Goal: Task Accomplishment & Management: Manage account settings

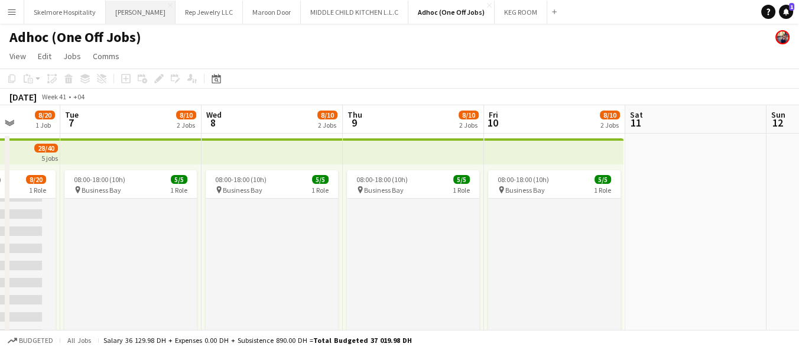
click at [115, 11] on button "LENA Close" at bounding box center [141, 12] width 70 height 23
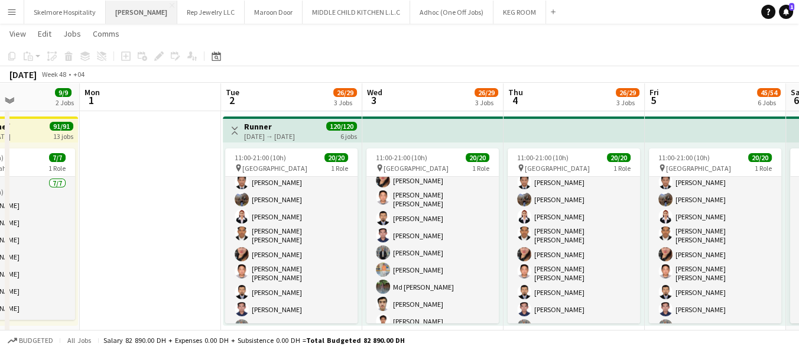
scroll to position [169, 0]
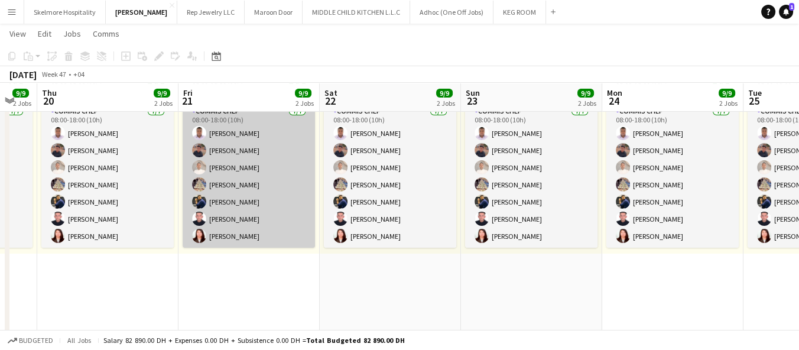
click at [204, 194] on app-card-role "Commis Chef 7/7 08:00-18:00 (10h) Ifeanyi Daniel Echebe Ubaid Umar Amit Chanali…" at bounding box center [249, 176] width 132 height 143
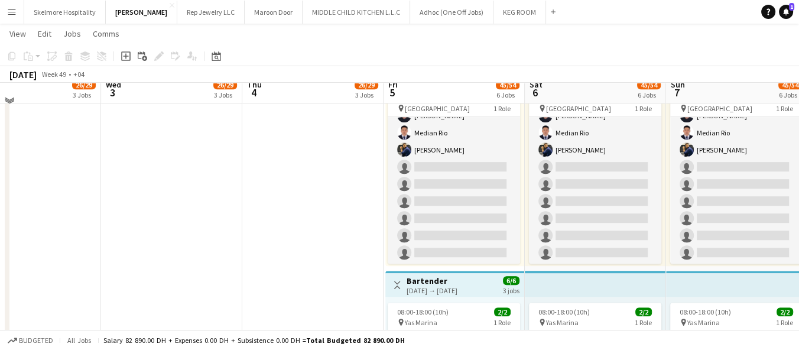
scroll to position [725, 0]
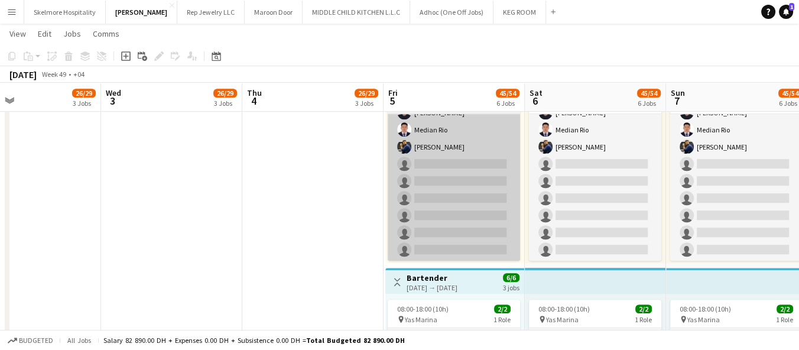
click at [456, 200] on app-card-role "Commis Chef 6A 7/13 08:00-18:00 (10h) Ifeanyi Daniel Echebe Ubaid Umar Amit Cha…" at bounding box center [454, 138] width 132 height 246
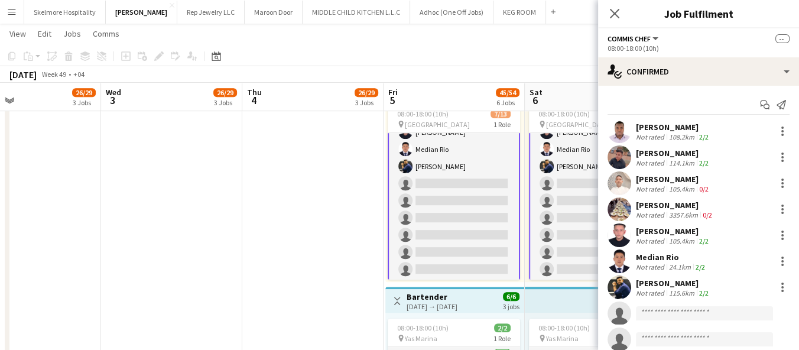
scroll to position [706, 0]
click at [642, 337] on input at bounding box center [704, 339] width 137 height 14
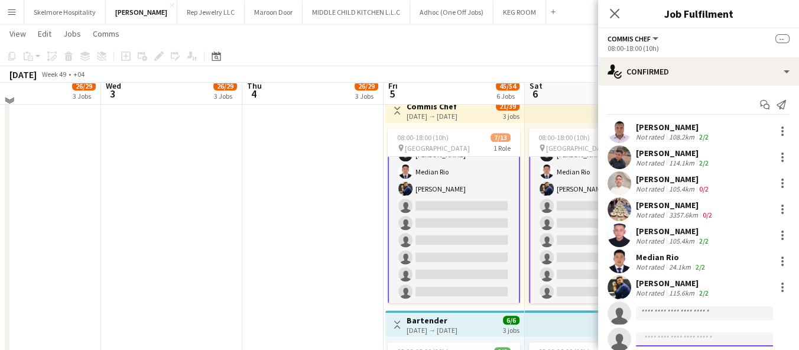
scroll to position [665, 0]
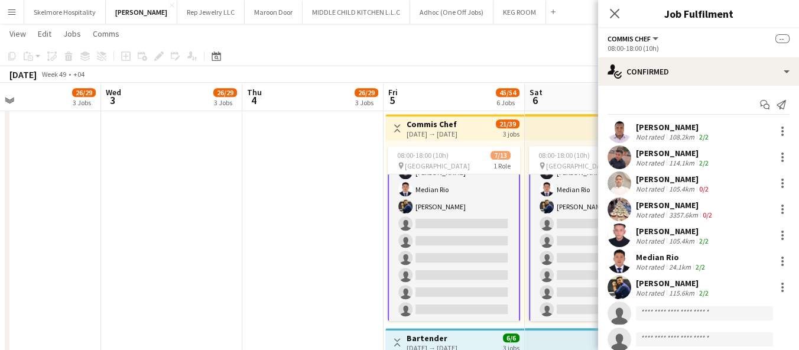
click at [686, 290] on div "115.6km" at bounding box center [682, 292] width 30 height 9
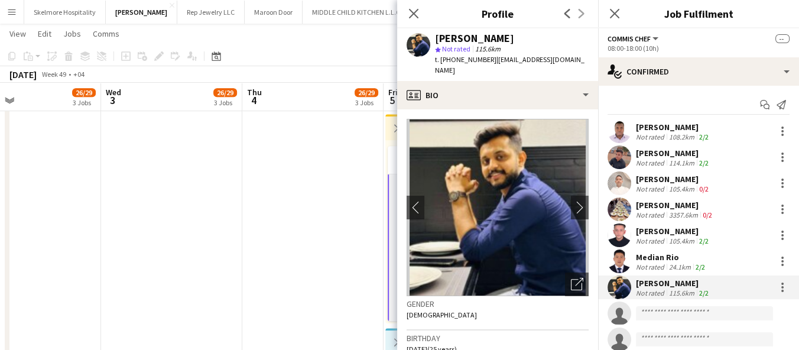
click at [313, 229] on app-date-cell "11:00-21:00 (10h) 3/6 pin Yas Marina Circuit 1 Role General Steward 4A 3/6 11:0…" at bounding box center [312, 111] width 141 height 1289
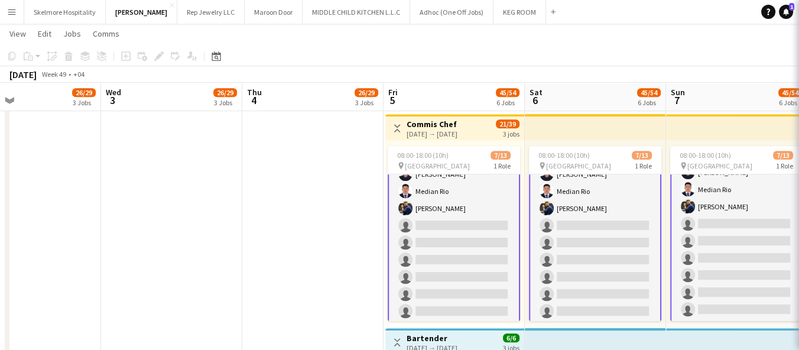
scroll to position [99, 0]
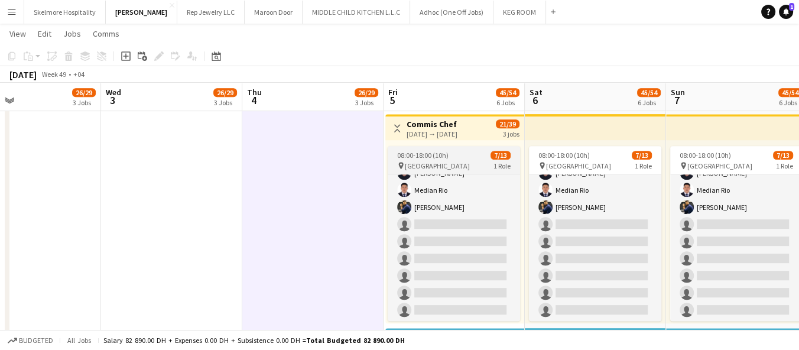
click at [427, 158] on span "08:00-18:00 (10h)" at bounding box center [422, 155] width 51 height 9
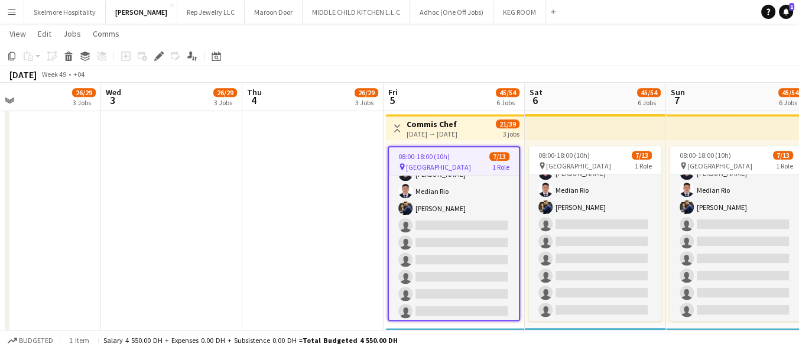
scroll to position [99, 0]
click at [158, 56] on icon at bounding box center [158, 56] width 7 height 7
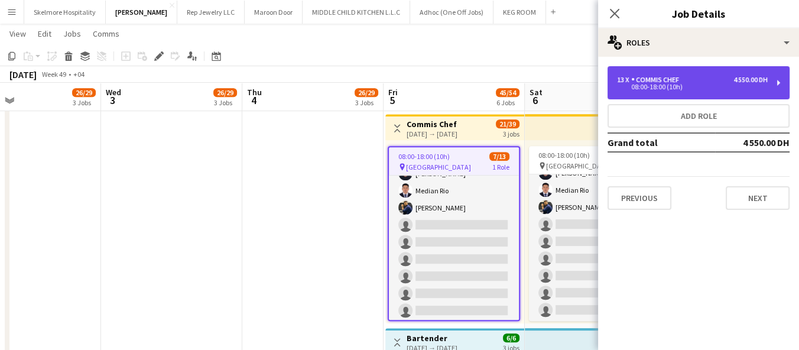
click at [703, 84] on div "08:00-18:00 (10h)" at bounding box center [692, 87] width 151 height 6
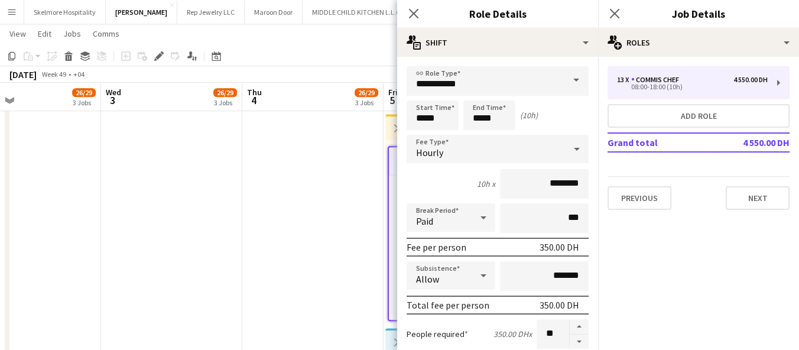
click at [770, 258] on mat-expansion-panel "pencil3 General details 13 x Commis Chef 4 550.00 DH 08:00-18:00 (10h) Add role…" at bounding box center [698, 203] width 201 height 293
click at [414, 11] on icon "Close pop-in" at bounding box center [413, 13] width 11 height 11
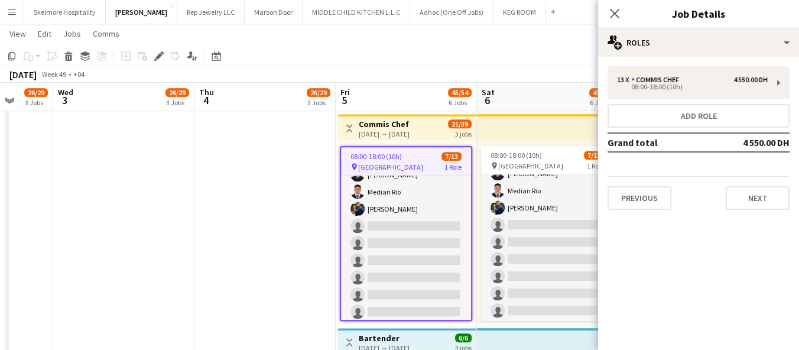
scroll to position [99, 0]
click at [410, 11] on button "Adhoc (One Off Jobs) Close" at bounding box center [451, 12] width 83 height 23
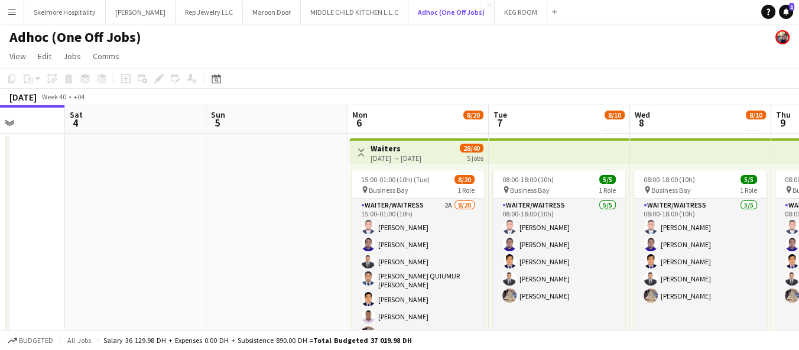
scroll to position [0, 479]
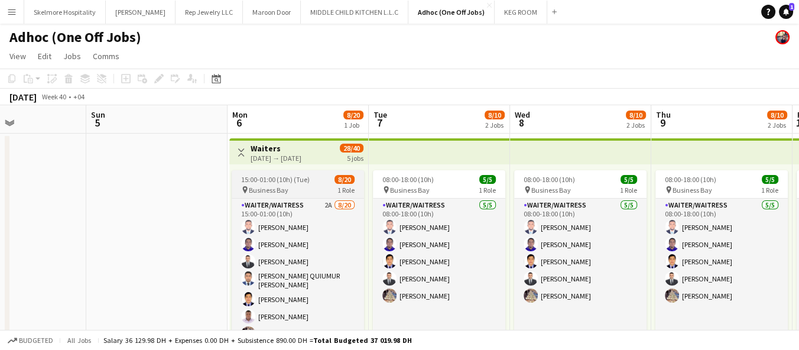
click at [319, 183] on div "15:00-01:00 (10h) (Tue) 8/20" at bounding box center [298, 179] width 132 height 9
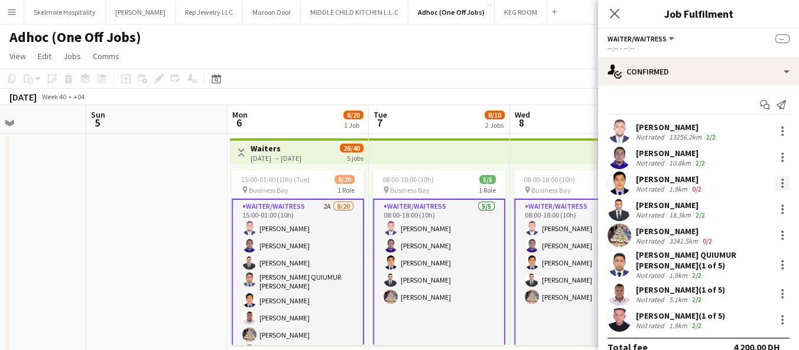
click at [775, 183] on div at bounding box center [782, 183] width 14 height 14
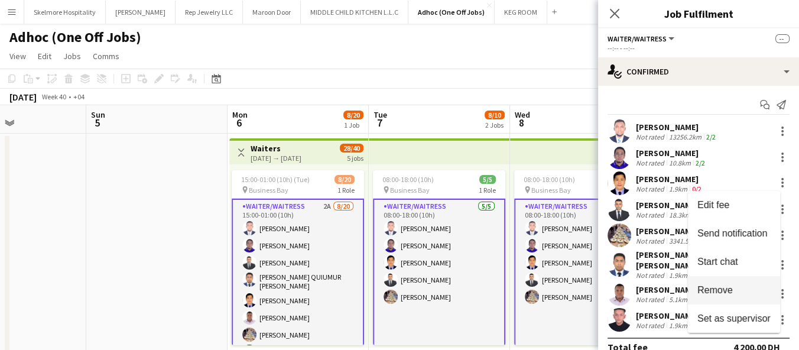
click at [725, 293] on span "Remove" at bounding box center [714, 290] width 35 height 10
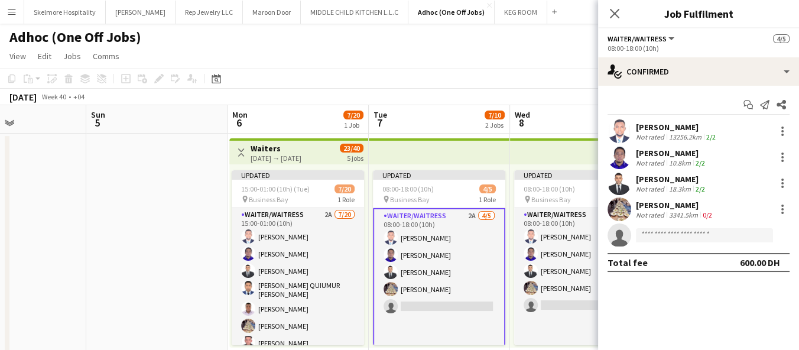
click at [564, 78] on app-toolbar "Copy Paste Paste Ctrl+V Paste with crew Ctrl+Shift+V Paste linked Job Delete Gr…" at bounding box center [399, 79] width 799 height 20
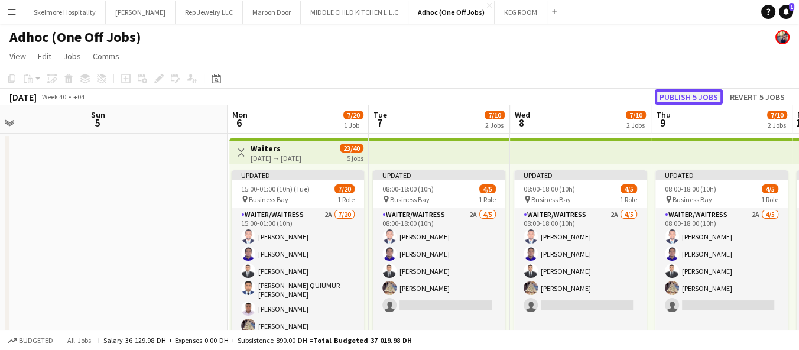
click at [697, 95] on button "Publish 5 jobs" at bounding box center [689, 96] width 68 height 15
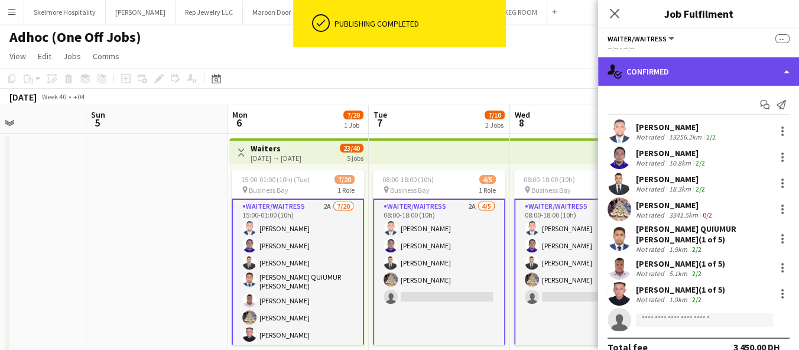
click at [643, 76] on div "single-neutral-actions-check-2 Confirmed" at bounding box center [698, 71] width 201 height 28
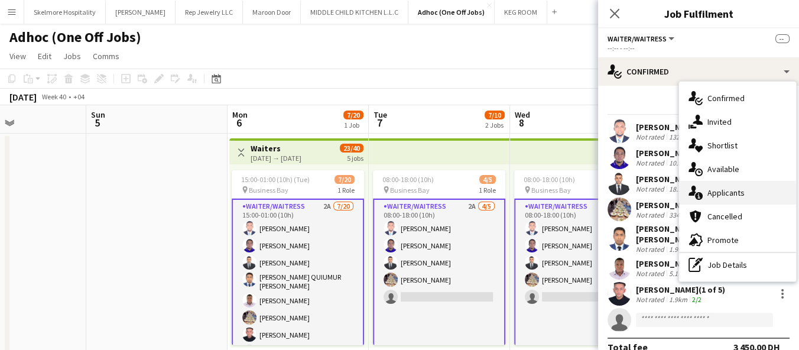
click at [701, 193] on icon at bounding box center [699, 196] width 8 height 8
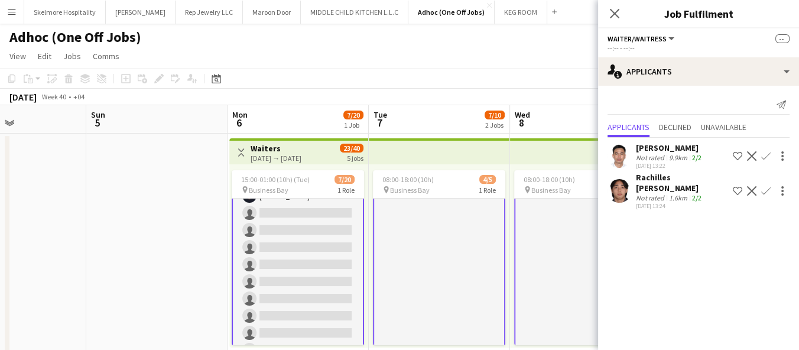
scroll to position [219, 0]
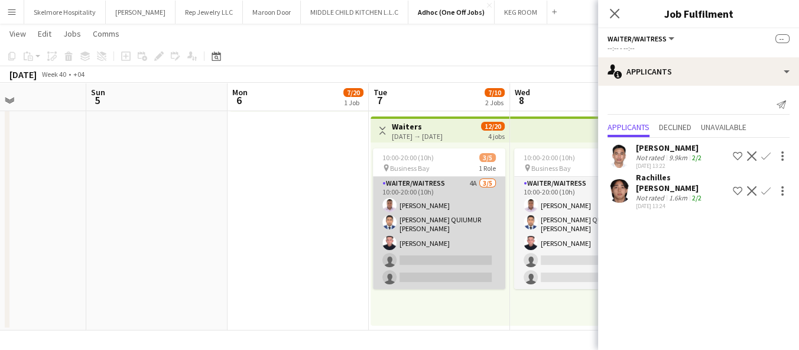
click at [451, 252] on app-card-role "Waiter/Waitress 4A 3/5 10:00-20:00 (10h) Ifeanyi Daniel Echebe MOHAMMAD QUIUMUR…" at bounding box center [439, 233] width 132 height 112
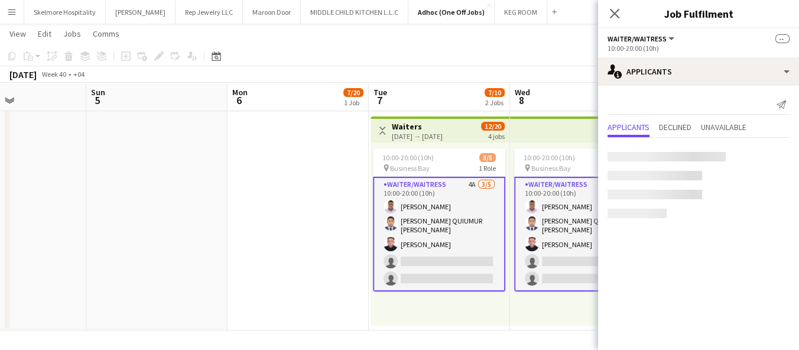
scroll to position [218, 0]
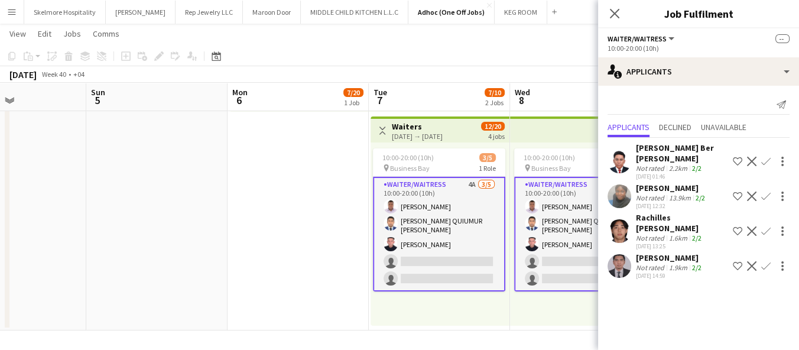
click at [680, 263] on div "1.9km" at bounding box center [678, 267] width 23 height 9
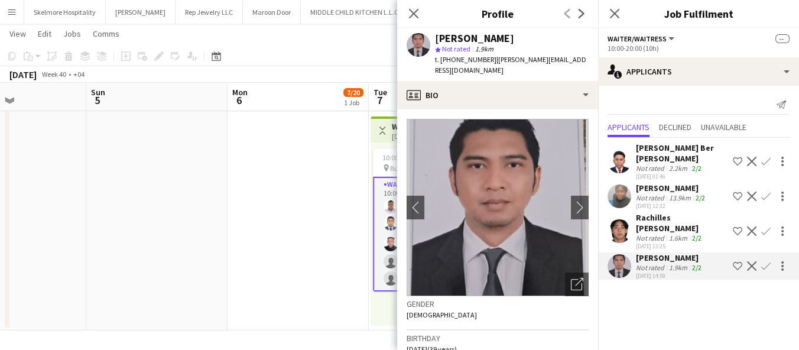
click at [465, 61] on span "t. +971585794418" at bounding box center [465, 59] width 61 height 9
copy span "971585794418"
click at [275, 242] on app-date-cell "Toggle View Waiters 06-10-2025 → 10-10-2025 23/40 5 jobs 15:00-01:00 (10h) (Tue…" at bounding box center [298, 114] width 141 height 433
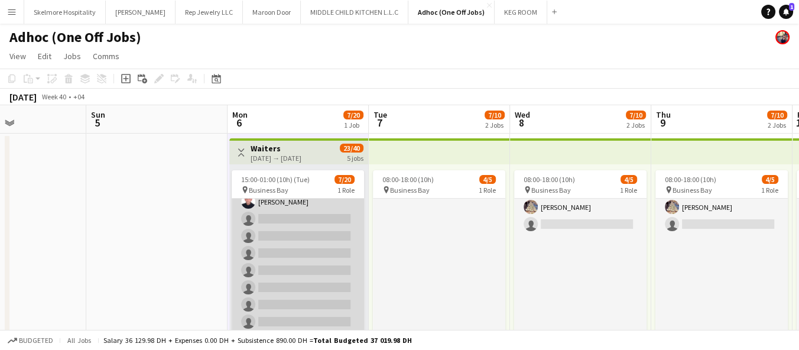
scroll to position [132, 0]
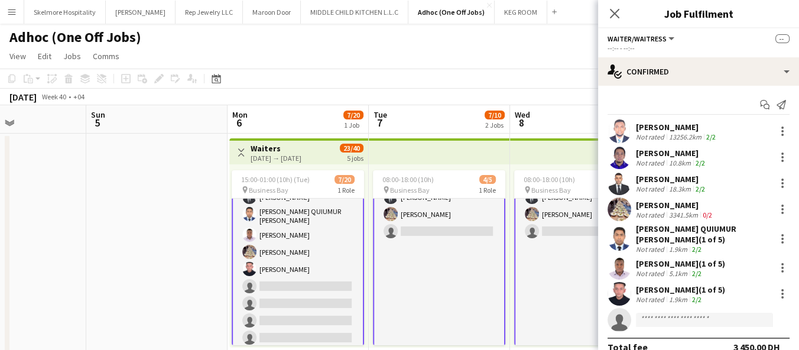
click at [287, 289] on app-card-role "Waiter/Waitress 2A 7/20 15:00-01:00 (10h) Afeez Babatunde Lenard Randy Fundador…" at bounding box center [298, 319] width 132 height 372
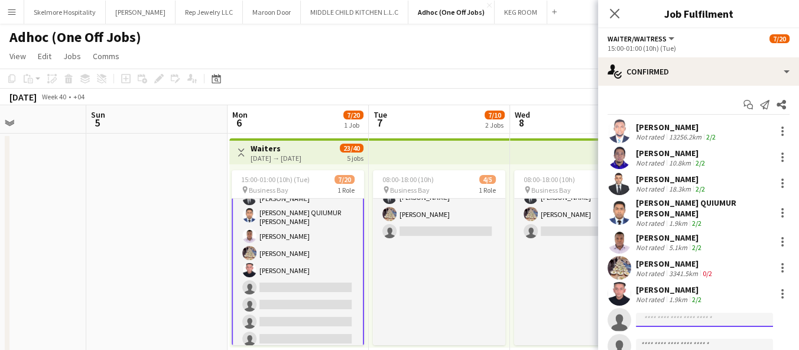
click at [692, 313] on input at bounding box center [704, 320] width 137 height 14
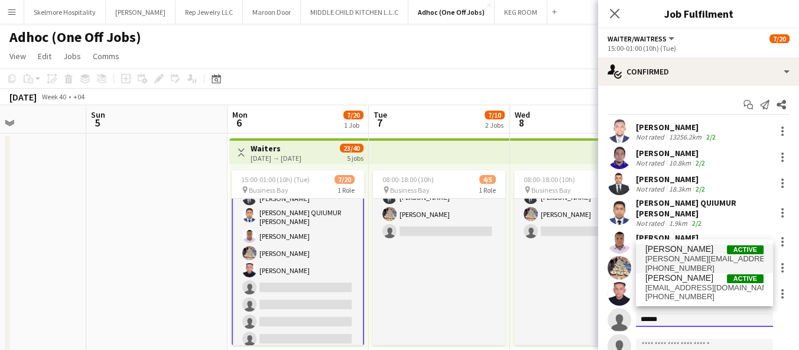
type input "******"
click at [693, 258] on span "nelson.kalinga@yahoo.com" at bounding box center [704, 258] width 118 height 9
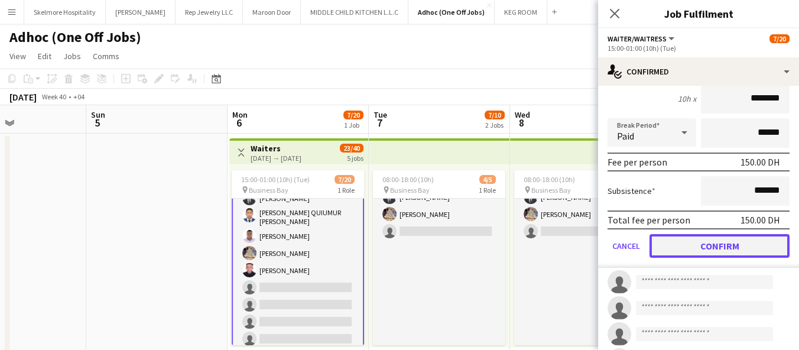
click at [719, 234] on button "Confirm" at bounding box center [720, 246] width 140 height 24
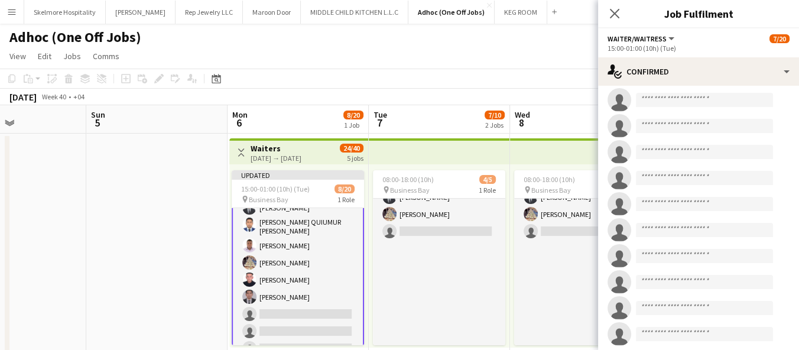
drag, startPoint x: 211, startPoint y: 326, endPoint x: 221, endPoint y: 319, distance: 12.3
click at [211, 326] on app-date-cell at bounding box center [156, 350] width 141 height 433
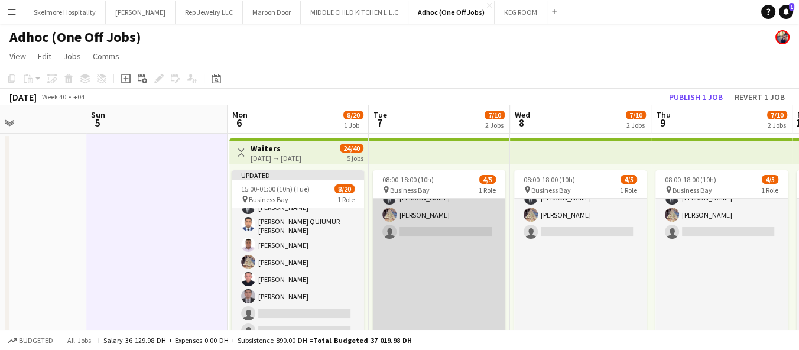
click at [420, 275] on app-card-role "Waiter/Waitress 2A 4/5 08:00-18:00 (10h) Afeez Babatunde Lenard Randy Fundador …" at bounding box center [439, 318] width 132 height 366
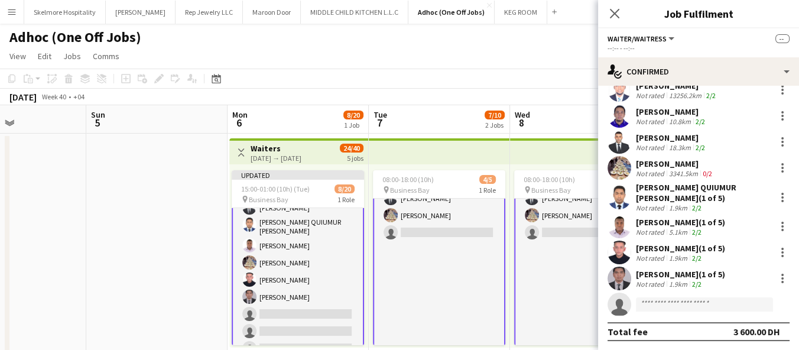
drag, startPoint x: 449, startPoint y: 283, endPoint x: 443, endPoint y: 265, distance: 18.7
click at [449, 283] on app-card-role "Waiter/Waitress 2A 4/5 08:00-18:00 (10h) Afeez Babatunde Lenard Randy Fundador …" at bounding box center [439, 317] width 132 height 366
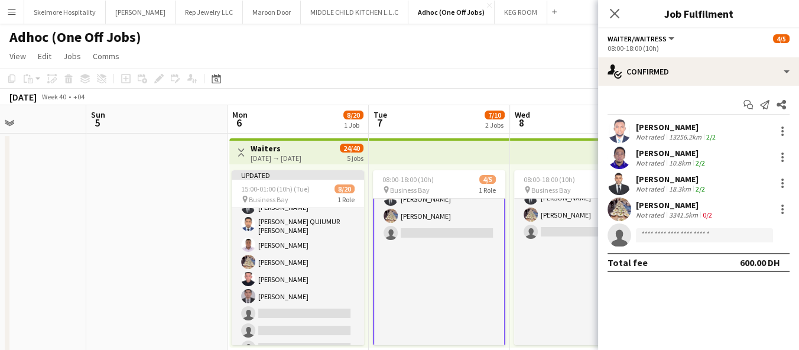
click at [436, 230] on app-card-role "Waiter/Waitress 2A 4/5 08:00-18:00 (10h) Afeez Babatunde Lenard Randy Fundador …" at bounding box center [439, 318] width 132 height 366
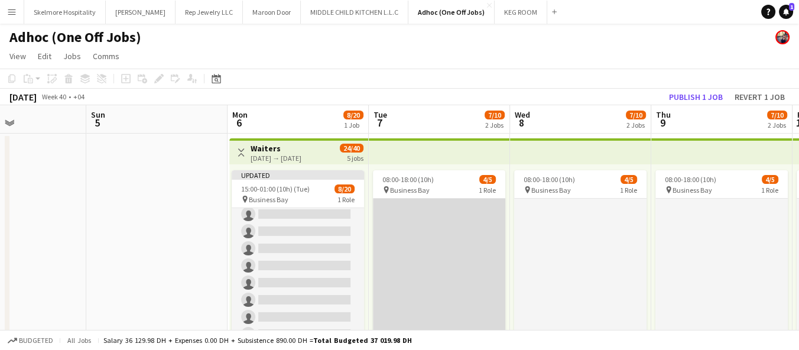
click at [452, 237] on app-card-role "Waiter/Waitress 2A 4/5 08:00-18:00 (10h) Afeez Babatunde Lenard Randy Fundador …" at bounding box center [439, 163] width 132 height 366
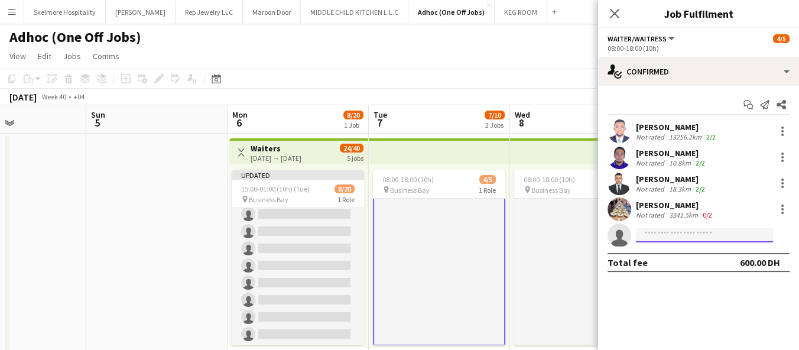
click at [671, 232] on input at bounding box center [704, 235] width 137 height 14
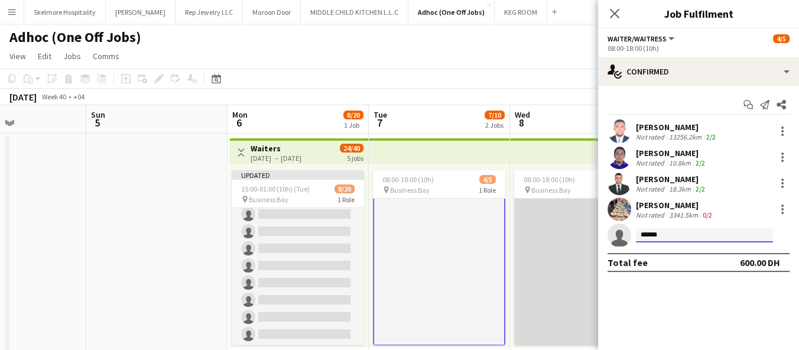
type input "******"
click at [577, 278] on app-card-role "Waiter/Waitress 2A 4/5 08:00-18:00 (10h) Afeez Babatunde Lenard Randy Fundador …" at bounding box center [580, 163] width 132 height 366
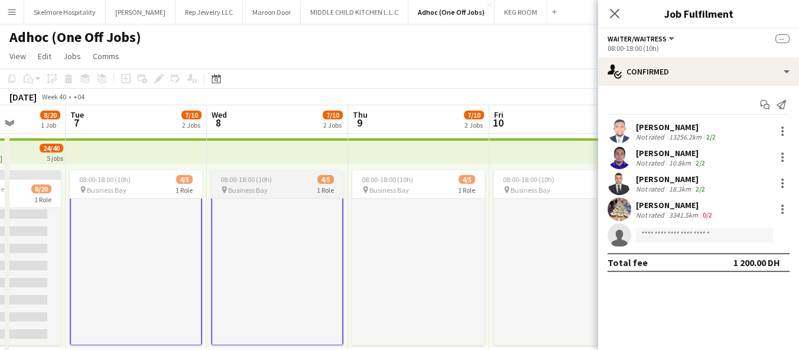
drag, startPoint x: 540, startPoint y: 275, endPoint x: 296, endPoint y: 258, distance: 245.3
click at [244, 270] on app-calendar-viewport "Fri 3 Sat 4 Sun 5 Mon 6 8/20 1 Job Tue 7 7/10 2 Jobs Wed 8 7/10 2 Jobs Thu 9 7/…" at bounding box center [399, 335] width 799 height 461
click at [327, 257] on app-card-role "Waiter/Waitress 2A 4/5 08:00-18:00 (10h) Afeez Babatunde Lenard Randy Fundador …" at bounding box center [277, 163] width 132 height 366
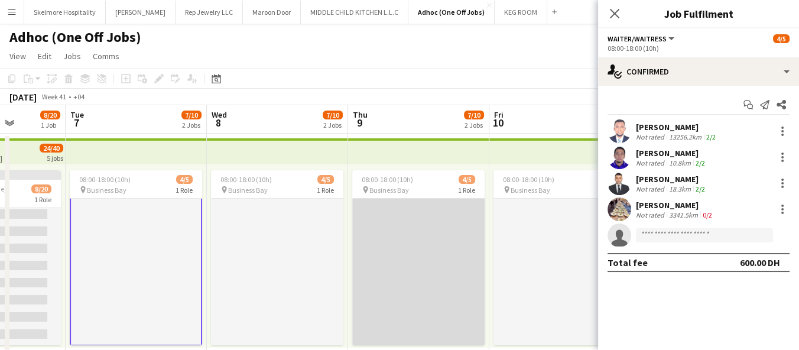
click at [455, 262] on app-card-role "Waiter/Waitress 2A 4/5 08:00-18:00 (10h) Afeez Babatunde Lenard Randy Fundador …" at bounding box center [418, 163] width 132 height 366
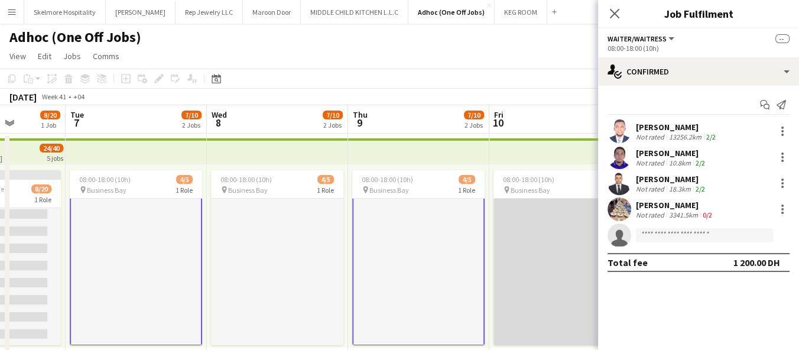
click at [547, 252] on app-card-role "Waiter/Waitress 2A 4/5 08:00-18:00 (10h) Afeez Babatunde Lenard Randy Fundador …" at bounding box center [560, 163] width 132 height 366
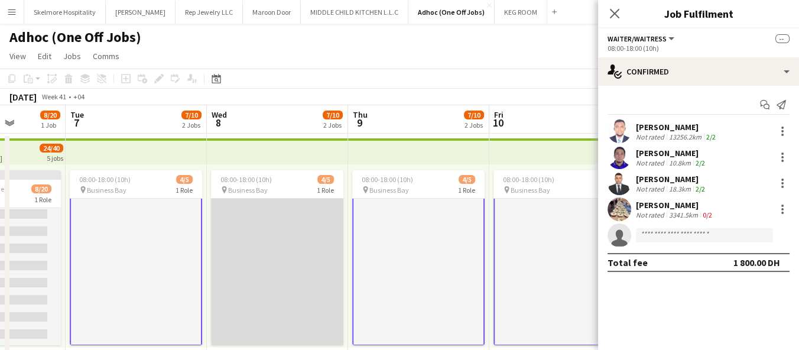
click at [242, 274] on app-card-role "Waiter/Waitress 2A 4/5 08:00-18:00 (10h) Afeez Babatunde Lenard Randy Fundador …" at bounding box center [277, 163] width 132 height 366
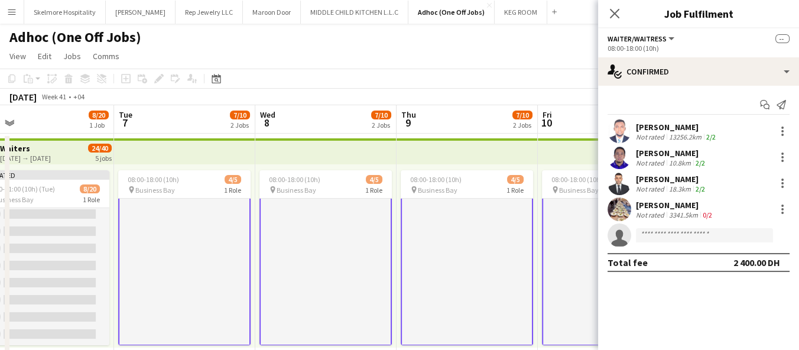
drag, startPoint x: 545, startPoint y: 258, endPoint x: 720, endPoint y: 220, distance: 179.0
click at [727, 219] on body "Menu Boards Boards Boards All jobs Status Workforce Workforce My Workforce Recr…" at bounding box center [399, 293] width 799 height 586
click at [674, 233] on input at bounding box center [704, 235] width 137 height 14
type input "*"
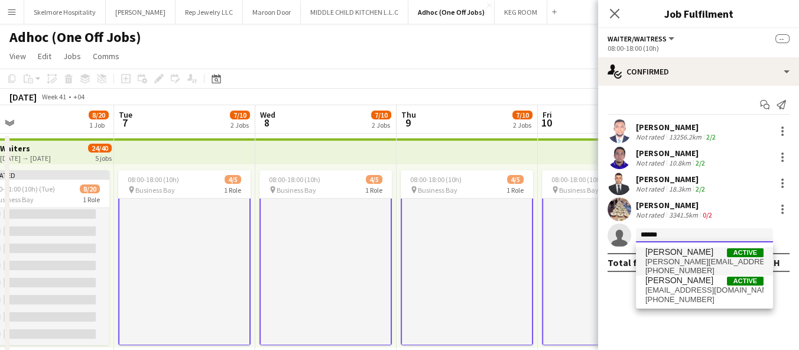
type input "******"
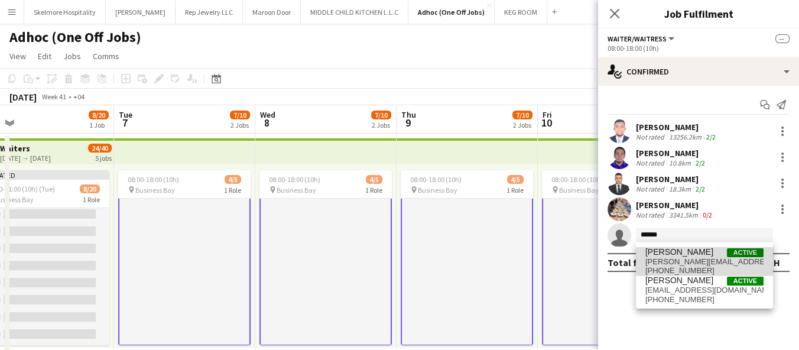
click at [676, 259] on span "nelson.kalinga@yahoo.com" at bounding box center [704, 261] width 118 height 9
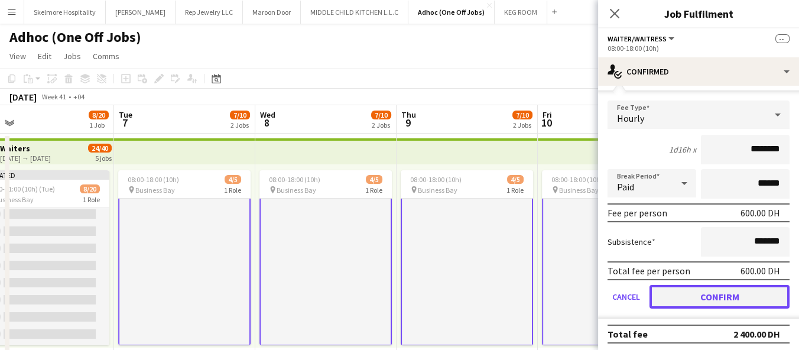
drag, startPoint x: 666, startPoint y: 290, endPoint x: 595, endPoint y: 283, distance: 70.8
click at [666, 290] on button "Confirm" at bounding box center [720, 297] width 140 height 24
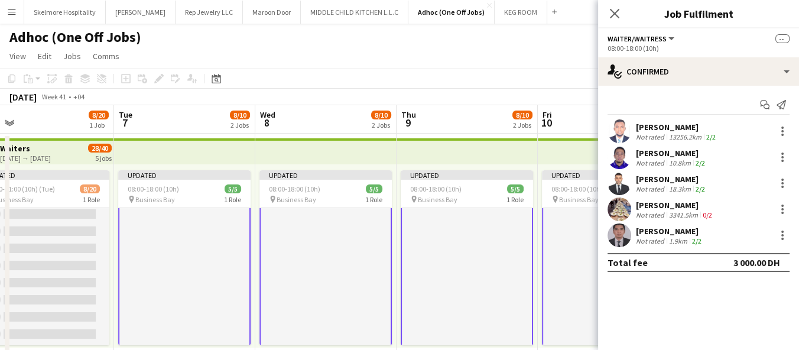
click at [538, 268] on div "Updated 08:00-18:00 (10h) 5/5 pin Business Bay 1 Role Waiter/Waitress 5/5 08:00…" at bounding box center [607, 255] width 139 height 183
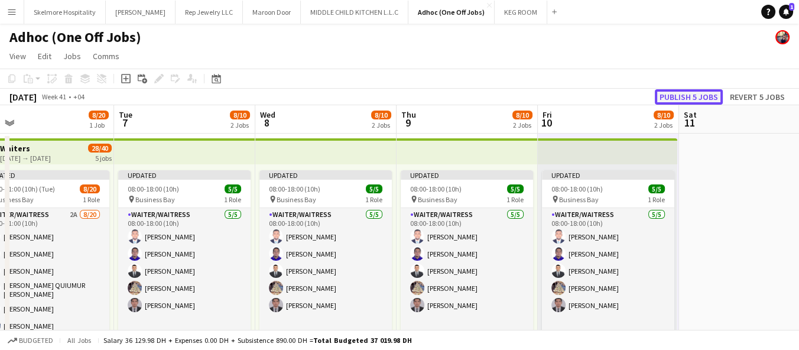
click at [691, 98] on button "Publish 5 jobs" at bounding box center [689, 96] width 68 height 15
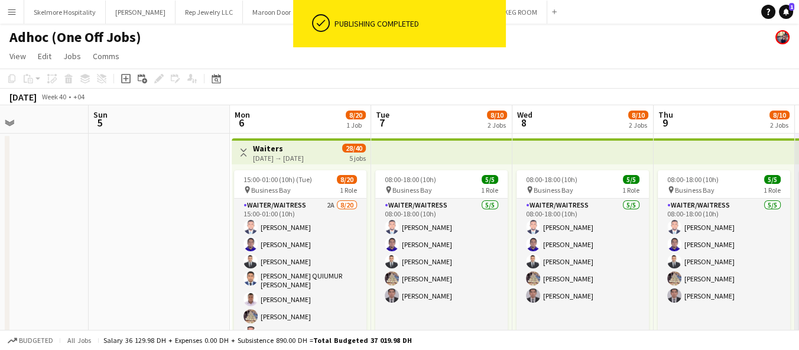
drag, startPoint x: 428, startPoint y: 257, endPoint x: 685, endPoint y: 226, distance: 259.0
click at [685, 226] on app-calendar-viewport "Thu 2 3/3 1 Job Fri 3 Sat 4 Sun 5 Mon 6 8/20 1 Job Tue 7 8/10 2 Jobs Wed 8 8/10…" at bounding box center [399, 335] width 799 height 461
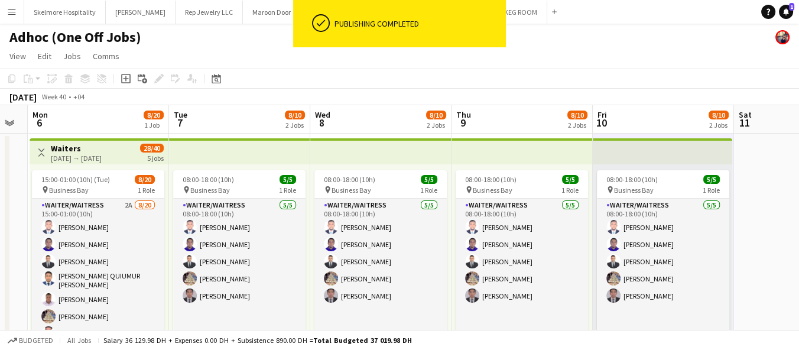
drag, startPoint x: 580, startPoint y: 238, endPoint x: 378, endPoint y: 242, distance: 202.2
click at [378, 242] on app-calendar-viewport "Fri 3 Sat 4 Sun 5 Mon 6 8/20 1 Job Tue 7 8/10 2 Jobs Wed 8 8/10 2 Jobs Thu 9 8/…" at bounding box center [399, 335] width 799 height 461
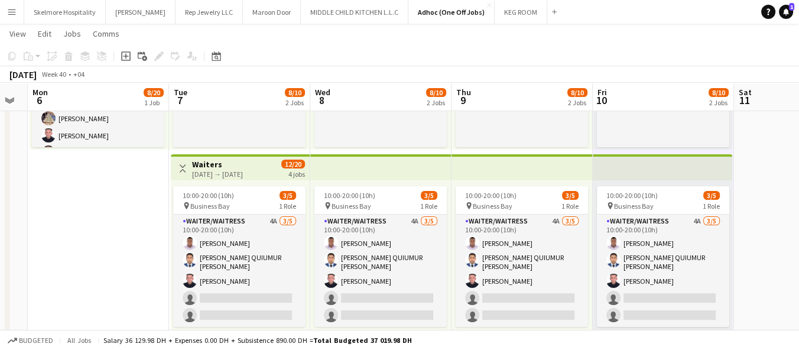
click at [82, 243] on app-date-cell "Toggle View Waiters 06-10-2025 → 10-10-2025 28/40 5 jobs 15:00-01:00 (10h) (Tue…" at bounding box center [98, 152] width 141 height 433
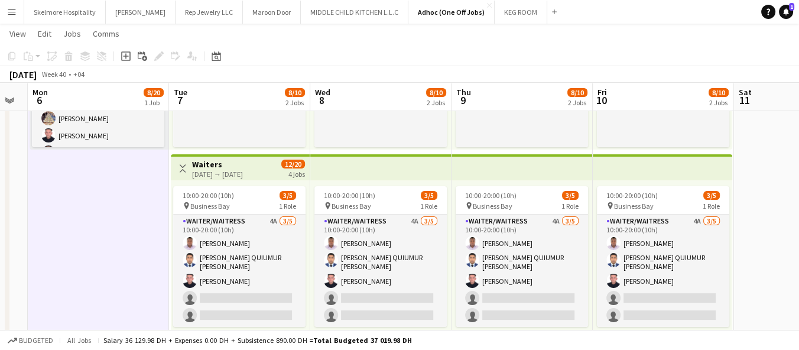
click at [2, 8] on button "Menu" at bounding box center [12, 12] width 24 height 24
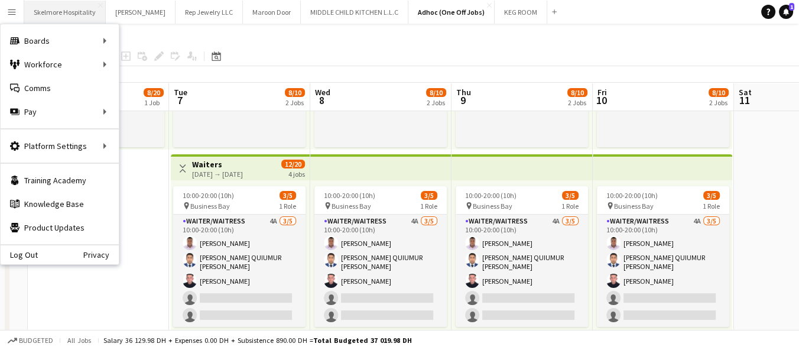
click at [50, 5] on button "Skelmore Hospitality Close" at bounding box center [65, 12] width 82 height 23
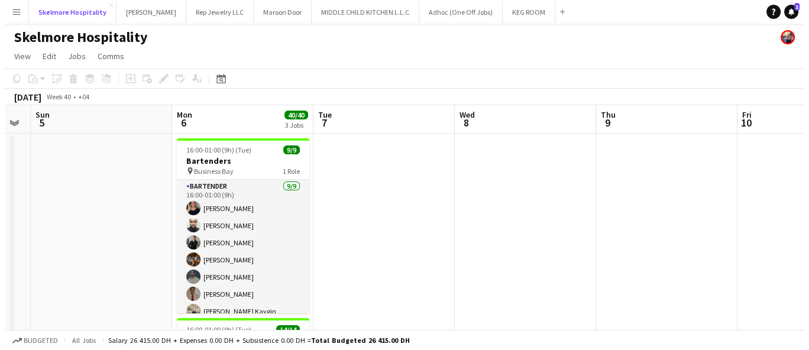
scroll to position [0, 398]
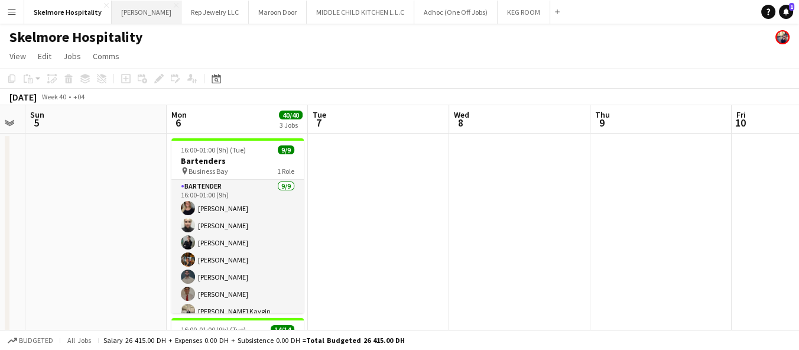
click at [119, 8] on button "LENA Close" at bounding box center [147, 12] width 70 height 23
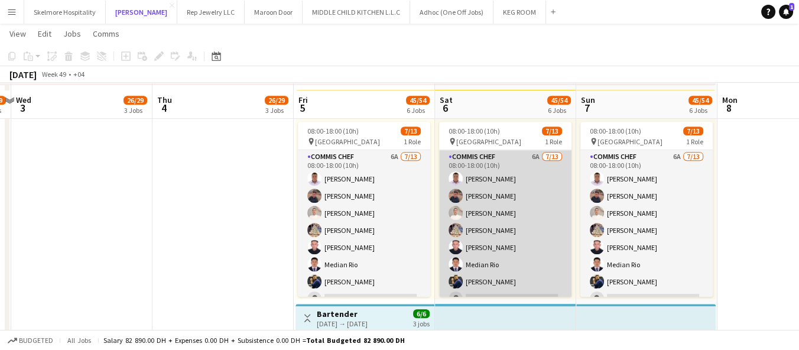
scroll to position [705, 0]
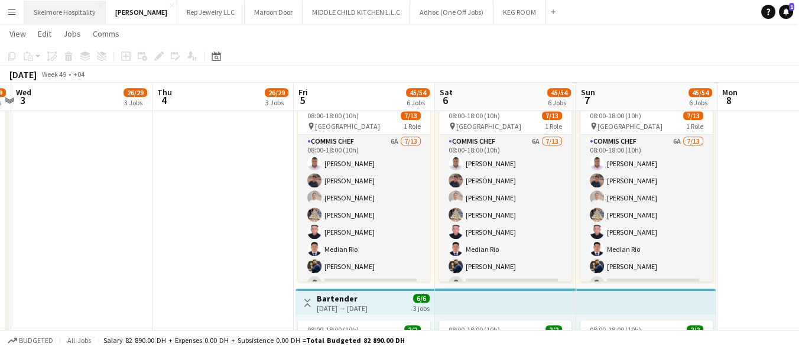
click at [56, 11] on button "Skelmore Hospitality Close" at bounding box center [65, 12] width 82 height 23
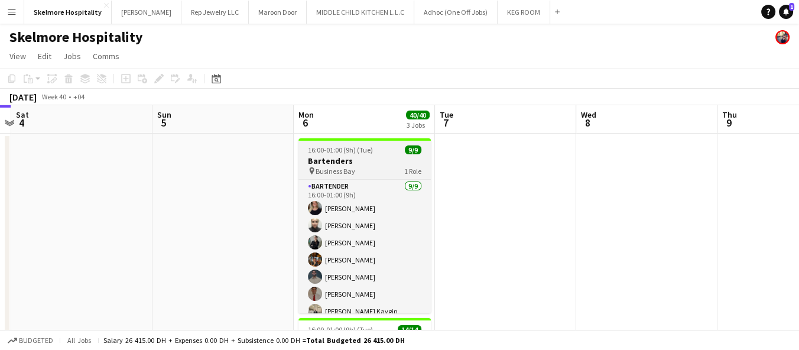
click at [332, 162] on h3 "Bartenders" at bounding box center [364, 160] width 132 height 11
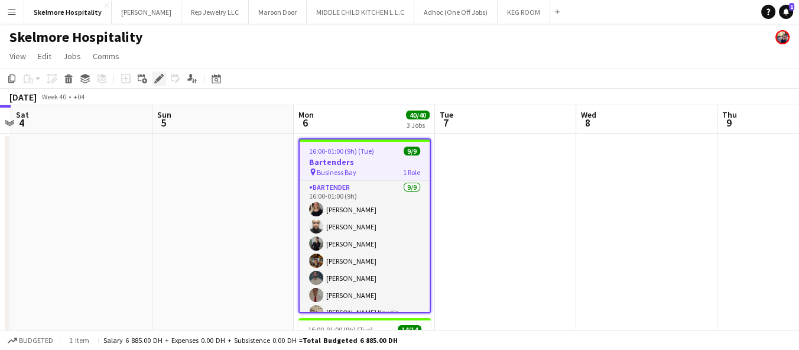
click at [161, 75] on icon at bounding box center [162, 75] width 3 height 3
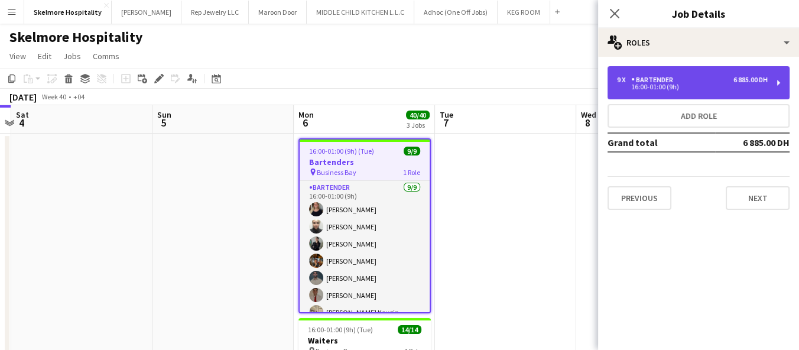
click at [638, 79] on div "Bartender" at bounding box center [654, 80] width 47 height 8
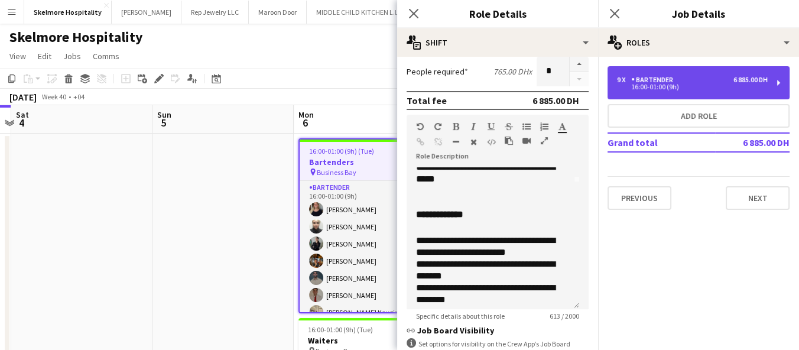
scroll to position [179, 0]
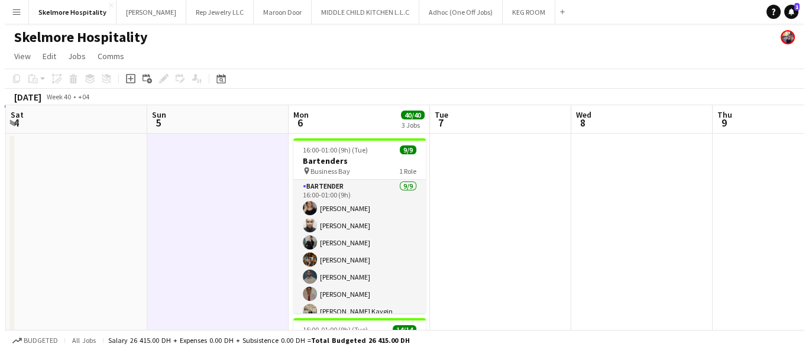
scroll to position [0, 424]
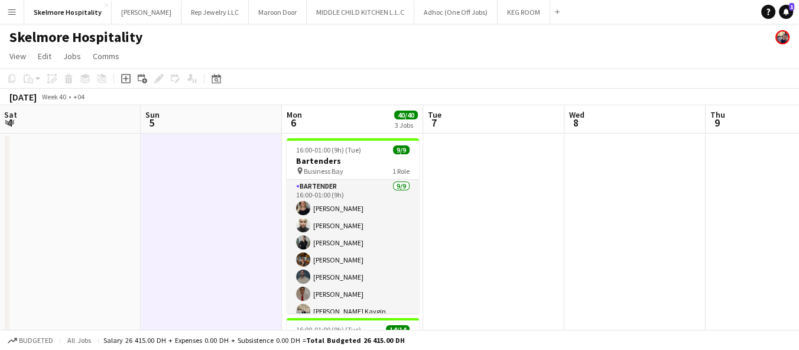
click at [15, 6] on button "Menu" at bounding box center [12, 12] width 24 height 24
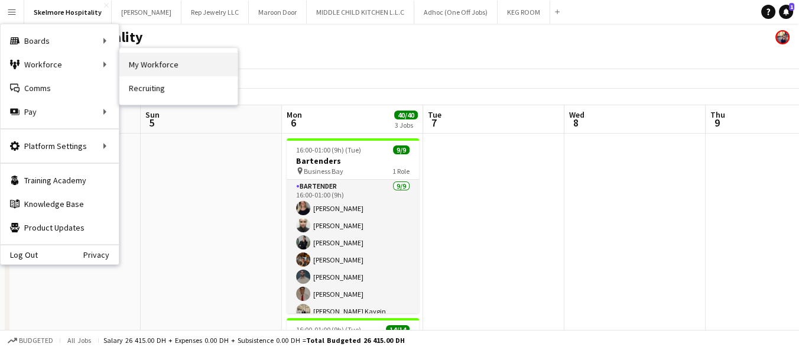
click at [148, 61] on link "My Workforce" at bounding box center [178, 65] width 118 height 24
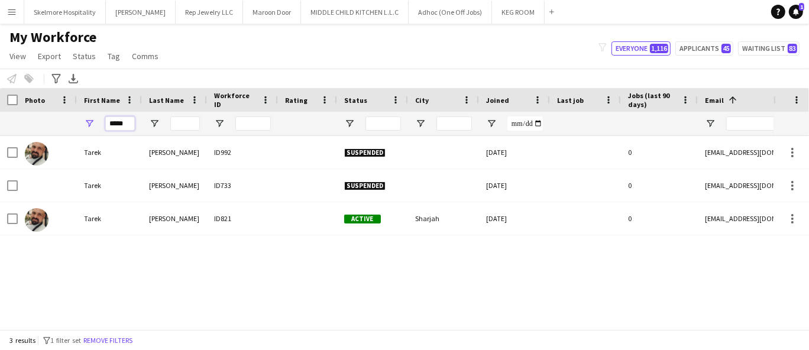
click at [129, 121] on input "*****" at bounding box center [120, 123] width 30 height 14
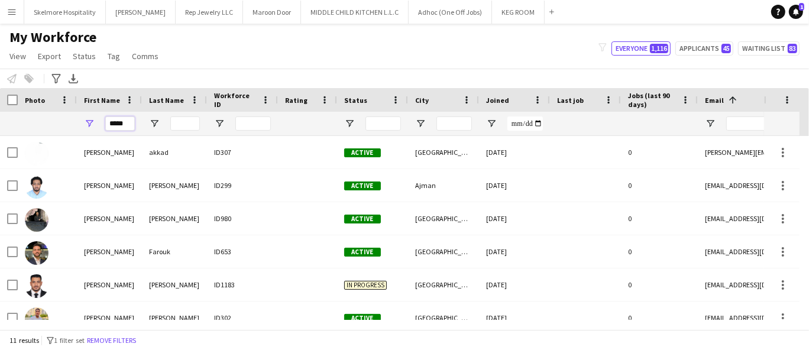
type input "*****"
click at [189, 125] on input "Last Name Filter Input" at bounding box center [185, 123] width 30 height 14
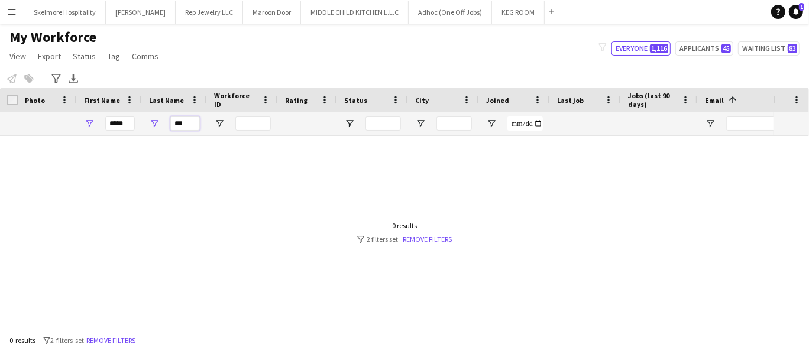
type input "***"
click at [124, 127] on input "*****" at bounding box center [120, 123] width 30 height 14
click at [125, 125] on input "*****" at bounding box center [120, 123] width 30 height 14
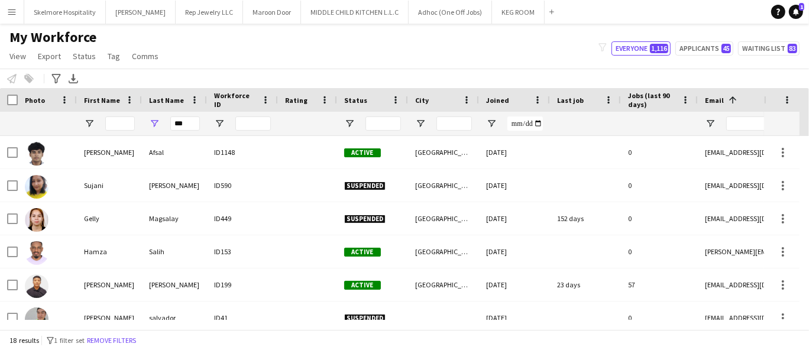
click at [186, 136] on div "Afsal" at bounding box center [174, 152] width 65 height 33
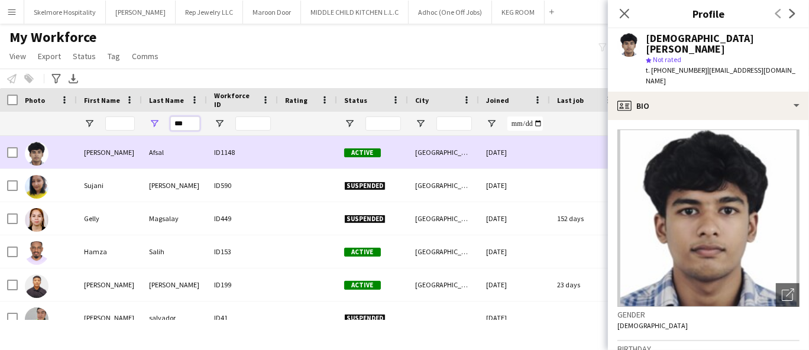
click at [194, 121] on input "***" at bounding box center [185, 123] width 30 height 14
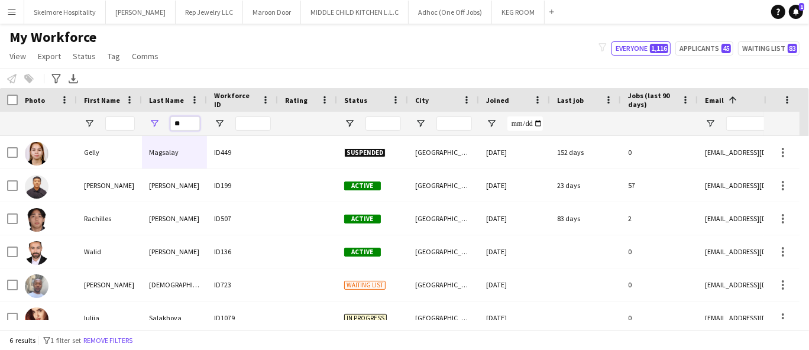
type input "*"
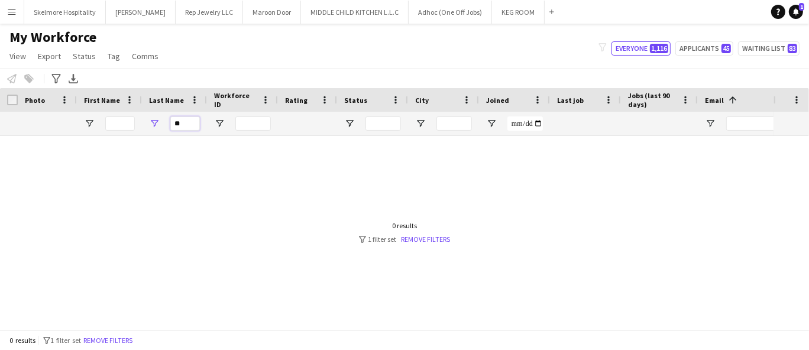
type input "*"
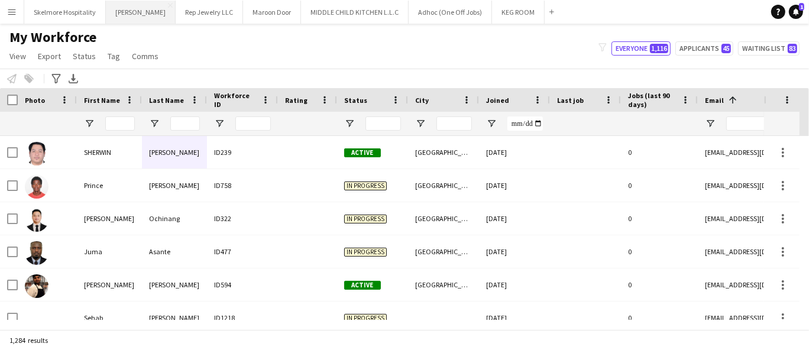
click at [122, 8] on button "LENA Close" at bounding box center [141, 12] width 70 height 23
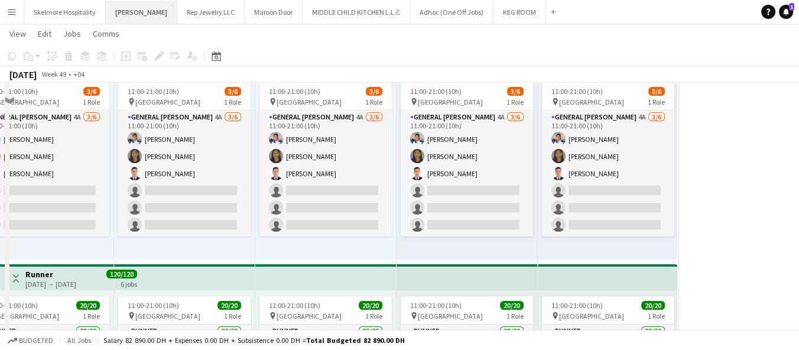
scroll to position [92, 0]
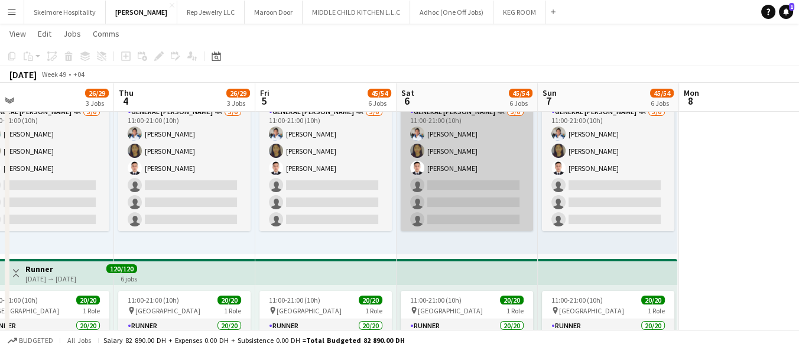
click at [436, 207] on app-card-role "General Steward 4A 3/6 11:00-21:00 (10h) EDDIE Sagucio jr Marilyn gonzales Anas…" at bounding box center [467, 168] width 132 height 126
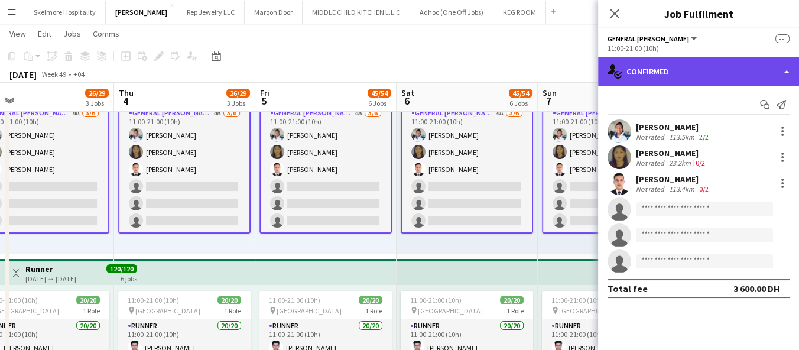
click at [696, 72] on div "single-neutral-actions-check-2 Confirmed" at bounding box center [698, 71] width 201 height 28
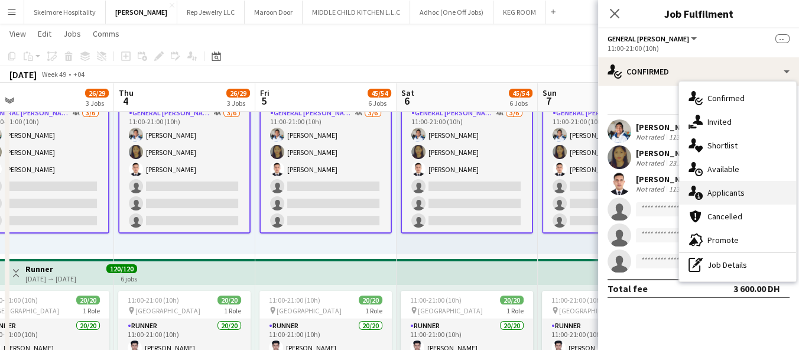
click at [744, 193] on div "single-neutral-actions-information Applicants" at bounding box center [737, 193] width 117 height 24
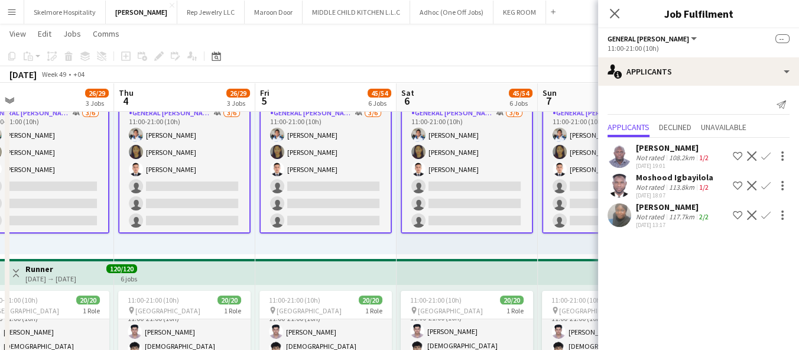
scroll to position [17, 0]
click at [466, 200] on app-card-role "General Steward 4A 3/6 11:00-21:00 (10h) EDDIE Sagucio jr Marilyn gonzales Anas…" at bounding box center [467, 169] width 132 height 128
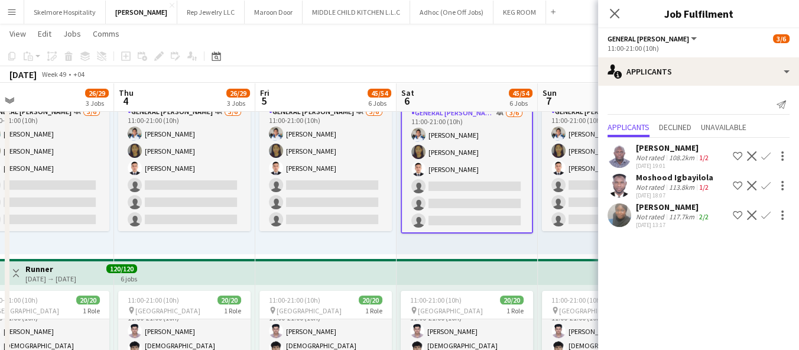
click at [444, 154] on app-card-role "General Steward 4A 3/6 11:00-21:00 (10h) EDDIE Sagucio jr Marilyn gonzales Anas…" at bounding box center [467, 169] width 132 height 128
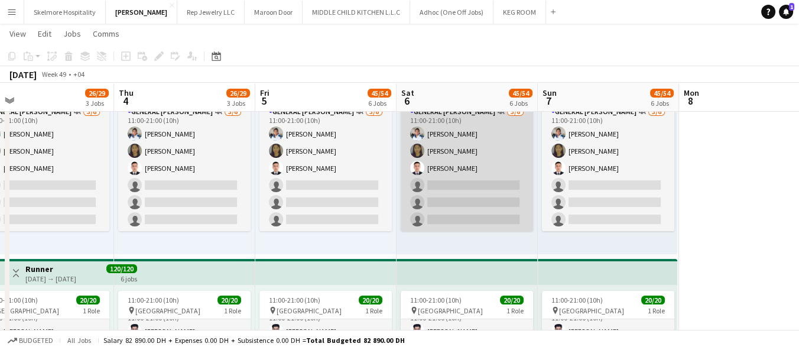
click at [479, 187] on app-card-role "General Steward 4A 3/6 11:00-21:00 (10h) EDDIE Sagucio jr Marilyn gonzales Anas…" at bounding box center [467, 168] width 132 height 126
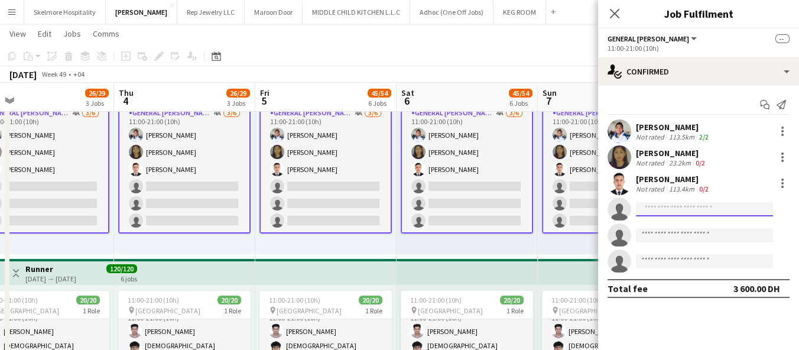
click at [680, 210] on input at bounding box center [704, 209] width 137 height 14
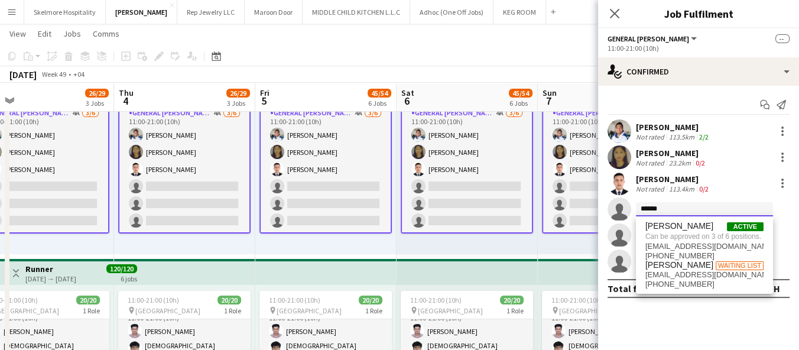
type input "******"
click at [672, 281] on span "+971542652863" at bounding box center [704, 284] width 118 height 9
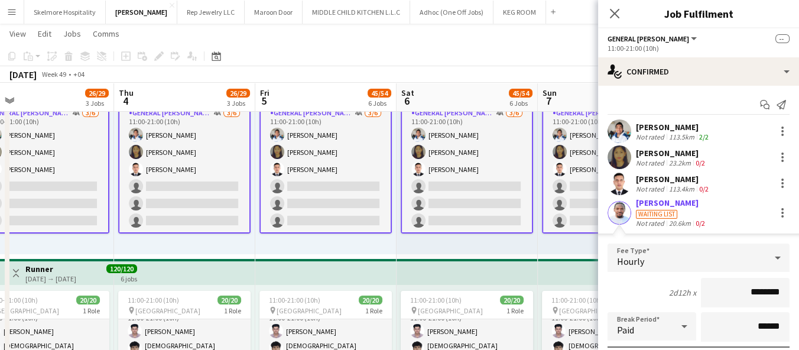
click at [608, 219] on div at bounding box center [620, 213] width 24 height 24
click at [625, 209] on app-user-avatar at bounding box center [620, 213] width 24 height 24
click at [680, 209] on div "Waiting list" at bounding box center [672, 213] width 72 height 11
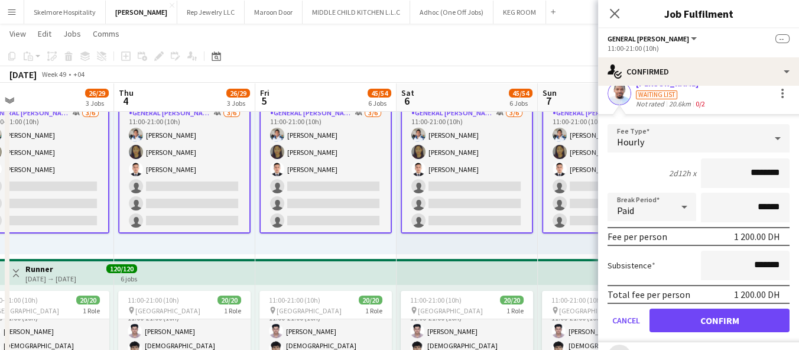
scroll to position [121, 0]
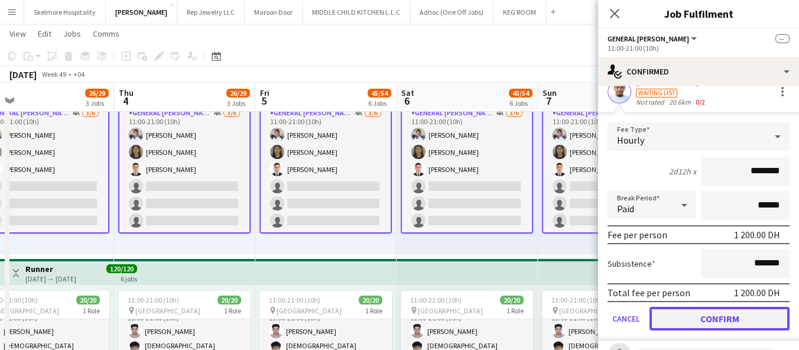
click at [731, 323] on button "Confirm" at bounding box center [720, 319] width 140 height 24
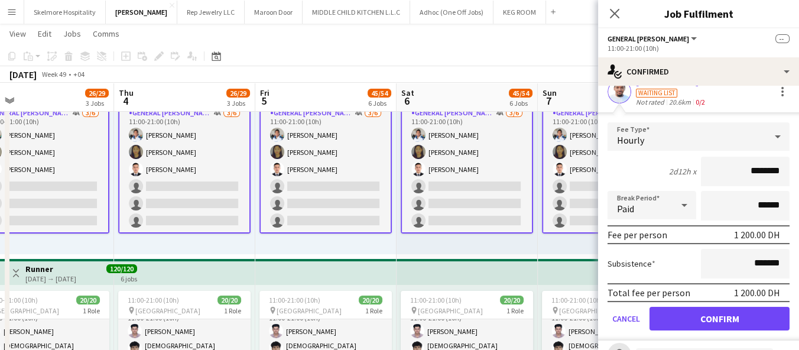
scroll to position [0, 0]
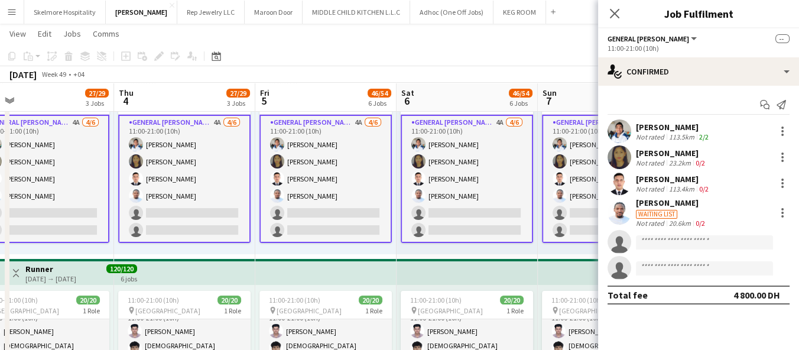
click at [658, 212] on div "Waiting list" at bounding box center [656, 214] width 41 height 9
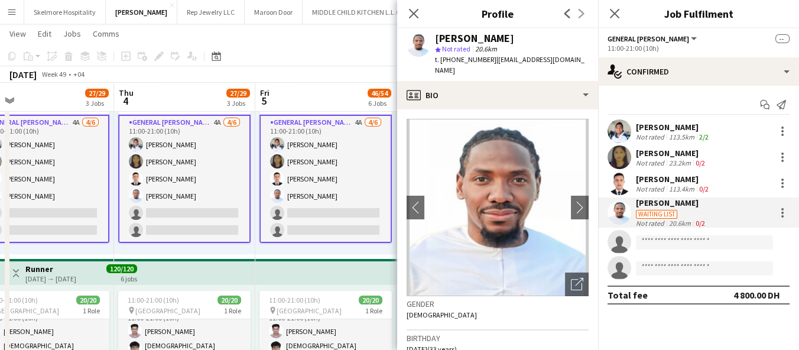
click at [414, 6] on div "Close pop-in" at bounding box center [413, 13] width 33 height 27
click at [611, 16] on icon at bounding box center [614, 13] width 11 height 11
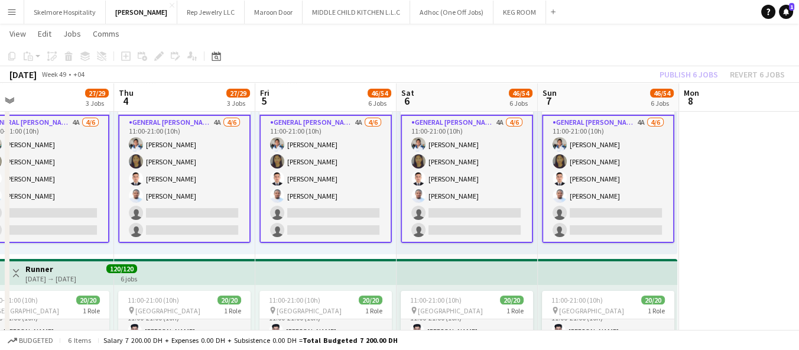
click at [8, 3] on button "Menu" at bounding box center [12, 12] width 24 height 24
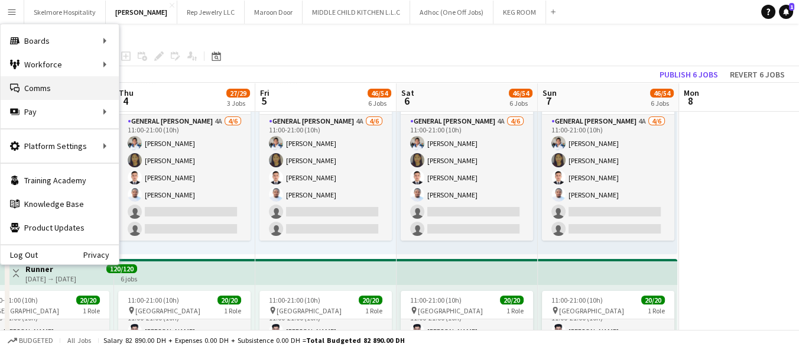
click at [67, 79] on link "Comms Comms" at bounding box center [60, 88] width 118 height 24
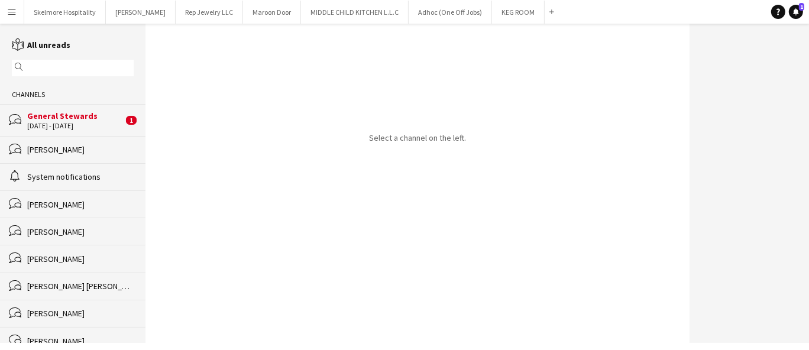
click at [8, 7] on app-icon "Menu" at bounding box center [11, 11] width 9 height 9
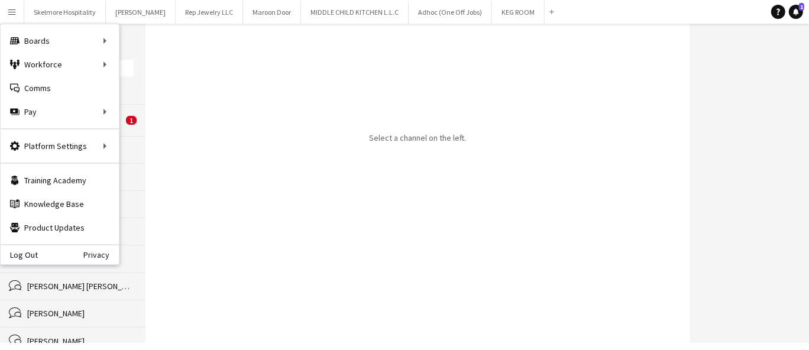
click at [174, 98] on div "Select a channel on the left." at bounding box center [417, 183] width 544 height 319
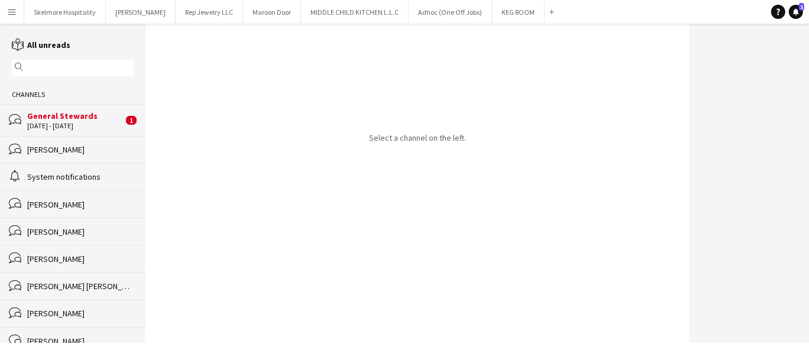
click at [109, 124] on div "18 - 30 Nov 2025" at bounding box center [75, 126] width 96 height 8
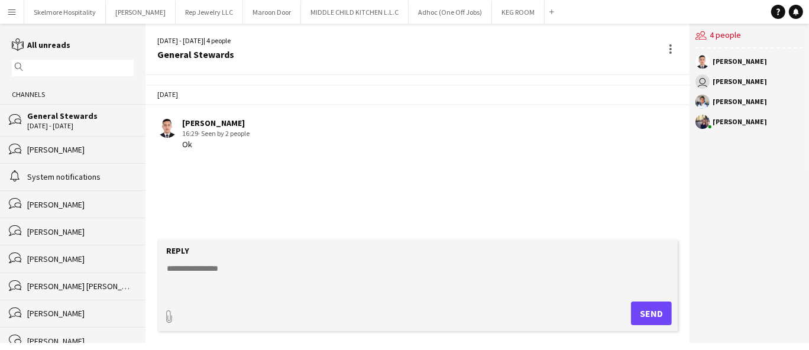
click at [12, 5] on button "Menu" at bounding box center [12, 12] width 24 height 24
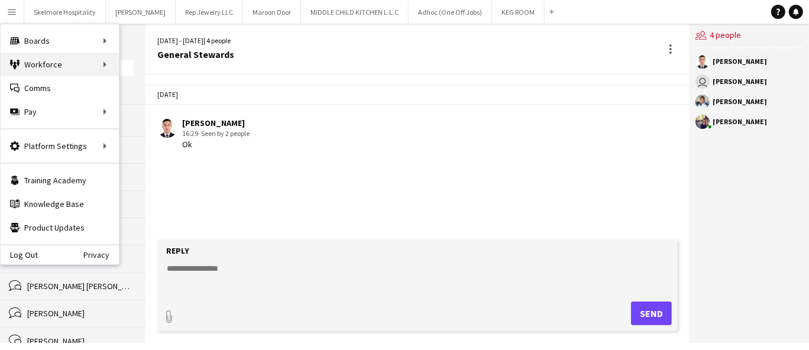
click at [76, 64] on div "Workforce Workforce" at bounding box center [60, 65] width 118 height 24
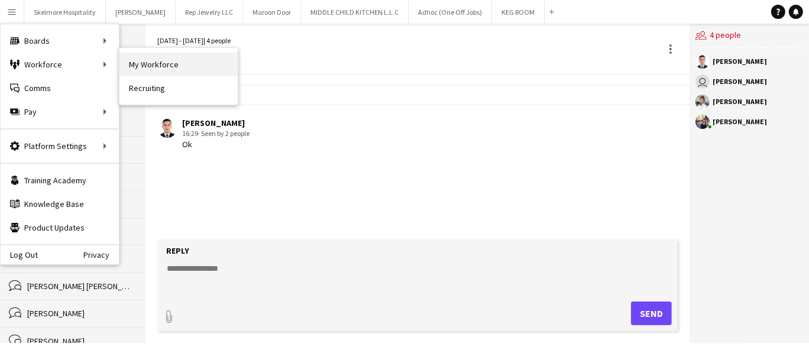
click at [186, 73] on link "My Workforce" at bounding box center [178, 65] width 118 height 24
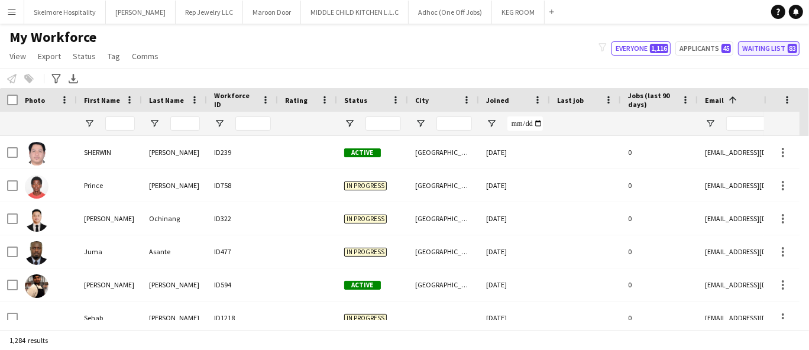
click at [783, 53] on button "Waiting list 83" at bounding box center [768, 48] width 61 height 14
type input "**********"
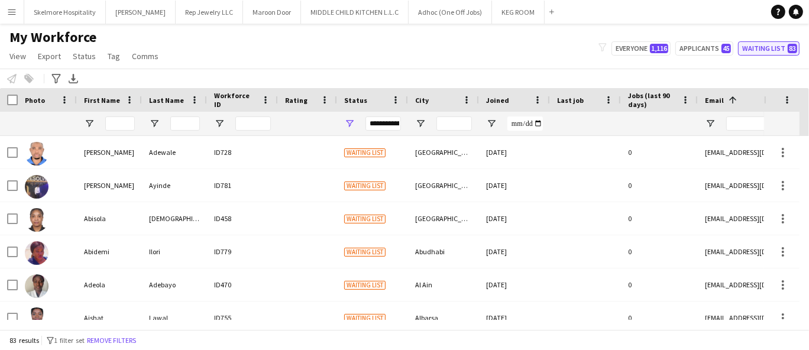
click at [781, 55] on button "Waiting list 83" at bounding box center [768, 48] width 61 height 14
click at [366, 125] on div "**********" at bounding box center [382, 123] width 35 height 14
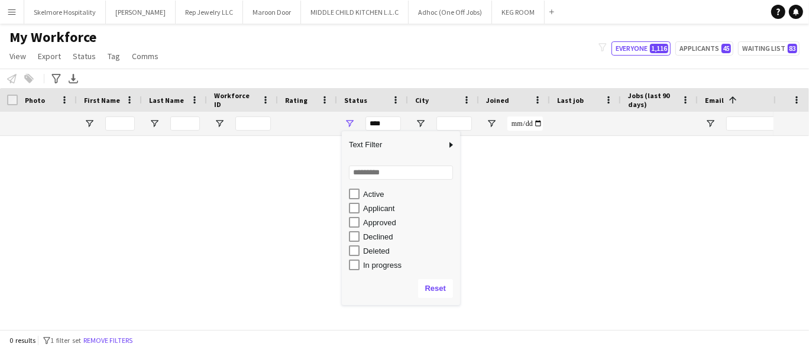
scroll to position [19, 0]
click at [389, 207] on div "Applicant" at bounding box center [409, 205] width 93 height 9
type input "**********"
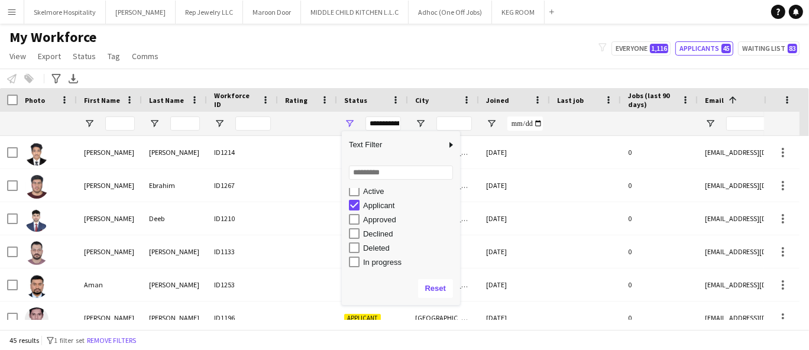
click at [537, 199] on div "02-10-2025" at bounding box center [514, 185] width 71 height 33
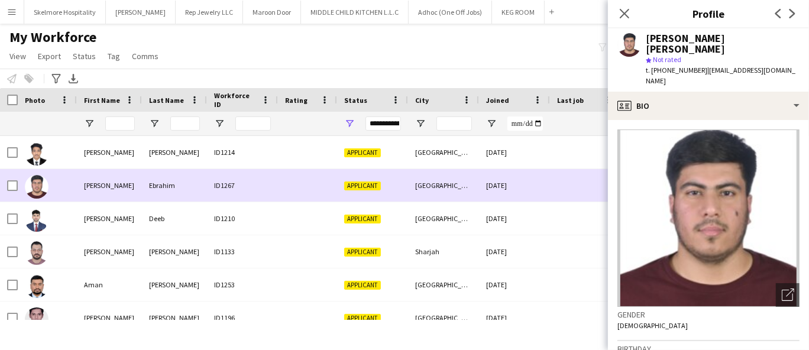
click at [392, 144] on div "Applicant" at bounding box center [372, 152] width 71 height 33
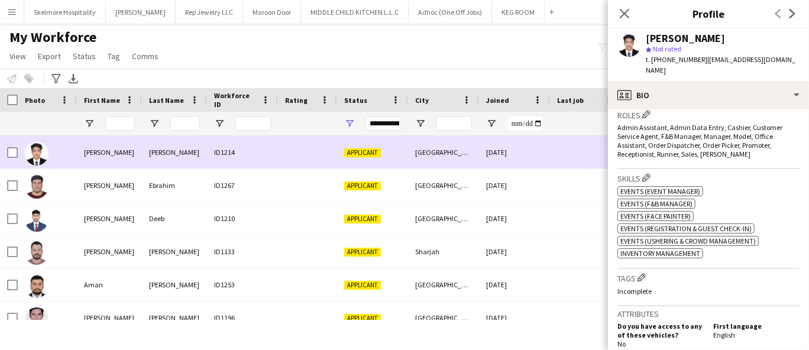
scroll to position [364, 0]
click at [452, 190] on div "Dubai" at bounding box center [443, 185] width 71 height 33
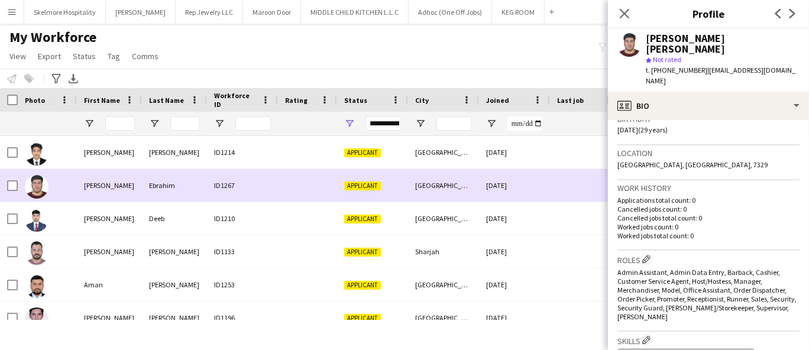
scroll to position [232, 0]
click at [546, 222] on div "01-10-2025" at bounding box center [514, 218] width 71 height 33
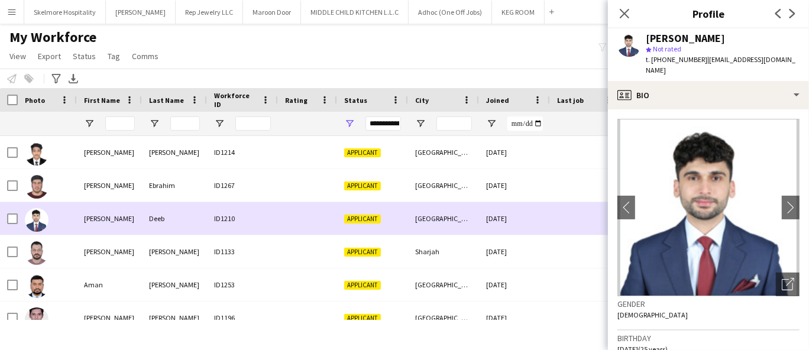
click at [562, 260] on div at bounding box center [585, 251] width 71 height 33
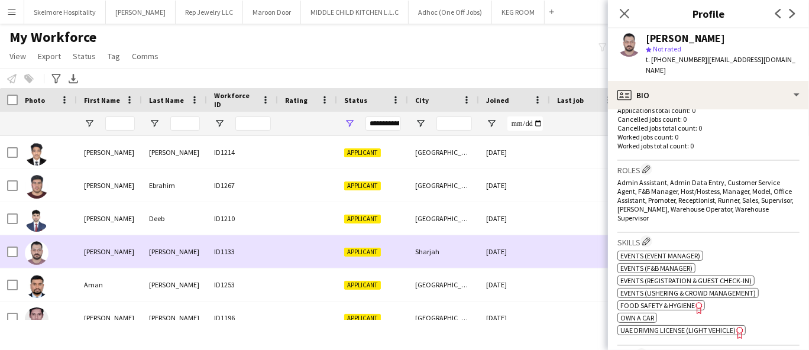
scroll to position [320, 0]
click at [558, 290] on div at bounding box center [585, 284] width 71 height 33
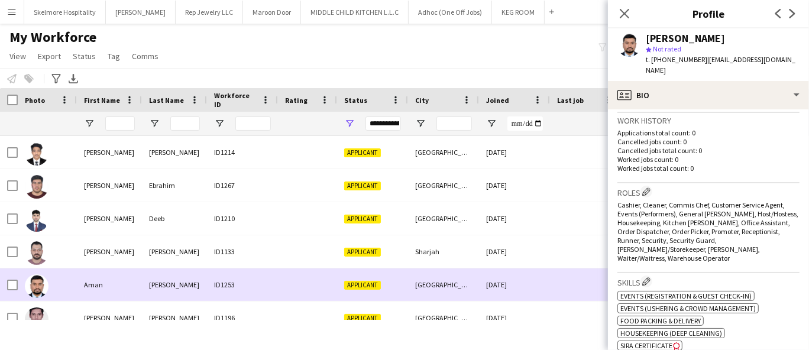
scroll to position [298, 0]
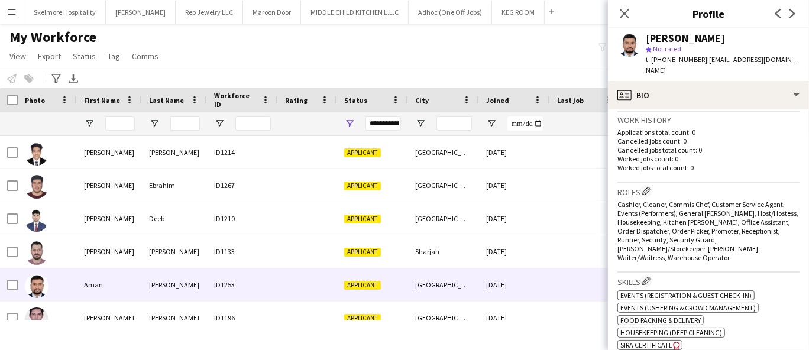
click at [680, 59] on span "t. +971558128308" at bounding box center [675, 59] width 61 height 9
copy span "971558128308"
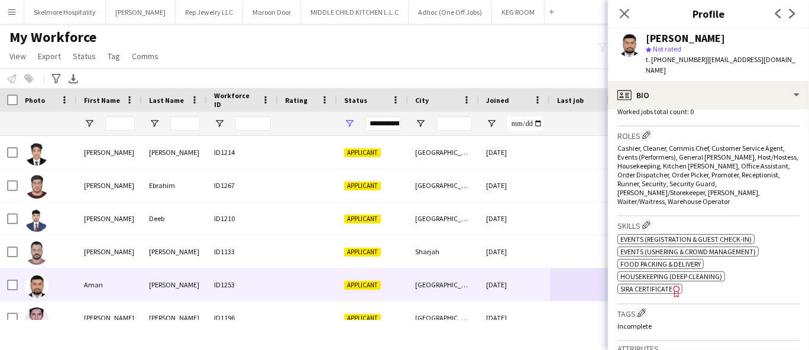
scroll to position [351, 0]
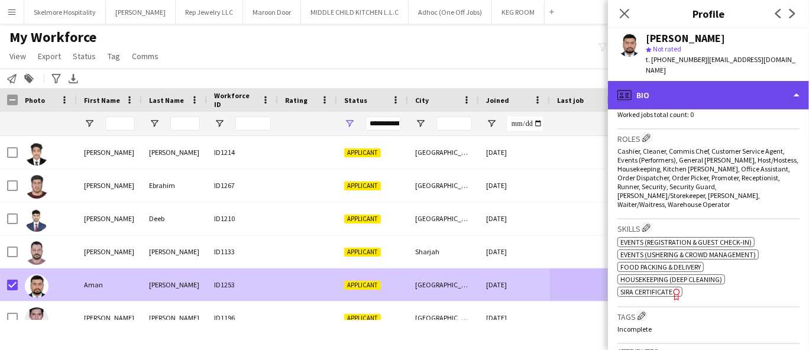
click at [658, 92] on div "profile Bio" at bounding box center [708, 95] width 201 height 28
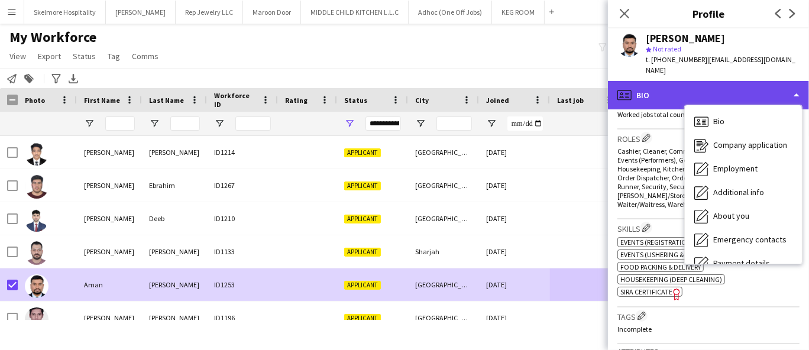
scroll to position [63, 0]
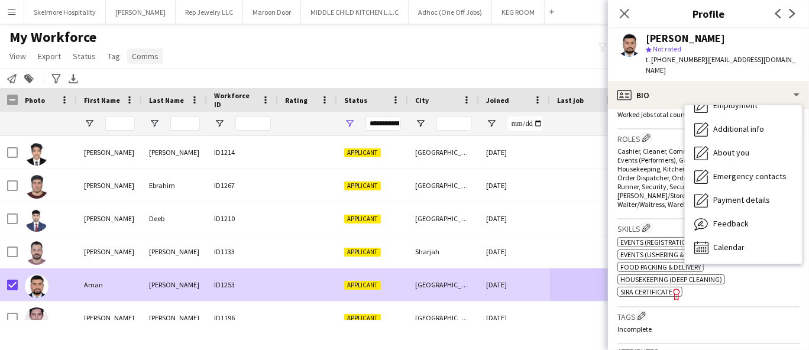
click at [141, 56] on span "Comms" at bounding box center [145, 56] width 27 height 11
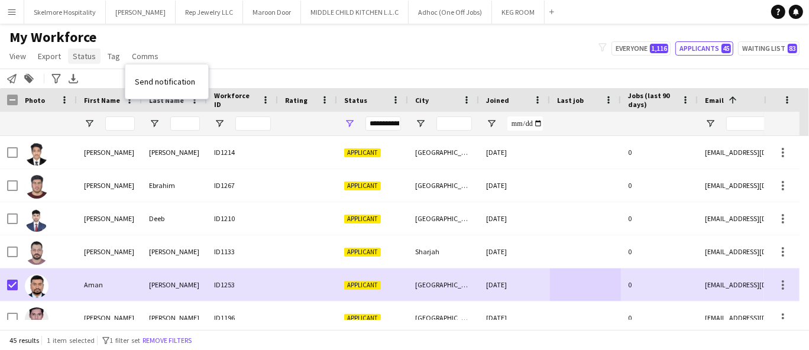
click at [78, 57] on span "Status" at bounding box center [84, 56] width 23 height 11
click at [89, 86] on span "Edit" at bounding box center [84, 81] width 14 height 11
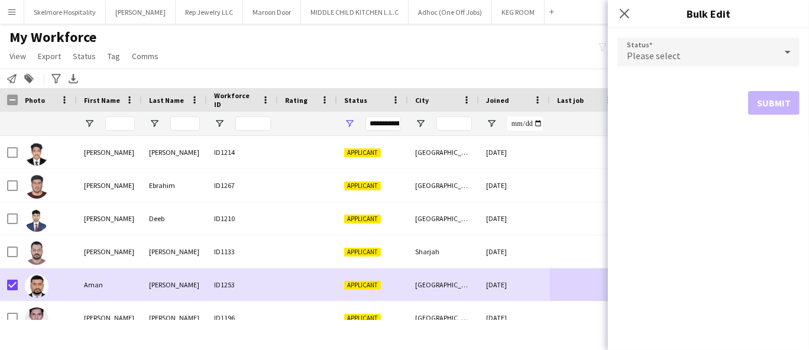
click at [653, 57] on span "Please select" at bounding box center [654, 56] width 54 height 12
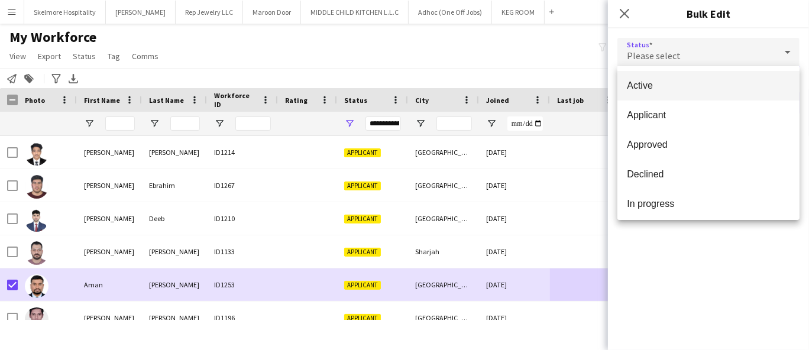
click at [636, 90] on span "Active" at bounding box center [708, 85] width 163 height 11
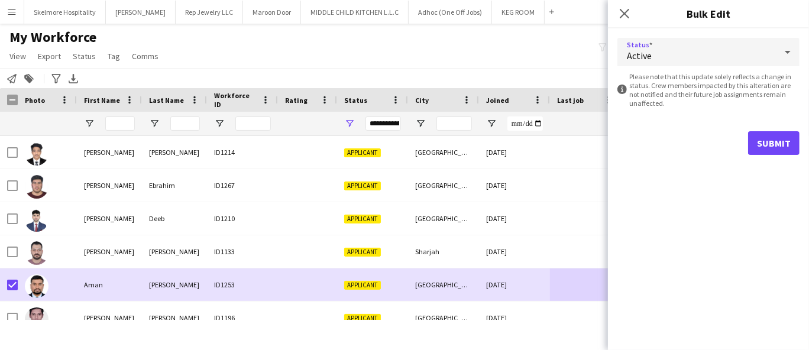
click at [774, 151] on button "Submit" at bounding box center [773, 143] width 51 height 24
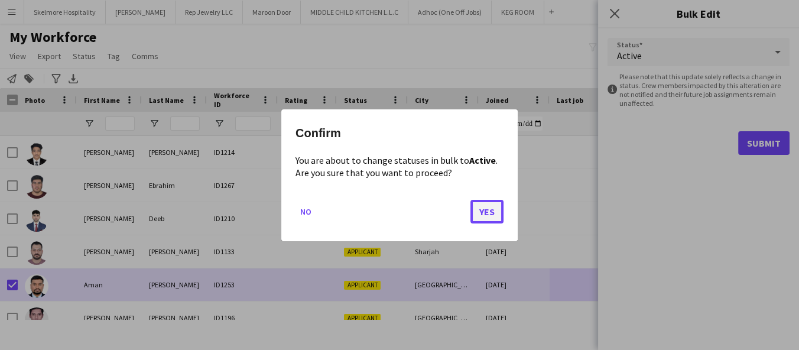
click at [482, 219] on button "Yes" at bounding box center [486, 211] width 33 height 24
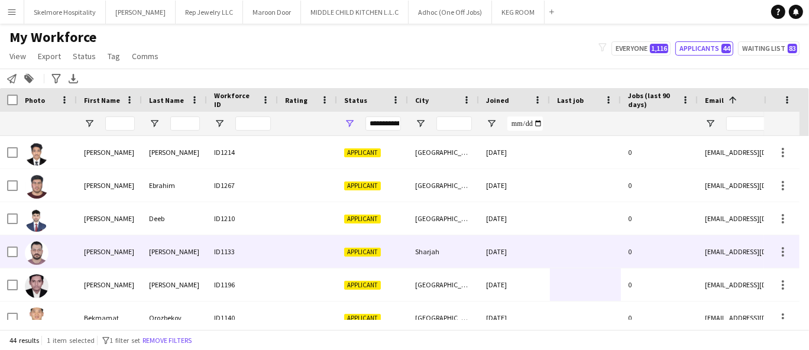
click at [238, 261] on div "ID1133" at bounding box center [242, 251] width 71 height 33
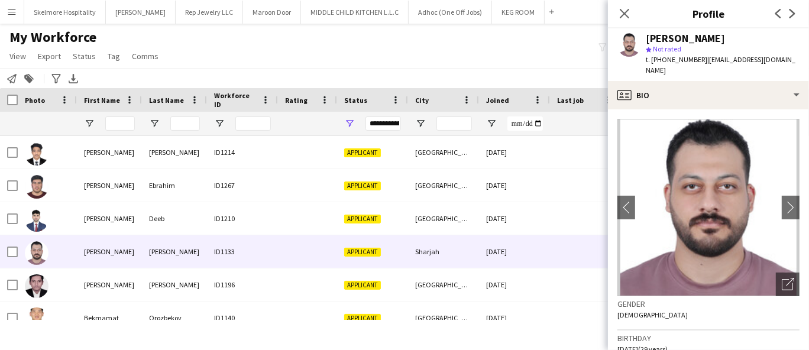
scroll to position [328, 0]
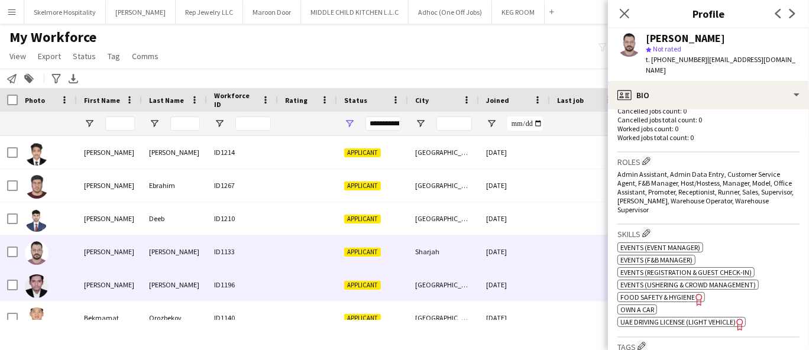
click at [301, 288] on div at bounding box center [307, 284] width 59 height 33
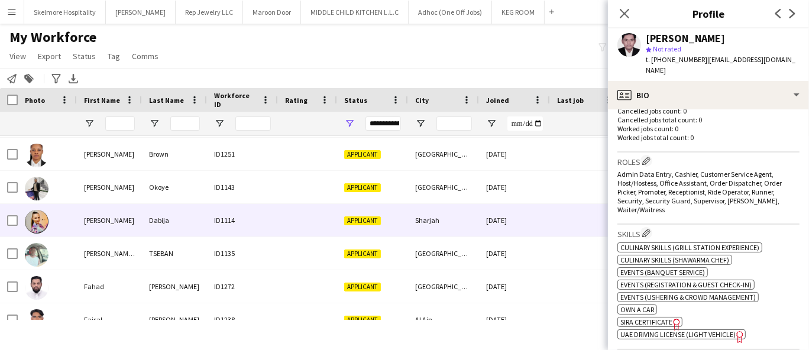
scroll to position [131, 0]
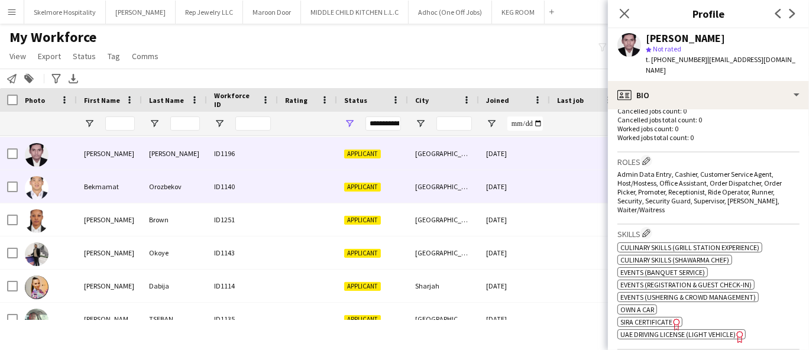
click at [276, 191] on div "ID1140" at bounding box center [242, 186] width 71 height 33
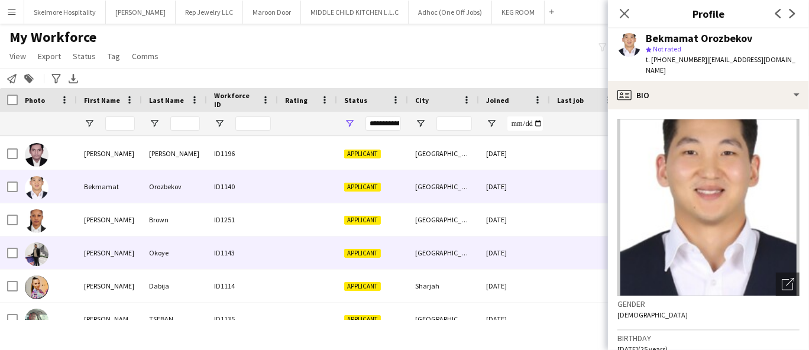
click at [229, 255] on div "ID1143" at bounding box center [242, 252] width 71 height 33
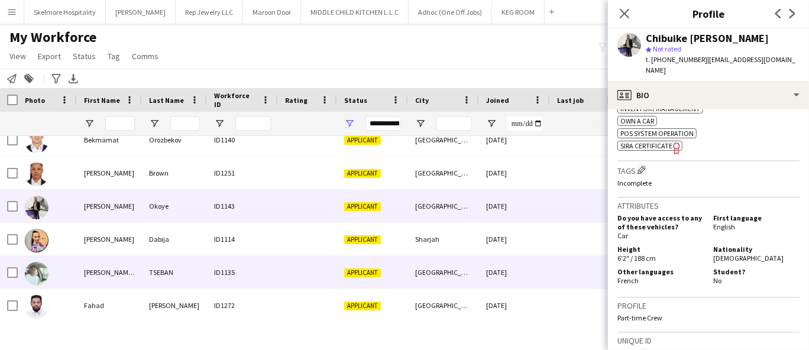
scroll to position [197, 0]
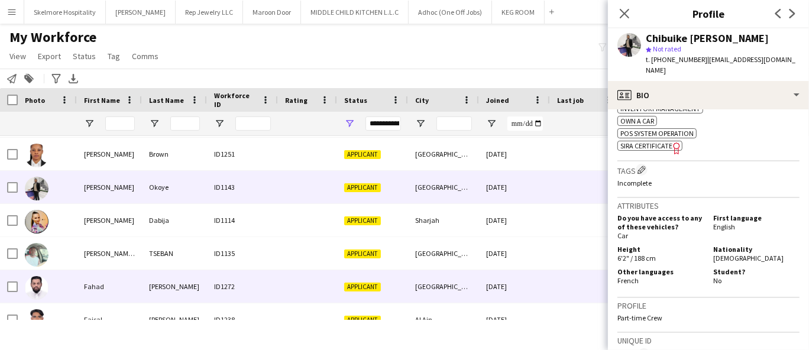
click at [194, 291] on div "Majeed" at bounding box center [174, 286] width 65 height 33
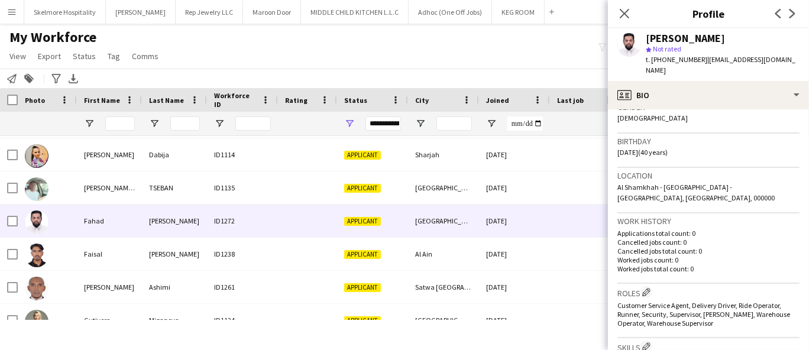
scroll to position [262, 0]
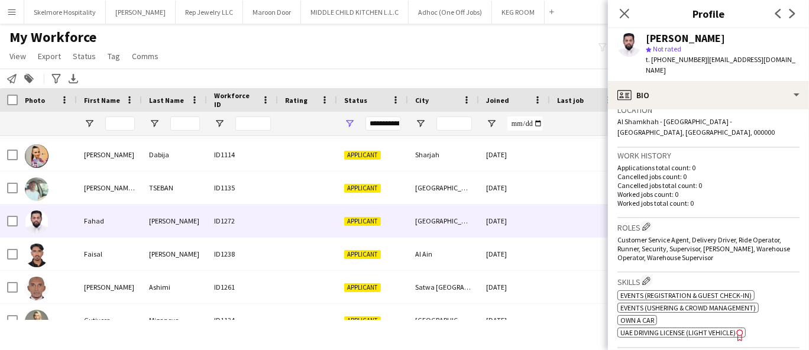
click at [672, 59] on span "t. +971509094209" at bounding box center [675, 59] width 61 height 9
copy span "971509094209"
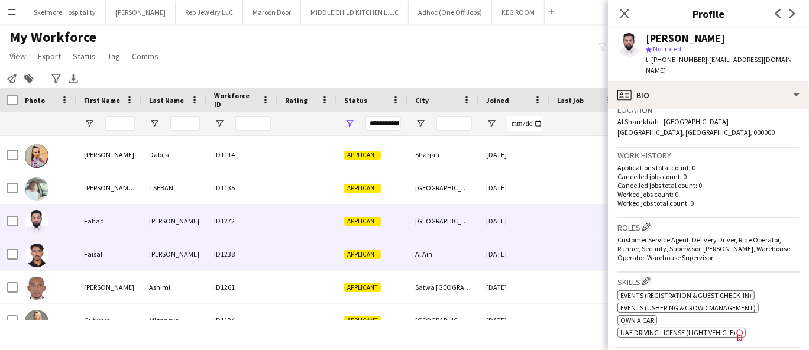
click at [236, 248] on div "ID1238" at bounding box center [242, 254] width 71 height 33
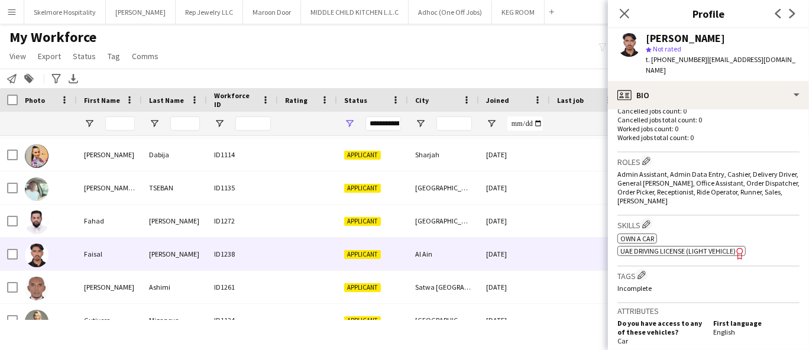
scroll to position [197, 0]
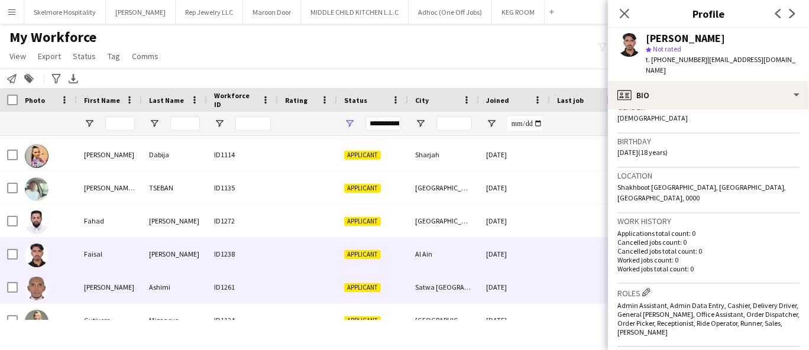
click at [171, 287] on div "Ashimi" at bounding box center [174, 287] width 65 height 33
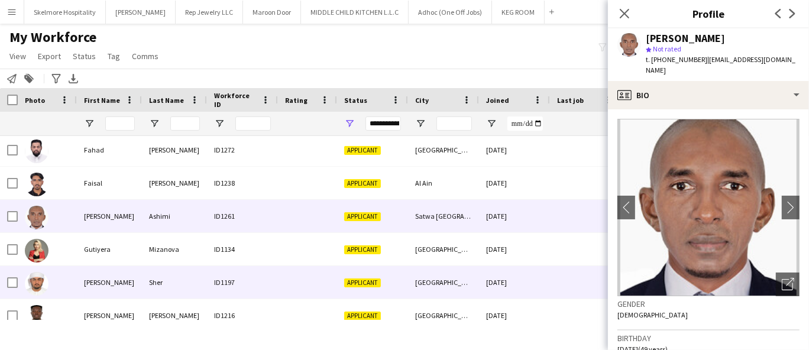
scroll to position [394, 0]
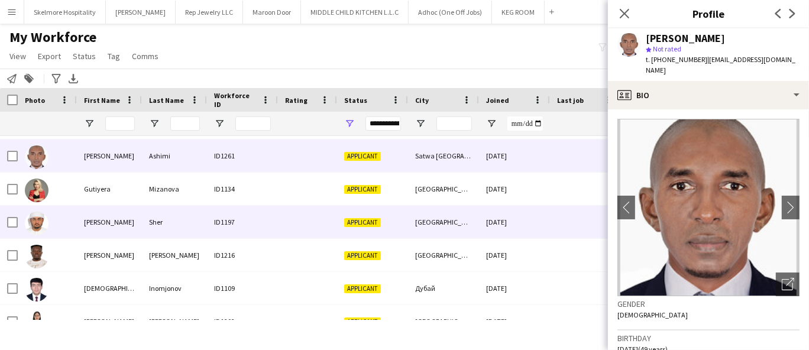
click at [109, 219] on div "Ahmed" at bounding box center [109, 222] width 65 height 33
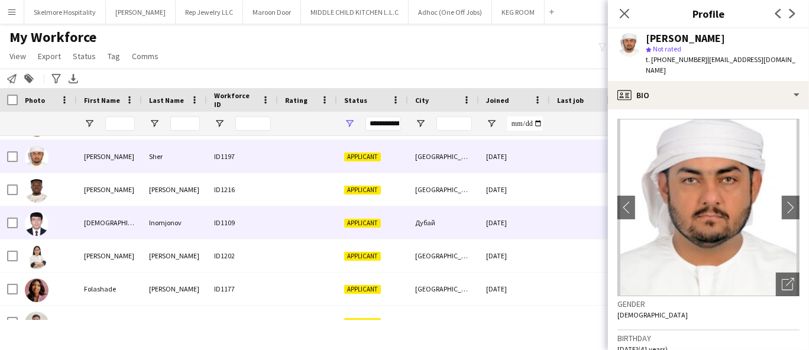
click at [137, 220] on div "Islomjon" at bounding box center [109, 222] width 65 height 33
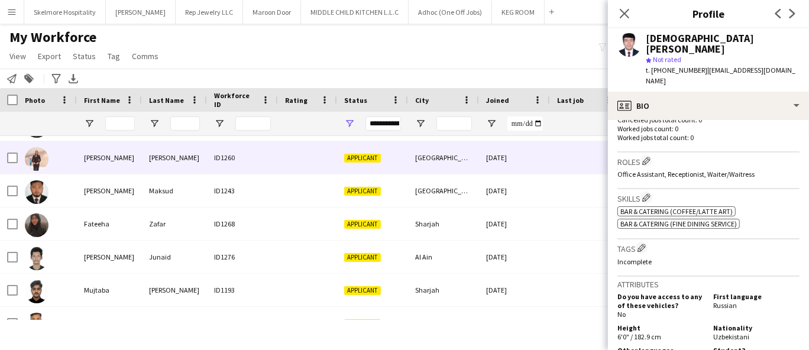
click at [125, 158] on div "Larnie" at bounding box center [109, 157] width 65 height 33
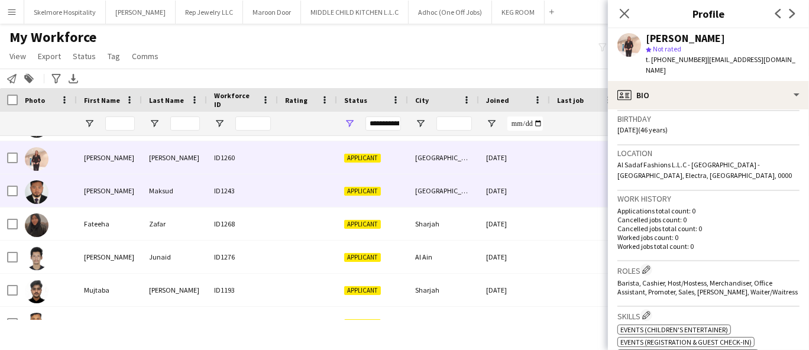
click at [96, 197] on div "Mahmudul Hasan" at bounding box center [109, 190] width 65 height 33
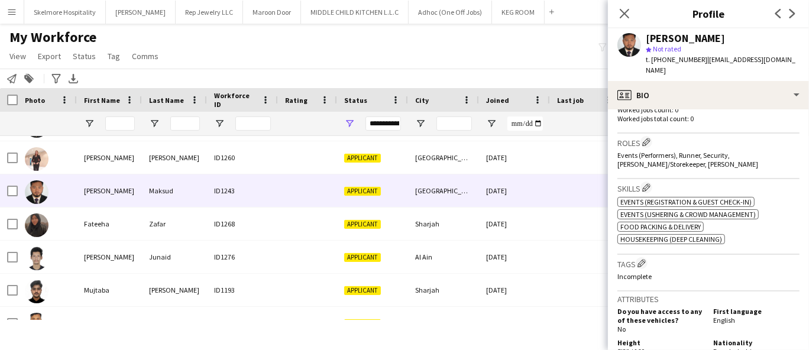
scroll to position [328, 0]
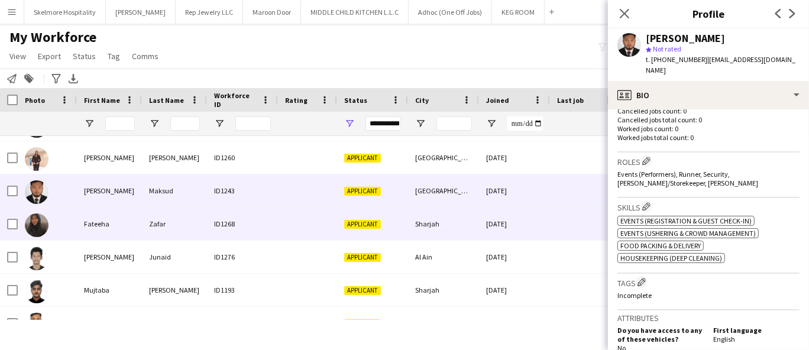
click at [133, 223] on div "Fateeha" at bounding box center [109, 223] width 65 height 33
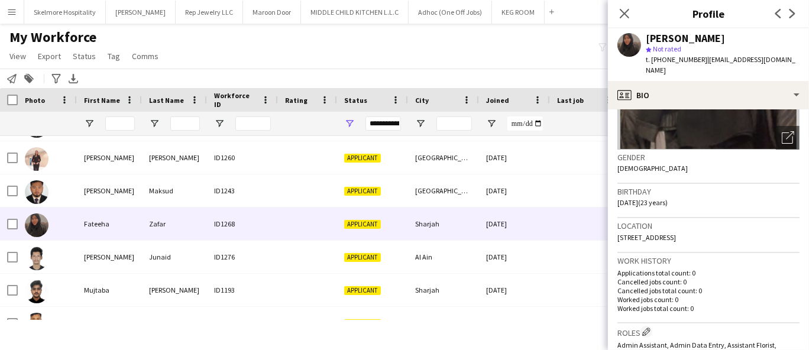
scroll to position [197, 0]
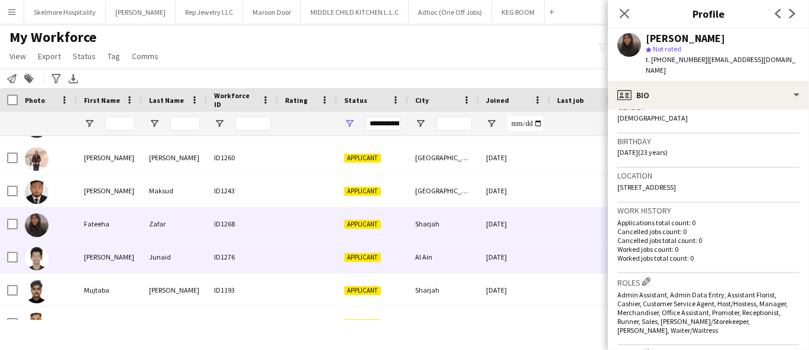
click at [199, 264] on div "Junaid" at bounding box center [174, 257] width 65 height 33
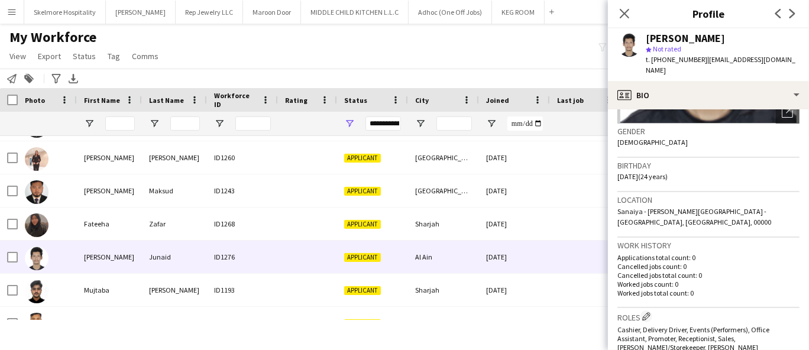
scroll to position [262, 0]
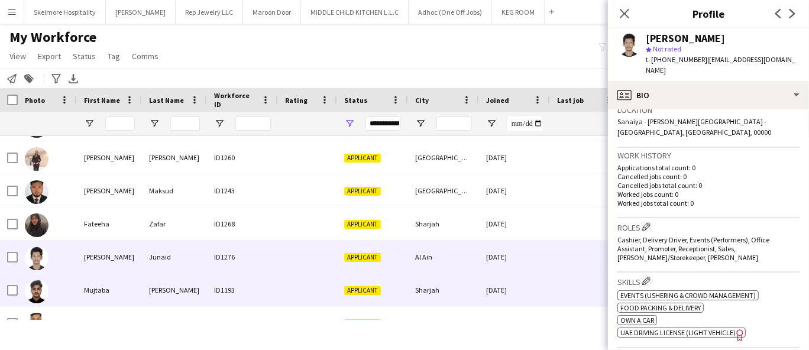
click at [179, 284] on div "Abdullah" at bounding box center [174, 290] width 65 height 33
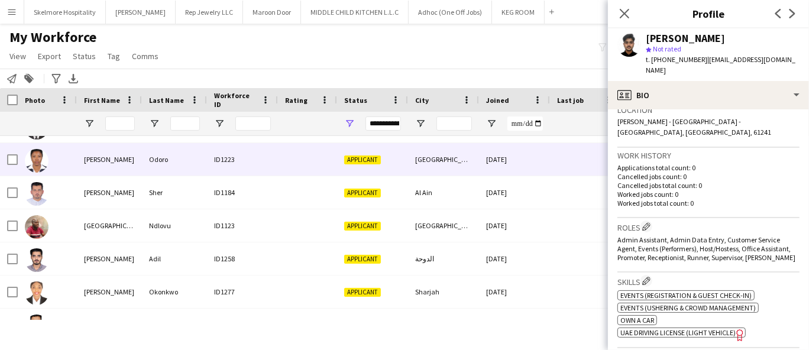
click at [167, 166] on div "Odoro" at bounding box center [174, 159] width 65 height 33
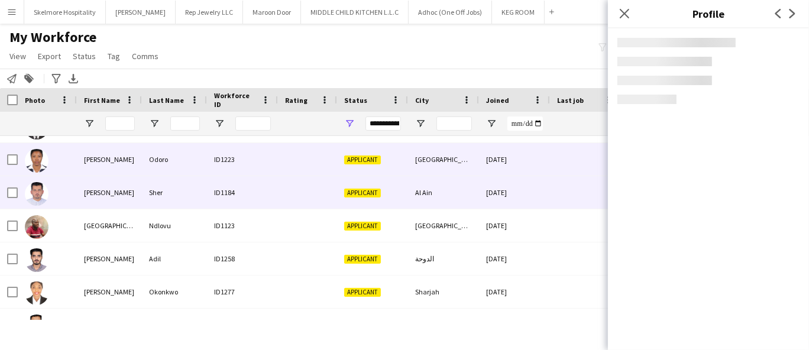
click at [167, 194] on div "Sher" at bounding box center [174, 192] width 65 height 33
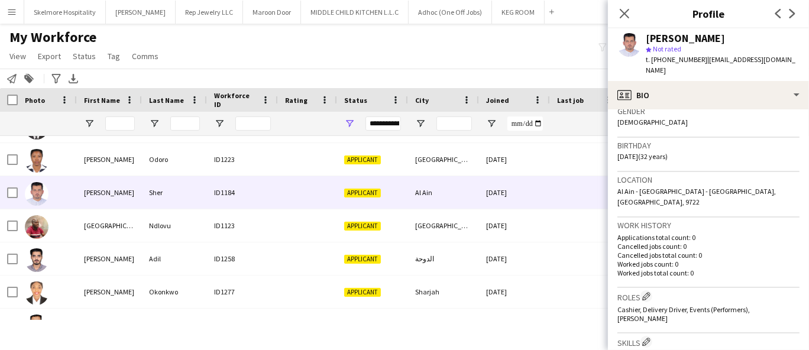
scroll to position [197, 0]
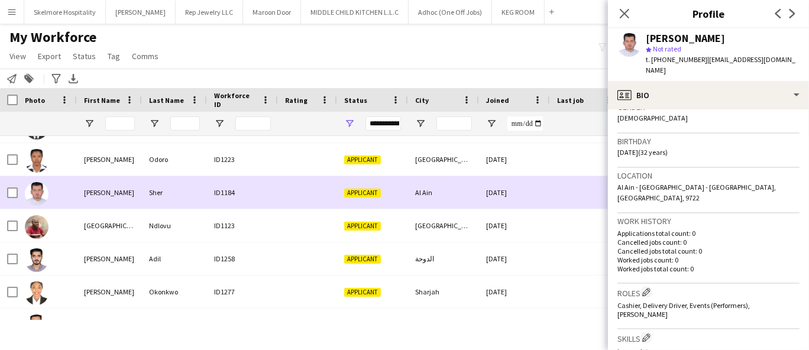
click at [154, 191] on div "Sher" at bounding box center [174, 192] width 65 height 33
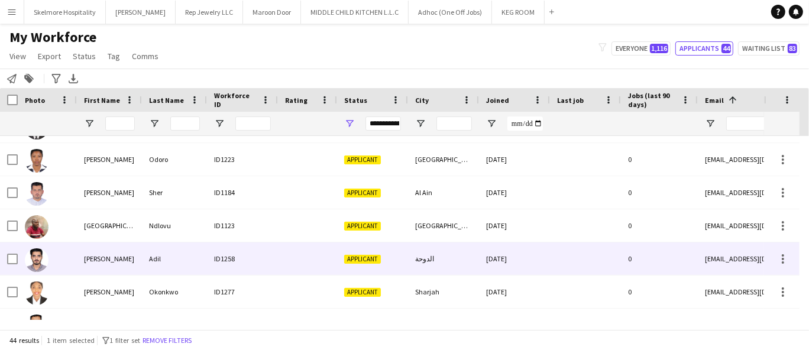
click at [148, 249] on div "Adil" at bounding box center [174, 258] width 65 height 33
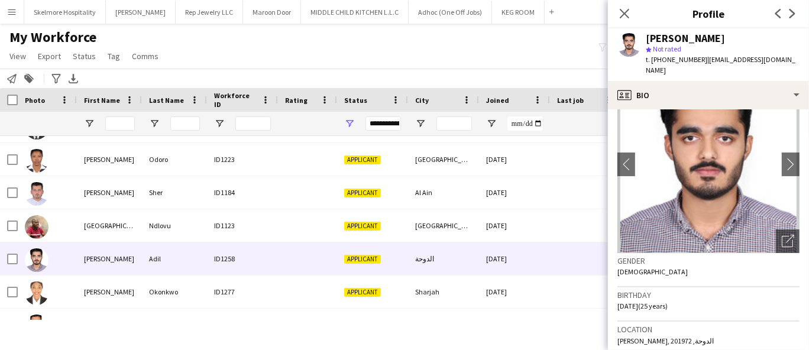
scroll to position [0, 0]
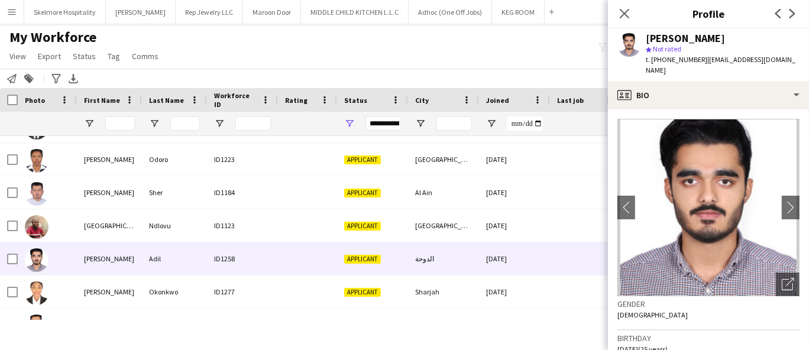
click at [667, 61] on span "t. +97433355220" at bounding box center [675, 59] width 61 height 9
copy span "97433355220"
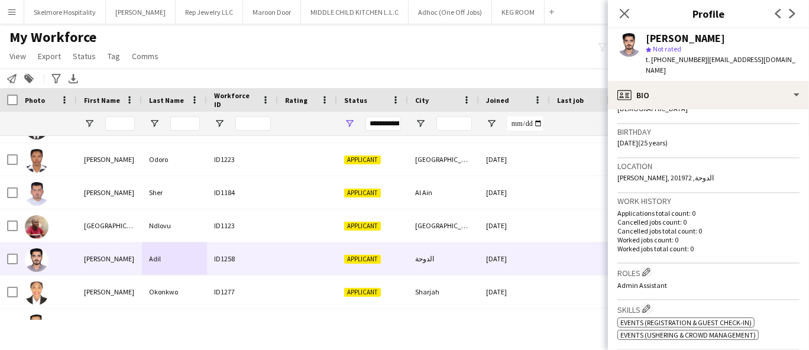
scroll to position [262, 0]
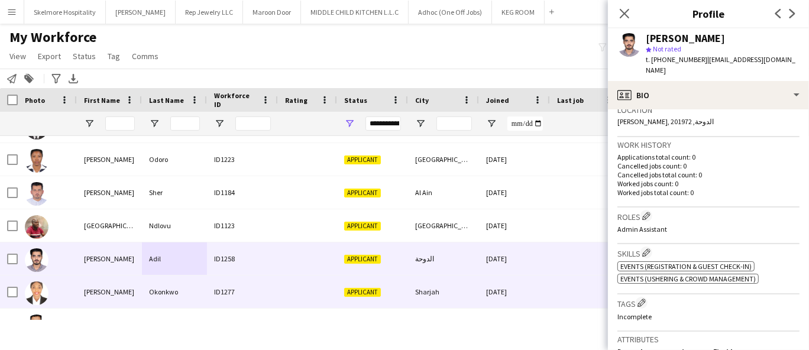
click at [83, 296] on div "Cynthia" at bounding box center [109, 291] width 65 height 33
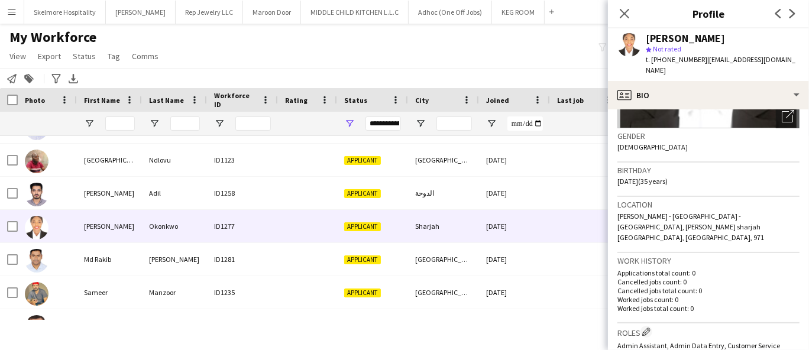
scroll to position [197, 0]
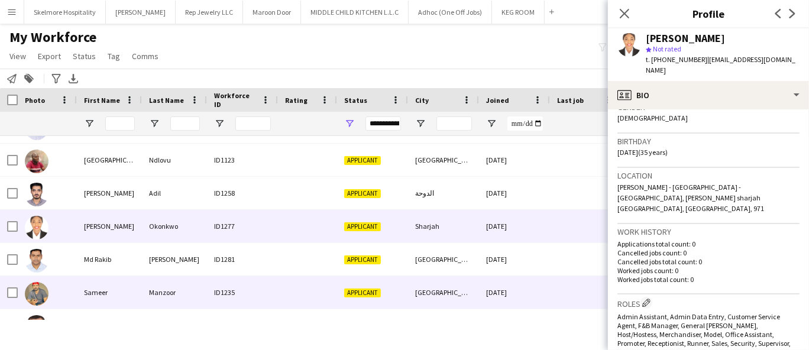
click at [74, 304] on div at bounding box center [47, 292] width 59 height 33
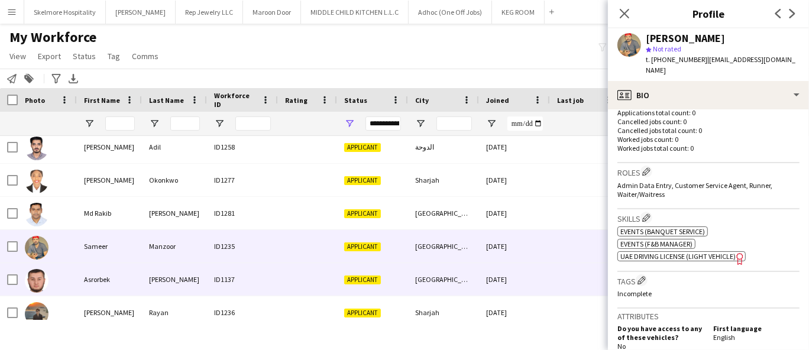
scroll to position [985, 0]
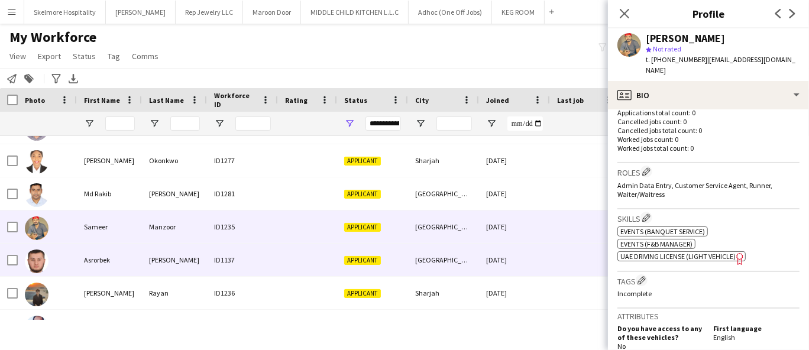
click at [108, 260] on div "Asrorbek" at bounding box center [109, 260] width 65 height 33
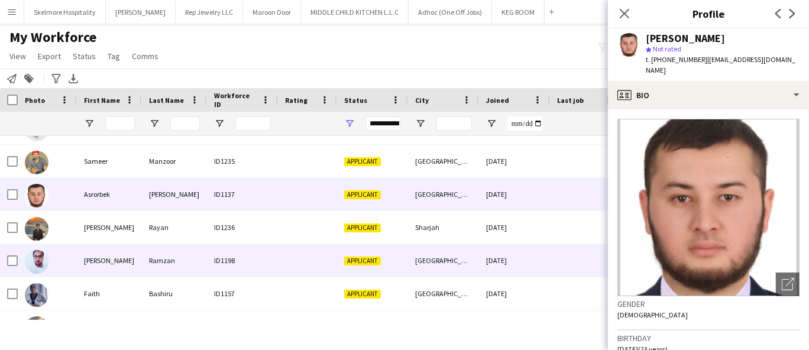
scroll to position [1050, 0]
click at [164, 281] on div "Bashiru" at bounding box center [174, 293] width 65 height 33
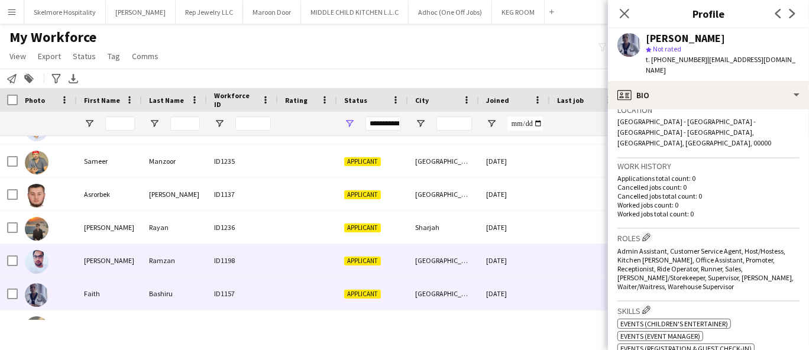
scroll to position [1115, 0]
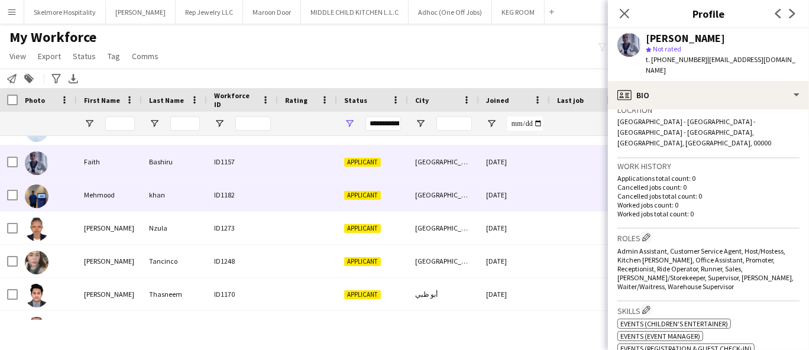
click at [132, 189] on div "Mehmood" at bounding box center [109, 195] width 65 height 33
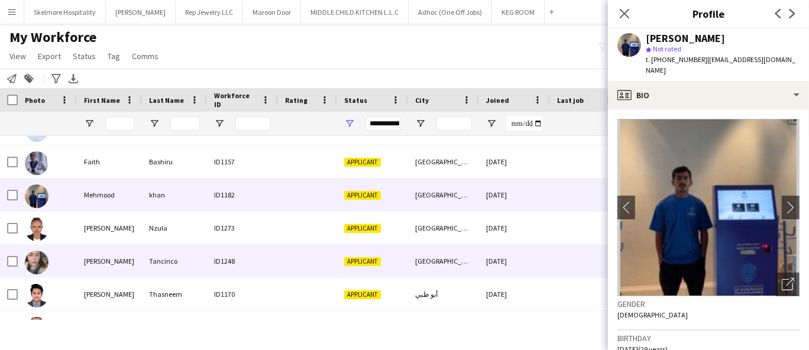
click at [131, 258] on div "Jewelyn" at bounding box center [109, 261] width 65 height 33
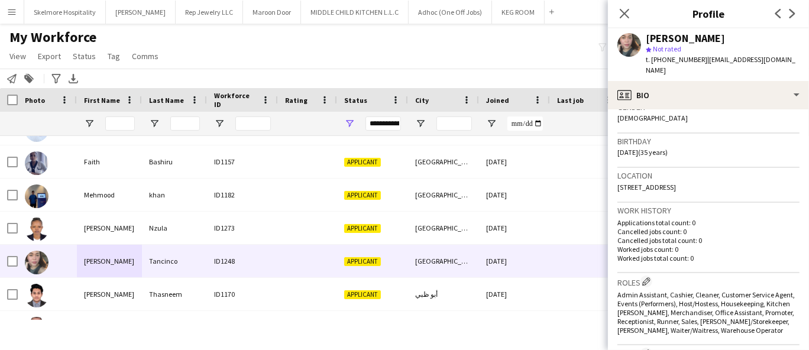
click at [676, 59] on span "t. +971524329442" at bounding box center [675, 59] width 61 height 9
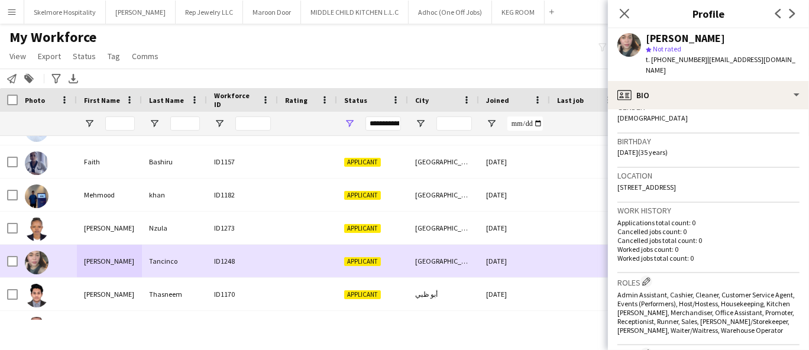
copy span "971524329442"
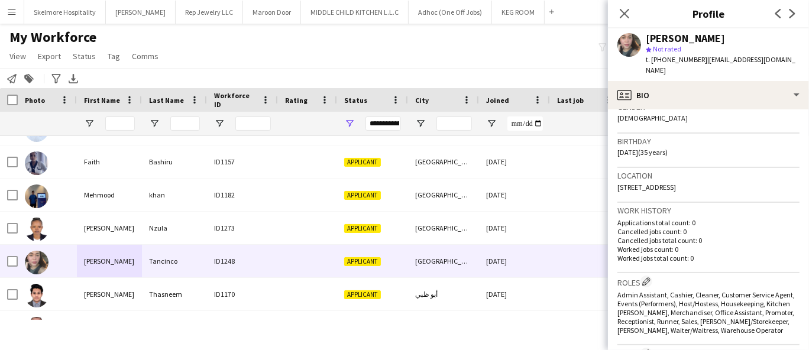
click at [683, 59] on span "t. +971524329442" at bounding box center [675, 59] width 61 height 9
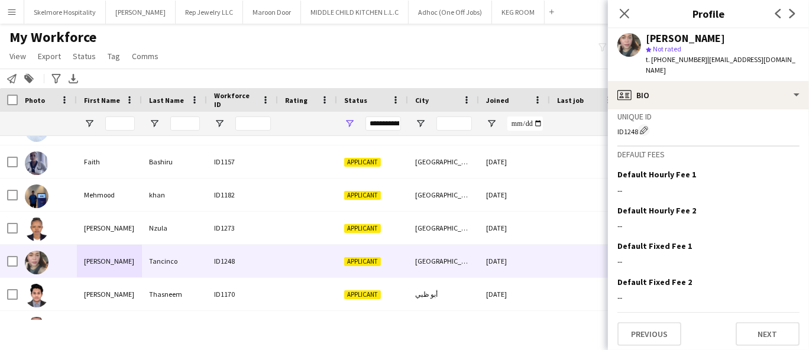
scroll to position [730, 0]
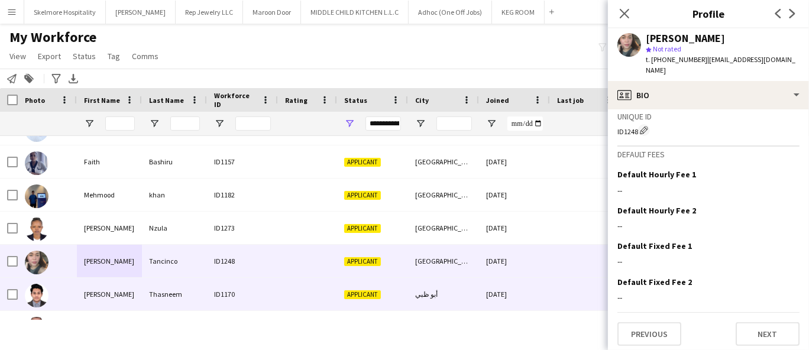
click at [74, 301] on div at bounding box center [47, 294] width 59 height 33
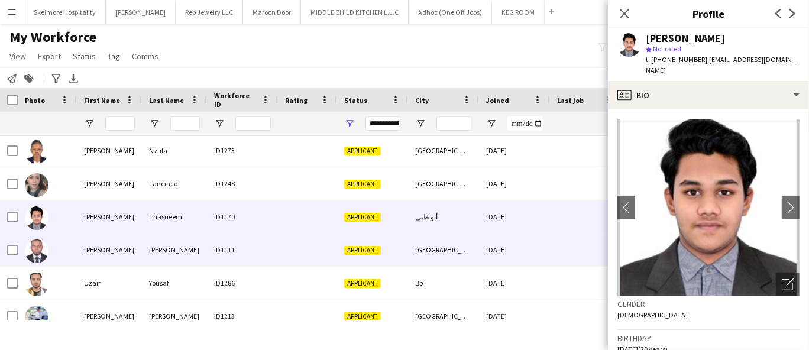
scroll to position [1272, 0]
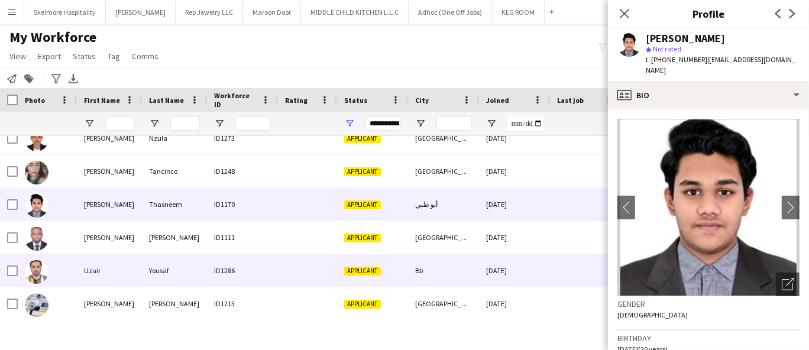
click at [177, 264] on div "Yousaf" at bounding box center [174, 270] width 65 height 33
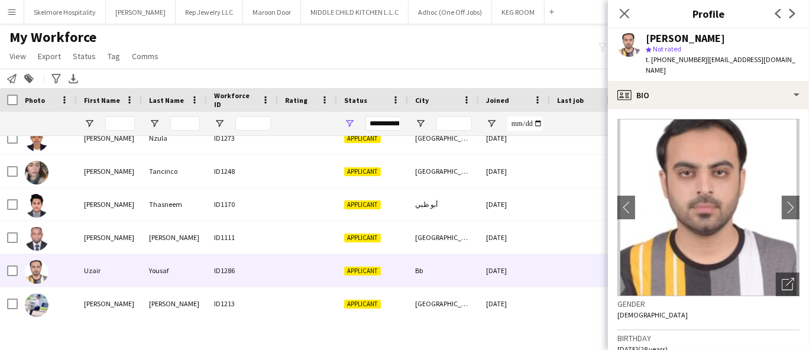
scroll to position [262, 0]
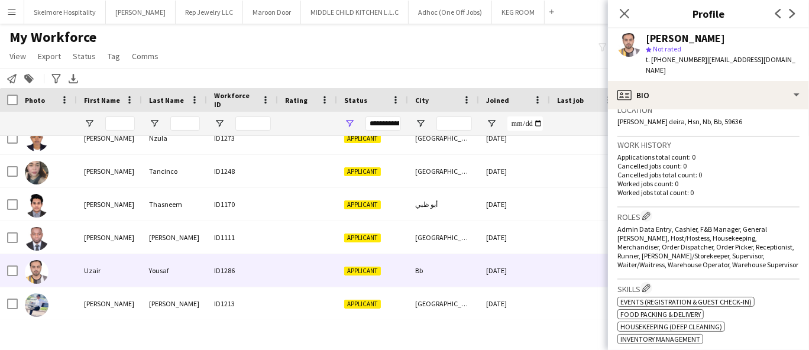
click at [674, 57] on span "t. +971545008329" at bounding box center [675, 59] width 61 height 9
copy span "971545008329"
click at [73, 159] on div at bounding box center [47, 171] width 59 height 33
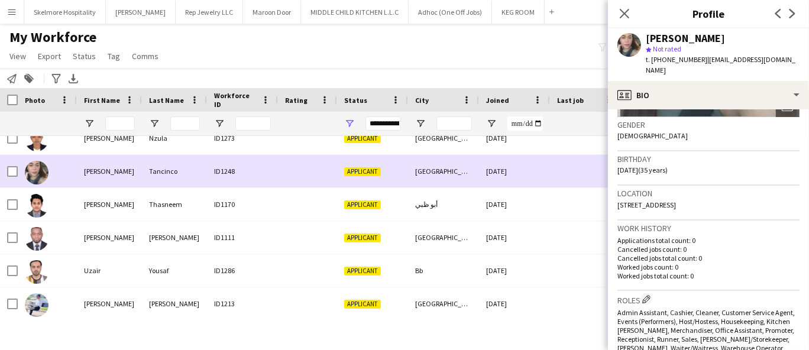
scroll to position [1272, 0]
click at [82, 309] on div "Mohammed" at bounding box center [109, 303] width 65 height 33
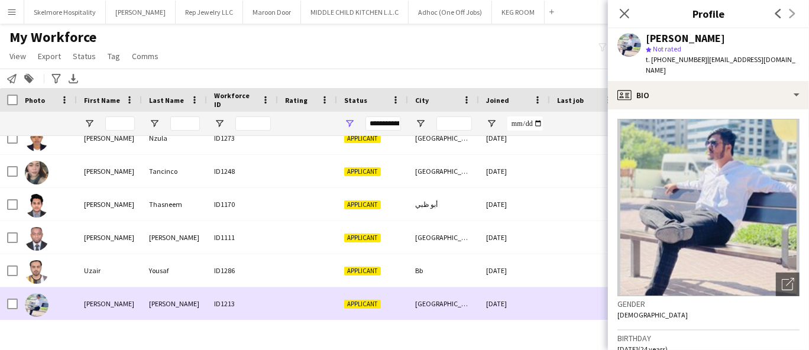
click at [77, 268] on div "Uzair" at bounding box center [109, 270] width 65 height 33
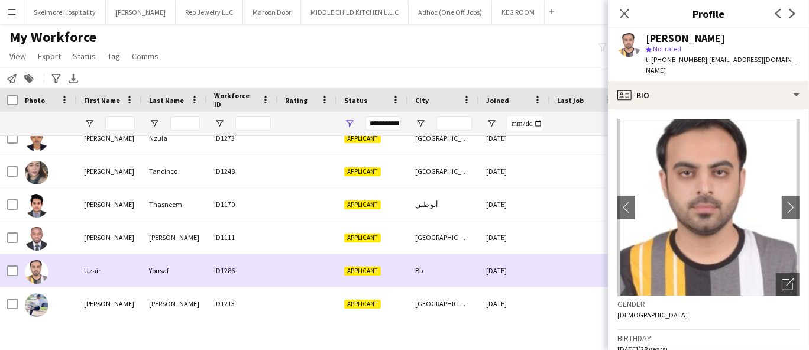
click at [55, 228] on div at bounding box center [47, 237] width 59 height 33
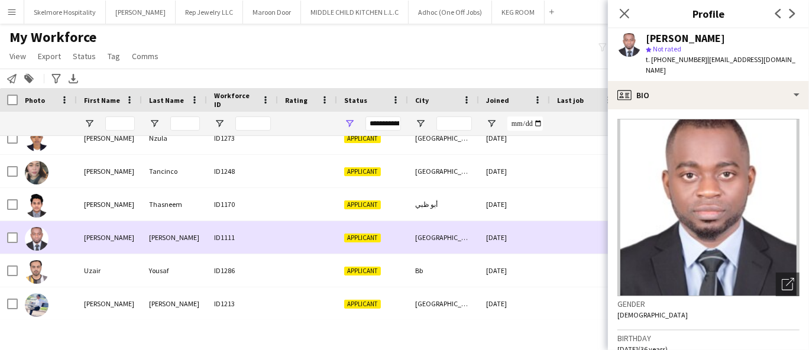
click at [33, 196] on img at bounding box center [37, 206] width 24 height 24
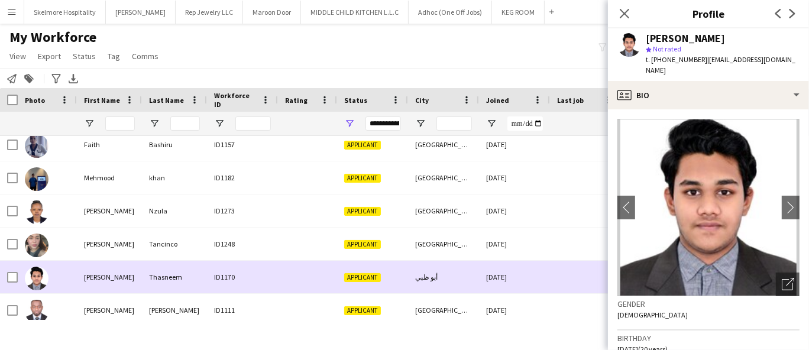
scroll to position [1200, 0]
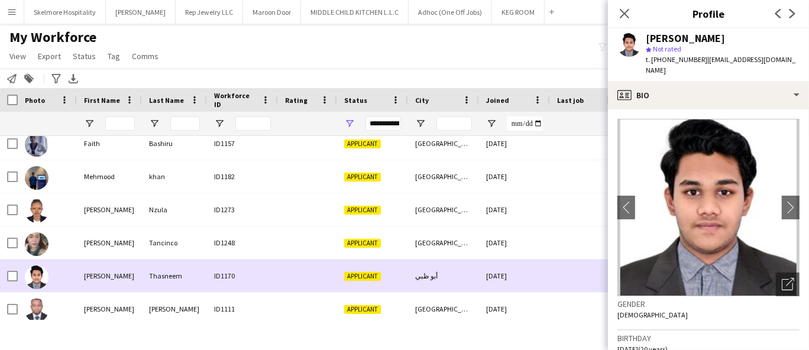
click at [56, 241] on div at bounding box center [47, 242] width 59 height 33
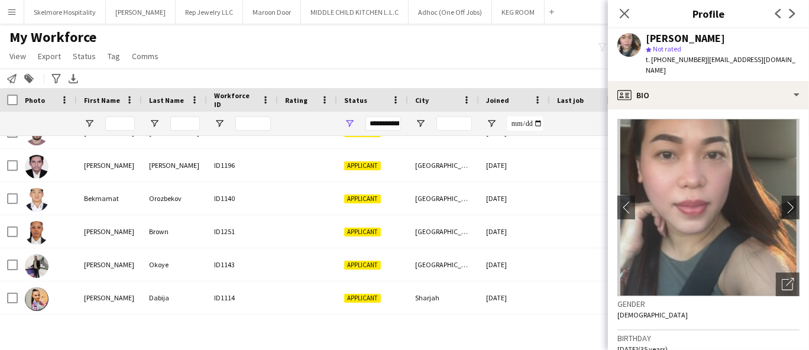
scroll to position [0, 0]
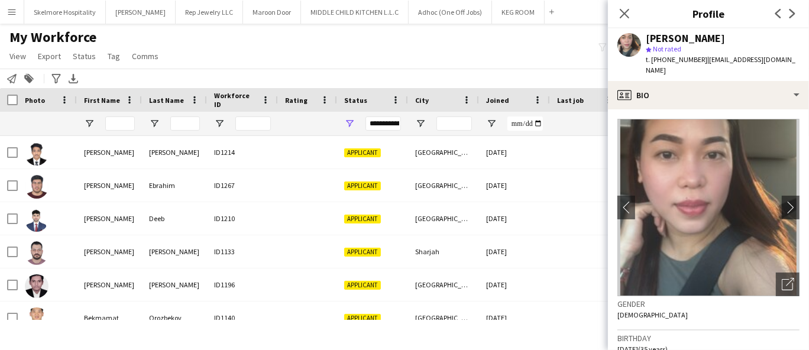
click at [51, 148] on div at bounding box center [47, 152] width 59 height 33
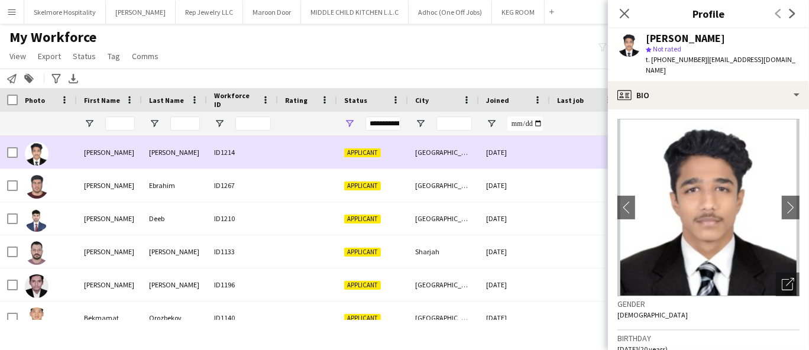
click at [67, 181] on div at bounding box center [47, 185] width 59 height 33
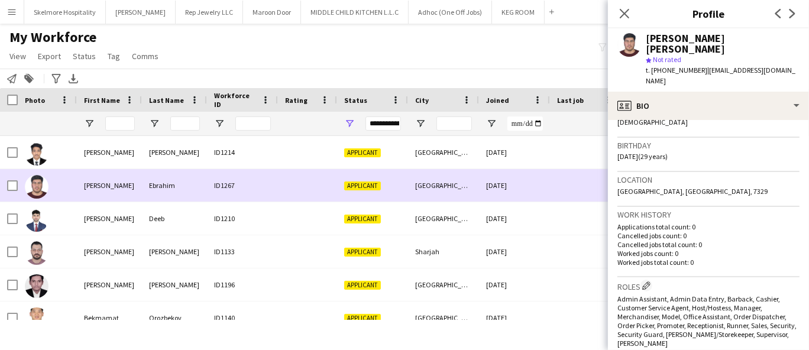
scroll to position [214, 0]
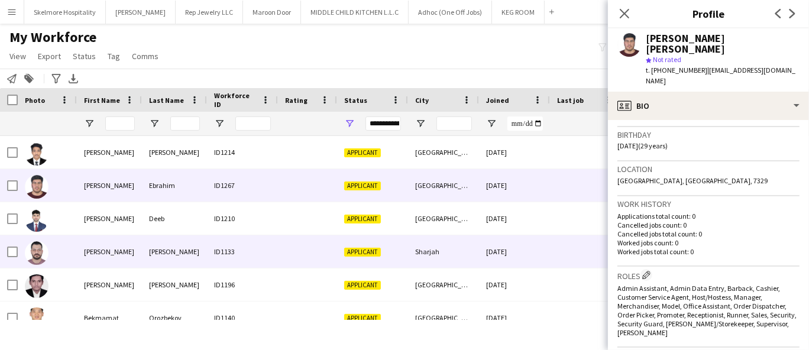
click at [69, 246] on div at bounding box center [47, 251] width 59 height 33
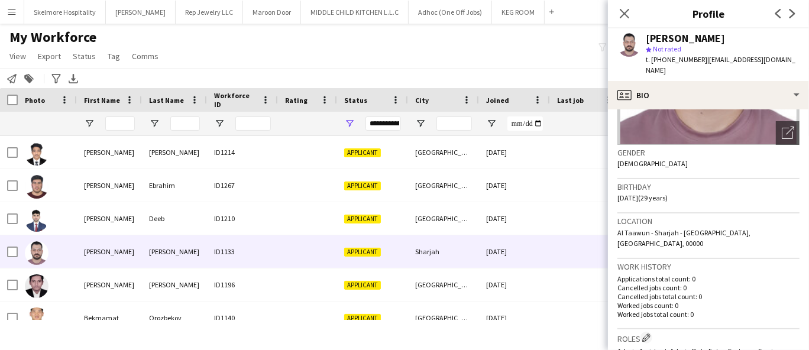
scroll to position [131, 0]
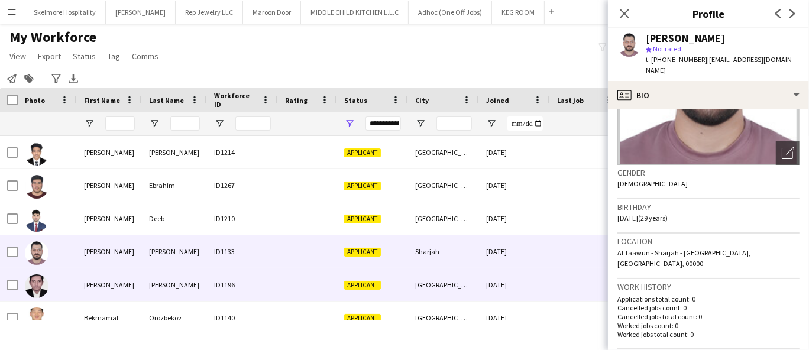
click at [251, 285] on div "ID1196" at bounding box center [242, 284] width 71 height 33
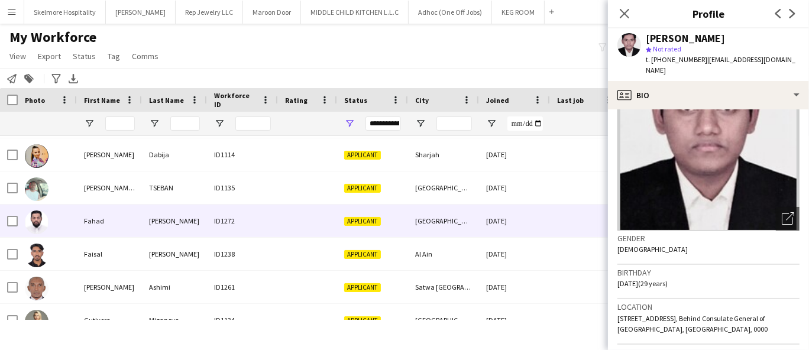
click at [290, 228] on div at bounding box center [307, 221] width 59 height 33
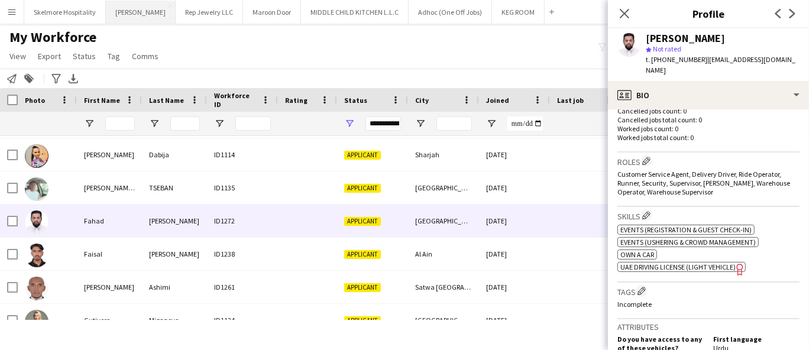
click at [124, 19] on button "LENA Close" at bounding box center [141, 12] width 70 height 23
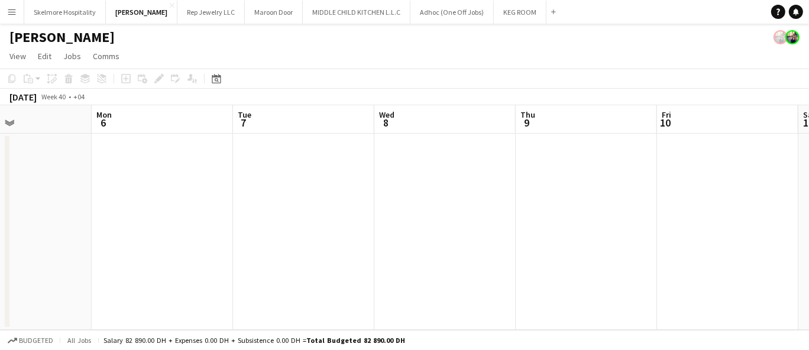
drag, startPoint x: 658, startPoint y: 246, endPoint x: 198, endPoint y: 248, distance: 459.9
click at [182, 250] on app-calendar-viewport "Thu 2 Fri 3 Sat 4 Sun 5 Mon 6 Tue 7 Wed 8 Thu 9 Fri 10 Sat 11 Sun 12" at bounding box center [404, 217] width 809 height 225
drag, startPoint x: 546, startPoint y: 240, endPoint x: 103, endPoint y: 225, distance: 442.4
click at [103, 224] on app-calendar-viewport "Sat 4 Sun 5 Mon 6 Tue 7 Wed 8 Thu 9 Fri 10 Sat 11 Sun 12 Mon 13 Tue 14" at bounding box center [404, 217] width 809 height 225
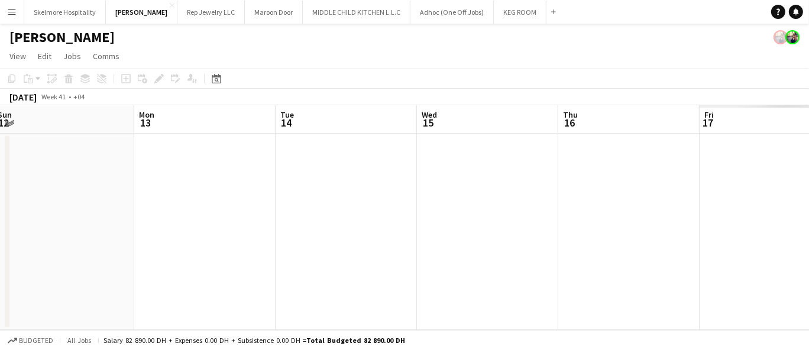
scroll to position [0, 444]
drag, startPoint x: 573, startPoint y: 227, endPoint x: 58, endPoint y: 209, distance: 515.2
click at [58, 209] on app-calendar-viewport "Thu 9 Fri 10 Sat 11 Sun 12 Mon 13 Tue 14 Wed 15 Thu 16 Fri 17 Sat 18 Sun 19" at bounding box center [404, 217] width 809 height 225
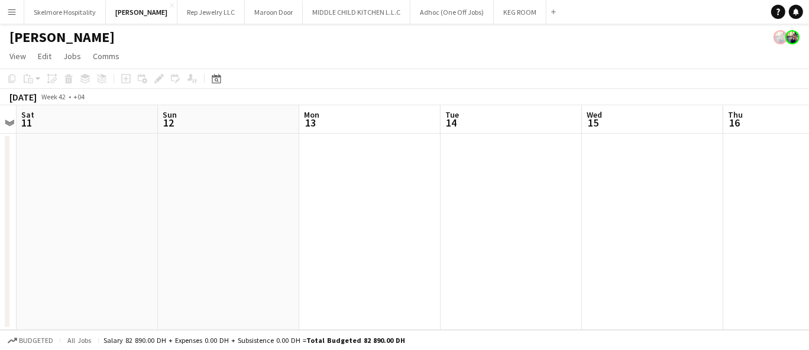
drag, startPoint x: 629, startPoint y: 233, endPoint x: 804, endPoint y: 215, distance: 175.9
click at [799, 215] on app-calendar-viewport "Thu 9 Fri 10 Sat 11 Sun 12 Mon 13 Tue 14 Wed 15 Thu 16 Fri 17 Sat 18 Sun 19" at bounding box center [404, 217] width 809 height 225
drag, startPoint x: 277, startPoint y: 280, endPoint x: 680, endPoint y: 201, distance: 410.7
click at [689, 209] on app-calendar-viewport "Thu 9 Fri 10 Sat 11 Sun 12 Mon 13 Tue 14 Wed 15 Thu 16 Fri 17 Sat 18 Sun 19" at bounding box center [404, 217] width 809 height 225
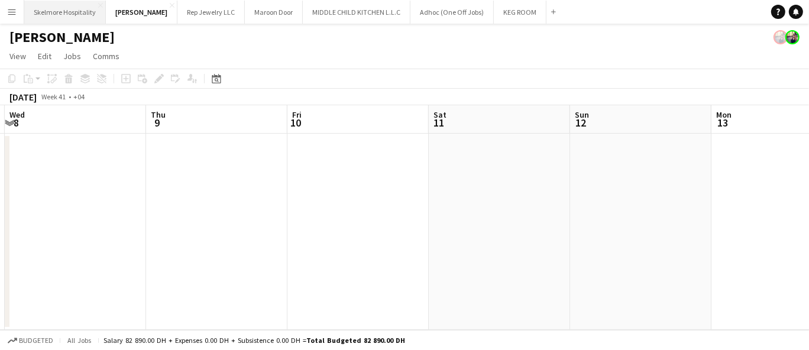
drag, startPoint x: 44, startPoint y: 27, endPoint x: 51, endPoint y: 18, distance: 11.0
click at [47, 22] on div "Menu Boards Boards Boards All jobs Status Workforce Workforce My Workforce Recr…" at bounding box center [404, 175] width 809 height 350
click at [54, 14] on button "Skelmore Hospitality Close" at bounding box center [65, 12] width 82 height 23
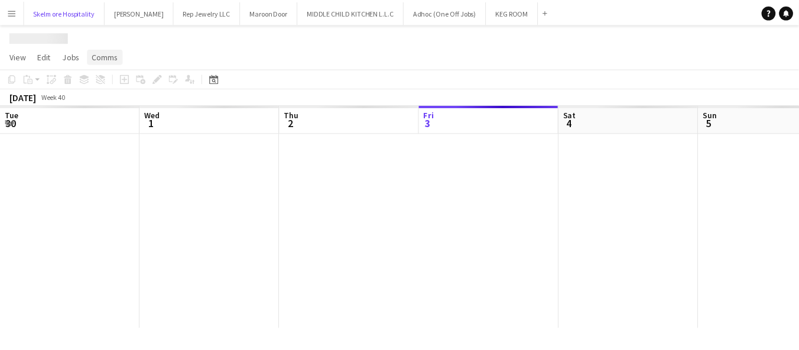
scroll to position [0, 282]
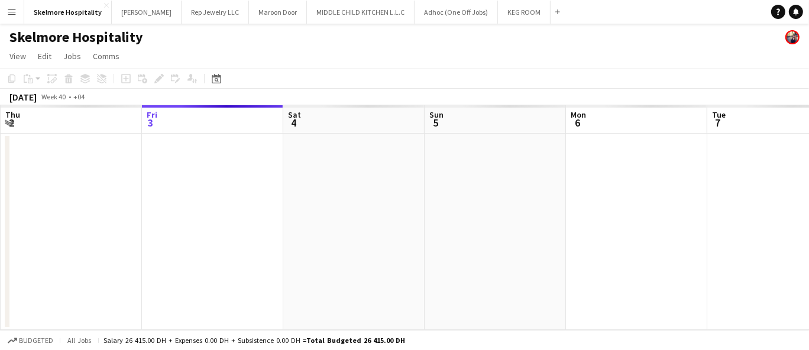
click at [495, 248] on app-date-cell at bounding box center [494, 232] width 141 height 196
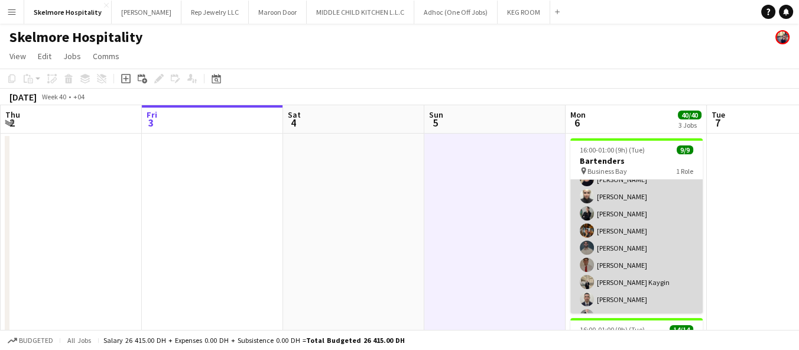
scroll to position [43, 0]
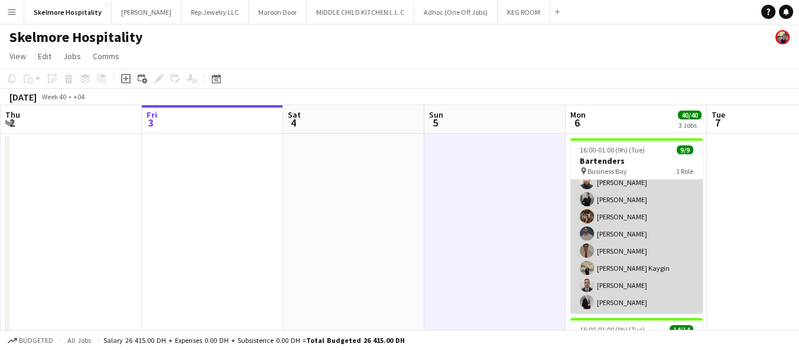
click at [666, 203] on app-card-role "Bartender 9/9 16:00-01:00 (9h) TALITA SOARES Olesya Shaporenko Lurdes De Medeir…" at bounding box center [636, 225] width 132 height 177
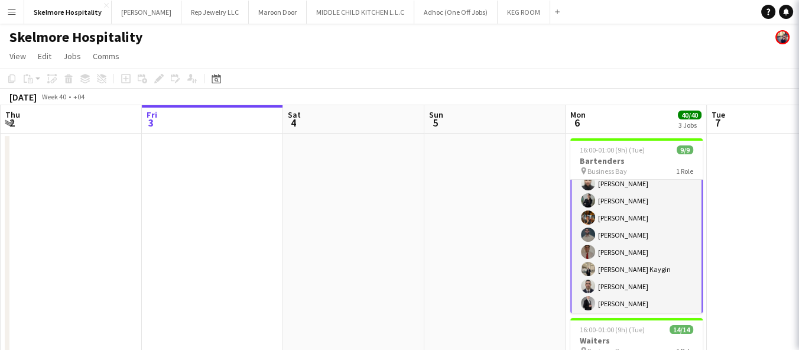
scroll to position [44, 0]
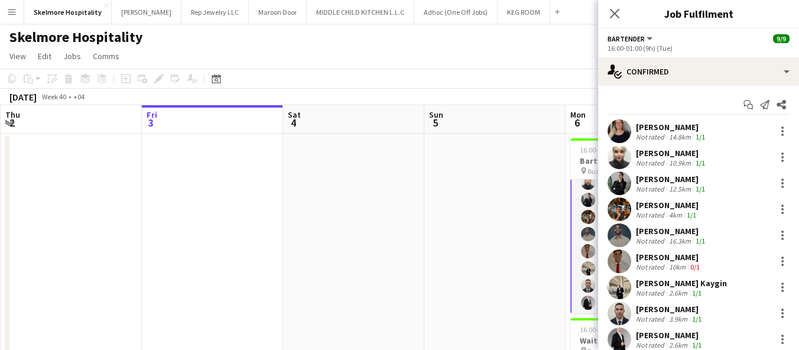
click at [687, 129] on div "TALITA SOARES" at bounding box center [672, 127] width 72 height 11
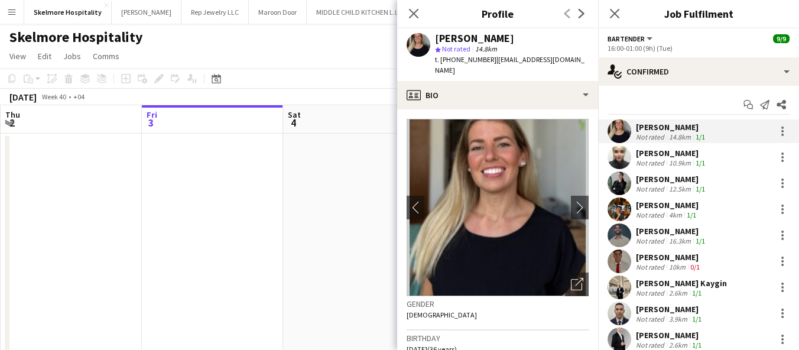
click at [465, 59] on span "t. +971561603895" at bounding box center [465, 59] width 61 height 9
copy span "971561603895"
click at [657, 188] on div "Not rated" at bounding box center [651, 188] width 31 height 9
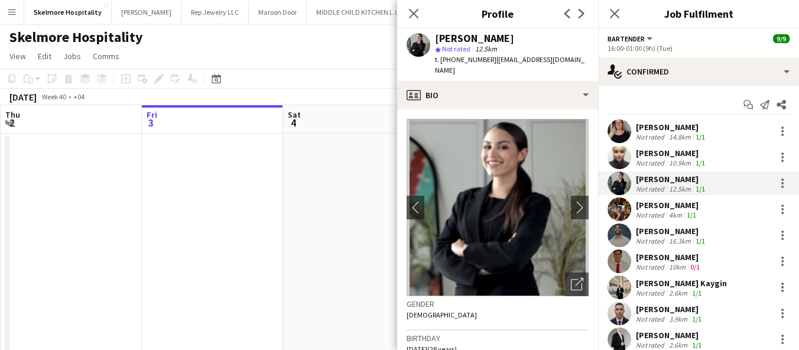
click at [472, 59] on span "t. +971505537969" at bounding box center [465, 59] width 61 height 9
copy span "971505537969"
click at [679, 205] on div "Dimitris Iseris" at bounding box center [667, 205] width 63 height 11
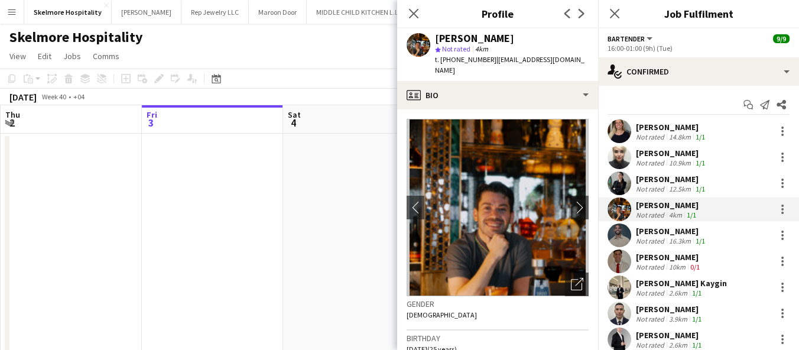
click at [462, 64] on div "t. +971586379154 | dimiseris5@gmail.com" at bounding box center [512, 64] width 154 height 21
click at [465, 59] on span "t. +971586379154" at bounding box center [465, 59] width 61 height 9
copy span "971586379154"
click at [642, 239] on div "Not rated" at bounding box center [651, 240] width 31 height 9
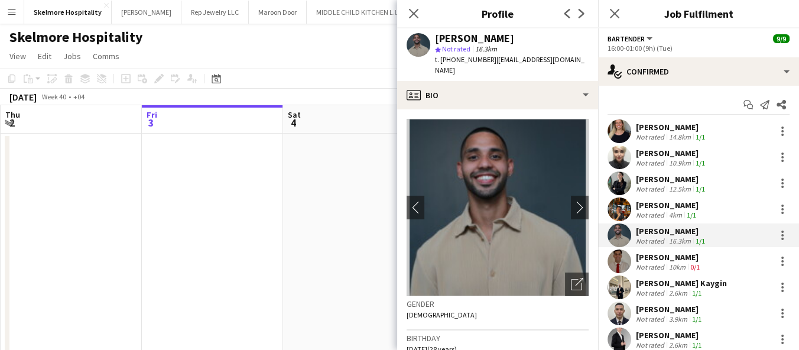
click at [556, 341] on h3 "Birthday" at bounding box center [498, 338] width 182 height 11
click at [473, 59] on span "t. +971502689763" at bounding box center [465, 59] width 61 height 9
copy span "971502689763"
click at [656, 268] on div "Not rated" at bounding box center [651, 266] width 31 height 9
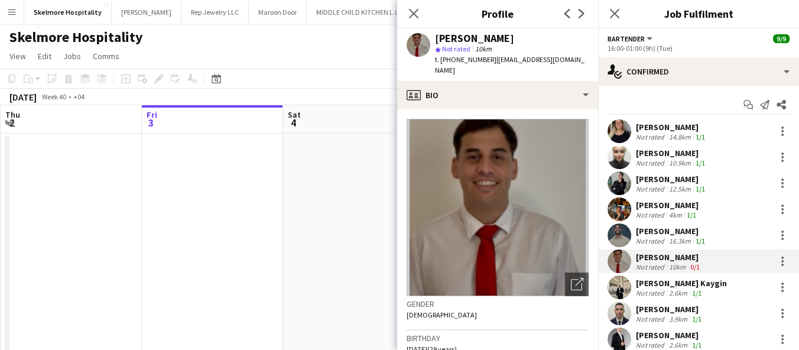
click at [465, 60] on span "t. +971555975230" at bounding box center [465, 59] width 61 height 9
click at [481, 61] on span "t. +971555975230" at bounding box center [465, 59] width 61 height 9
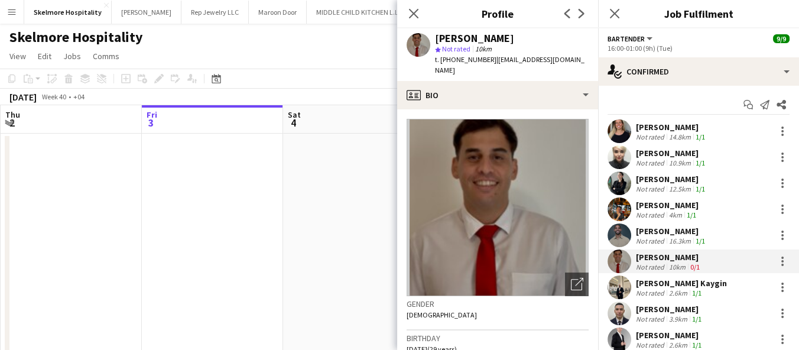
click at [481, 61] on span "t. +971555975230" at bounding box center [465, 59] width 61 height 9
click at [481, 60] on span "t. +971555975230" at bounding box center [465, 59] width 61 height 9
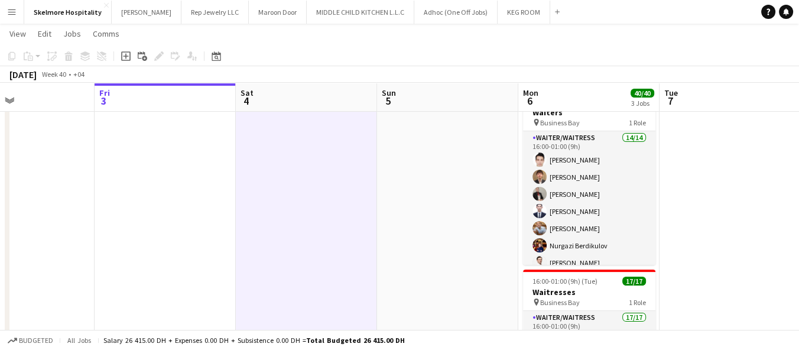
scroll to position [0, 365]
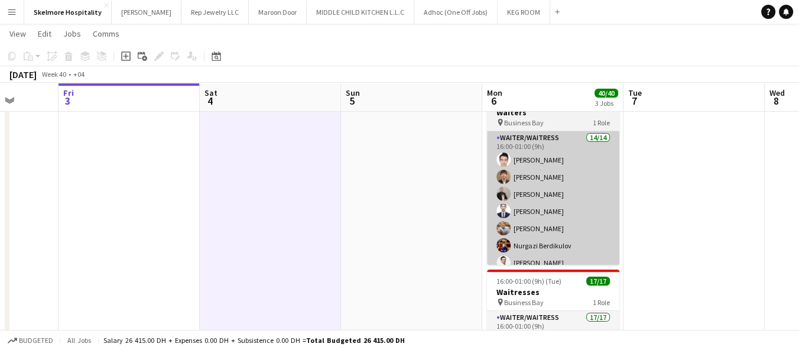
click at [536, 212] on app-card-role "Waiter/Waitress 14/14 16:00-01:00 (9h) Ijiri Jamal Marwan Almasri Alibek Alashb…" at bounding box center [553, 262] width 132 height 263
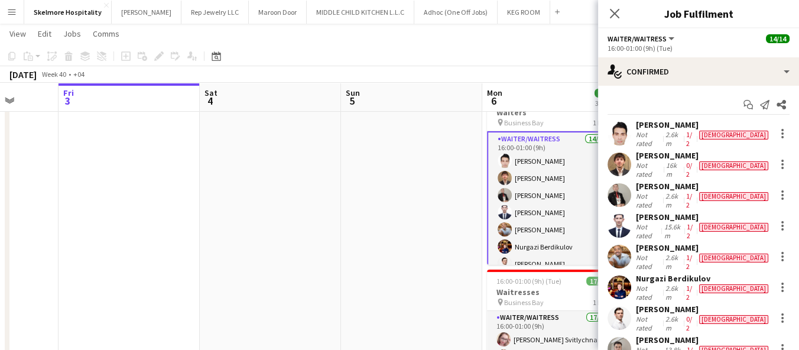
click at [701, 129] on div "Ijiri Jamal" at bounding box center [703, 124] width 135 height 11
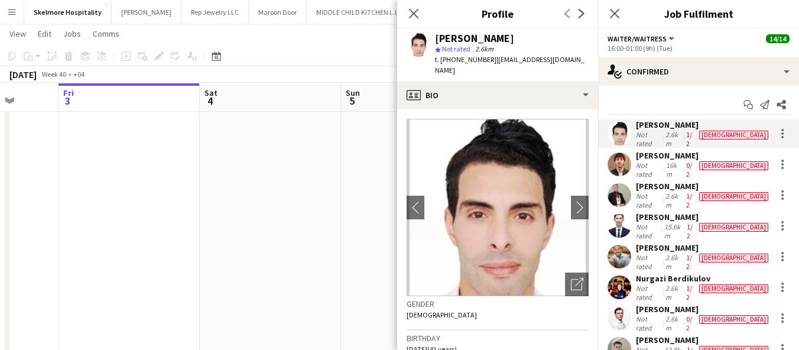
click at [466, 57] on span "t. +971551893951" at bounding box center [465, 59] width 61 height 9
click at [654, 132] on div "Not rated" at bounding box center [649, 139] width 27 height 18
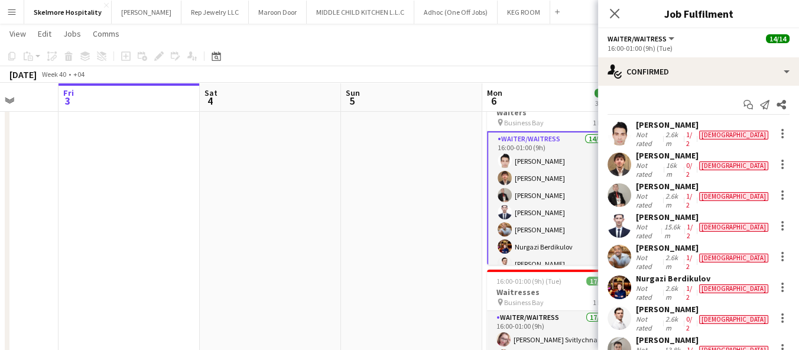
click at [654, 132] on div "Not rated" at bounding box center [649, 139] width 27 height 18
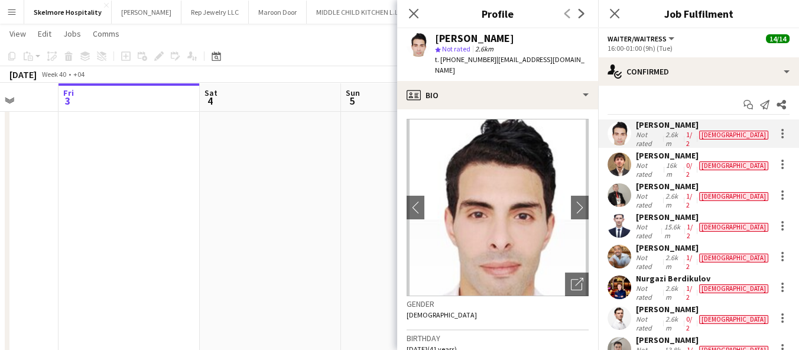
click at [512, 57] on span "| ijirijamal@gmail.com" at bounding box center [510, 65] width 150 height 20
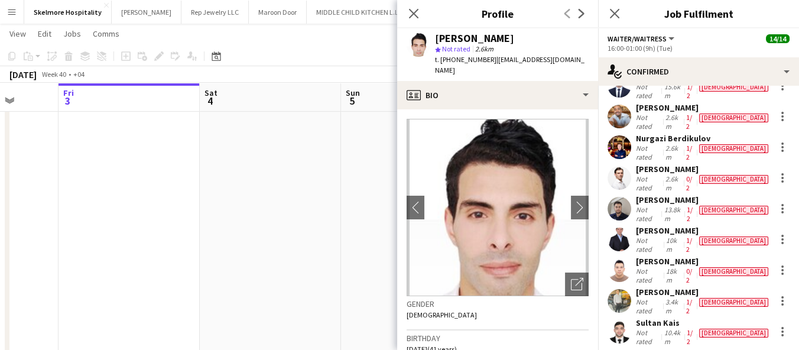
scroll to position [140, 0]
click at [666, 256] on div "Khasankhon Khaydarov" at bounding box center [703, 261] width 135 height 11
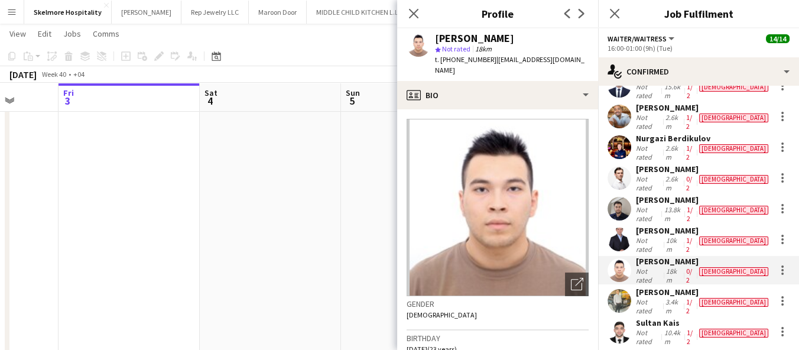
click at [461, 57] on span "t. +971581816874" at bounding box center [465, 59] width 61 height 9
click at [641, 297] on div "Not rated" at bounding box center [649, 306] width 27 height 18
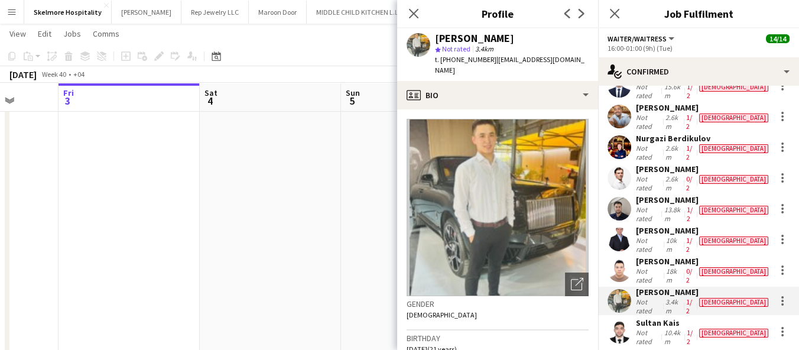
click at [287, 228] on app-date-cell at bounding box center [270, 186] width 141 height 563
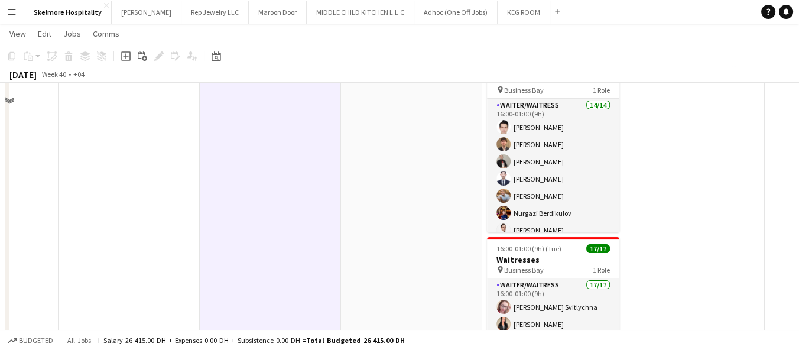
scroll to position [365, 0]
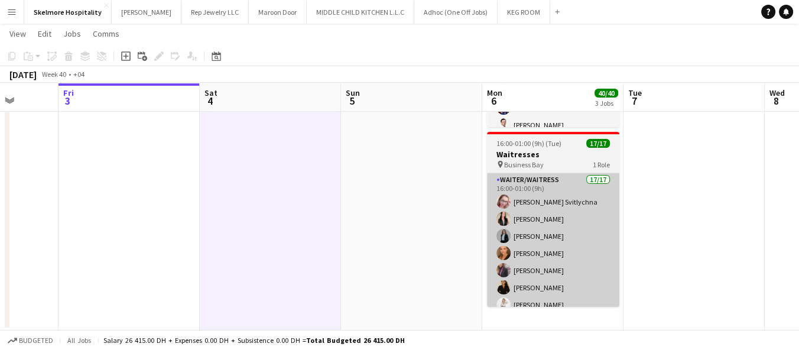
click at [535, 244] on app-card-role "Waiter/Waitress 17/17 16:00-01:00 (9h) Svitlana Svitlychna Anna Demchenko Sawsa…" at bounding box center [553, 330] width 132 height 314
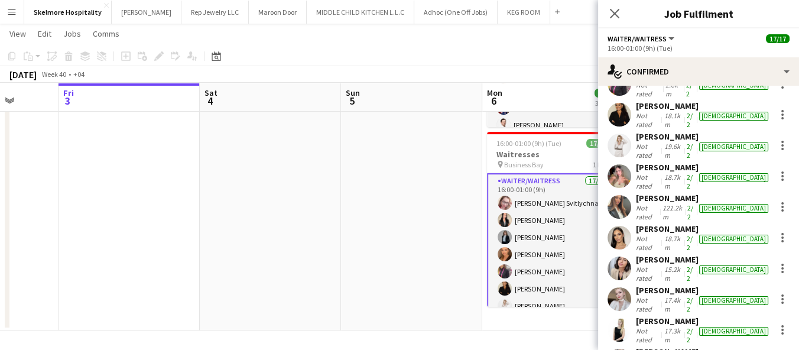
scroll to position [196, 0]
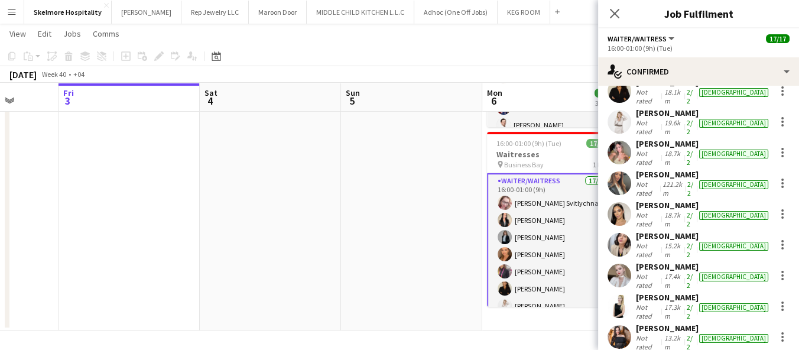
click at [634, 323] on div "Carmen Blanco Not rated 13.2km 2/2 female" at bounding box center [698, 337] width 201 height 28
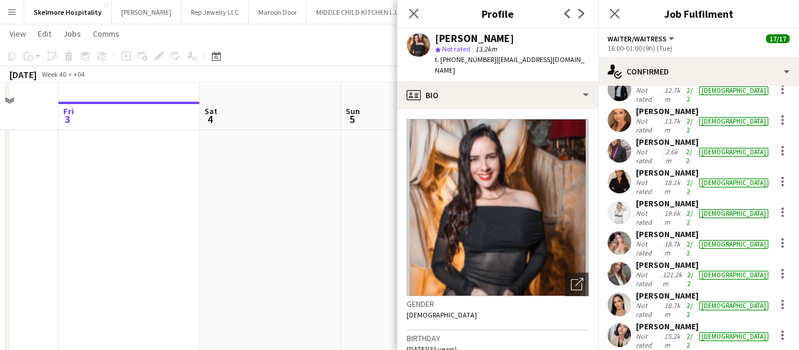
scroll to position [0, 0]
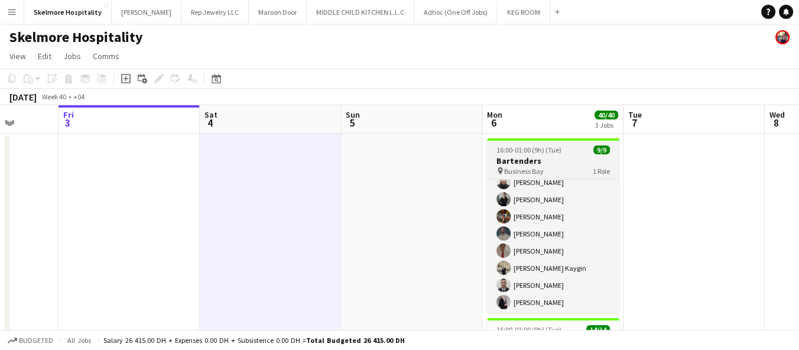
click at [511, 155] on h3 "Bartenders" at bounding box center [553, 160] width 132 height 11
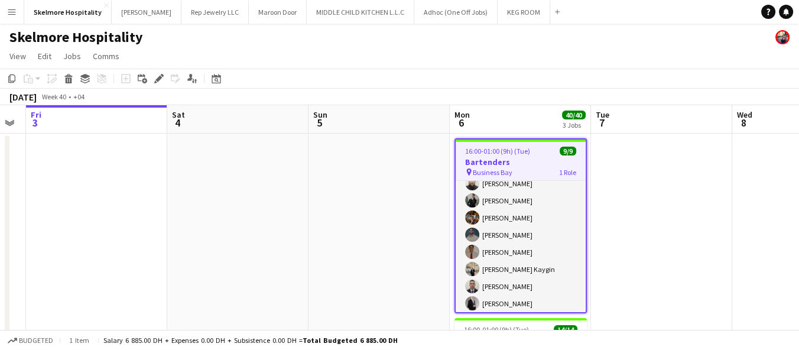
scroll to position [0, 398]
click at [155, 82] on icon at bounding box center [155, 81] width 3 height 3
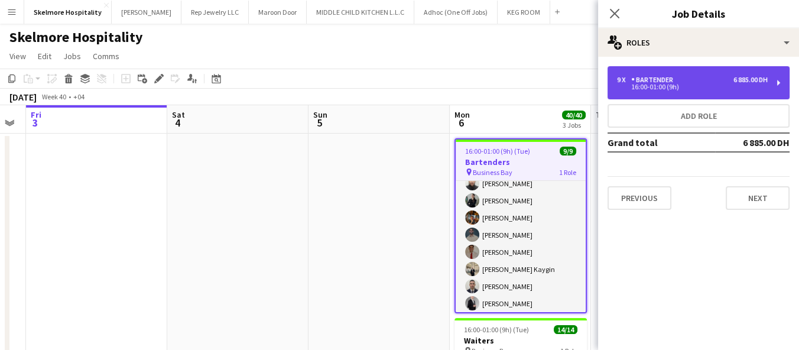
click at [636, 88] on div "16:00-01:00 (9h)" at bounding box center [692, 87] width 151 height 6
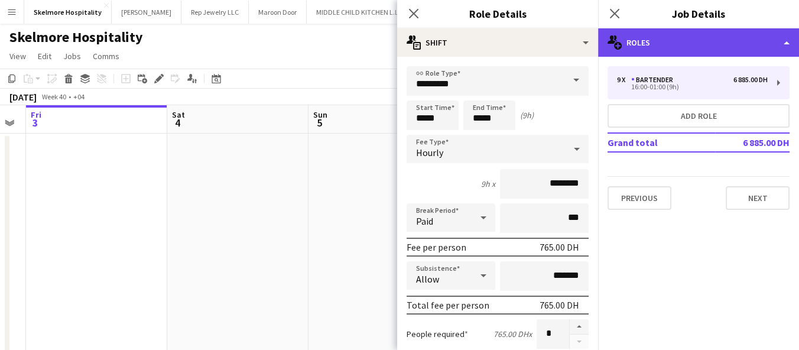
click at [637, 39] on div "multiple-users-add Roles" at bounding box center [698, 42] width 201 height 28
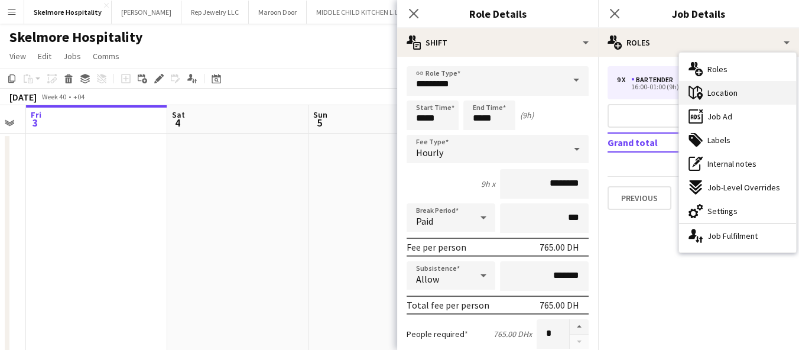
click at [708, 94] on span "Location" at bounding box center [723, 92] width 30 height 11
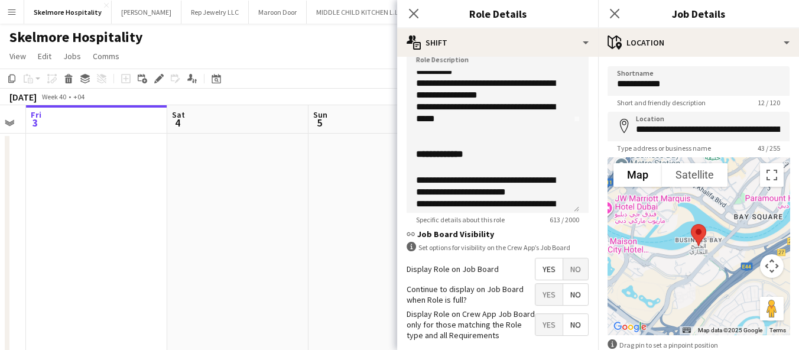
scroll to position [0, 0]
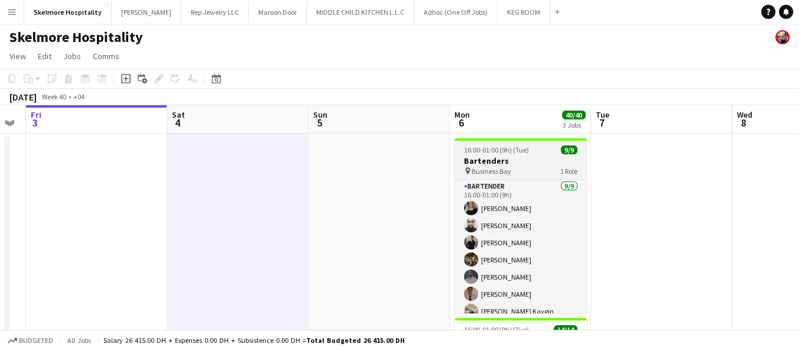
click at [487, 160] on h3 "Bartenders" at bounding box center [521, 160] width 132 height 11
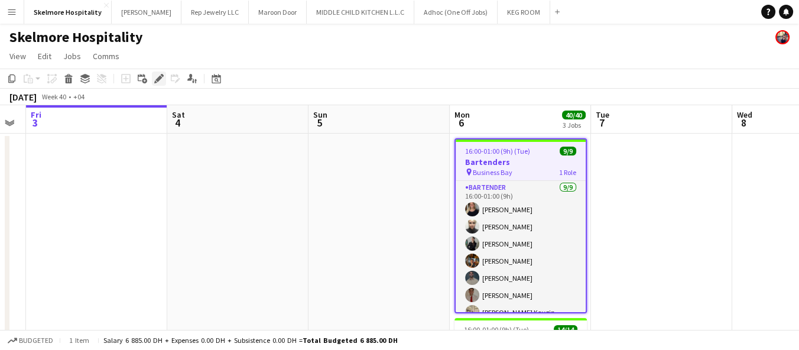
click at [160, 77] on icon at bounding box center [158, 79] width 7 height 7
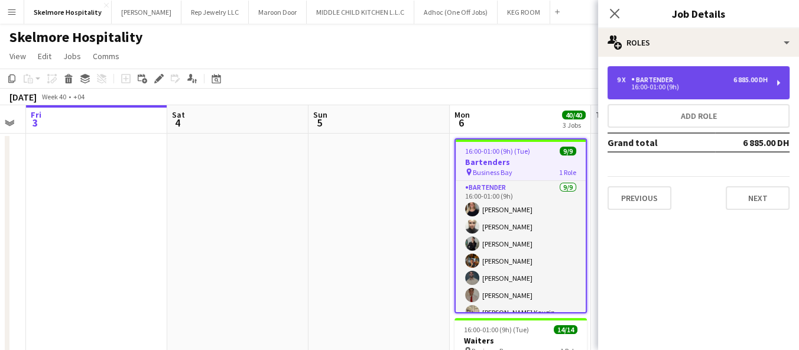
click at [636, 95] on div "9 x Bartender 6 885.00 DH 16:00-01:00 (9h)" at bounding box center [699, 82] width 182 height 33
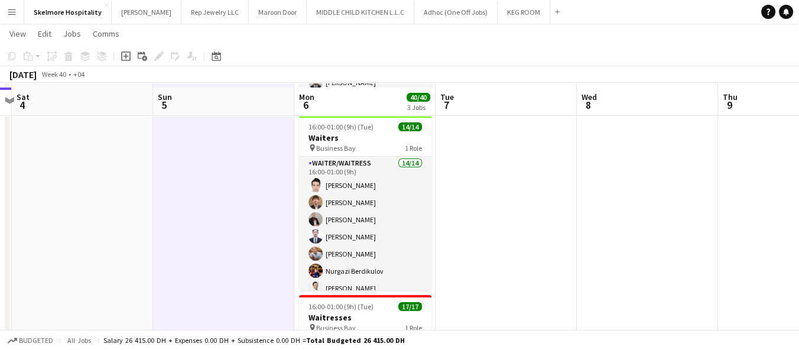
scroll to position [214, 0]
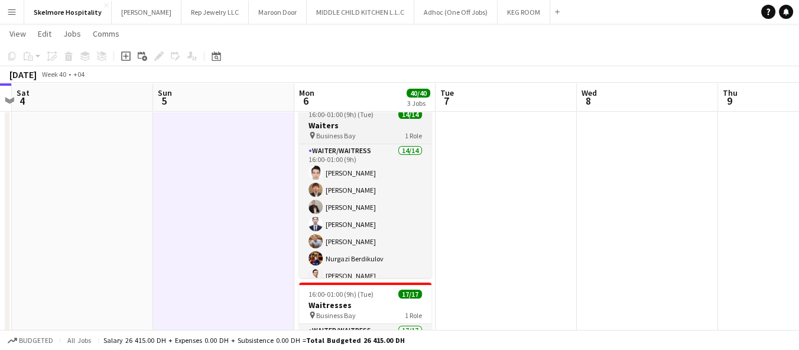
click at [326, 131] on span "Business Bay" at bounding box center [336, 135] width 40 height 9
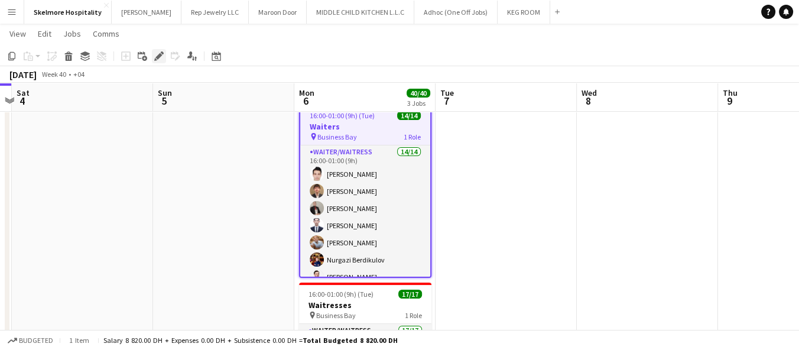
click at [161, 53] on icon at bounding box center [162, 52] width 3 height 3
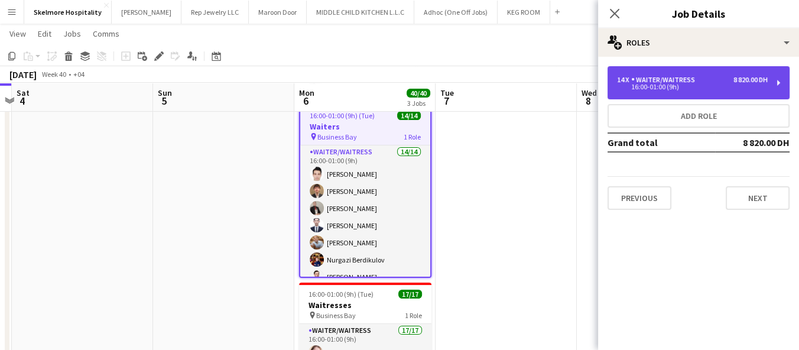
click at [653, 90] on div "16:00-01:00 (9h)" at bounding box center [692, 87] width 151 height 6
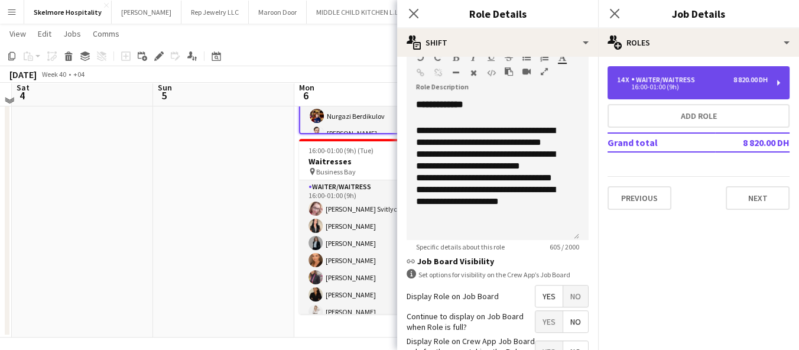
scroll to position [365, 0]
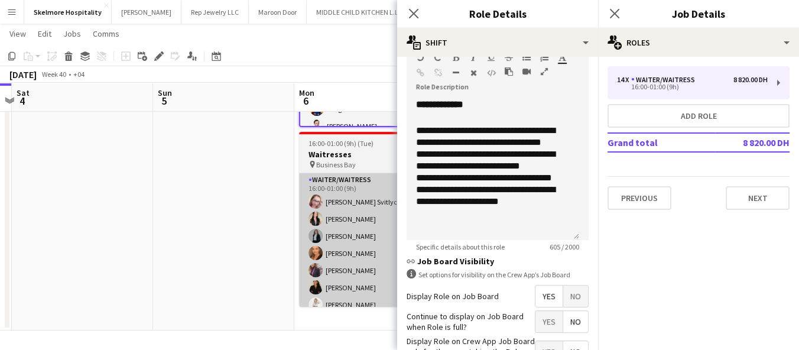
click at [324, 261] on app-card-role "Waiter/Waitress 17/17 16:00-01:00 (9h) Svitlana Svitlychna Anna Demchenko Sawsa…" at bounding box center [365, 330] width 132 height 314
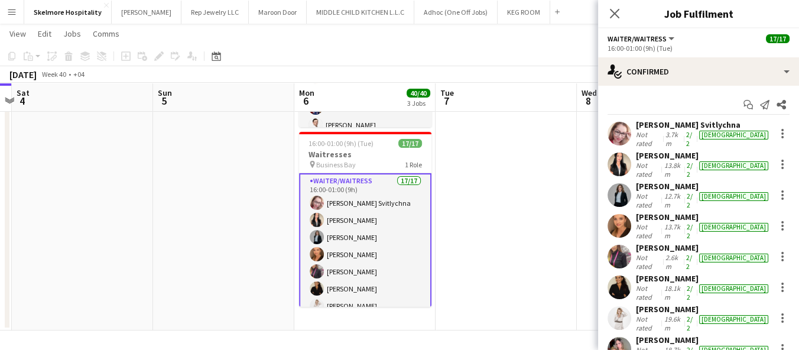
click at [335, 160] on span "Business Bay" at bounding box center [336, 164] width 40 height 9
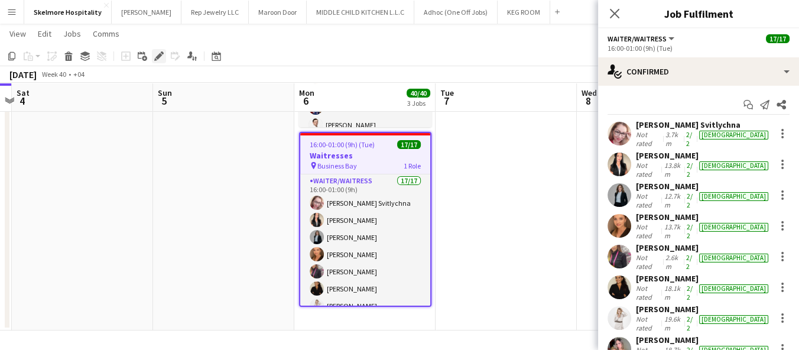
click at [157, 56] on icon at bounding box center [158, 56] width 7 height 7
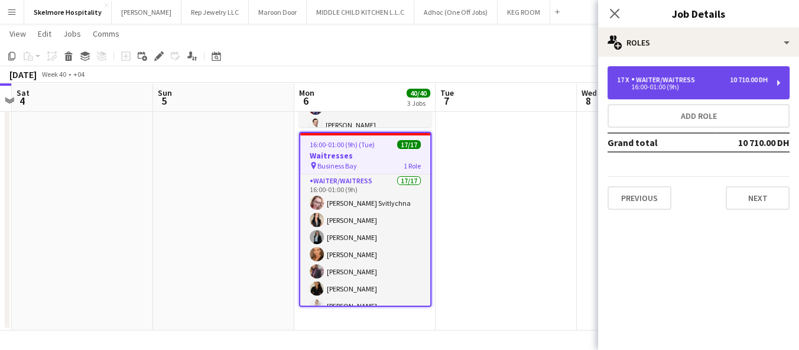
click at [650, 87] on div "16:00-01:00 (9h)" at bounding box center [692, 87] width 151 height 6
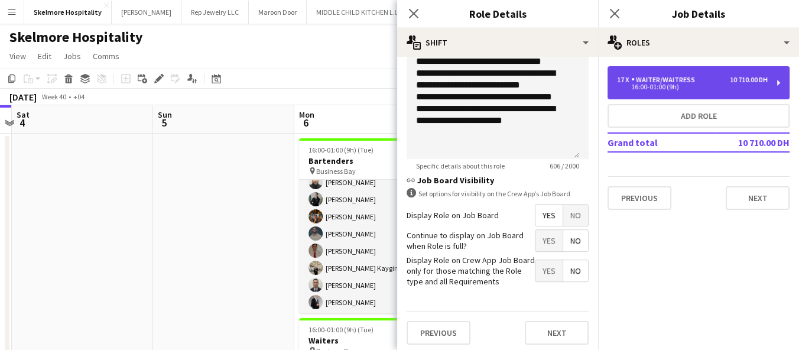
scroll to position [0, 0]
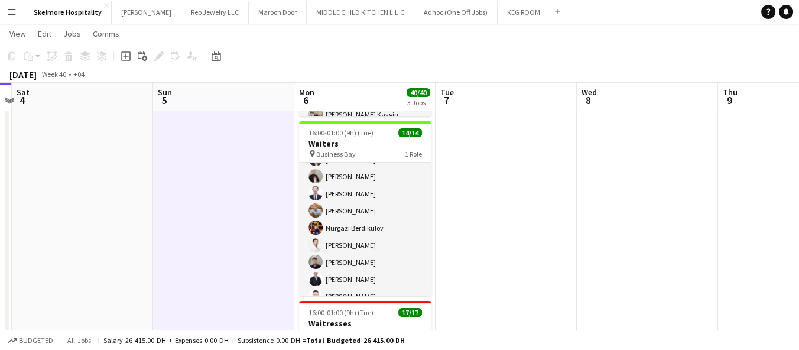
scroll to position [57, 0]
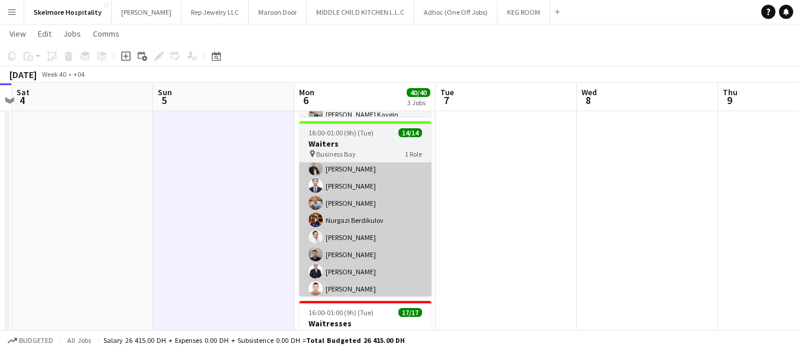
click at [322, 287] on app-card-role "Waiter/Waitress 14/14 16:00-01:00 (9h) Ijiri Jamal Marwan Almasri Alibek Alashb…" at bounding box center [365, 237] width 132 height 263
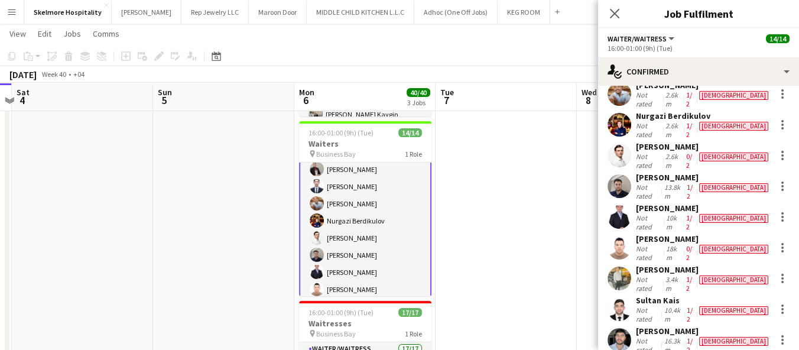
scroll to position [165, 0]
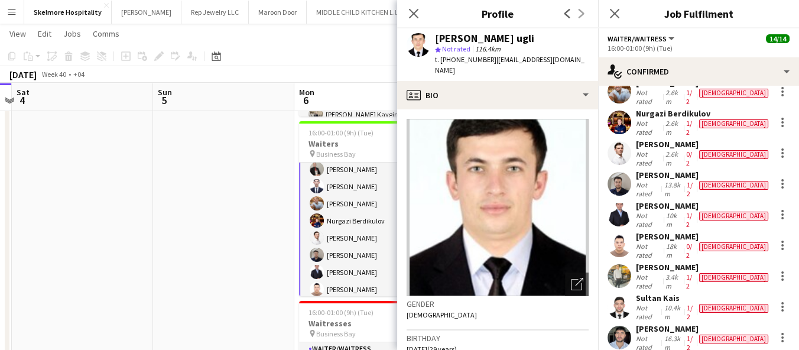
click at [459, 56] on span "t. +971558205878" at bounding box center [465, 59] width 61 height 9
click at [642, 323] on div "Andres Riaño" at bounding box center [703, 328] width 135 height 11
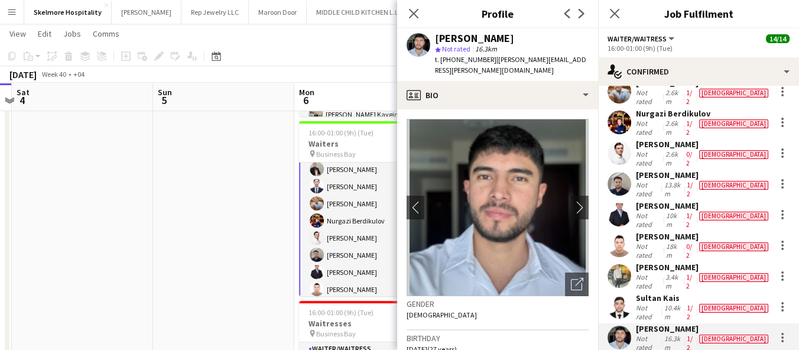
click at [456, 59] on span "t. +971586694984" at bounding box center [465, 59] width 61 height 9
click at [660, 303] on div "Not rated" at bounding box center [648, 312] width 25 height 18
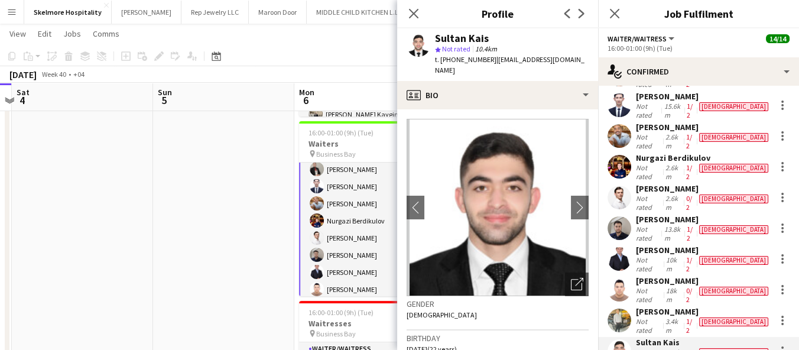
scroll to position [127, 0]
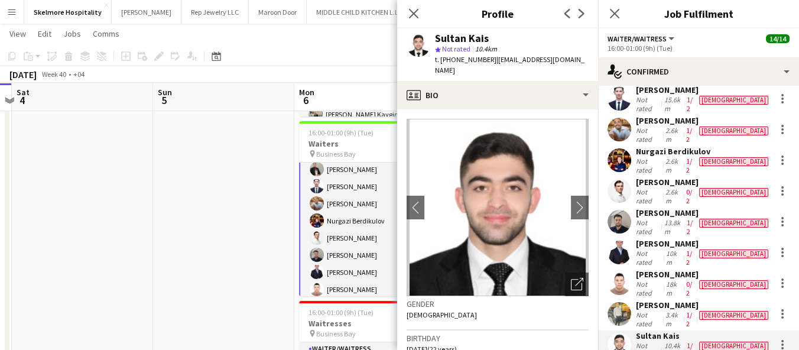
click at [235, 206] on app-date-cell at bounding box center [223, 218] width 141 height 563
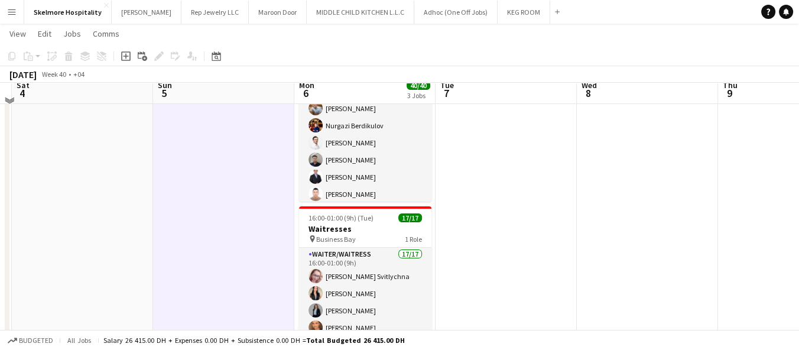
scroll to position [293, 0]
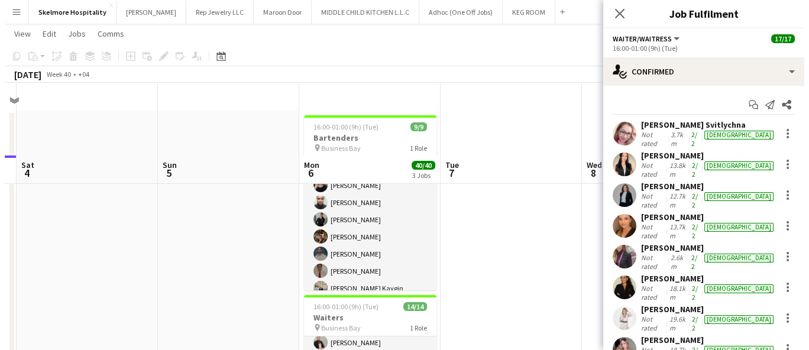
scroll to position [0, 0]
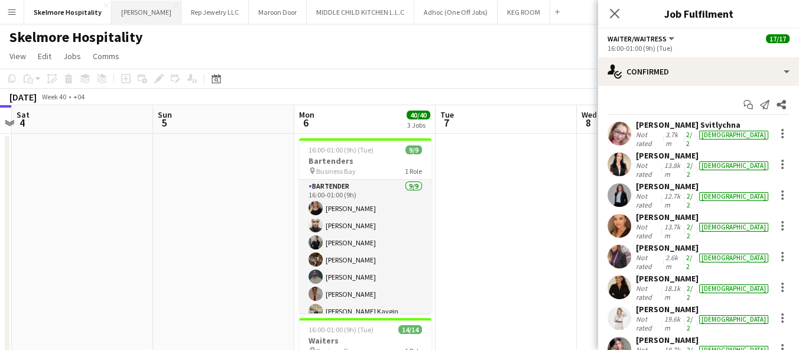
click at [112, 11] on button "LENA Close" at bounding box center [147, 12] width 70 height 23
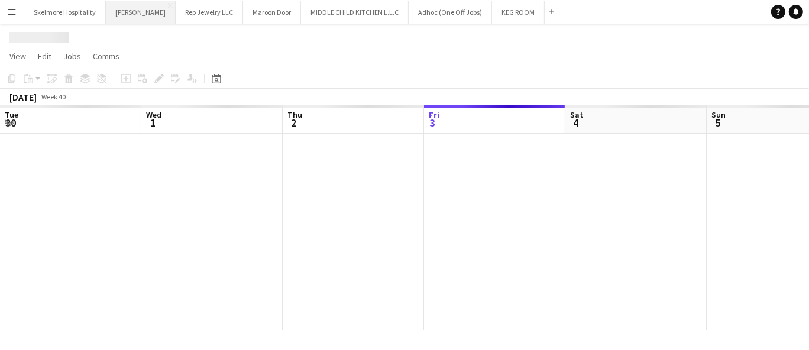
scroll to position [0, 282]
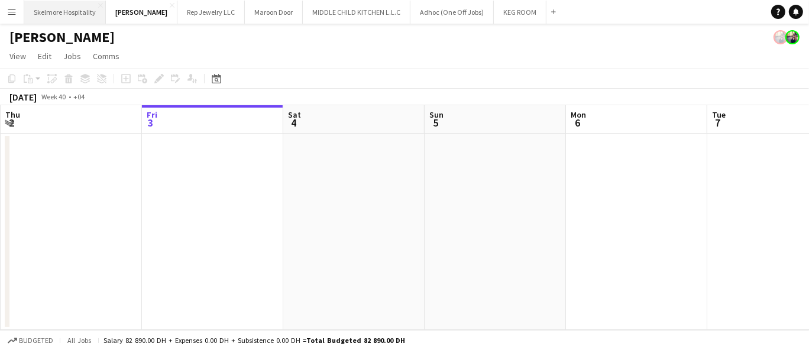
click at [64, 13] on button "Skelmore Hospitality Close" at bounding box center [65, 12] width 82 height 23
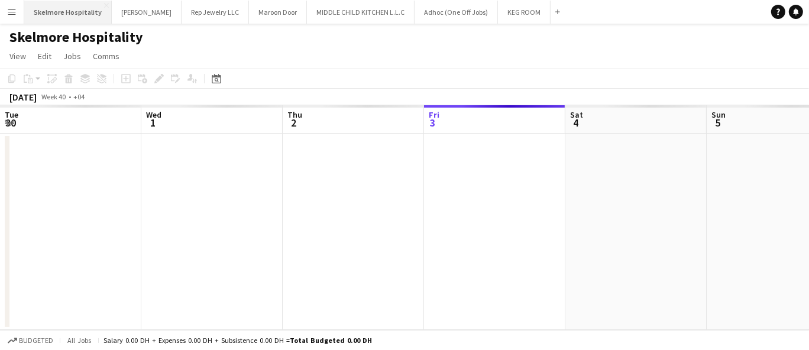
scroll to position [0, 282]
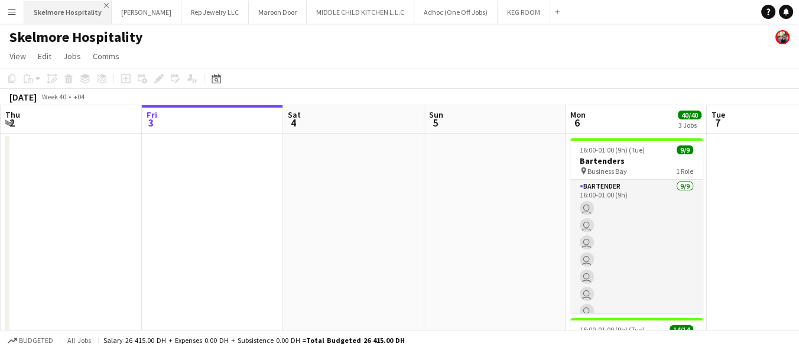
click at [104, 7] on app-icon "Close" at bounding box center [106, 5] width 5 height 5
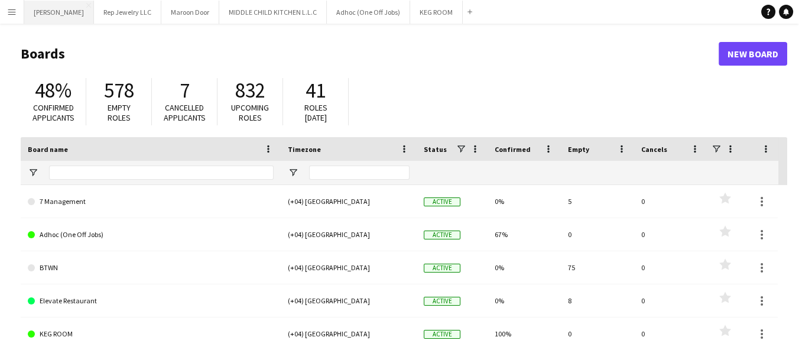
click at [46, 15] on button "LENA Close" at bounding box center [59, 12] width 70 height 23
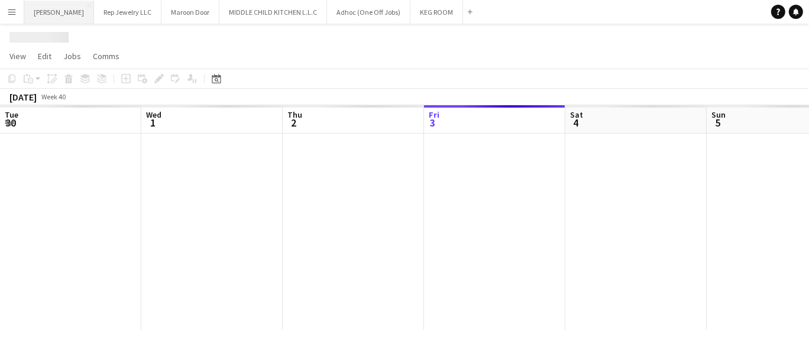
scroll to position [0, 282]
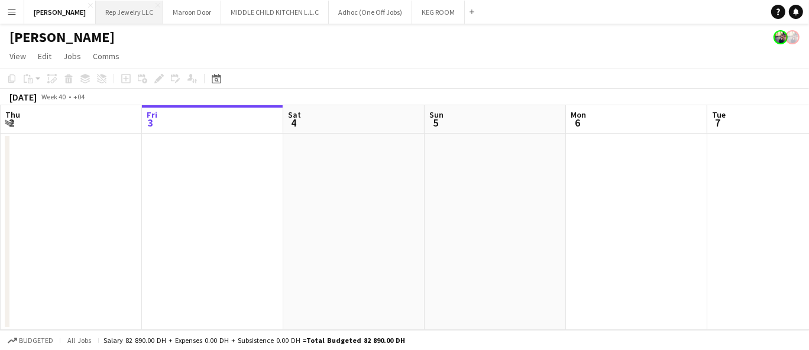
click at [96, 19] on button "Rep Jewelry LLC Close" at bounding box center [129, 12] width 67 height 23
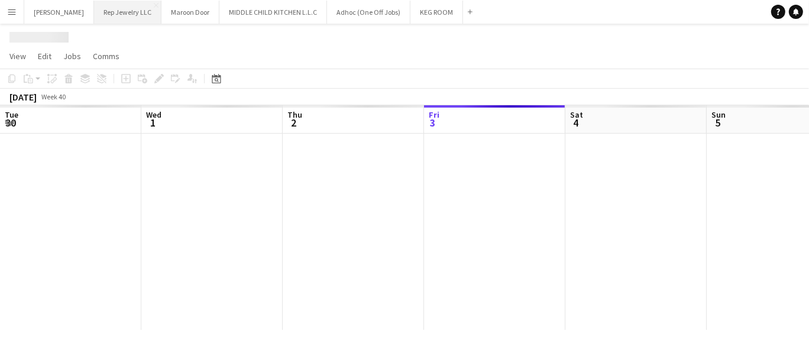
scroll to position [0, 282]
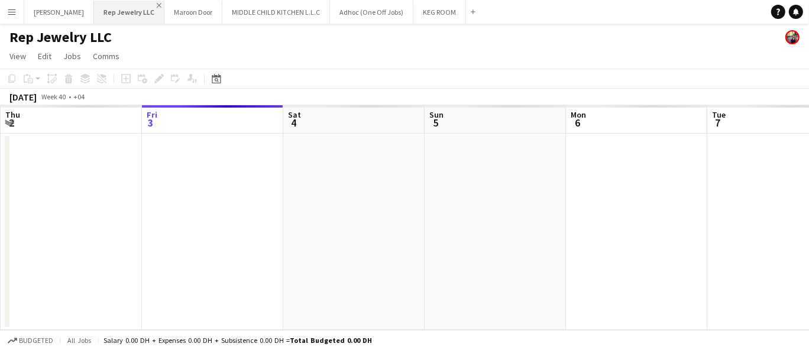
click at [157, 5] on app-icon "Close" at bounding box center [159, 5] width 5 height 5
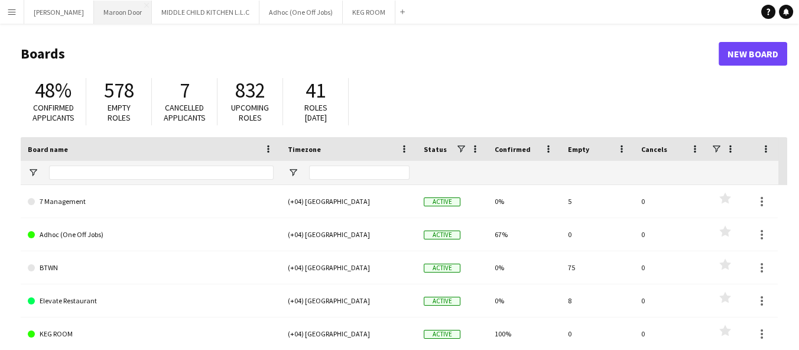
click at [95, 11] on button "Maroon Door Close" at bounding box center [123, 12] width 58 height 23
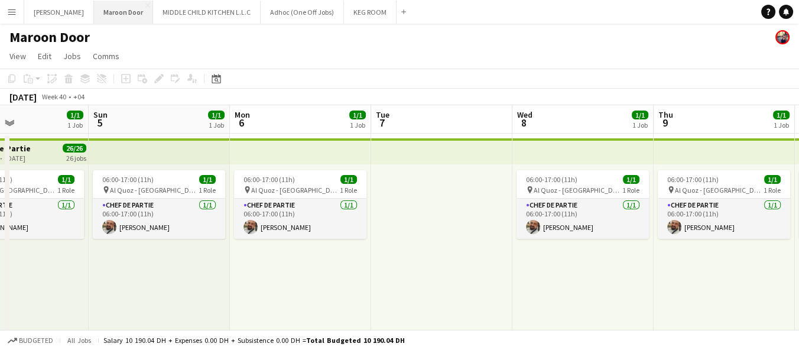
scroll to position [0, 478]
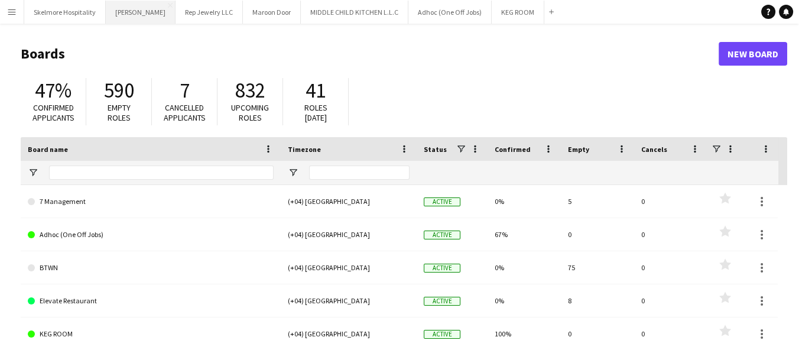
click at [122, 19] on button "[PERSON_NAME]" at bounding box center [141, 12] width 70 height 23
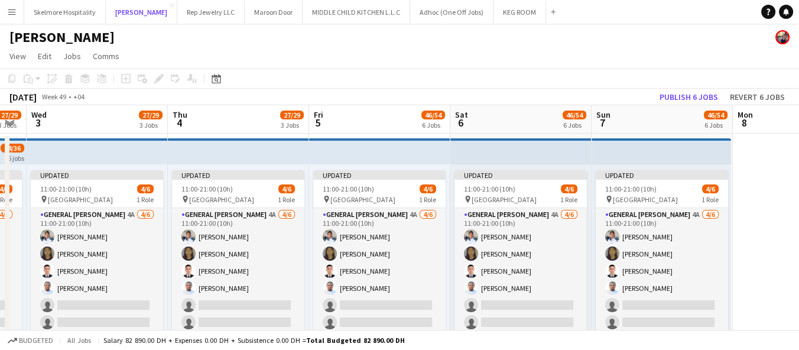
scroll to position [0, 253]
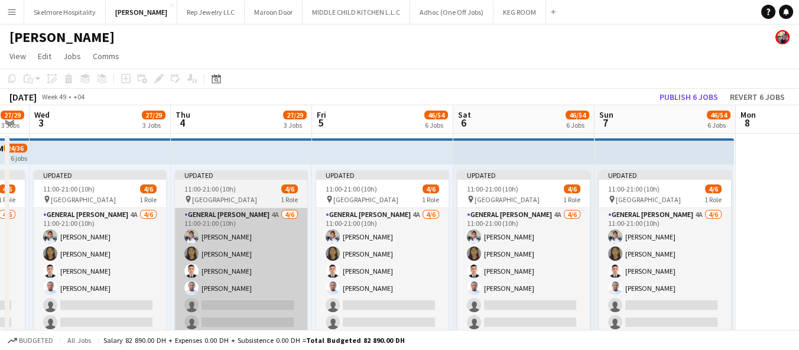
click at [273, 311] on app-card-role "General Steward 4A 4/6 11:00-21:00 (10h) EDDIE Sagucio jr Marilyn gonzales Anas…" at bounding box center [241, 271] width 132 height 126
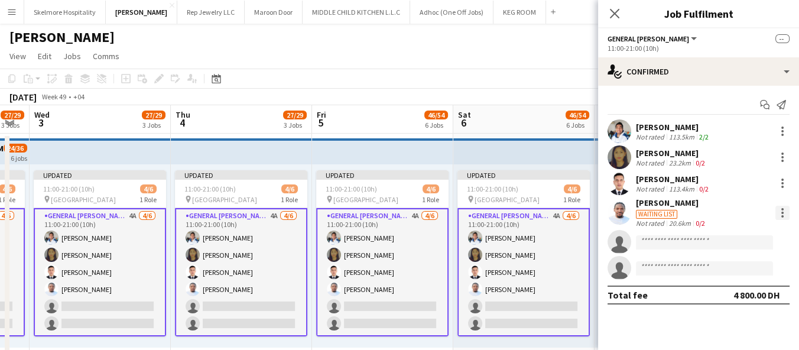
click at [783, 209] on div at bounding box center [782, 209] width 2 height 2
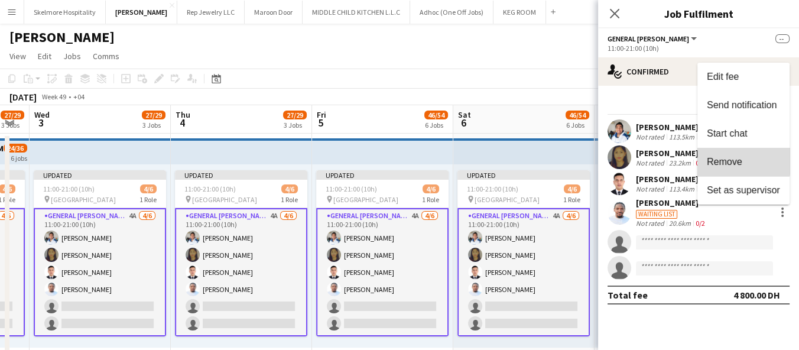
click at [729, 158] on span "Remove" at bounding box center [724, 162] width 35 height 10
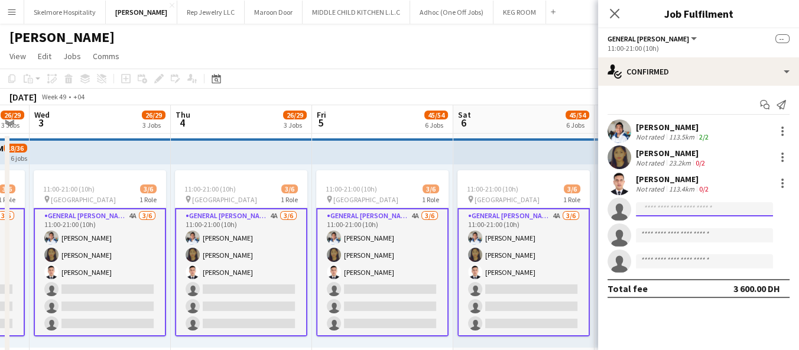
click at [673, 206] on input at bounding box center [704, 209] width 137 height 14
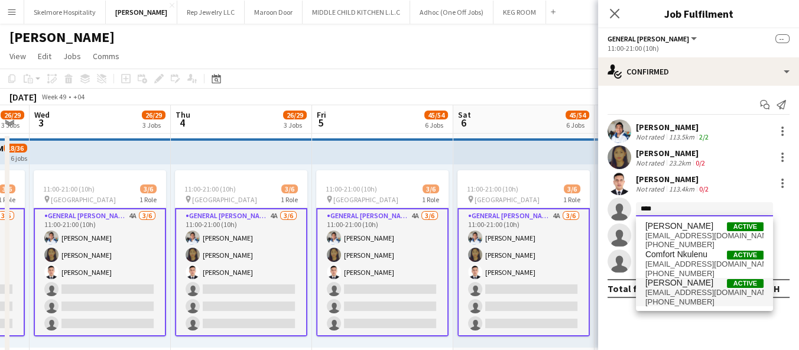
type input "****"
drag, startPoint x: 678, startPoint y: 295, endPoint x: 670, endPoint y: 301, distance: 10.1
click at [677, 295] on span "amanullahaa0001@gmail.com" at bounding box center [704, 292] width 118 height 9
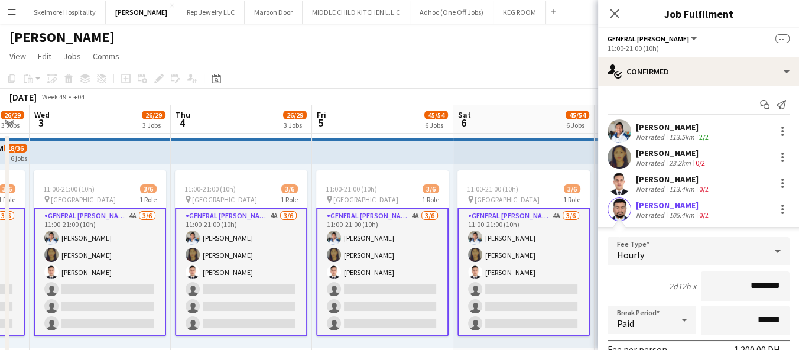
scroll to position [131, 0]
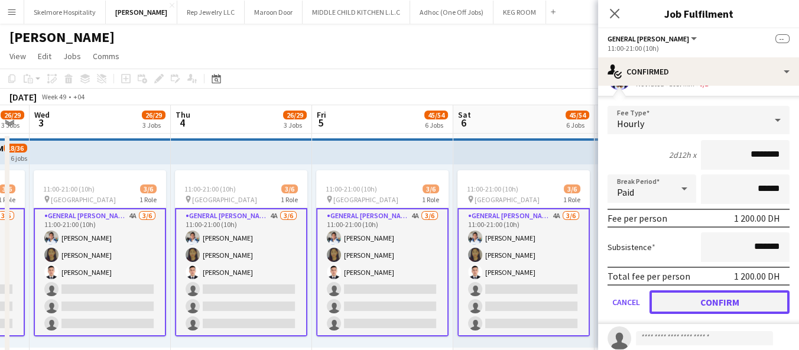
click at [691, 293] on button "Confirm" at bounding box center [720, 302] width 140 height 24
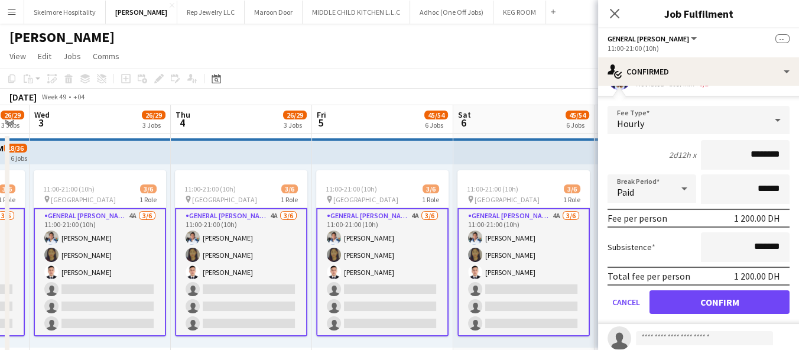
scroll to position [0, 0]
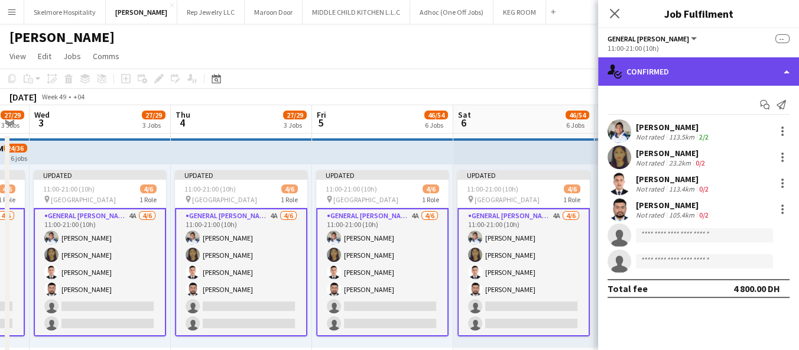
click at [669, 69] on div "single-neutral-actions-check-2 Confirmed" at bounding box center [698, 71] width 201 height 28
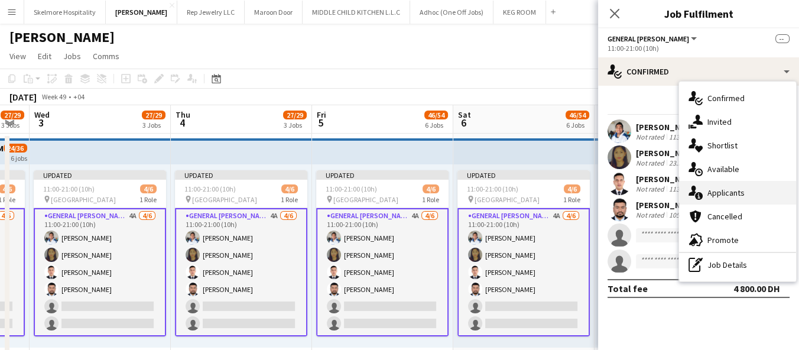
click at [712, 196] on span "Applicants" at bounding box center [726, 192] width 37 height 11
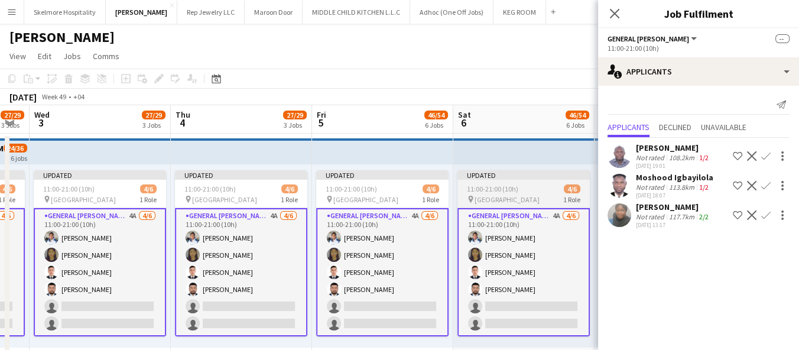
click at [534, 189] on div "11:00-21:00 (10h) 4/6" at bounding box center [523, 188] width 132 height 9
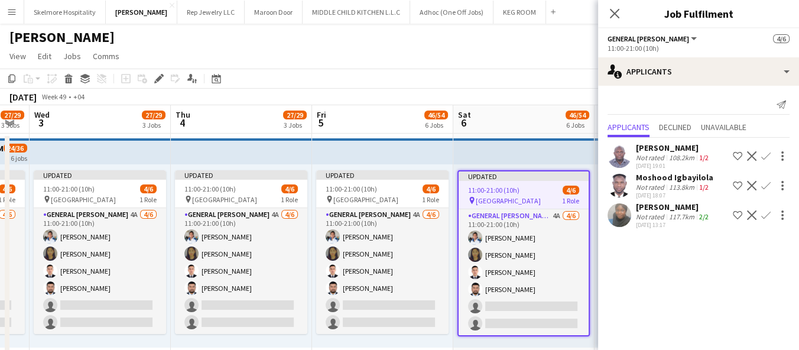
click at [513, 161] on app-top-bar at bounding box center [523, 151] width 141 height 26
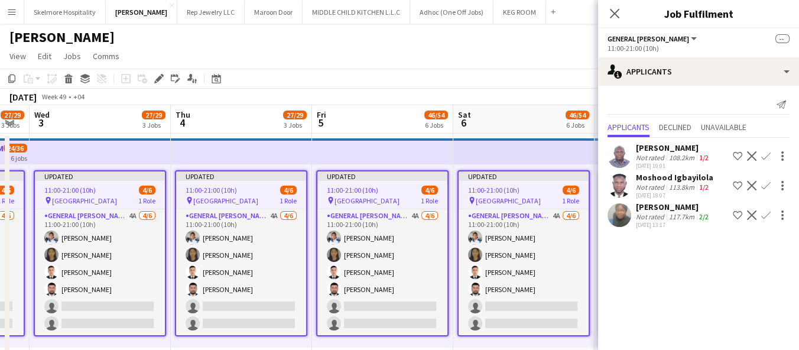
click at [475, 63] on app-page-menu "View Day view expanded Day view collapsed Month view Date picker Jump to today …" at bounding box center [399, 57] width 799 height 22
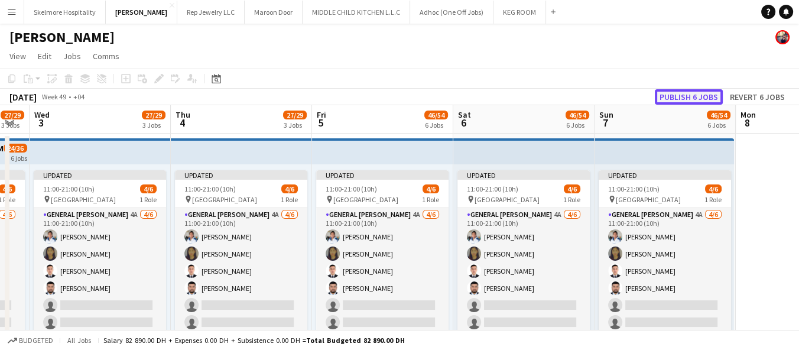
click at [683, 95] on button "Publish 6 jobs" at bounding box center [689, 96] width 68 height 15
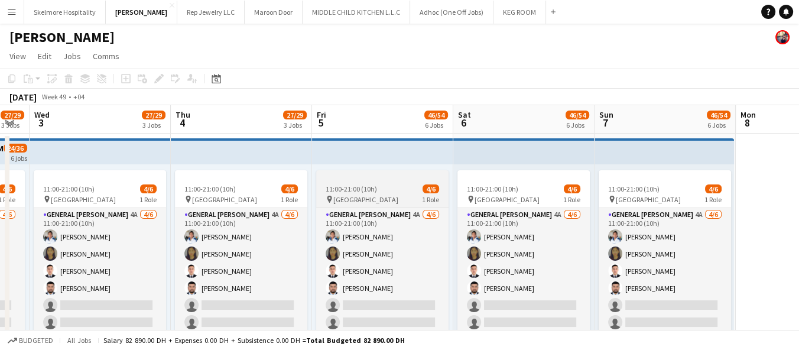
click at [390, 193] on div "11:00-21:00 (10h) 4/6" at bounding box center [382, 188] width 132 height 9
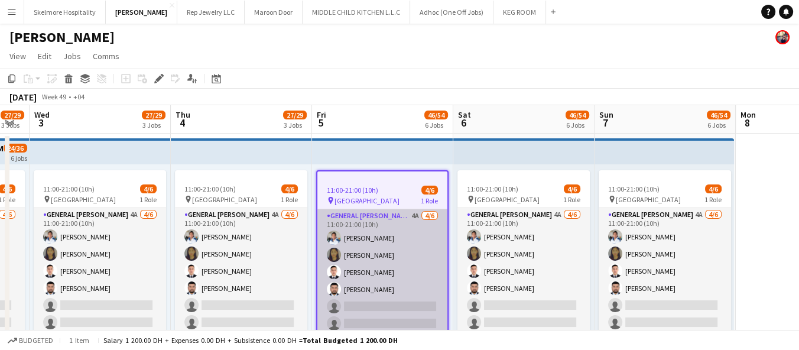
click at [426, 252] on app-card-role "General Steward 4A 4/6 11:00-21:00 (10h) EDDIE Sagucio jr Marilyn gonzales Anas…" at bounding box center [382, 272] width 130 height 126
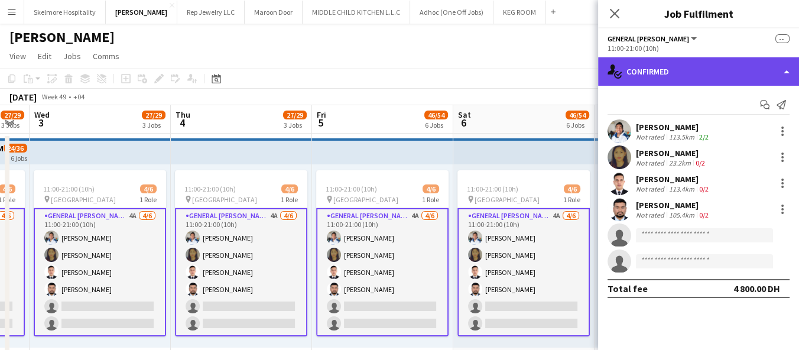
click at [739, 77] on div "single-neutral-actions-check-2 Confirmed" at bounding box center [698, 71] width 201 height 28
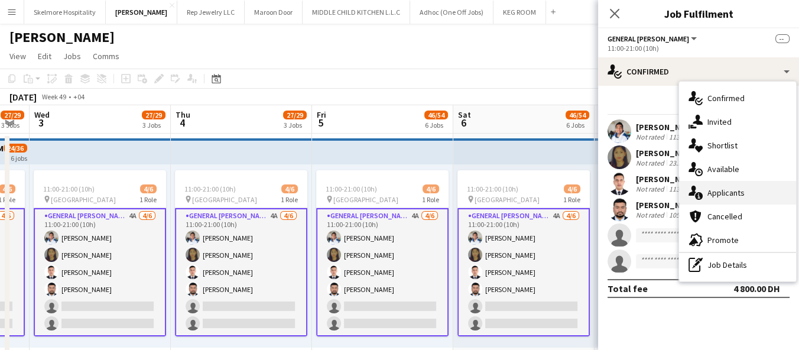
click at [727, 194] on span "Applicants" at bounding box center [726, 192] width 37 height 11
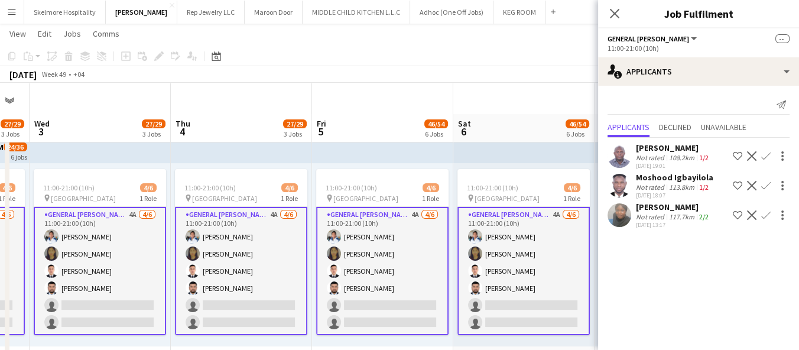
scroll to position [66, 0]
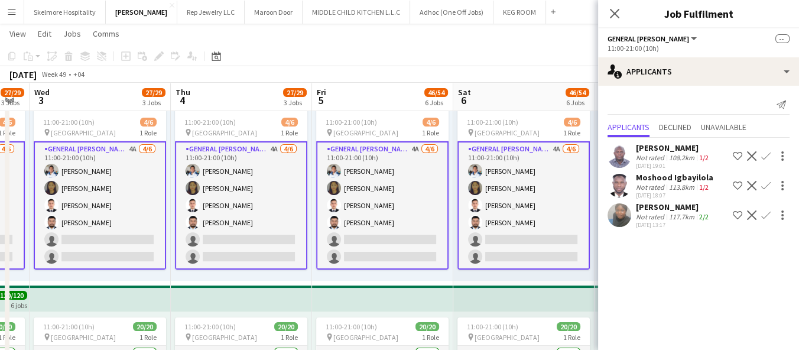
click at [523, 301] on app-top-bar at bounding box center [523, 298] width 141 height 26
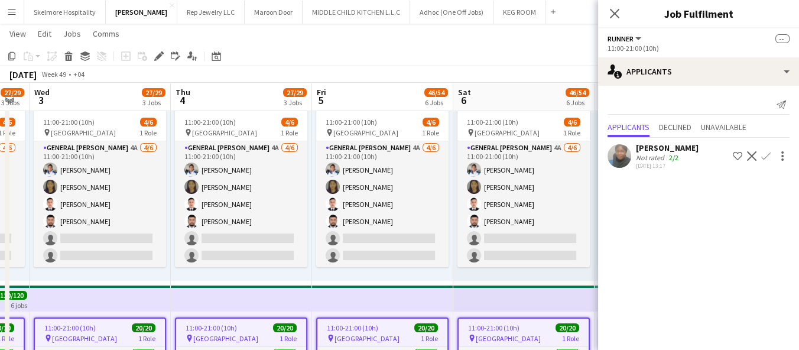
click at [540, 54] on app-toolbar "Copy Paste Paste Ctrl+V Paste with crew Ctrl+Shift+V Paste linked Job Delete Gr…" at bounding box center [399, 56] width 799 height 20
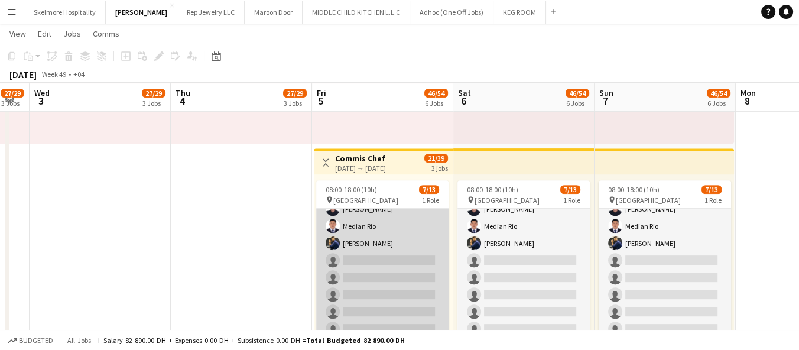
scroll to position [99, 0]
click at [393, 244] on app-card-role "Commis Chef 6A 7/13 08:00-18:00 (10h) Ifeanyi Daniel Echebe Ubaid Umar Amit Cha…" at bounding box center [382, 233] width 132 height 246
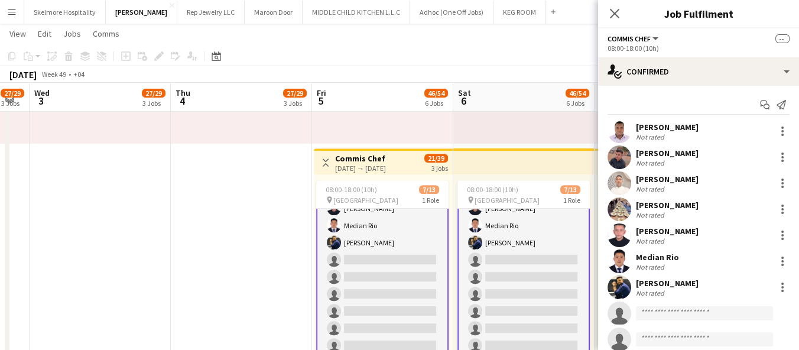
scroll to position [99, 0]
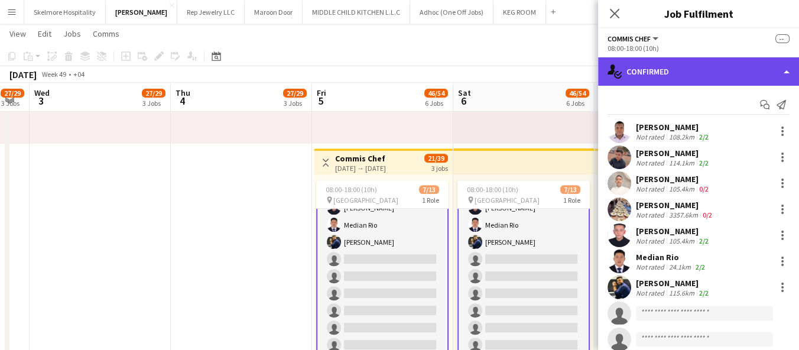
click at [674, 72] on div "single-neutral-actions-check-2 Confirmed" at bounding box center [698, 71] width 201 height 28
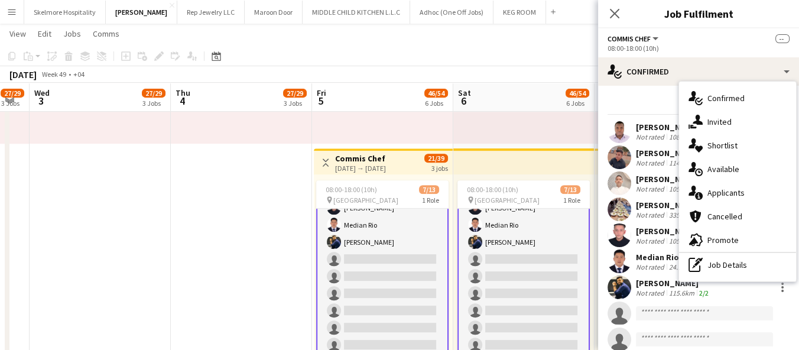
click at [713, 193] on span "Applicants" at bounding box center [726, 192] width 37 height 11
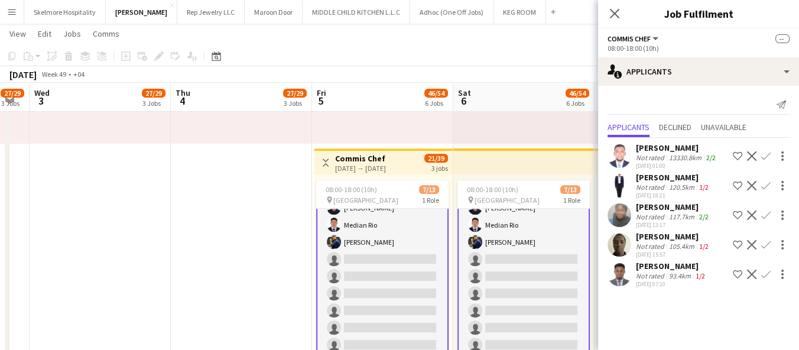
click at [634, 278] on div "ismail Olasunkanmi Not rated 93.4km 1/2 03-10-2025 07:10 Shortlist crew Decline…" at bounding box center [698, 274] width 201 height 27
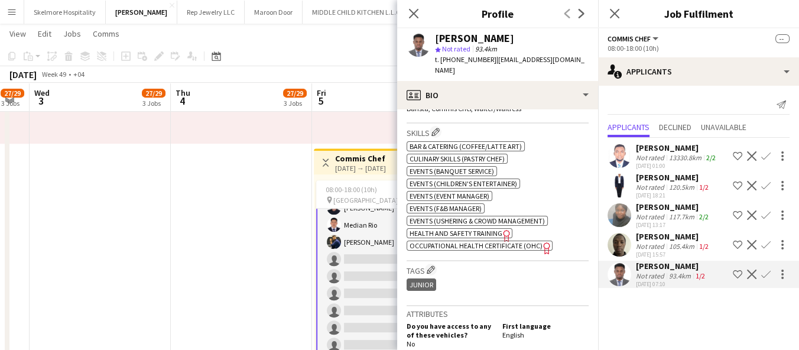
scroll to position [525, 0]
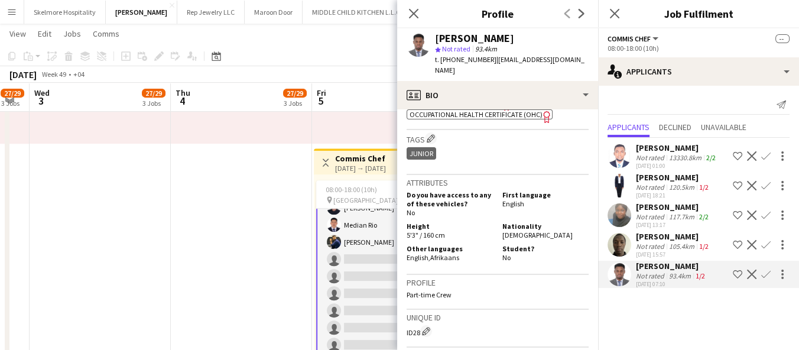
click at [635, 230] on div "Afeez Babatunde Not rated 13330.8km 2/2 30-09-2025 01:00 Shortlist crew Decline…" at bounding box center [698, 214] width 201 height 152
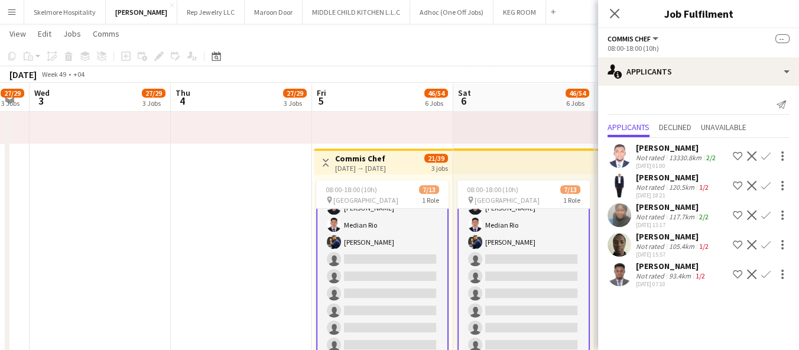
click at [627, 240] on app-user-avatar at bounding box center [620, 245] width 24 height 24
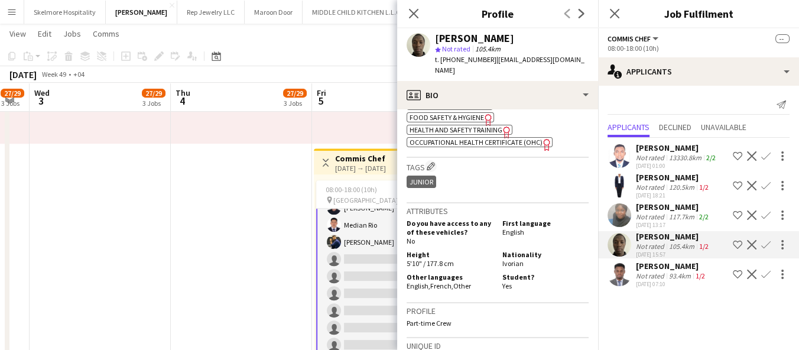
click at [654, 209] on div "Bisola Sodipo" at bounding box center [673, 207] width 75 height 11
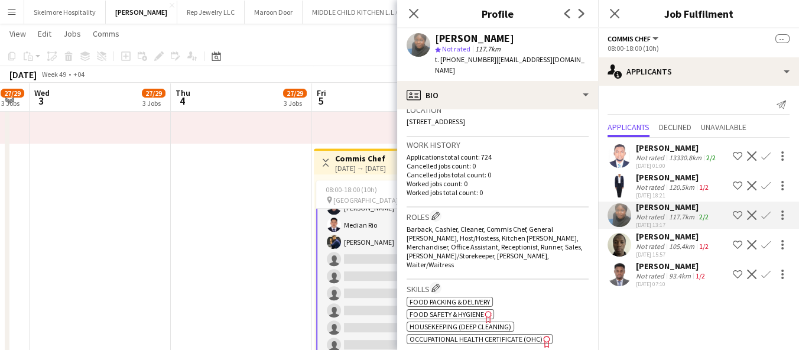
scroll to position [394, 0]
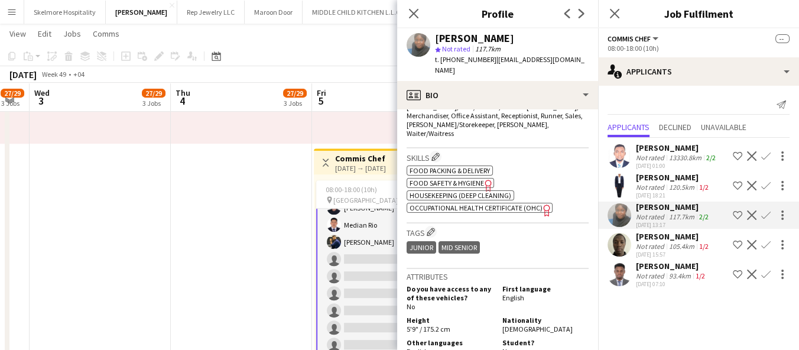
click at [681, 188] on div "120.5km" at bounding box center [682, 187] width 30 height 9
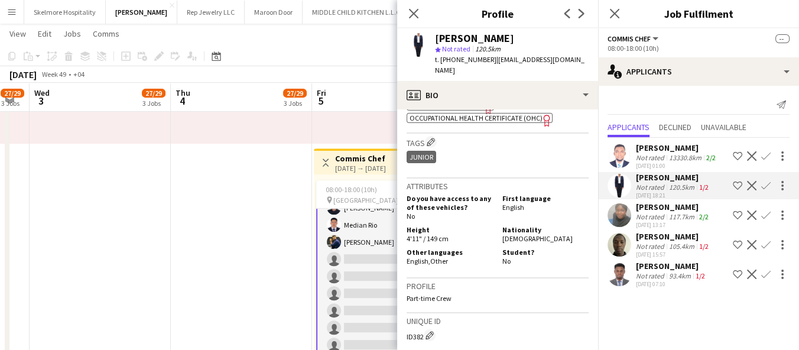
scroll to position [525, 0]
click at [689, 180] on div "Aisha Ajayi" at bounding box center [673, 177] width 75 height 11
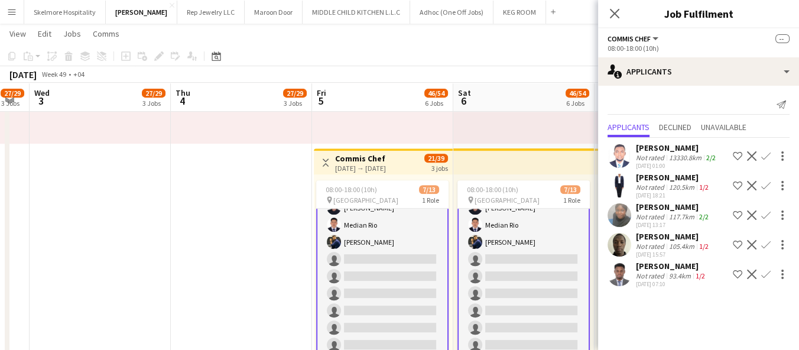
click at [667, 160] on div "13330.8km" at bounding box center [685, 157] width 37 height 9
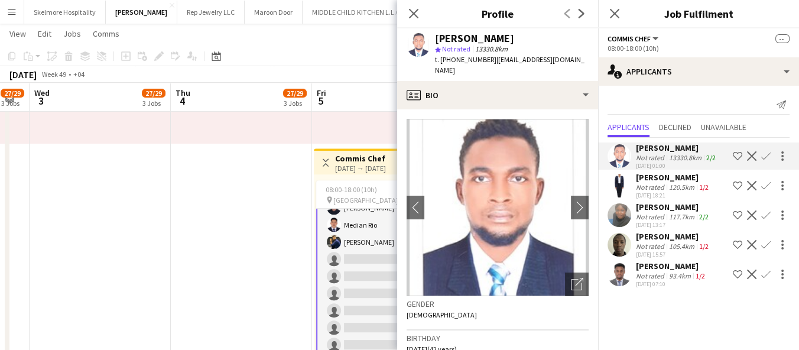
scroll to position [394, 0]
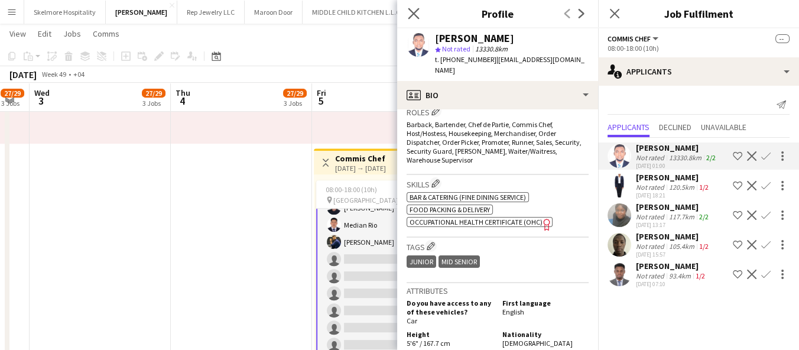
click at [413, 20] on app-icon "Close pop-in" at bounding box center [413, 13] width 17 height 17
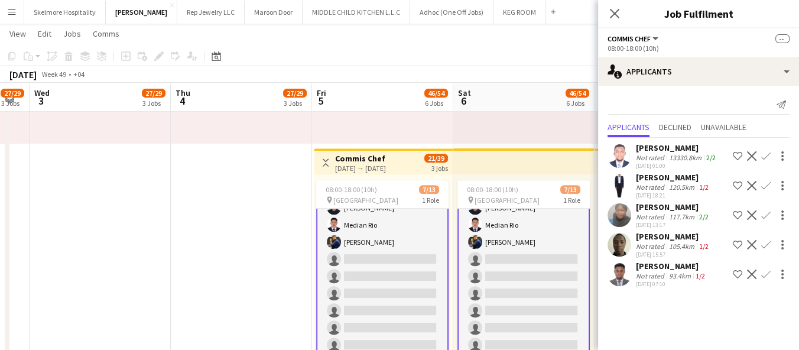
click at [306, 322] on app-date-cell "11:00-21:00 (10h) 4/6 pin Yas Marina Circuit 1 Role General Steward 4A 4/6 11:0…" at bounding box center [241, 146] width 141 height 1289
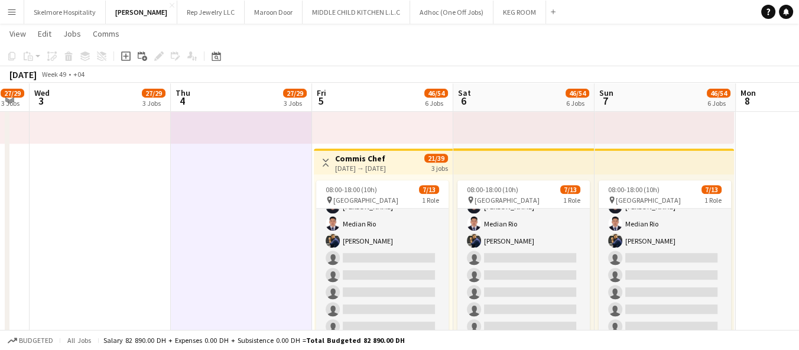
scroll to position [0, 0]
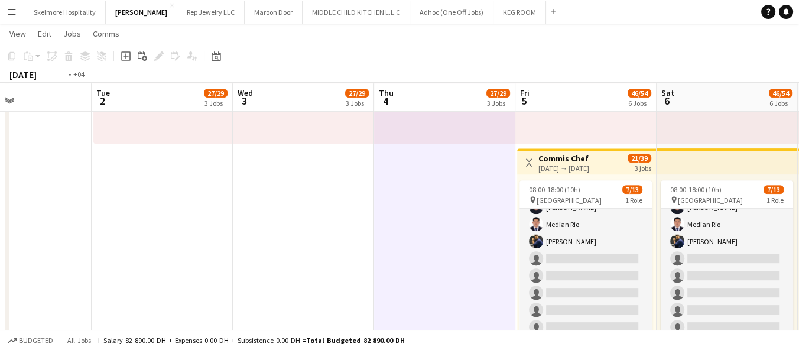
drag, startPoint x: 135, startPoint y: 287, endPoint x: 582, endPoint y: 242, distance: 449.7
click at [582, 242] on app-calendar-viewport "Sat 29 9/9 2 Jobs Sun 30 9/9 2 Jobs Mon 1 Tue 2 27/29 3 Jobs Wed 3 27/29 3 Jobs…" at bounding box center [399, 102] width 799 height 1375
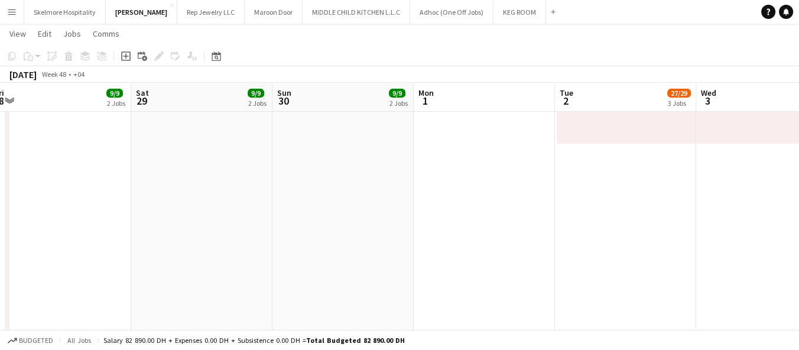
drag, startPoint x: 293, startPoint y: 264, endPoint x: 534, endPoint y: 261, distance: 240.6
click at [535, 260] on app-calendar-viewport "Wed 26 9/9 2 Jobs Thu 27 9/9 2 Jobs Fri 28 9/9 2 Jobs Sat 29 9/9 2 Jobs Sun 30 …" at bounding box center [399, 102] width 799 height 1375
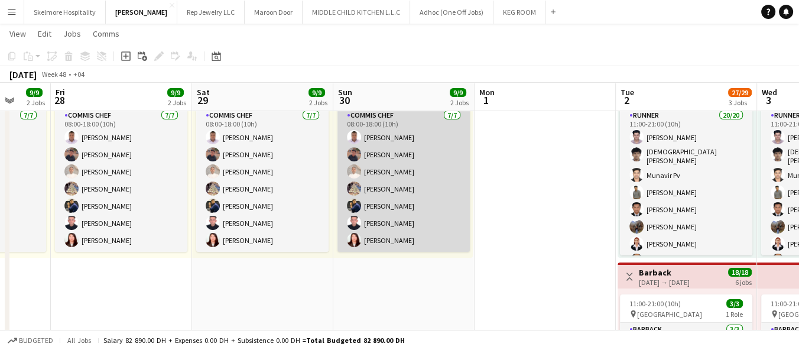
click at [450, 176] on app-card-role "Commis Chef 7/7 08:00-18:00 (10h) Ifeanyi Daniel Echebe Ubaid Umar Amit Chanali…" at bounding box center [404, 180] width 132 height 143
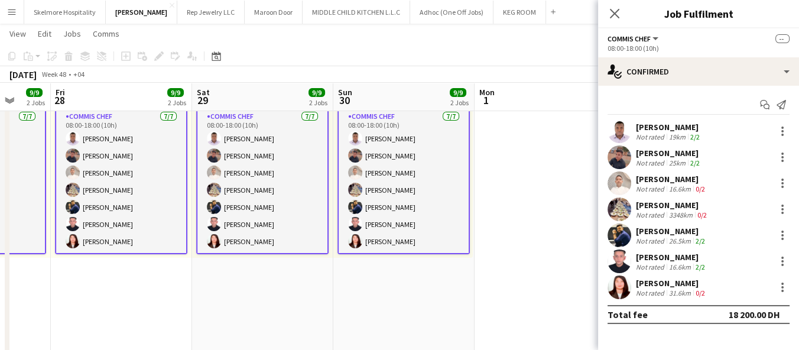
click at [671, 133] on div "19km" at bounding box center [677, 136] width 21 height 9
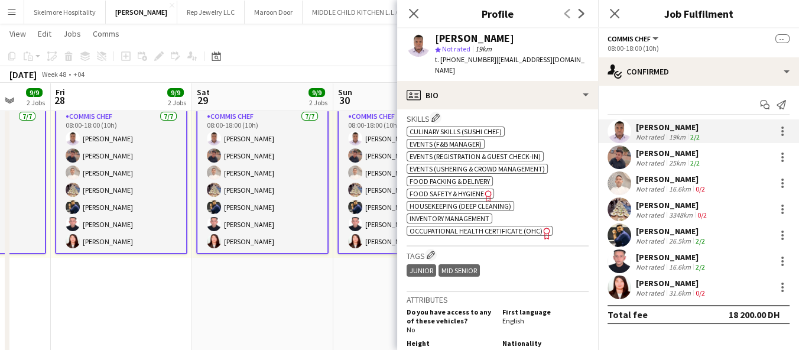
scroll to position [657, 0]
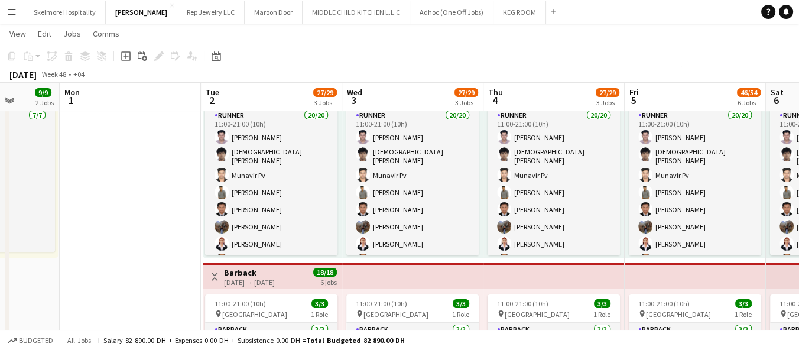
scroll to position [0, 385]
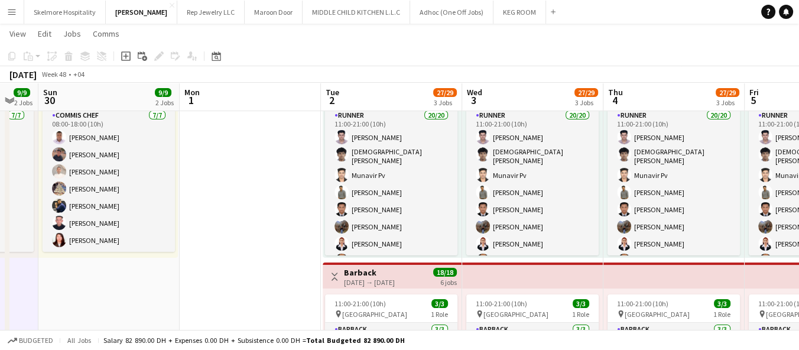
drag, startPoint x: 599, startPoint y: 288, endPoint x: 304, endPoint y: 262, distance: 296.7
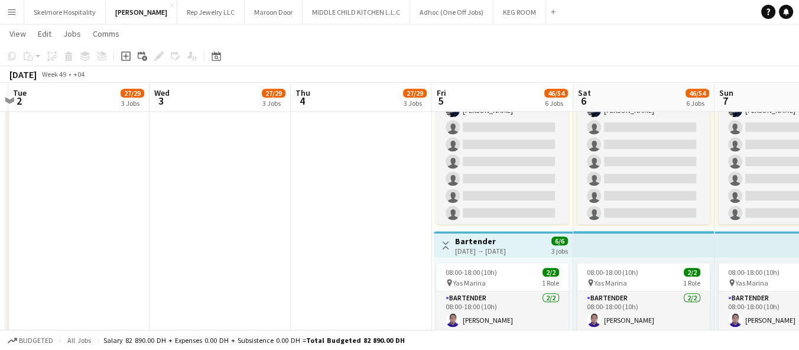
drag, startPoint x: 488, startPoint y: 256, endPoint x: 177, endPoint y: 245, distance: 311.7
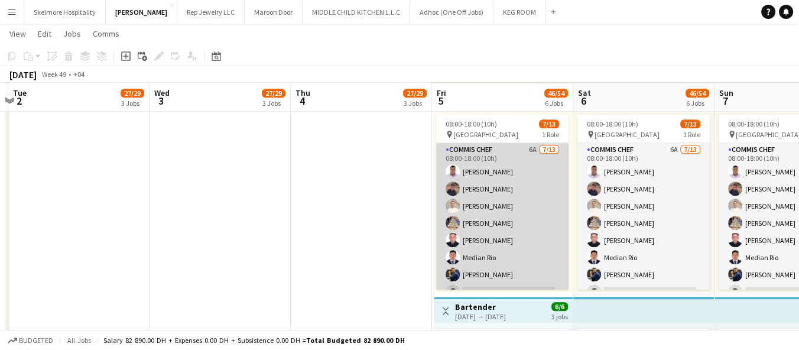
click at [504, 206] on app-card-role "Commis Chef 6A 7/13 08:00-18:00 (10h) Ifeanyi Daniel Echebe Ubaid Umar Amit Cha…" at bounding box center [502, 266] width 132 height 246
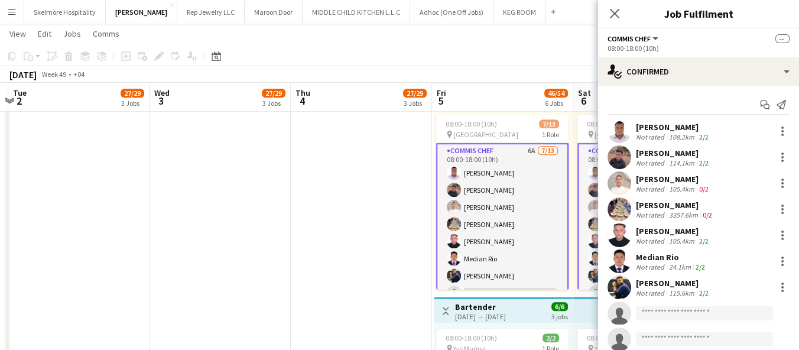
click at [658, 186] on div "Not rated" at bounding box center [651, 188] width 31 height 9
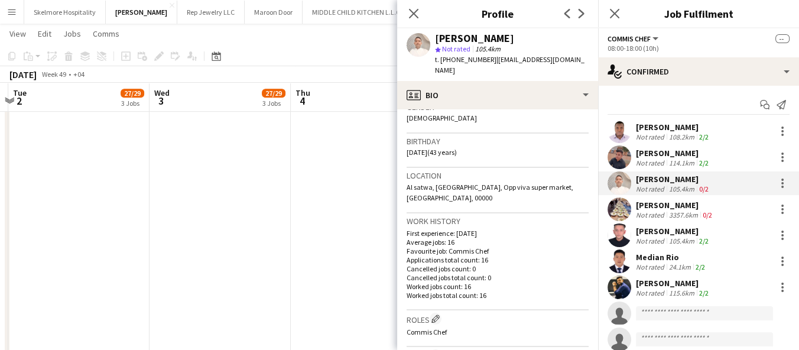
click at [331, 258] on app-date-cell "11:00-21:00 (10h) 4/6 pin Yas Marina Circuit 1 Role General Steward 4A 4/6 11:0…" at bounding box center [361, 80] width 141 height 1289
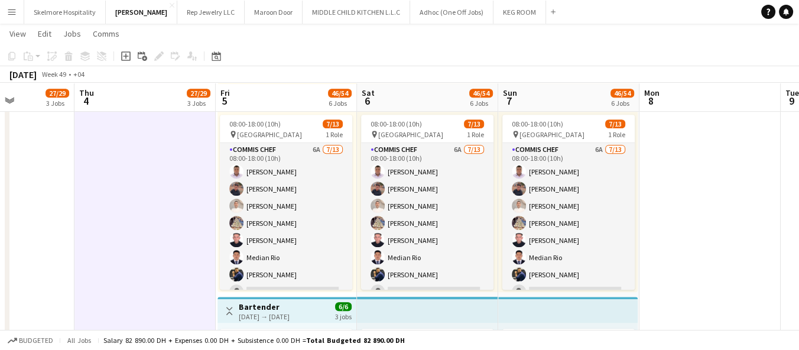
scroll to position [0, 499]
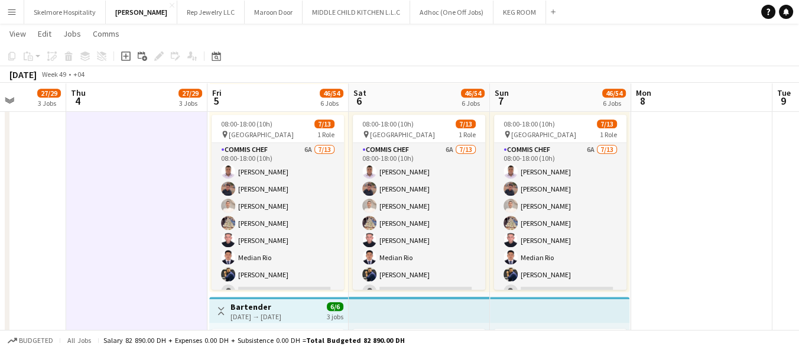
drag, startPoint x: 450, startPoint y: 228, endPoint x: 236, endPoint y: 234, distance: 213.5
click at [236, 234] on app-calendar-viewport "Sun 30 9/9 2 Jobs Mon 1 Tue 2 27/29 3 Jobs Wed 3 27/29 3 Jobs Thu 4 27/29 3 Job…" at bounding box center [399, 37] width 799 height 1375
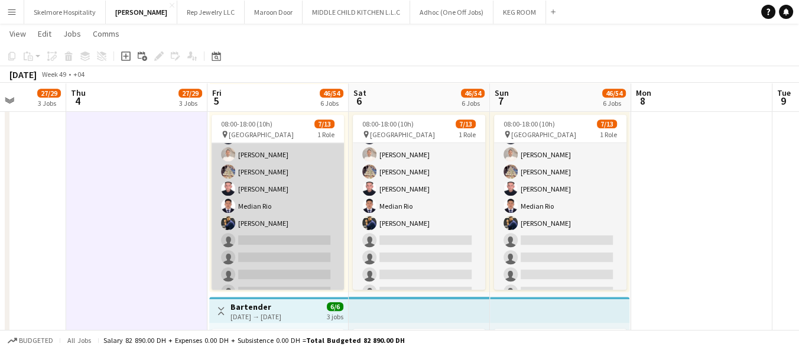
scroll to position [99, 0]
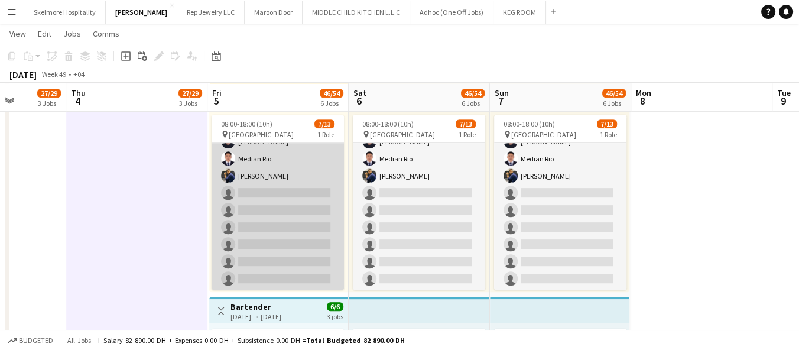
click at [257, 244] on app-card-role "Commis Chef 6A 7/13 08:00-18:00 (10h) Ifeanyi Daniel Echebe Ubaid Umar Amit Cha…" at bounding box center [278, 167] width 132 height 246
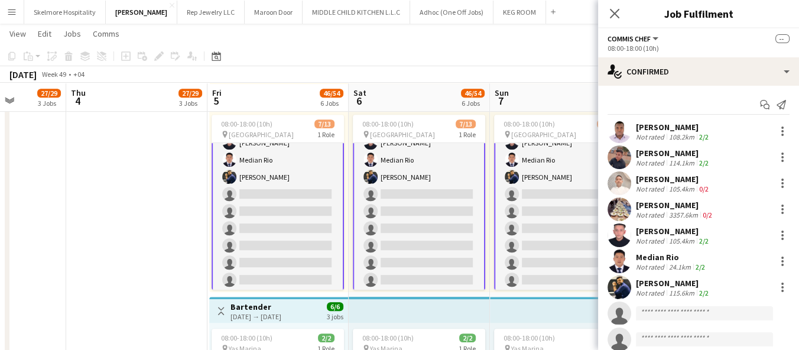
scroll to position [99, 0]
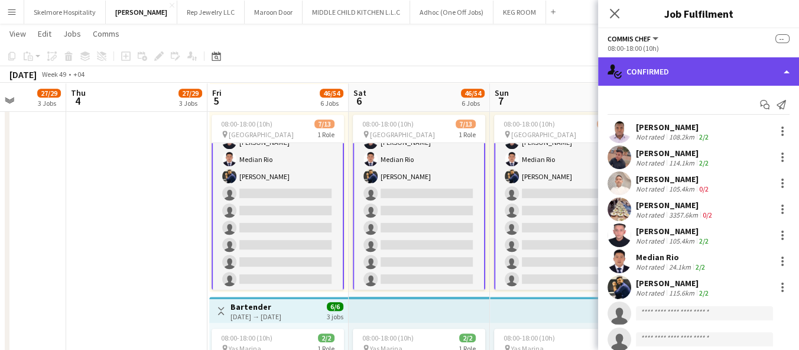
click at [643, 76] on div "single-neutral-actions-check-2 Confirmed" at bounding box center [698, 71] width 201 height 28
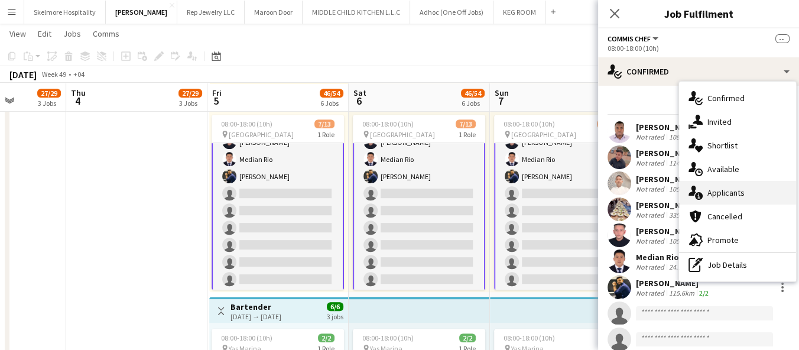
click at [719, 190] on span "Applicants" at bounding box center [726, 192] width 37 height 11
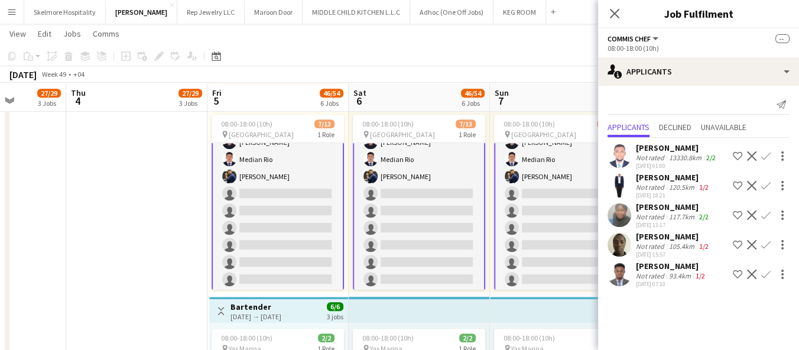
click at [152, 339] on app-date-cell "11:00-21:00 (10h) 4/6 pin Yas Marina Circuit 1 Role General Steward 4A 4/6 11:0…" at bounding box center [136, 80] width 141 height 1289
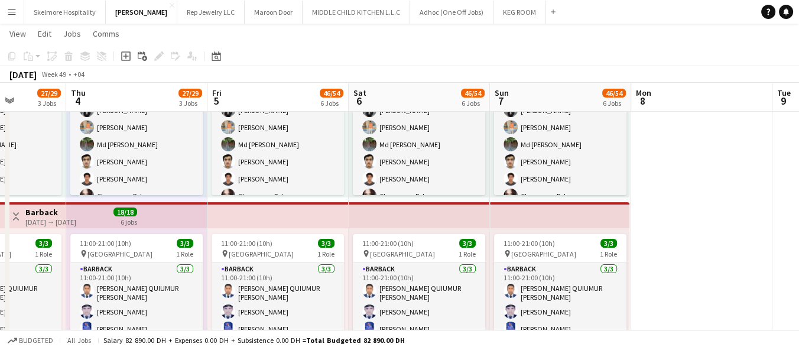
scroll to position [149, 0]
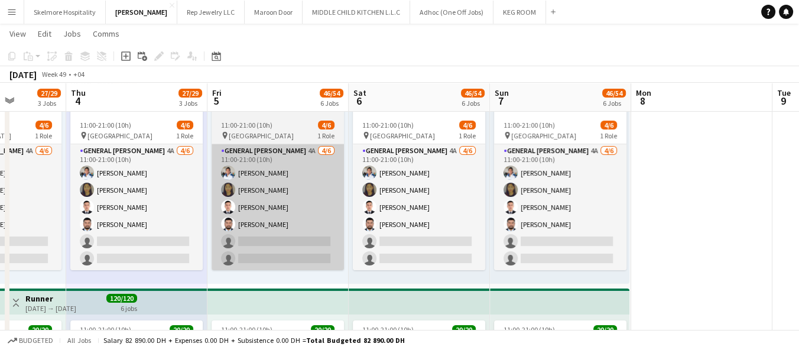
click at [282, 241] on app-card-role "General Steward 4A 4/6 11:00-21:00 (10h) EDDIE Sagucio jr Marilyn gonzales Anas…" at bounding box center [278, 207] width 132 height 126
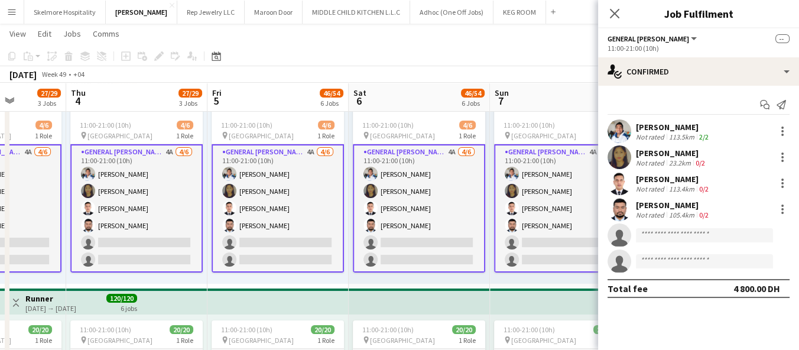
click at [631, 158] on div "Marilyn gonzales Not rated 23.2km 0/2" at bounding box center [698, 157] width 201 height 24
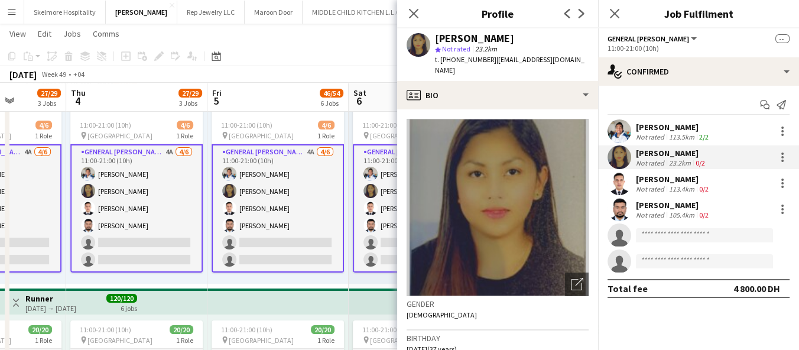
click at [457, 57] on span "t. +971586975228" at bounding box center [465, 59] width 61 height 9
copy span "971586975228"
click at [67, 19] on button "Skelmore Hospitality Close" at bounding box center [65, 12] width 82 height 23
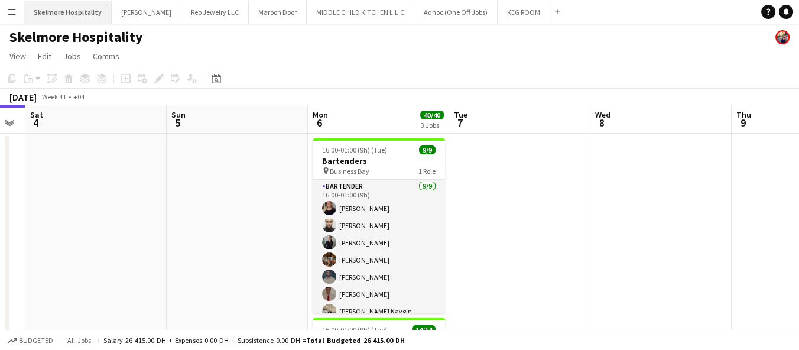
scroll to position [0, 338]
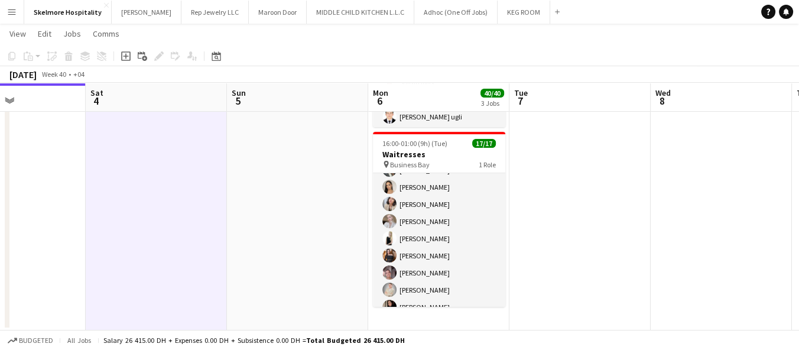
scroll to position [180, 0]
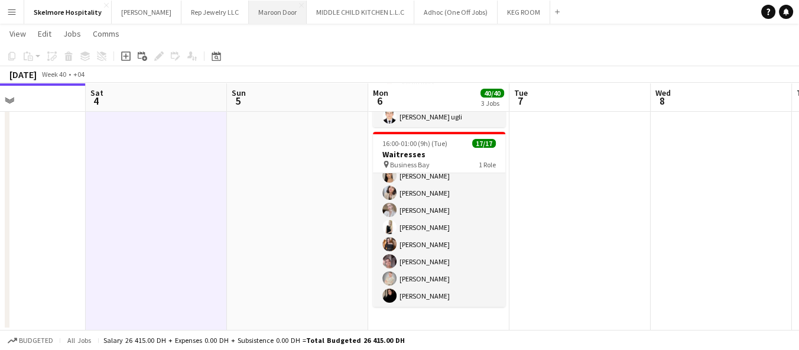
click at [249, 1] on button "Maroon Door Close" at bounding box center [278, 12] width 58 height 23
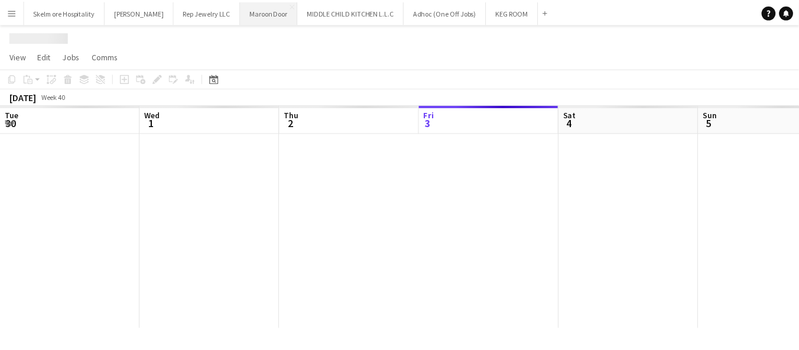
scroll to position [0, 282]
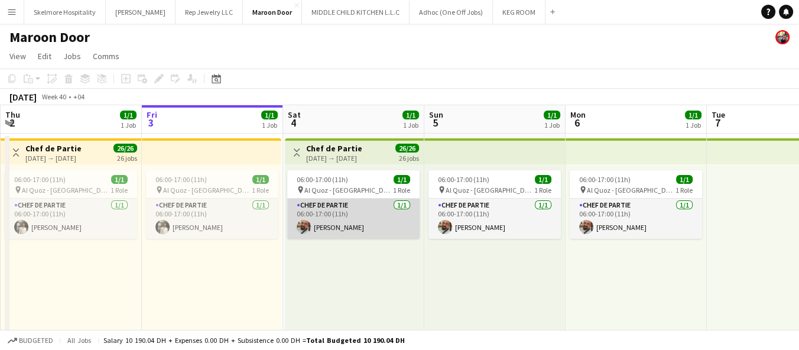
click at [322, 209] on app-card-role "Chef de Partie 1/1 06:00-17:00 (11h) Tarek Ahmad" at bounding box center [353, 219] width 132 height 40
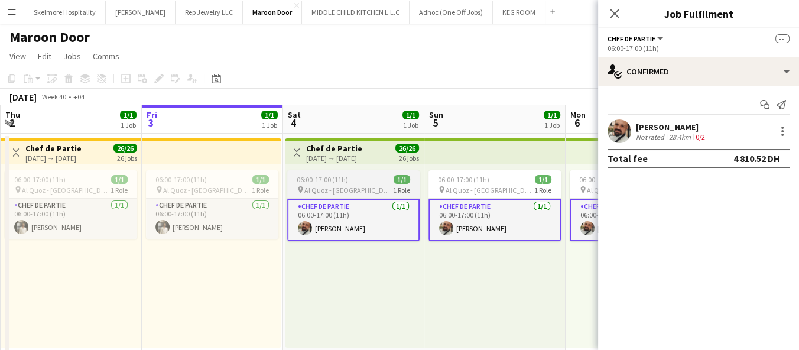
click at [314, 186] on span "Al Quoz - Dubai" at bounding box center [348, 190] width 89 height 9
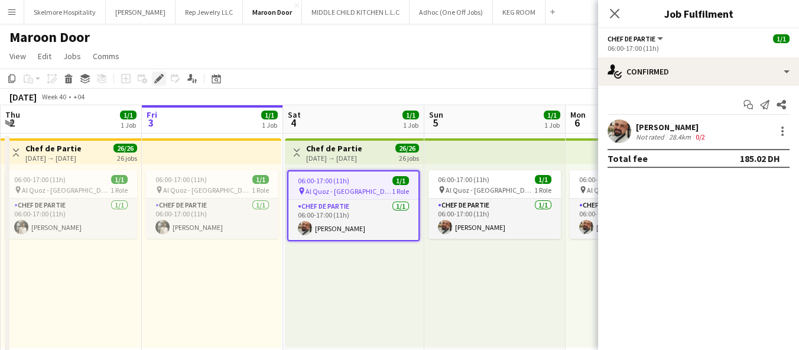
click at [155, 73] on div "Edit" at bounding box center [159, 79] width 14 height 14
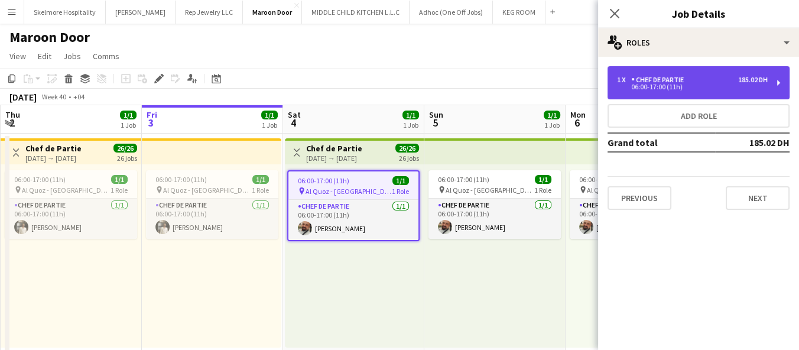
click at [744, 93] on div "1 x Chef de Partie 185.02 DH 06:00-17:00 (11h)" at bounding box center [699, 82] width 182 height 33
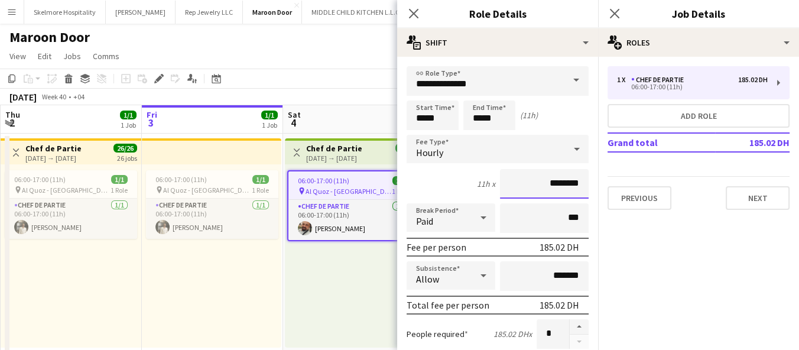
click at [560, 183] on input "********" at bounding box center [544, 184] width 89 height 30
click at [530, 185] on input "********" at bounding box center [544, 184] width 89 height 30
click at [541, 182] on input "********" at bounding box center [544, 184] width 89 height 30
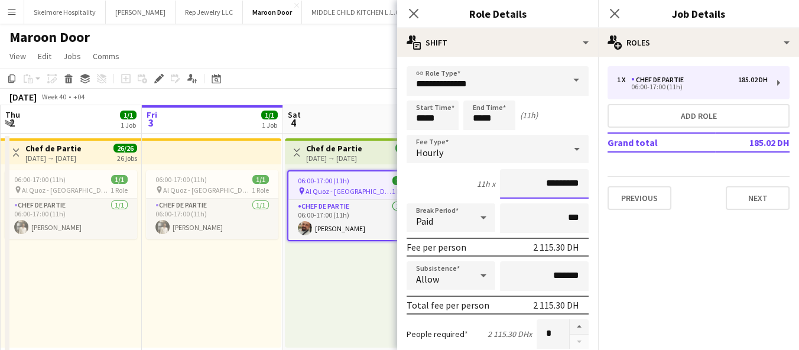
type input "*********"
click at [449, 329] on label "People required" at bounding box center [437, 334] width 61 height 11
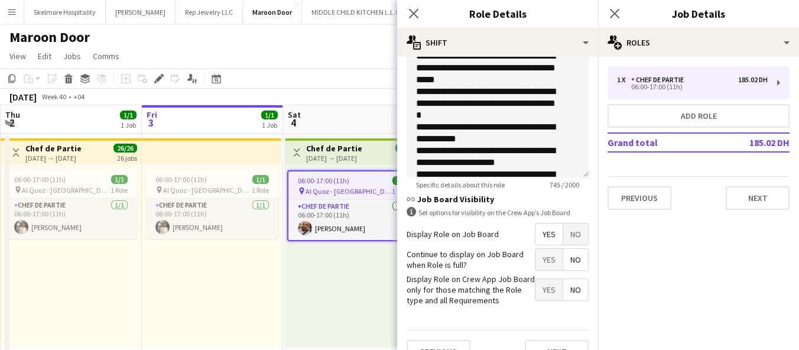
scroll to position [413, 0]
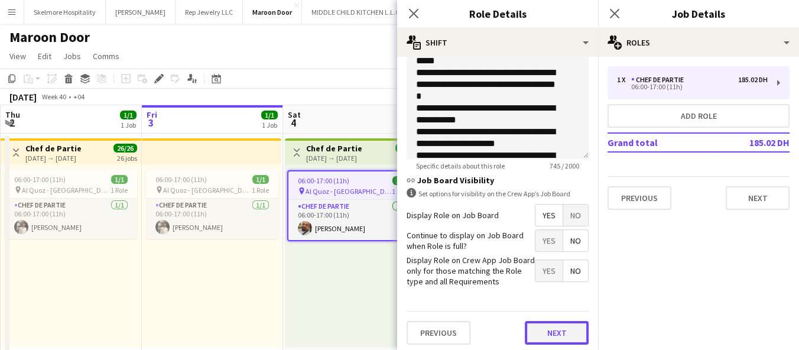
click at [540, 333] on button "Next" at bounding box center [557, 333] width 64 height 24
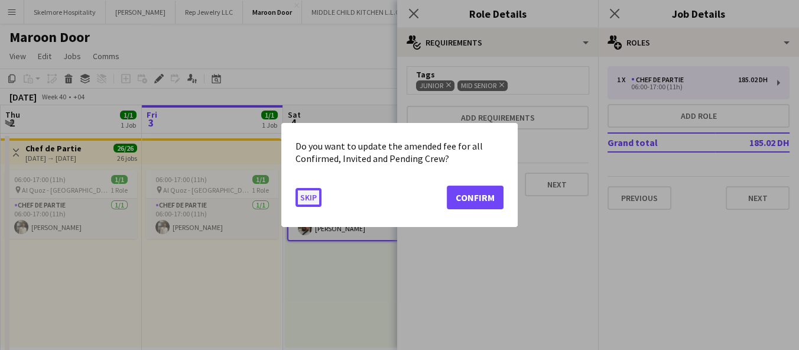
click at [310, 202] on button "Skip" at bounding box center [309, 197] width 26 height 19
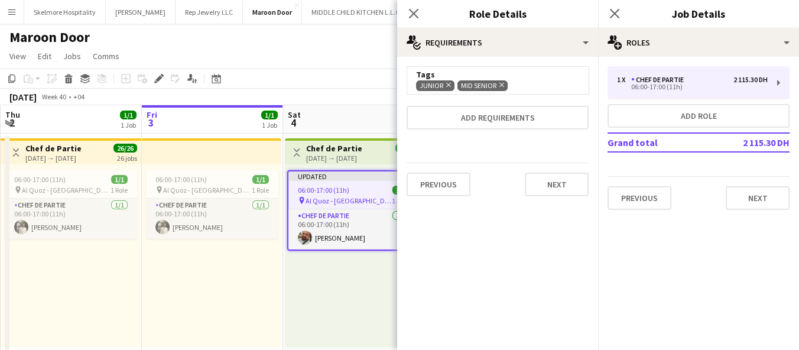
click at [424, 17] on div "Close pop-in" at bounding box center [413, 13] width 33 height 27
click at [413, 20] on app-icon "Close pop-in" at bounding box center [413, 13] width 17 height 17
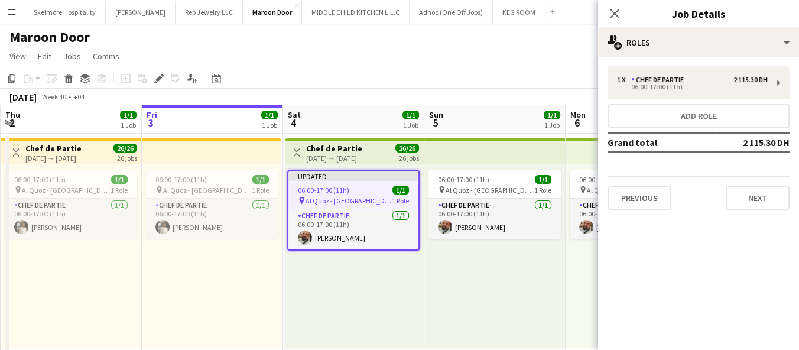
click at [507, 277] on div "06:00-17:00 (11h) 1/1 pin Al Quoz - Dubai 1 Role Chef de Partie 1/1 06:00-17:00…" at bounding box center [494, 255] width 141 height 183
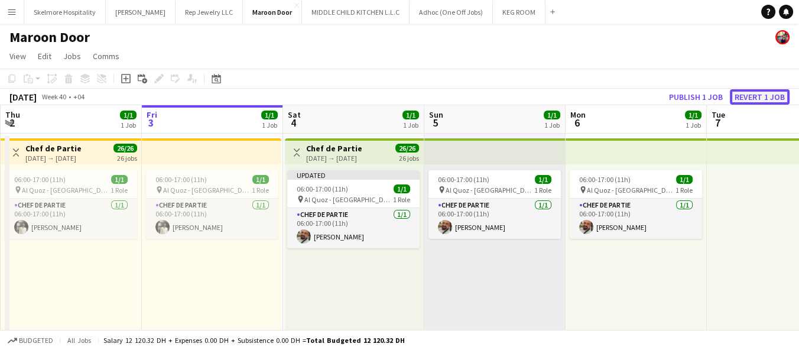
click at [755, 96] on button "Revert 1 job" at bounding box center [760, 96] width 60 height 15
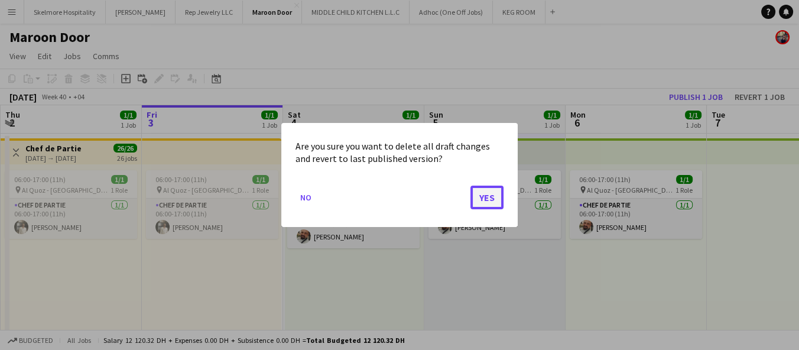
click at [478, 200] on button "Yes" at bounding box center [486, 198] width 33 height 24
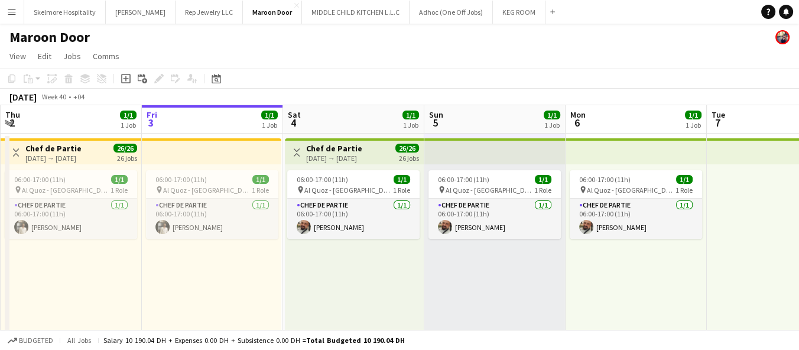
click at [383, 177] on div "06:00-17:00 (11h) 1/1" at bounding box center [353, 179] width 132 height 9
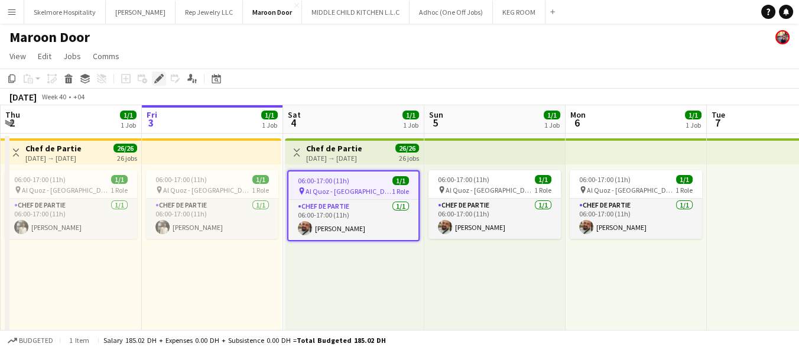
click at [156, 76] on icon "Edit" at bounding box center [158, 78] width 9 height 9
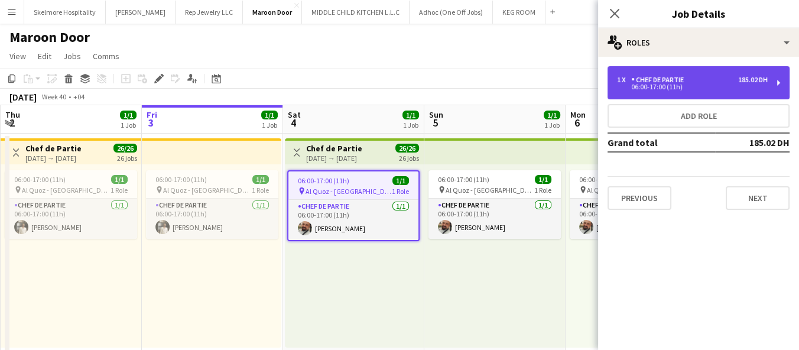
click at [715, 94] on div "1 x Chef de Partie 185.02 DH 06:00-17:00 (11h)" at bounding box center [699, 82] width 182 height 33
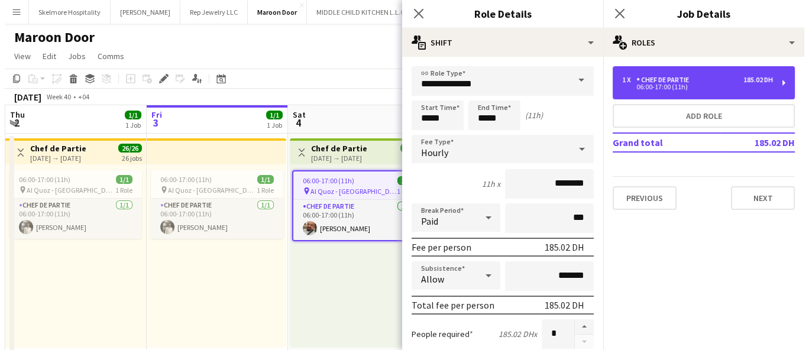
scroll to position [66, 0]
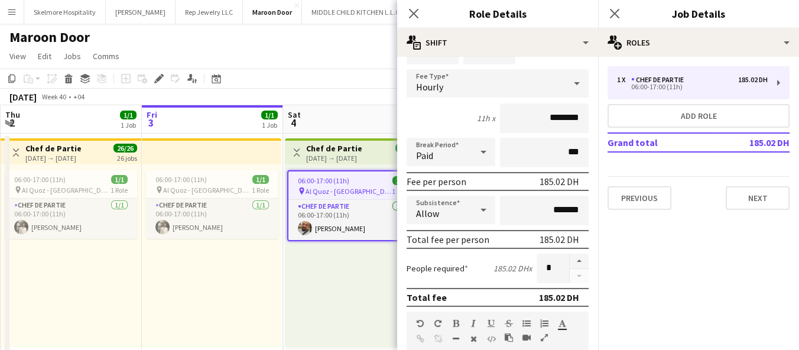
click at [312, 260] on div "06:00-17:00 (11h) 1/1 pin Al Quoz - Dubai 1 Role Chef de Partie 1/1 06:00-17:00…" at bounding box center [354, 255] width 139 height 183
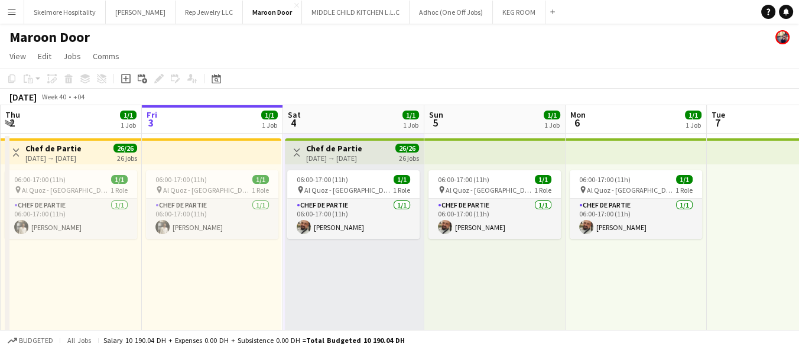
click at [685, 44] on div "Maroon Door" at bounding box center [399, 35] width 799 height 22
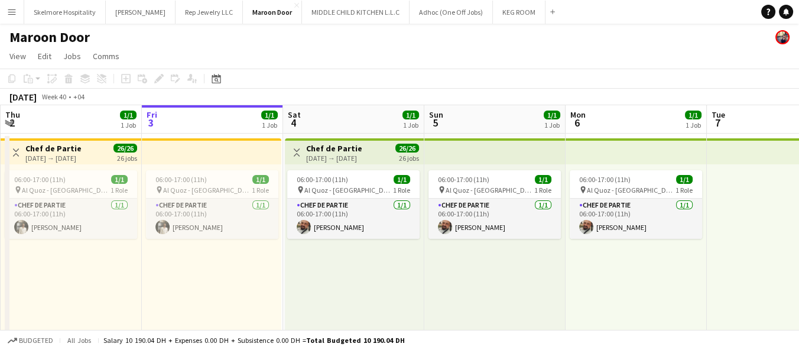
click at [50, 257] on div "06:00-17:00 (11h) 1/1 pin Al Quoz - Dubai 1 Role Chef de Partie 1/1 06:00-17:00…" at bounding box center [71, 255] width 141 height 183
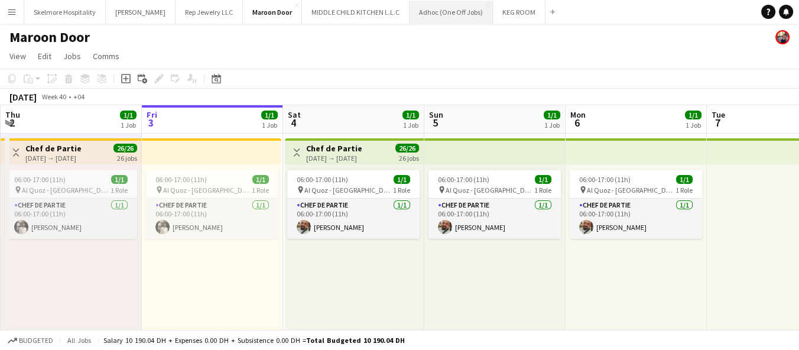
click at [437, 5] on button "Adhoc (One Off Jobs) Close" at bounding box center [451, 12] width 83 height 23
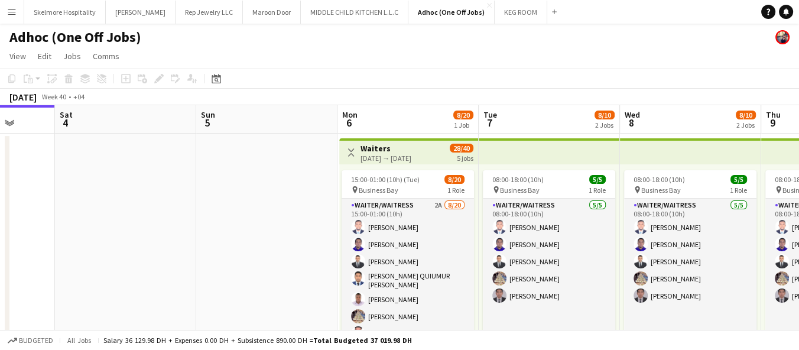
scroll to position [0, 510]
drag, startPoint x: 497, startPoint y: 214, endPoint x: 269, endPoint y: 194, distance: 229.0
click at [269, 194] on app-calendar-viewport "Tue 30 3/3 1 Job Wed 1 3/3 1 Job Thu 2 3/3 1 Job Fri 3 Sat 4 Sun 5 Mon 6 8/20 1…" at bounding box center [399, 335] width 799 height 461
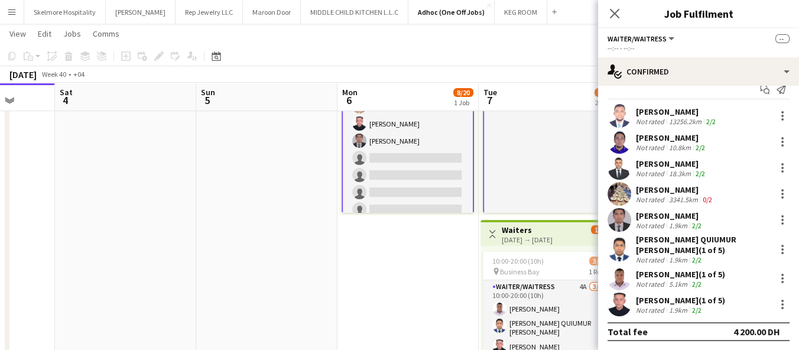
scroll to position [79, 0]
click at [415, 186] on app-card-role "Waiter/Waitress 2A 8/20 15:00-01:00 (10h) Afeez Babatunde Lenard Randy Fundador…" at bounding box center [408, 187] width 132 height 372
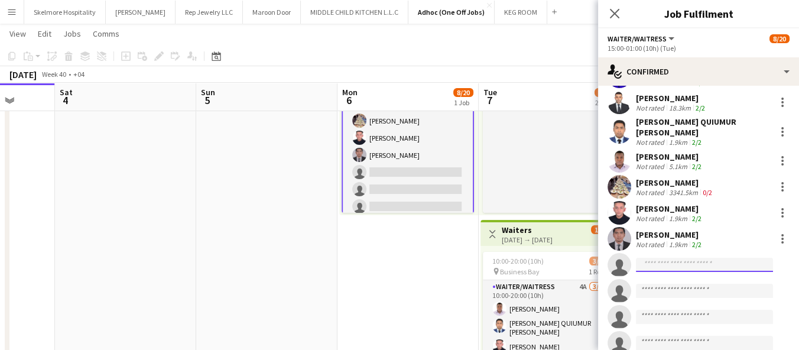
click at [677, 258] on input at bounding box center [704, 265] width 137 height 14
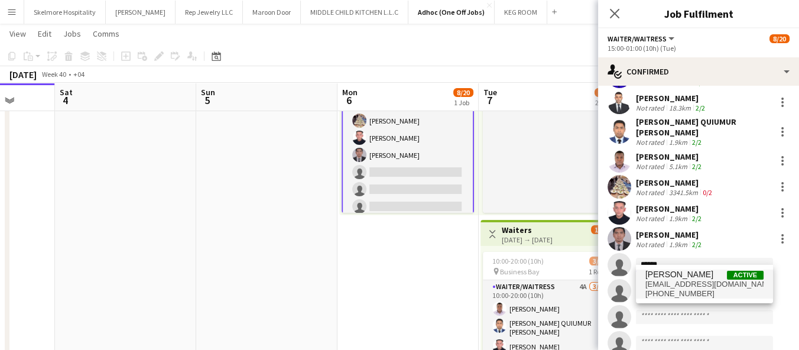
type input "******"
click at [680, 287] on span "adrieneduazo@gmail.com" at bounding box center [704, 284] width 118 height 9
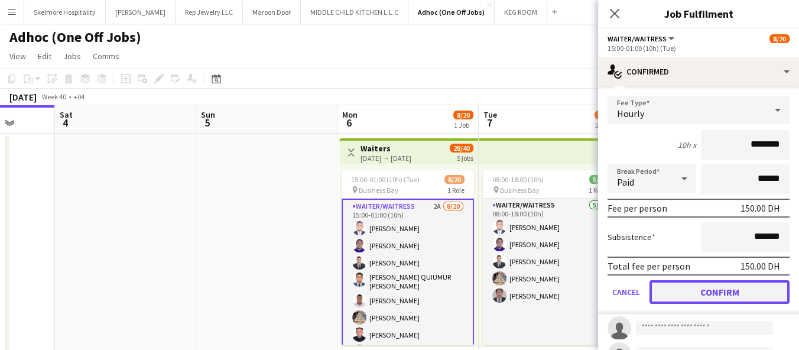
click at [691, 283] on button "Confirm" at bounding box center [720, 292] width 140 height 24
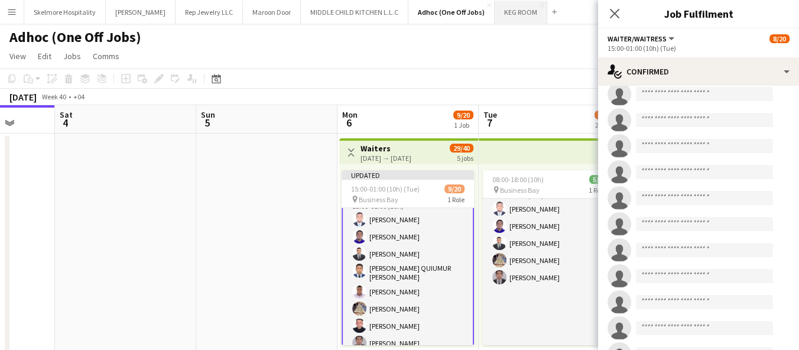
scroll to position [30, 0]
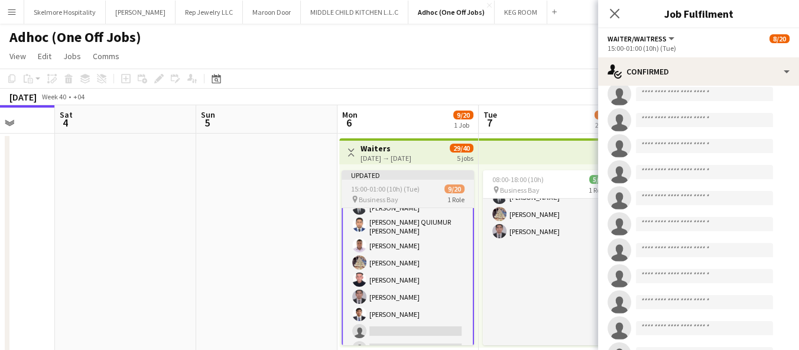
click at [367, 278] on app-card-role "Waiter/Waitress 2A 9/20 15:00-01:00 (10h) Afeez Babatunde Lenard Randy Fundador…" at bounding box center [408, 330] width 132 height 372
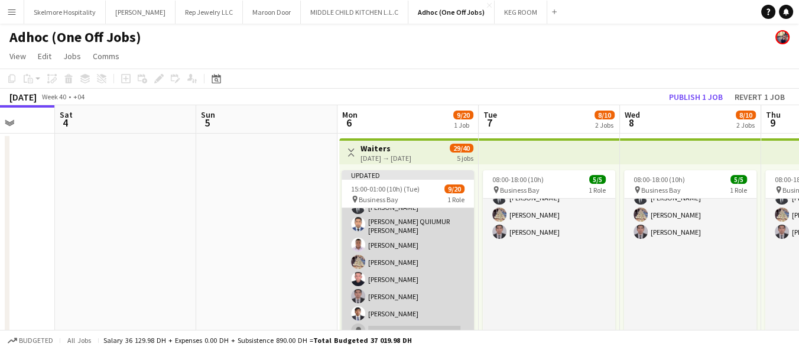
click at [373, 284] on app-card-role "Waiter/Waitress 2A 9/20 15:00-01:00 (10h) Afeez Babatunde Lenard Randy Fundador…" at bounding box center [408, 328] width 132 height 369
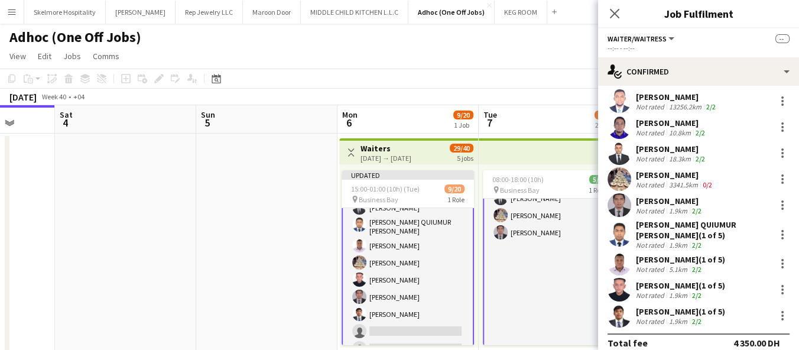
scroll to position [41, 0]
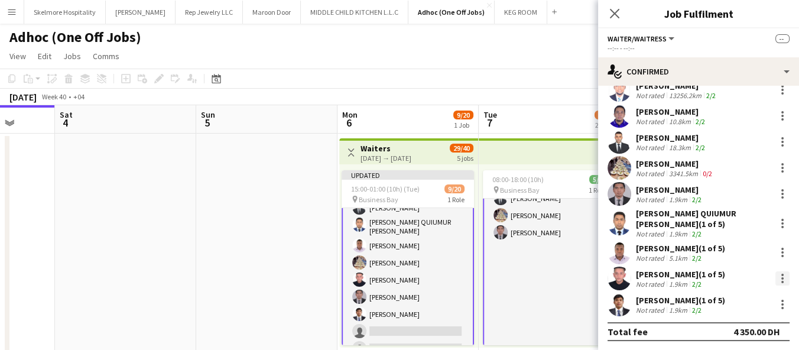
click at [781, 281] on div at bounding box center [782, 282] width 2 height 2
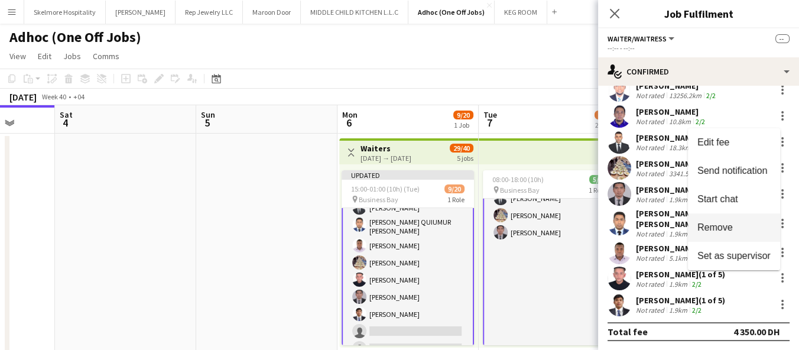
click at [728, 229] on span "Remove" at bounding box center [714, 227] width 35 height 10
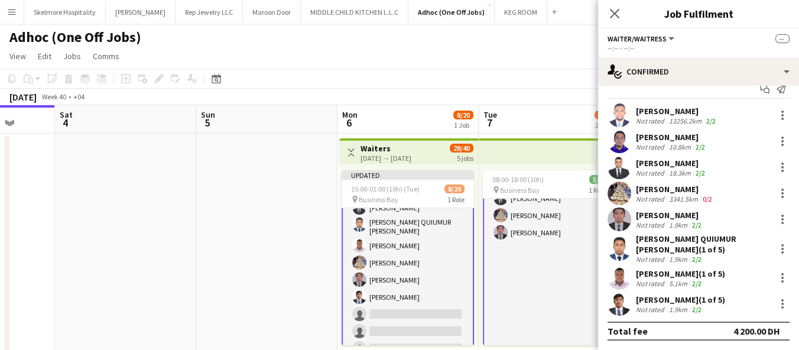
scroll to position [15, 0]
click at [554, 298] on app-card-role "Waiter/Waitress 5/5 08:00-18:00 (10h) Afeez Babatunde Lenard Randy Fundador Sad…" at bounding box center [549, 317] width 132 height 366
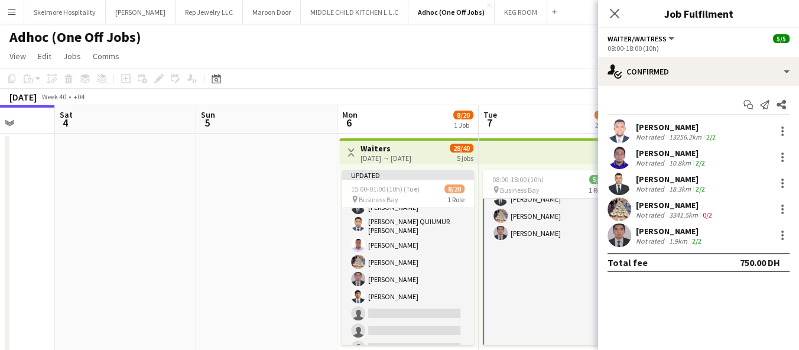
scroll to position [47, 0]
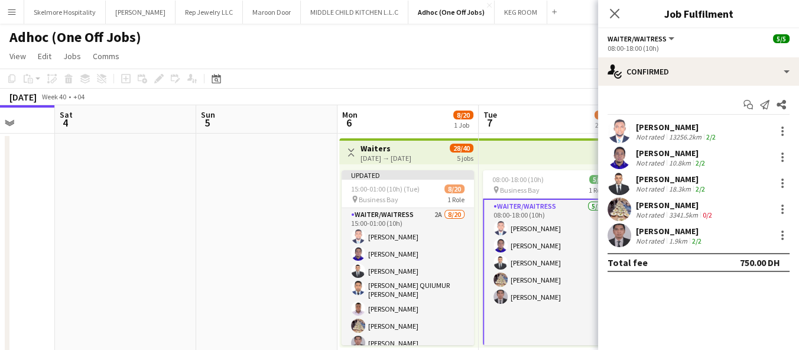
click at [263, 314] on app-date-cell at bounding box center [266, 350] width 141 height 433
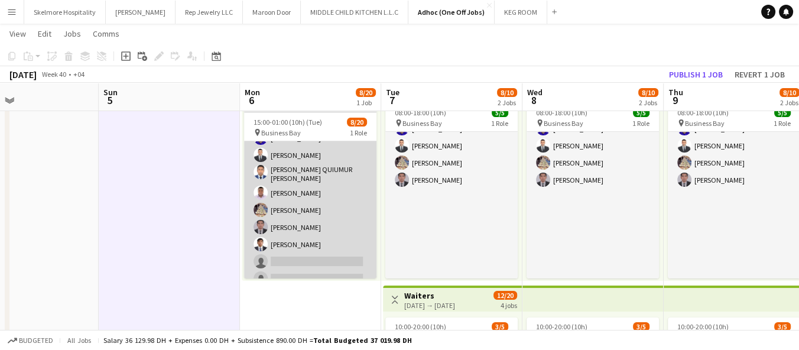
scroll to position [66, 0]
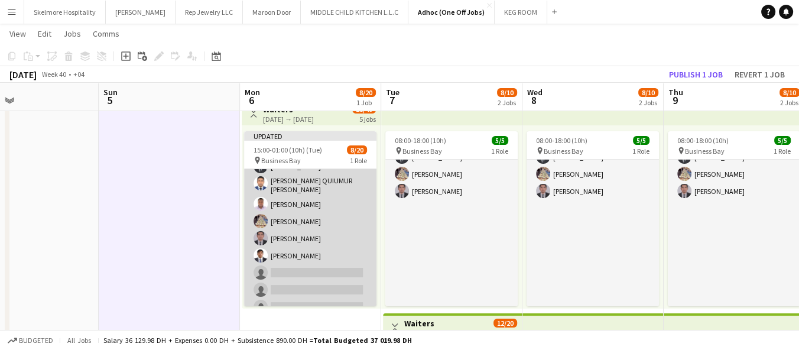
click at [324, 274] on app-card-role "Waiter/Waitress 2A 8/20 15:00-01:00 (10h) Afeez Babatunde Lenard Randy Fundador…" at bounding box center [310, 287] width 132 height 369
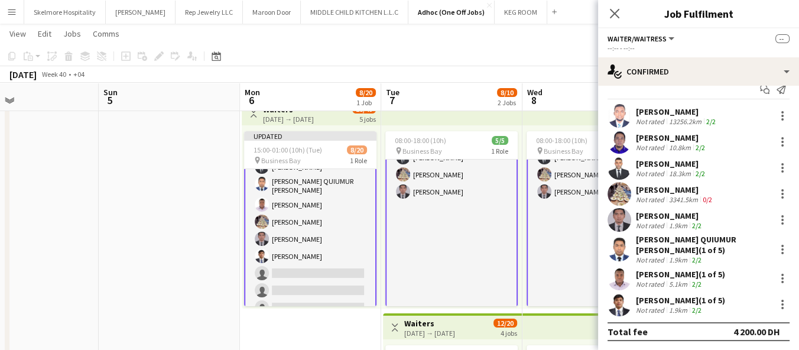
click at [329, 261] on app-card-role "Waiter/Waitress 2A 8/20 15:00-01:00 (10h) Afeez Babatunde Lenard Randy Fundador…" at bounding box center [310, 289] width 132 height 372
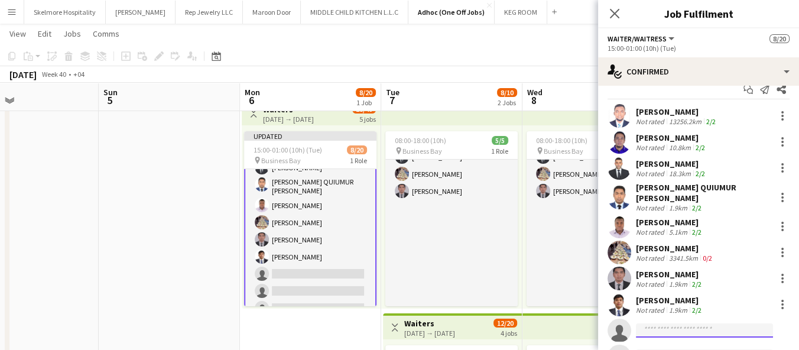
click at [680, 325] on input at bounding box center [704, 330] width 137 height 14
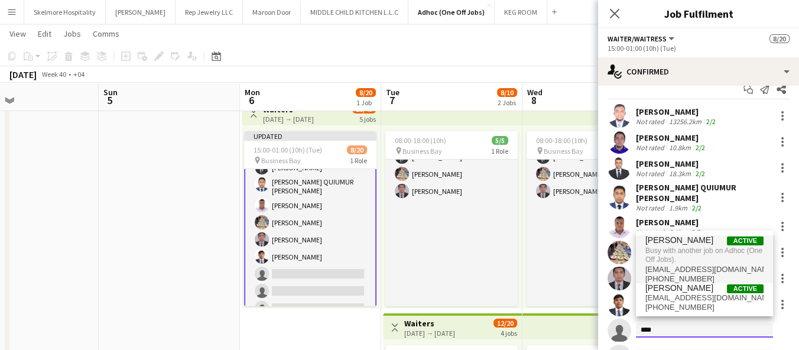
type input "****"
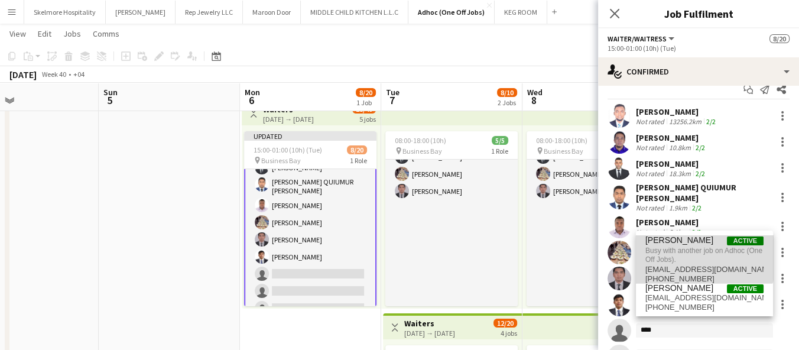
click at [682, 255] on span "Busy with another job on Adhoc (One Off Jobs)." at bounding box center [704, 255] width 118 height 20
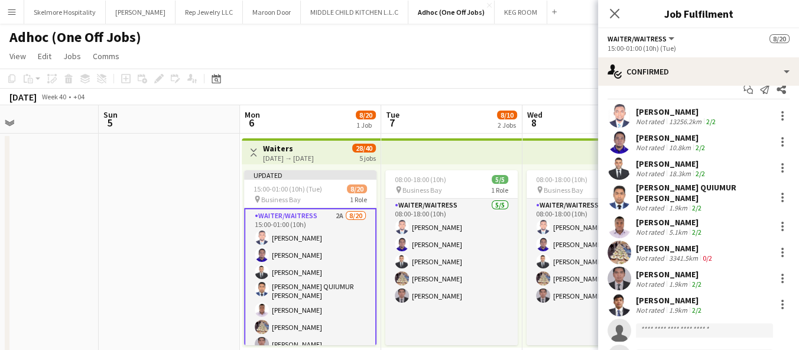
click at [197, 280] on app-date-cell at bounding box center [169, 350] width 141 height 433
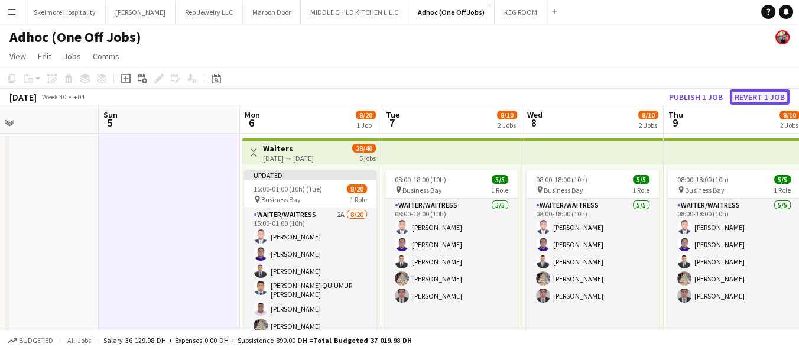
click at [769, 94] on button "Revert 1 job" at bounding box center [760, 96] width 60 height 15
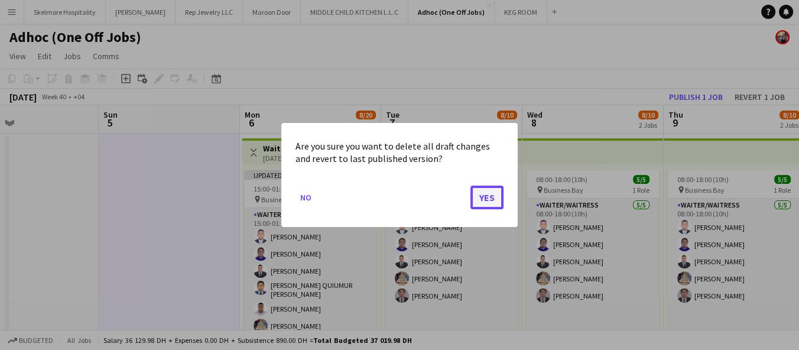
click at [484, 192] on button "Yes" at bounding box center [486, 198] width 33 height 24
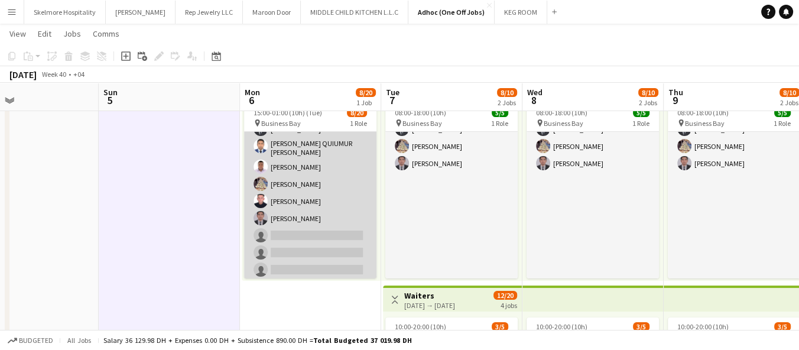
click at [293, 246] on app-card-role "Waiter/Waitress 2A 8/20 15:00-01:00 (10h) Afeez Babatunde Lenard Randy Fundador…" at bounding box center [310, 250] width 132 height 369
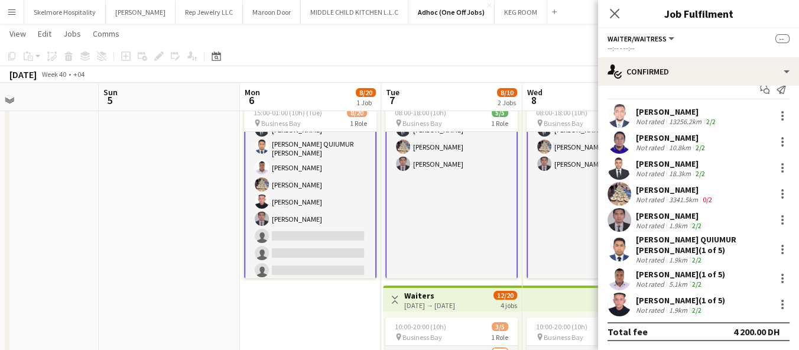
click at [344, 232] on app-card-role "Waiter/Waitress 2A 8/20 15:00-01:00 (10h) Afeez Babatunde Lenard Randy Fundador…" at bounding box center [310, 252] width 132 height 372
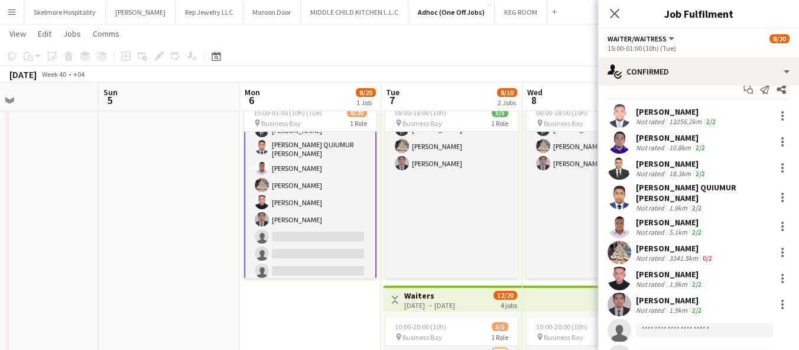
click at [698, 319] on app-invite-slot "single-neutral-actions" at bounding box center [698, 331] width 201 height 24
click at [695, 323] on input at bounding box center [704, 330] width 137 height 14
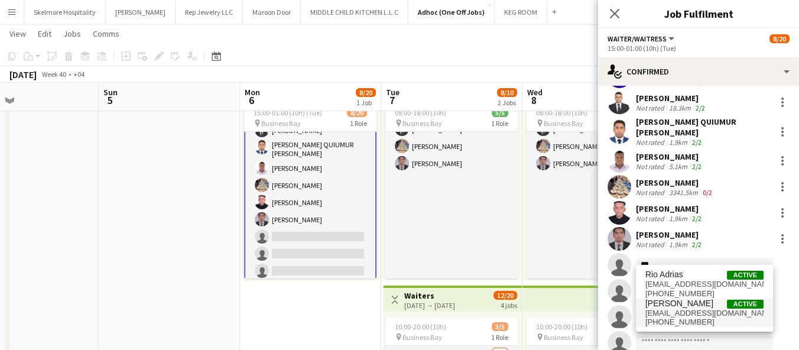
type input "***"
click at [676, 313] on span "adrieneduazo@gmail.com" at bounding box center [704, 313] width 118 height 9
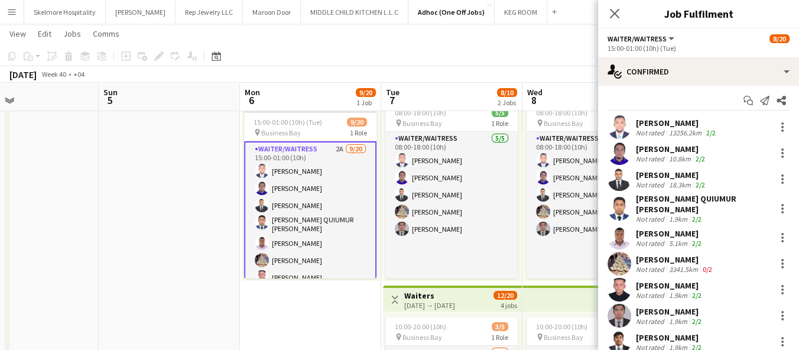
scroll to position [0, 0]
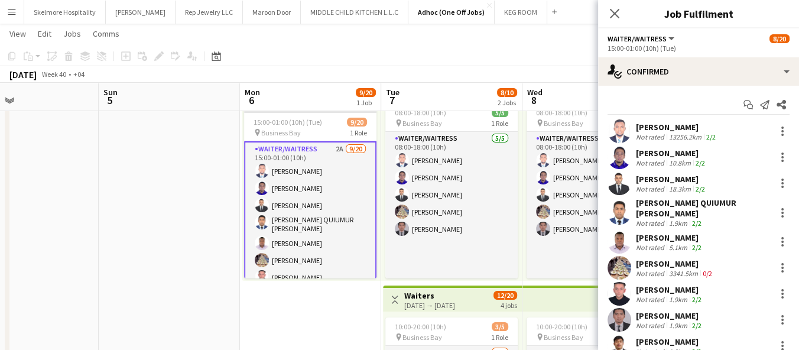
click at [306, 313] on app-date-cell "Toggle View Waiters 06-10-2025 → 10-10-2025 29/40 5 jobs Updated 15:00-01:00 (1…" at bounding box center [310, 283] width 141 height 433
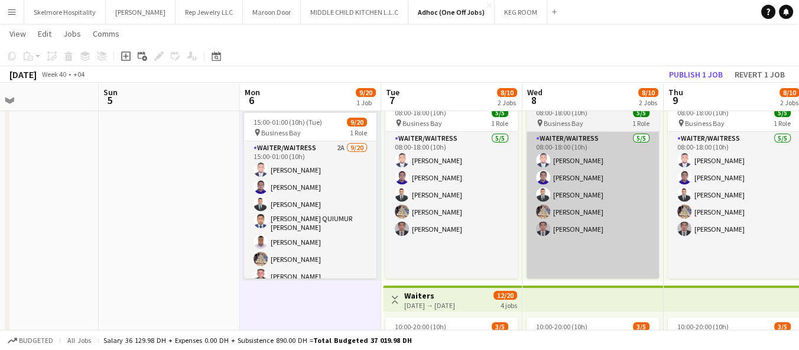
click at [647, 249] on app-card-role "Waiter/Waitress 5/5 08:00-18:00 (10h) Afeez Babatunde Lenard Randy Fundador Sad…" at bounding box center [593, 315] width 132 height 366
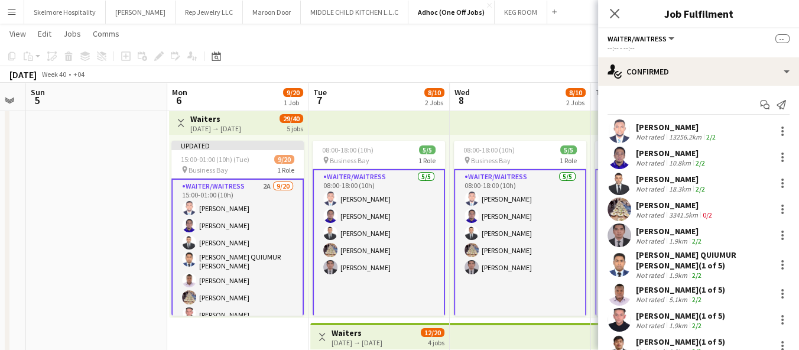
click at [502, 345] on app-top-bar at bounding box center [520, 336] width 141 height 26
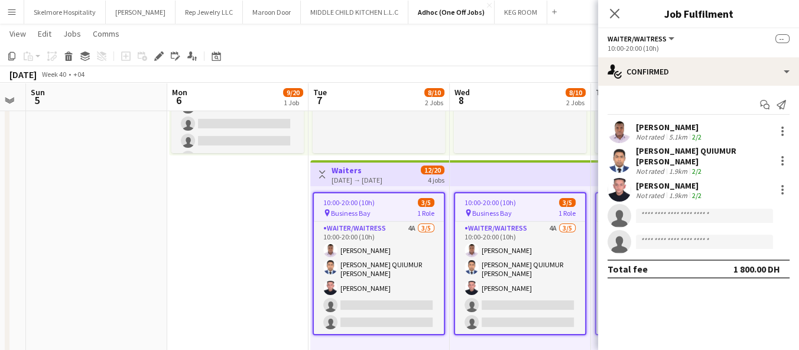
scroll to position [190, 0]
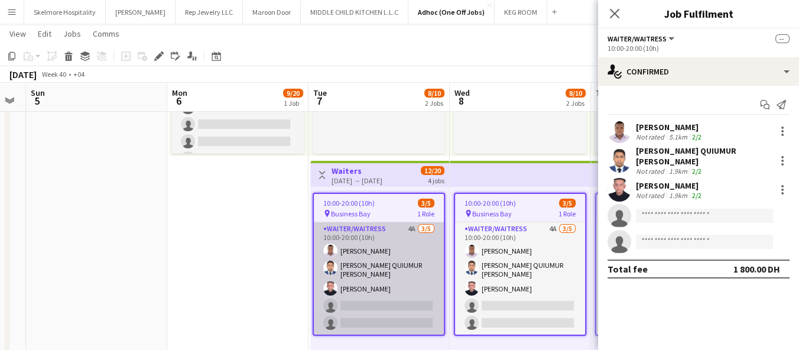
click at [365, 319] on app-card-role "Waiter/Waitress 4A 3/5 10:00-20:00 (10h) Ifeanyi Daniel Echebe MOHAMMAD QUIUMUR…" at bounding box center [379, 278] width 130 height 112
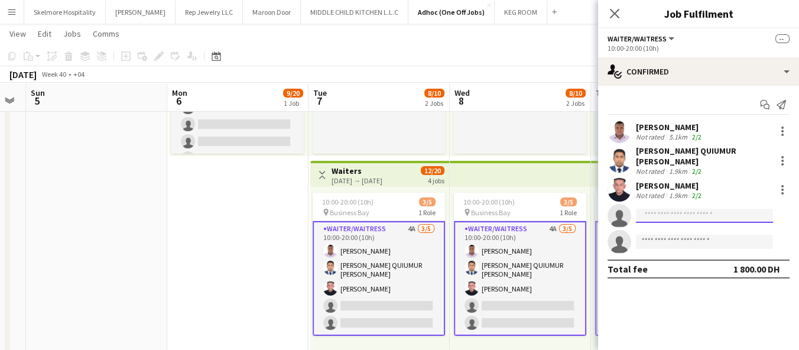
click at [682, 212] on input at bounding box center [704, 216] width 137 height 14
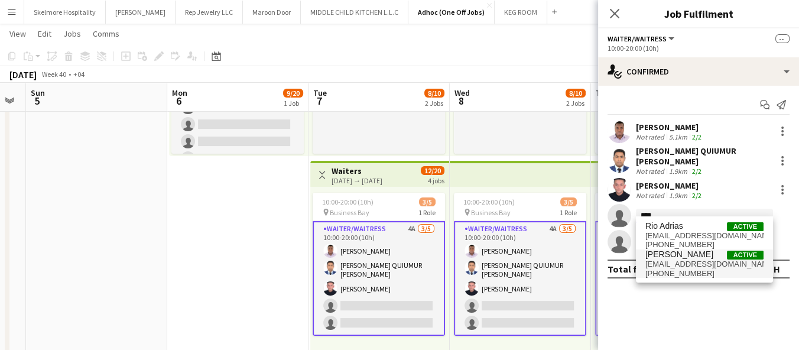
type input "****"
click at [683, 272] on span "+971556271255" at bounding box center [704, 273] width 118 height 9
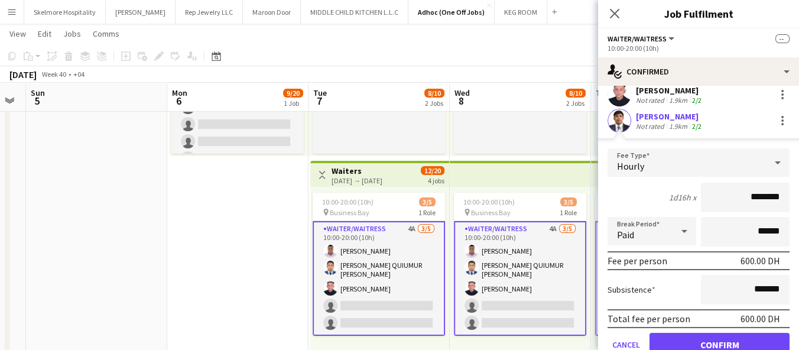
scroll to position [100, 0]
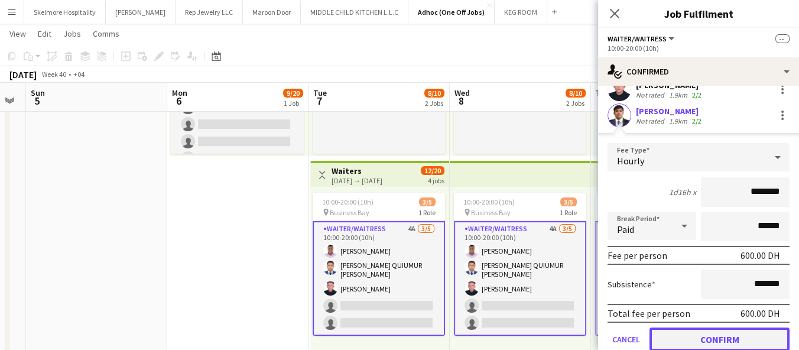
click at [688, 339] on button "Confirm" at bounding box center [720, 339] width 140 height 24
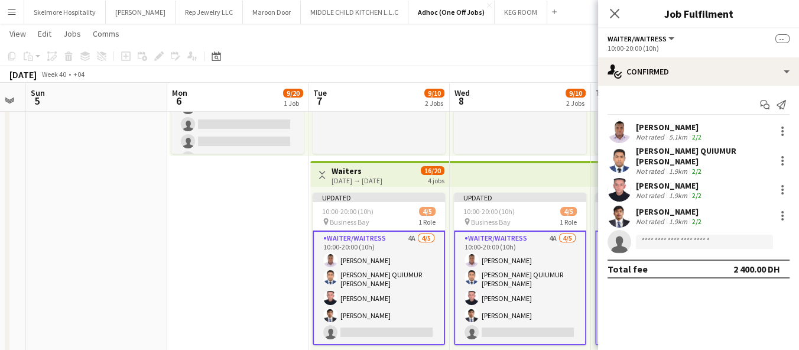
click at [232, 281] on app-date-cell "Toggle View Waiters 06-10-2025 → 10-10-2025 29/40 5 jobs Updated 15:00-01:00 (1…" at bounding box center [237, 158] width 141 height 433
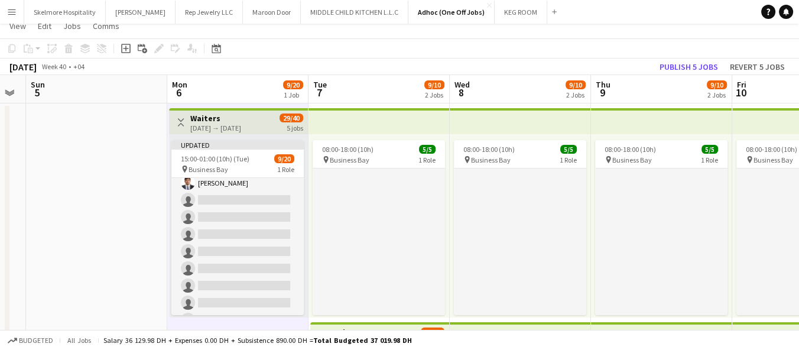
scroll to position [7, 0]
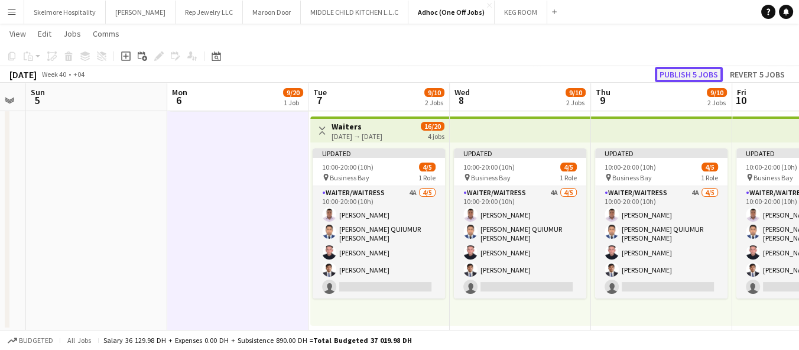
click at [690, 72] on button "Publish 5 jobs" at bounding box center [689, 74] width 68 height 15
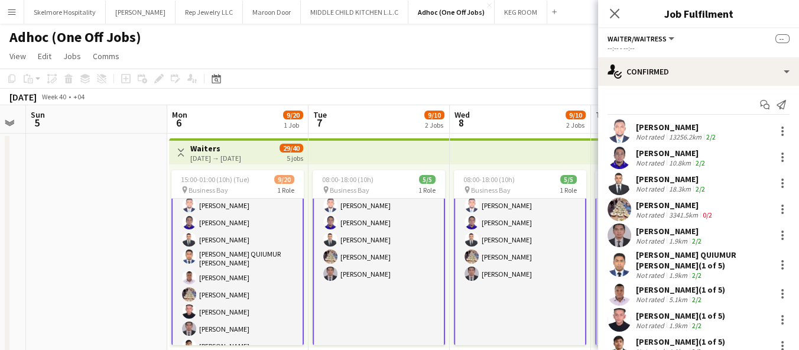
click at [692, 232] on div "[PERSON_NAME]" at bounding box center [670, 231] width 68 height 11
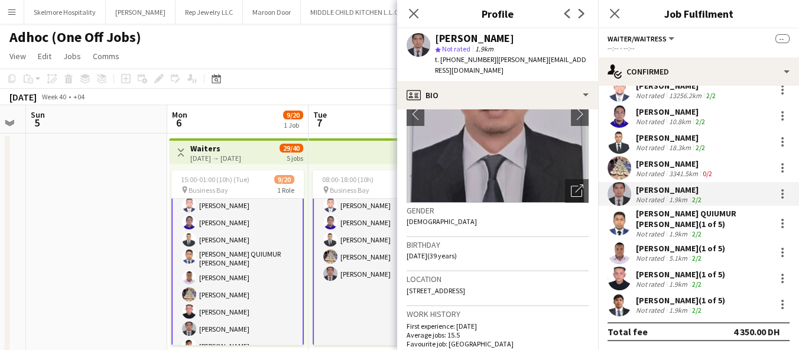
click at [657, 303] on div "adriene duazo (1 of 5)" at bounding box center [680, 300] width 89 height 11
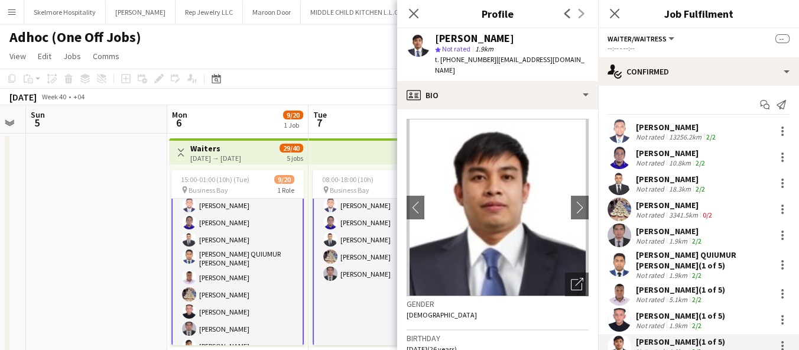
click at [118, 264] on app-date-cell at bounding box center [96, 350] width 141 height 433
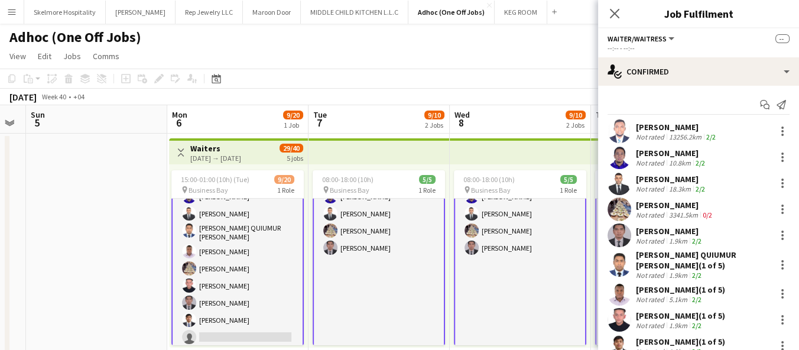
scroll to position [131, 0]
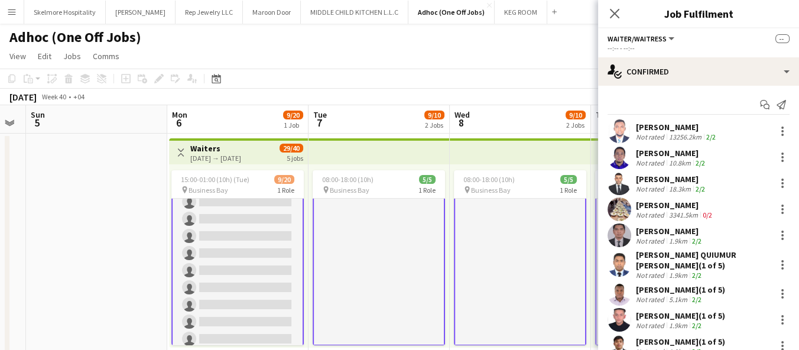
click at [422, 94] on div "October 2025 Week 40 • +04" at bounding box center [399, 97] width 799 height 17
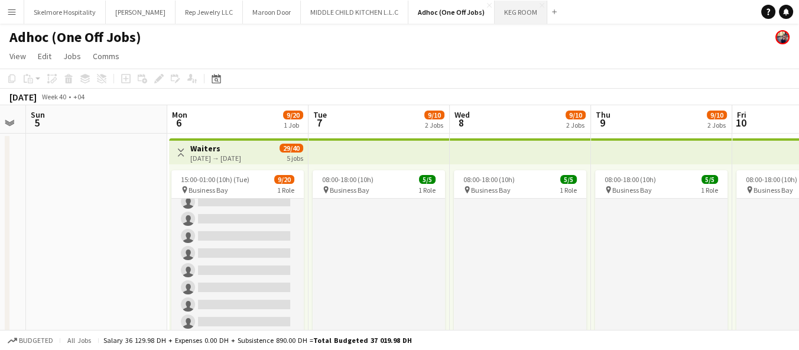
click at [495, 16] on button "KEG ROOM Close" at bounding box center [521, 12] width 53 height 23
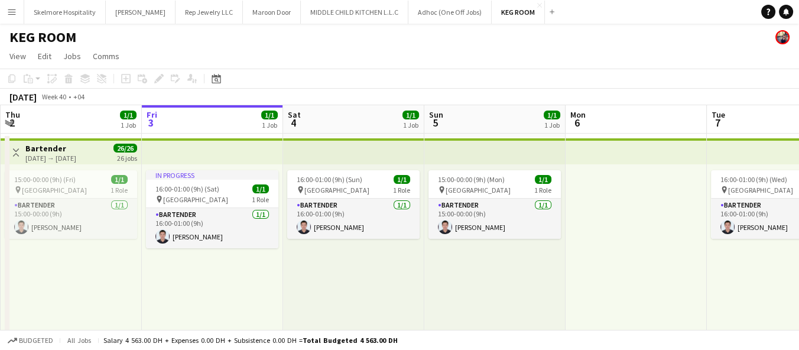
drag, startPoint x: 671, startPoint y: 340, endPoint x: 173, endPoint y: 336, distance: 498.9
click at [173, 336] on div "Budgeted All jobs Salary 4 563.00 DH + Expenses 0.00 DH + Subsistence 0.00 DH =…" at bounding box center [399, 340] width 799 height 20
click at [504, 298] on div "15:00-00:00 (9h) (Mon) 1/1 pin Abu Dhabi 1 Role Bartender 1/1 15:00-00:00 (9h) …" at bounding box center [494, 255] width 141 height 183
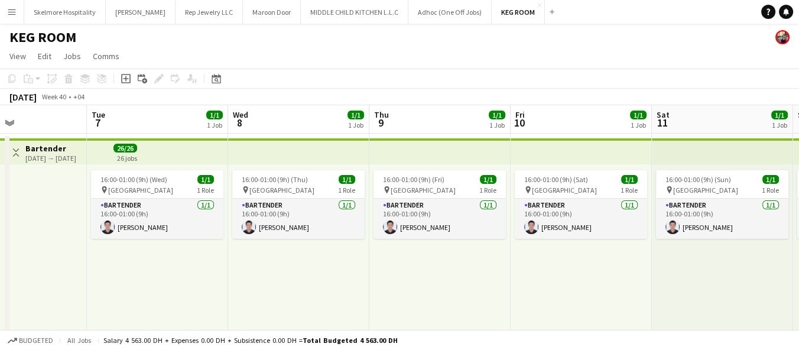
drag, startPoint x: 675, startPoint y: 294, endPoint x: 54, endPoint y: 291, distance: 620.6
click at [54, 290] on app-calendar-viewport "Fri 3 1/1 1 Job Sat 4 1/1 1 Job Sun 5 1/1 1 Job Mon 6 Tue 7 1/1 1 Job Wed 8 1/1…" at bounding box center [399, 228] width 799 height 247
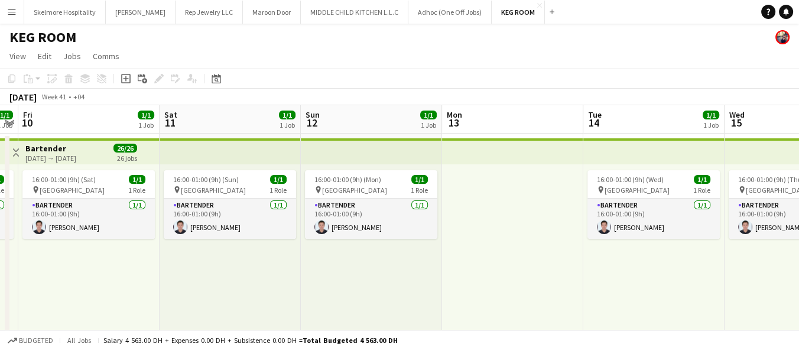
drag, startPoint x: 583, startPoint y: 288, endPoint x: 88, endPoint y: 290, distance: 494.7
click at [88, 290] on app-calendar-viewport "Tue 7 1/1 1 Job Wed 8 1/1 1 Job Thu 9 1/1 1 Job Fri 10 1/1 1 Job Sat 11 1/1 1 J…" at bounding box center [399, 228] width 799 height 247
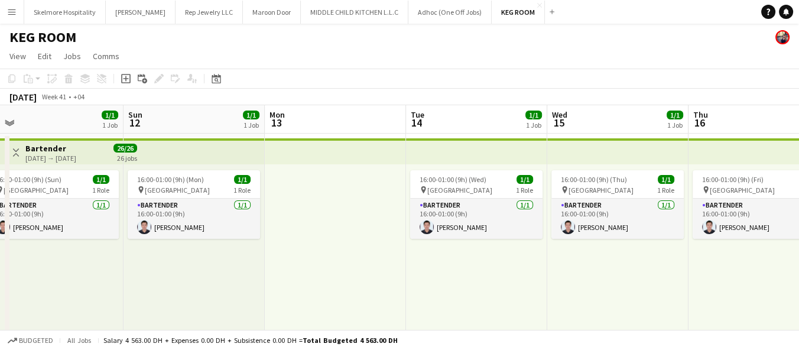
drag, startPoint x: 632, startPoint y: 290, endPoint x: 174, endPoint y: 278, distance: 458.2
click at [174, 278] on app-calendar-viewport "Wed 8 1/1 1 Job Thu 9 1/1 1 Job Fri 10 1/1 1 Job Sat 11 1/1 1 Job Sun 12 1/1 1 …" at bounding box center [399, 228] width 799 height 247
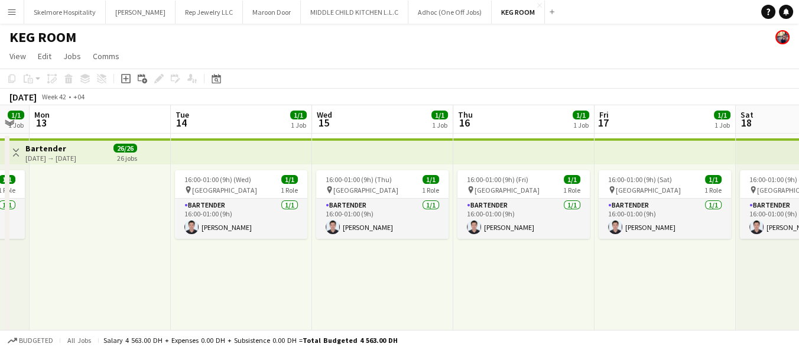
drag, startPoint x: 605, startPoint y: 285, endPoint x: 180, endPoint y: 275, distance: 425.1
click at [180, 275] on app-calendar-viewport "Fri 10 1/1 1 Job Sat 11 1/1 1 Job Sun 12 1/1 1 Job Mon 13 Tue 14 1/1 1 Job Wed …" at bounding box center [399, 228] width 799 height 247
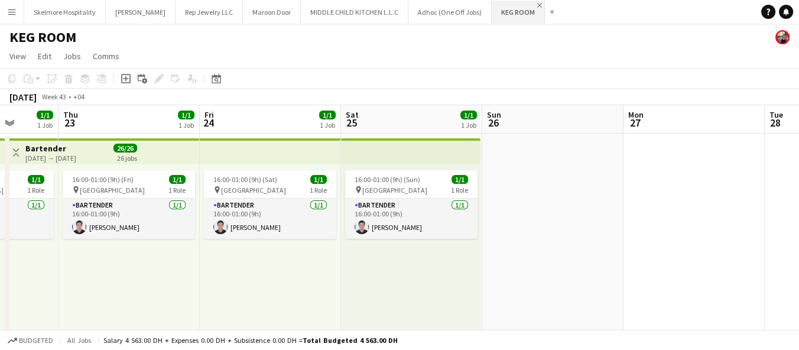
click at [537, 3] on app-icon "Close" at bounding box center [539, 5] width 5 height 5
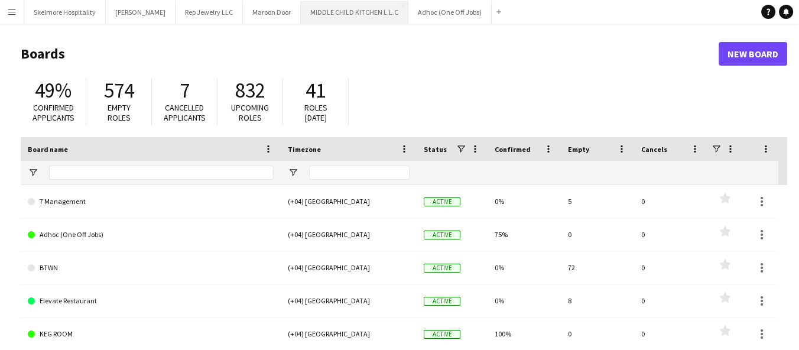
click at [301, 14] on button "MIDDLE CHILD KITCHEN L.L.C Close" at bounding box center [355, 12] width 108 height 23
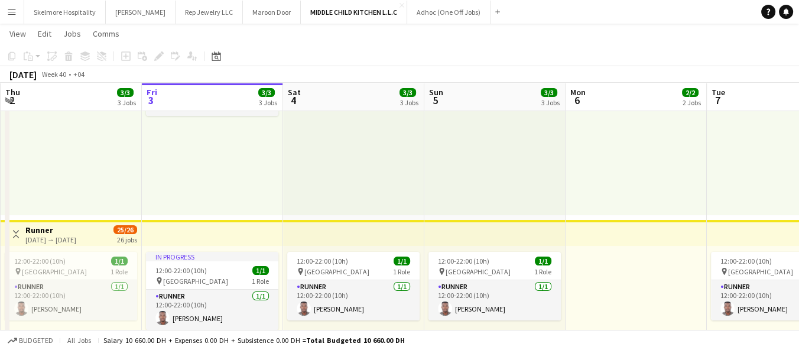
click at [687, 220] on app-top-bar at bounding box center [636, 233] width 141 height 26
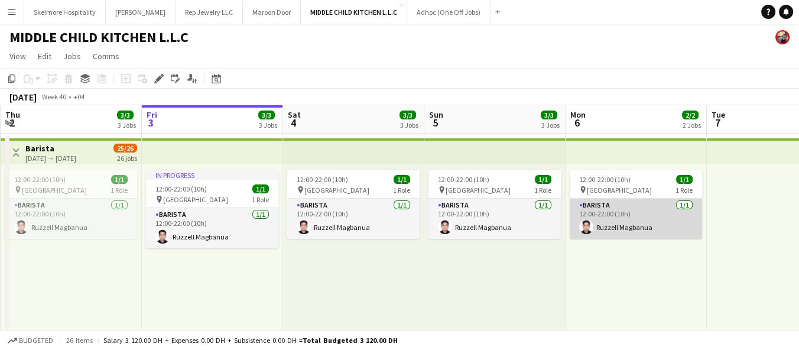
drag, startPoint x: 636, startPoint y: 202, endPoint x: 636, endPoint y: 209, distance: 7.1
click at [636, 202] on app-card-role "Barista 1/1 12:00-22:00 (10h) Ruzzell Magbanua" at bounding box center [636, 219] width 132 height 40
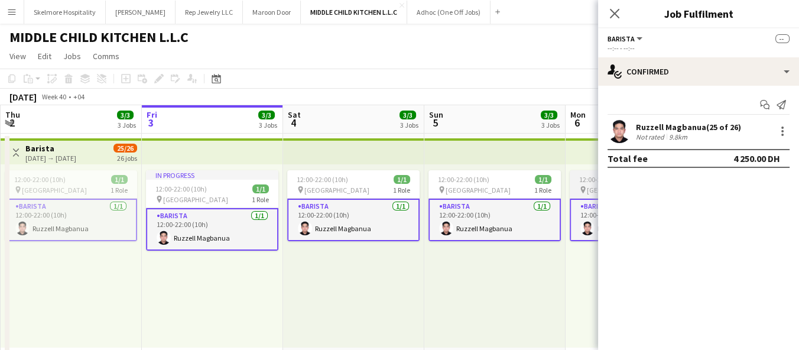
click at [591, 180] on span "12:00-22:00 (10h)" at bounding box center [604, 179] width 51 height 9
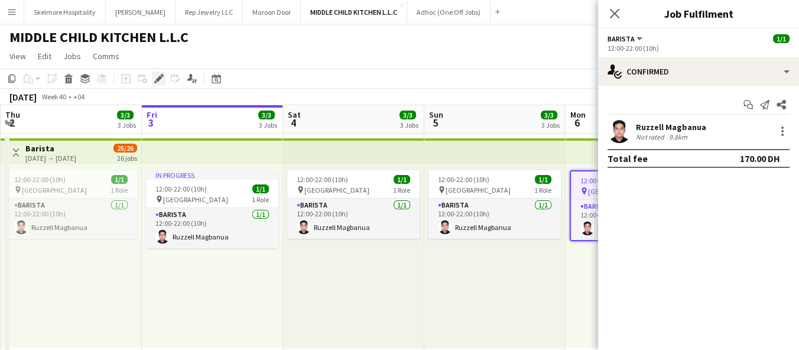
click at [157, 76] on icon "Edit" at bounding box center [158, 78] width 9 height 9
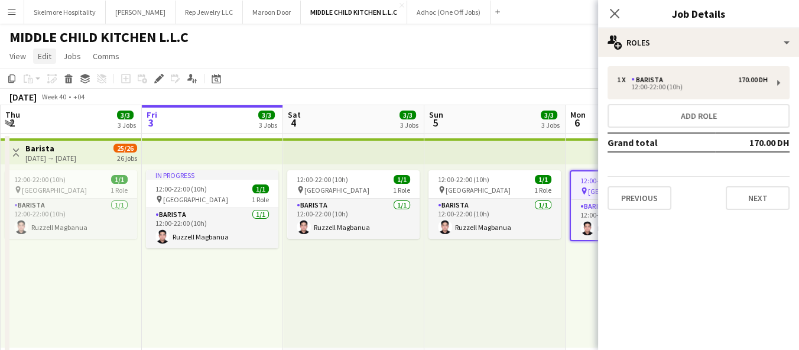
click at [53, 58] on link "Edit" at bounding box center [44, 55] width 23 height 15
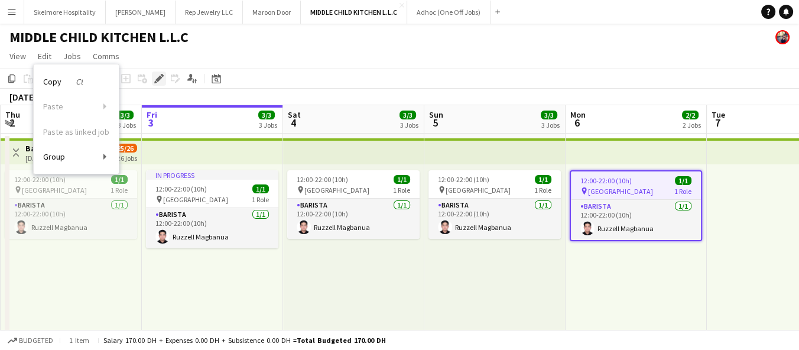
click at [155, 82] on icon at bounding box center [155, 81] width 3 height 3
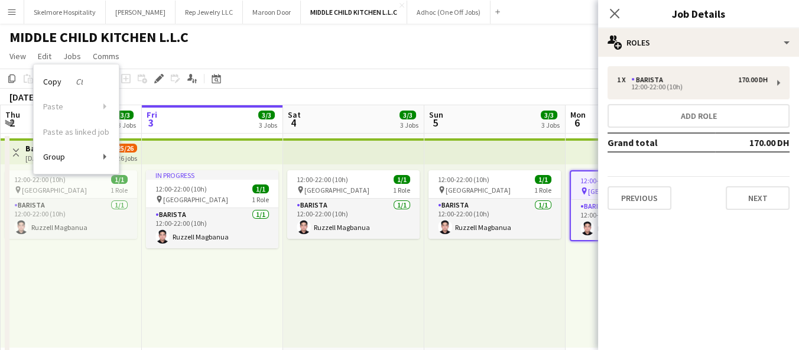
click at [267, 64] on app-page-menu "View Day view expanded Day view collapsed Month view Date picker Jump to today …" at bounding box center [399, 57] width 799 height 22
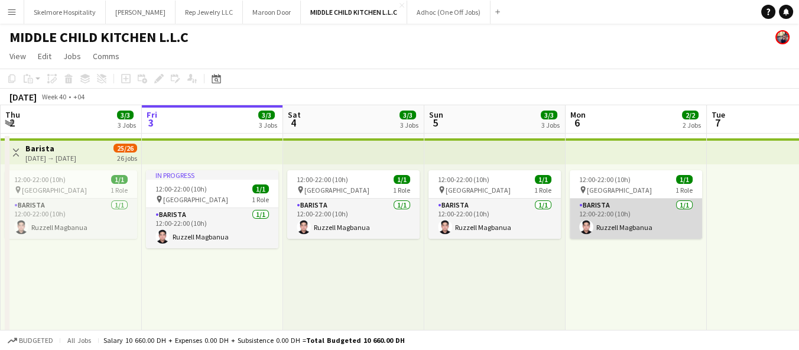
click at [604, 208] on app-card-role "Barista 1/1 12:00-22:00 (10h) Ruzzell Magbanua" at bounding box center [636, 219] width 132 height 40
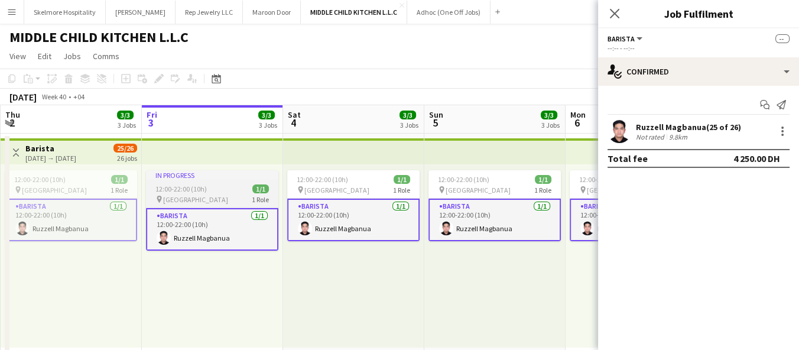
click at [235, 180] on app-job-card "In progress 12:00-22:00 (10h) 1/1 pin Al Serkal Avenue 1 Role Barista 1/1 12:00…" at bounding box center [212, 210] width 132 height 80
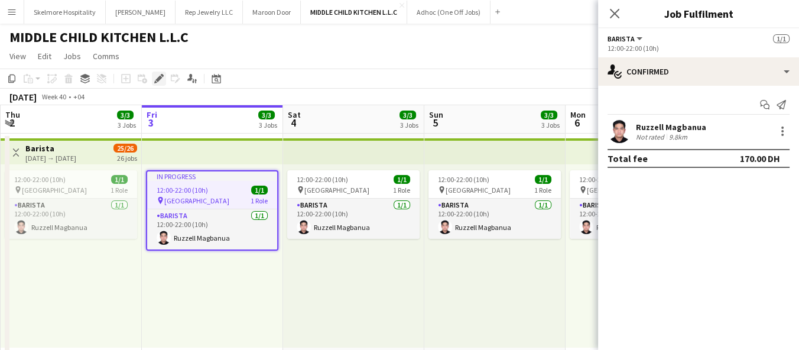
click at [158, 77] on icon at bounding box center [158, 79] width 7 height 7
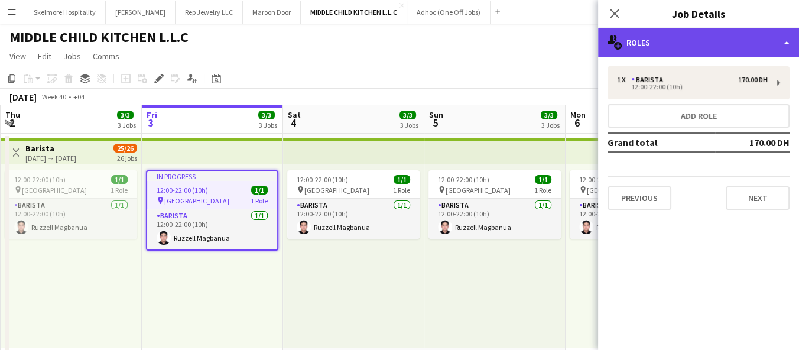
click at [752, 48] on div "multiple-users-add Roles" at bounding box center [698, 42] width 201 height 28
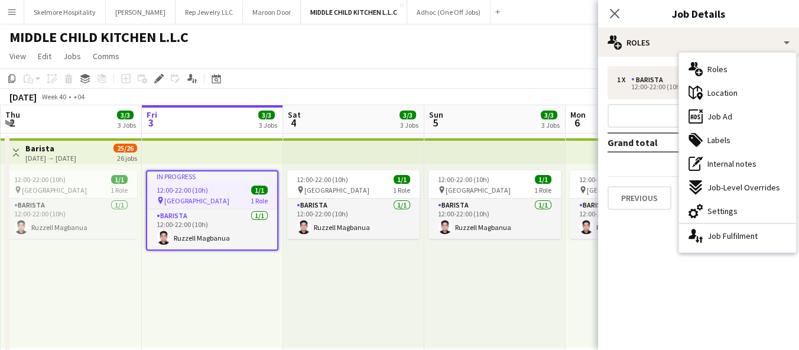
click at [569, 300] on div "12:00-22:00 (10h) 1/1 pin Al Serkal Avenue 1 Role Barista 1/1 12:00-22:00 (10h)…" at bounding box center [636, 255] width 141 height 183
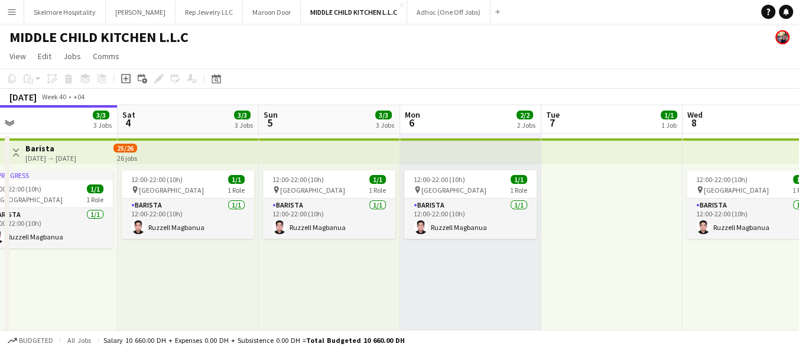
drag, startPoint x: 577, startPoint y: 294, endPoint x: 411, endPoint y: 275, distance: 167.2
click at [627, 206] on div at bounding box center [610, 255] width 141 height 183
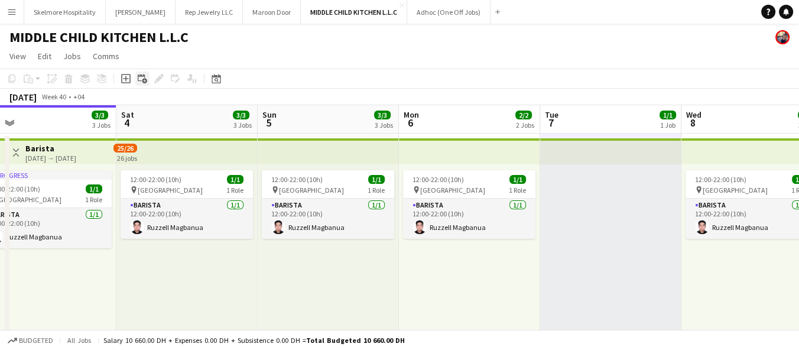
click at [140, 74] on icon "Add linked Job" at bounding box center [142, 78] width 9 height 9
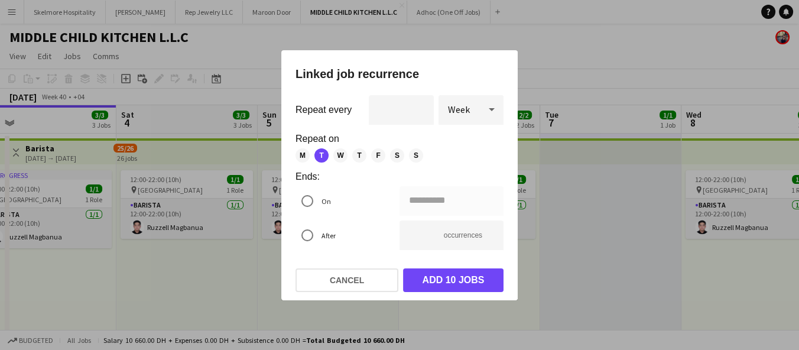
click at [430, 206] on div "**********" at bounding box center [452, 201] width 104 height 30
click at [301, 155] on span "M" at bounding box center [303, 155] width 14 height 14
click at [447, 275] on button "Add 19 jobs" at bounding box center [453, 280] width 100 height 24
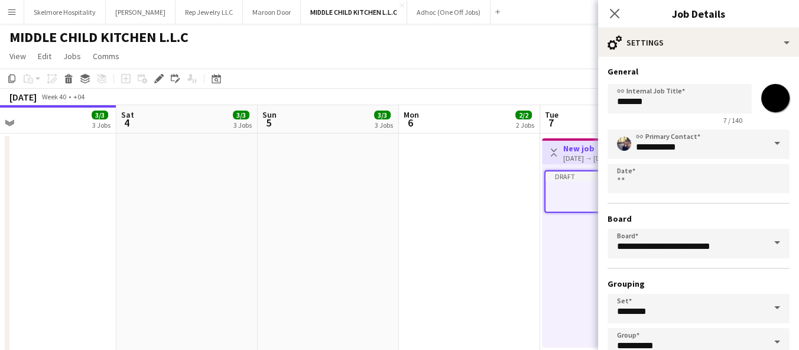
scroll to position [0, 356]
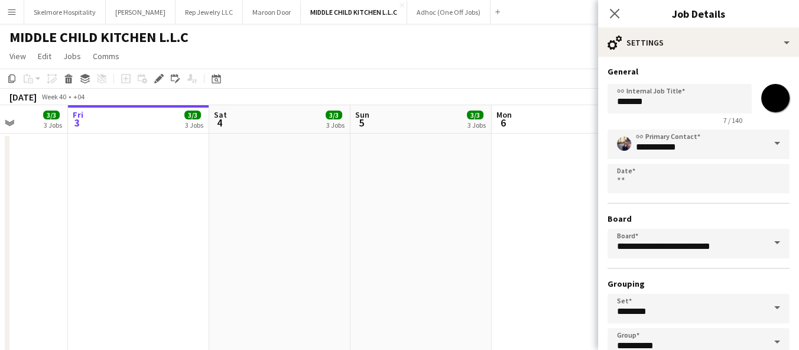
drag, startPoint x: 291, startPoint y: 244, endPoint x: 384, endPoint y: 232, distance: 93.6
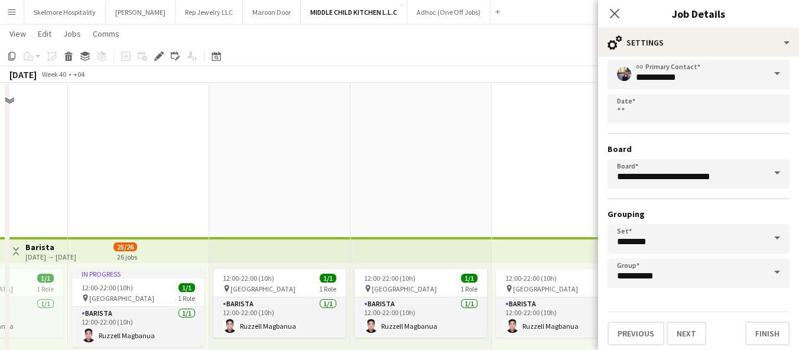
scroll to position [0, 0]
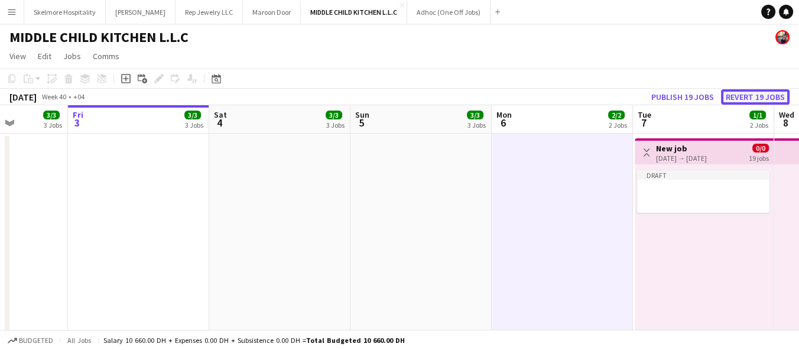
click at [780, 95] on button "Revert 19 jobs" at bounding box center [755, 96] width 69 height 15
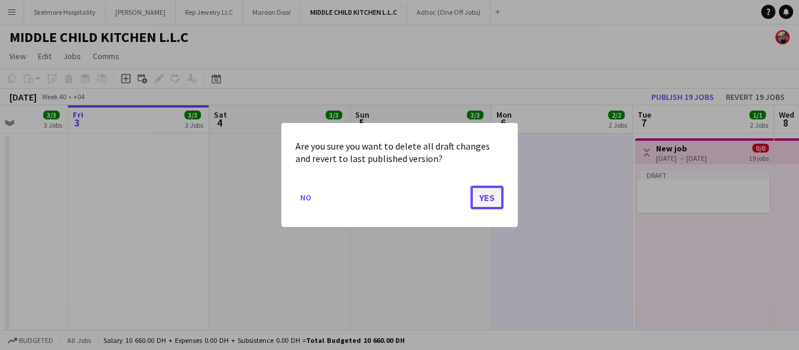
click at [475, 190] on button "Yes" at bounding box center [486, 198] width 33 height 24
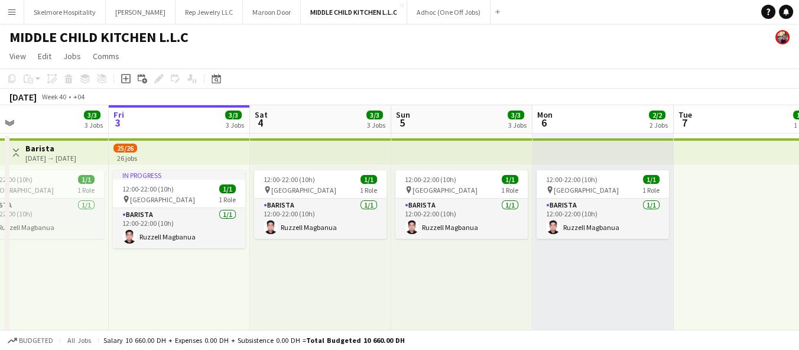
scroll to position [0, 314]
drag, startPoint x: 251, startPoint y: 244, endPoint x: 293, endPoint y: 243, distance: 42.0
click at [693, 287] on div at bounding box center [745, 255] width 141 height 183
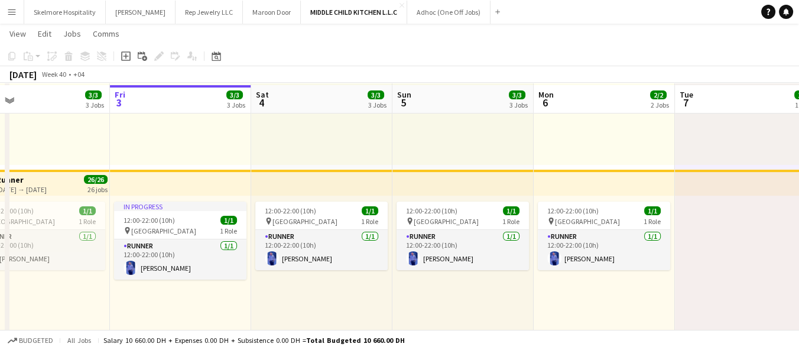
scroll to position [394, 0]
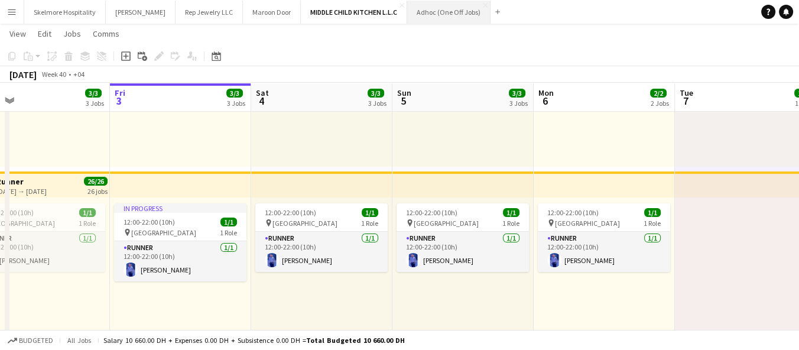
click at [407, 13] on button "Adhoc (One Off Jobs) Close" at bounding box center [448, 12] width 83 height 23
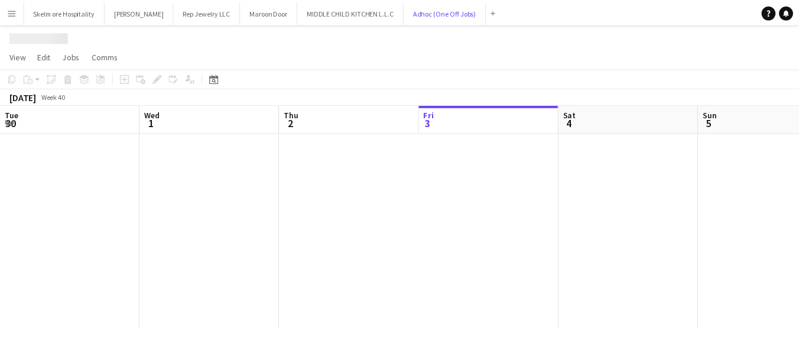
scroll to position [0, 282]
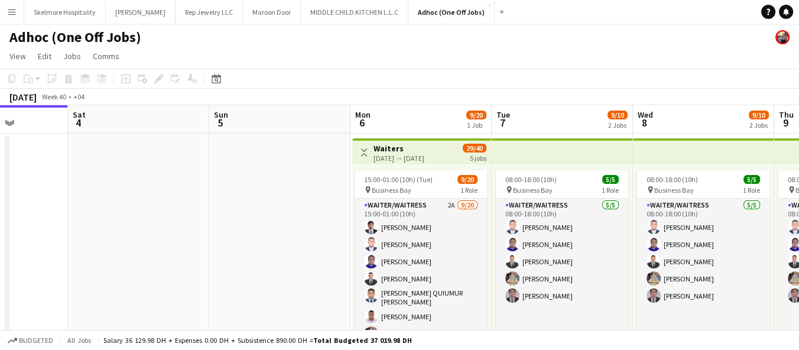
drag, startPoint x: 402, startPoint y: 228, endPoint x: 186, endPoint y: 242, distance: 216.2
click at [186, 242] on app-calendar-viewport "Tue 30 3/3 1 Job Wed 1 3/3 1 Job Thu 2 3/3 1 Job Fri 3 Sat 4 Sun 5 Mon 6 9/20 1…" at bounding box center [399, 335] width 799 height 461
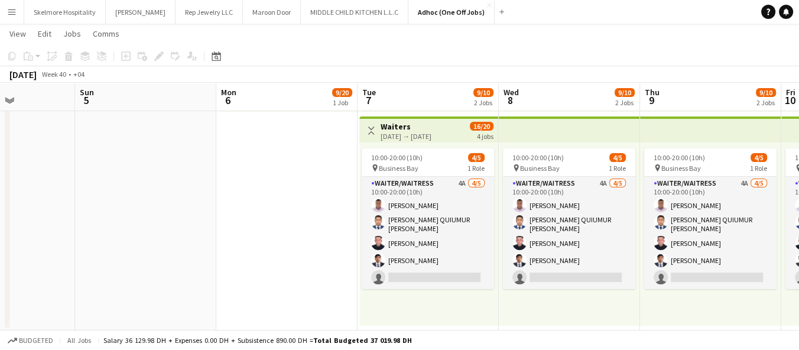
scroll to position [0, 499]
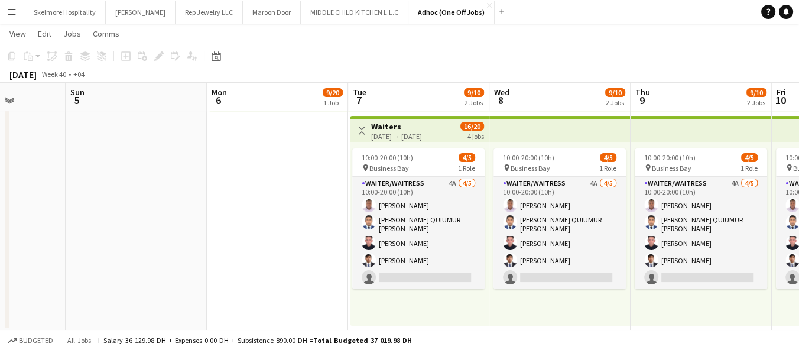
drag, startPoint x: 296, startPoint y: 222, endPoint x: 159, endPoint y: 257, distance: 141.5
click at [153, 259] on app-calendar-viewport "Wed 1 3/3 1 Job Thu 2 3/3 1 Job Fri 3 Sat 4 Sun 5 Mon 6 9/20 1 Job Tue 7 9/10 2…" at bounding box center [399, 70] width 799 height 519
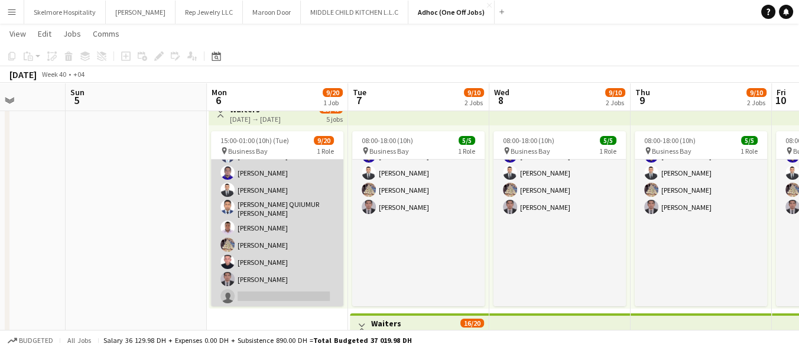
scroll to position [66, 0]
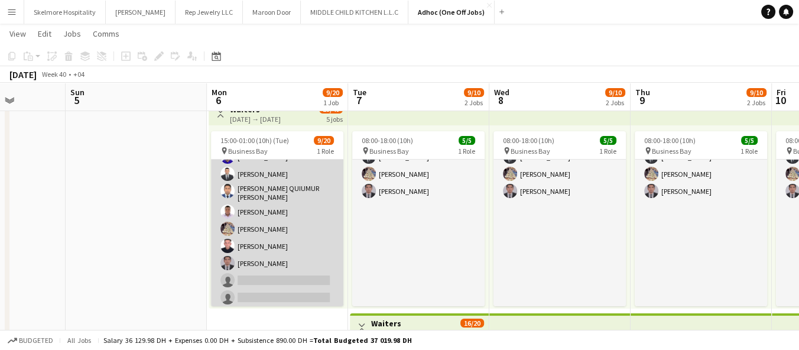
click at [262, 269] on app-card-role "Waiter/Waitress 2A 9/20 15:00-01:00 (10h) adriene duazo Afeez Babatunde Lenard …" at bounding box center [277, 278] width 132 height 369
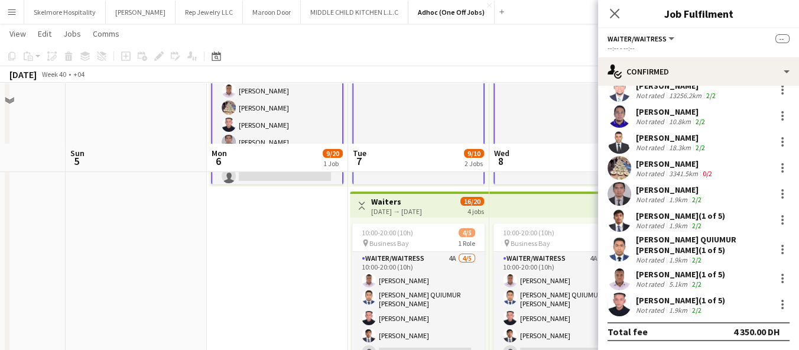
scroll to position [103, 0]
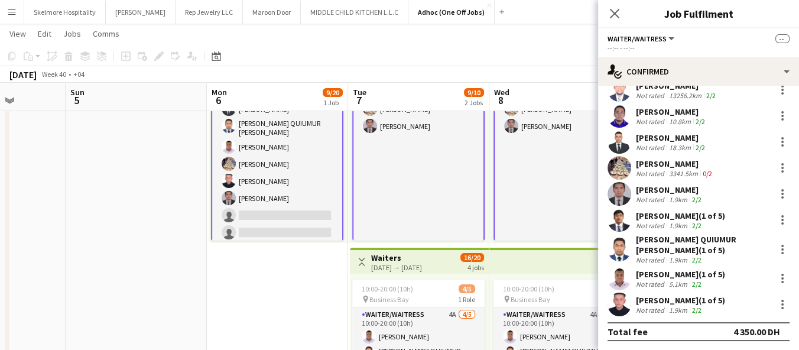
click at [293, 212] on app-card-role "Waiter/Waitress 2A 9/20 15:00-01:00 (10h) adriene duazo Afeez Babatunde Lenard …" at bounding box center [277, 214] width 132 height 372
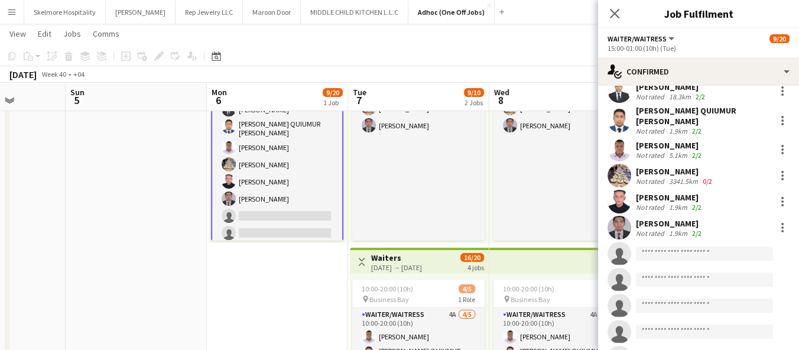
scroll to position [133, 0]
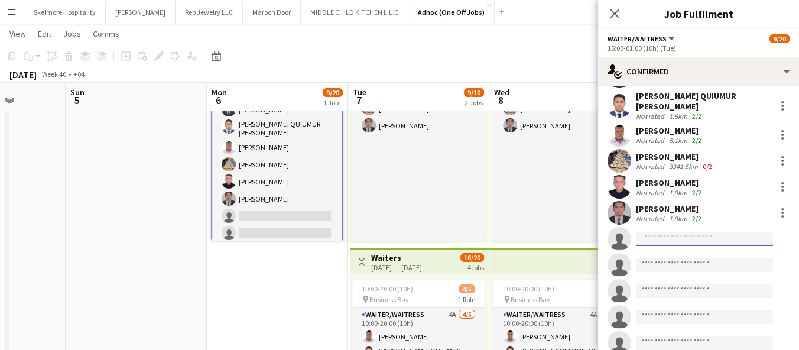
click at [666, 232] on input at bounding box center [704, 239] width 137 height 14
click at [663, 232] on input "*****" at bounding box center [704, 239] width 137 height 14
type input "*"
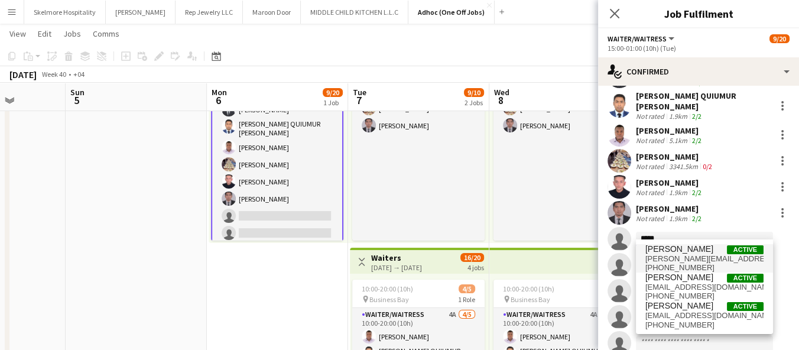
type input "*****"
click at [719, 258] on span "negi.deep2410@gmail.com" at bounding box center [704, 258] width 118 height 9
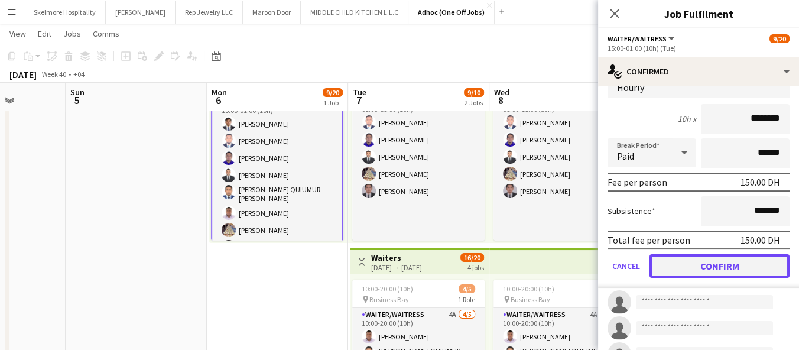
click at [702, 258] on button "Confirm" at bounding box center [720, 266] width 140 height 24
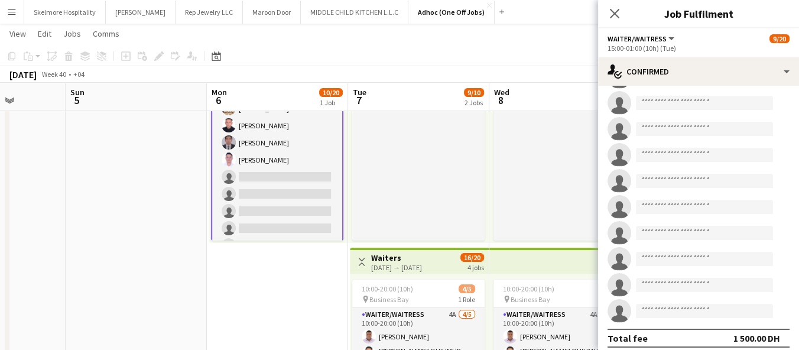
click at [276, 298] on app-date-cell "Toggle View Waiters 06-10-2025 → 10-10-2025 30/40 5 jobs Updated 15:00-01:00 (1…" at bounding box center [277, 245] width 141 height 433
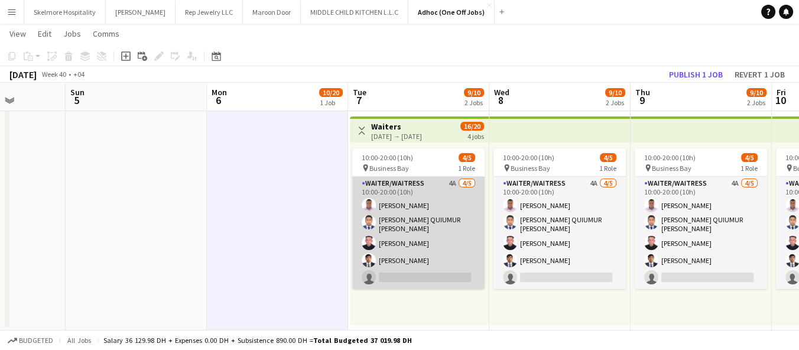
click at [412, 243] on app-card-role "Waiter/Waitress 4A 4/5 10:00-20:00 (10h) Ifeanyi Daniel Echebe MOHAMMAD QUIUMUR…" at bounding box center [418, 233] width 132 height 112
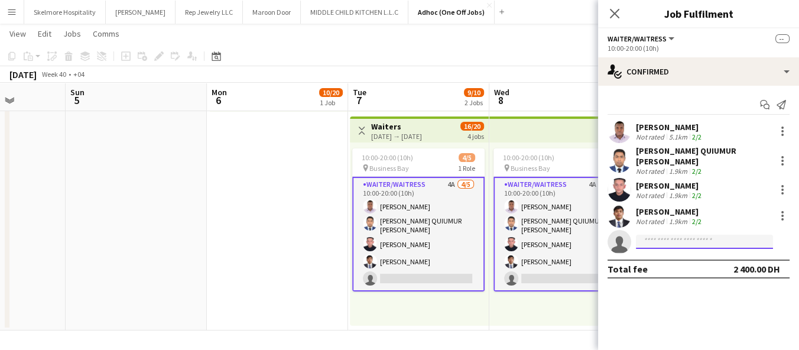
click at [648, 235] on input at bounding box center [704, 242] width 137 height 14
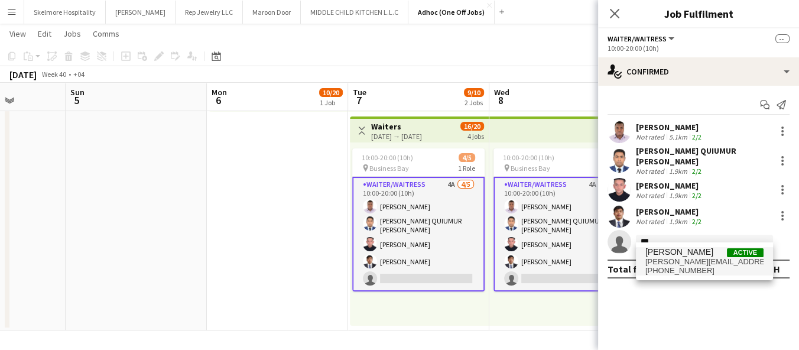
type input "***"
click at [748, 260] on span "negi.deep2410@gmail.com" at bounding box center [704, 261] width 118 height 9
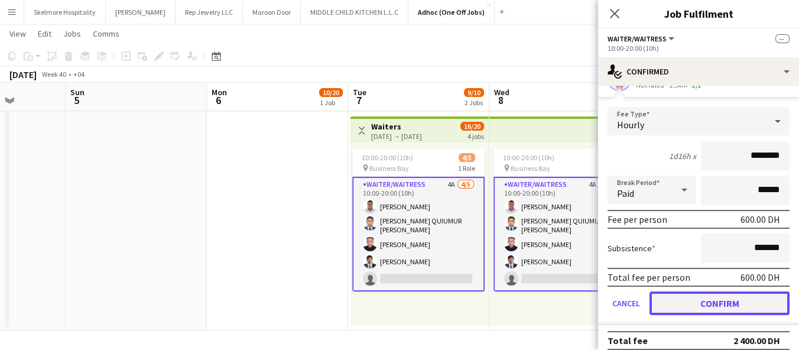
click at [727, 298] on button "Confirm" at bounding box center [720, 303] width 140 height 24
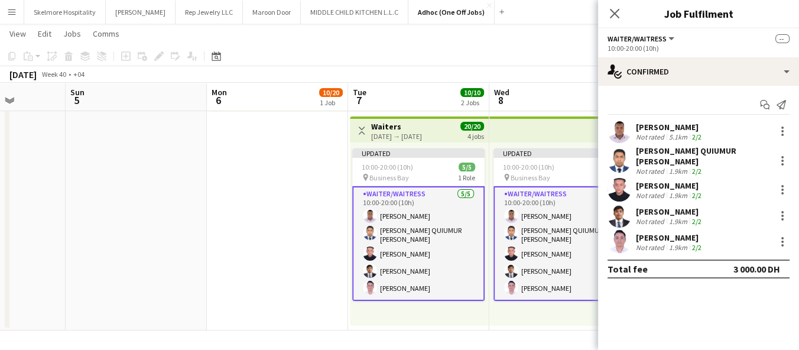
click at [255, 265] on app-date-cell "Toggle View Waiters 06-10-2025 → 10-10-2025 30/40 5 jobs Updated 15:00-01:00 (1…" at bounding box center [277, 114] width 141 height 433
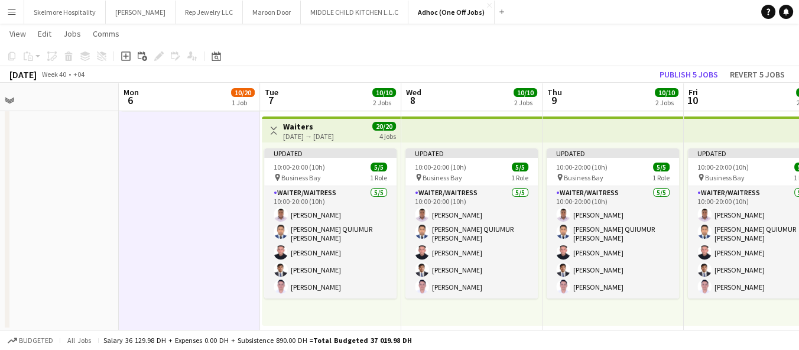
drag, startPoint x: 313, startPoint y: 277, endPoint x: 224, endPoint y: 277, distance: 88.7
click at [224, 277] on app-calendar-viewport "Thu 2 3/3 1 Job Fri 3 Sat 4 Sun 5 Mon 6 10/20 1 Job Tue 7 10/10 2 Jobs Wed 8 10…" at bounding box center [399, 70] width 799 height 519
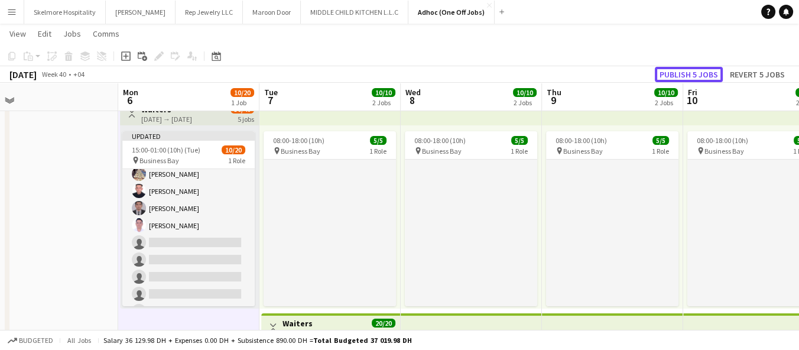
click at [664, 71] on button "Publish 5 jobs" at bounding box center [689, 74] width 68 height 15
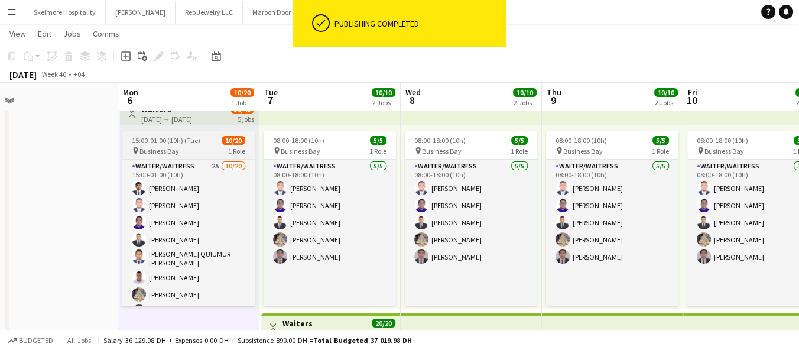
click at [210, 139] on div "15:00-01:00 (10h) (Tue) 10/20" at bounding box center [188, 140] width 132 height 9
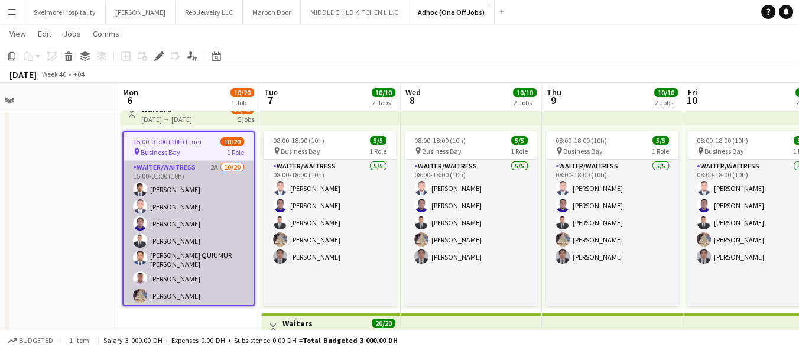
click at [207, 213] on app-card-role "Waiter/Waitress 2A 10/20 15:00-01:00 (10h) adriene duazo Afeez Babatunde Lenard…" at bounding box center [189, 345] width 130 height 369
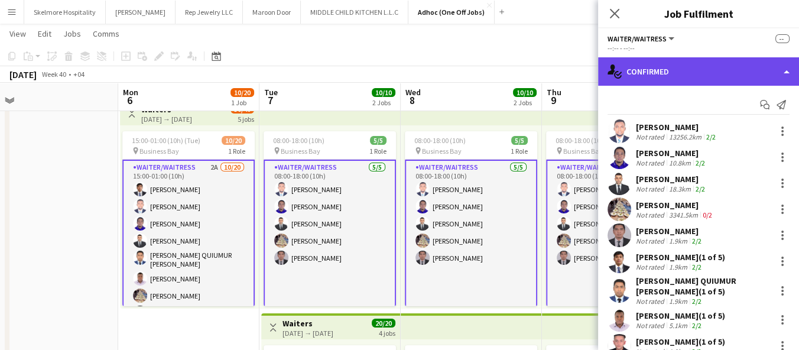
click at [737, 74] on div "single-neutral-actions-check-2 Confirmed" at bounding box center [698, 71] width 201 height 28
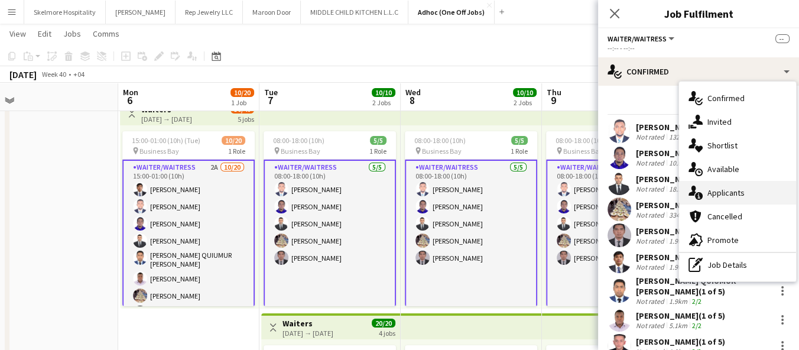
click at [716, 192] on span "Applicants" at bounding box center [726, 192] width 37 height 11
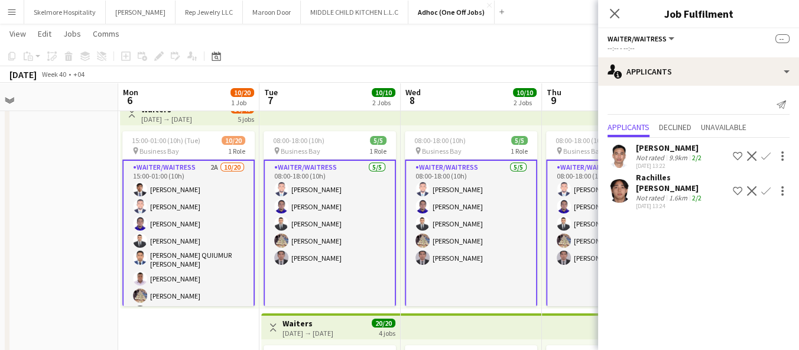
click at [93, 275] on app-date-cell at bounding box center [47, 311] width 141 height 433
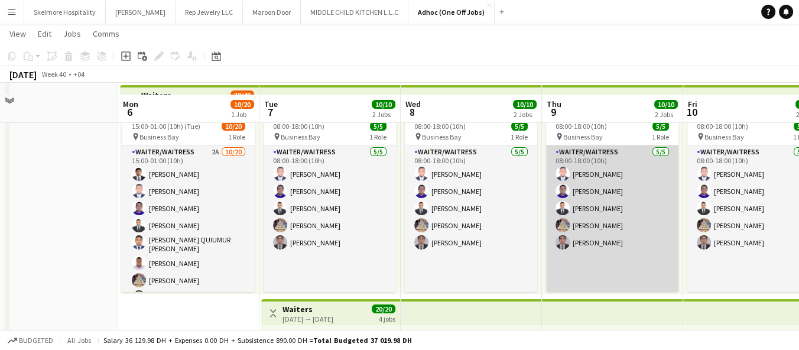
scroll to position [66, 0]
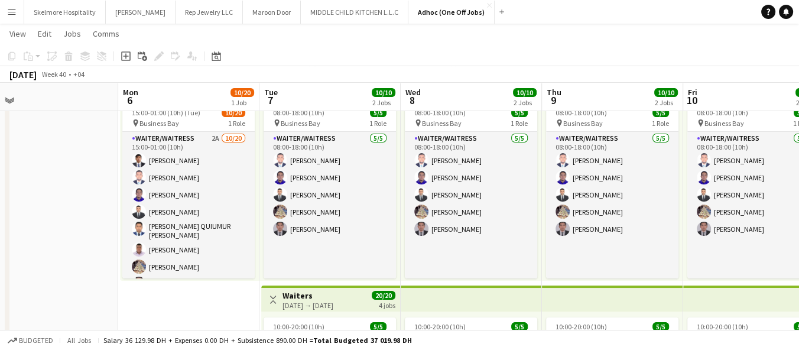
drag, startPoint x: 64, startPoint y: 211, endPoint x: 69, endPoint y: 218, distance: 8.4
click at [64, 211] on app-date-cell at bounding box center [47, 283] width 141 height 433
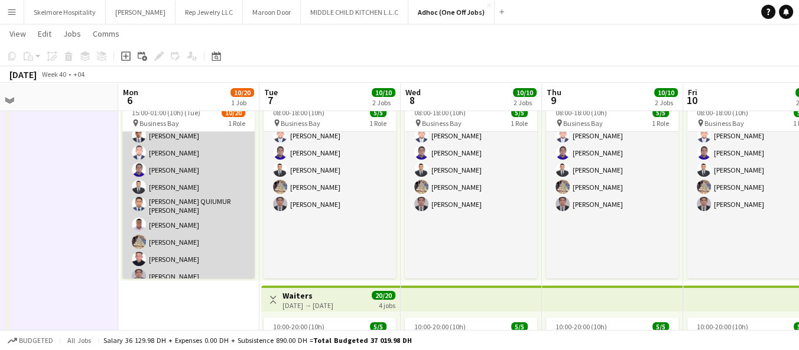
scroll to position [8, 0]
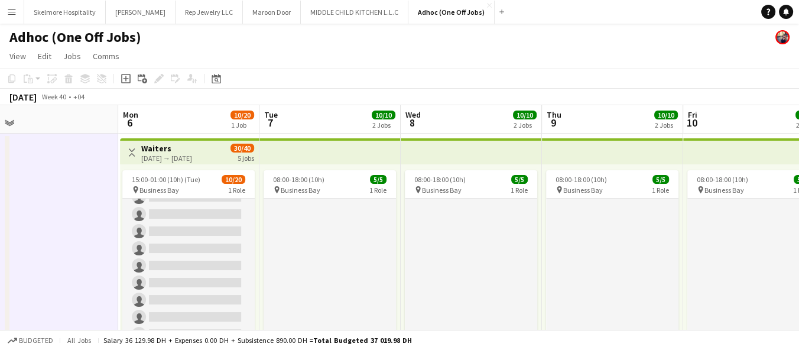
click at [179, 240] on app-card-role "Waiter/Waitress 2A 10/20 15:00-01:00 (10h) adriene duazo Afeez Babatunde Lenard…" at bounding box center [188, 160] width 132 height 369
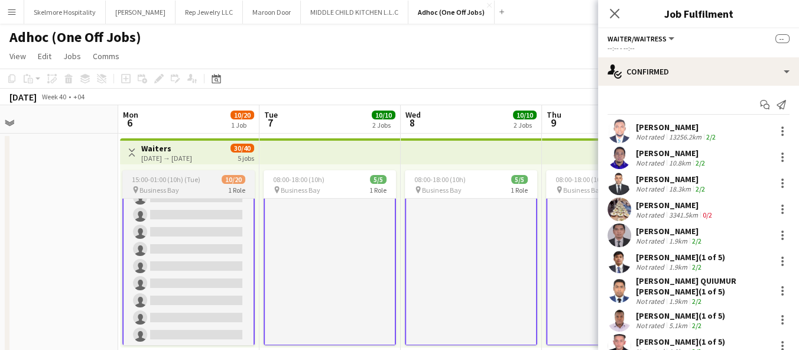
click at [157, 179] on span "15:00-01:00 (10h) (Tue)" at bounding box center [166, 179] width 69 height 9
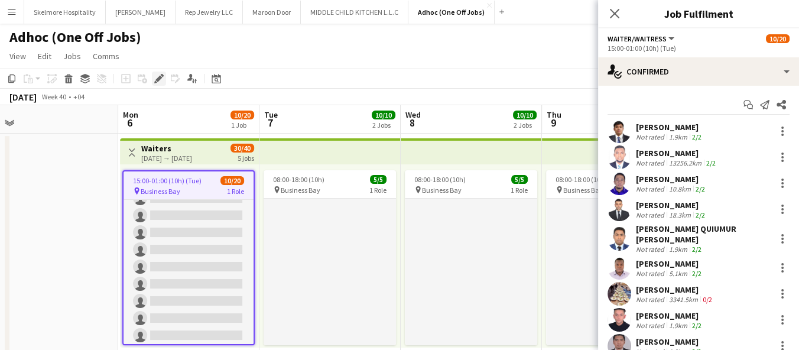
click at [161, 76] on icon at bounding box center [162, 75] width 3 height 3
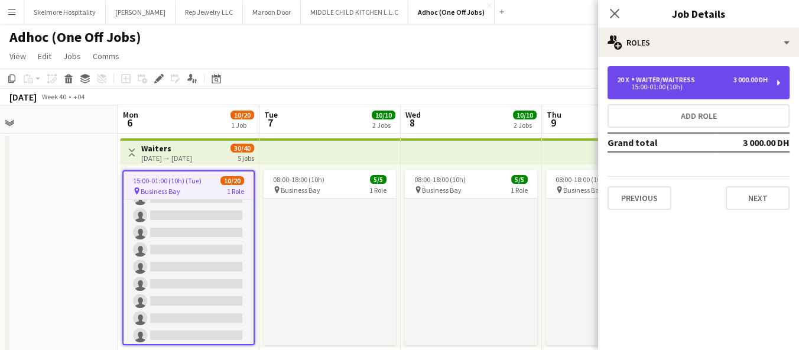
click at [740, 82] on div "3 000.00 DH" at bounding box center [751, 80] width 34 height 8
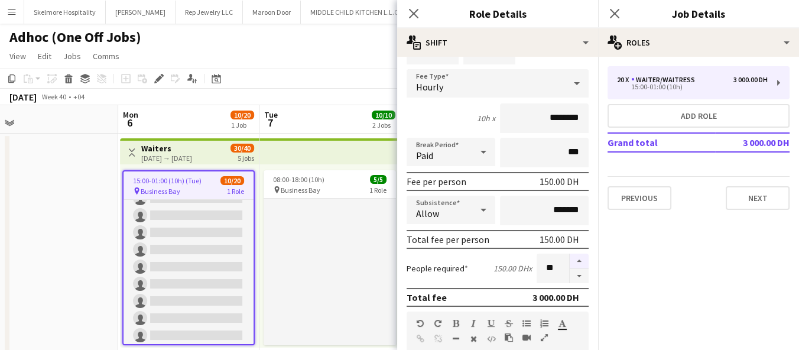
click at [570, 258] on button "button" at bounding box center [579, 261] width 19 height 15
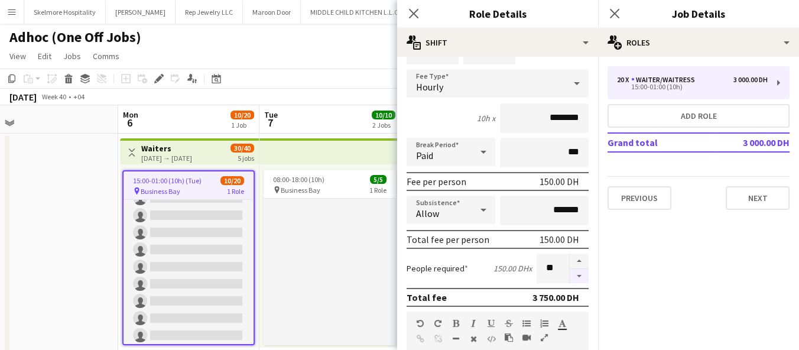
click at [570, 275] on button "button" at bounding box center [579, 276] width 19 height 15
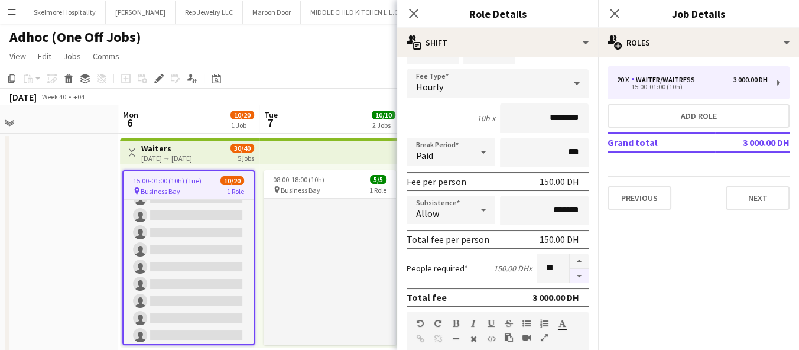
click at [570, 275] on button "button" at bounding box center [579, 276] width 19 height 15
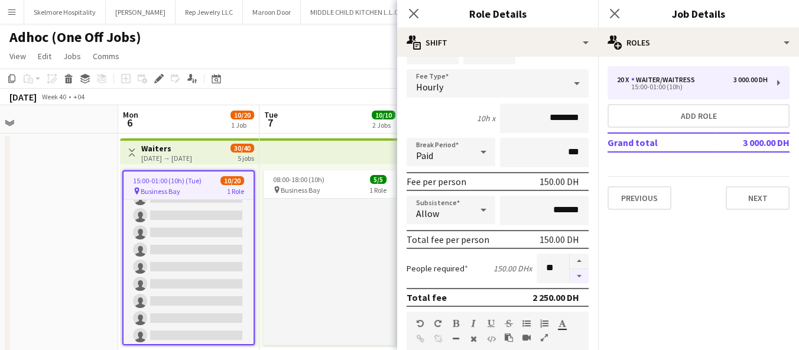
click at [570, 275] on button "button" at bounding box center [579, 276] width 19 height 15
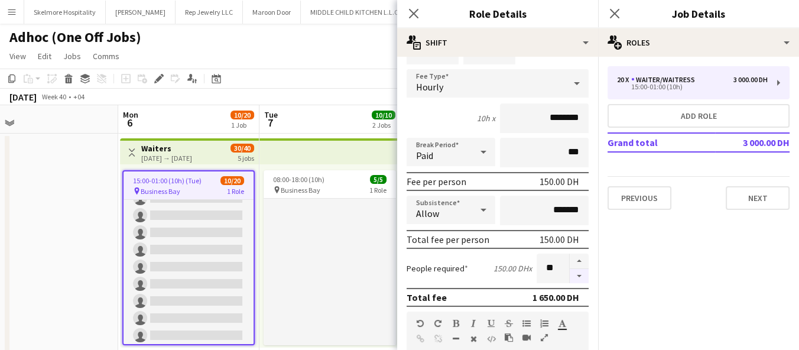
type input "**"
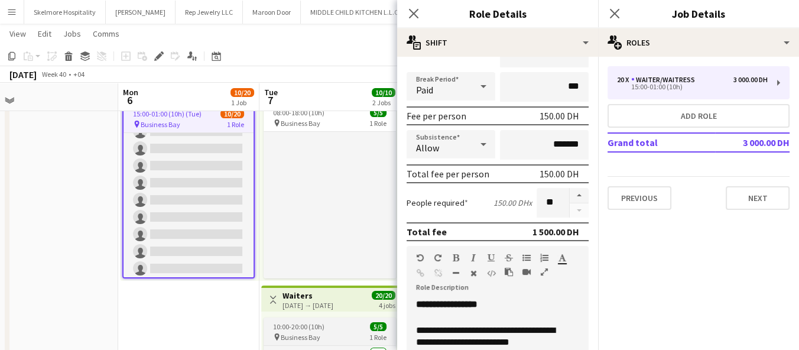
click at [276, 327] on span "10:00-20:00 (10h)" at bounding box center [298, 326] width 51 height 9
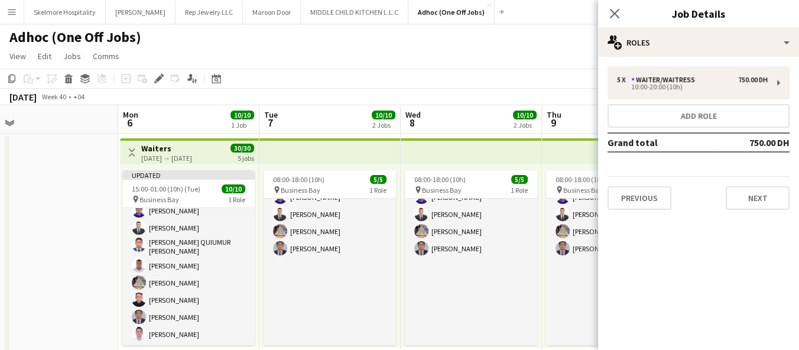
click at [475, 60] on app-page-menu "View Day view expanded Day view collapsed Month view Date picker Jump to today …" at bounding box center [399, 57] width 799 height 22
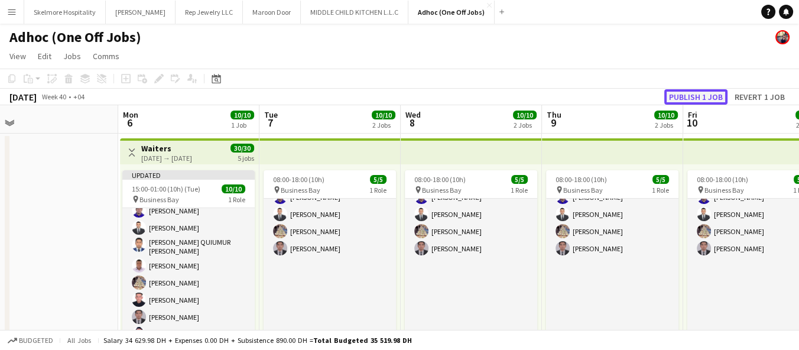
click at [678, 99] on button "Publish 1 job" at bounding box center [695, 96] width 63 height 15
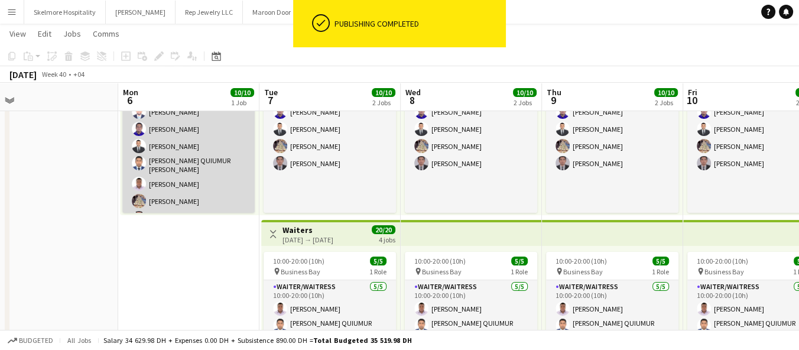
click at [206, 195] on app-card-role "Waiter/Waitress 10/10 15:00-01:00 (10h) adriene duazo Afeez Babatunde Lenard Ra…" at bounding box center [188, 165] width 132 height 198
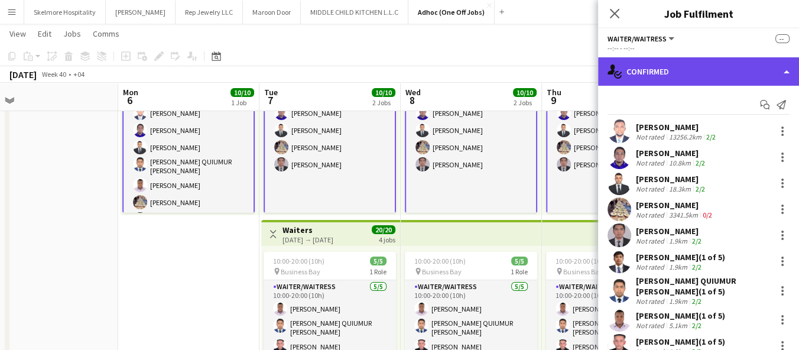
click at [716, 75] on div "single-neutral-actions-check-2 Confirmed" at bounding box center [698, 71] width 201 height 28
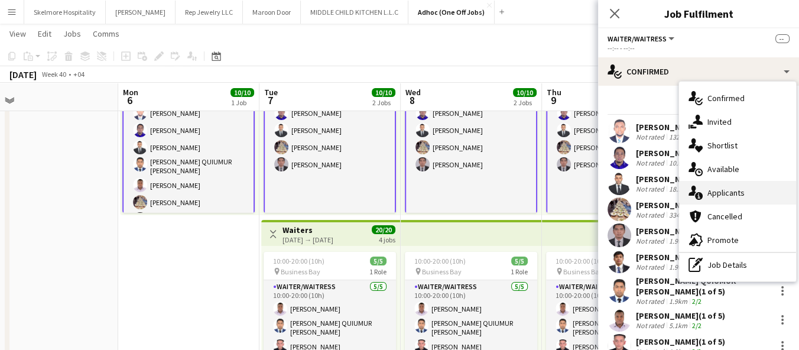
click at [710, 190] on span "Applicants" at bounding box center [726, 192] width 37 height 11
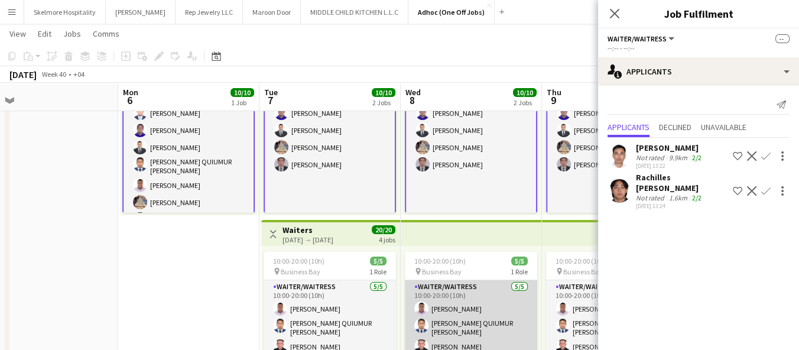
click at [408, 330] on app-card-role "Waiter/Waitress 5/5 10:00-20:00 (10h) Ifeanyi Daniel Echebe MOHAMMAD QUIUMUR RA…" at bounding box center [471, 336] width 132 height 112
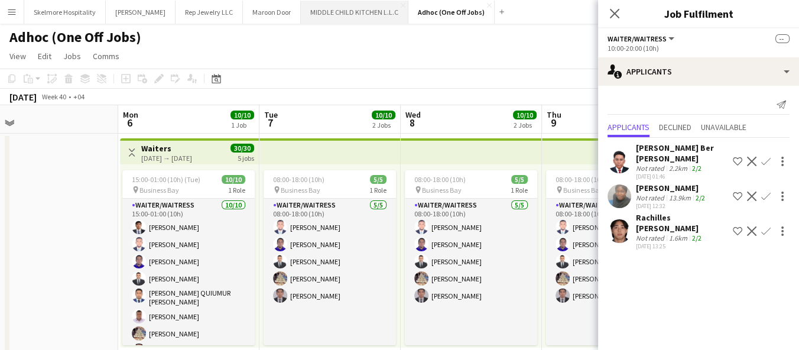
click at [341, 4] on button "MIDDLE CHILD KITCHEN L.L.C Close" at bounding box center [355, 12] width 108 height 23
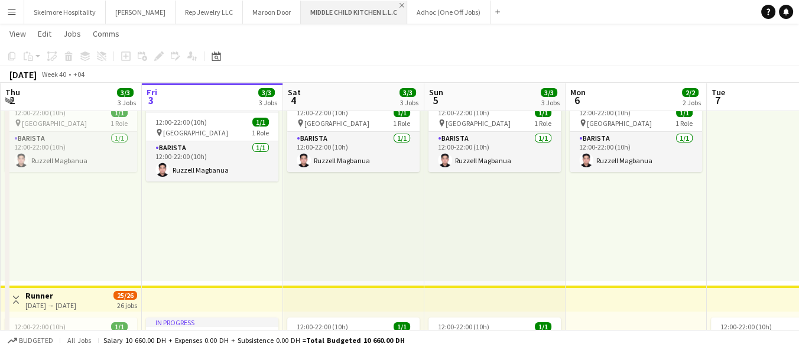
click at [400, 5] on app-icon "Close" at bounding box center [402, 5] width 5 height 5
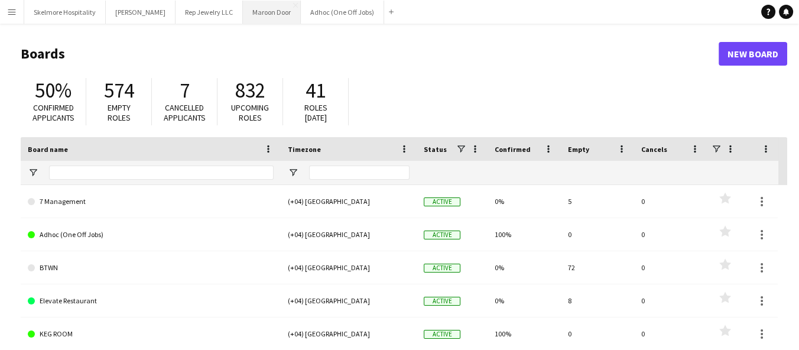
click at [250, 13] on button "Maroon Door Close" at bounding box center [272, 12] width 58 height 23
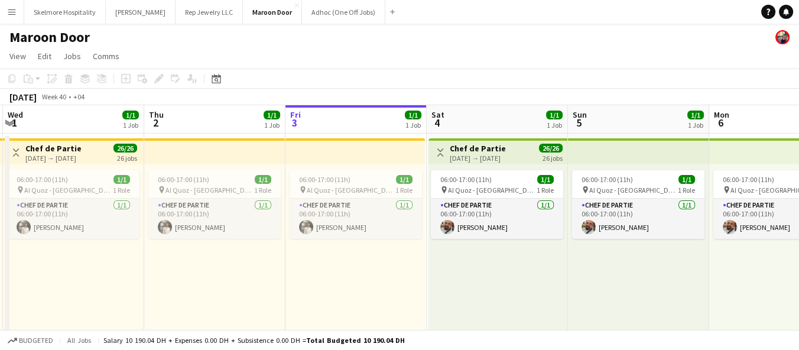
drag, startPoint x: 0, startPoint y: 257, endPoint x: 144, endPoint y: 242, distance: 144.4
click at [144, 242] on app-calendar-viewport "Mon 29 1/1 1 Job Tue 30 1/1 1 Job Wed 1 1/1 1 Job Thu 2 1/1 1 Job Fri 3 1/1 1 J…" at bounding box center [399, 325] width 799 height 440
click at [294, 5] on app-icon "Close" at bounding box center [296, 5] width 5 height 5
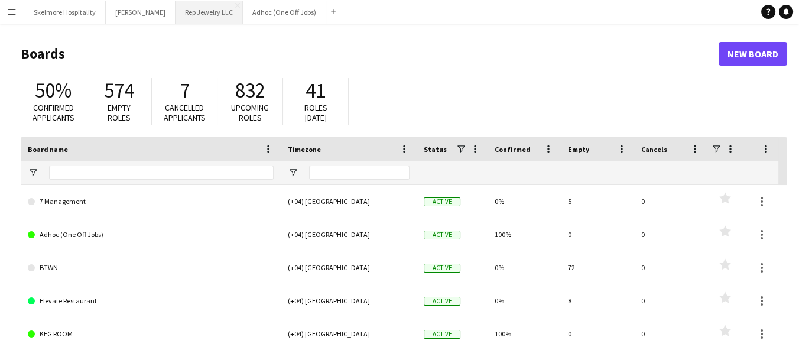
click at [176, 14] on button "Rep Jewelry LLC Close" at bounding box center [209, 12] width 67 height 23
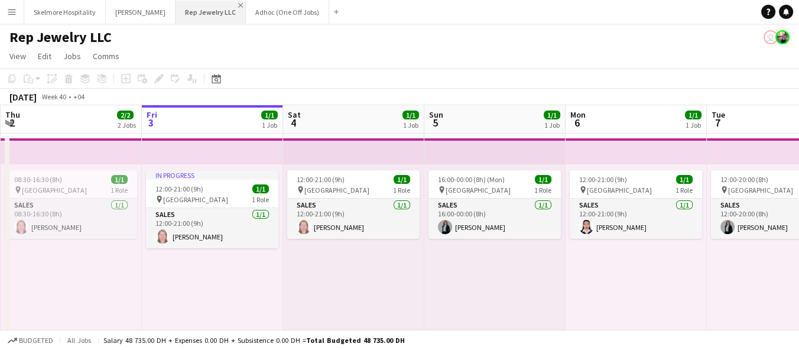
click at [238, 3] on app-icon "Close" at bounding box center [240, 5] width 5 height 5
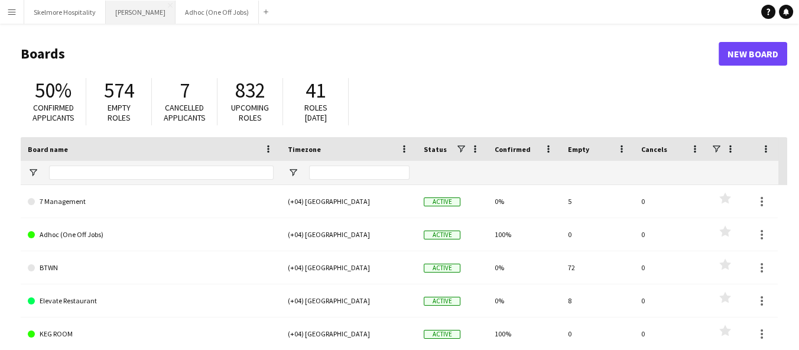
click at [125, 16] on button "LENA Close" at bounding box center [141, 12] width 70 height 23
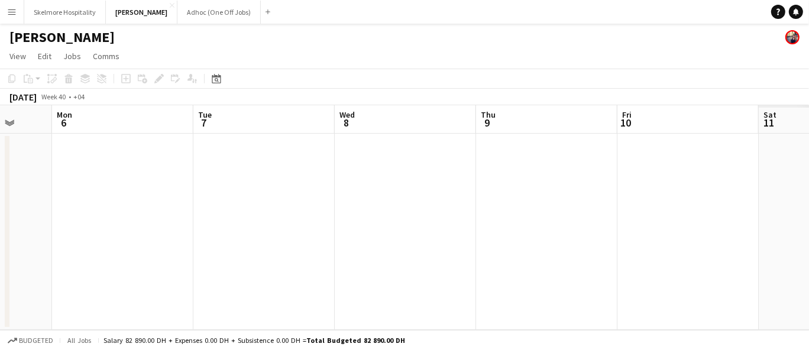
drag, startPoint x: 537, startPoint y: 235, endPoint x: 11, endPoint y: 225, distance: 526.2
click at [11, 225] on app-calendar-viewport "Thu 2 Fri 3 Sat 4 Sun 5 Mon 6 Tue 7 Wed 8 Thu 9 Fri 10 Sat 11 Sun 12" at bounding box center [404, 217] width 809 height 225
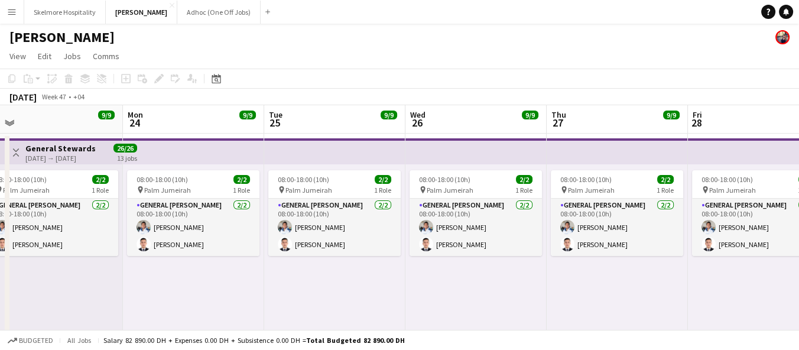
click at [572, 296] on div "08:00-18:00 (10h) 2/2 pin Palm Jumeirah 1 Role General Steward 2/2 08:00-18:00 …" at bounding box center [617, 255] width 141 height 183
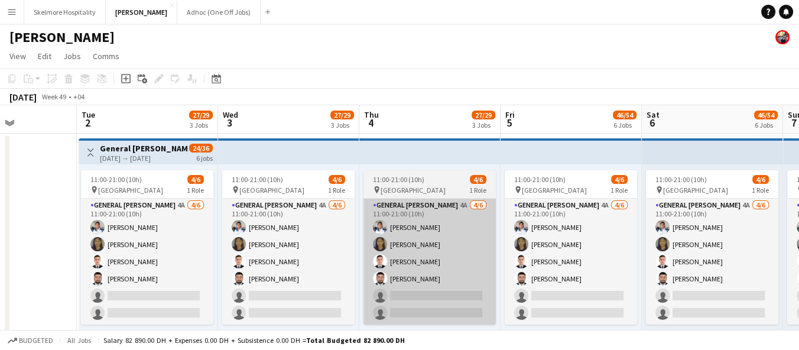
click at [462, 298] on app-card-role "General Steward 4A 4/6 11:00-21:00 (10h) EDDIE Sagucio jr Marilyn gonzales Anas…" at bounding box center [430, 262] width 132 height 126
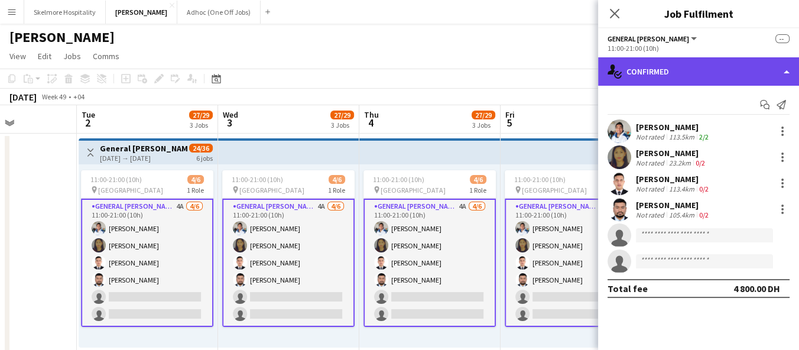
click at [723, 67] on div "single-neutral-actions-check-2 Confirmed" at bounding box center [698, 71] width 201 height 28
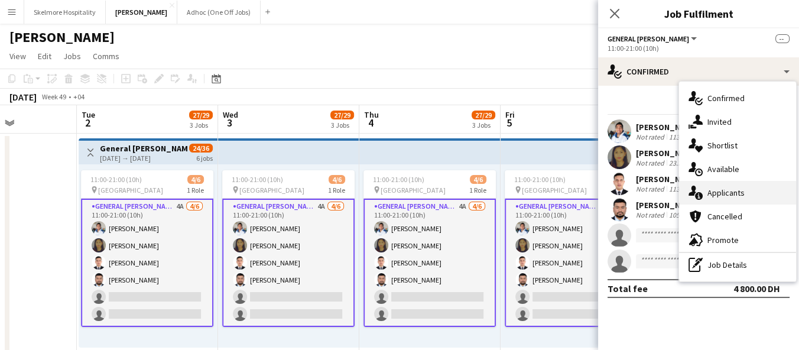
click at [735, 193] on span "Applicants" at bounding box center [726, 192] width 37 height 11
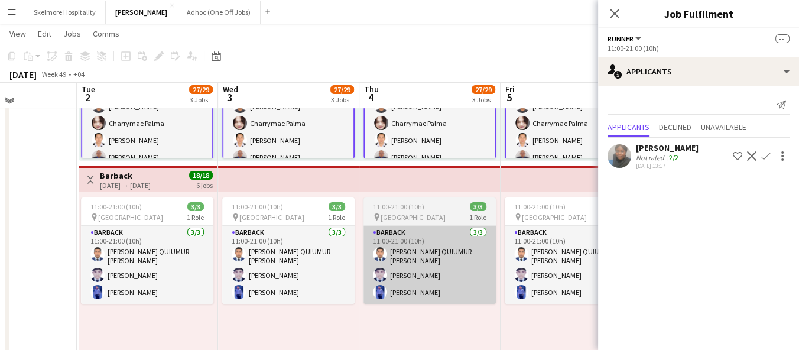
click at [443, 277] on app-card-role "Barback 3/3 11:00-21:00 (10h) MOHAMMAD QUIUMUR RAHMAN Arbab Hassan Hafiz Umar R…" at bounding box center [430, 265] width 132 height 78
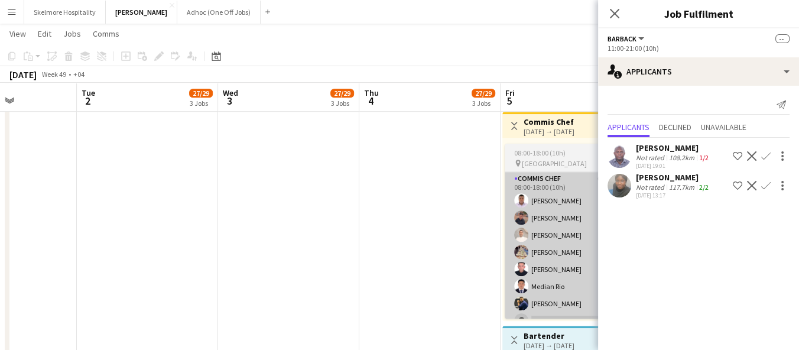
click at [543, 251] on app-card-role "Commis Chef 6A 7/13 08:00-18:00 (10h) Ifeanyi Daniel Echebe Ubaid Umar Amit Cha…" at bounding box center [571, 295] width 132 height 246
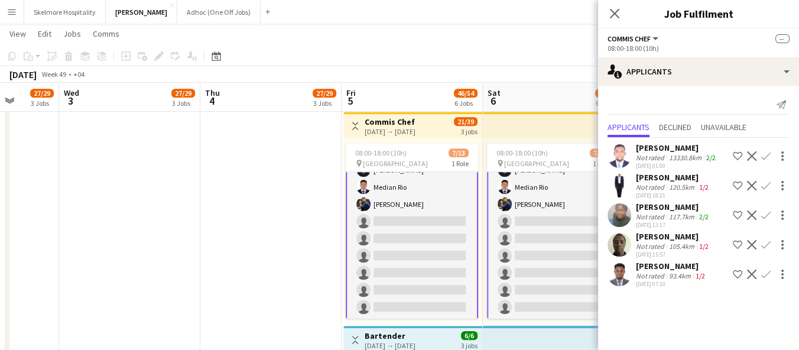
scroll to position [0, 507]
click at [184, 11] on button "Adhoc (One Off Jobs) Close" at bounding box center [218, 12] width 83 height 23
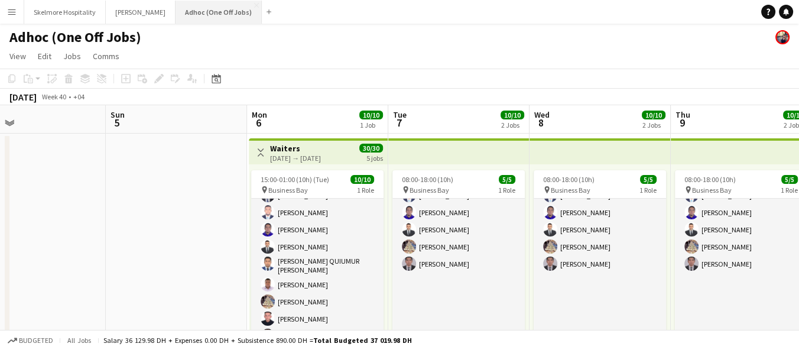
scroll to position [40, 0]
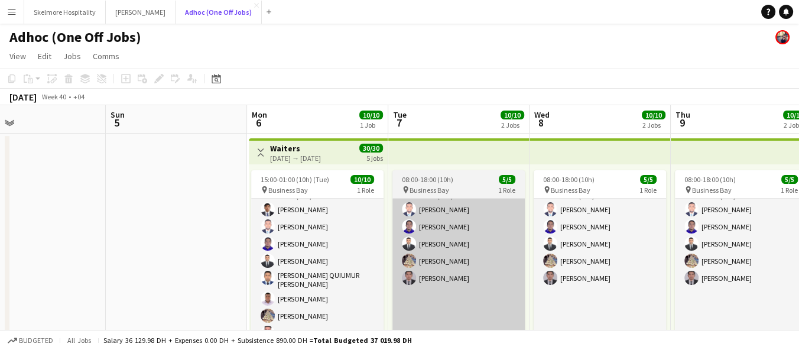
click at [430, 246] on app-card-role "Waiter/Waitress 5/5 08:00-18:00 (10h) Afeez Babatunde Lenard Randy Fundador Sad…" at bounding box center [458, 278] width 132 height 194
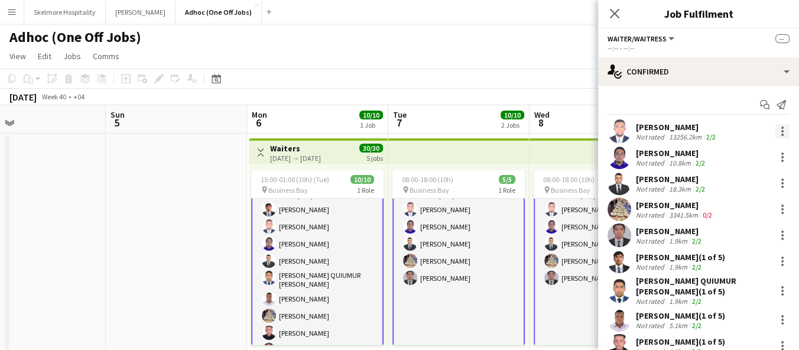
click at [781, 127] on div at bounding box center [782, 127] width 2 height 2
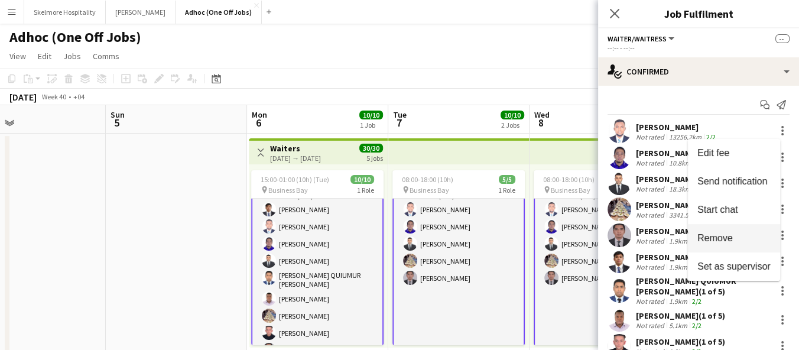
click at [738, 235] on span "Remove" at bounding box center [733, 238] width 73 height 11
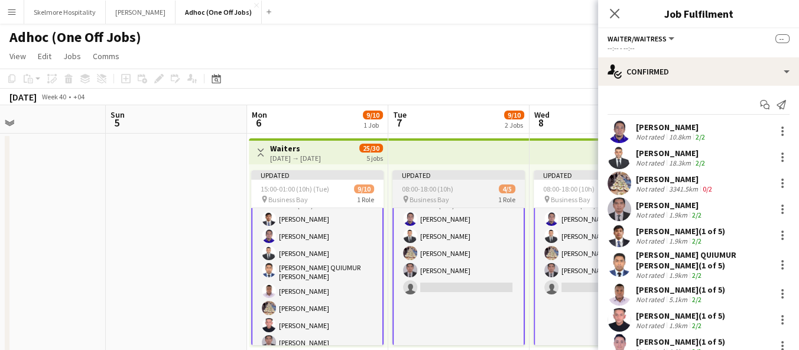
click at [454, 298] on app-card-role "Waiter/Waitress 2A 4/5 08:00-18:00 (10h) Lenard Randy Fundador Sadok Aladdin Pa…" at bounding box center [458, 286] width 132 height 194
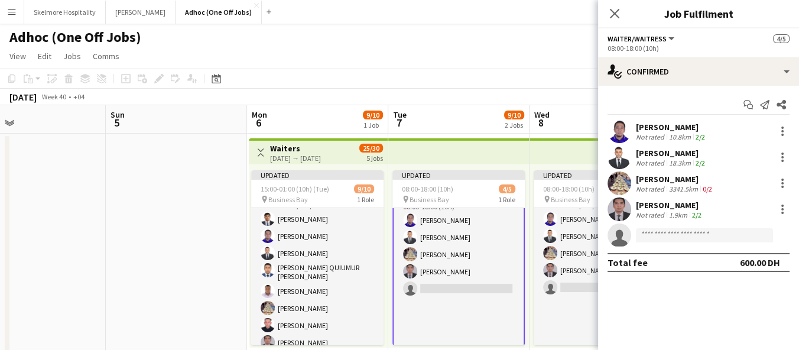
click at [463, 287] on app-card-role "Waiter/Waitress 2A 4/5 08:00-18:00 (10h) Lenard Randy Fundador Sadok Aladdin Pa…" at bounding box center [458, 287] width 132 height 194
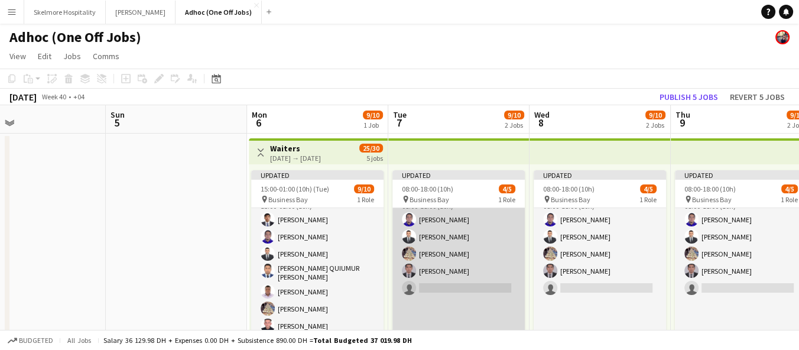
click at [465, 301] on app-card-role "Waiter/Waitress 2A 4/5 08:00-18:00 (10h) Lenard Randy Fundador Sadok Aladdin Pa…" at bounding box center [458, 288] width 132 height 194
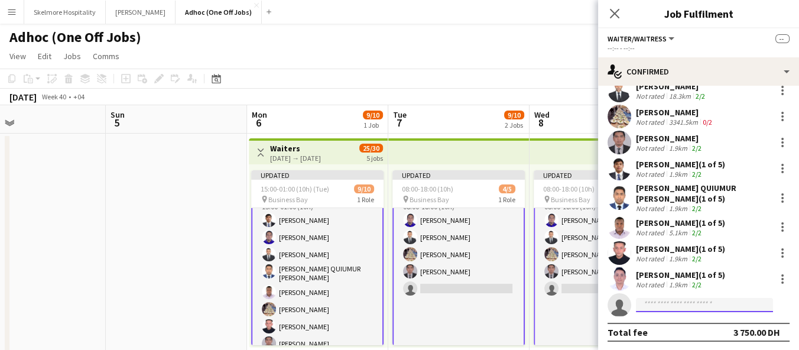
click at [670, 307] on input at bounding box center [704, 305] width 137 height 14
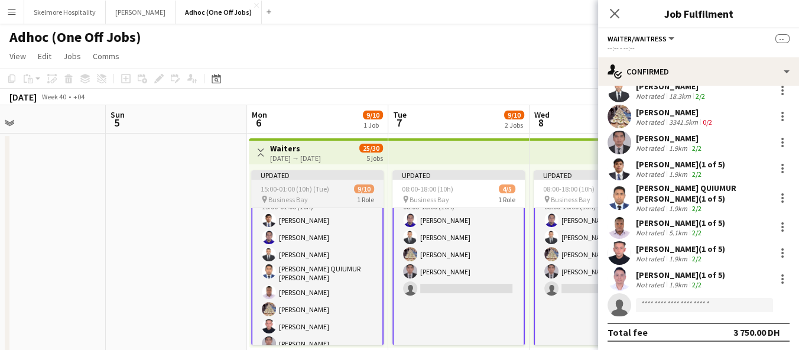
click at [335, 273] on app-card-role "Waiter/Waitress 2A 9/10 15:00-01:00 (10h) adriene duazo Lenard Randy Fundador S…" at bounding box center [317, 290] width 132 height 200
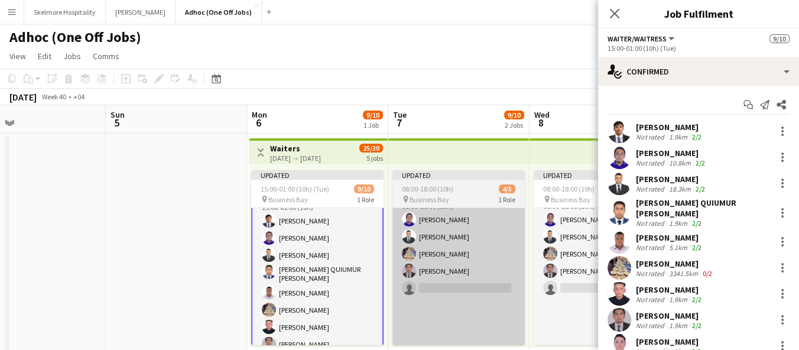
click at [476, 269] on app-card-role "Waiter/Waitress 2A 4/5 08:00-18:00 (10h) Lenard Randy Fundador Sadok Aladdin Pa…" at bounding box center [458, 288] width 132 height 194
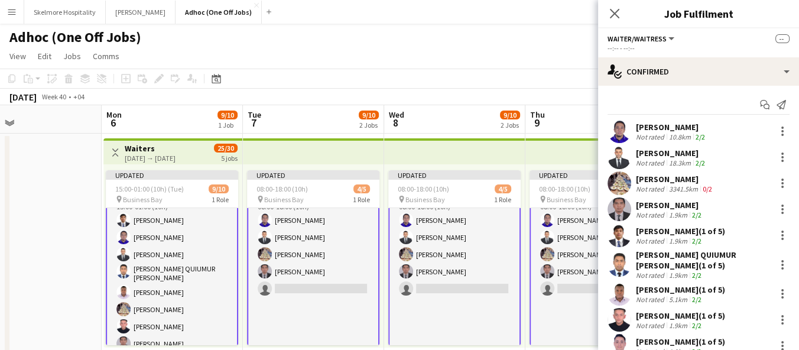
click at [301, 237] on app-card-role "Waiter/Waitress 2A 4/5 08:00-18:00 (10h) Lenard Randy Fundador Sadok Aladdin Pa…" at bounding box center [313, 287] width 132 height 194
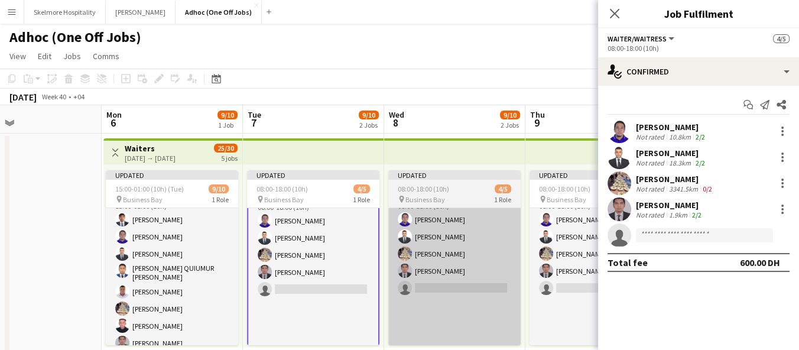
click at [444, 250] on app-card-role "Waiter/Waitress 2A 4/5 08:00-18:00 (10h) Lenard Randy Fundador Sadok Aladdin Pa…" at bounding box center [454, 288] width 132 height 194
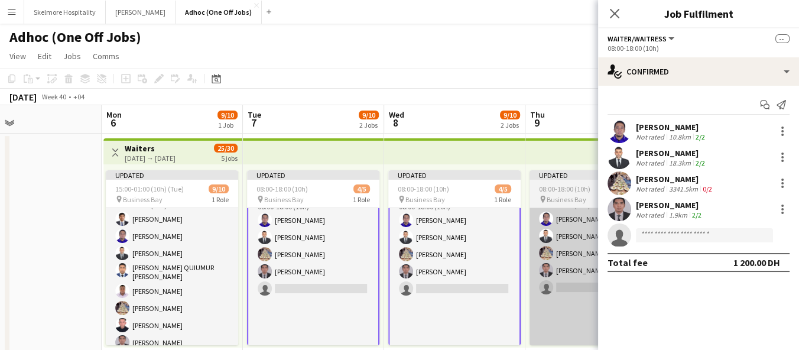
click at [554, 258] on app-card-role "Waiter/Waitress 2A 4/5 08:00-18:00 (10h) Lenard Randy Fundador Sadok Aladdin Pa…" at bounding box center [596, 287] width 132 height 194
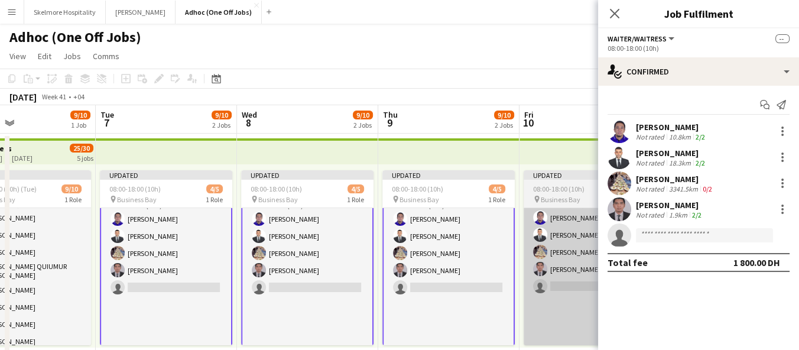
click at [543, 265] on app-user-avatar at bounding box center [540, 269] width 14 height 14
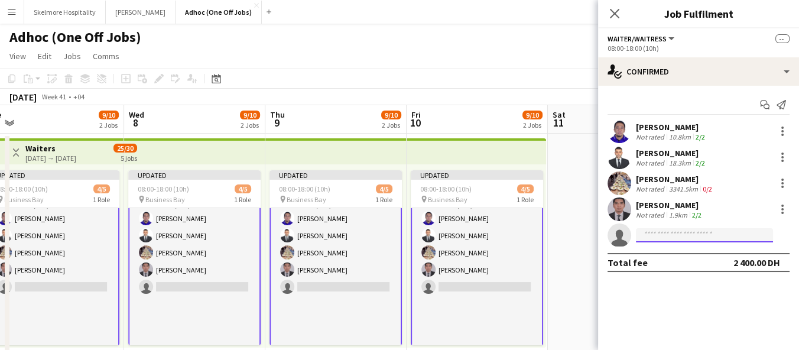
click at [672, 238] on input at bounding box center [704, 235] width 137 height 14
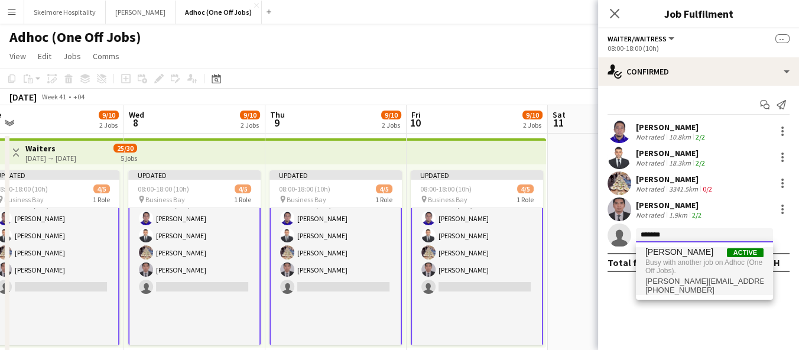
type input "*******"
click at [703, 255] on span "[PERSON_NAME]" at bounding box center [679, 252] width 68 height 10
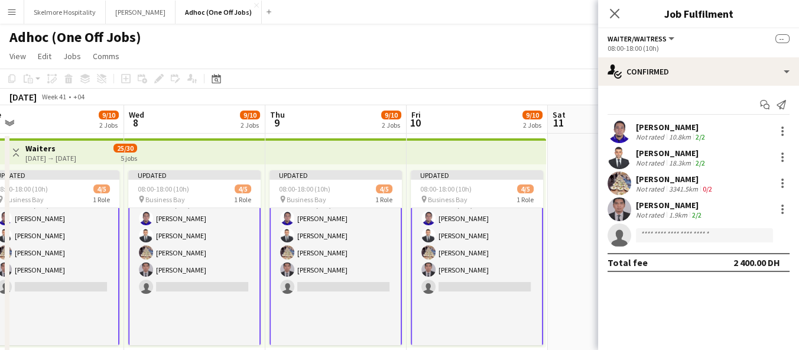
click at [551, 304] on app-date-cell at bounding box center [618, 350] width 141 height 433
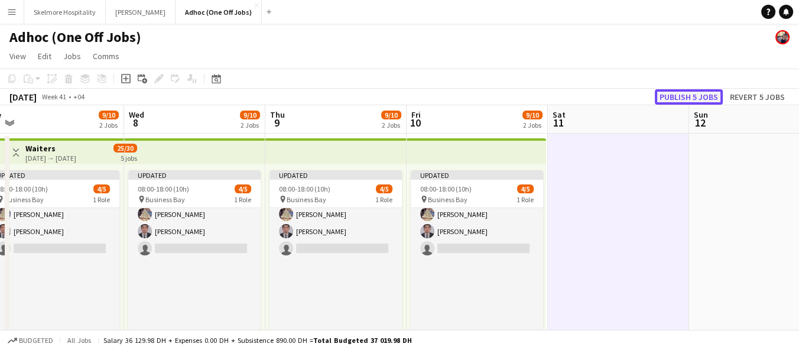
click at [696, 94] on button "Publish 5 jobs" at bounding box center [689, 96] width 68 height 15
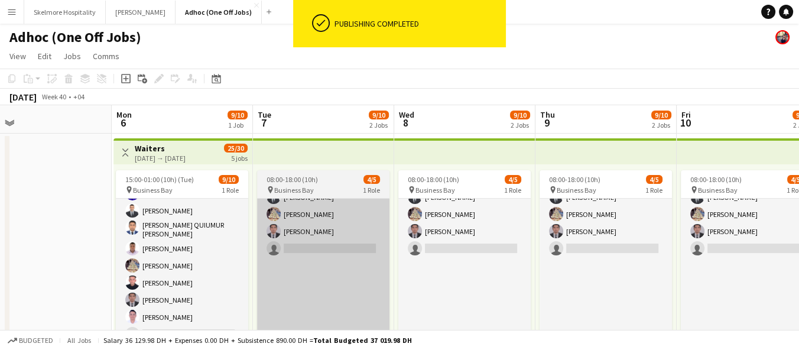
click at [342, 267] on app-card-role "Waiter/Waitress 2A 4/5 08:00-18:00 (10h) Lenard Randy Fundador Sadok Aladdin Pa…" at bounding box center [323, 248] width 132 height 194
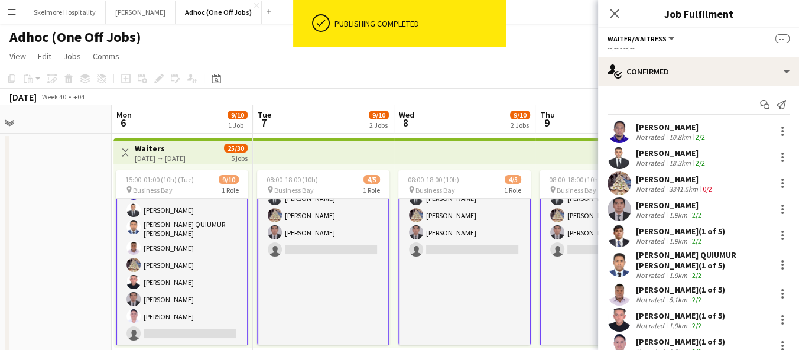
click at [339, 249] on app-card-role "Waiter/Waitress 2A 4/5 08:00-18:00 (10h) Lenard Randy Fundador Sadok Aladdin Pa…" at bounding box center [323, 248] width 132 height 194
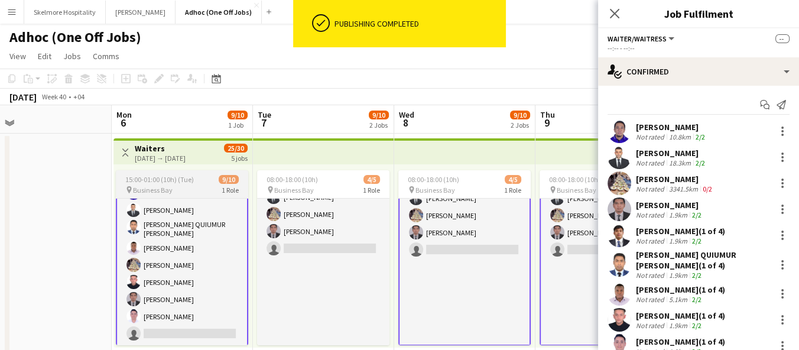
click at [183, 256] on app-card-role "Waiter/Waitress 2A 9/10 15:00-01:00 (10h) adriene duazo Lenard Randy Fundador S…" at bounding box center [182, 246] width 132 height 200
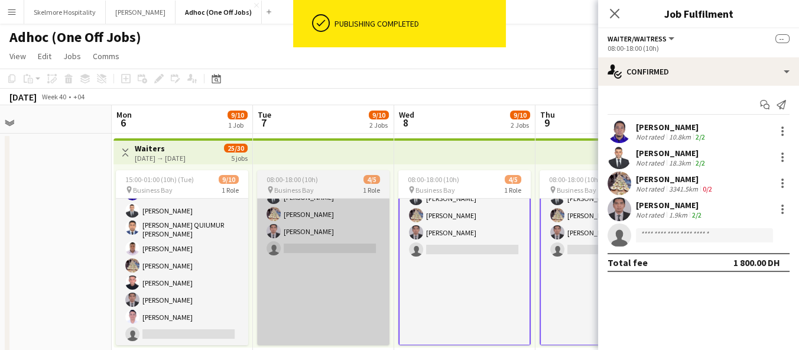
click at [353, 270] on app-card-role "Waiter/Waitress 2A 4/5 08:00-18:00 (10h) Lenard Randy Fundador Sadok Aladdin Pa…" at bounding box center [323, 248] width 132 height 194
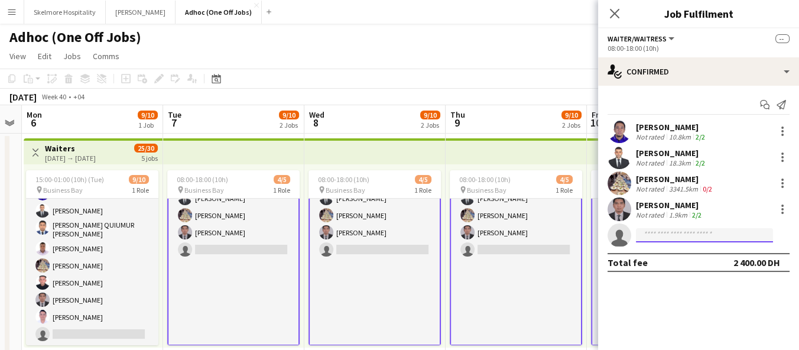
click at [668, 236] on input at bounding box center [704, 235] width 137 height 14
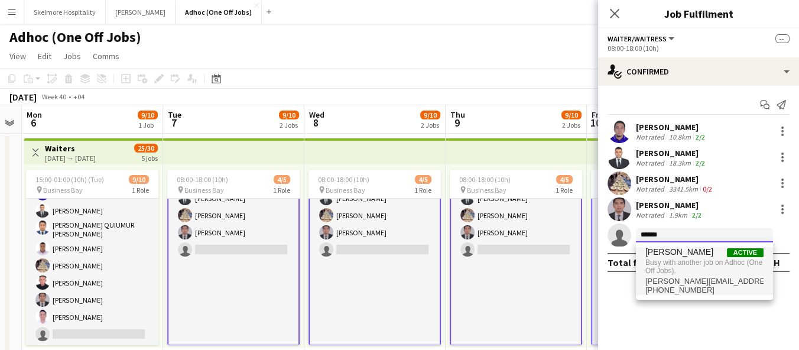
type input "******"
click at [684, 262] on span "Busy with another job on Adhoc (One Off Jobs)." at bounding box center [704, 267] width 118 height 20
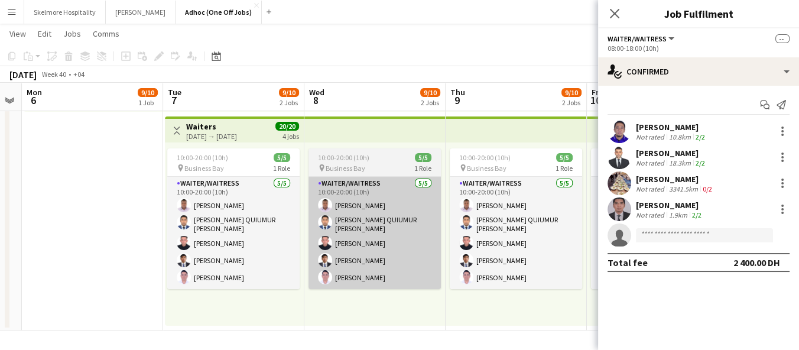
click at [390, 271] on app-card-role "Waiter/Waitress 5/5 10:00-20:00 (10h) Ifeanyi Daniel Echebe MOHAMMAD QUIUMUR RA…" at bounding box center [375, 233] width 132 height 112
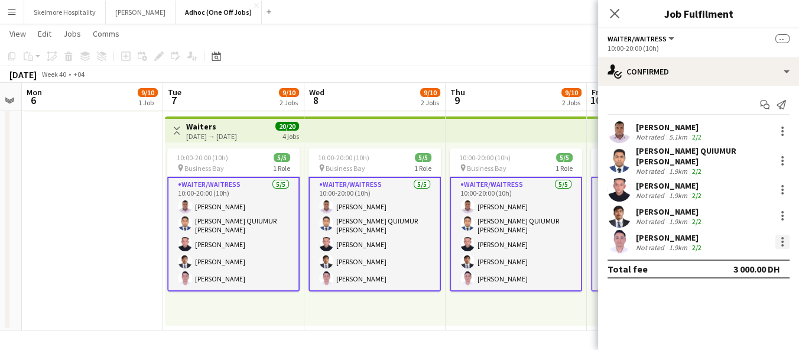
click at [778, 241] on div at bounding box center [782, 242] width 14 height 14
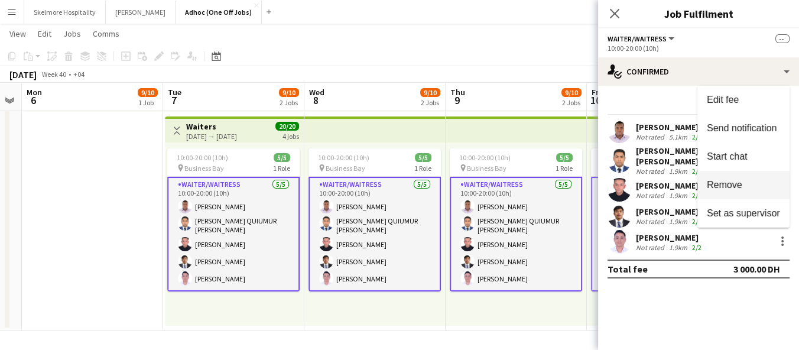
click at [741, 183] on span "Remove" at bounding box center [724, 185] width 35 height 10
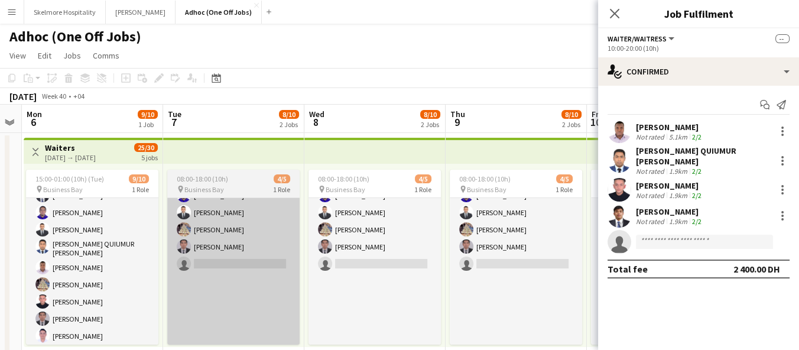
click at [254, 290] on app-card-role "Waiter/Waitress 2A 4/5 08:00-18:00 (10h) Lenard Randy Fundador Sadok Aladdin Pa…" at bounding box center [233, 264] width 132 height 194
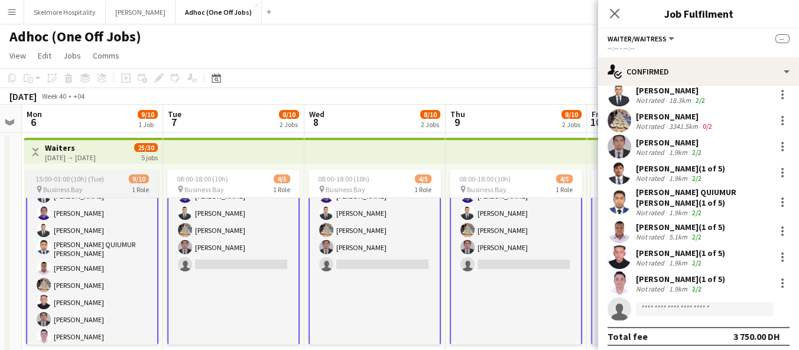
click at [117, 263] on app-card-role "Waiter/Waitress 2A 9/10 15:00-01:00 (10h) adriene duazo Lenard Randy Fundador S…" at bounding box center [92, 266] width 132 height 200
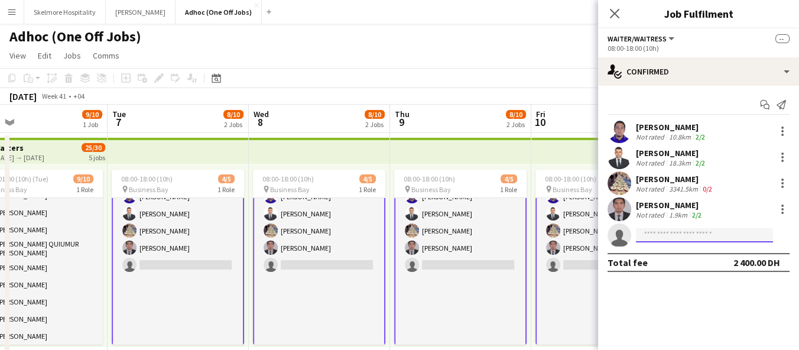
click at [662, 233] on input at bounding box center [704, 235] width 137 height 14
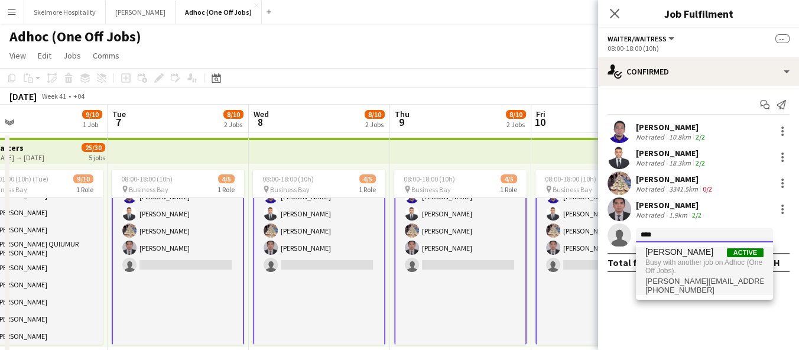
type input "****"
click at [694, 260] on span "Busy with another job on Adhoc (One Off Jobs)." at bounding box center [704, 267] width 118 height 20
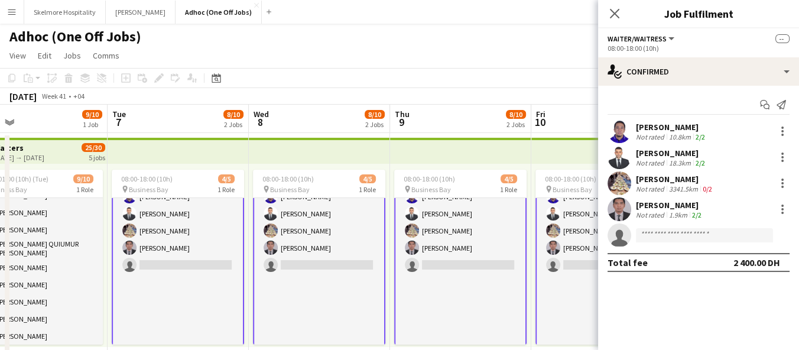
click at [544, 71] on app-toolbar "Copy Paste Paste Ctrl+V Paste with crew Ctrl+Shift+V Paste linked Job Delete Gr…" at bounding box center [399, 78] width 799 height 20
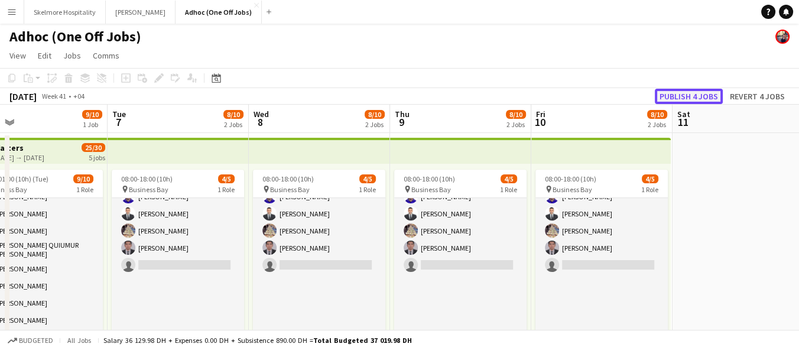
click at [686, 96] on button "Publish 4 jobs" at bounding box center [689, 96] width 68 height 15
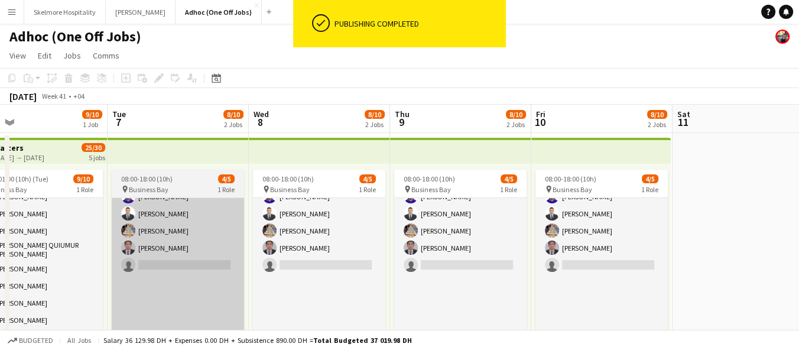
click at [184, 288] on app-card-role "Waiter/Waitress 2A 4/5 08:00-18:00 (10h) Lenard Randy Fundador Sadok Aladdin Pa…" at bounding box center [178, 265] width 132 height 194
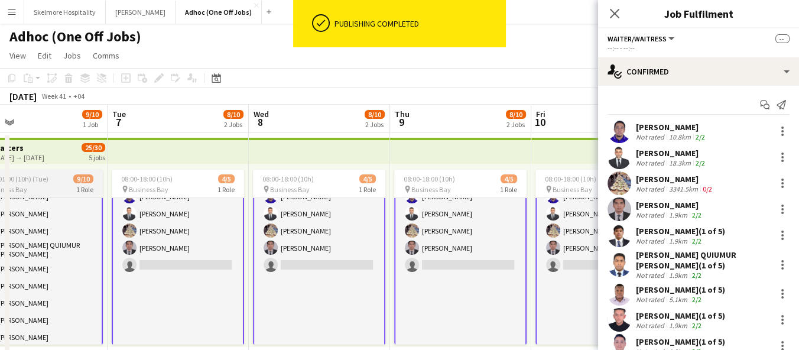
click at [69, 268] on app-card-role "Waiter/Waitress 2A 9/10 15:00-01:00 (10h) adriene duazo Lenard Randy Fundador S…" at bounding box center [36, 267] width 132 height 200
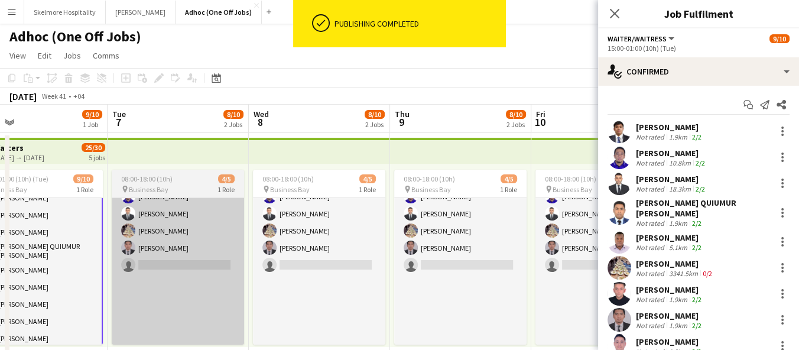
click at [179, 276] on app-card-role "Waiter/Waitress 2A 4/5 08:00-18:00 (10h) Lenard Randy Fundador Sadok Aladdin Pa…" at bounding box center [178, 265] width 132 height 194
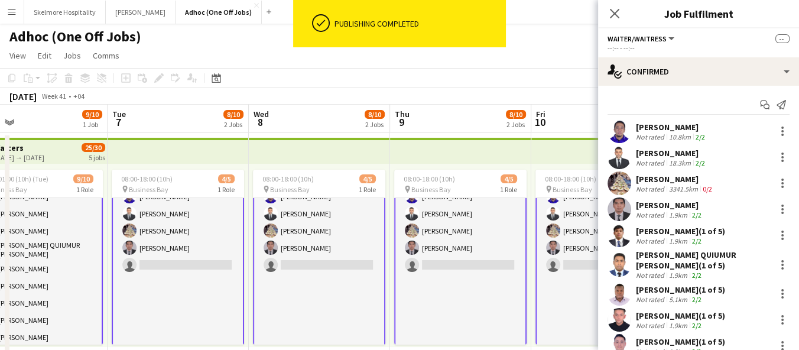
click at [201, 215] on app-card-role "Waiter/Waitress 2A 4/5 08:00-18:00 (10h) Lenard Randy Fundador Sadok Aladdin Pa…" at bounding box center [178, 264] width 132 height 194
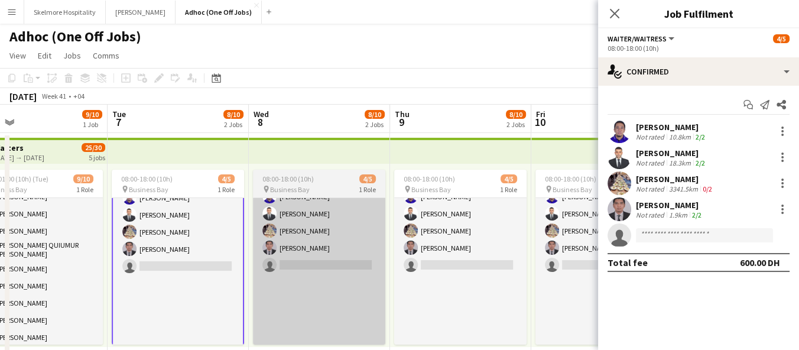
click at [322, 240] on app-card-role "Waiter/Waitress 2A 4/5 08:00-18:00 (10h) Lenard Randy Fundador Sadok Aladdin Pa…" at bounding box center [319, 265] width 132 height 194
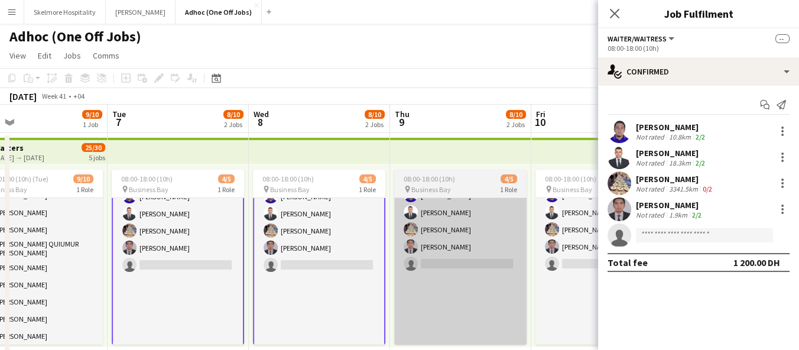
click at [424, 260] on app-card-role "Waiter/Waitress 2A 4/5 08:00-18:00 (10h) Lenard Randy Fundador Sadok Aladdin Pa…" at bounding box center [460, 264] width 132 height 194
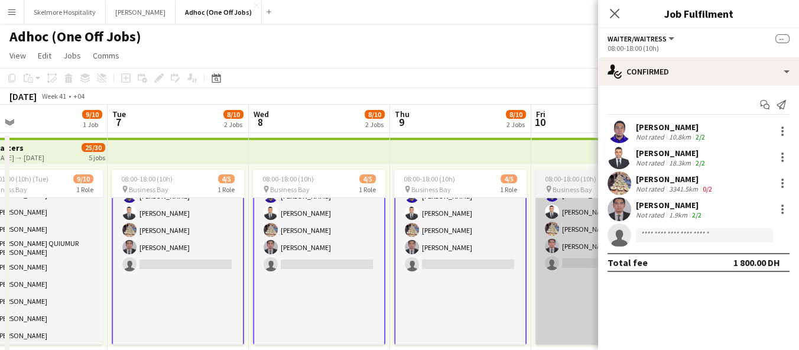
click at [546, 257] on app-card-role "Waiter/Waitress 2A 4/5 08:00-18:00 (10h) Lenard Randy Fundador Sadok Aladdin Pa…" at bounding box center [602, 263] width 132 height 194
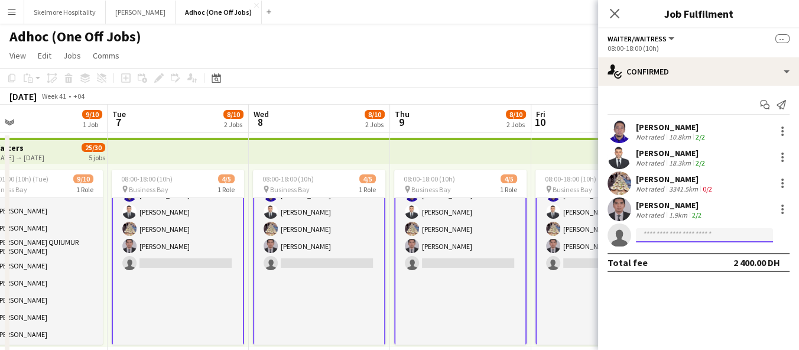
click at [676, 238] on input at bounding box center [704, 235] width 137 height 14
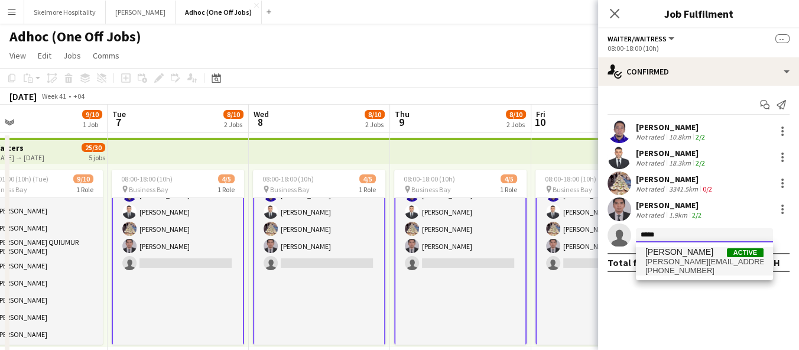
type input "*****"
click at [700, 262] on span "negi.deep2410@gmail.com" at bounding box center [704, 261] width 118 height 9
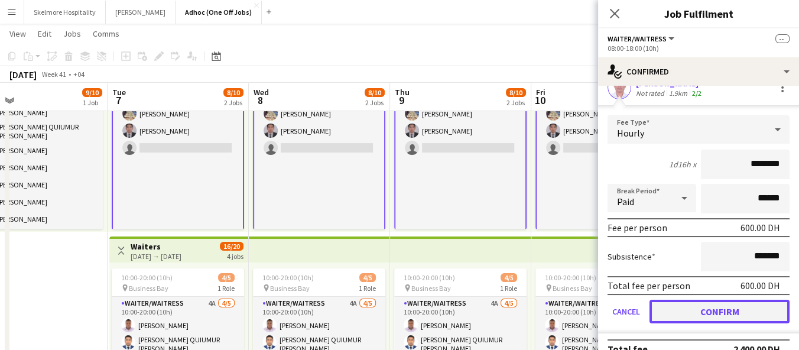
click at [709, 311] on button "Confirm" at bounding box center [720, 312] width 140 height 24
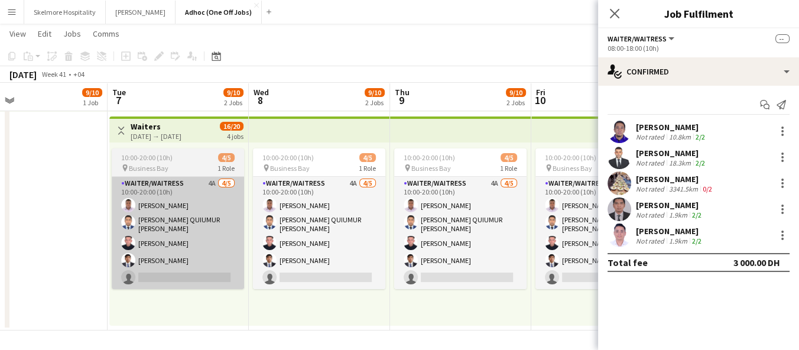
click at [186, 275] on app-card-role "Waiter/Waitress 4A 4/5 10:00-20:00 (10h) Ifeanyi Daniel Echebe MOHAMMAD QUIUMUR…" at bounding box center [178, 233] width 132 height 112
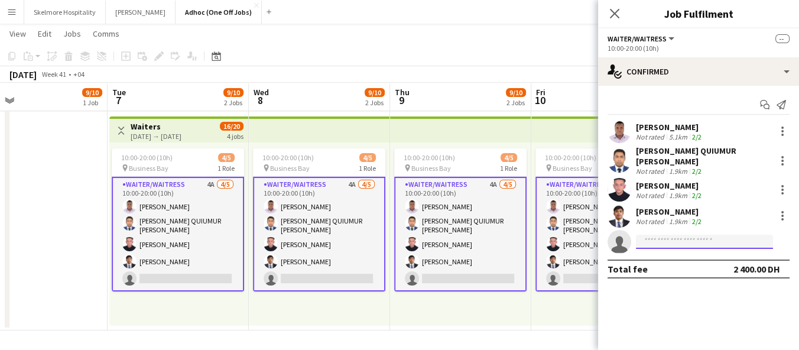
click at [682, 238] on input at bounding box center [704, 242] width 137 height 14
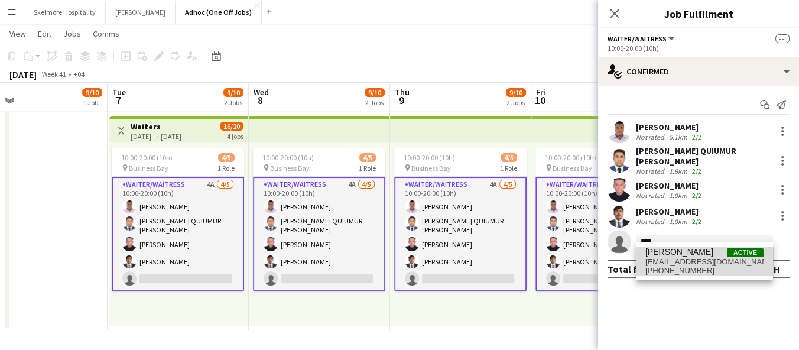
type input "****"
click at [719, 264] on span "ojobabatunde106@gmail.com" at bounding box center [704, 261] width 118 height 9
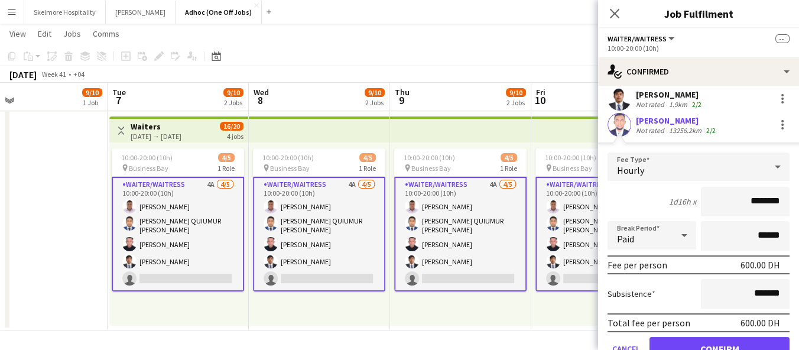
click at [686, 338] on button "Confirm" at bounding box center [720, 349] width 140 height 24
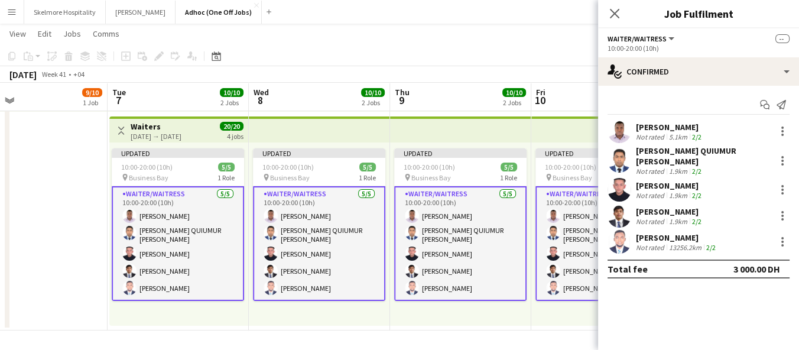
click at [449, 319] on div "Updated 10:00-20:00 (10h) 5/5 pin Business Bay 1 Role Waiter/Waitress 5/5 10:00…" at bounding box center [460, 233] width 141 height 183
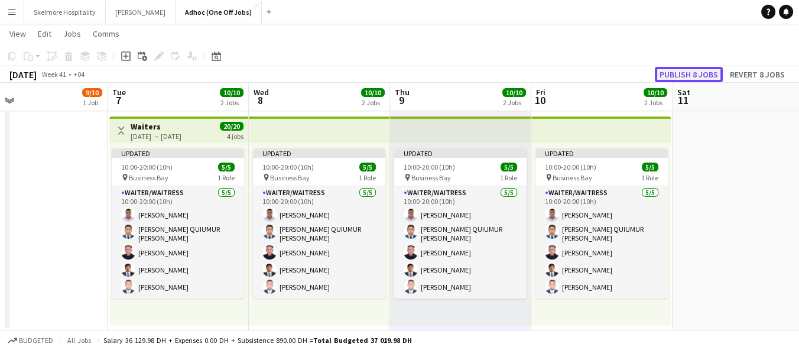
click at [709, 70] on button "Publish 8 jobs" at bounding box center [689, 74] width 68 height 15
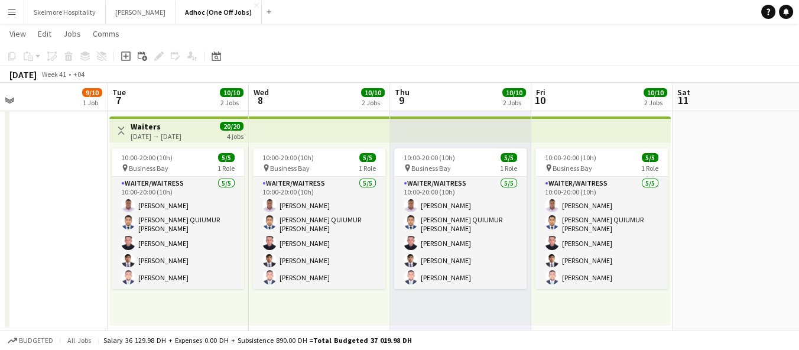
click at [696, 235] on app-date-cell at bounding box center [743, 114] width 141 height 433
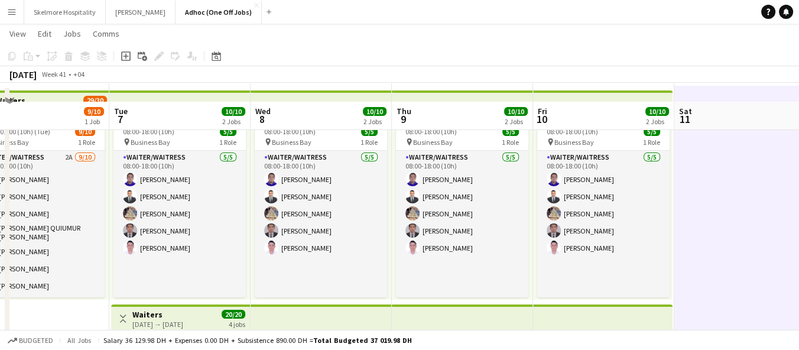
scroll to position [66, 0]
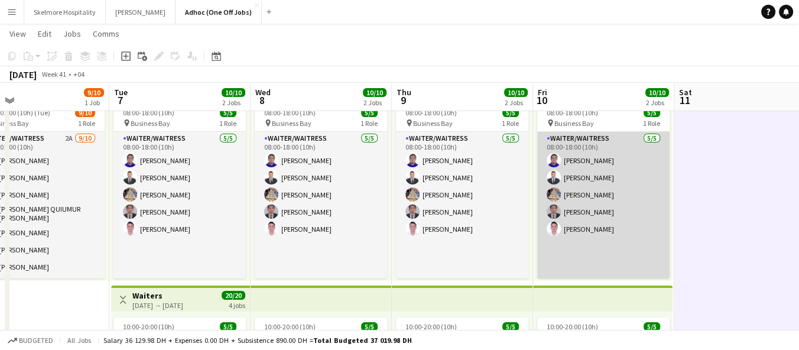
click at [579, 226] on app-card-role "Waiter/Waitress 5/5 08:00-18:00 (10h) Lenard Randy Fundador Sadok Aladdin Parmi…" at bounding box center [603, 229] width 132 height 194
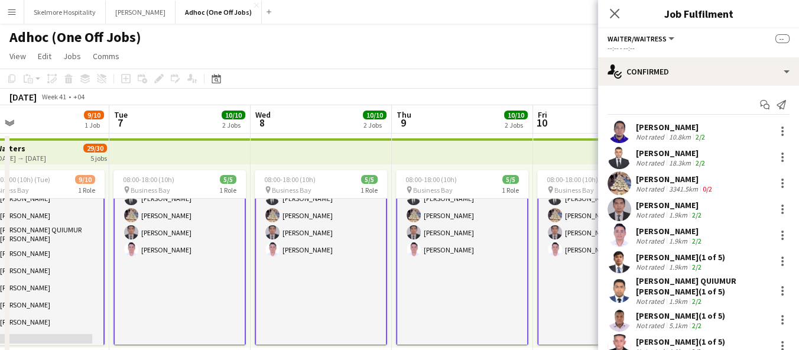
scroll to position [21, 0]
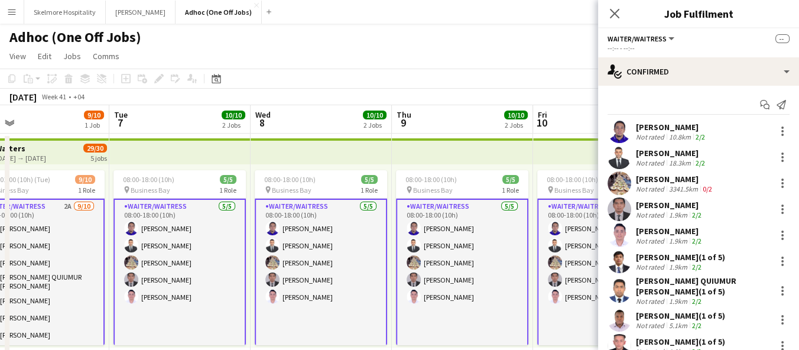
click at [359, 52] on app-page-menu "View Day view expanded Day view collapsed Month view Date picker Jump to today …" at bounding box center [399, 57] width 799 height 22
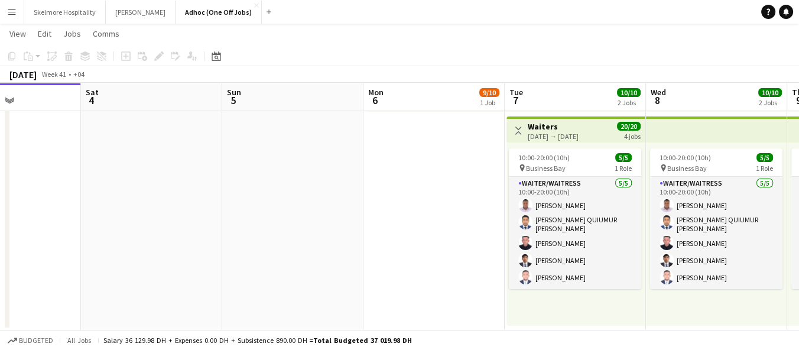
drag, startPoint x: 66, startPoint y: 199, endPoint x: 146, endPoint y: 74, distance: 147.9
click at [461, 199] on app-calendar-viewport "Wed 1 3/3 1 Job Thu 2 3/3 1 Job Fri 3 Sat 4 Sun 5 Mon 6 9/10 1 Job Tue 7 10/10 …" at bounding box center [399, 70] width 799 height 519
click at [122, 12] on button "LENA Close" at bounding box center [141, 12] width 70 height 23
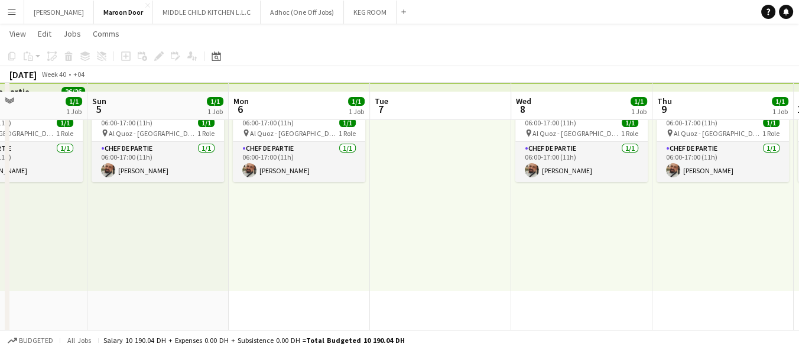
scroll to position [53, 0]
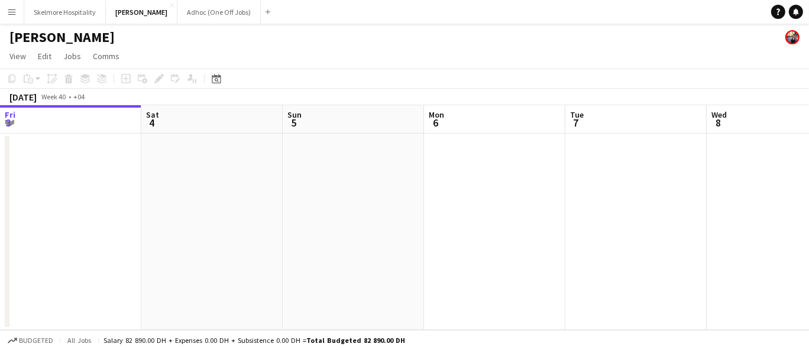
scroll to position [0, 405]
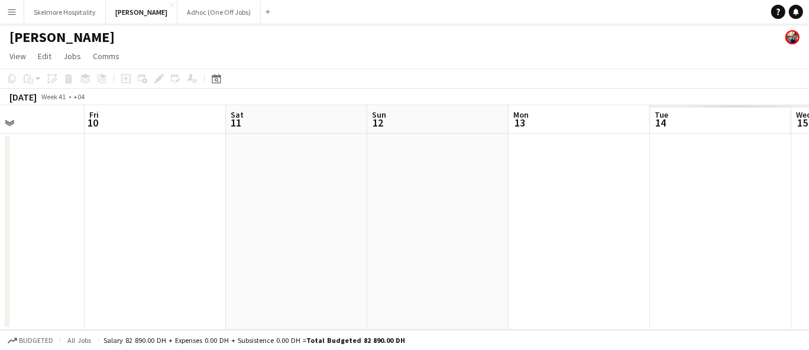
drag, startPoint x: 550, startPoint y: 209, endPoint x: 51, endPoint y: 182, distance: 499.6
click at [51, 182] on app-calendar-viewport "Tue 7 Wed 8 Thu 9 Fri 10 Sat 11 Sun 12 Mon 13 Tue 14 Wed 15 Thu 16 Fri 17" at bounding box center [404, 217] width 809 height 225
drag, startPoint x: 504, startPoint y: 216, endPoint x: 87, endPoint y: 197, distance: 417.1
click at [87, 197] on app-calendar-viewport "Tue 7 Wed 8 Thu 9 Fri 10 Sat 11 Sun 12 Mon 13 Tue 14 Wed 15 Thu 16 Fri 17" at bounding box center [404, 217] width 809 height 225
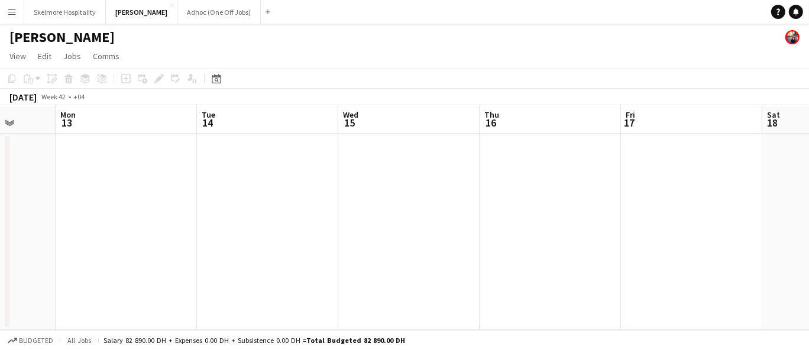
scroll to position [0, 391]
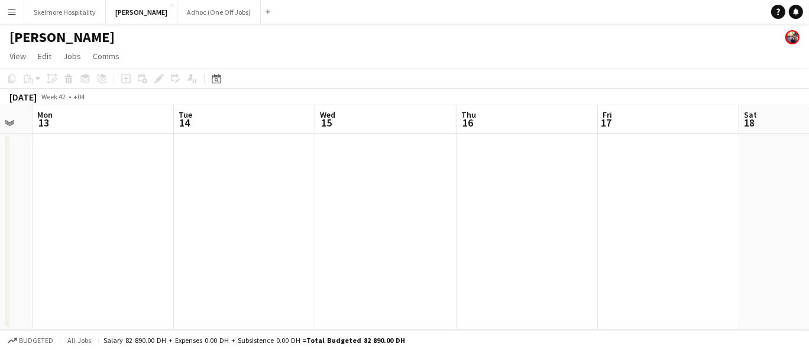
drag, startPoint x: 207, startPoint y: 196, endPoint x: 44, endPoint y: 196, distance: 163.1
click at [44, 196] on app-calendar-viewport "Fri 10 Sat 11 Sun 12 Mon 13 Tue 14 Wed 15 Thu 16 Fri 17 Sat 18 Sun 19 Mon 20" at bounding box center [404, 217] width 809 height 225
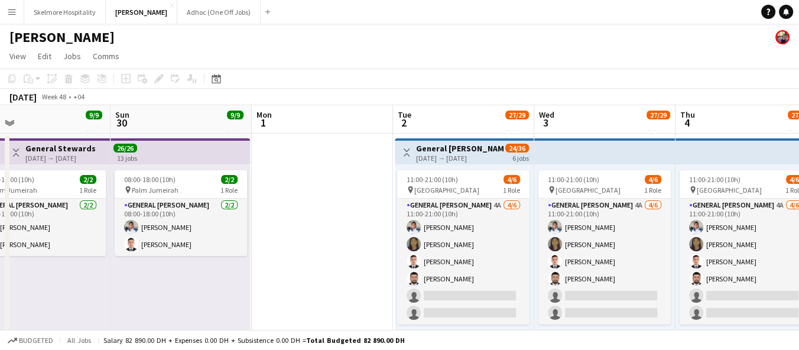
scroll to position [0, 493]
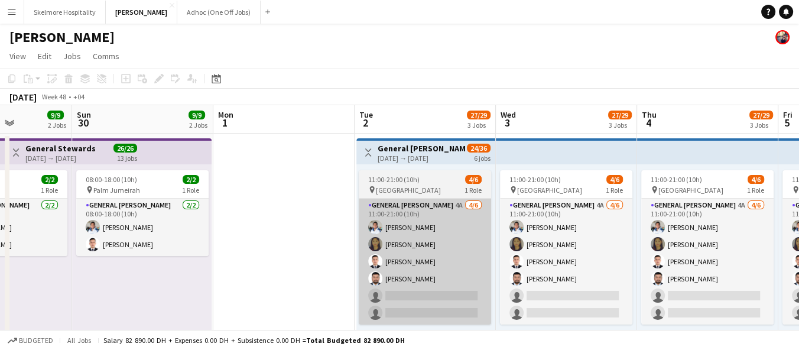
click at [368, 301] on app-card-role "General Steward 4A 4/6 11:00-21:00 (10h) EDDIE Sagucio jr Marilyn gonzales Anas…" at bounding box center [425, 262] width 132 height 126
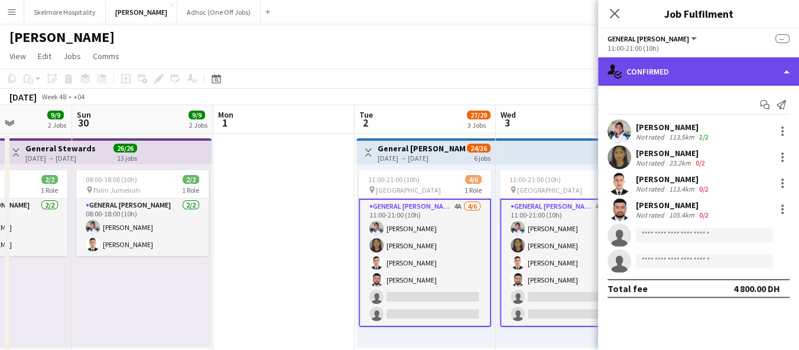
click at [637, 63] on div "single-neutral-actions-check-2 Confirmed" at bounding box center [698, 71] width 201 height 28
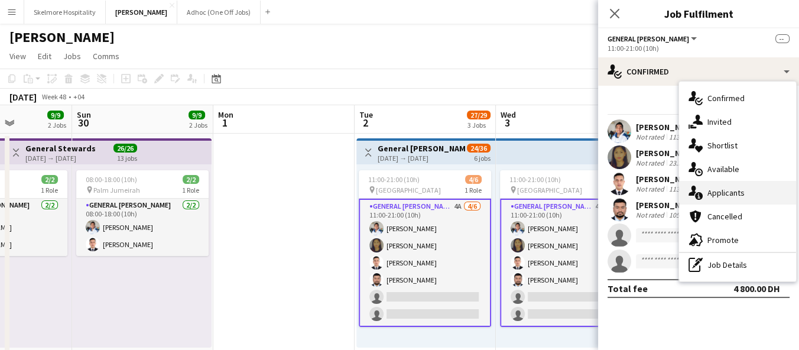
click at [711, 192] on span "Applicants" at bounding box center [726, 192] width 37 height 11
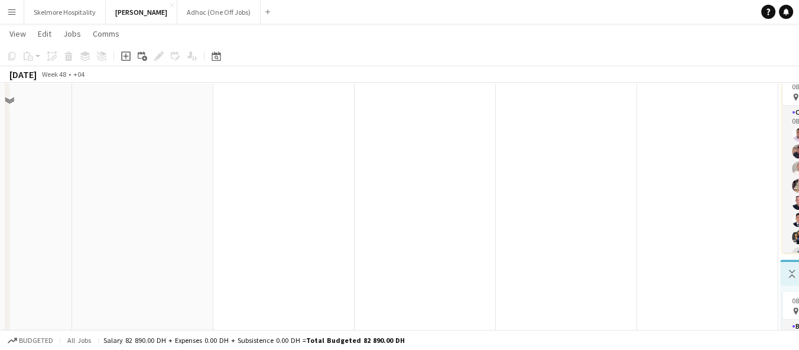
scroll to position [788, 0]
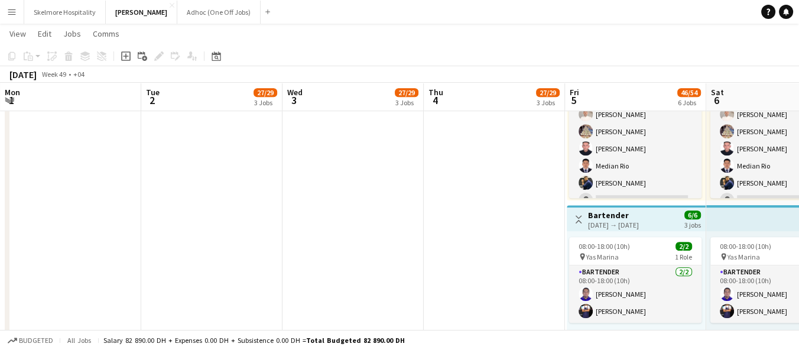
drag, startPoint x: 719, startPoint y: 252, endPoint x: 509, endPoint y: 253, distance: 210.4
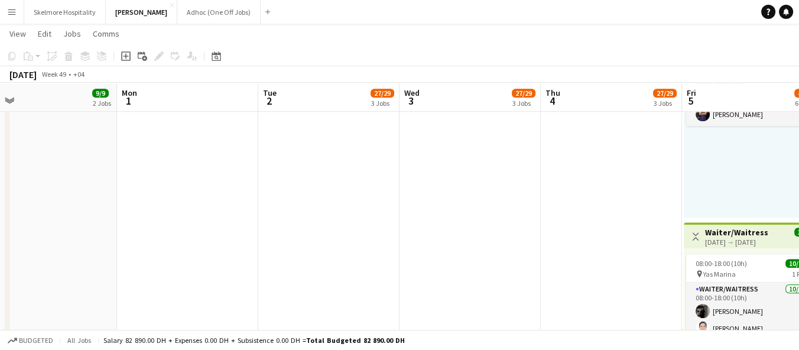
scroll to position [0, 319]
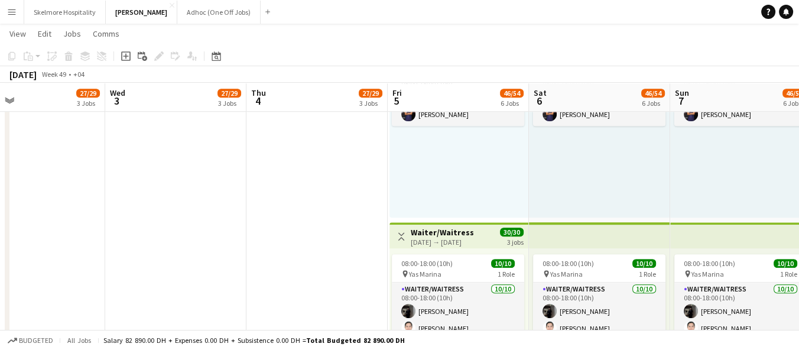
drag, startPoint x: 525, startPoint y: 245, endPoint x: 348, endPoint y: 227, distance: 177.7
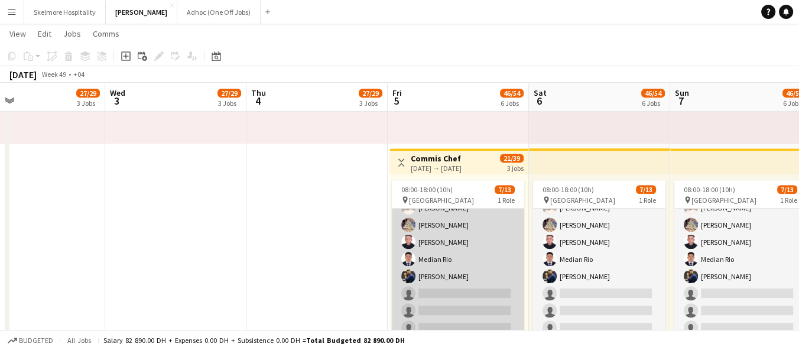
scroll to position [99, 0]
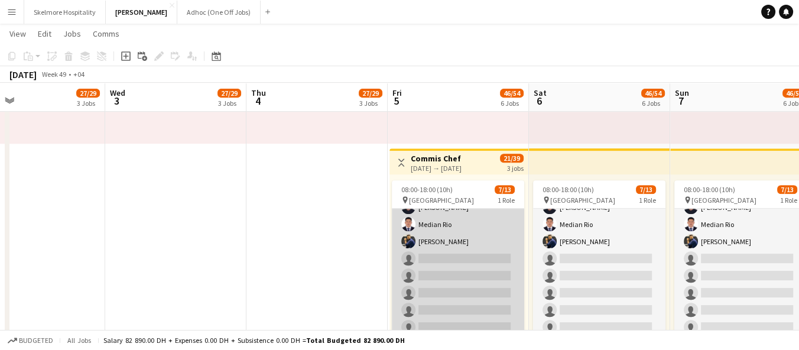
click at [463, 239] on app-card-role "Commis Chef 6A 7/13 08:00-18:00 (10h) Ifeanyi Daniel Echebe Ubaid Umar Amit Cha…" at bounding box center [458, 233] width 132 height 246
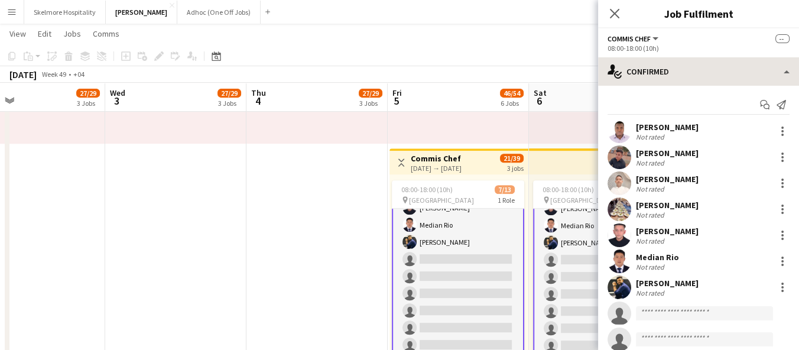
scroll to position [99, 0]
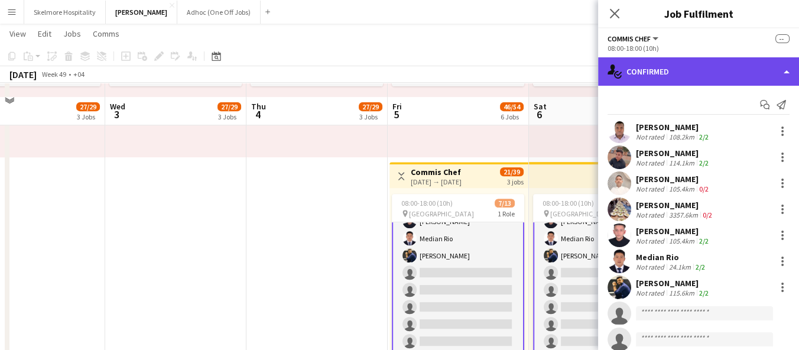
click at [700, 73] on div "single-neutral-actions-check-2 Confirmed" at bounding box center [698, 71] width 201 height 28
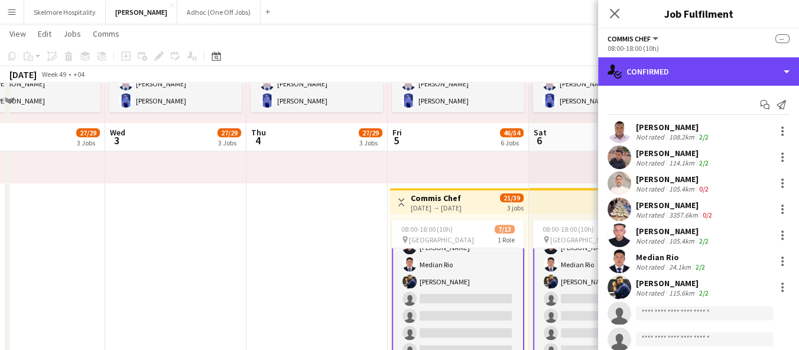
scroll to position [565, 0]
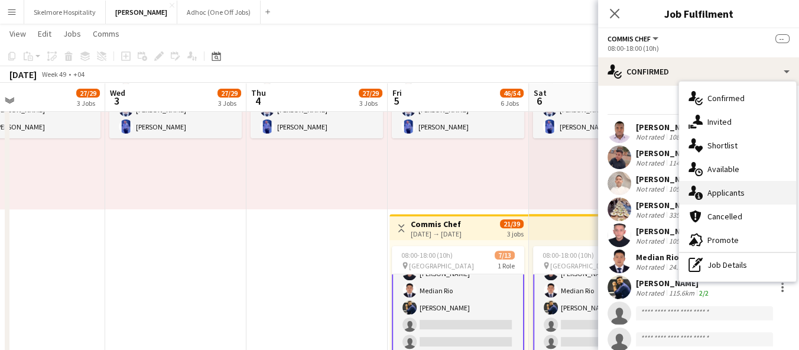
click at [703, 183] on div "single-neutral-actions-information Applicants" at bounding box center [737, 193] width 117 height 24
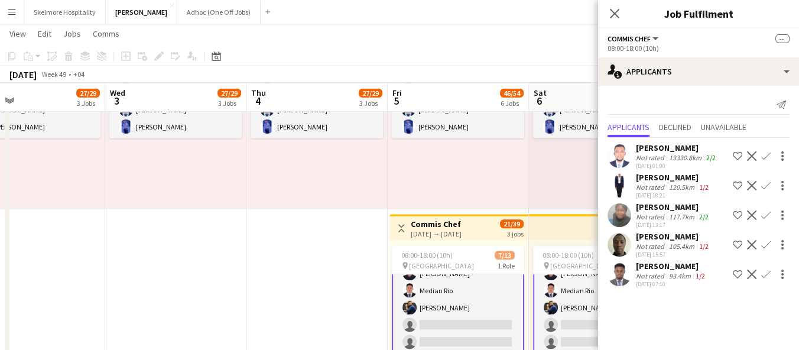
click at [345, 283] on app-date-cell "11:00-21:00 (10h) 4/6 pin Yas Marina Circuit 1 Role General Steward 4A 4/6 11:0…" at bounding box center [316, 211] width 141 height 1289
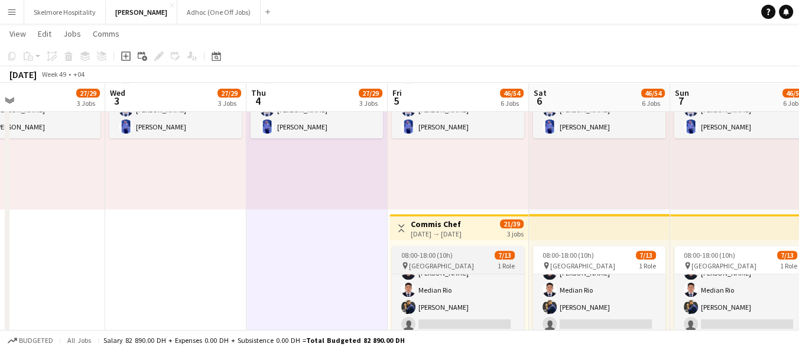
click at [450, 258] on span "08:00-18:00 (10h)" at bounding box center [426, 255] width 51 height 9
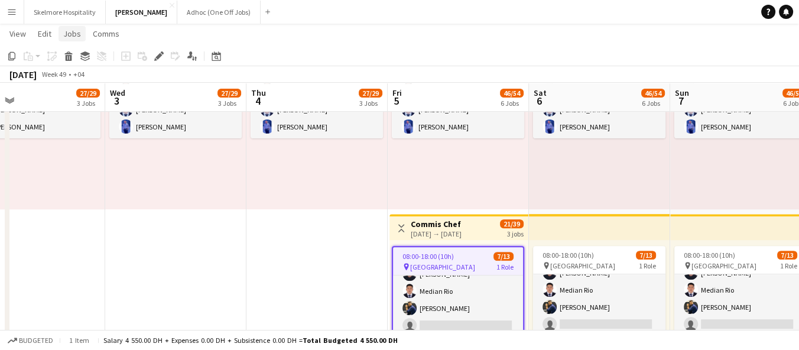
click at [76, 34] on span "Jobs" at bounding box center [72, 33] width 18 height 11
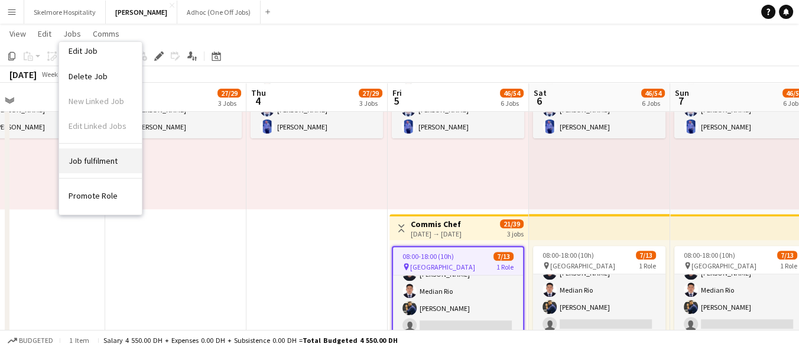
scroll to position [56, 0]
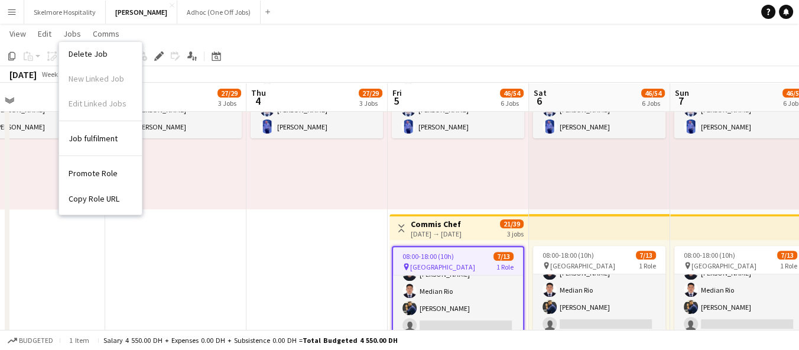
click at [91, 174] on span "Promote Role" at bounding box center [93, 173] width 49 height 11
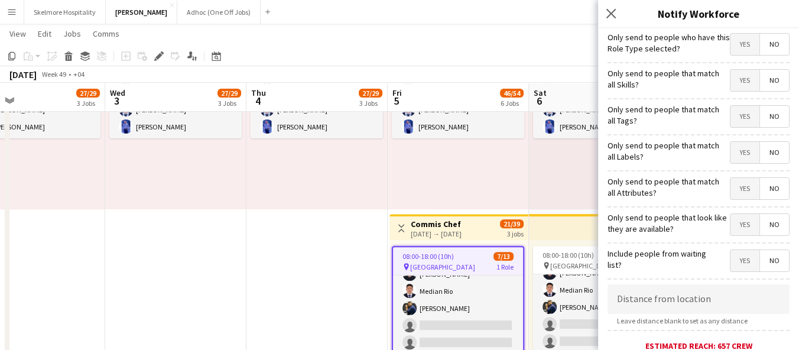
click at [736, 48] on span "Yes" at bounding box center [745, 44] width 29 height 21
click at [731, 228] on span "Yes" at bounding box center [745, 224] width 29 height 21
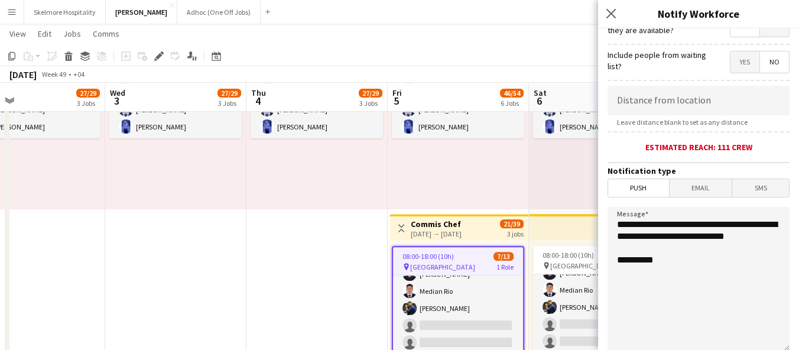
scroll to position [262, 0]
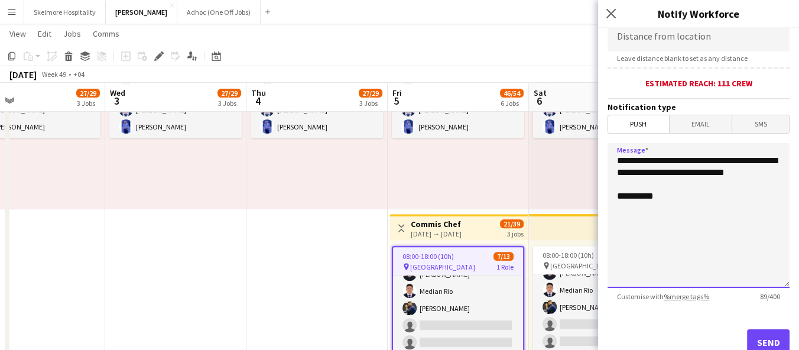
click at [709, 249] on textarea "**********" at bounding box center [699, 215] width 182 height 145
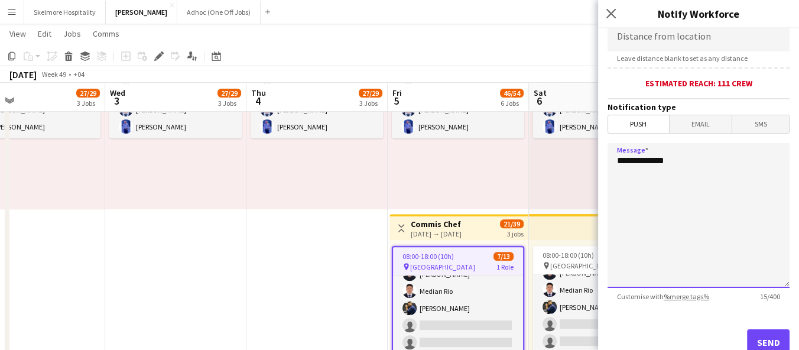
paste textarea "**********"
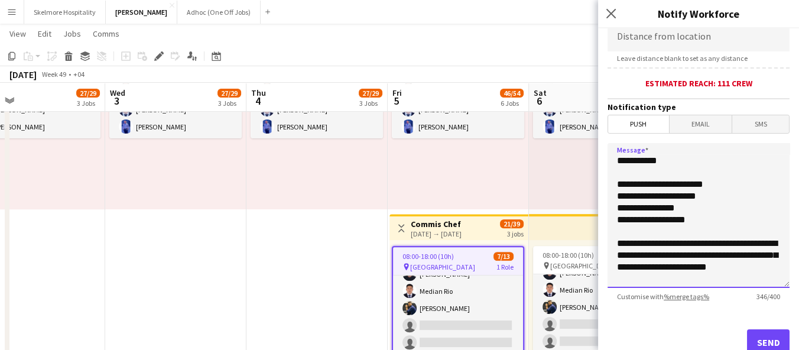
scroll to position [92, 0]
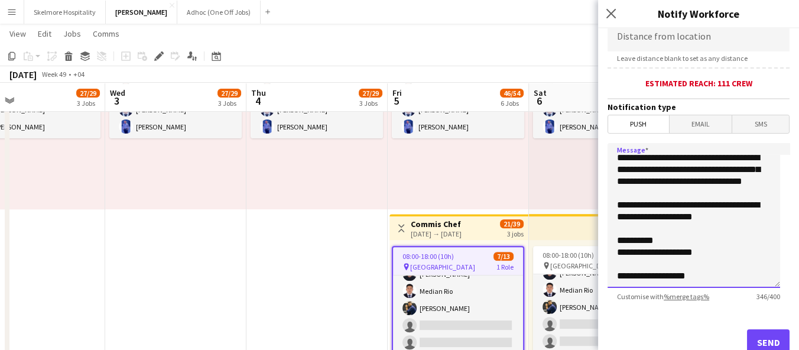
drag, startPoint x: 752, startPoint y: 222, endPoint x: 602, endPoint y: 206, distance: 150.5
click at [602, 206] on form "**********" at bounding box center [698, 77] width 201 height 622
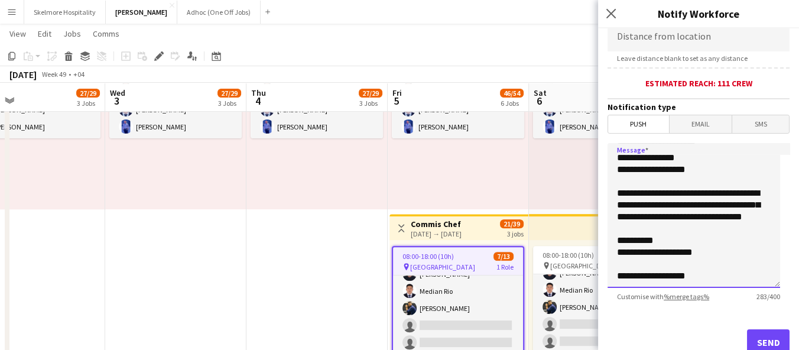
scroll to position [61, 0]
click at [629, 162] on textarea "**********" at bounding box center [694, 215] width 173 height 145
paste textarea "**********"
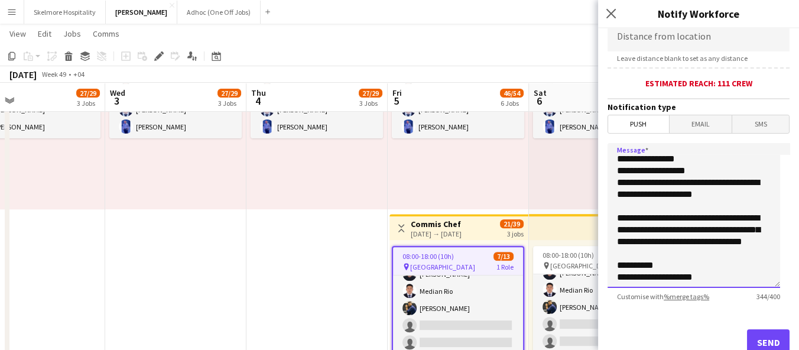
scroll to position [0, 0]
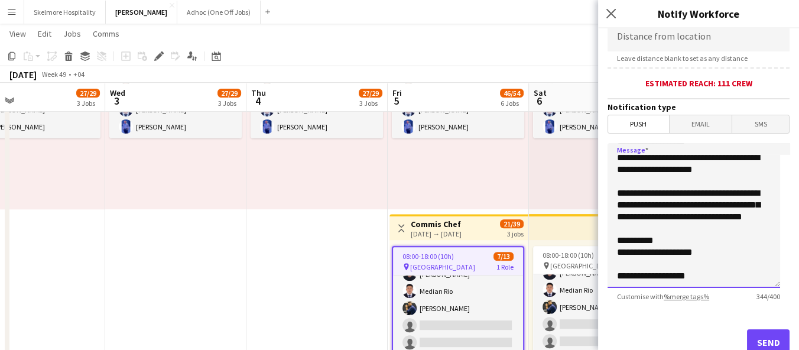
click at [707, 276] on textarea "**********" at bounding box center [694, 215] width 173 height 145
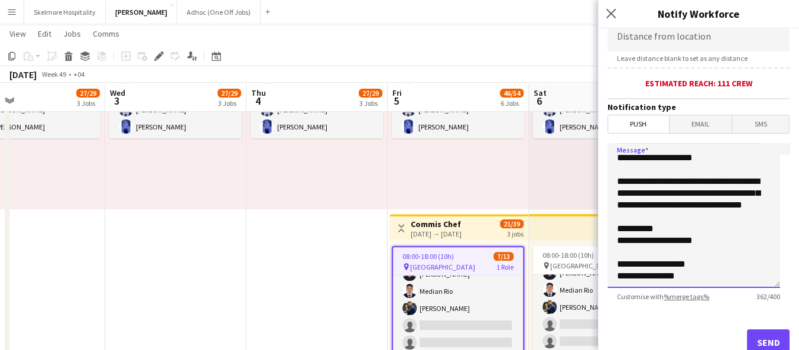
click at [660, 274] on textarea "**********" at bounding box center [694, 215] width 173 height 145
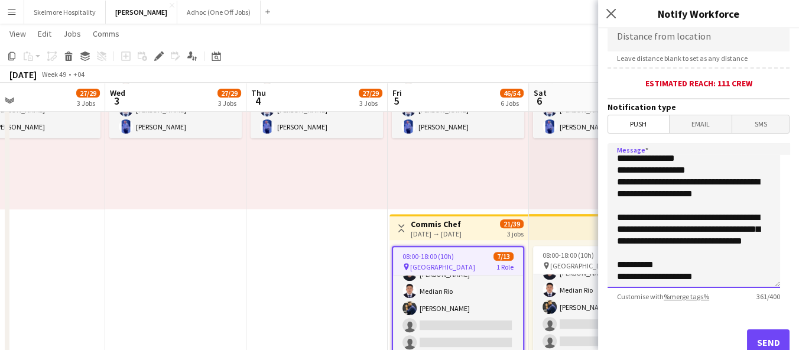
scroll to position [0, 0]
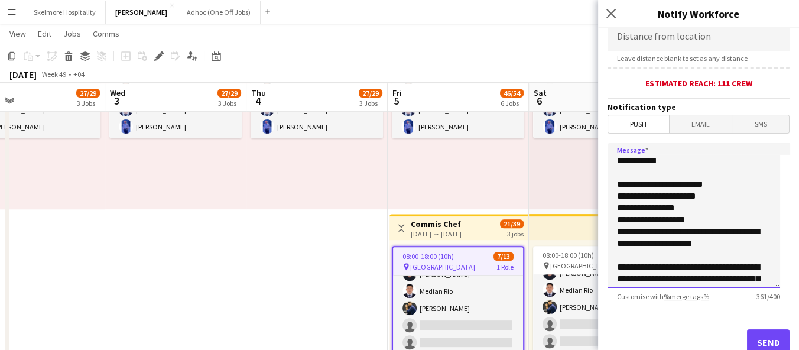
type textarea "**********"
click at [758, 333] on button "Send" at bounding box center [768, 342] width 43 height 26
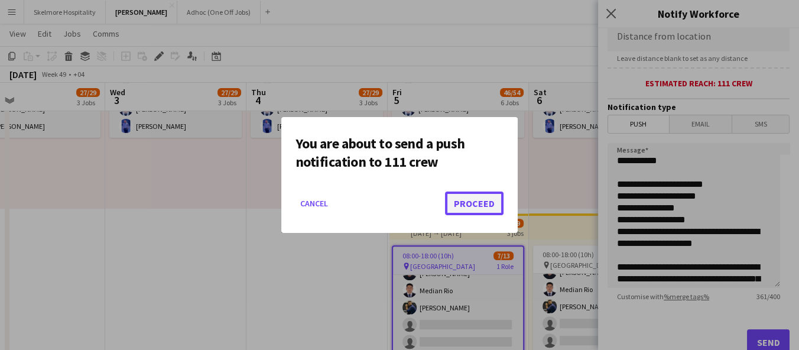
click at [481, 199] on button "Proceed" at bounding box center [474, 204] width 59 height 24
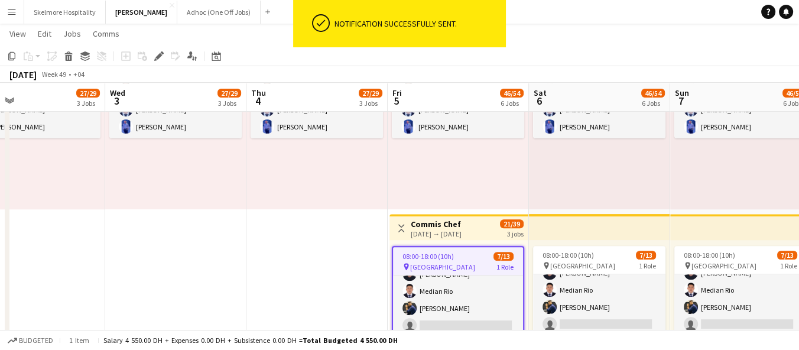
click at [9, 13] on app-icon "Menu" at bounding box center [11, 11] width 9 height 9
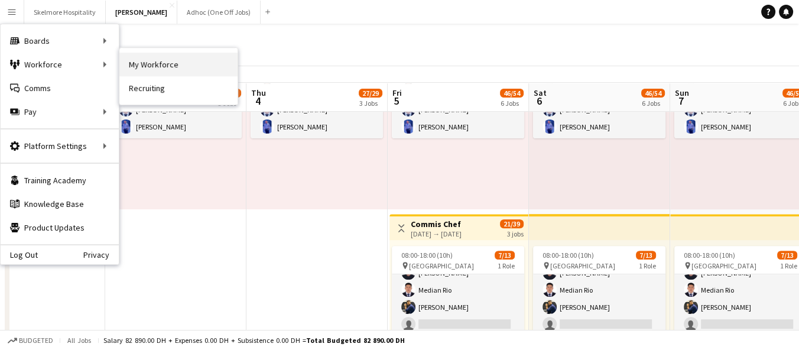
click at [137, 68] on link "My Workforce" at bounding box center [178, 65] width 118 height 24
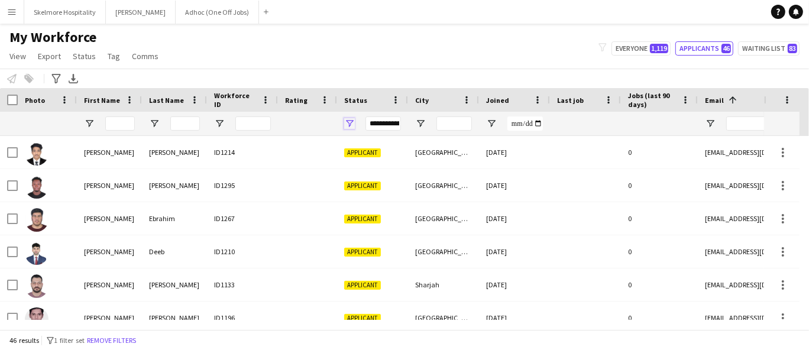
click at [345, 118] on span "Open Filter Menu" at bounding box center [349, 123] width 11 height 11
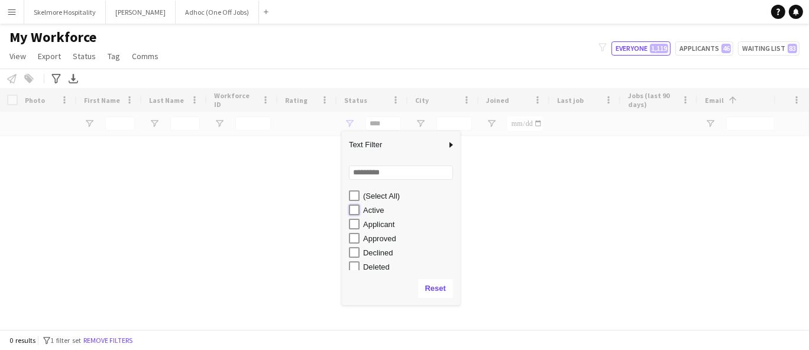
type input "**********"
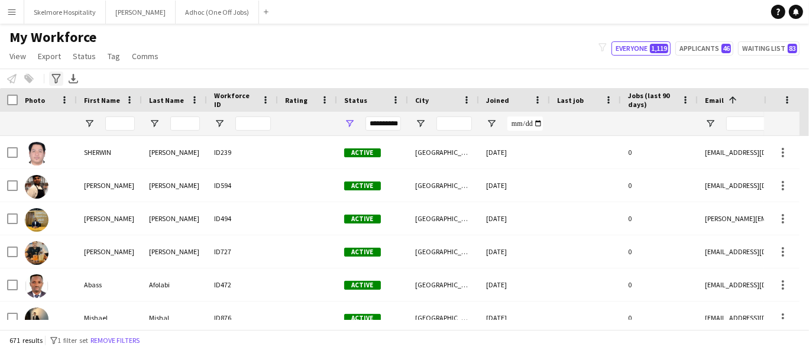
click at [58, 78] on icon "Advanced filters" at bounding box center [55, 78] width 9 height 9
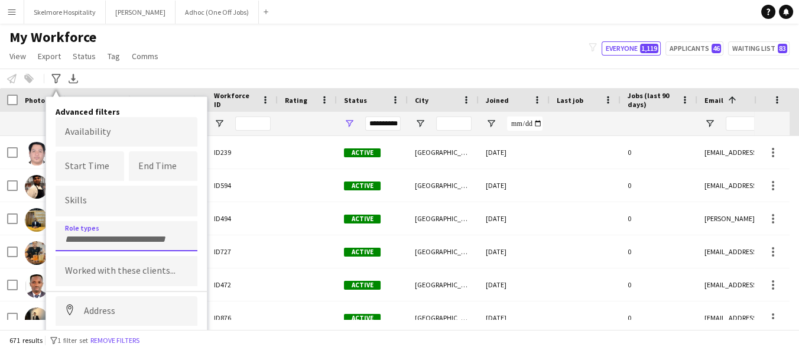
click at [102, 236] on input "Type to search role types..." at bounding box center [126, 239] width 123 height 11
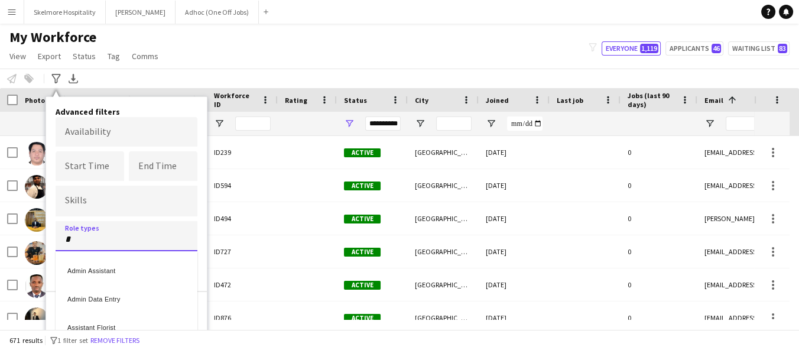
type input "*"
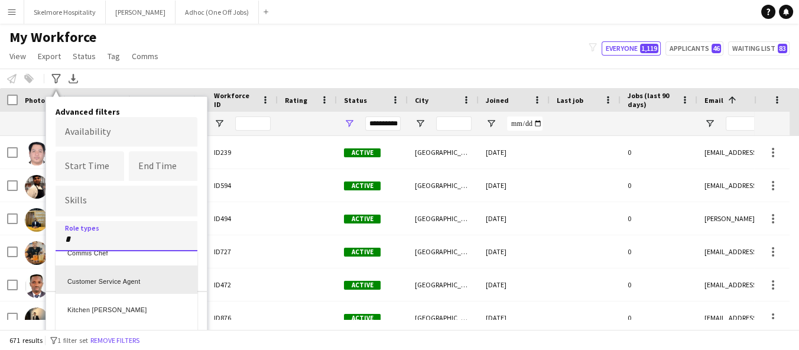
scroll to position [117, 0]
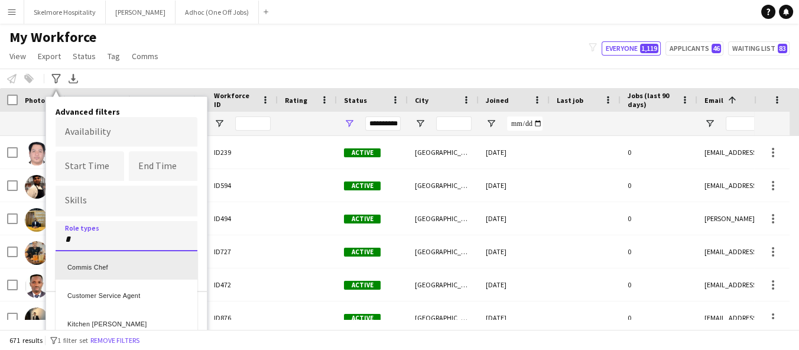
click at [110, 258] on div "Commis Chef" at bounding box center [127, 265] width 142 height 28
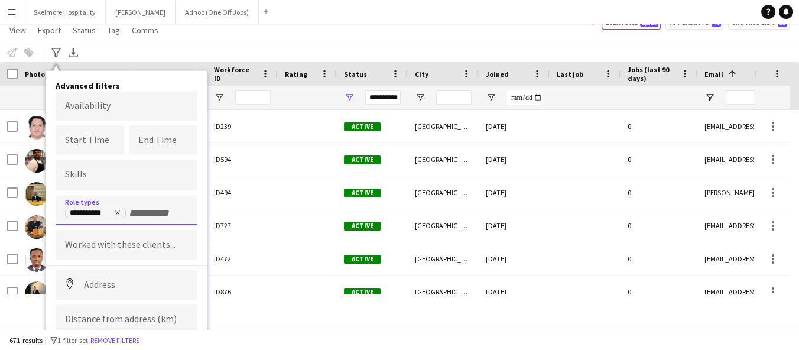
scroll to position [59, 0]
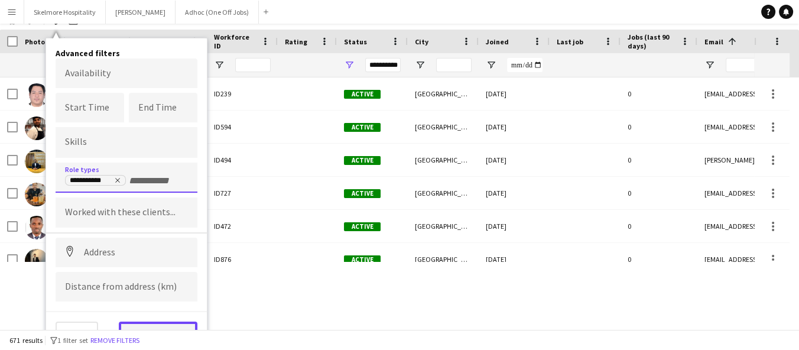
click at [160, 322] on button "View results" at bounding box center [158, 334] width 79 height 24
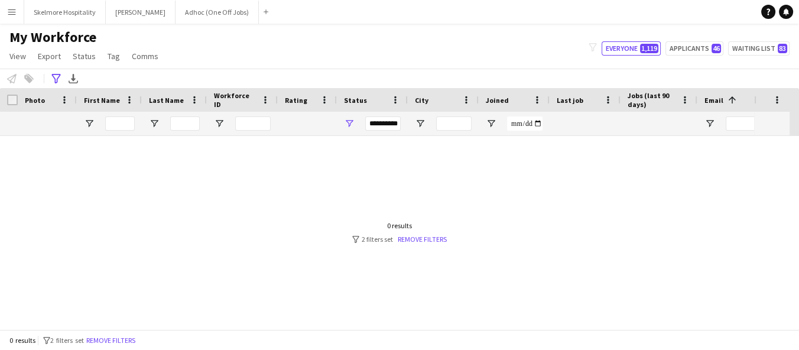
scroll to position [0, 0]
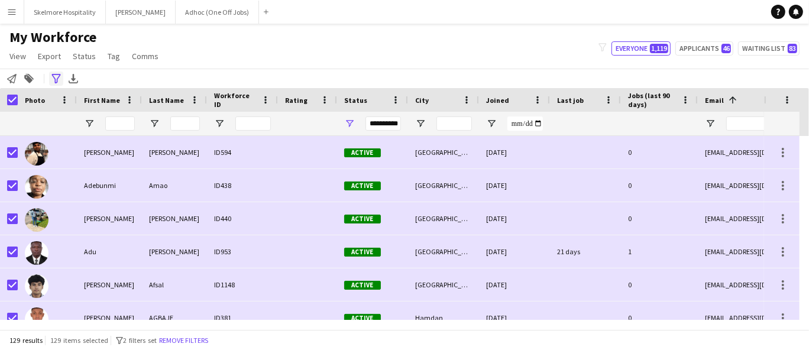
click at [60, 76] on icon "Advanced filters" at bounding box center [55, 78] width 9 height 9
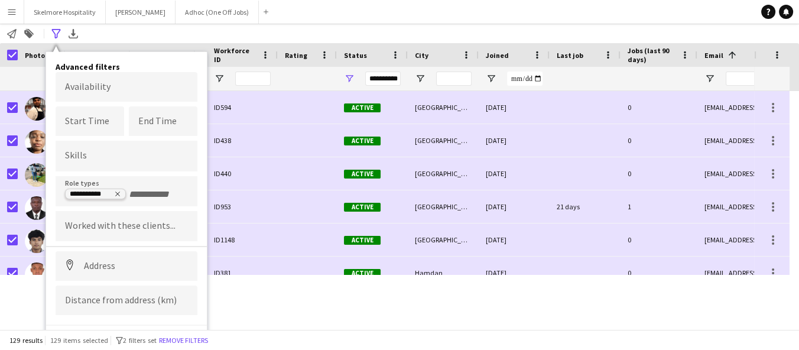
scroll to position [59, 0]
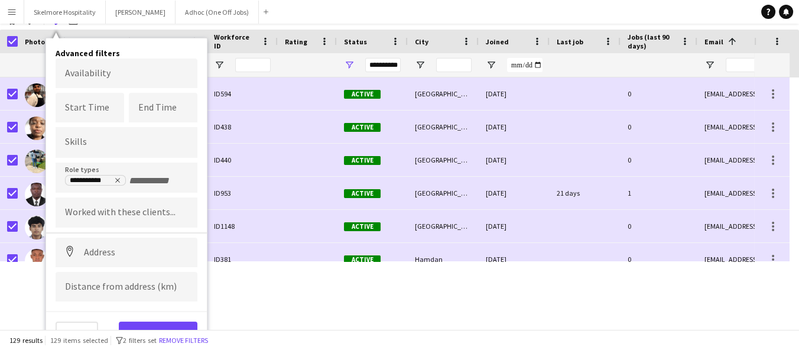
click at [281, 15] on app-navbar "Menu Boards Boards Boards All jobs Status Workforce Workforce My Workforce Recr…" at bounding box center [399, 12] width 799 height 24
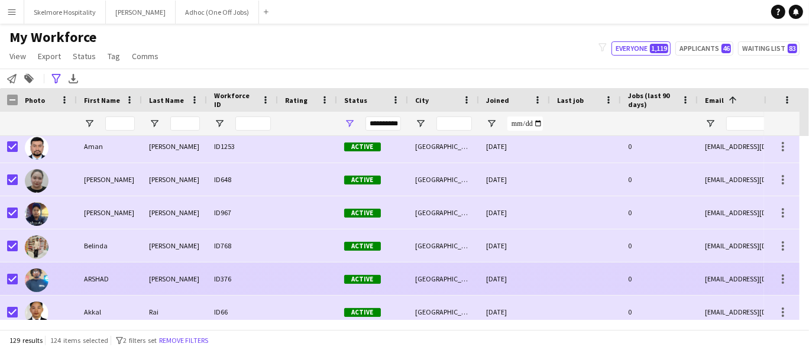
scroll to position [0, 0]
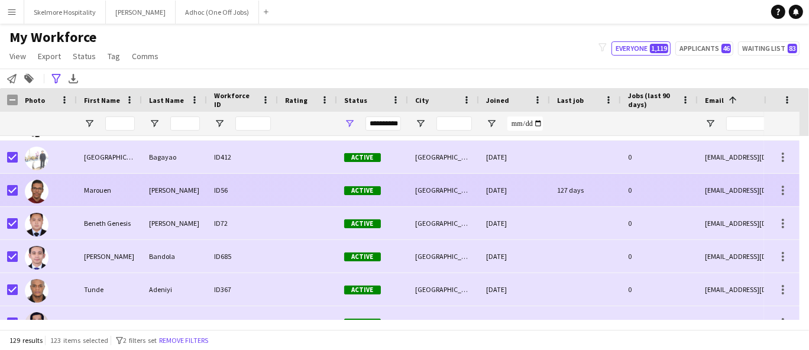
click at [37, 190] on img at bounding box center [37, 192] width 24 height 24
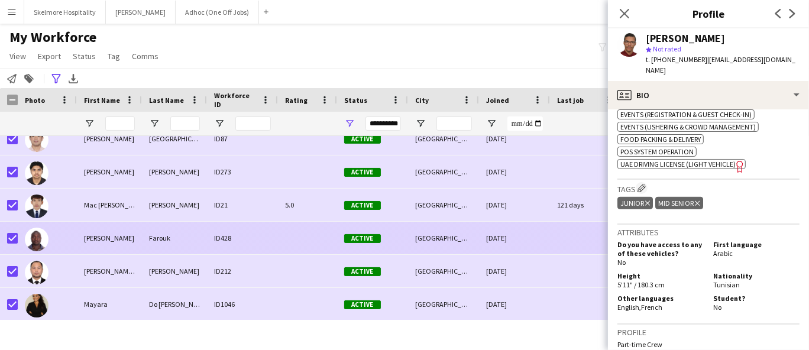
click at [11, 229] on div at bounding box center [12, 238] width 11 height 33
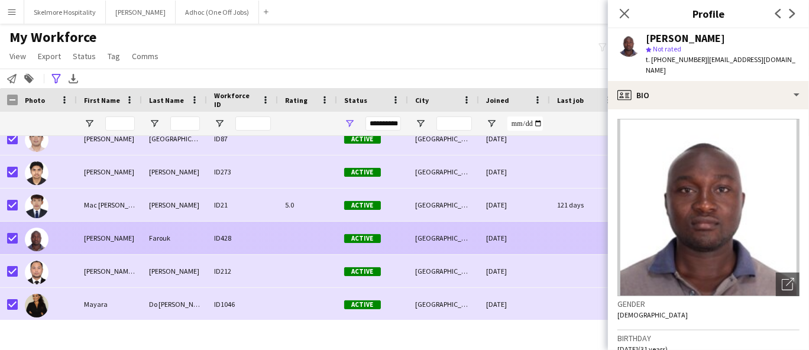
click at [13, 231] on div at bounding box center [12, 238] width 11 height 33
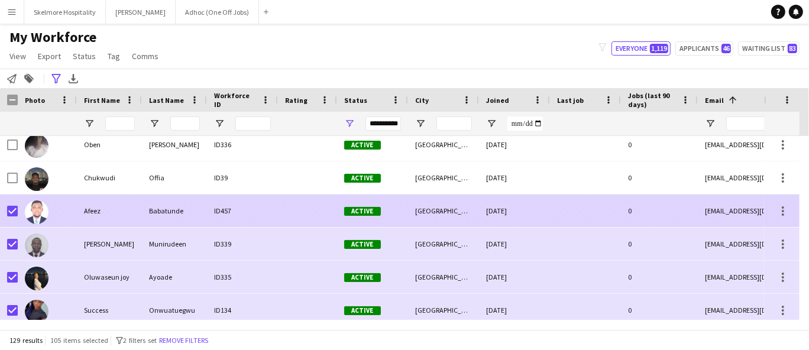
click at [19, 207] on div at bounding box center [47, 210] width 59 height 33
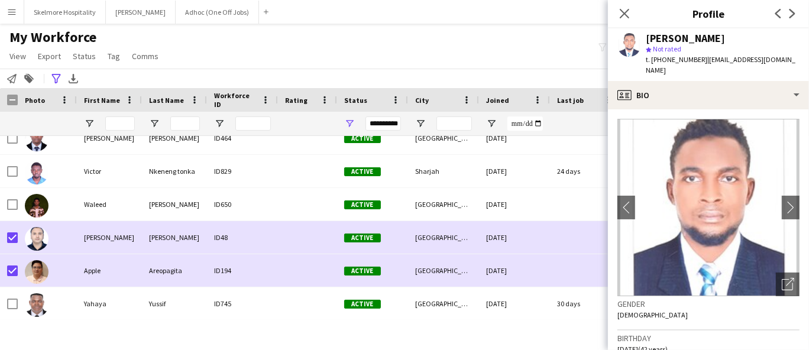
click at [450, 56] on div "My Workforce View Views Default view New view Update view Delete view Edit name…" at bounding box center [404, 48] width 809 height 40
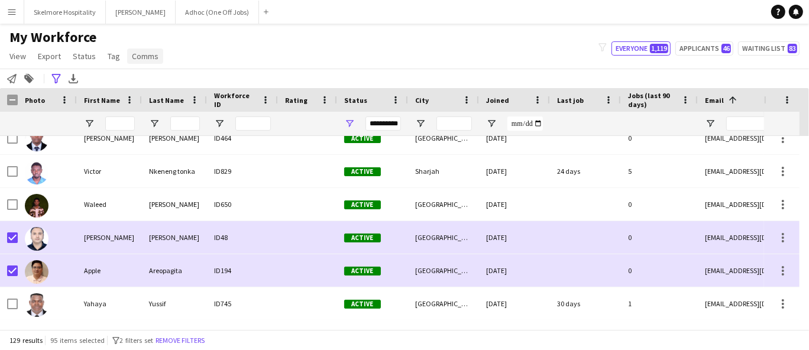
click at [139, 56] on span "Comms" at bounding box center [145, 56] width 27 height 11
click at [147, 75] on link "Send notification" at bounding box center [166, 81] width 83 height 25
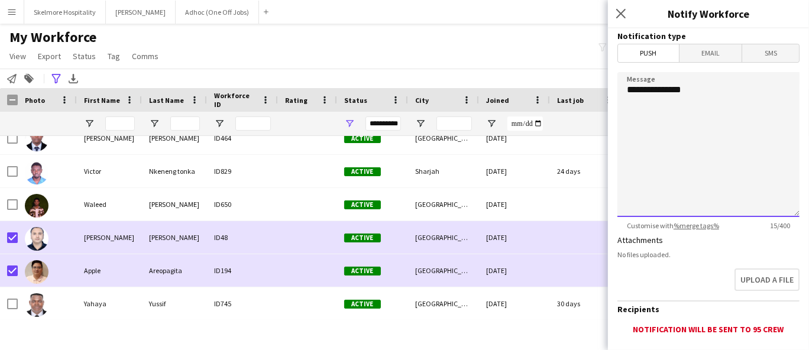
click at [700, 172] on textarea "**********" at bounding box center [708, 144] width 182 height 145
paste textarea "**********"
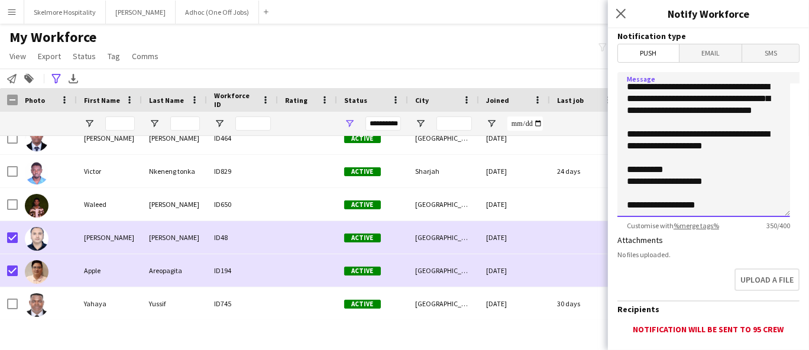
drag, startPoint x: 762, startPoint y: 151, endPoint x: 613, endPoint y: 141, distance: 149.3
click at [613, 141] on form "**********" at bounding box center [708, 227] width 201 height 398
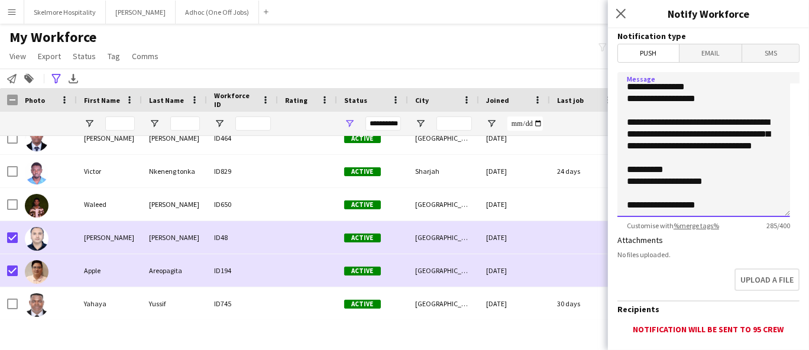
click at [679, 95] on textarea "**********" at bounding box center [703, 144] width 173 height 145
paste textarea "**********"
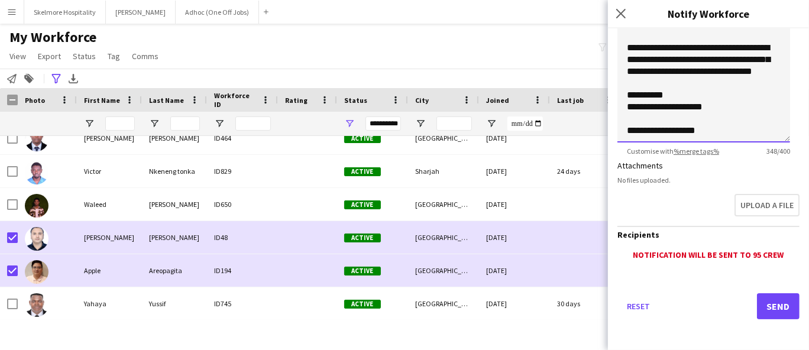
click at [730, 127] on textarea "**********" at bounding box center [703, 70] width 173 height 145
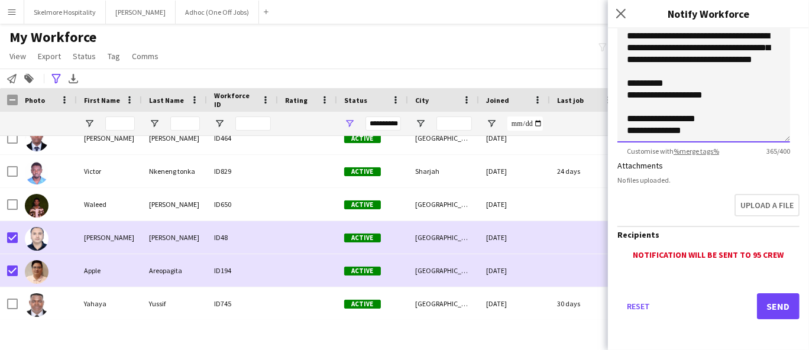
type textarea "**********"
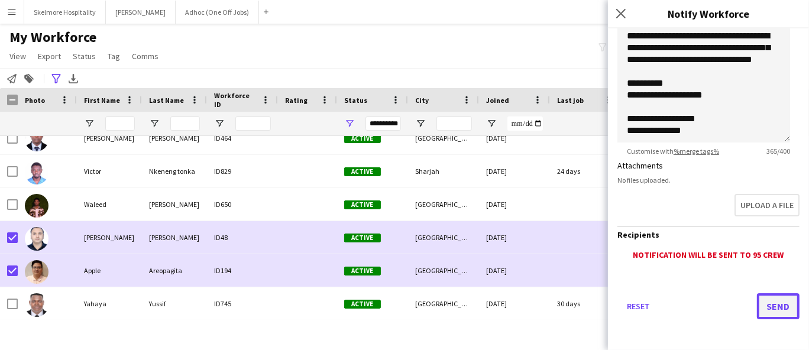
click at [760, 297] on button "Send" at bounding box center [778, 306] width 43 height 26
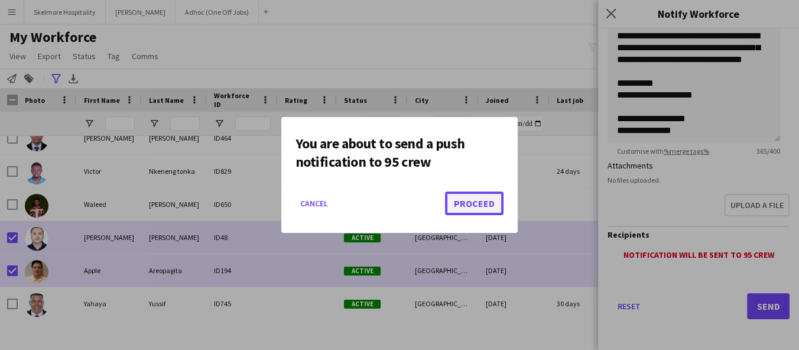
click at [458, 203] on button "Proceed" at bounding box center [474, 204] width 59 height 24
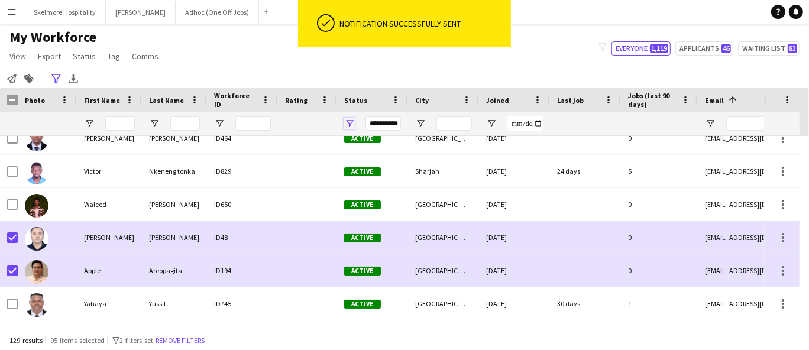
click at [349, 125] on span "Open Filter Menu" at bounding box center [349, 123] width 11 height 11
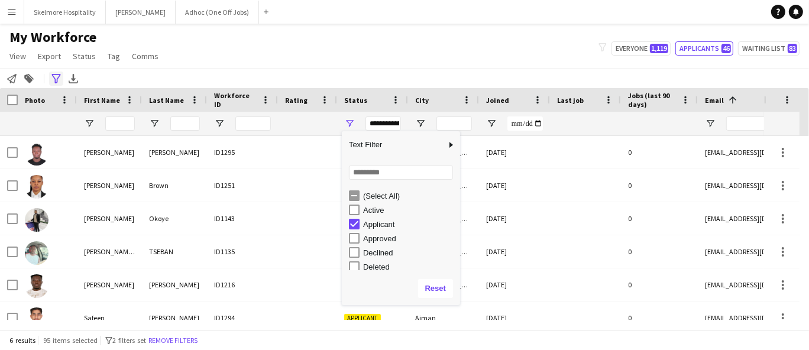
click at [61, 79] on div "Advanced filters" at bounding box center [56, 79] width 14 height 14
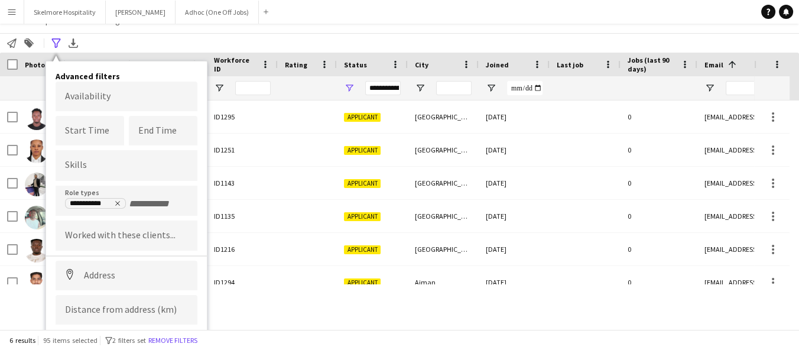
scroll to position [59, 0]
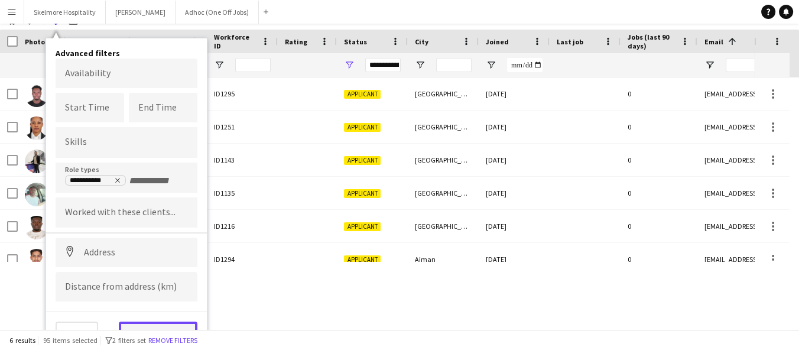
click at [163, 322] on button "View results" at bounding box center [158, 334] width 79 height 24
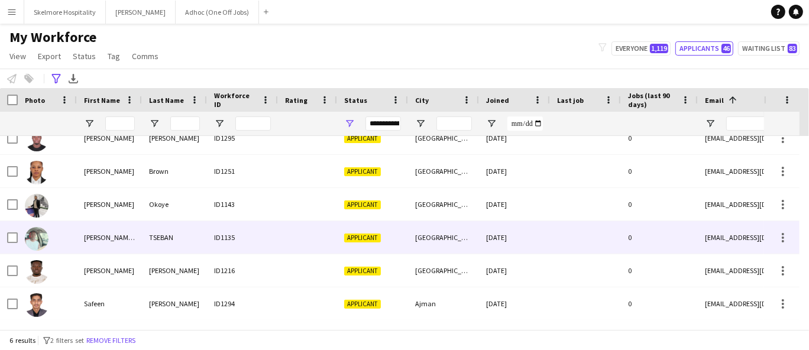
scroll to position [0, 0]
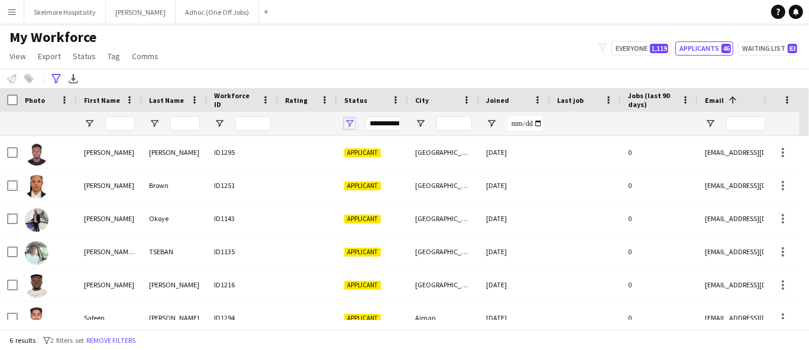
click at [348, 120] on span "Open Filter Menu" at bounding box center [349, 123] width 11 height 11
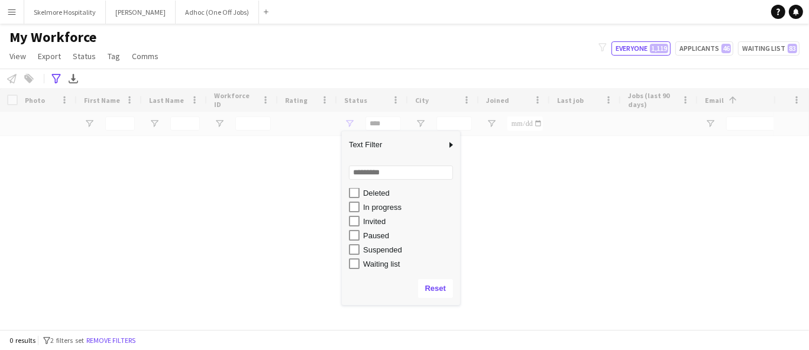
scroll to position [74, 0]
click at [373, 207] on div "In progress" at bounding box center [409, 206] width 93 height 9
click at [212, 233] on div "Loading" at bounding box center [404, 208] width 809 height 241
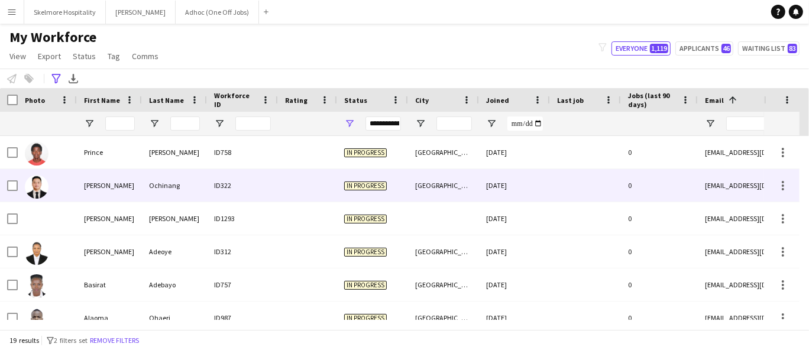
click at [73, 189] on div at bounding box center [47, 185] width 59 height 33
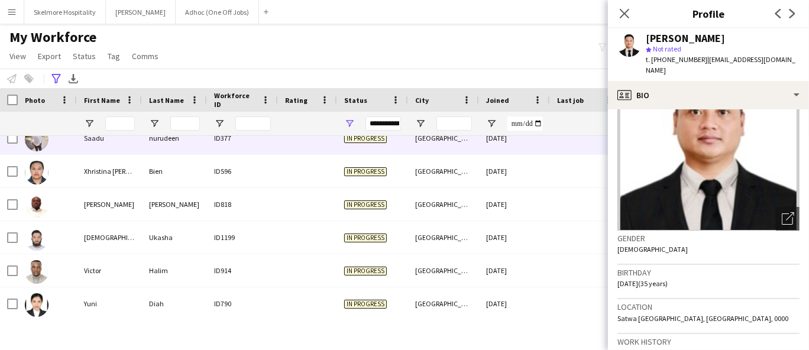
scroll to position [51, 0]
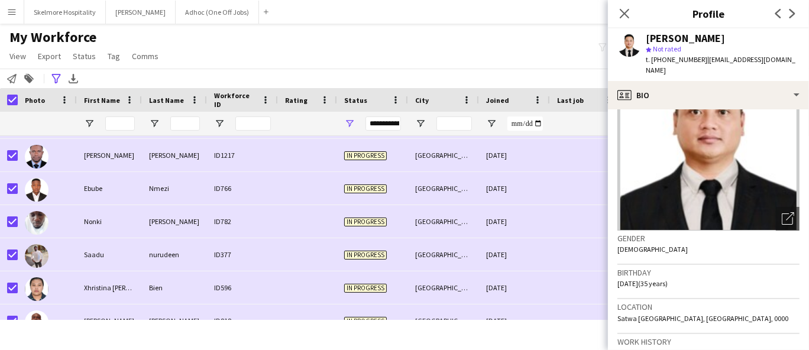
click at [317, 27] on main "**********" at bounding box center [404, 179] width 809 height 310
click at [292, 69] on div "**********" at bounding box center [404, 79] width 809 height 20
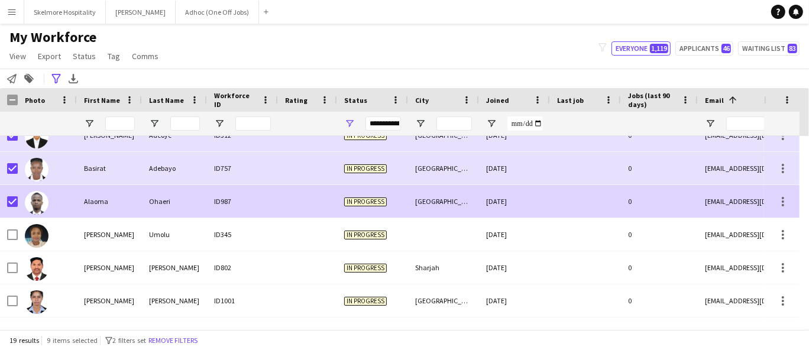
click at [18, 200] on div at bounding box center [47, 201] width 59 height 33
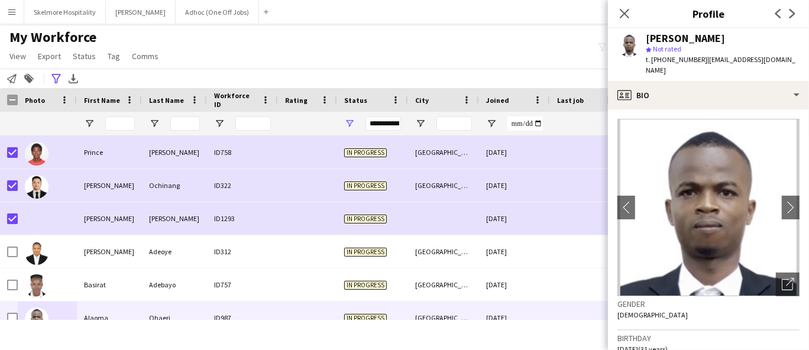
click at [343, 60] on div "My Workforce View Views Default view New view Update view Delete view Edit name…" at bounding box center [404, 48] width 809 height 40
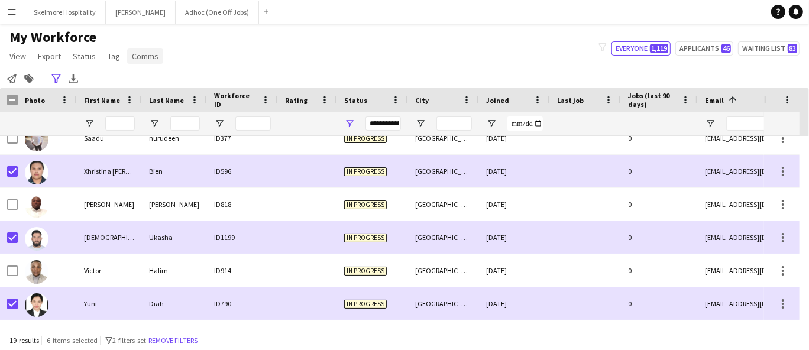
click at [140, 57] on span "Comms" at bounding box center [145, 56] width 27 height 11
click at [151, 87] on link "Send notification" at bounding box center [166, 81] width 83 height 25
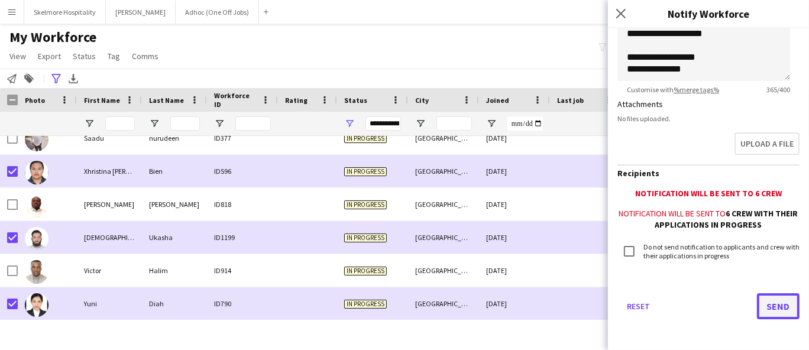
click at [783, 302] on button "Send" at bounding box center [778, 306] width 43 height 26
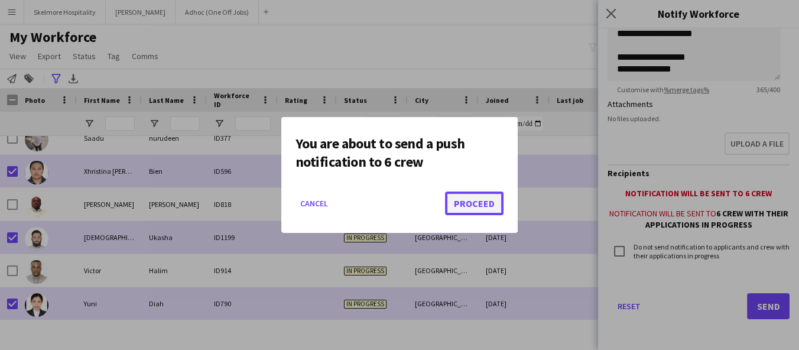
click at [478, 207] on button "Proceed" at bounding box center [474, 204] width 59 height 24
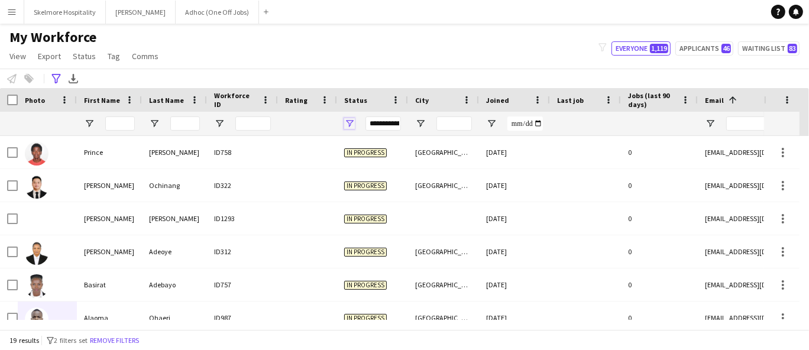
click at [350, 126] on span "Open Filter Menu" at bounding box center [349, 123] width 11 height 11
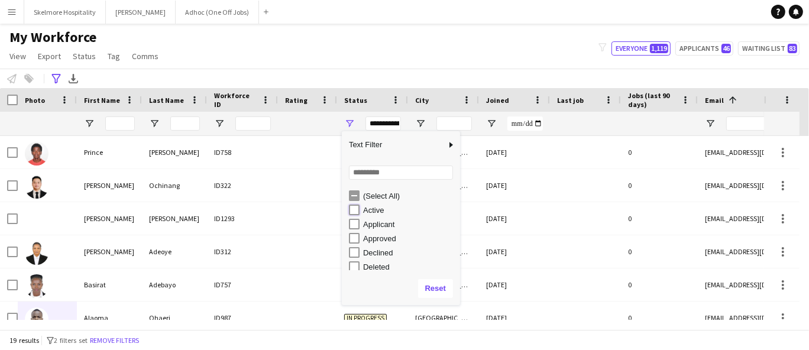
type input "**********"
click at [385, 77] on div "**********" at bounding box center [404, 79] width 809 height 20
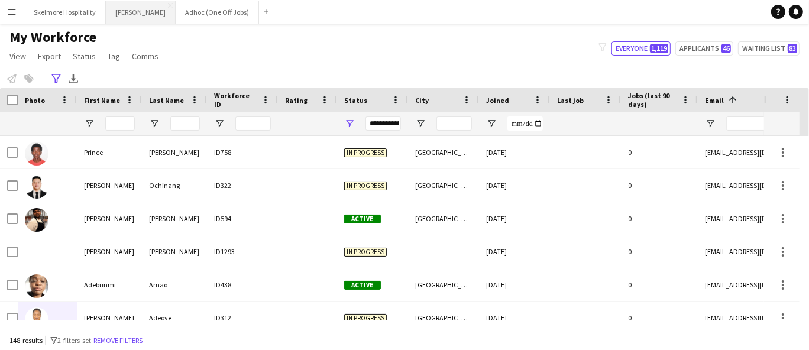
click at [122, 13] on button "LENA Close" at bounding box center [141, 12] width 70 height 23
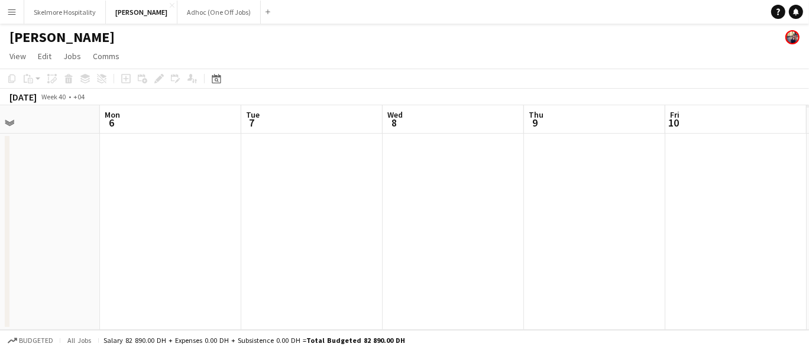
drag, startPoint x: 621, startPoint y: 235, endPoint x: 202, endPoint y: 227, distance: 419.7
click at [153, 225] on app-calendar-viewport "Thu 2 Fri 3 Sat 4 Sun 5 Mon 6 Tue 7 Wed 8 Thu 9 Fri 10 Sat 11 Sun 12" at bounding box center [404, 217] width 809 height 225
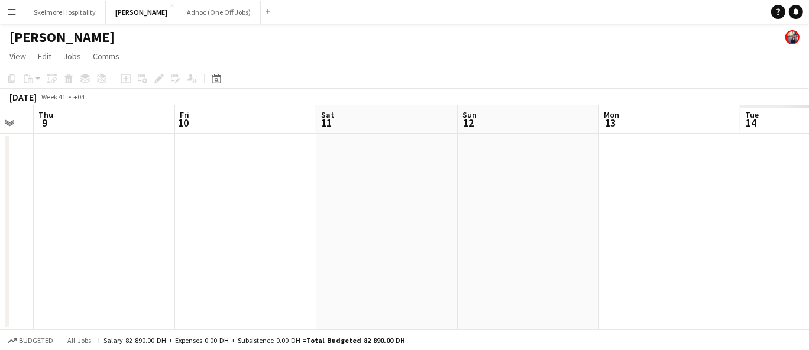
drag, startPoint x: 603, startPoint y: 224, endPoint x: 111, endPoint y: 210, distance: 492.6
click at [111, 210] on app-calendar-viewport "Mon 6 Tue 7 Wed 8 Thu 9 Fri 10 Sat 11 Sun 12 Mon 13 Tue 14 Wed 15 Thu 16" at bounding box center [404, 217] width 809 height 225
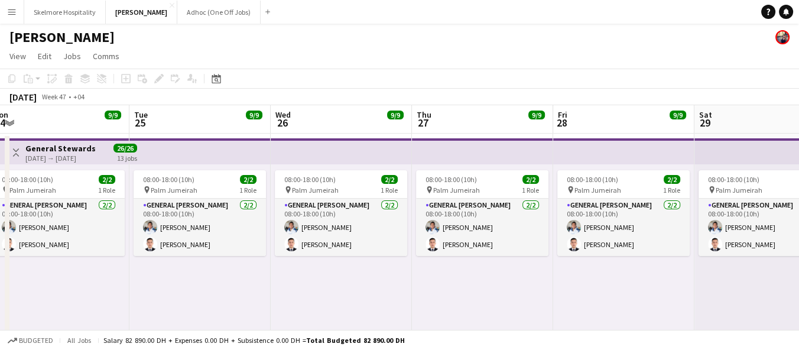
click at [178, 287] on div "08:00-18:00 (10h) 2/2 pin Palm Jumeirah 1 Role General Steward 2/2 08:00-18:00 …" at bounding box center [199, 255] width 141 height 183
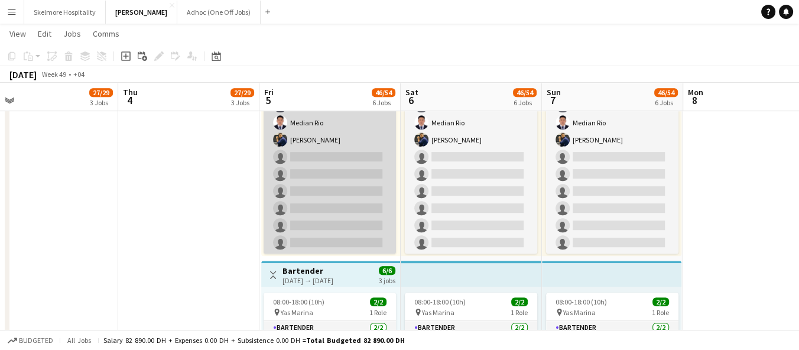
click at [300, 186] on app-card-role "Commis Chef 6A 7/13 08:00-18:00 (10h) Ifeanyi Daniel Echebe Ubaid Umar Amit Cha…" at bounding box center [330, 131] width 132 height 246
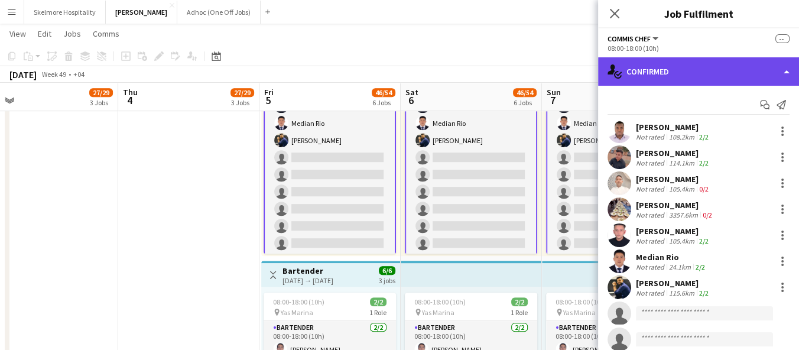
click at [664, 74] on div "single-neutral-actions-check-2 Confirmed" at bounding box center [698, 71] width 201 height 28
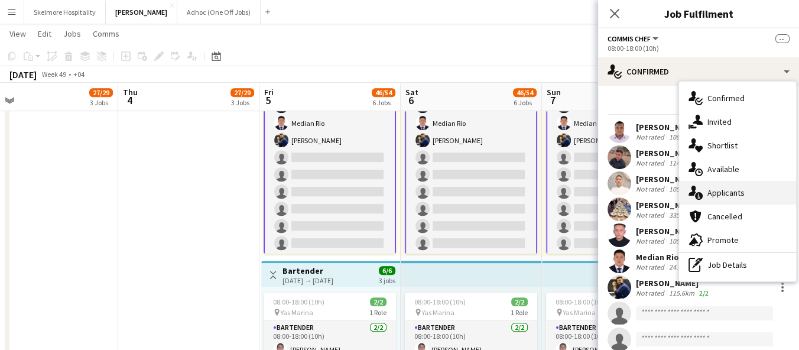
click at [704, 200] on div "single-neutral-actions-information Applicants" at bounding box center [737, 193] width 117 height 24
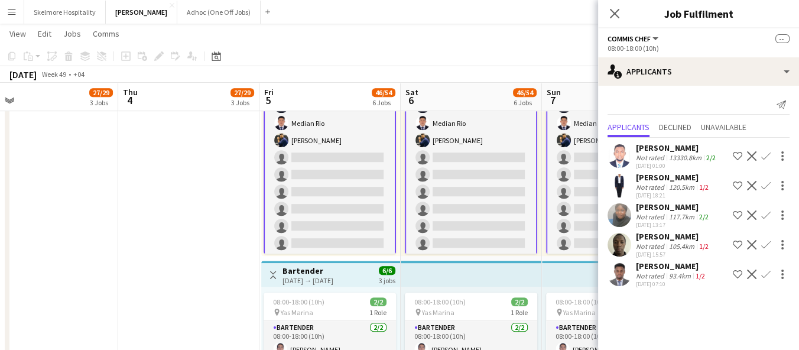
click at [658, 150] on div "Afeez Babatunde" at bounding box center [677, 147] width 82 height 11
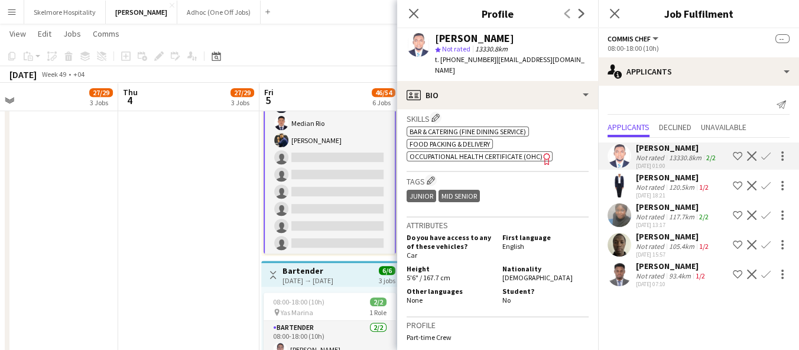
click at [634, 174] on div "Aisha Ajayi Not rated 120.5km 1/2 30-09-2025 18:21 Shortlist crew Decline Confi…" at bounding box center [698, 185] width 201 height 27
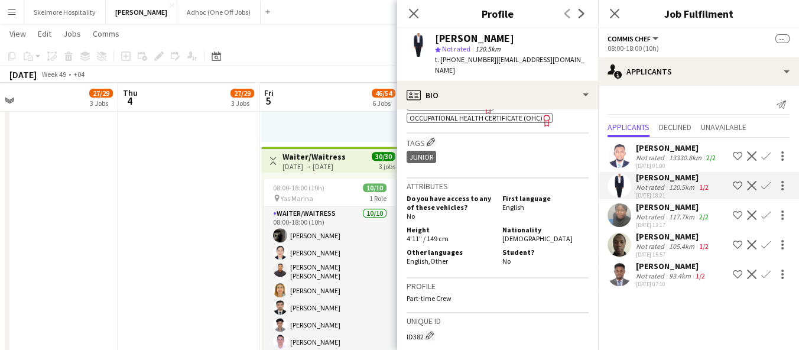
click at [633, 213] on div "Bisola Sodipo Not rated 117.7km 2/2 01-10-2025 13:17 Shortlist crew Decline Con…" at bounding box center [698, 215] width 201 height 27
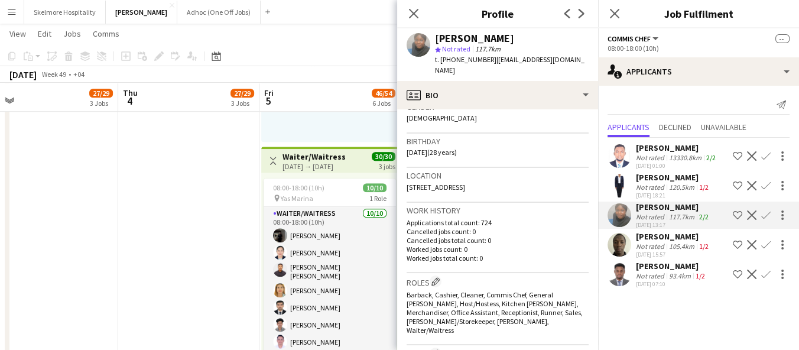
click at [629, 277] on app-user-avatar at bounding box center [620, 274] width 24 height 24
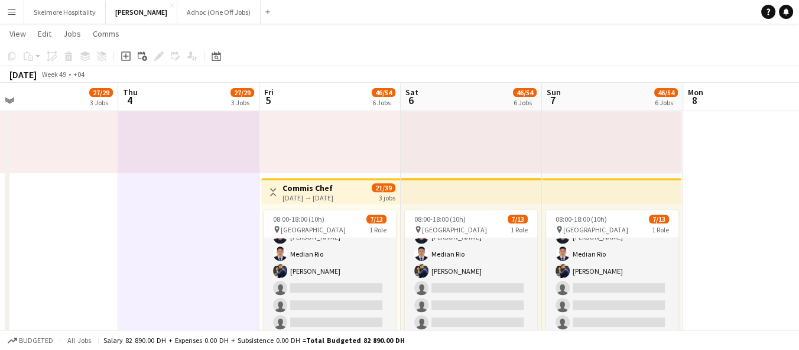
click at [708, 242] on app-date-cell at bounding box center [753, 175] width 141 height 1289
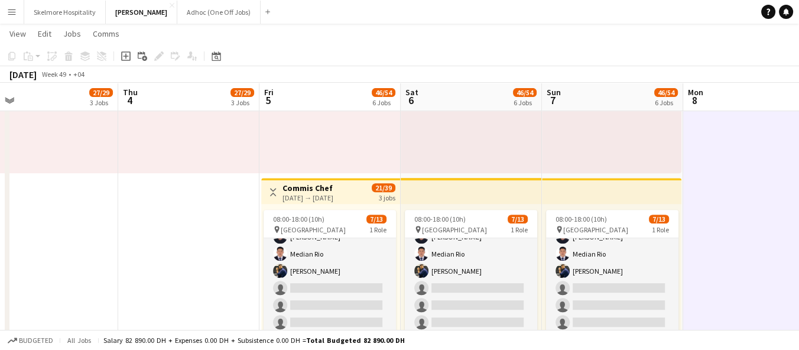
click at [765, 213] on app-date-cell at bounding box center [753, 175] width 141 height 1289
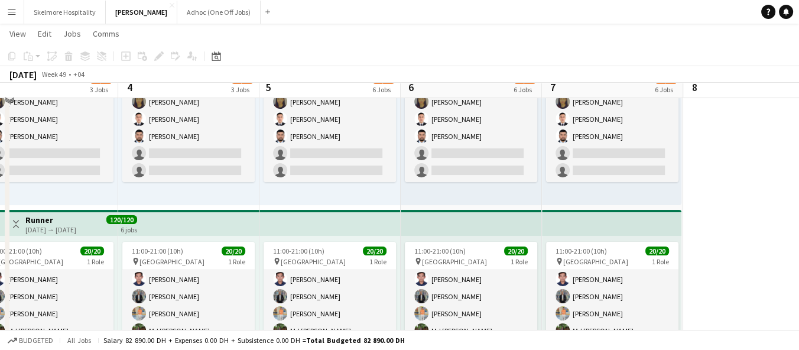
scroll to position [10, 0]
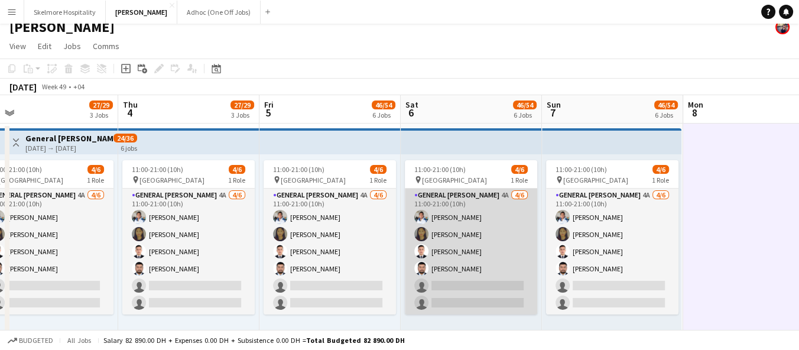
click at [499, 262] on app-card-role "General Steward 4A 4/6 11:00-21:00 (10h) EDDIE Sagucio jr Marilyn gonzales Anas…" at bounding box center [471, 252] width 132 height 126
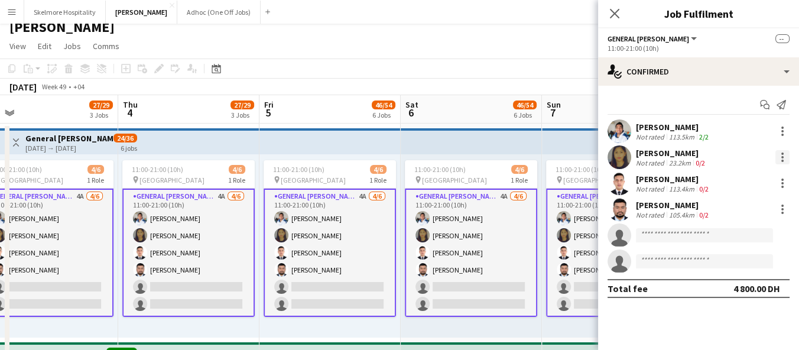
click at [781, 153] on div at bounding box center [782, 157] width 14 height 14
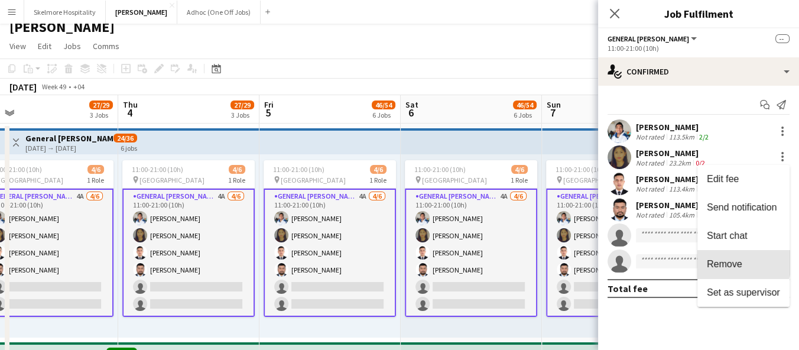
drag, startPoint x: 728, startPoint y: 262, endPoint x: 713, endPoint y: 257, distance: 16.1
click at [727, 262] on span "Remove" at bounding box center [724, 264] width 35 height 10
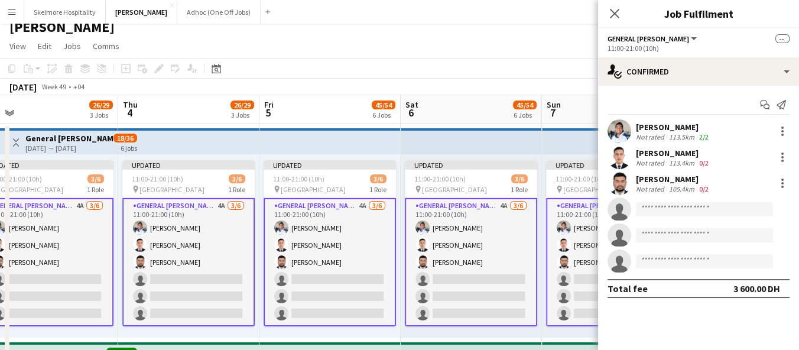
click at [528, 60] on app-toolbar "Copy Paste Paste Ctrl+V Paste with crew Ctrl+Shift+V Paste linked Job Delete Gr…" at bounding box center [399, 69] width 799 height 20
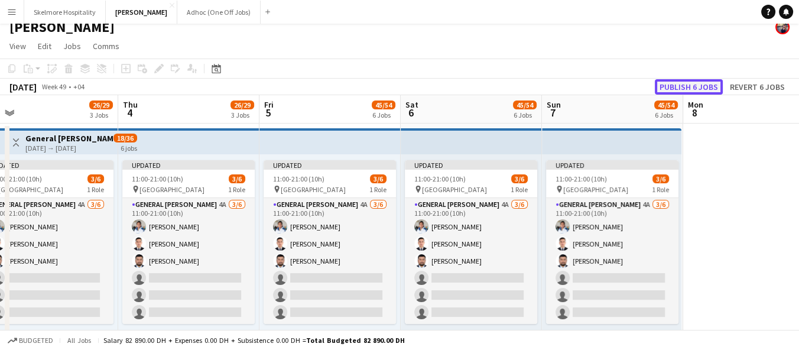
click at [710, 82] on button "Publish 6 jobs" at bounding box center [689, 86] width 68 height 15
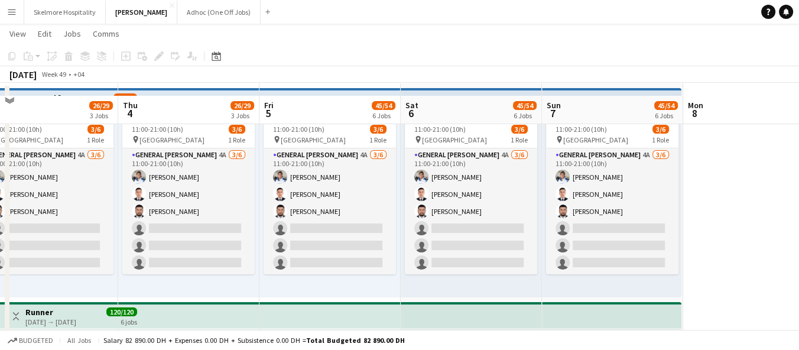
scroll to position [66, 0]
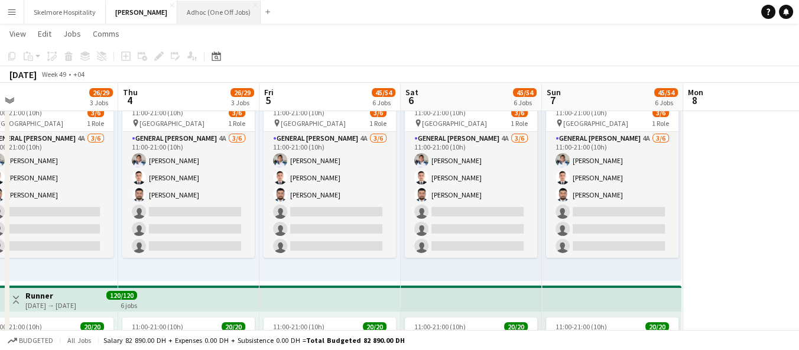
click at [177, 5] on button "Adhoc (One Off Jobs) Close" at bounding box center [218, 12] width 83 height 23
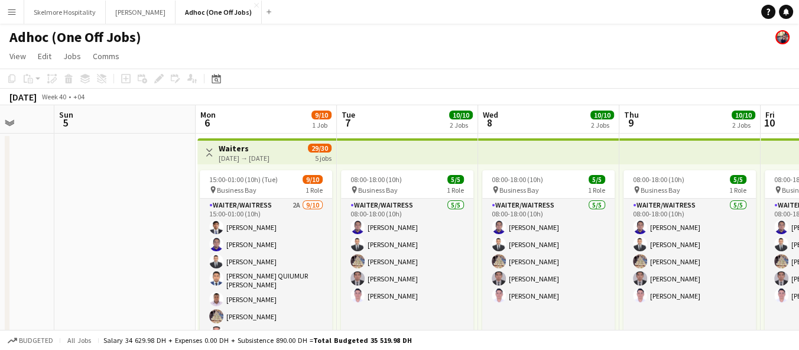
scroll to position [0, 402]
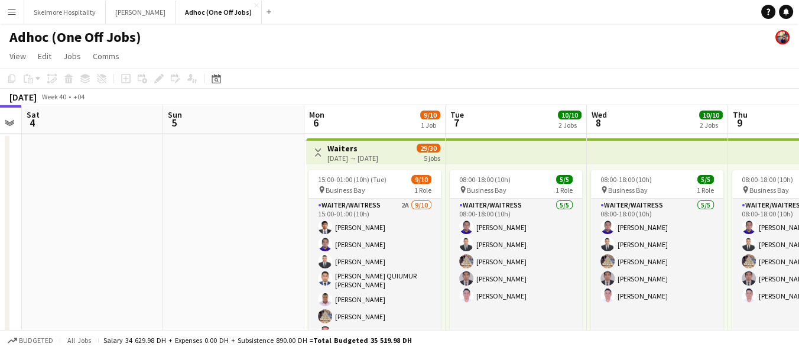
drag, startPoint x: 453, startPoint y: 257, endPoint x: 191, endPoint y: 244, distance: 262.2
click at [191, 244] on app-calendar-viewport "Wed 1 3/3 1 Job Thu 2 3/3 1 Job Fri 3 Sat 4 Sun 5 Mon 6 9/10 1 Job Tue 7 10/10 …" at bounding box center [399, 335] width 799 height 461
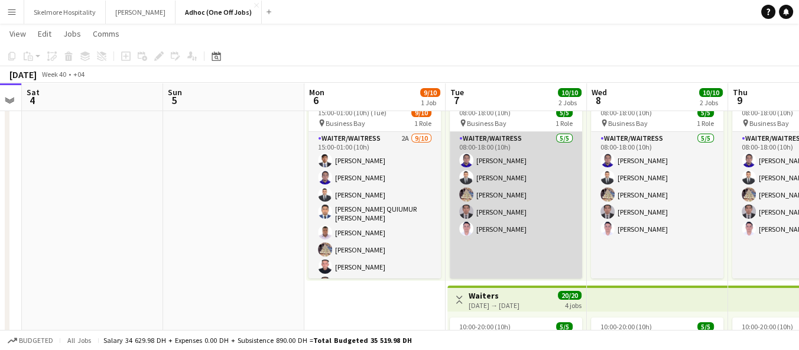
scroll to position [47, 0]
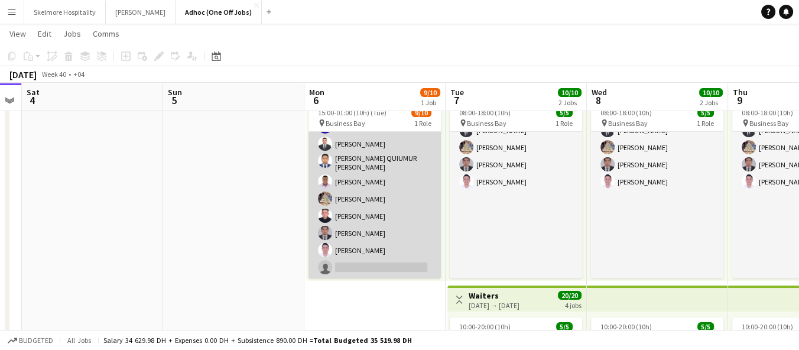
click at [361, 268] on app-card-role "Waiter/Waitress 2A 9/10 15:00-01:00 (10h) adriene duazo Lenard Randy Fundador S…" at bounding box center [375, 180] width 132 height 198
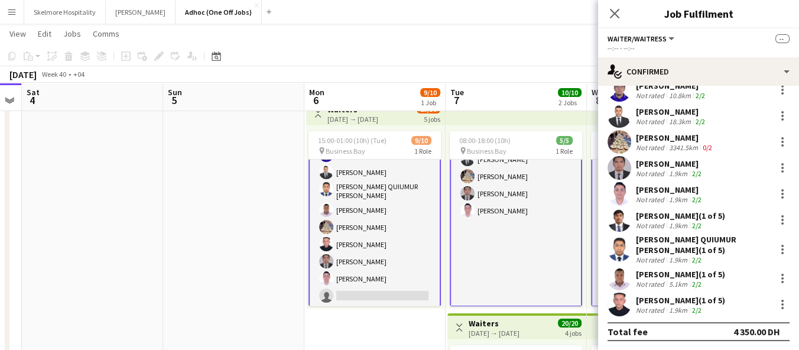
click at [399, 285] on app-card-role "Waiter/Waitress 2A 9/10 15:00-01:00 (10h) adriene duazo Lenard Randy Fundador S…" at bounding box center [375, 208] width 132 height 200
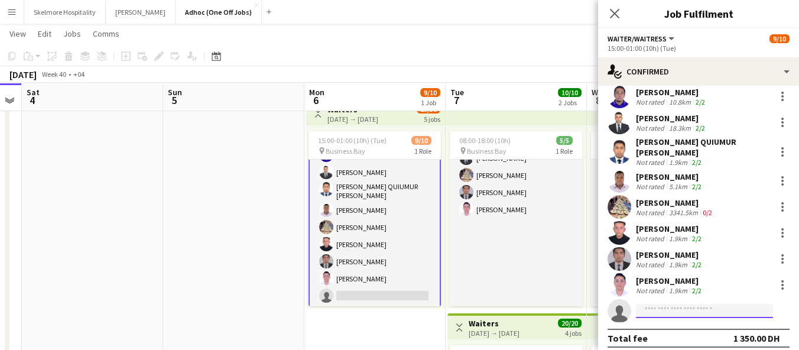
click at [717, 305] on input at bounding box center [704, 311] width 137 height 14
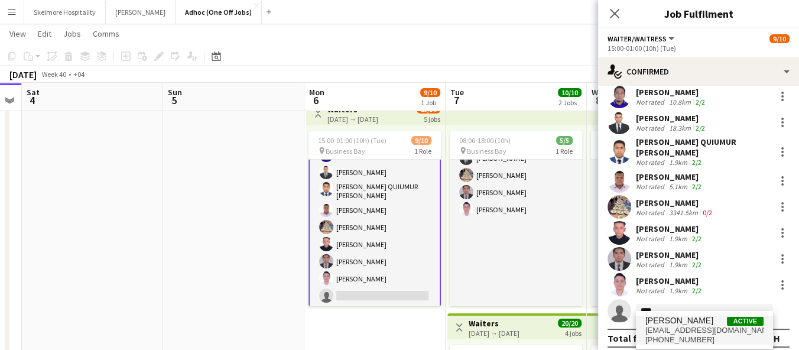
type input "****"
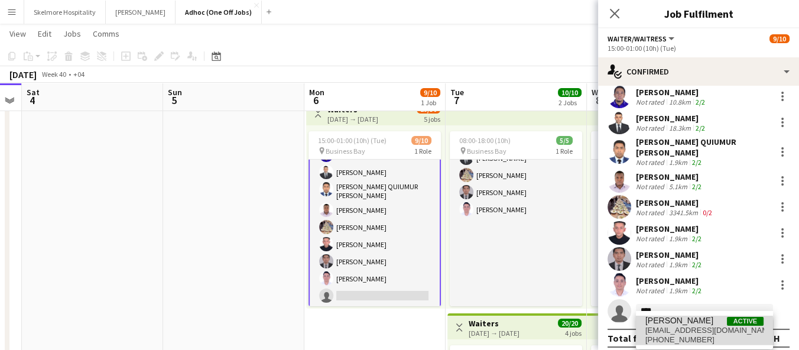
click at [672, 336] on span "+971564730354" at bounding box center [704, 339] width 118 height 9
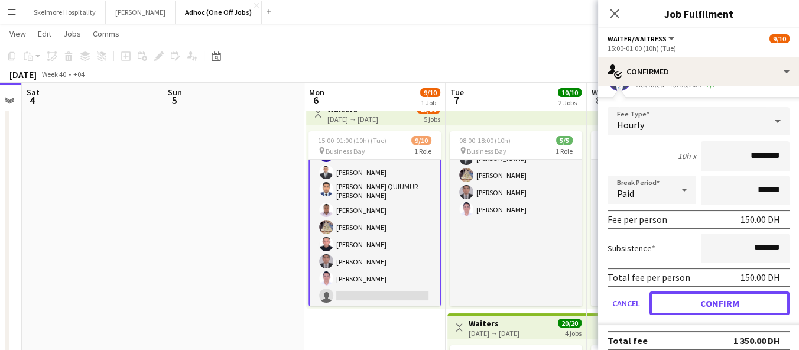
click at [700, 297] on button "Confirm" at bounding box center [720, 303] width 140 height 24
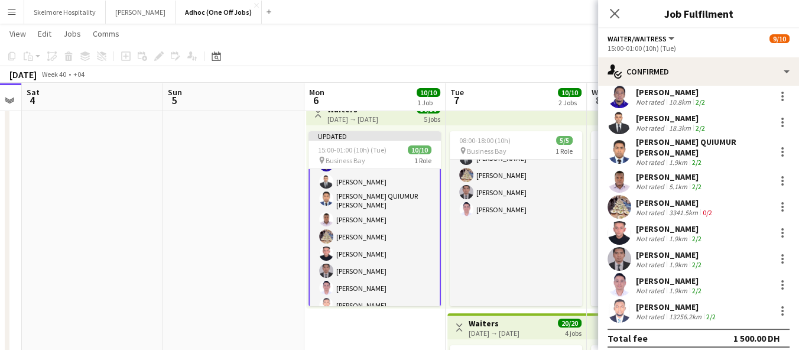
click at [265, 262] on app-date-cell at bounding box center [233, 311] width 141 height 433
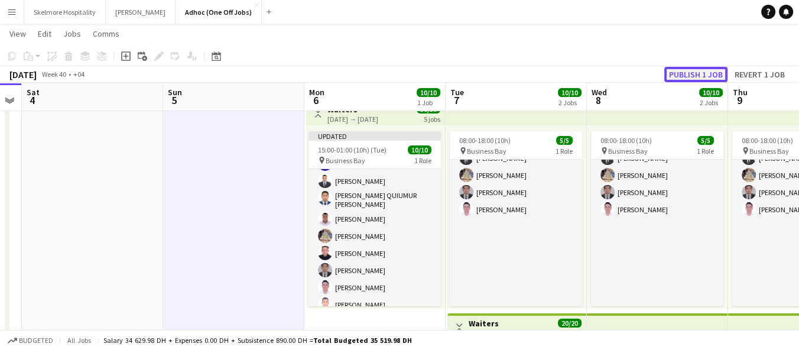
click at [712, 74] on button "Publish 1 job" at bounding box center [695, 74] width 63 height 15
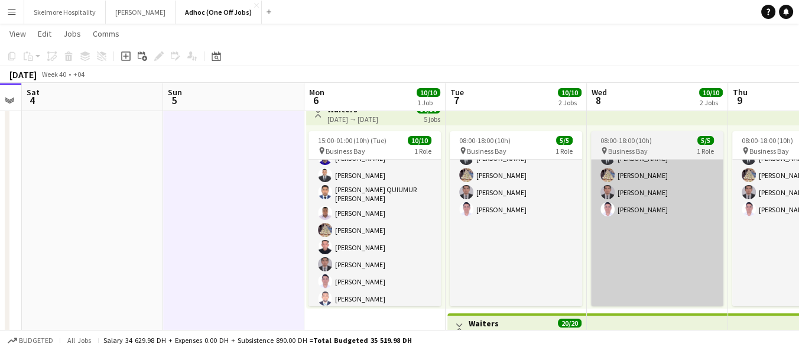
click at [628, 254] on app-card-role "Waiter/Waitress 5/5 08:00-18:00 (10h) Lenard Randy Fundador Sadok Aladdin Parmi…" at bounding box center [657, 209] width 132 height 194
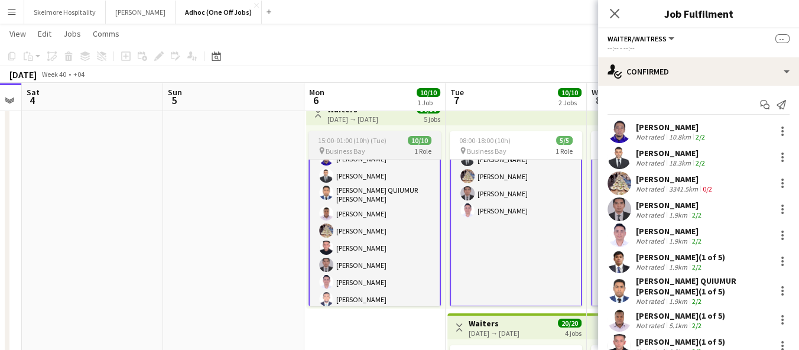
click at [378, 152] on div "pin Business Bay 1 Role" at bounding box center [375, 150] width 132 height 9
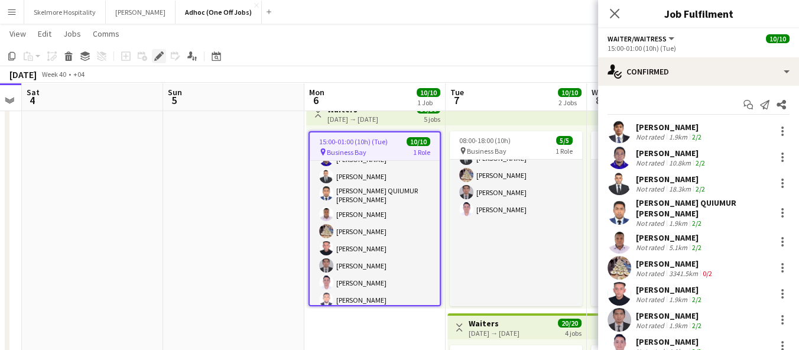
click at [161, 53] on icon at bounding box center [162, 52] width 3 height 3
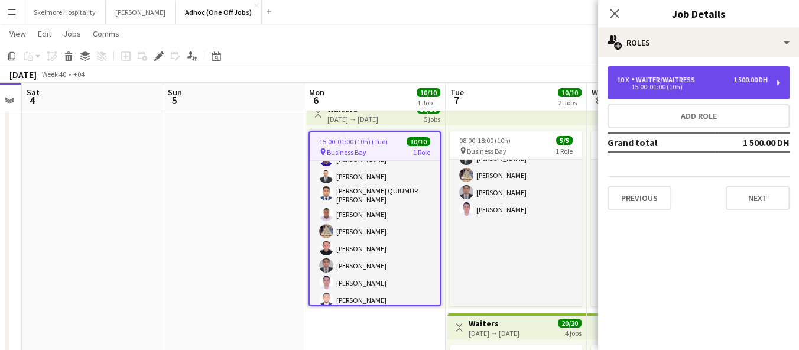
click at [644, 86] on div "15:00-01:00 (10h)" at bounding box center [692, 87] width 151 height 6
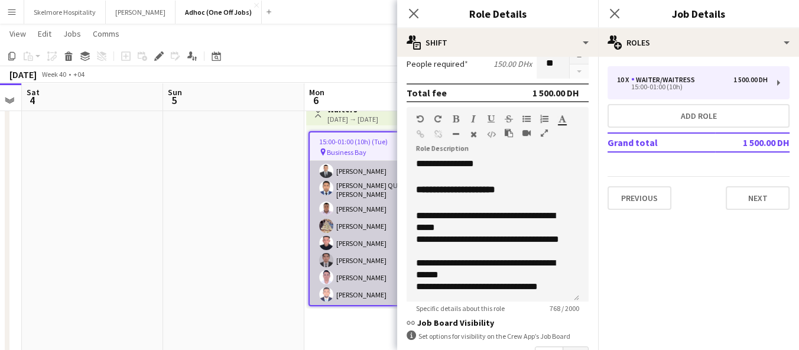
click at [372, 247] on app-card-role "Waiter/Waitress 10/10 15:00-01:00 (10h) adriene duazo Lenard Randy Fundador Sad…" at bounding box center [375, 207] width 130 height 198
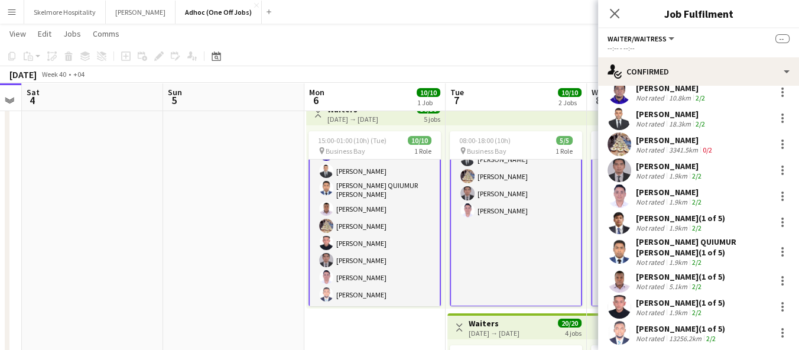
scroll to position [67, 0]
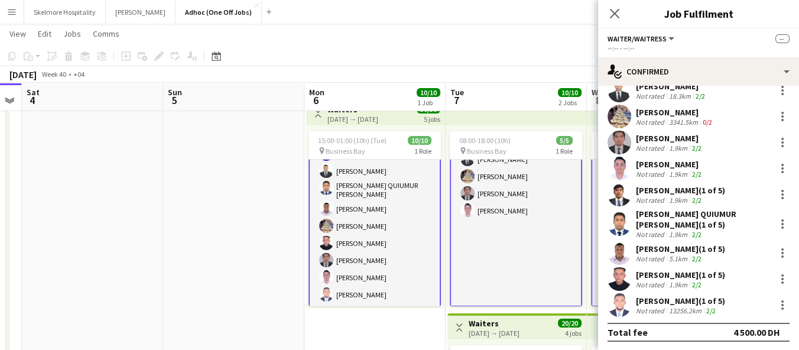
click at [645, 306] on div "Not rated" at bounding box center [651, 310] width 31 height 9
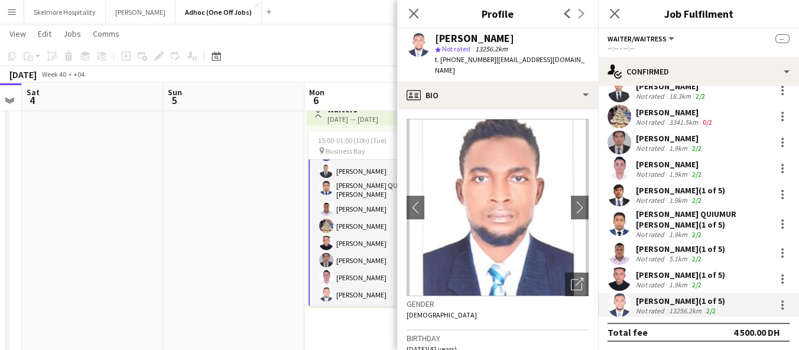
click at [468, 57] on span "t. +971564730354" at bounding box center [465, 59] width 61 height 9
copy span "971564730354"
click at [263, 329] on app-date-cell at bounding box center [233, 311] width 141 height 433
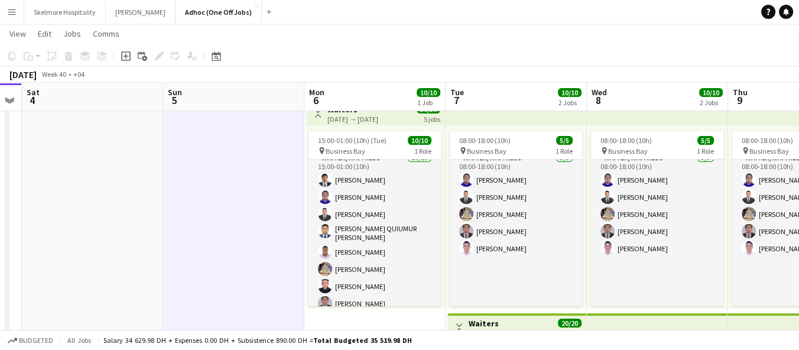
scroll to position [0, 0]
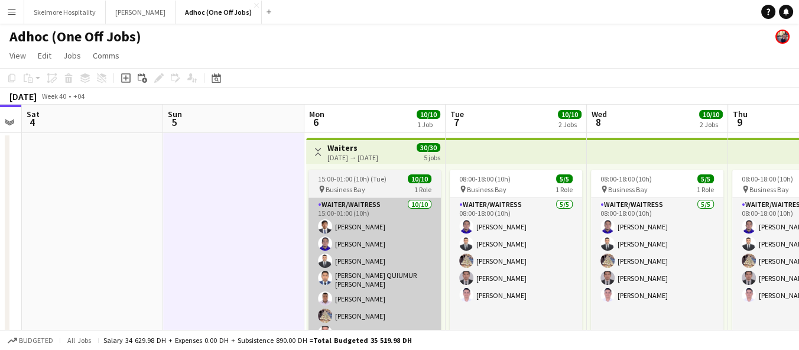
click at [342, 200] on app-card-role "Waiter/Waitress 10/10 15:00-01:00 (10h) adriene duazo Lenard Randy Fundador Sad…" at bounding box center [375, 297] width 132 height 198
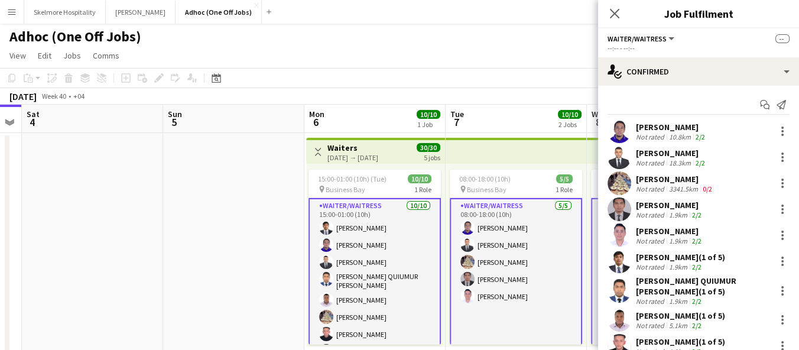
click at [369, 199] on app-card-role "Waiter/Waitress 10/10 15:00-01:00 (10h) adriene duazo Lenard Randy Fundador Sad…" at bounding box center [375, 298] width 132 height 200
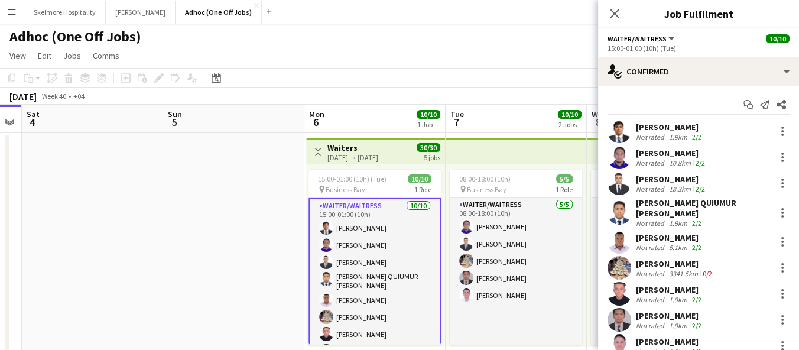
click at [339, 170] on app-job-card "15:00-01:00 (10h) (Tue) 10/10 pin Business Bay 1 Role Waiter/Waitress 10/10 15:…" at bounding box center [375, 257] width 132 height 175
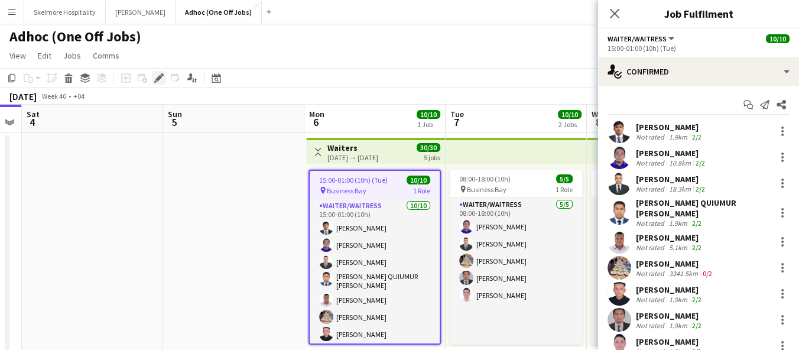
click at [157, 77] on icon at bounding box center [158, 78] width 7 height 7
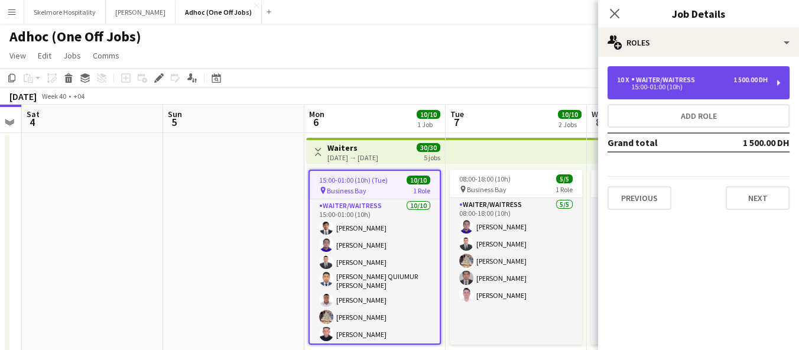
click at [643, 79] on div "Waiter/Waitress" at bounding box center [665, 80] width 69 height 8
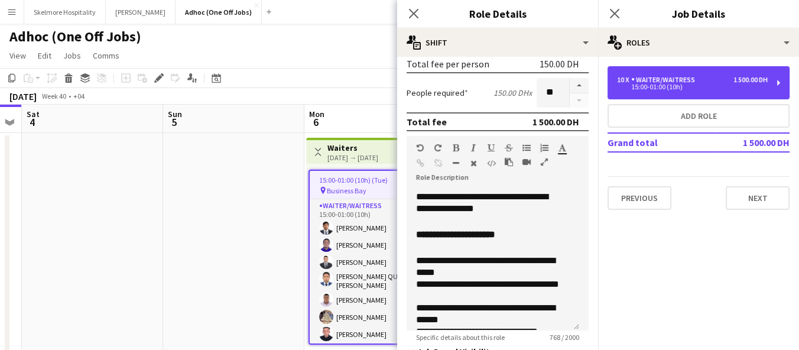
scroll to position [278, 0]
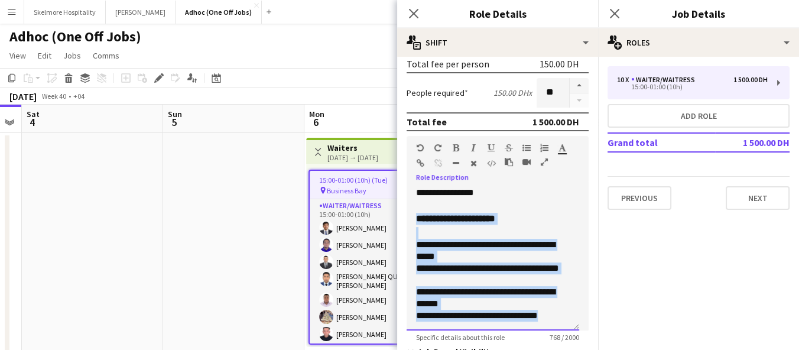
drag, startPoint x: 418, startPoint y: 215, endPoint x: 567, endPoint y: 322, distance: 183.9
click at [567, 322] on div "**********" at bounding box center [493, 260] width 173 height 142
copy div "**********"
click at [528, 257] on p "**********" at bounding box center [488, 262] width 144 height 47
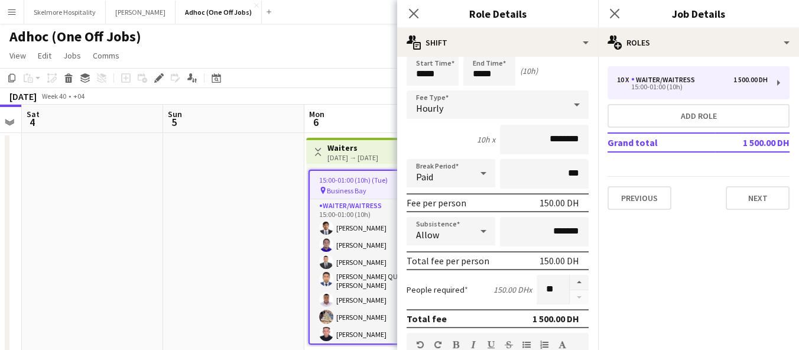
scroll to position [0, 0]
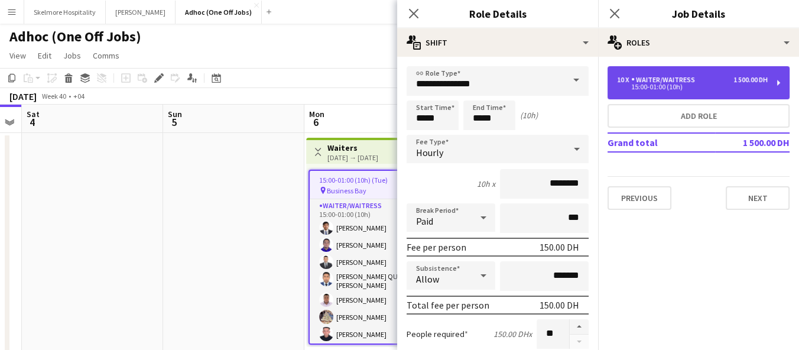
click at [684, 79] on div "Waiter/Waitress" at bounding box center [665, 80] width 69 height 8
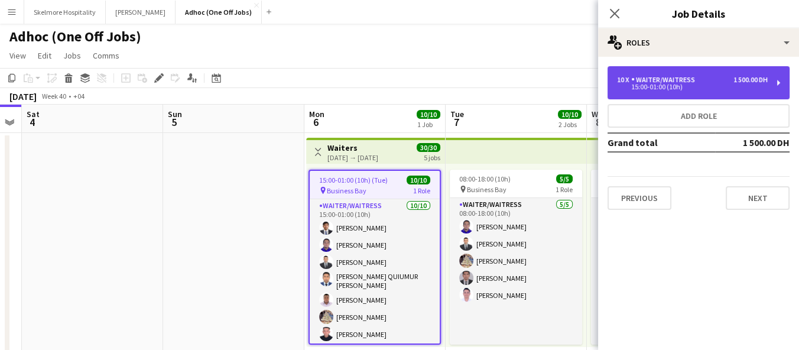
click at [662, 86] on div "15:00-01:00 (10h)" at bounding box center [692, 87] width 151 height 6
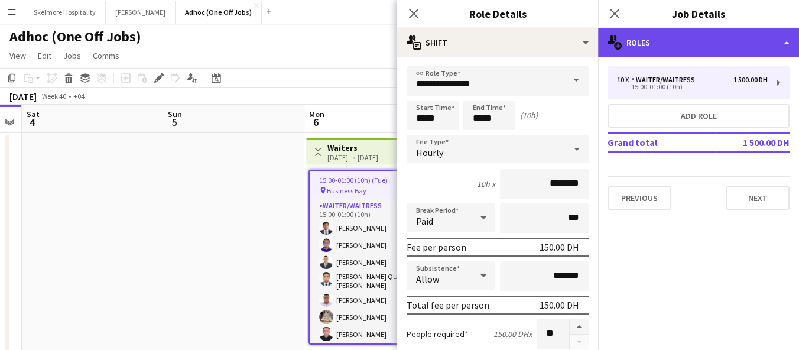
click at [651, 43] on div "multiple-users-add Roles" at bounding box center [698, 42] width 201 height 28
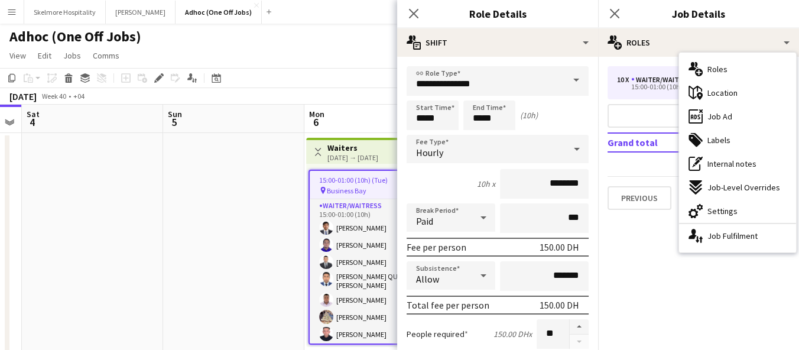
click at [654, 229] on mat-expansion-panel "pencil3 General details 10 x Waiter/Waitress 1 500.00 DH 15:00-01:00 (10h) Add …" at bounding box center [698, 203] width 201 height 293
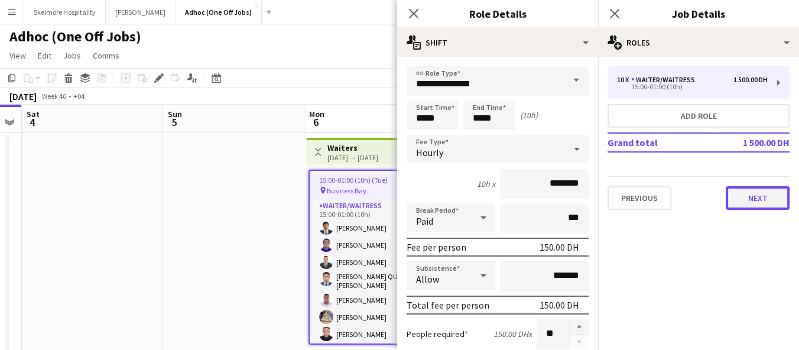
click at [753, 196] on button "Next" at bounding box center [758, 198] width 64 height 24
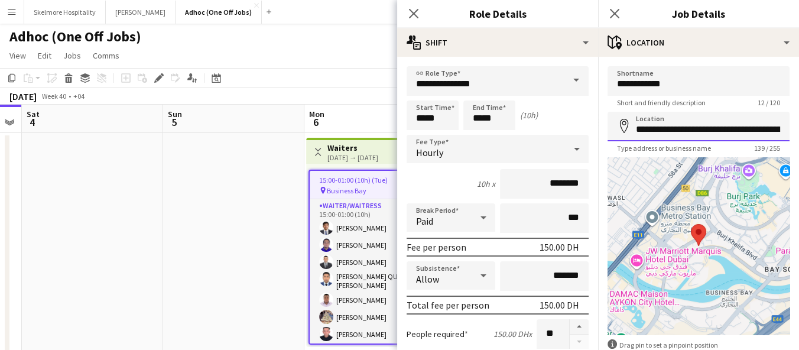
click at [716, 130] on input "**********" at bounding box center [699, 127] width 182 height 30
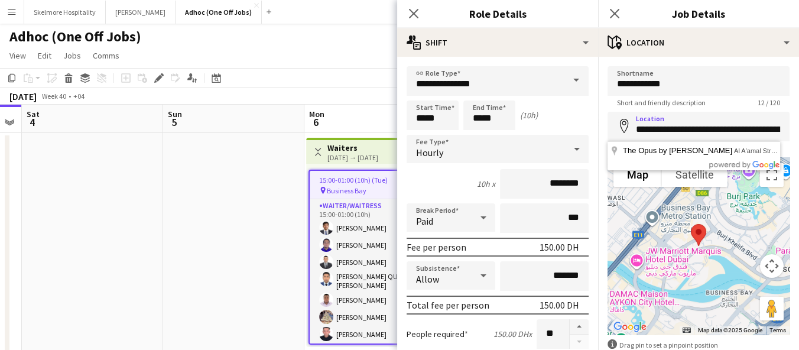
click at [262, 238] on app-date-cell at bounding box center [233, 349] width 141 height 433
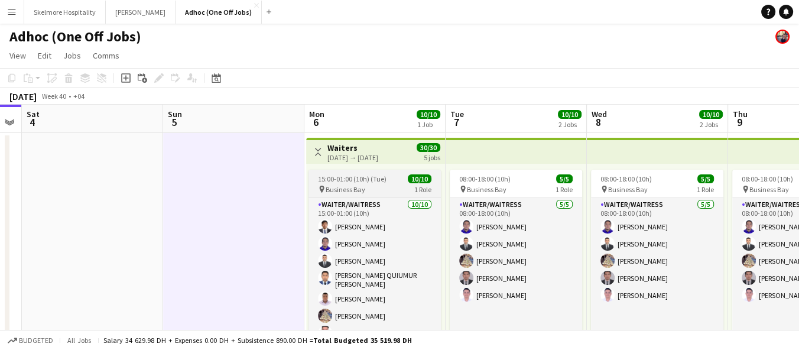
click at [412, 189] on div "pin Business Bay 1 Role" at bounding box center [375, 188] width 132 height 9
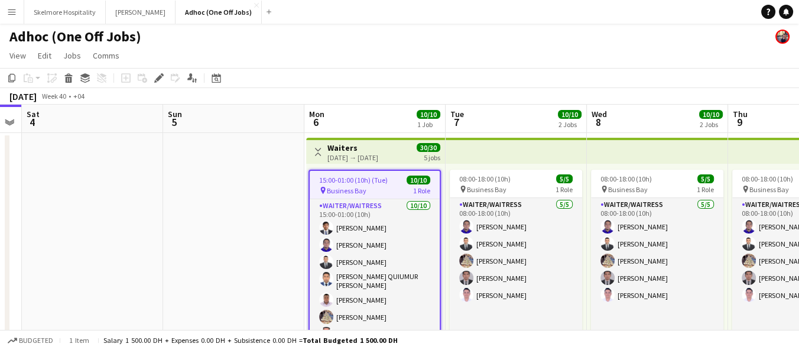
click at [150, 79] on div "Add job Add linked Job Edit Edit linked Job Applicants" at bounding box center [154, 78] width 90 height 14
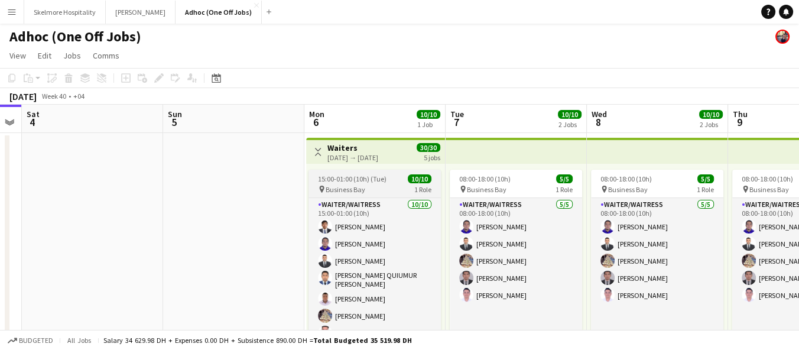
click at [386, 194] on app-job-card "15:00-01:00 (10h) (Tue) 10/10 pin Business Bay 1 Role Waiter/Waitress 10/10 15:…" at bounding box center [375, 257] width 132 height 175
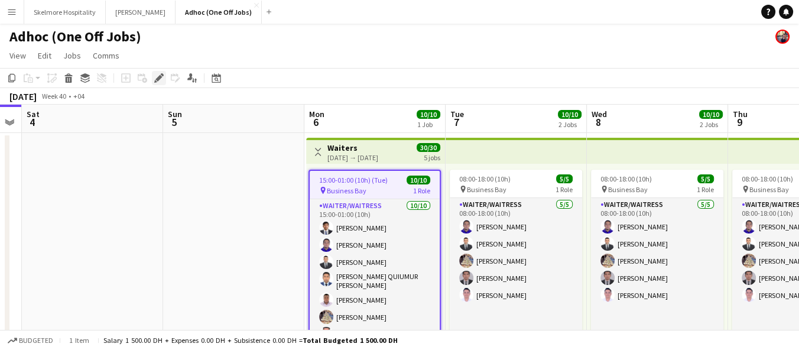
click at [158, 80] on icon at bounding box center [158, 78] width 7 height 7
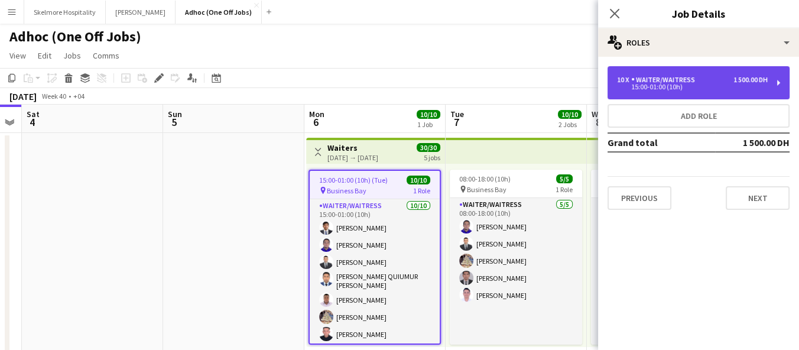
click at [754, 92] on div "10 x Waiter/Waitress 1 500.00 DH 15:00-01:00 (10h)" at bounding box center [699, 82] width 182 height 33
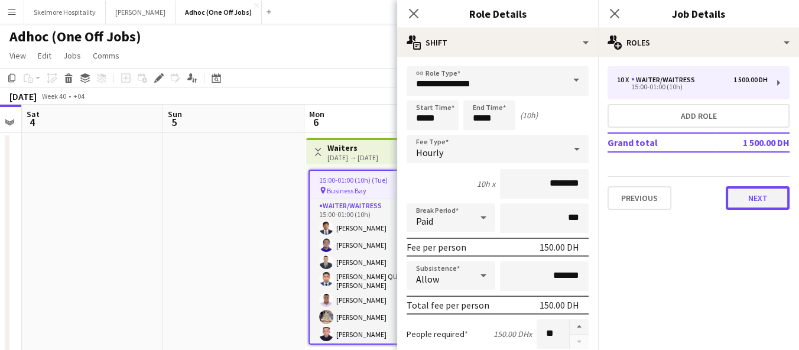
click at [779, 206] on button "Next" at bounding box center [758, 198] width 64 height 24
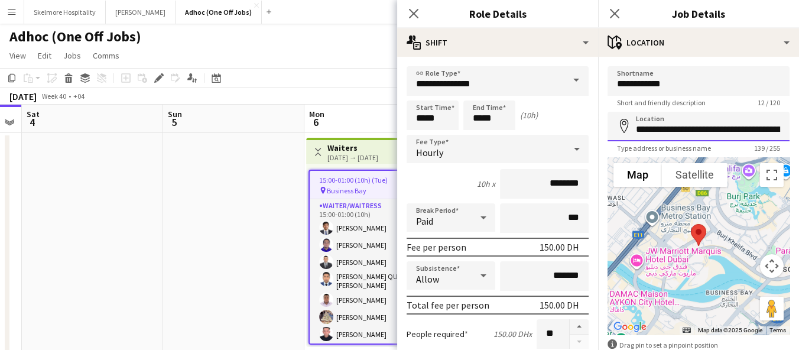
click at [715, 127] on input "**********" at bounding box center [699, 127] width 182 height 30
type input "**********"
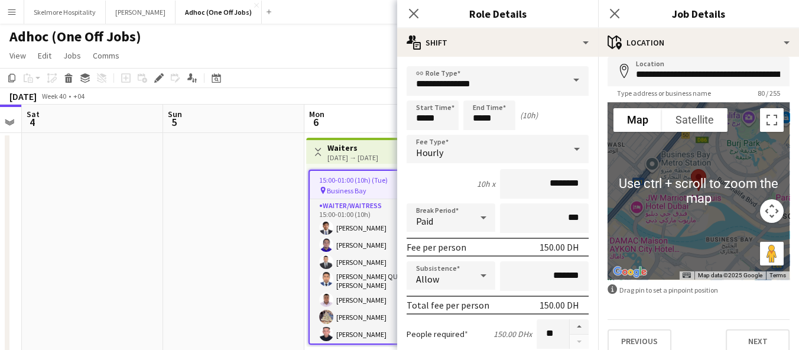
scroll to position [66, 0]
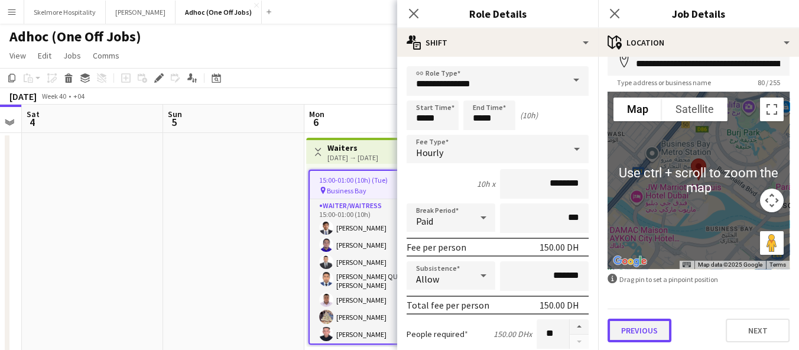
click at [657, 336] on button "Previous" at bounding box center [640, 331] width 64 height 24
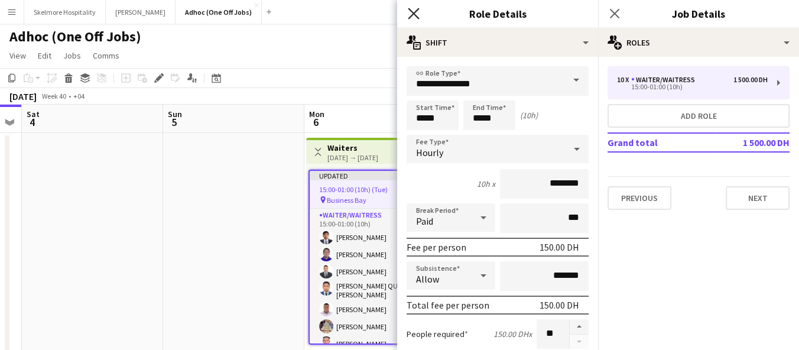
click at [415, 11] on icon at bounding box center [413, 13] width 11 height 11
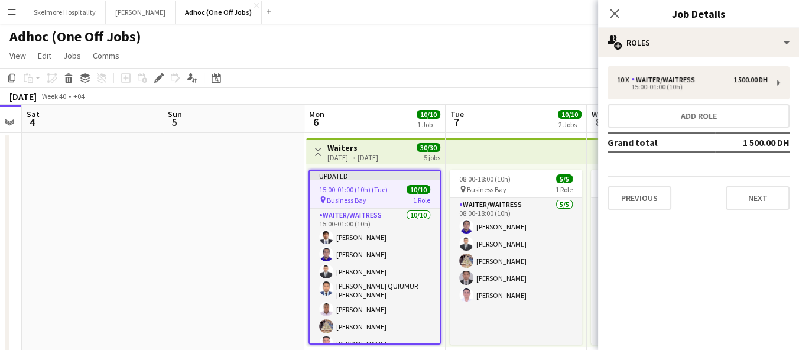
click at [573, 74] on app-toolbar "Copy Paste Paste Ctrl+V Paste with crew Ctrl+Shift+V Paste linked Job Delete Gr…" at bounding box center [399, 78] width 799 height 20
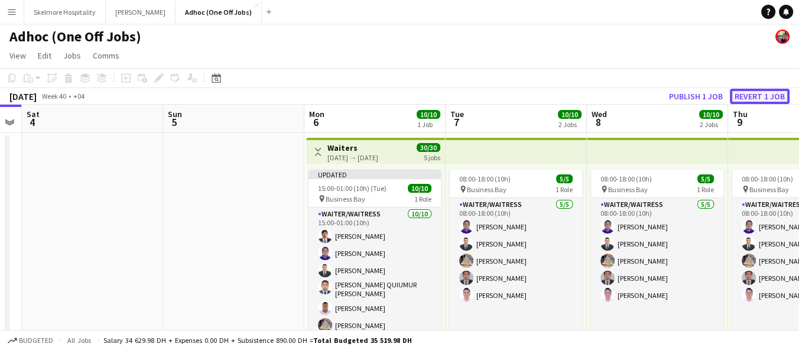
click at [755, 97] on button "Revert 1 job" at bounding box center [760, 96] width 60 height 15
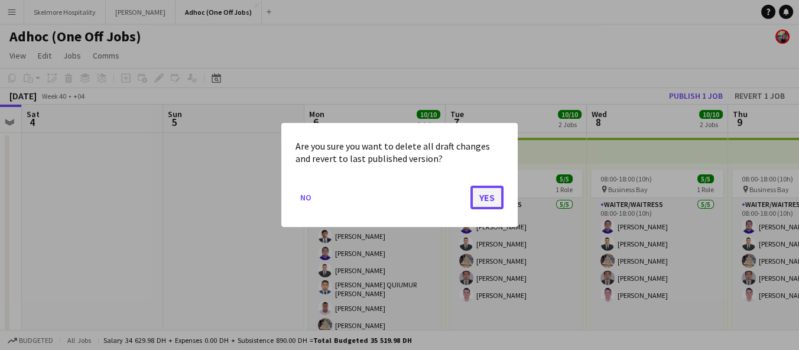
click at [486, 203] on button "Yes" at bounding box center [486, 198] width 33 height 24
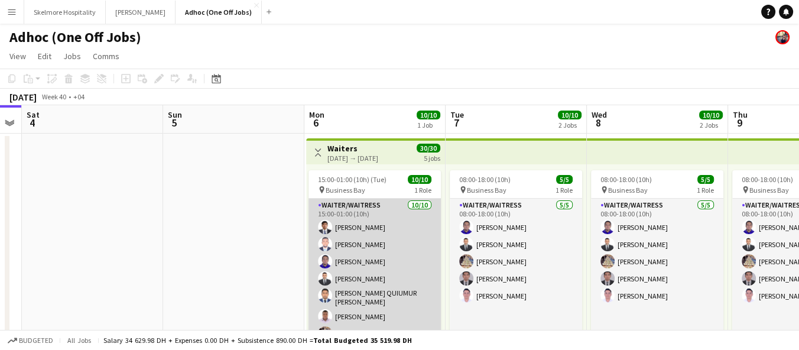
scroll to position [47, 0]
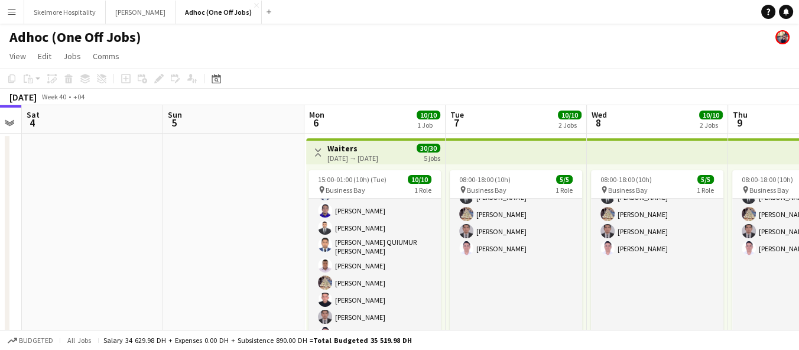
click at [231, 323] on app-date-cell at bounding box center [233, 350] width 141 height 433
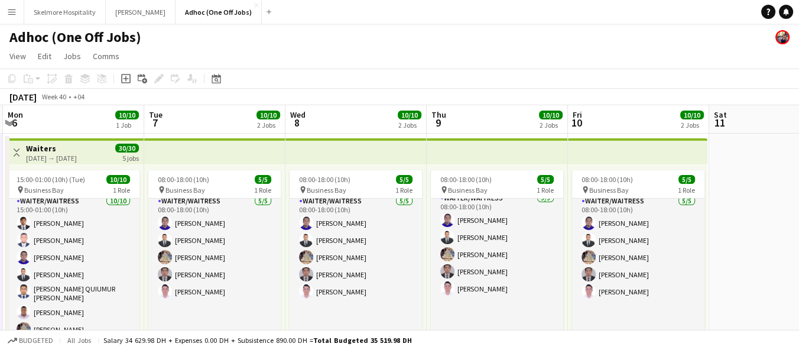
scroll to position [4, 0]
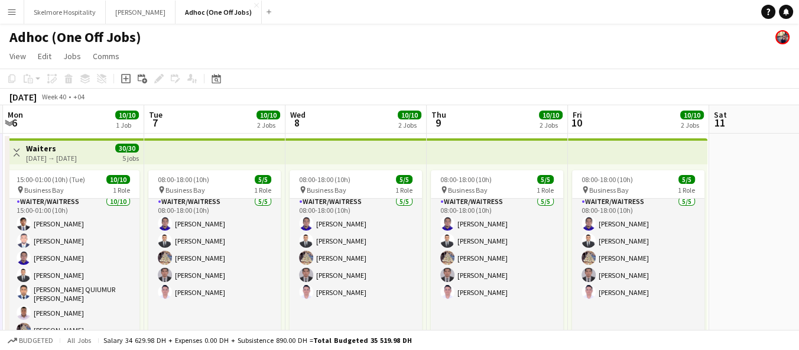
click at [671, 85] on app-toolbar "Copy Paste Paste Ctrl+V Paste with crew Ctrl+Shift+V Paste linked Job Delete Gr…" at bounding box center [399, 79] width 799 height 20
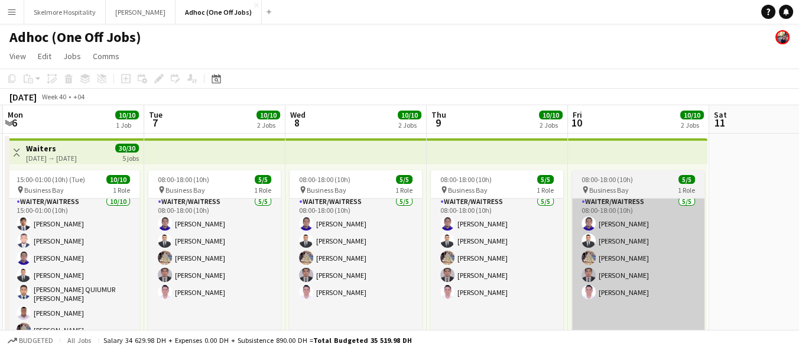
click at [650, 266] on app-card-role "Waiter/Waitress 5/5 08:00-18:00 (10h) Lenard Randy Fundador Sadok Aladdin Parmi…" at bounding box center [638, 292] width 132 height 194
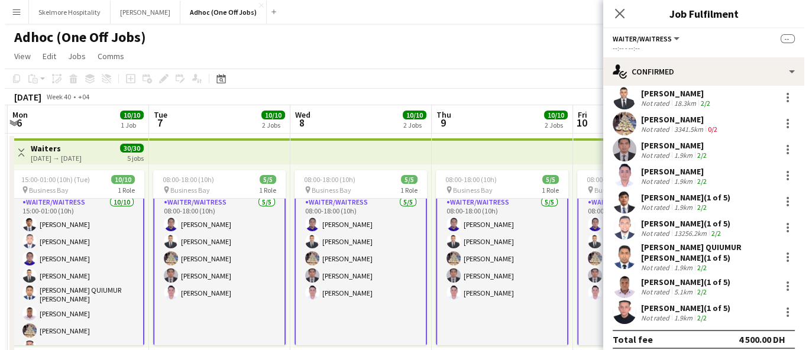
scroll to position [67, 0]
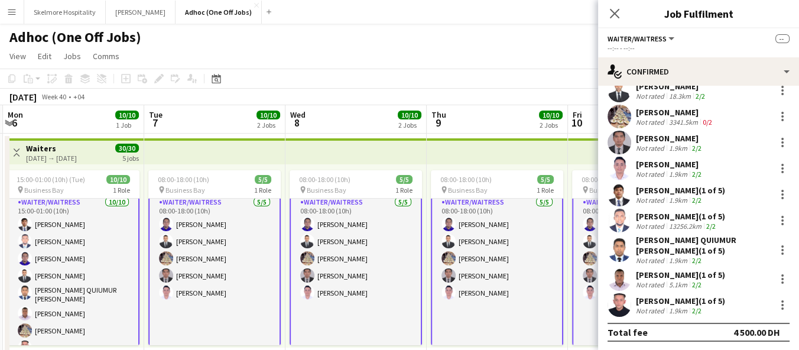
click at [655, 307] on div "Not rated" at bounding box center [651, 310] width 31 height 9
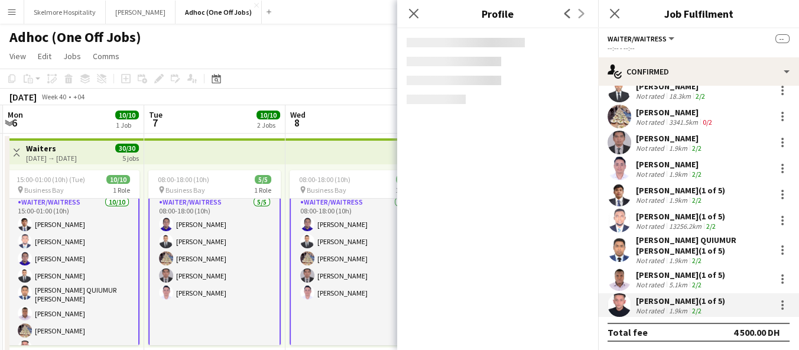
click at [664, 283] on div "Not rated" at bounding box center [651, 284] width 31 height 9
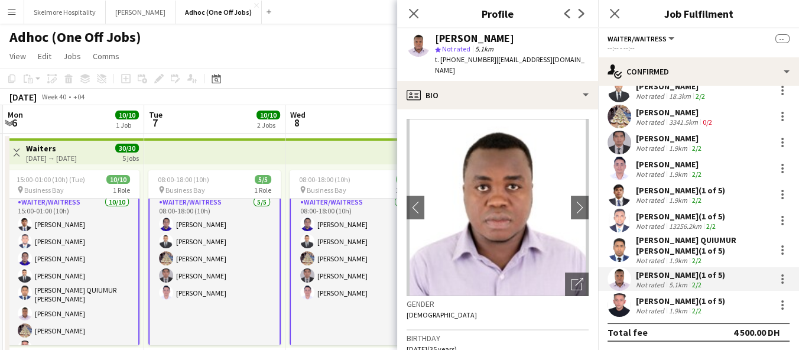
click at [670, 253] on div "MOHAMMAD QUIUMUR RAHMAN (1 of 5)" at bounding box center [703, 245] width 135 height 21
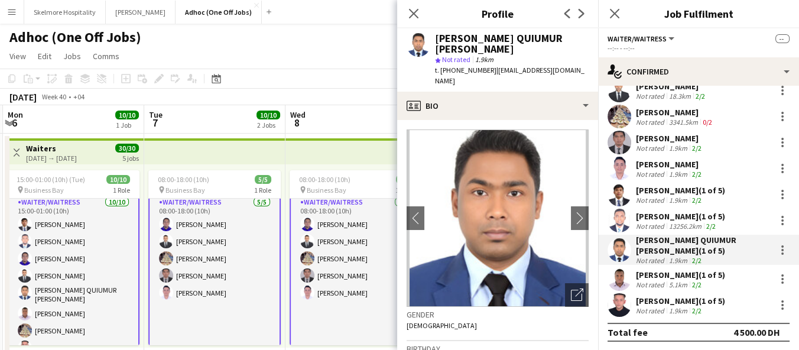
click at [666, 235] on div "MOHAMMAD QUIUMUR RAHMAN (1 of 5)" at bounding box center [703, 245] width 135 height 21
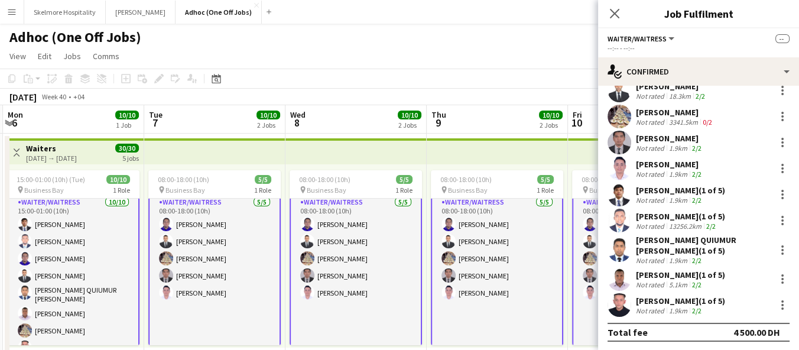
click at [671, 226] on div "13256.2km" at bounding box center [685, 226] width 37 height 9
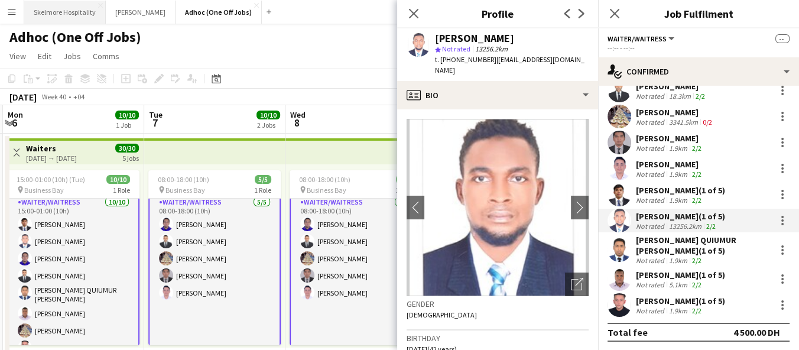
click at [69, 16] on button "Skelmore Hospitality Close" at bounding box center [65, 12] width 82 height 23
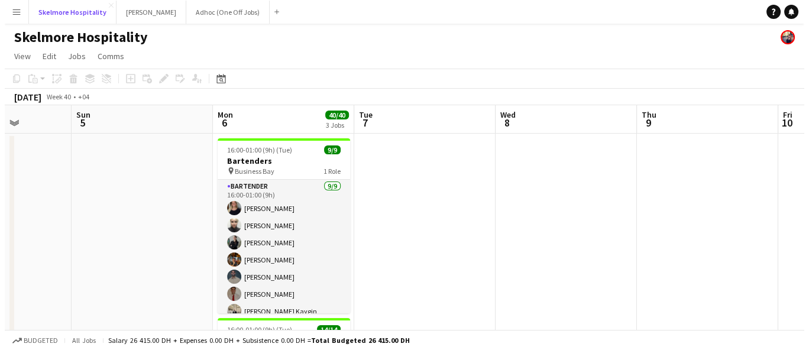
scroll to position [0, 330]
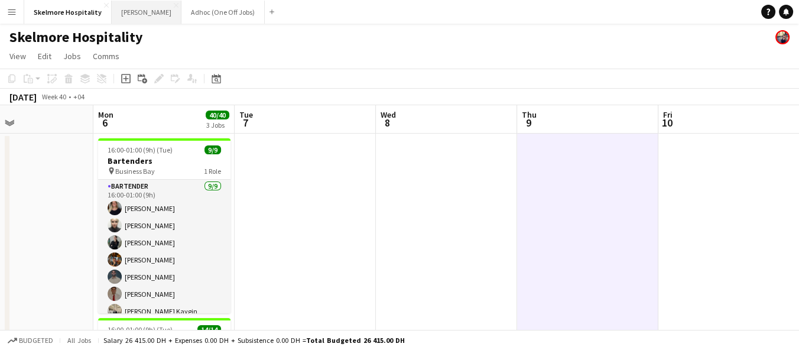
click at [118, 8] on button "LENA Close" at bounding box center [147, 12] width 70 height 23
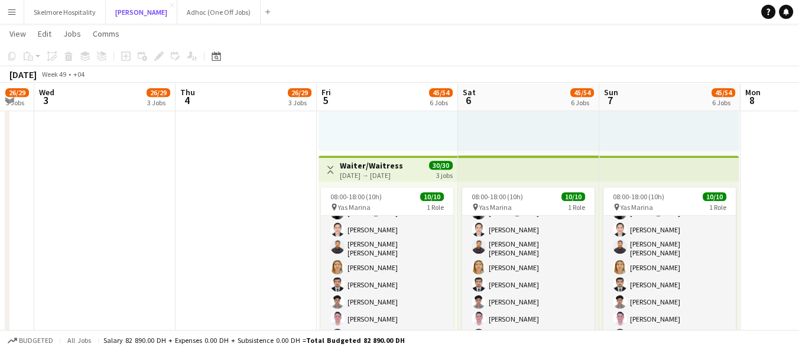
scroll to position [47, 0]
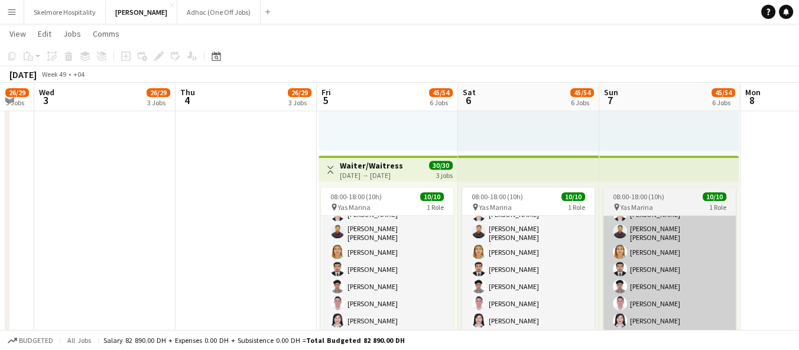
click at [637, 281] on app-card-role "Waiter/Waitress 10/10 08:00-18:00 (10h) Claribelle Ramos Jinkee Estandian Hezir…" at bounding box center [669, 267] width 132 height 198
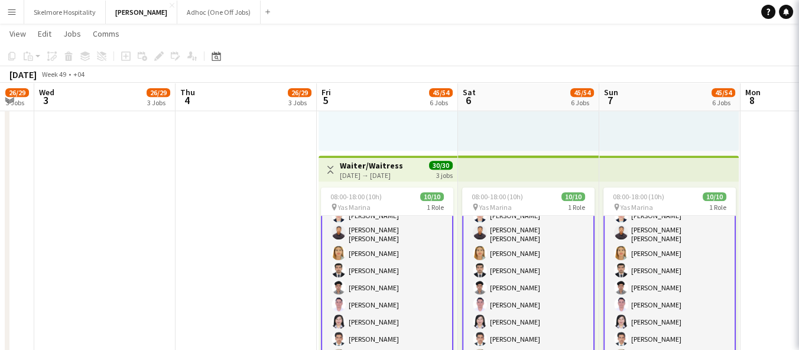
scroll to position [48, 0]
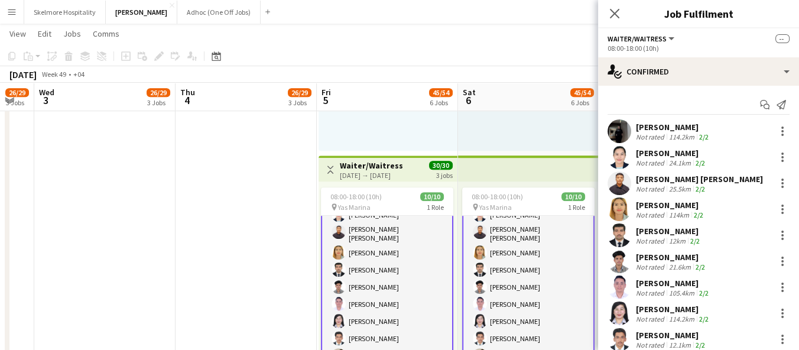
click at [639, 270] on div "Not rated" at bounding box center [651, 266] width 31 height 9
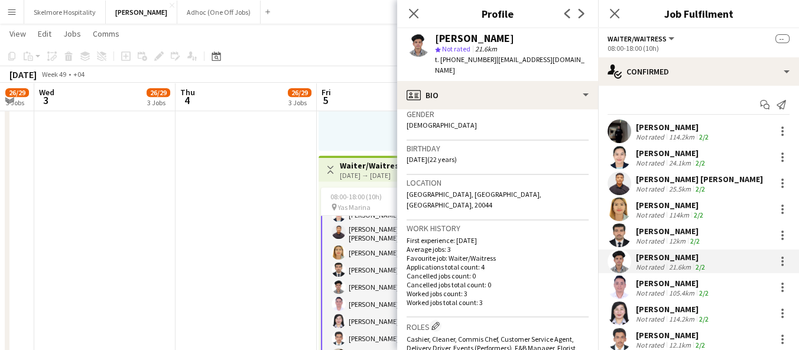
scroll to position [167, 0]
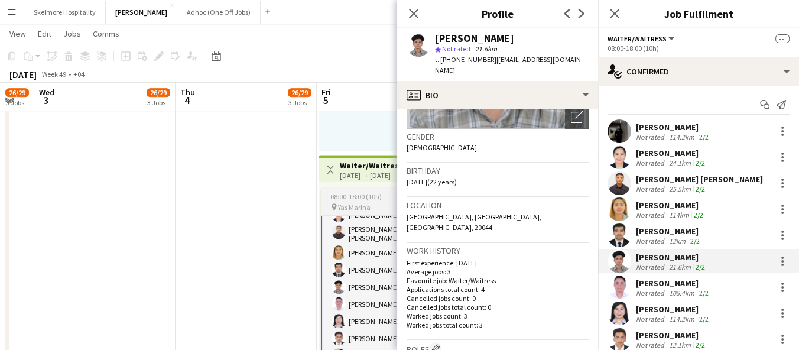
click at [356, 201] on app-job-card "08:00-18:00 (10h) 10/10 pin Yas Marina 1 Role Waiter/Waitress 10/10 08:00-18:00…" at bounding box center [387, 274] width 132 height 175
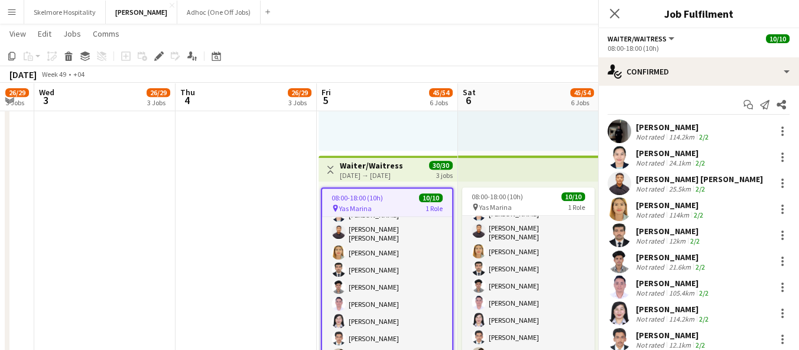
scroll to position [47, 0]
click at [362, 177] on div "05-12-2025 → 07-12-2025" at bounding box center [371, 175] width 63 height 9
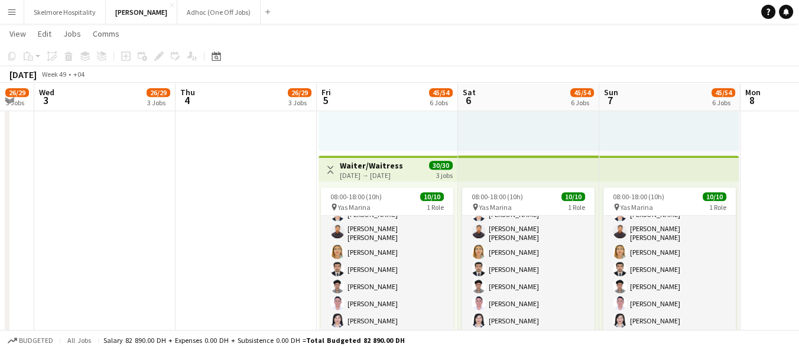
click at [349, 168] on h3 "Waiter/Waitress" at bounding box center [371, 165] width 63 height 11
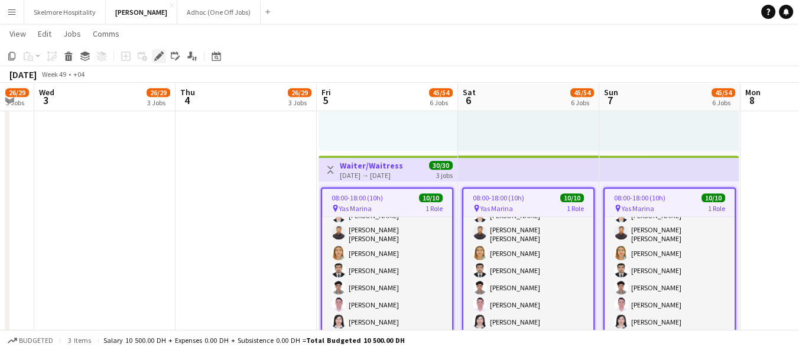
click at [159, 56] on icon at bounding box center [158, 56] width 7 height 7
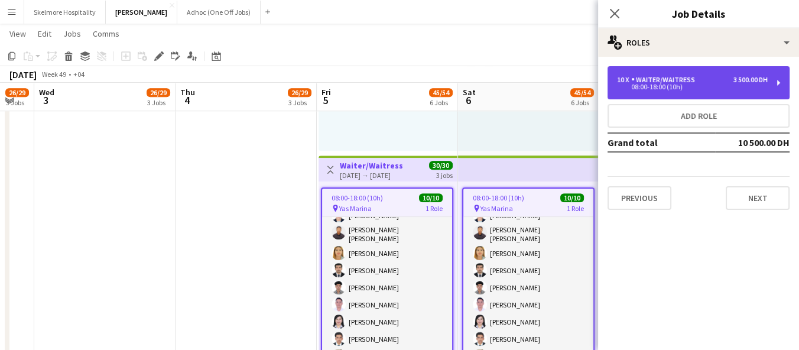
click at [644, 80] on div "Waiter/Waitress" at bounding box center [665, 80] width 69 height 8
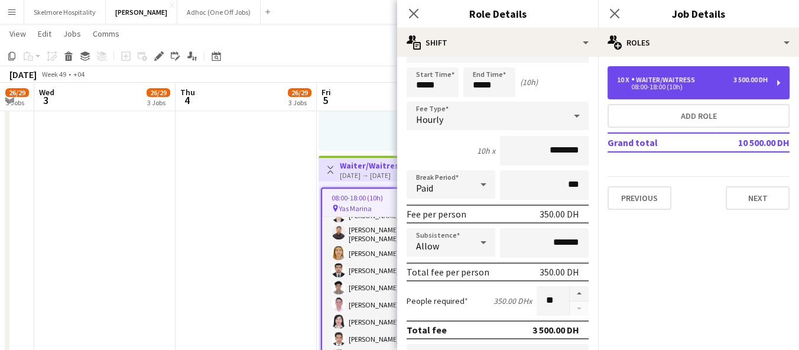
scroll to position [37, 0]
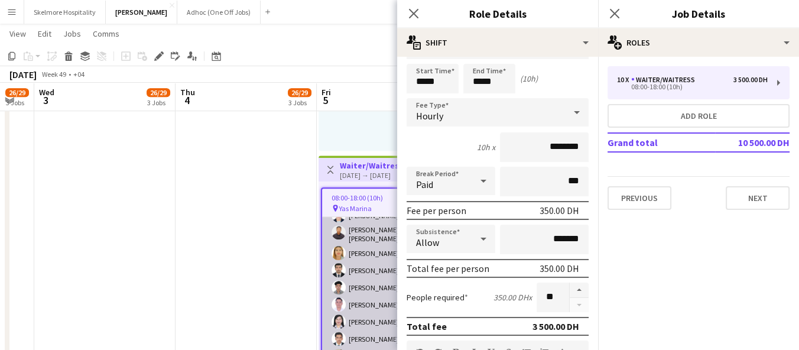
click at [356, 263] on app-card-role "Waiter/Waitress 10/10 08:00-18:00 (10h) Claribelle Ramos Jinkee Estandian Hezir…" at bounding box center [387, 269] width 130 height 198
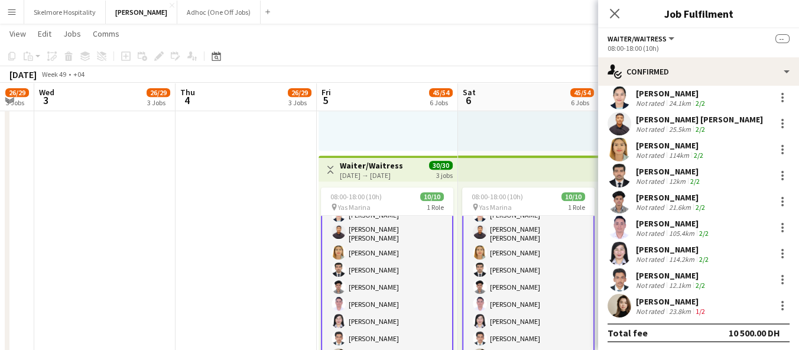
scroll to position [61, 0]
click at [627, 209] on div at bounding box center [620, 201] width 24 height 24
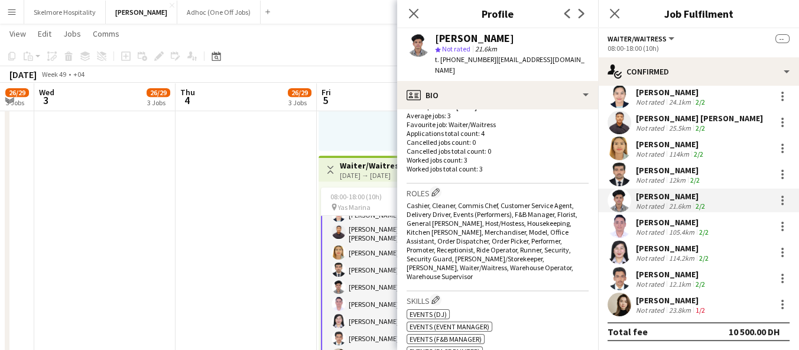
scroll to position [323, 0]
click at [469, 56] on span "t. +971566246420" at bounding box center [465, 59] width 61 height 9
click at [469, 55] on span "t. +971566246420" at bounding box center [465, 59] width 61 height 9
copy span "971566246420"
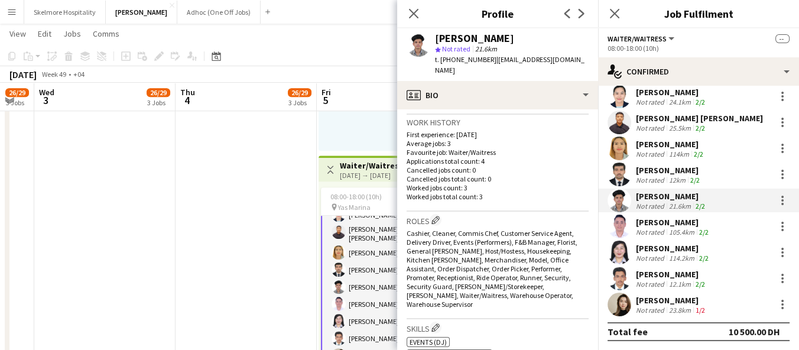
scroll to position [258, 0]
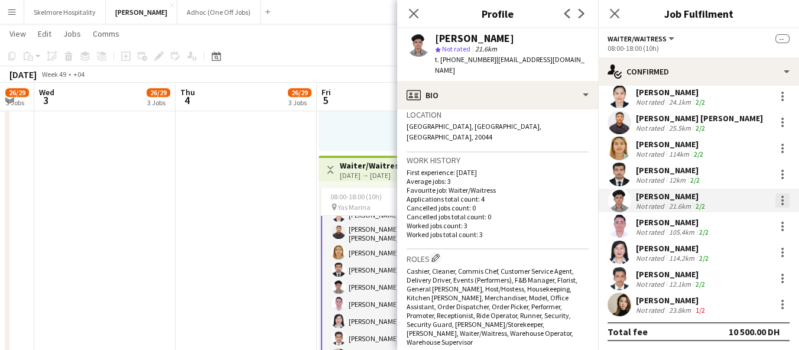
click at [781, 200] on div at bounding box center [782, 200] width 2 height 2
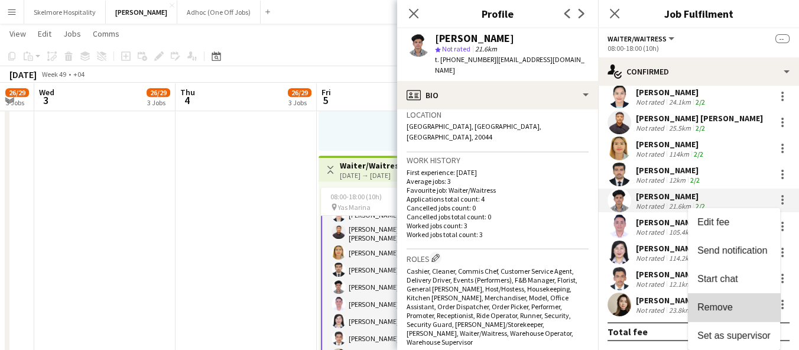
click at [734, 313] on button "Remove" at bounding box center [734, 307] width 92 height 28
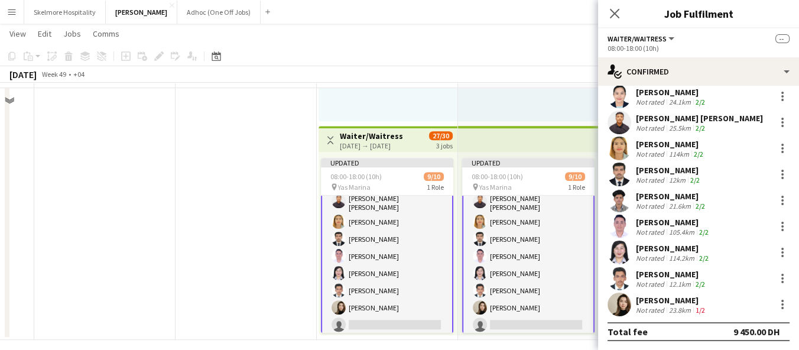
scroll to position [1091, 0]
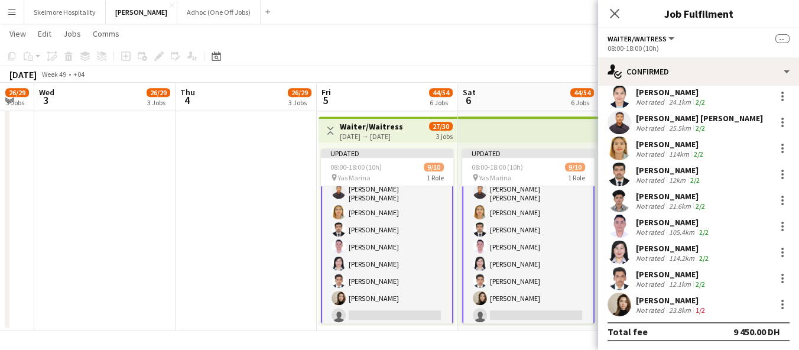
click at [357, 305] on app-card-role "Waiter/Waitress 6A 9/10 08:00-18:00 (10h) Claribelle Ramos Jinkee Estandian Hez…" at bounding box center [387, 228] width 132 height 200
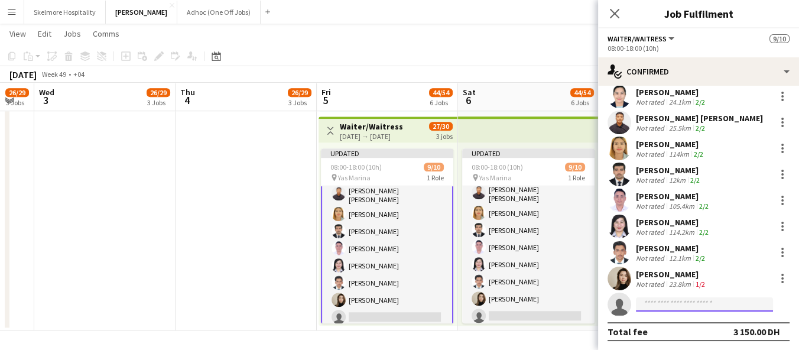
click at [680, 307] on input at bounding box center [704, 304] width 137 height 14
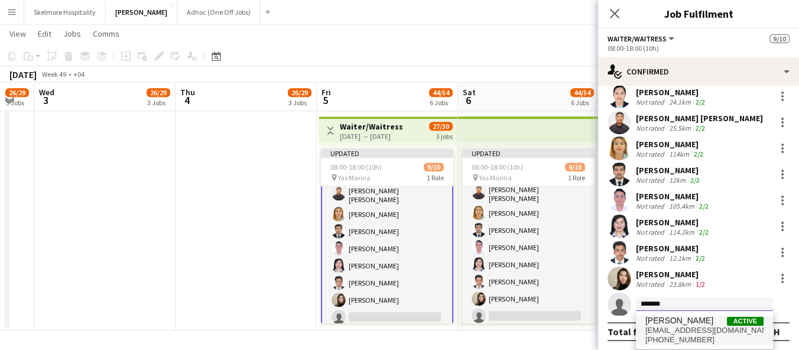
type input "*******"
click at [695, 336] on span "+971503284143" at bounding box center [704, 339] width 118 height 9
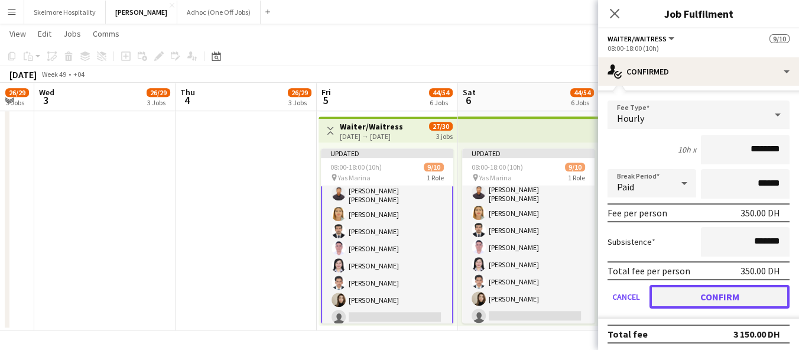
click at [690, 290] on button "Confirm" at bounding box center [720, 297] width 140 height 24
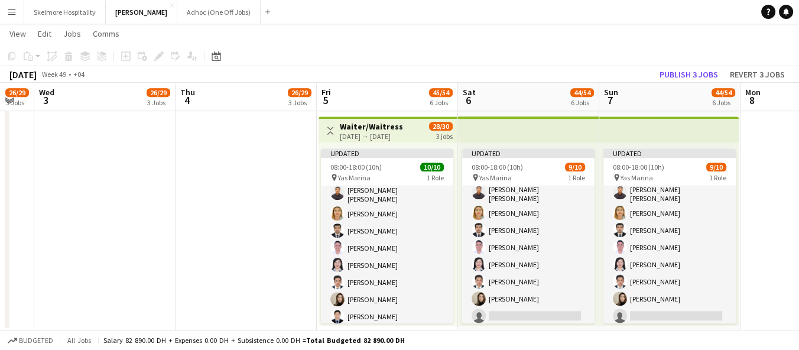
scroll to position [56, 0]
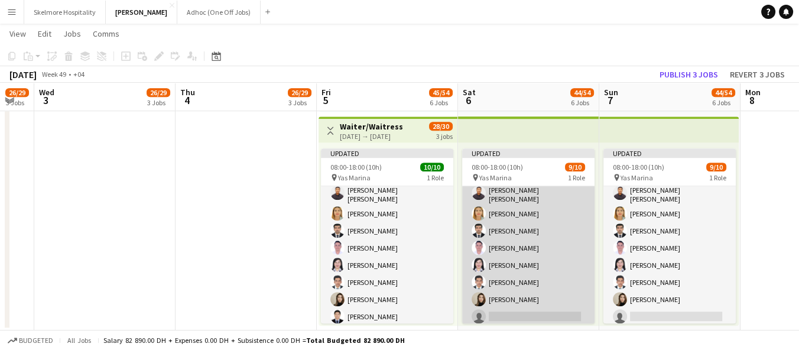
click at [520, 310] on app-card-role "Waiter/Waitress 6A 9/10 08:00-18:00 (10h) Claribelle Ramos Jinkee Estandian Hez…" at bounding box center [528, 229] width 132 height 198
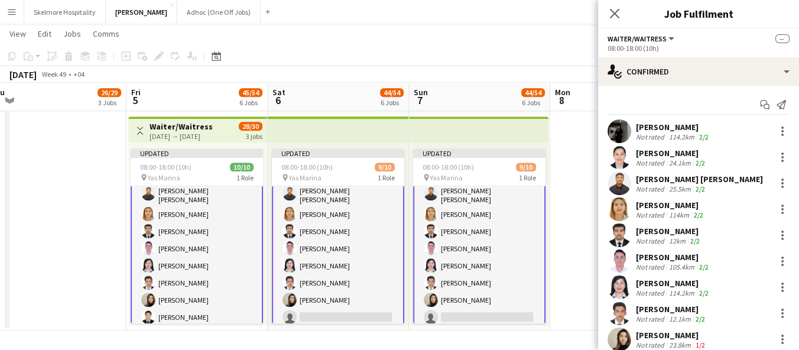
scroll to position [0, 449]
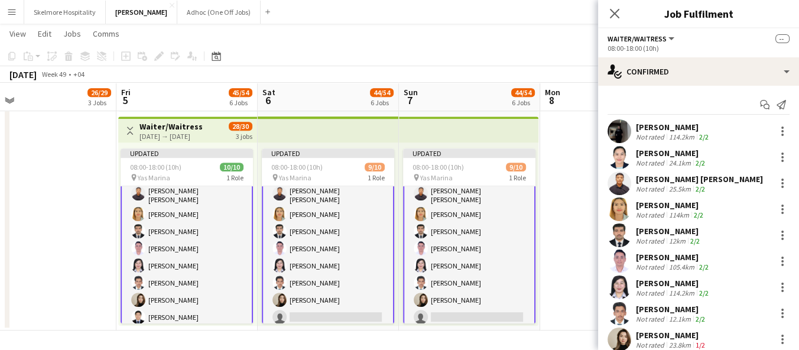
drag, startPoint x: 538, startPoint y: 307, endPoint x: 338, endPoint y: 293, distance: 200.9
click at [339, 314] on app-card-role "Waiter/Waitress 6A 9/10 08:00-18:00 (10h) Claribelle Ramos Jinkee Estandian Hez…" at bounding box center [328, 229] width 132 height 200
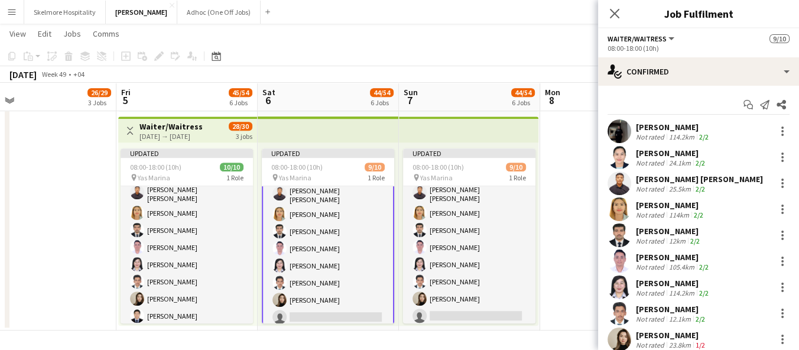
scroll to position [56, 0]
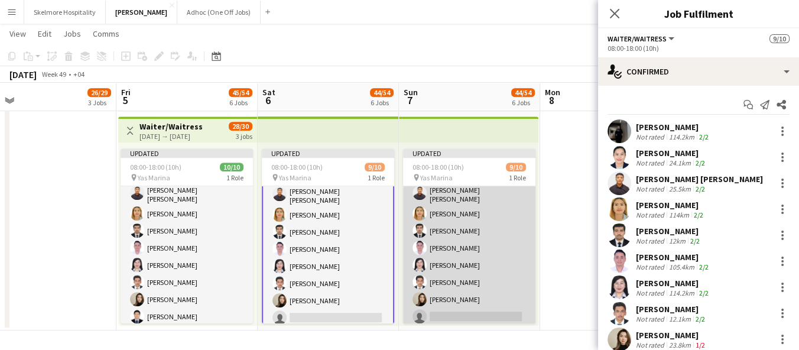
click at [462, 303] on app-card-role "Waiter/Waitress 6A 9/10 08:00-18:00 (10h) Claribelle Ramos Jinkee Estandian Hez…" at bounding box center [469, 229] width 132 height 198
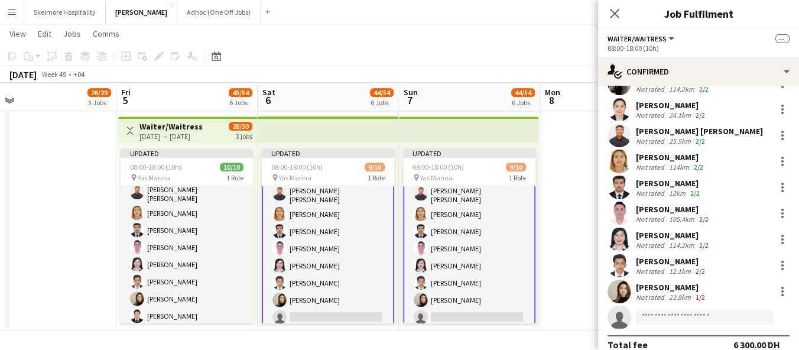
scroll to position [61, 0]
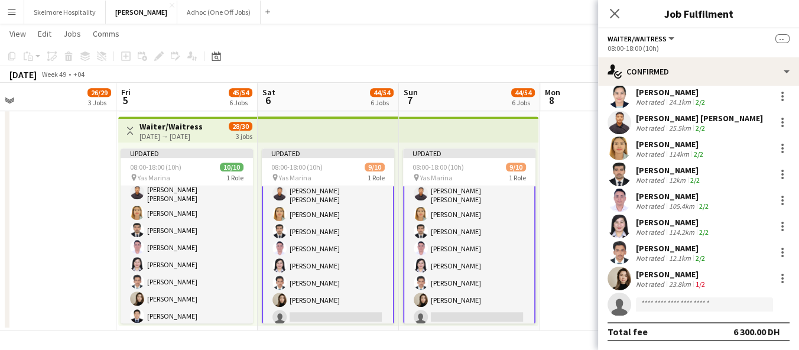
click at [675, 313] on app-invite-slot "single-neutral-actions" at bounding box center [698, 305] width 201 height 24
click at [674, 307] on input at bounding box center [704, 304] width 137 height 14
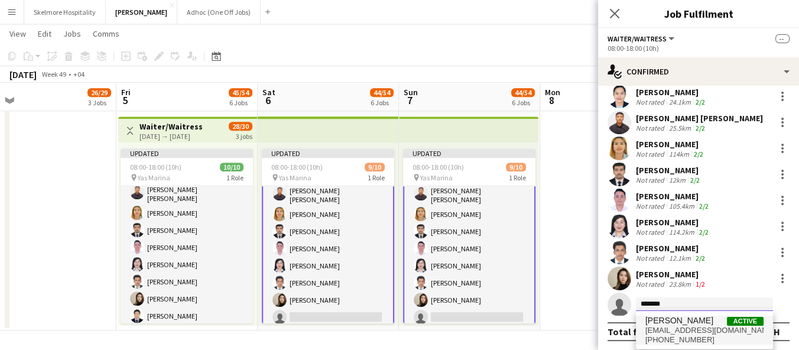
type input "*******"
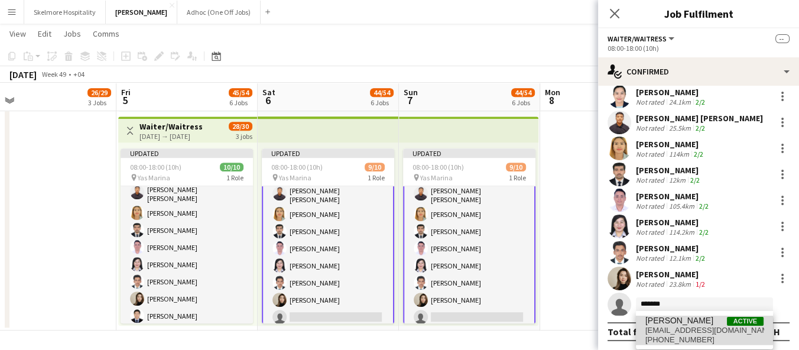
click at [682, 330] on span "acozimple_203@yahoo.com" at bounding box center [704, 330] width 118 height 9
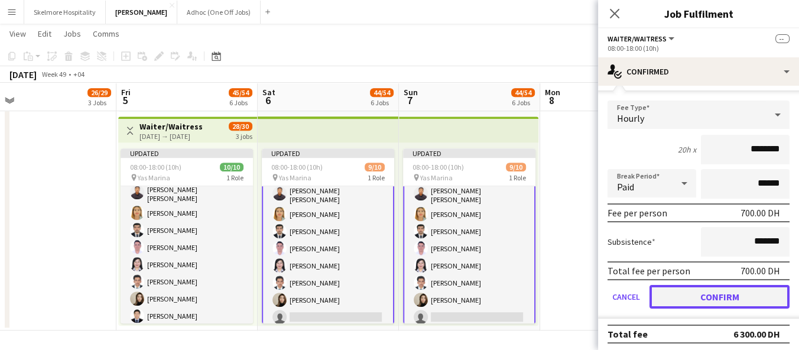
click at [697, 296] on button "Confirm" at bounding box center [720, 297] width 140 height 24
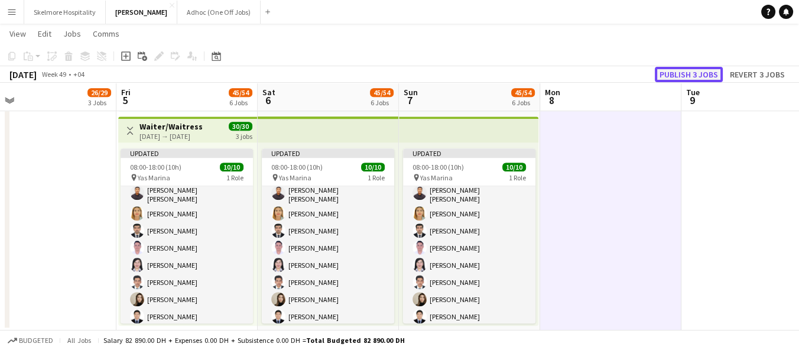
click at [658, 74] on button "Publish 3 jobs" at bounding box center [689, 74] width 68 height 15
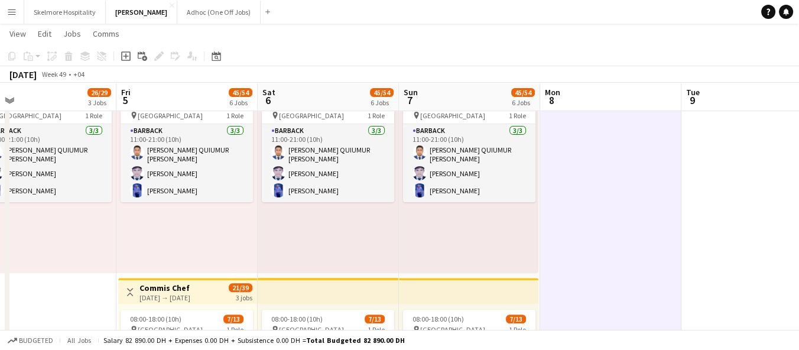
click at [654, 208] on app-date-cell at bounding box center [610, 275] width 141 height 1289
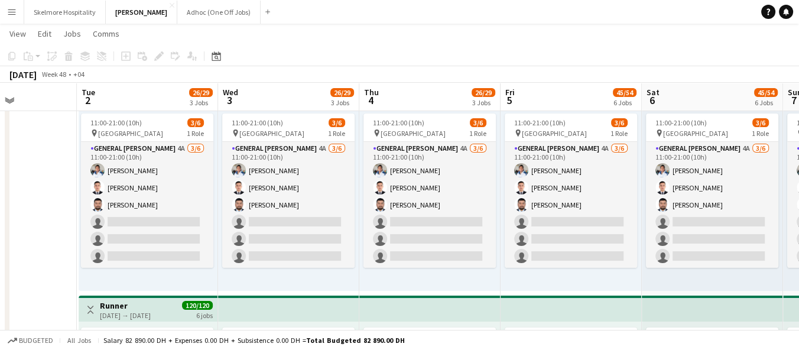
scroll to position [0, 504]
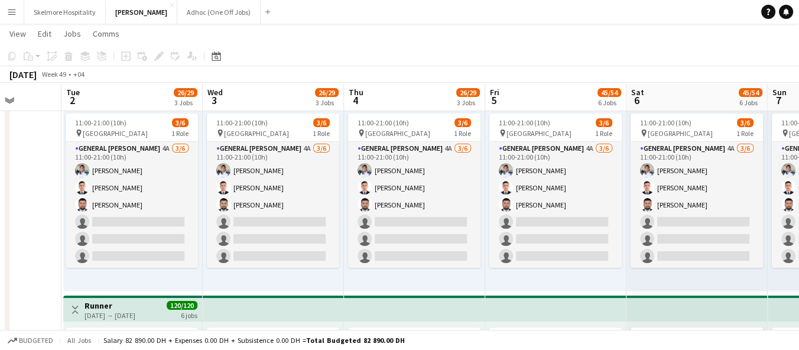
click at [200, 285] on div "11:00-21:00 (10h) 3/6 pin Yas Marina Circuit 1 Role General Steward 4A 3/6 11:0…" at bounding box center [132, 199] width 139 height 183
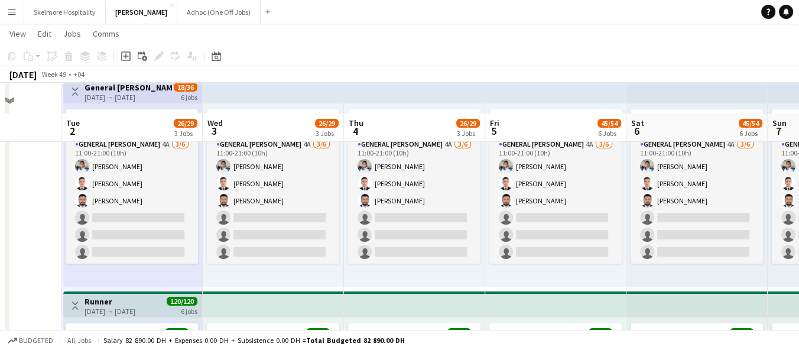
scroll to position [0, 0]
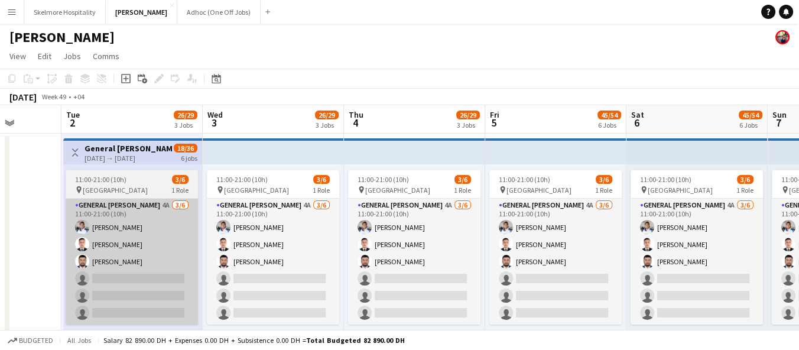
click at [119, 207] on app-card-role "General Steward 4A 3/6 11:00-21:00 (10h) EDDIE Sagucio jr Anas Khan Aman Ullah …" at bounding box center [132, 262] width 132 height 126
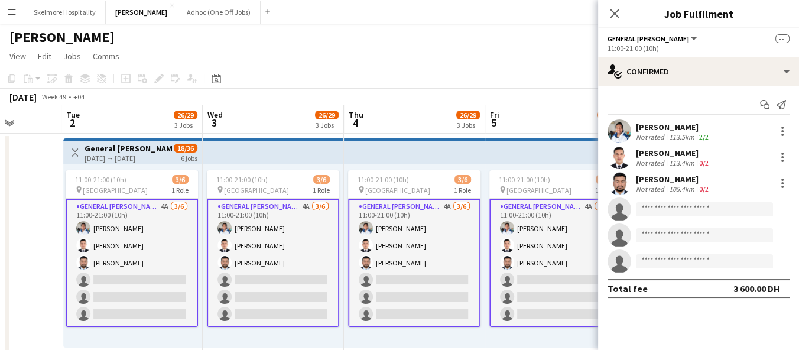
click at [119, 181] on span "11:00-21:00 (10h)" at bounding box center [100, 179] width 51 height 9
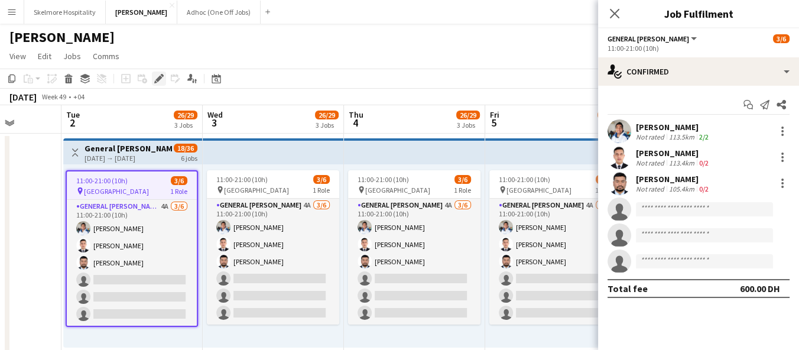
click at [156, 82] on icon "Edit" at bounding box center [158, 78] width 9 height 9
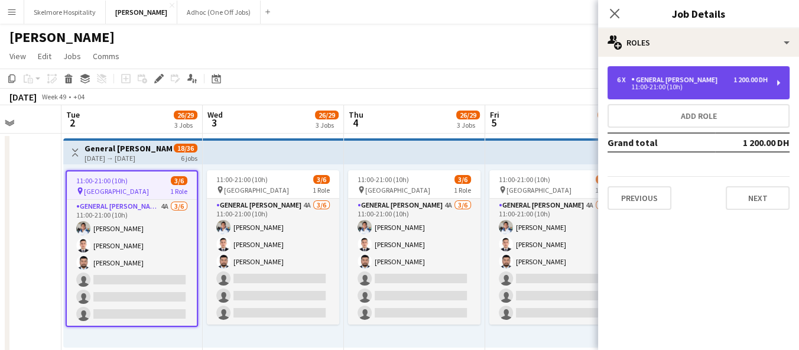
click at [660, 96] on div "6 x General Steward 1 200.00 DH 11:00-21:00 (10h)" at bounding box center [699, 82] width 182 height 33
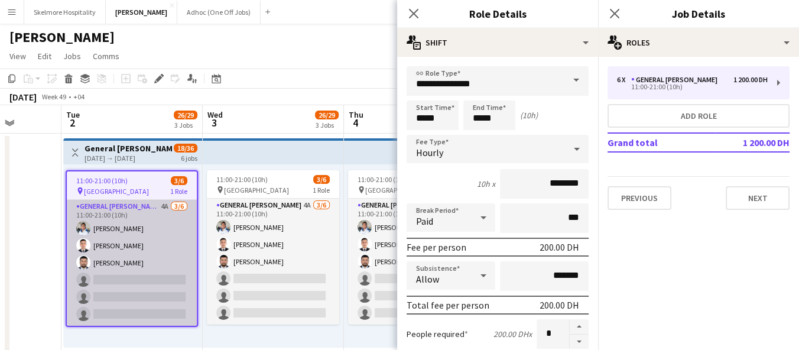
click at [109, 278] on app-card-role "General Steward 4A 3/6 11:00-21:00 (10h) EDDIE Sagucio jr Anas Khan Aman Ullah …" at bounding box center [132, 263] width 130 height 126
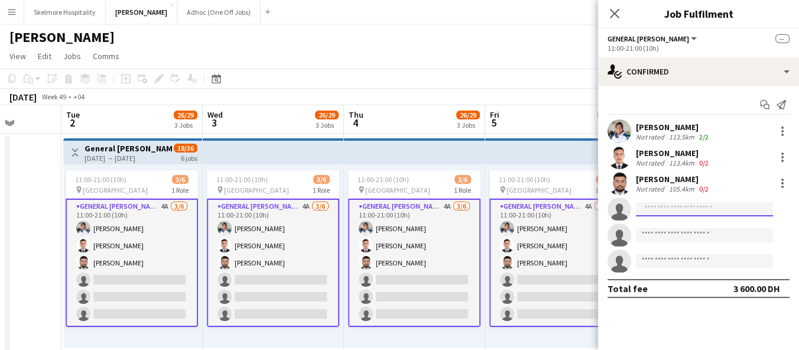
click at [682, 203] on input at bounding box center [704, 209] width 137 height 14
click at [674, 208] on input at bounding box center [704, 209] width 137 height 14
type input "*"
type input "*****"
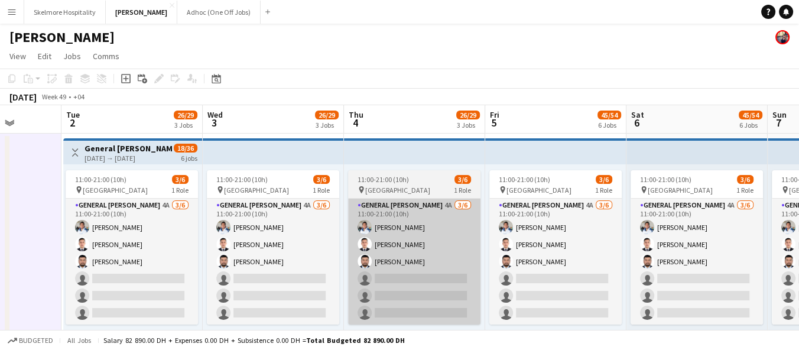
click at [427, 281] on app-card-role "General Steward 4A 3/6 11:00-21:00 (10h) EDDIE Sagucio jr Anas Khan Aman Ullah …" at bounding box center [414, 262] width 132 height 126
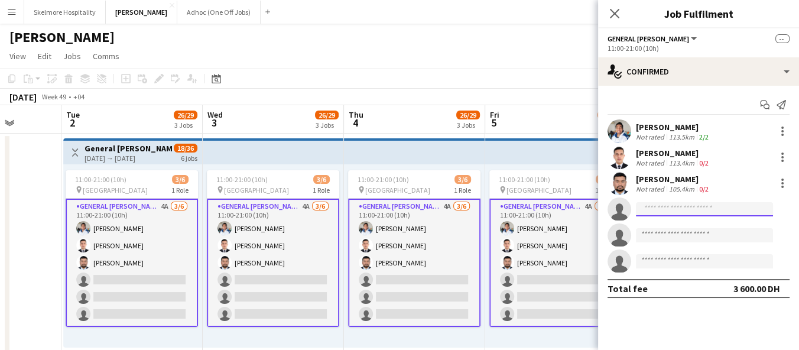
click at [695, 211] on input at bounding box center [704, 209] width 137 height 14
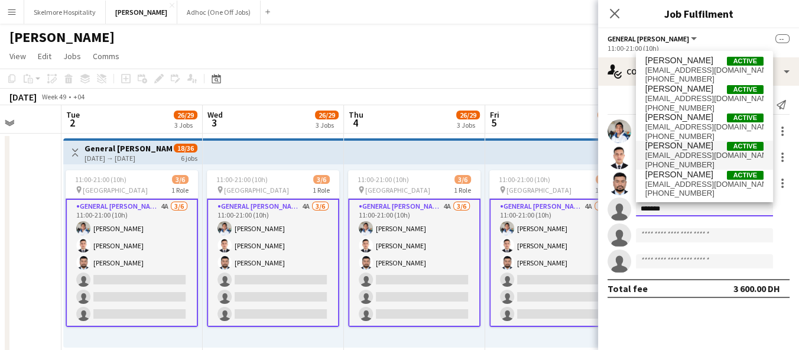
type input "*******"
click at [714, 154] on span "faaayiiz77@gmail.com" at bounding box center [704, 155] width 118 height 9
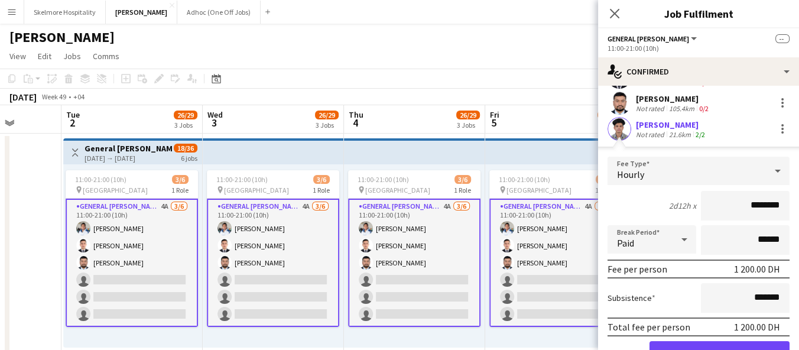
scroll to position [81, 0]
click at [705, 345] on button "Confirm" at bounding box center [720, 352] width 140 height 24
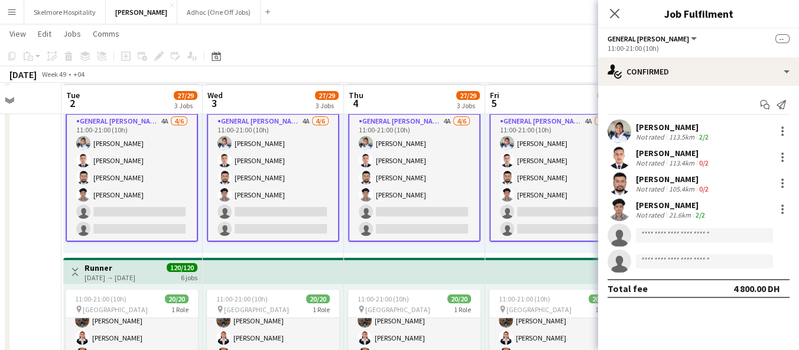
scroll to position [96, 0]
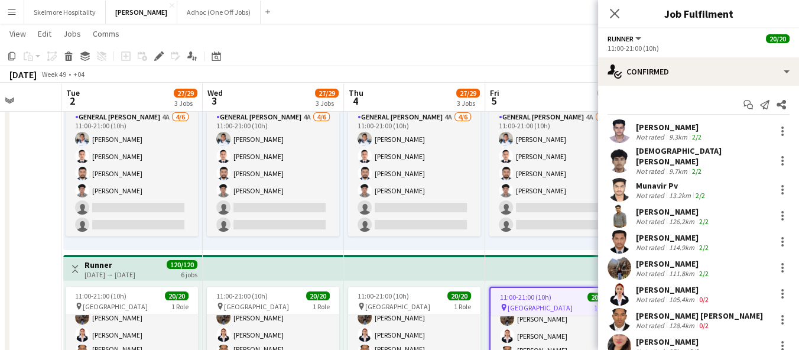
click at [554, 77] on div "December 2025 Week 49 • +04 Publish 6 jobs Revert 6 jobs" at bounding box center [399, 74] width 799 height 17
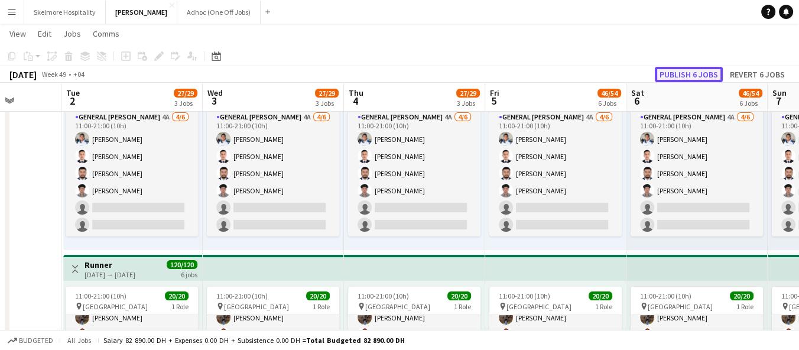
click at [687, 73] on button "Publish 6 jobs" at bounding box center [689, 74] width 68 height 15
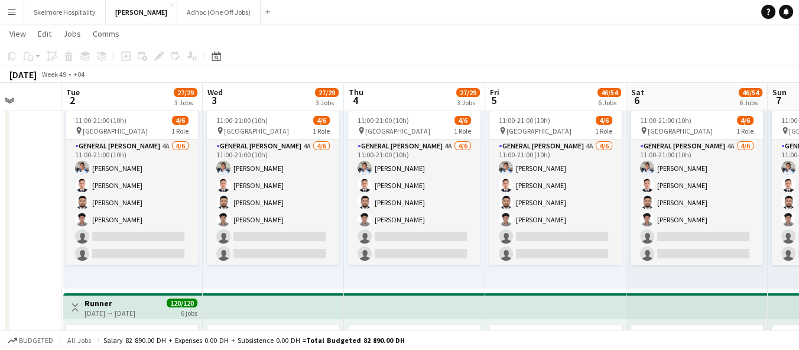
scroll to position [56, 0]
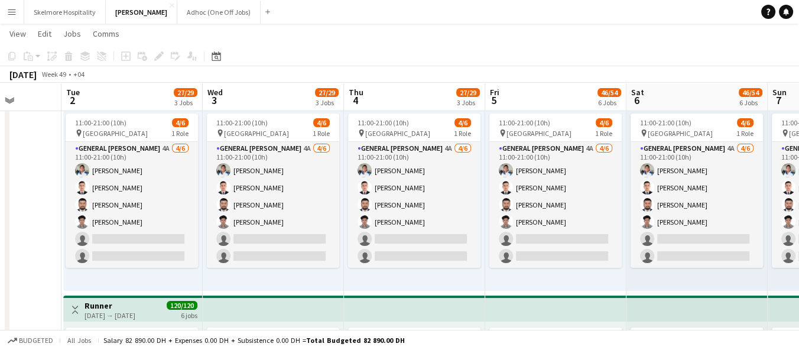
click at [669, 66] on div "December 2025 Week 49 • +04" at bounding box center [399, 74] width 799 height 17
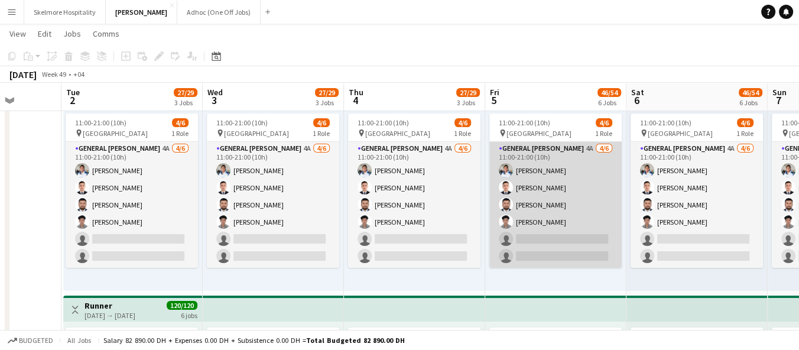
click at [541, 246] on app-card-role "General Steward 4A 4/6 11:00-21:00 (10h) EDDIE Sagucio jr Anas Khan Aman Ullah …" at bounding box center [555, 205] width 132 height 126
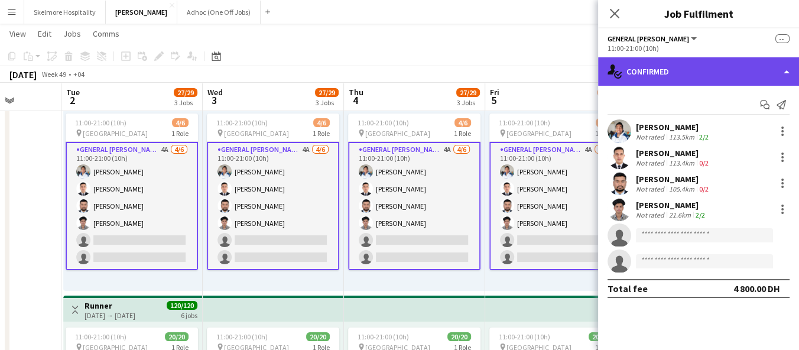
click at [688, 64] on div "single-neutral-actions-check-2 Confirmed" at bounding box center [698, 71] width 201 height 28
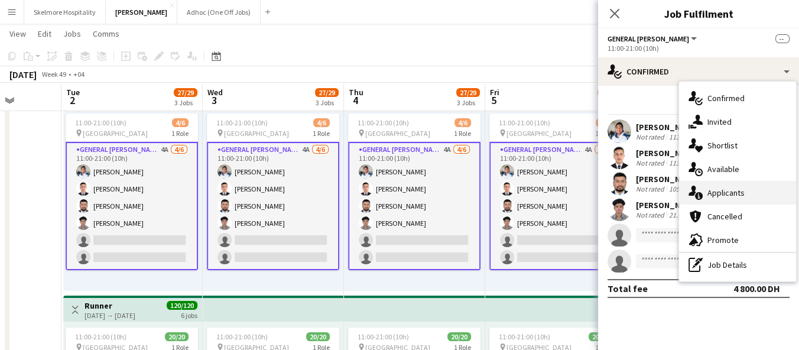
click at [735, 194] on span "Applicants" at bounding box center [726, 192] width 37 height 11
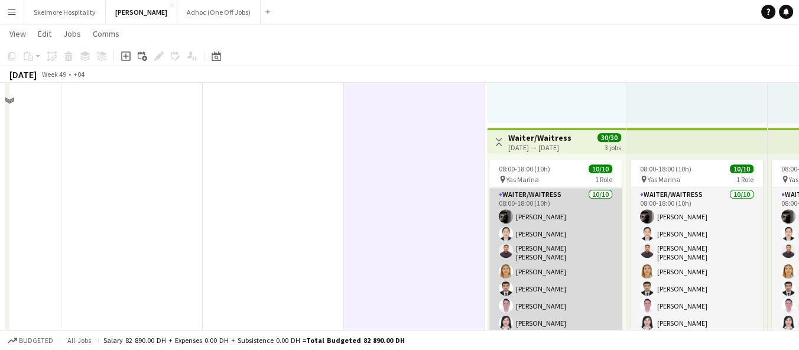
scroll to position [1091, 0]
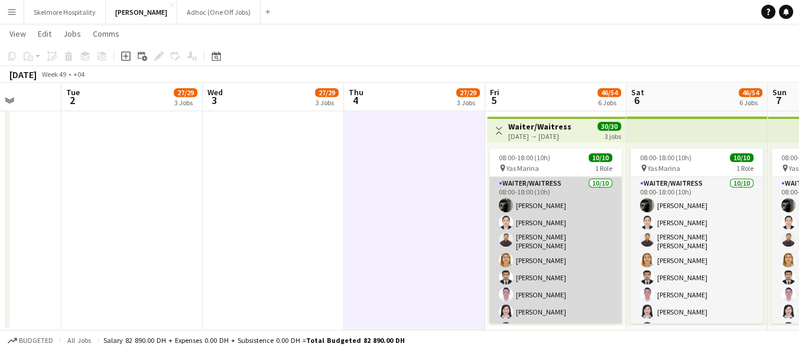
click at [538, 251] on app-card-role "Waiter/Waitress 10/10 08:00-18:00 (10h) Claribelle Ramos Jinkee Estandian Hezir…" at bounding box center [555, 276] width 132 height 198
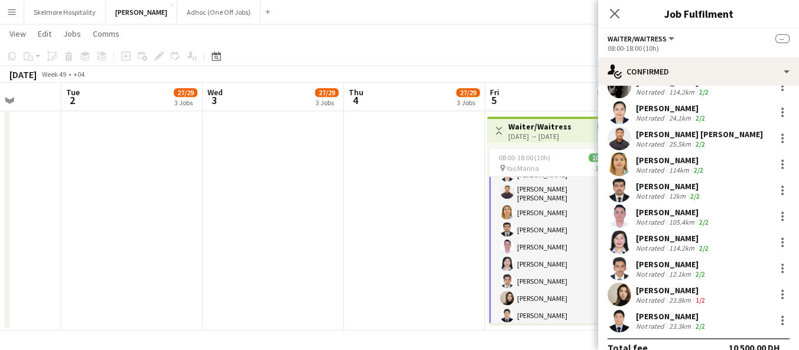
scroll to position [61, 0]
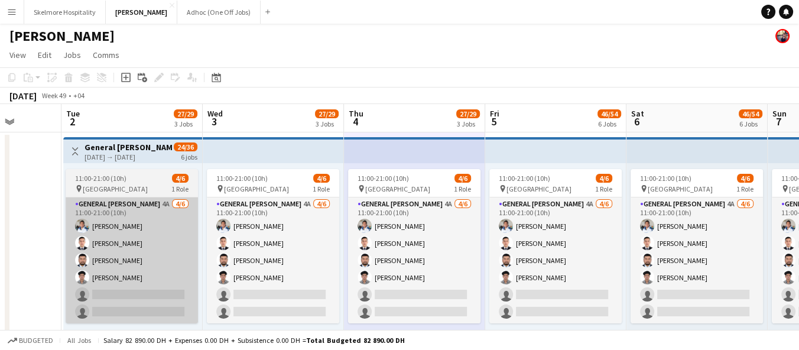
scroll to position [0, 0]
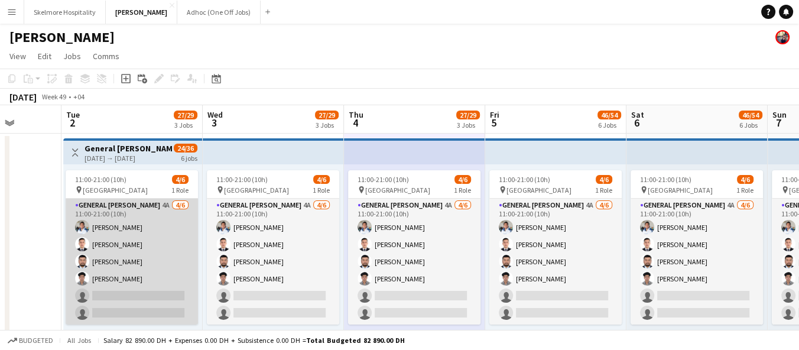
click at [134, 304] on app-card-role "General Steward 4A 4/6 11:00-21:00 (10h) EDDIE Sagucio jr Anas Khan Aman Ullah …" at bounding box center [132, 262] width 132 height 126
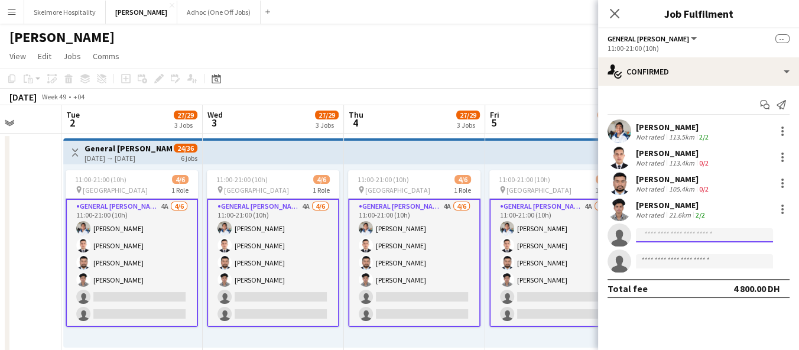
click at [683, 228] on input at bounding box center [704, 235] width 137 height 14
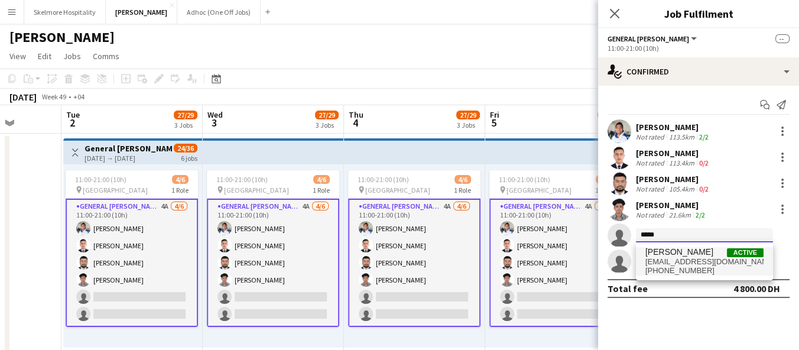
type input "*****"
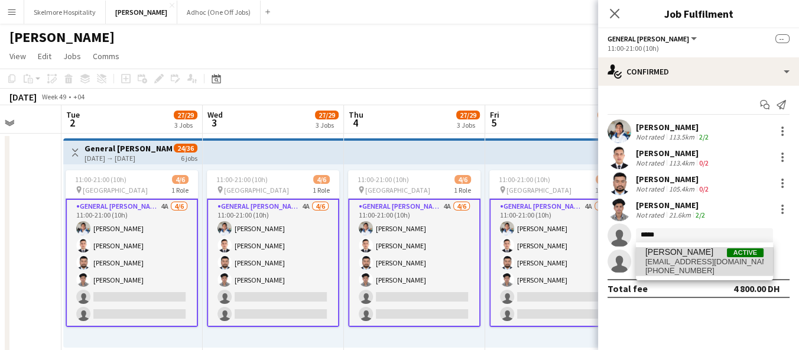
click at [675, 257] on span "mohammedjasir7518@gmail.com" at bounding box center [704, 261] width 118 height 9
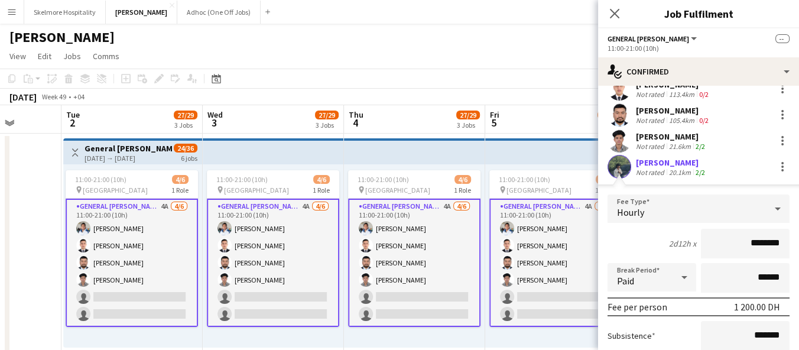
scroll to position [131, 0]
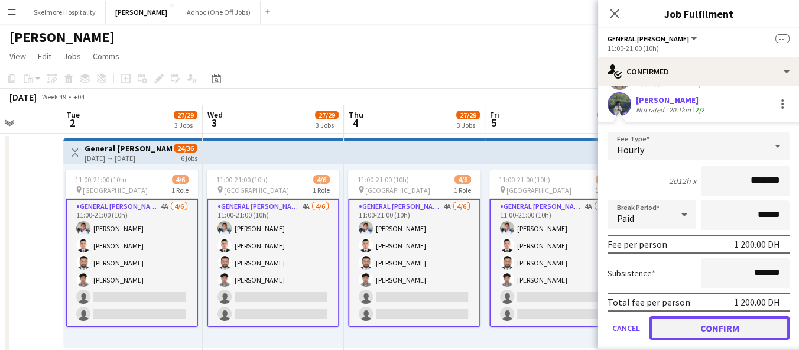
click at [696, 322] on button "Confirm" at bounding box center [720, 328] width 140 height 24
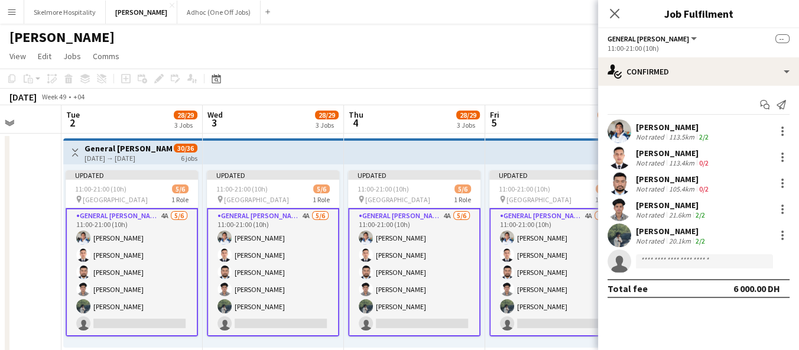
scroll to position [0, 0]
click at [551, 106] on app-board-header-date "Fri 5 47/54 6 Jobs" at bounding box center [555, 119] width 141 height 28
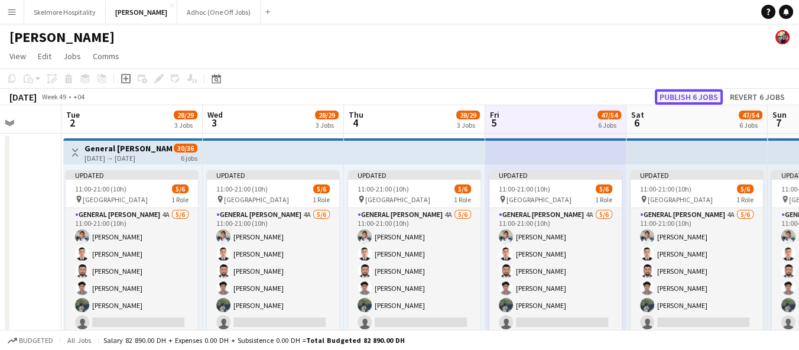
drag, startPoint x: 697, startPoint y: 95, endPoint x: 695, endPoint y: 102, distance: 7.5
click at [697, 96] on button "Publish 6 jobs" at bounding box center [689, 96] width 68 height 15
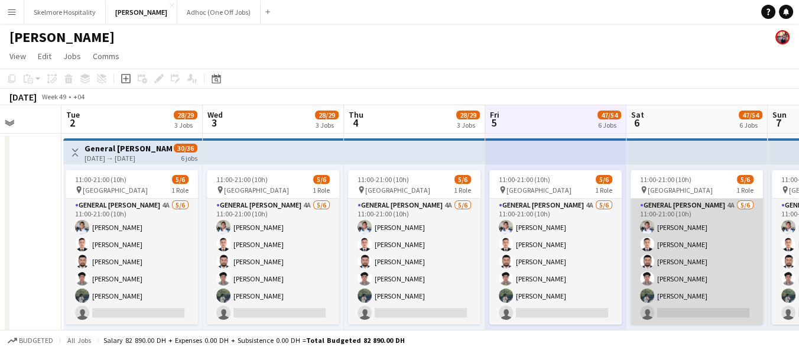
click at [670, 293] on app-card-role "General Steward 4A 5/6 11:00-21:00 (10h) EDDIE Sagucio jr Anas Khan Aman Ullah …" at bounding box center [697, 262] width 132 height 126
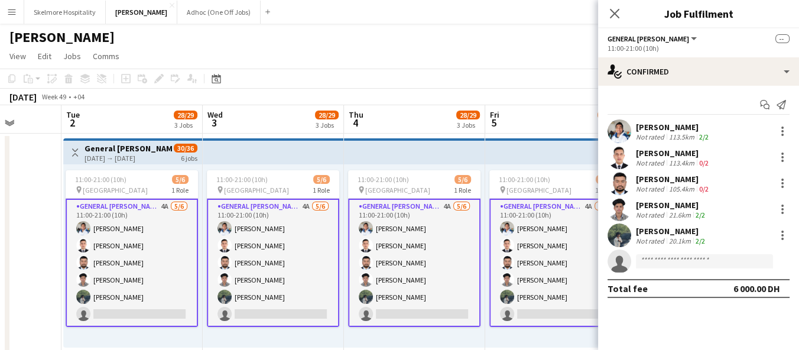
click at [669, 234] on div "Muhammed jasir" at bounding box center [672, 231] width 72 height 11
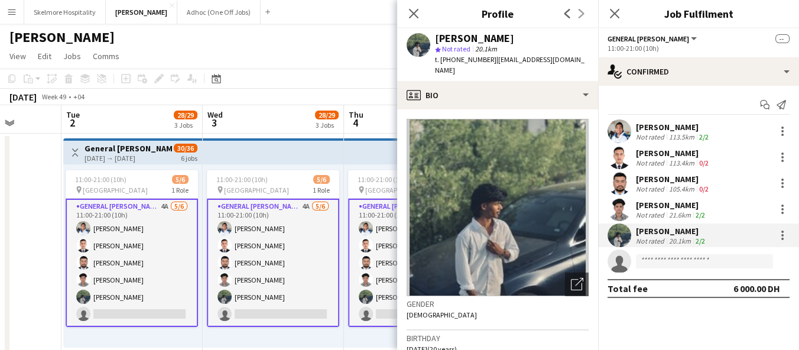
click at [473, 61] on span "t. +971506928221" at bounding box center [465, 59] width 61 height 9
copy span "971506928221"
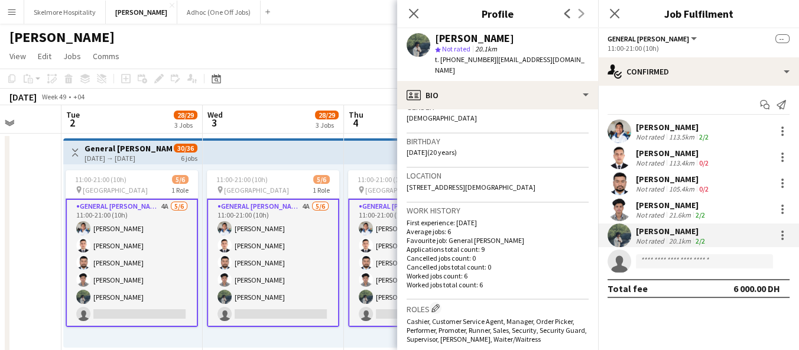
scroll to position [262, 0]
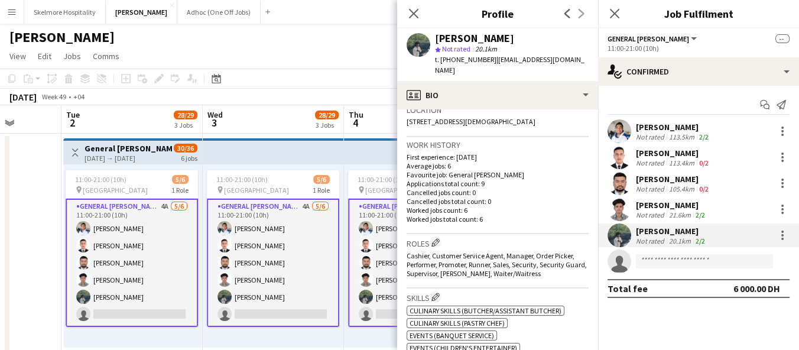
click at [375, 332] on div "11:00-21:00 (10h) 5/6 pin Yas Marina Circuit 1 Role General Steward 4A 5/6 11:0…" at bounding box center [414, 255] width 141 height 183
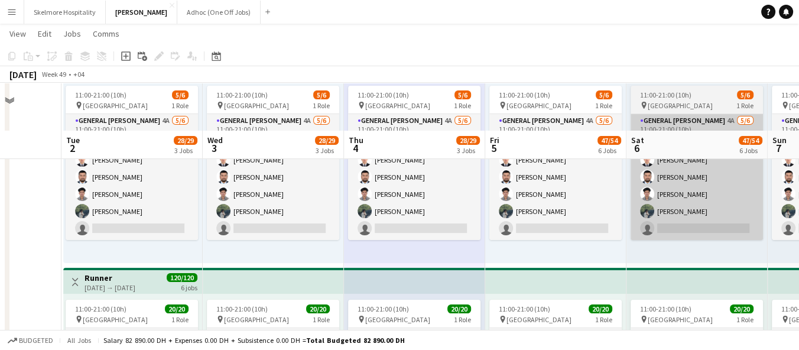
scroll to position [66, 0]
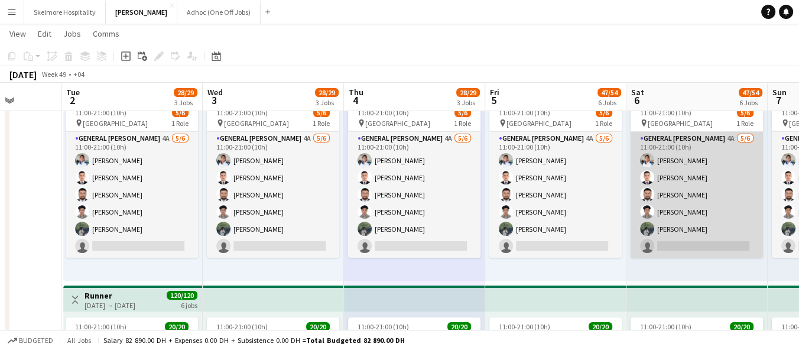
click at [670, 237] on app-card-role "General Steward 4A 5/6 11:00-21:00 (10h) EDDIE Sagucio jr Anas Khan Aman Ullah …" at bounding box center [697, 195] width 132 height 126
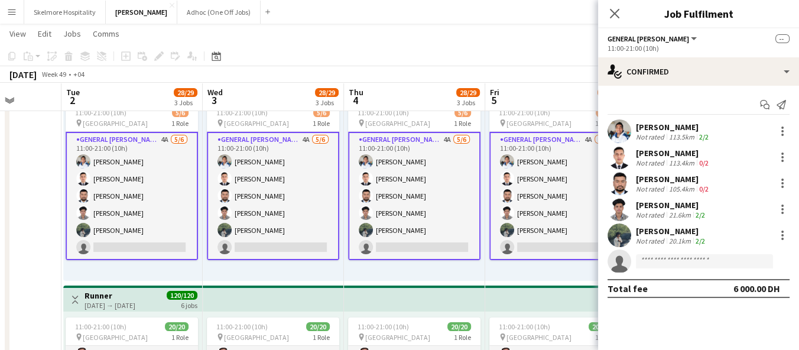
click at [675, 56] on app-options-switcher "General Steward All roles General Steward -- 11:00-21:00 (10h)" at bounding box center [698, 42] width 201 height 29
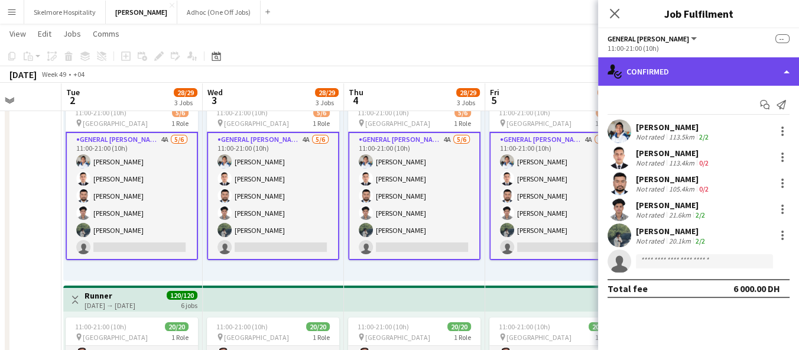
click at [676, 69] on div "single-neutral-actions-check-2 Confirmed" at bounding box center [698, 71] width 201 height 28
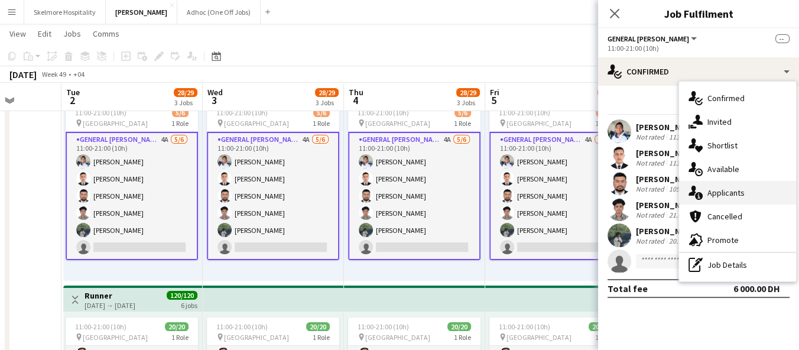
click at [718, 184] on div "single-neutral-actions-information Applicants" at bounding box center [737, 193] width 117 height 24
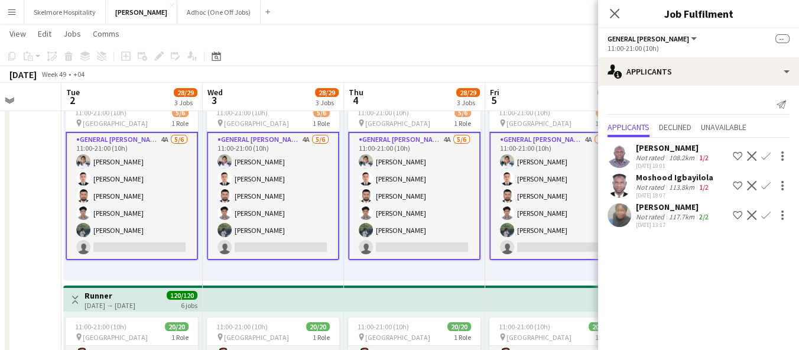
click at [390, 266] on div "11:00-21:00 (10h) 5/6 pin Yas Marina Circuit 1 Role General Steward 4A 5/6 11:0…" at bounding box center [414, 189] width 141 height 183
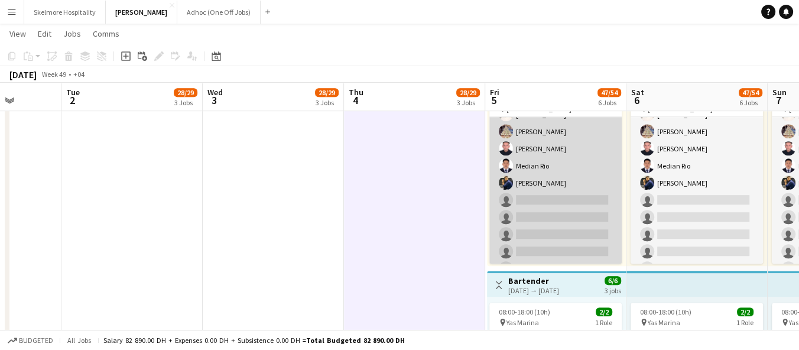
scroll to position [99, 0]
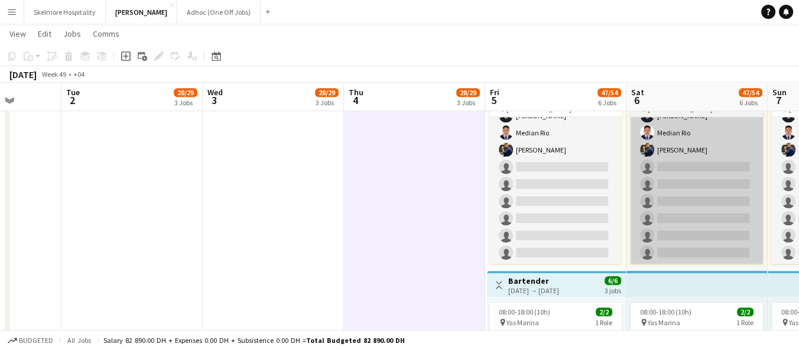
click at [682, 183] on app-card-role "Commis Chef 7A 7/13 08:00-18:00 (10h) Ifeanyi Daniel Echebe Ubaid Umar Amit Cha…" at bounding box center [697, 141] width 132 height 246
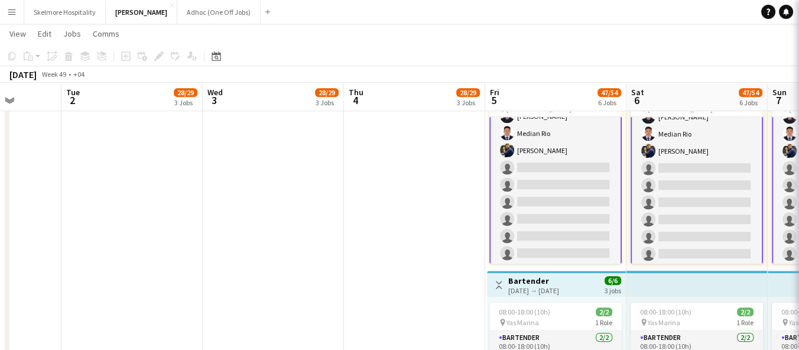
scroll to position [99, 0]
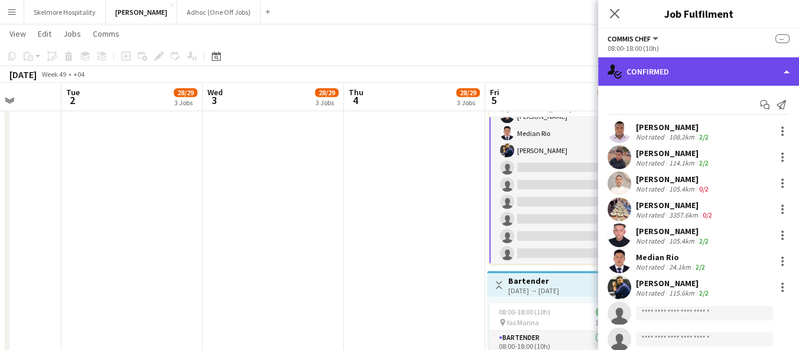
click at [698, 79] on div "single-neutral-actions-check-2 Confirmed" at bounding box center [698, 71] width 201 height 28
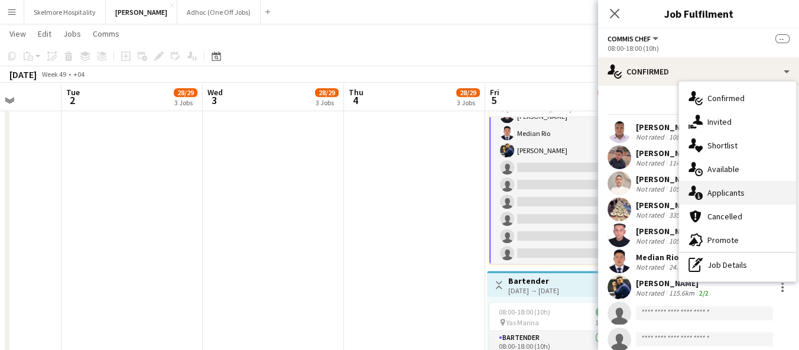
click at [722, 193] on span "Applicants" at bounding box center [726, 192] width 37 height 11
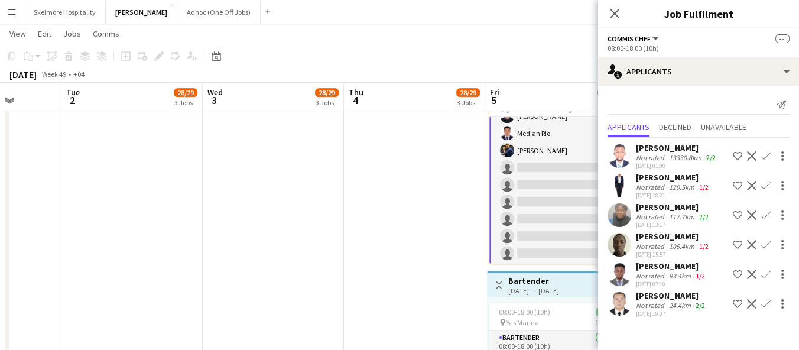
click at [667, 150] on div "[PERSON_NAME]" at bounding box center [677, 147] width 82 height 11
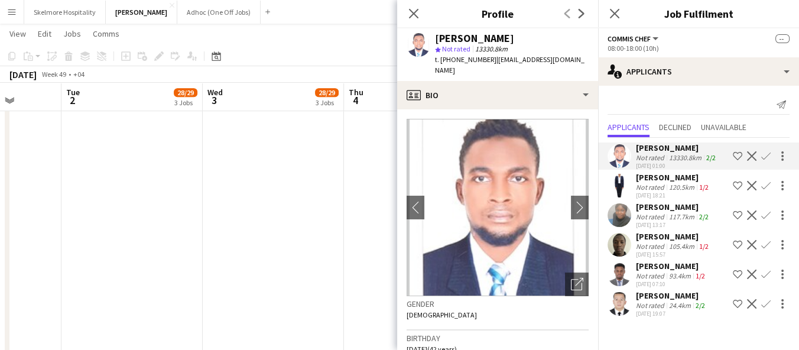
click at [686, 303] on div "24.4km" at bounding box center [680, 305] width 27 height 9
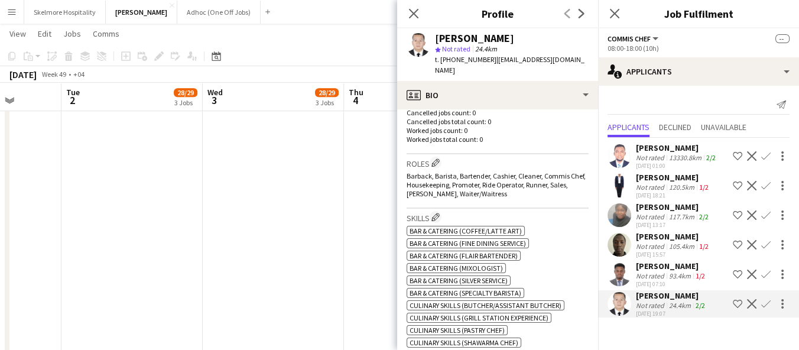
scroll to position [197, 0]
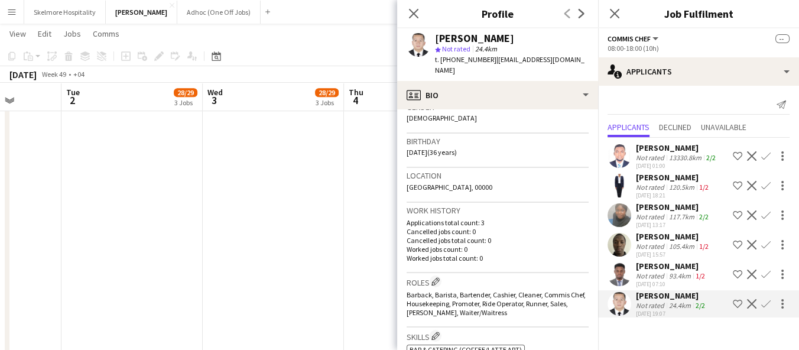
click at [764, 304] on app-icon "Confirm" at bounding box center [765, 303] width 9 height 9
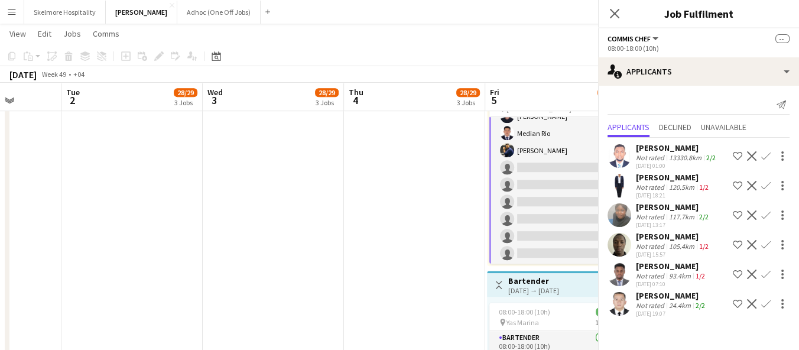
scroll to position [0, 0]
click at [767, 301] on app-icon "Confirm" at bounding box center [765, 303] width 9 height 9
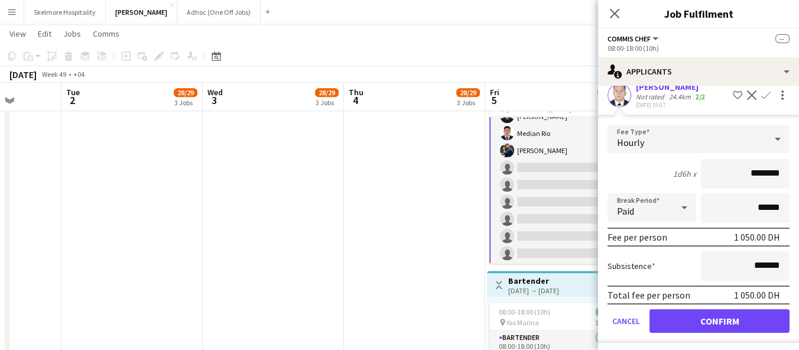
scroll to position [210, 0]
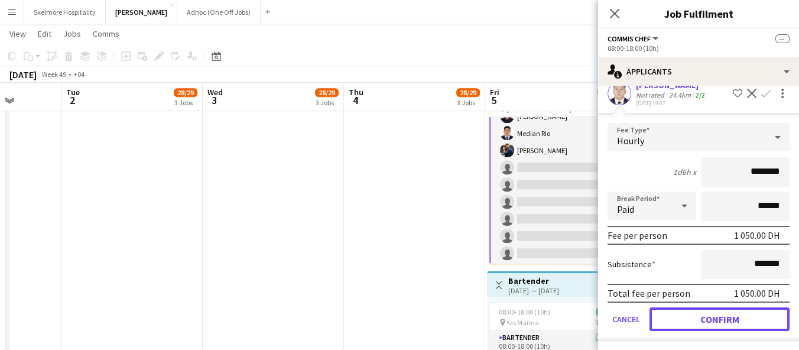
drag, startPoint x: 721, startPoint y: 320, endPoint x: 670, endPoint y: 246, distance: 90.2
click at [721, 321] on button "Confirm" at bounding box center [720, 319] width 140 height 24
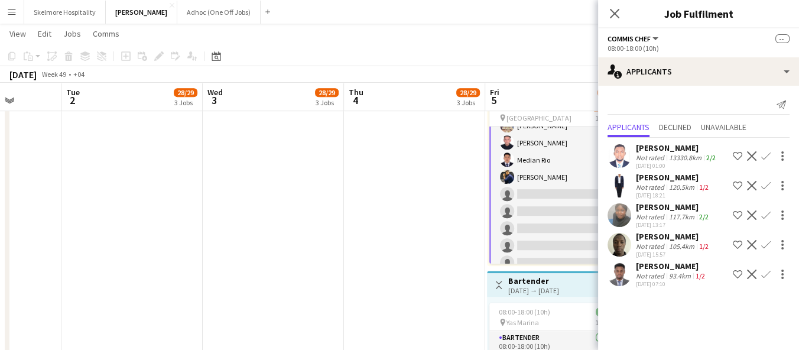
click at [399, 271] on app-date-cell "11:00-21:00 (10h) 5/6 pin Yas Marina Circuit 1 Role General Steward 4A 5/6 11:0…" at bounding box center [414, 54] width 141 height 1289
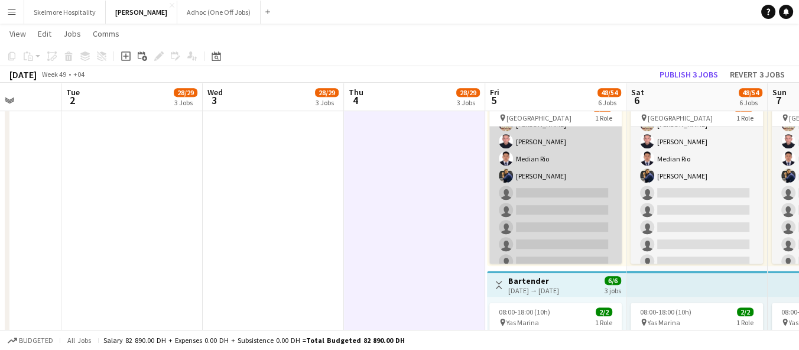
scroll to position [99, 0]
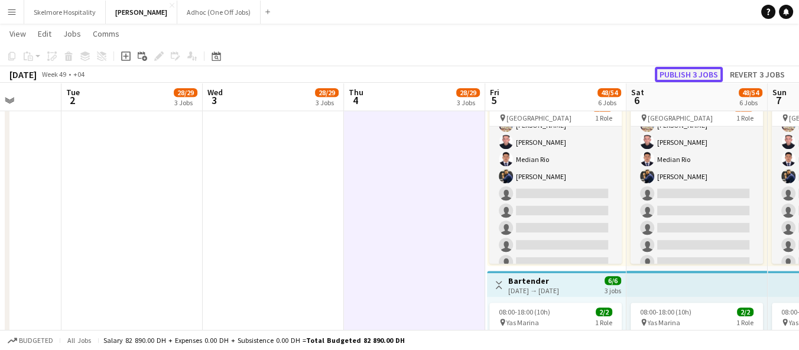
click at [677, 76] on button "Publish 3 jobs" at bounding box center [689, 74] width 68 height 15
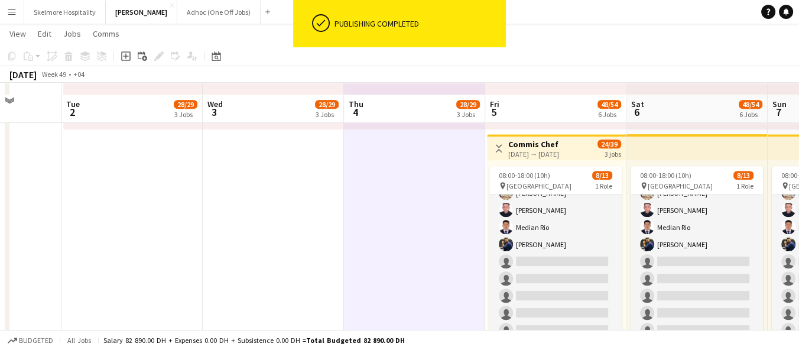
scroll to position [657, 0]
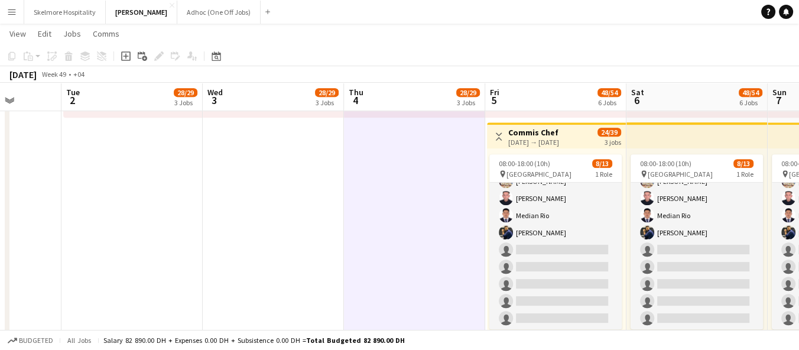
click at [640, 57] on app-toolbar "Copy Paste Paste Ctrl+V Paste with crew Ctrl+Shift+V Paste linked Job Delete Gr…" at bounding box center [399, 56] width 799 height 20
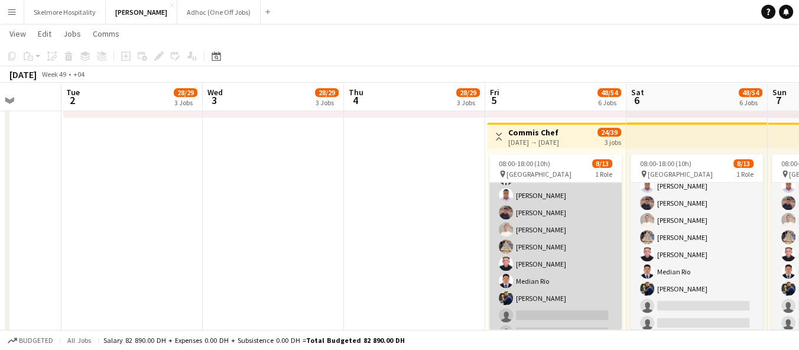
scroll to position [33, 0]
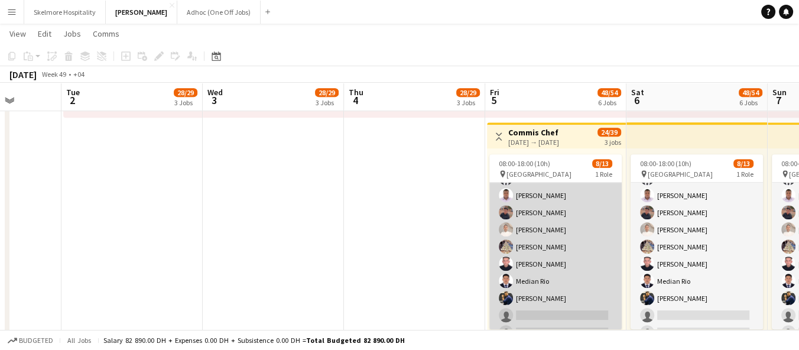
click at [556, 292] on app-card-role "Commis Chef 6A 8/13 08:00-18:00 (10h) Myron Siwala Ifeanyi Daniel Echebe Ubaid …" at bounding box center [555, 273] width 132 height 246
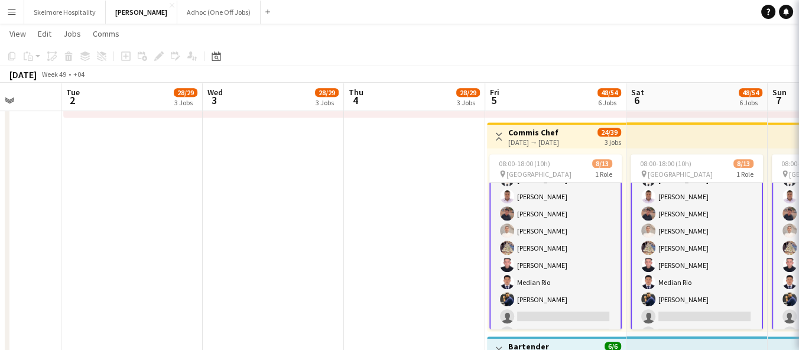
scroll to position [34, 0]
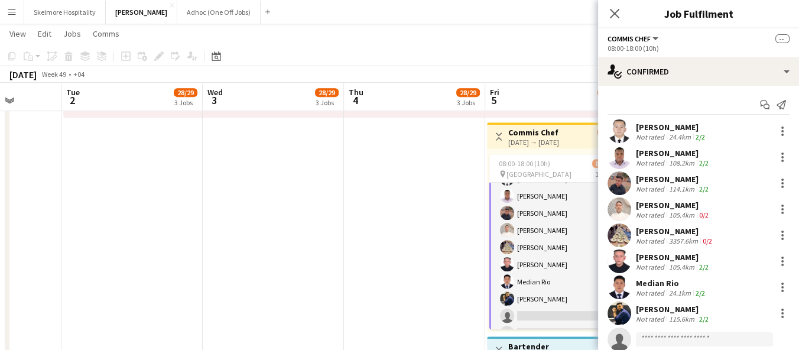
click at [664, 288] on div "Not rated" at bounding box center [651, 292] width 31 height 9
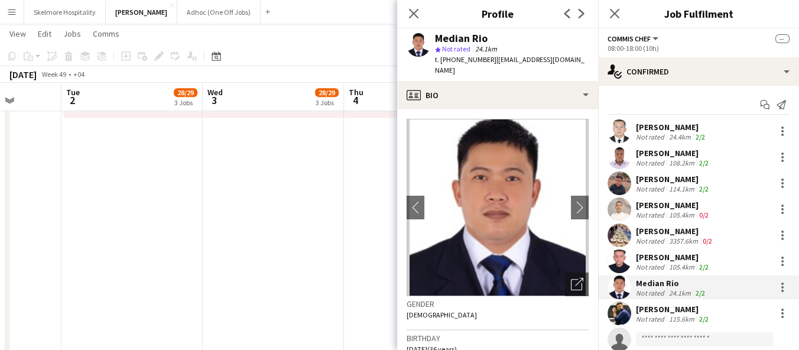
click at [459, 57] on span "t. +971523471224" at bounding box center [465, 59] width 61 height 9
copy span "971523471224"
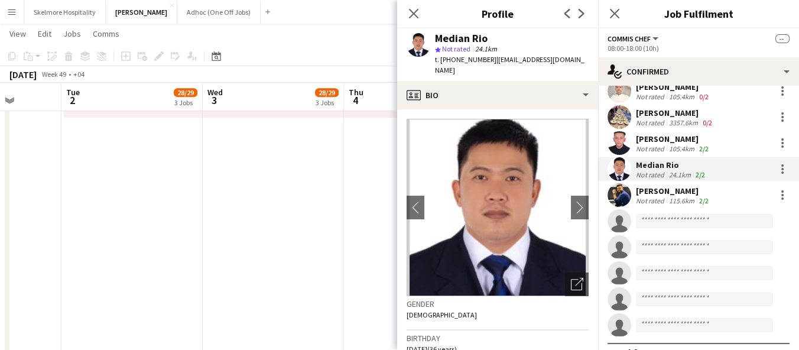
scroll to position [119, 0]
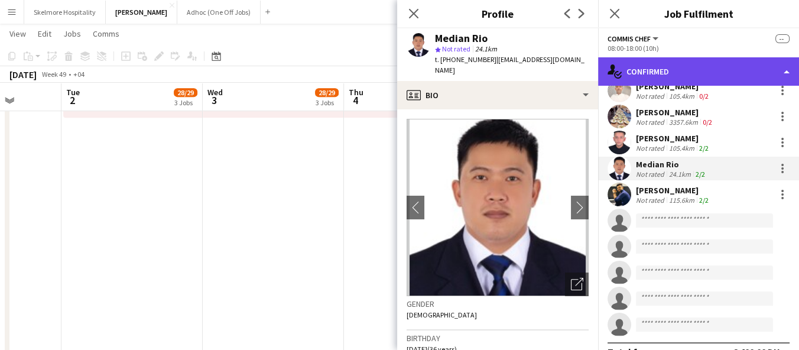
click at [692, 73] on div "single-neutral-actions-check-2 Confirmed" at bounding box center [698, 71] width 201 height 28
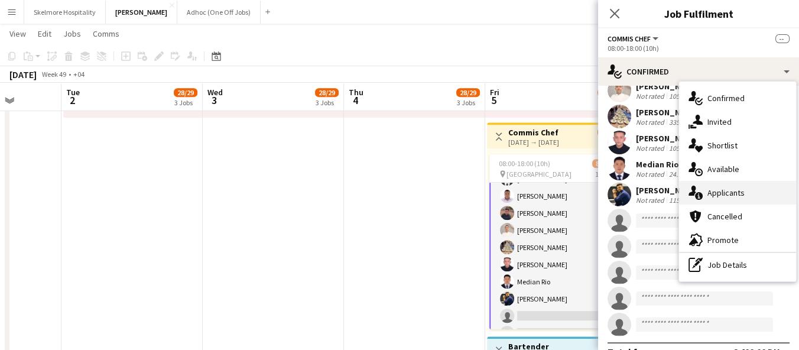
click at [744, 192] on div "single-neutral-actions-information Applicants" at bounding box center [737, 193] width 117 height 24
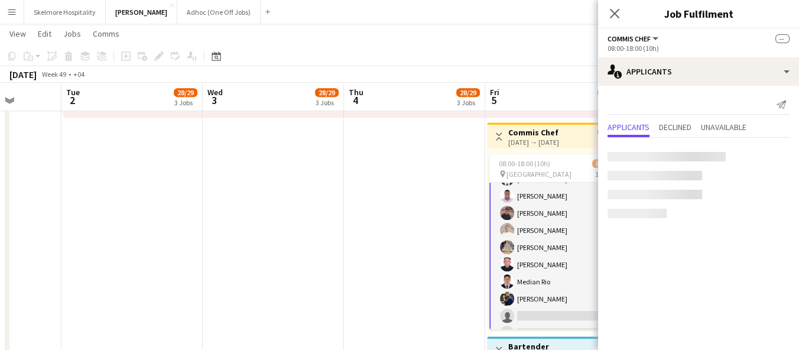
scroll to position [0, 0]
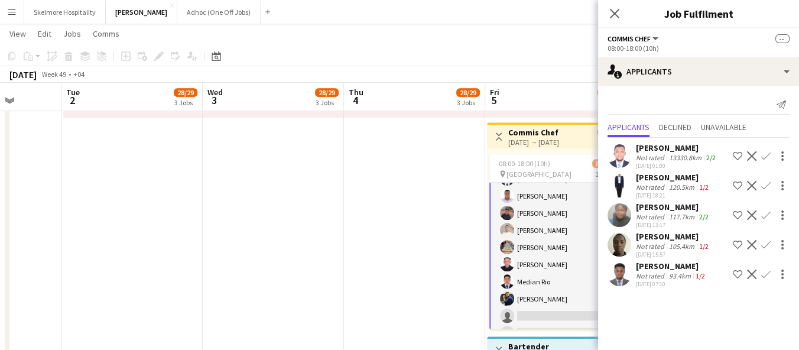
click at [648, 189] on div "Not rated" at bounding box center [651, 187] width 31 height 9
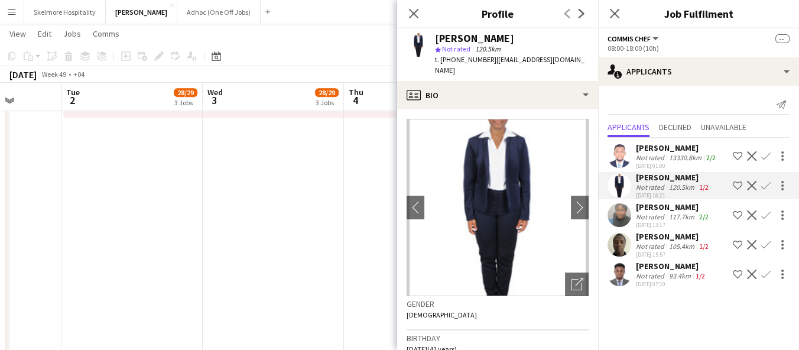
click at [765, 275] on app-icon "Confirm" at bounding box center [765, 274] width 9 height 9
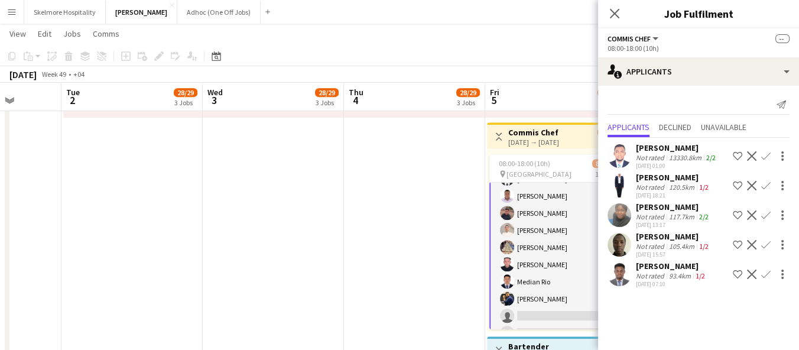
click at [763, 277] on app-icon "Confirm" at bounding box center [765, 274] width 9 height 9
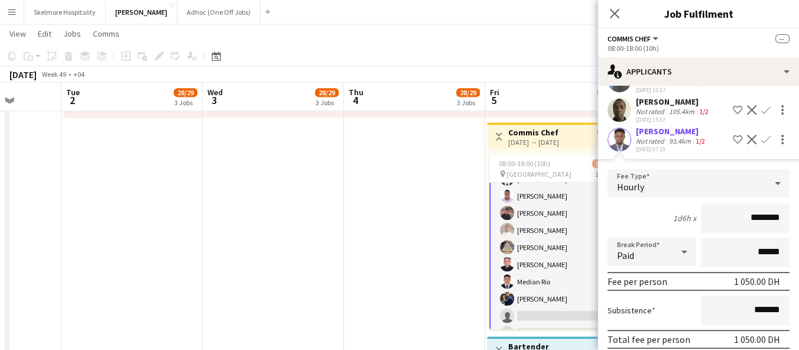
scroll to position [181, 0]
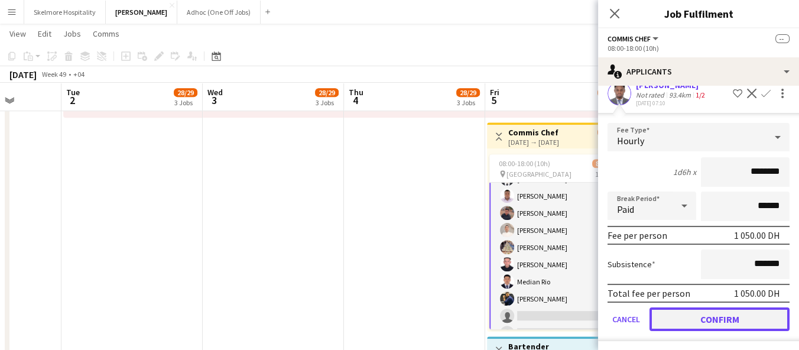
click at [702, 326] on button "Confirm" at bounding box center [720, 319] width 140 height 24
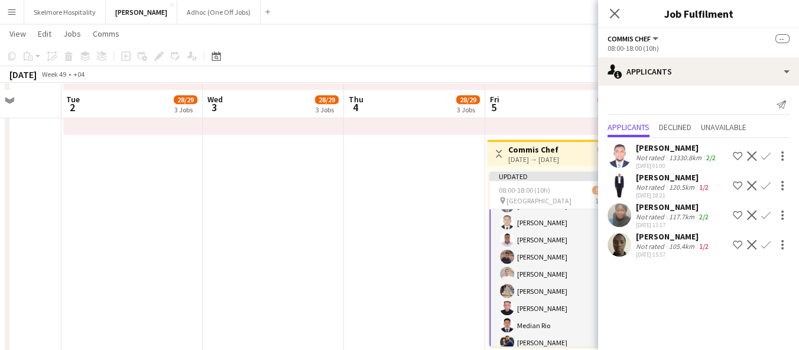
scroll to position [636, 0]
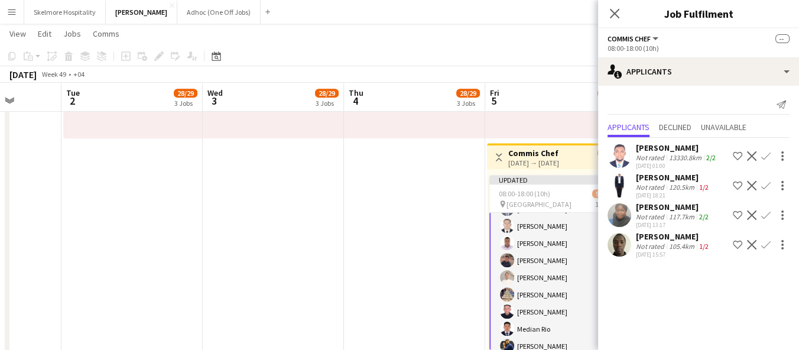
click at [767, 157] on app-icon "Confirm" at bounding box center [765, 155] width 9 height 9
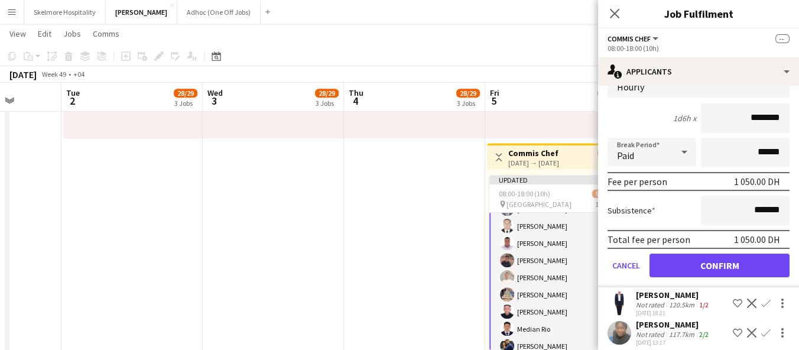
scroll to position [151, 0]
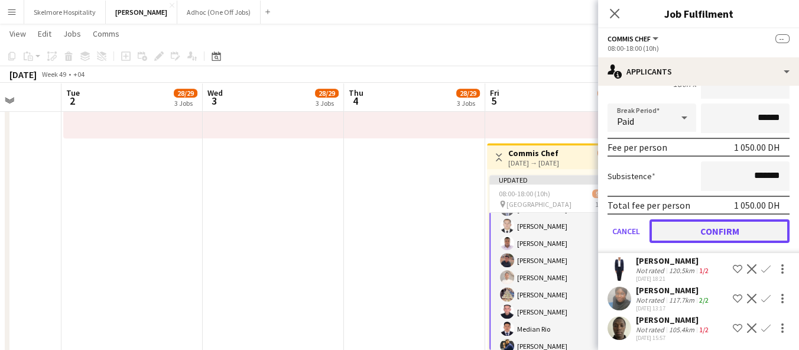
click at [719, 227] on button "Confirm" at bounding box center [720, 231] width 140 height 24
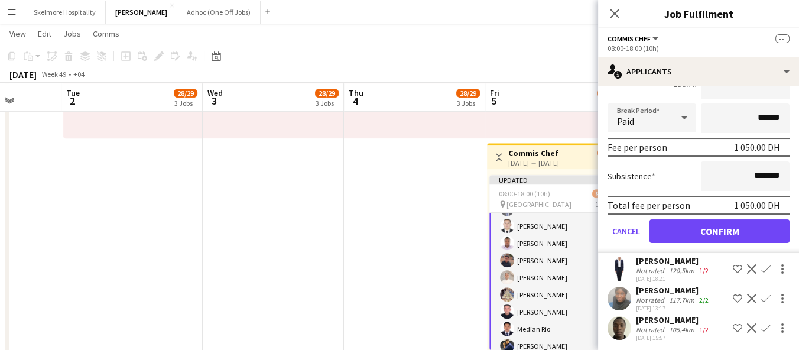
scroll to position [0, 0]
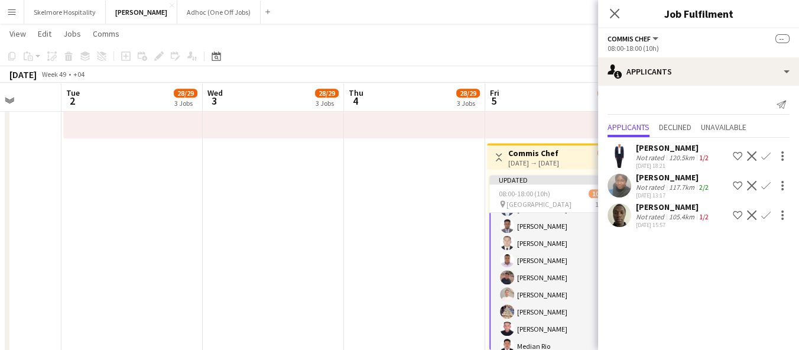
click at [767, 160] on app-icon "Confirm" at bounding box center [765, 155] width 9 height 9
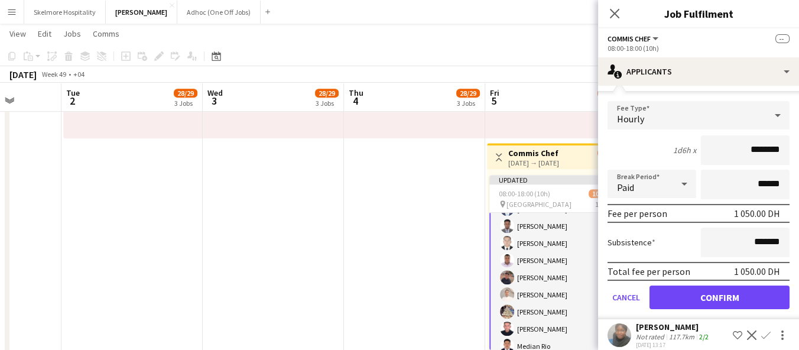
scroll to position [121, 0]
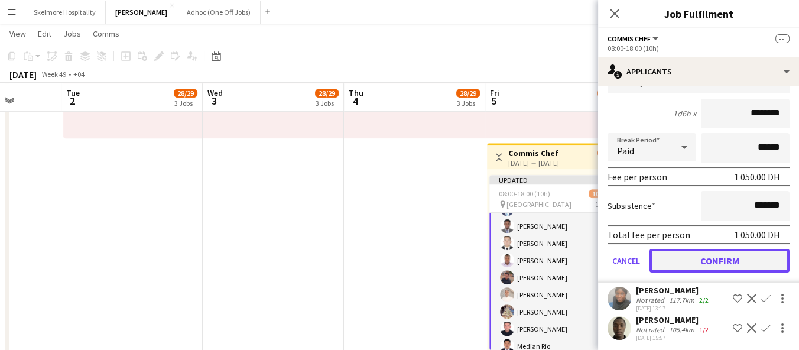
click at [718, 257] on button "Confirm" at bounding box center [720, 261] width 140 height 24
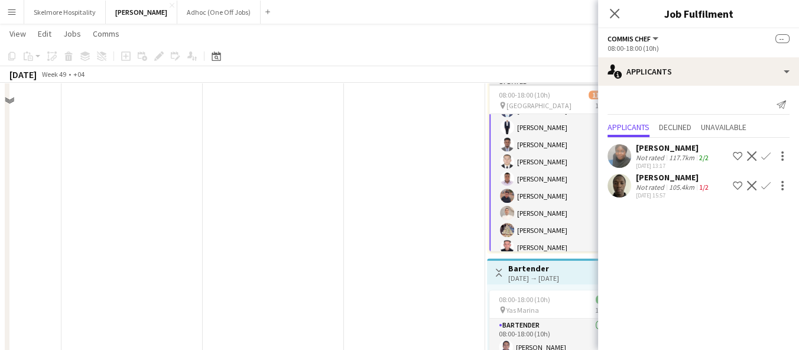
scroll to position [743, 0]
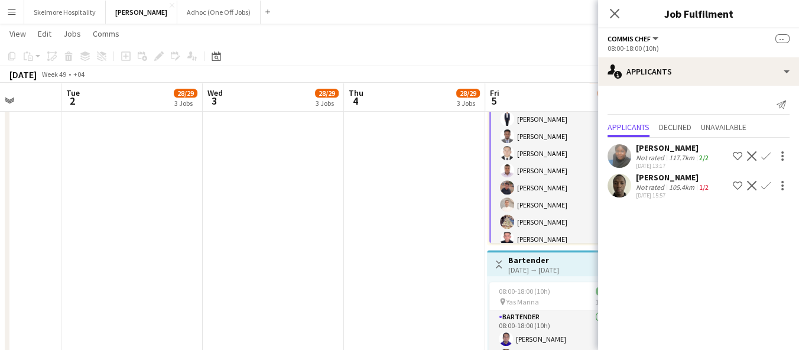
click at [415, 267] on app-date-cell "11:00-21:00 (10h) 5/6 pin Yas Marina Circuit 1 Role General Steward 4A 5/6 11:0…" at bounding box center [414, 33] width 141 height 1289
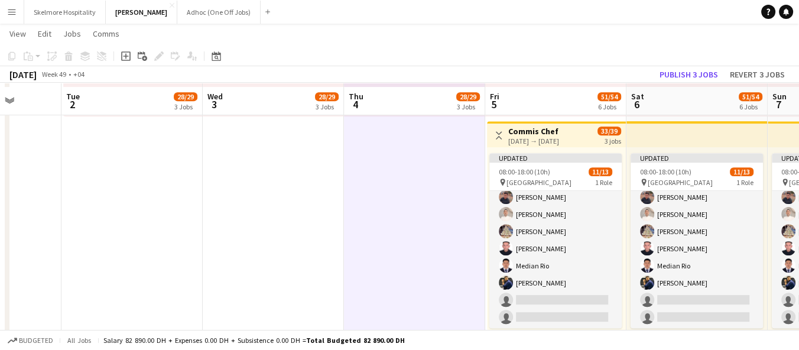
scroll to position [657, 0]
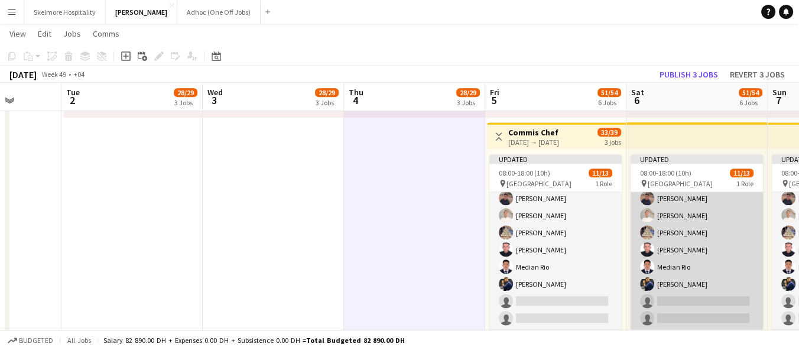
click at [638, 262] on app-card-role "Commis Chef 3A 11/13 08:00-18:00 (10h) Afeez Babatunde Aisha Ajayi ismail Olasu…" at bounding box center [697, 207] width 132 height 246
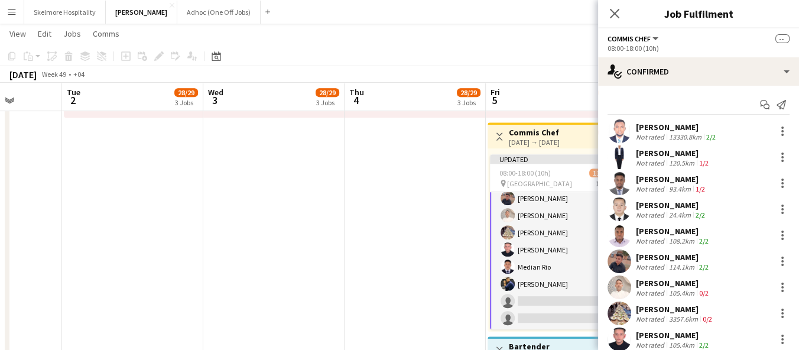
click at [660, 127] on div "[PERSON_NAME]" at bounding box center [677, 127] width 82 height 11
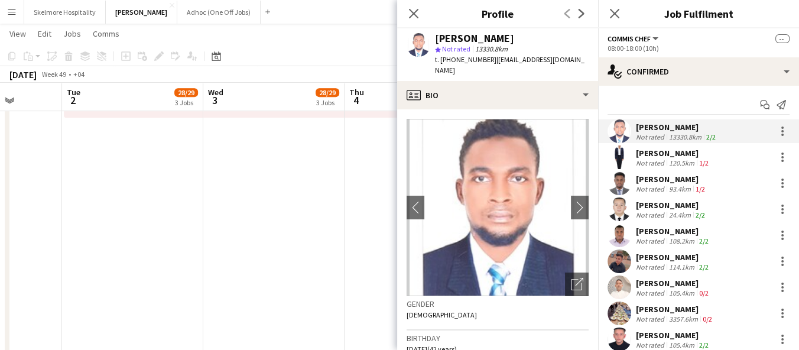
click at [468, 57] on span "t. +971564730354" at bounding box center [465, 59] width 61 height 9
copy span "971564730354"
click at [663, 163] on div "Not rated" at bounding box center [651, 162] width 31 height 9
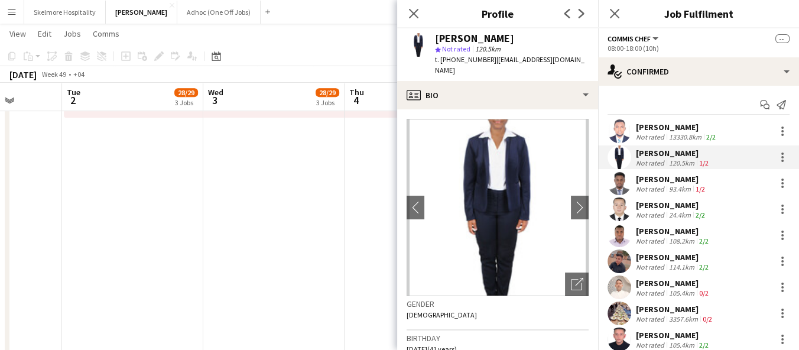
click at [475, 61] on span "t. +971589824400" at bounding box center [465, 59] width 61 height 9
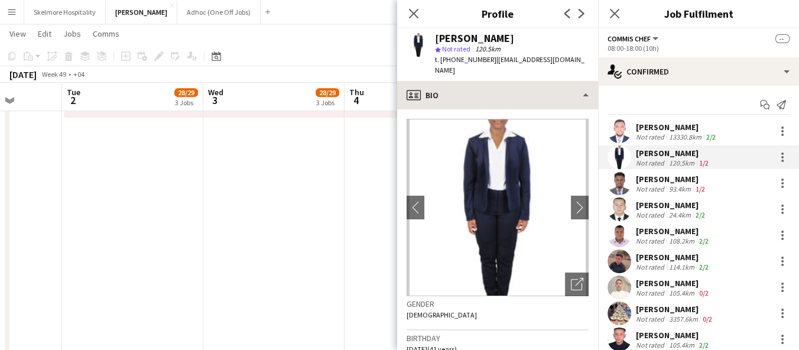
copy span "971589824400"
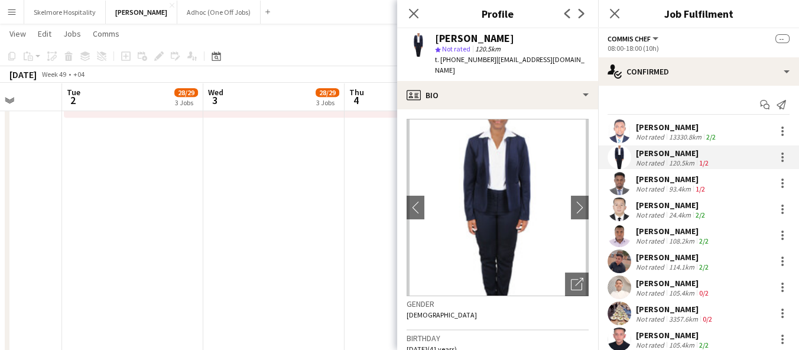
click at [624, 177] on app-user-avatar at bounding box center [620, 183] width 24 height 24
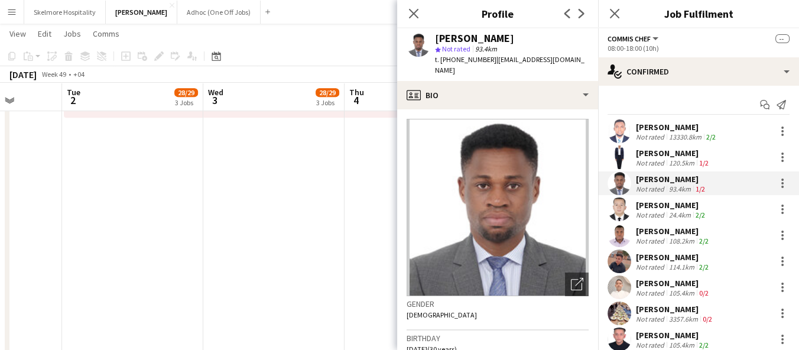
click at [463, 62] on span "t. +971562698795" at bounding box center [465, 59] width 61 height 9
copy span "971562698795"
click at [639, 211] on div "Not rated" at bounding box center [651, 214] width 31 height 9
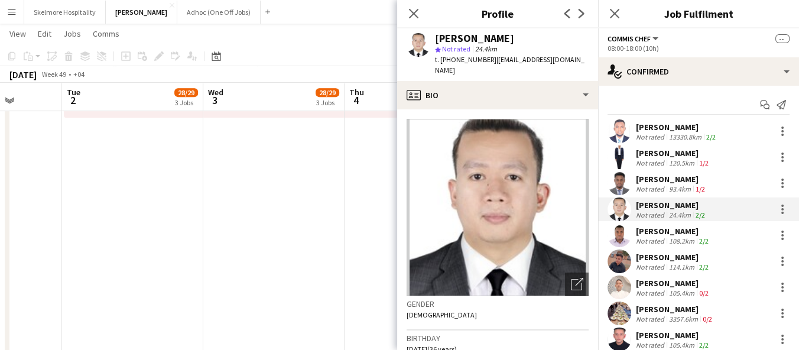
click at [459, 63] on span "t. +971568479513" at bounding box center [465, 59] width 61 height 9
copy span "971568479513"
click at [696, 259] on div "Ubaid Umar" at bounding box center [673, 257] width 75 height 11
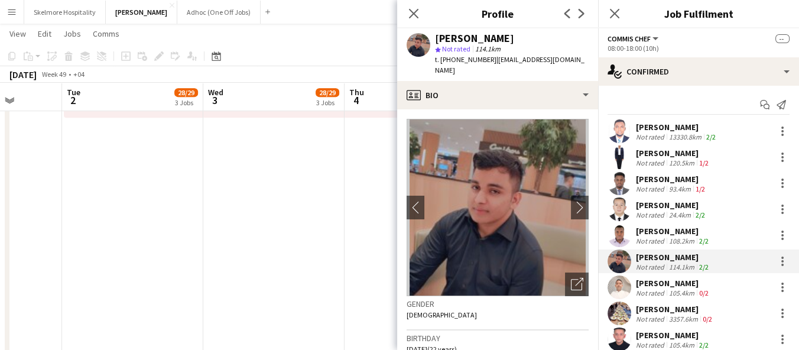
click at [460, 60] on span "t. +971581075097" at bounding box center [465, 59] width 61 height 9
copy span "971581075097"
click at [689, 286] on div "Amit Chanalia" at bounding box center [673, 283] width 75 height 11
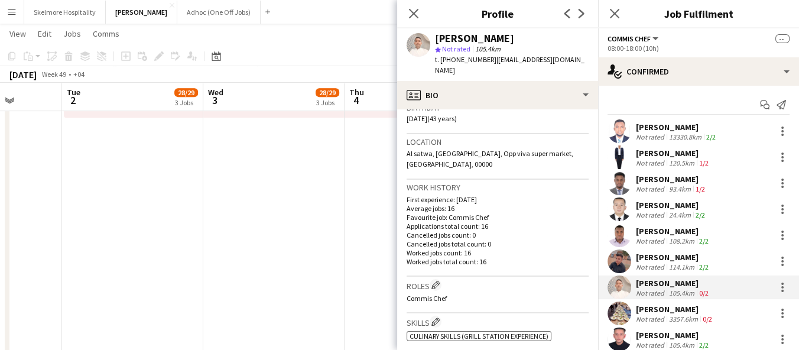
scroll to position [328, 0]
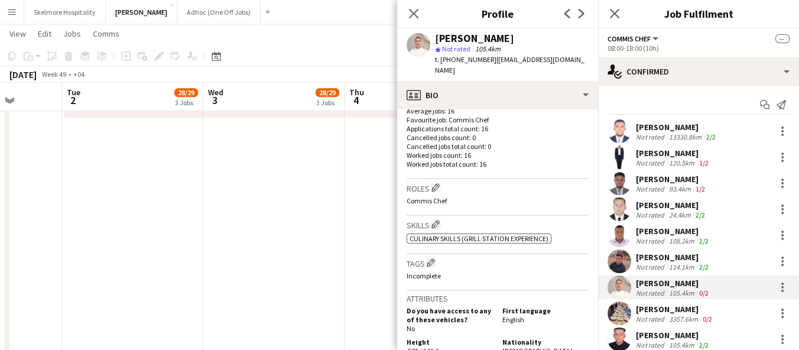
click at [460, 57] on span "t. +971501386047" at bounding box center [465, 59] width 61 height 9
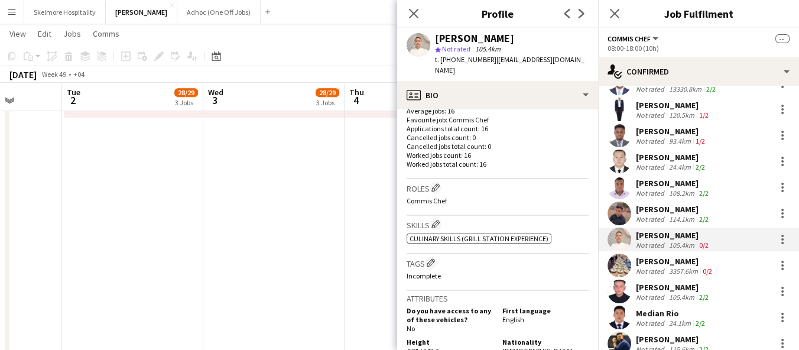
scroll to position [66, 0]
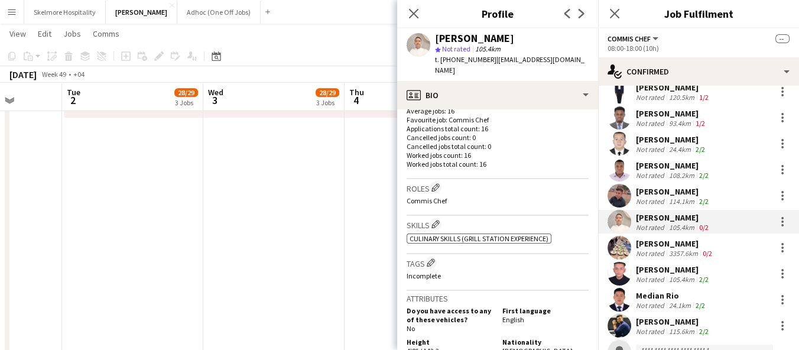
click at [667, 304] on div "24.1km" at bounding box center [680, 305] width 27 height 9
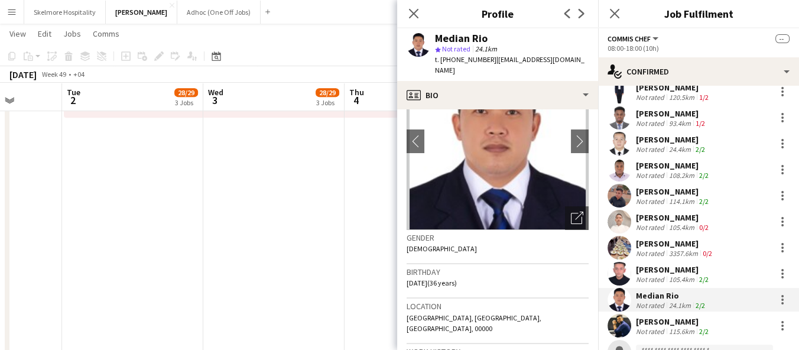
scroll to position [131, 0]
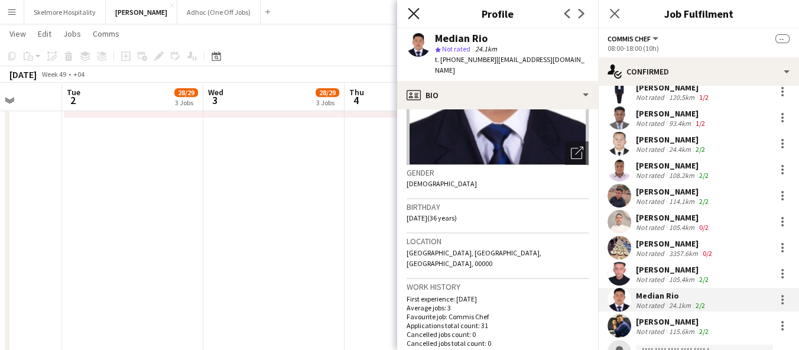
click at [412, 11] on icon "Close pop-in" at bounding box center [413, 13] width 11 height 11
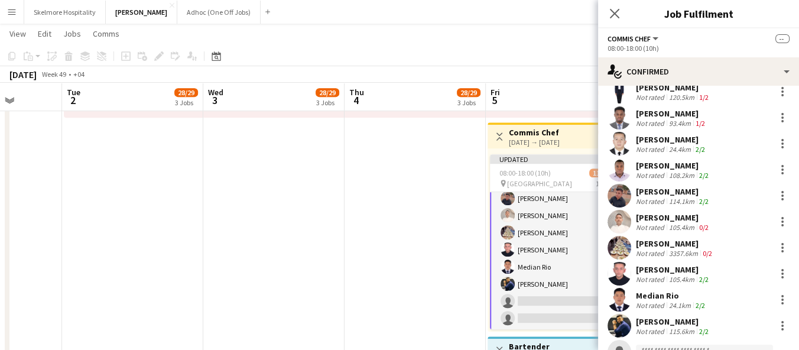
click at [389, 258] on app-date-cell "11:00-21:00 (10h) 5/6 pin Yas Marina Circuit 1 Role General Steward 4A 5/6 11:0…" at bounding box center [415, 120] width 141 height 1289
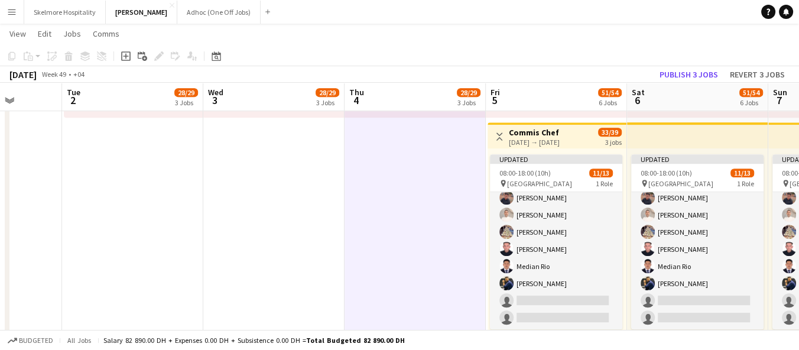
scroll to position [108, 0]
click at [682, 70] on button "Publish 3 jobs" at bounding box center [689, 74] width 68 height 15
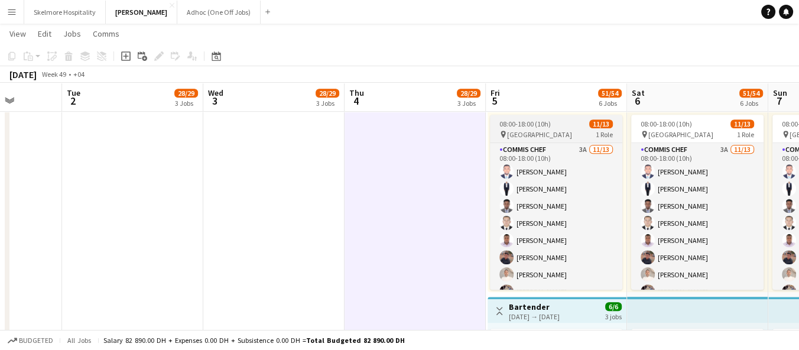
scroll to position [99, 0]
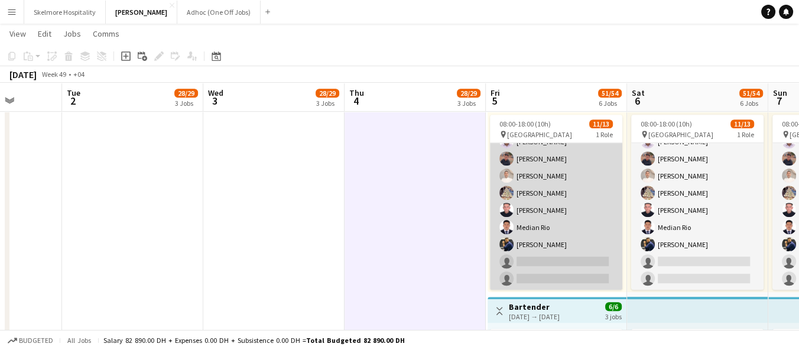
click at [568, 269] on app-card-role "Commis Chef 3A 11/13 08:00-18:00 (10h) Afeez Babatunde Aisha Ajayi ismail Olasu…" at bounding box center [556, 167] width 132 height 246
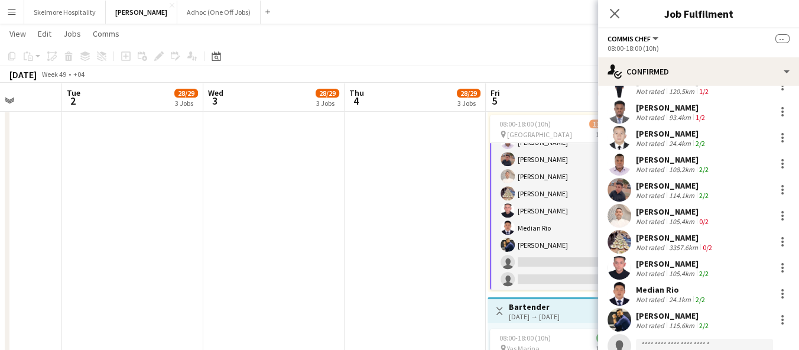
scroll to position [131, 0]
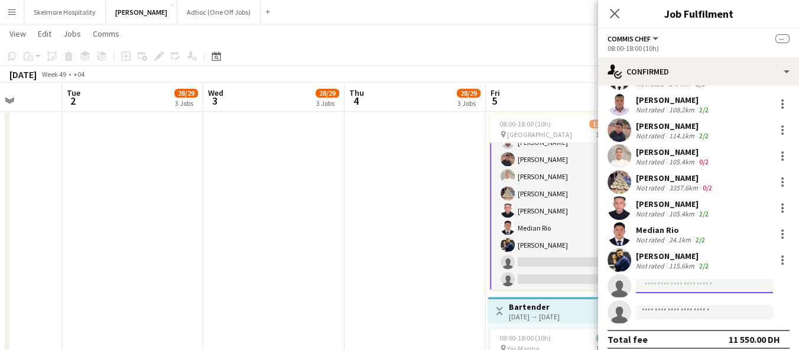
click at [661, 285] on input at bounding box center [704, 286] width 137 height 14
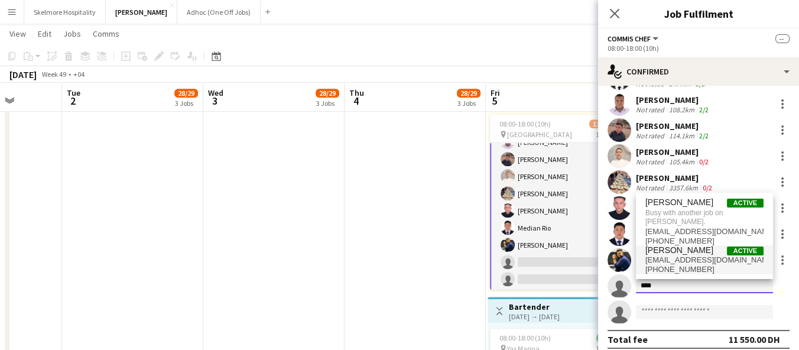
type input "****"
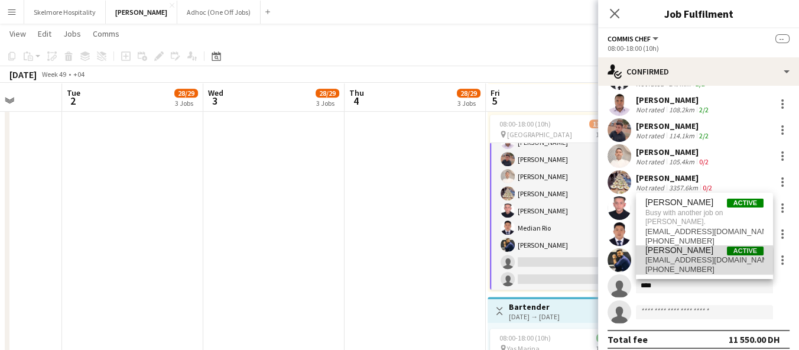
click at [677, 261] on span "amit180189@gmail.com" at bounding box center [704, 259] width 118 height 9
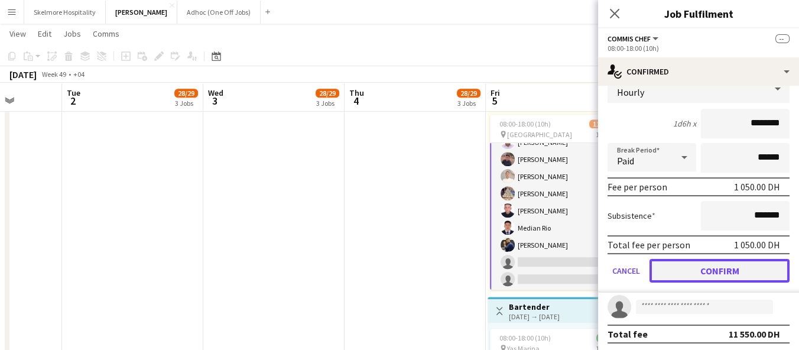
click at [707, 269] on button "Confirm" at bounding box center [720, 271] width 140 height 24
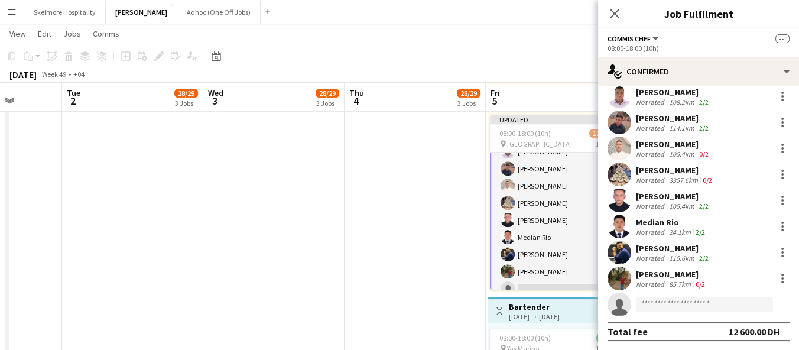
scroll to position [0, 504]
click at [455, 259] on app-date-cell "11:00-21:00 (10h) 5/6 pin Yas Marina Circuit 1 Role General Steward 4A 5/6 11:0…" at bounding box center [414, 80] width 141 height 1289
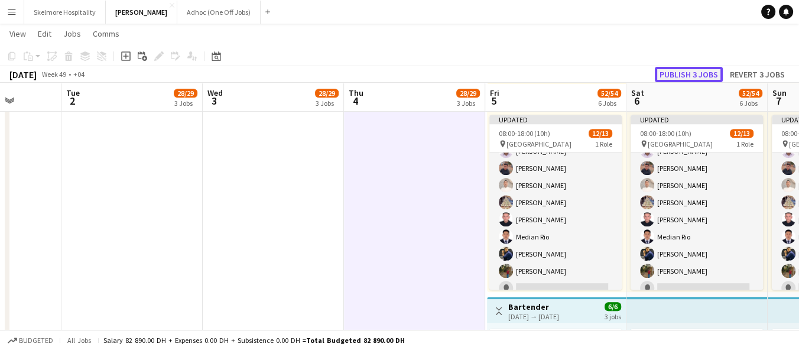
click at [684, 76] on button "Publish 3 jobs" at bounding box center [689, 74] width 68 height 15
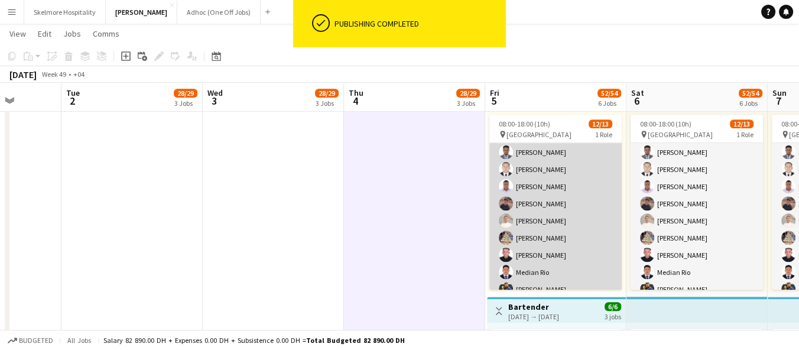
scroll to position [33, 0]
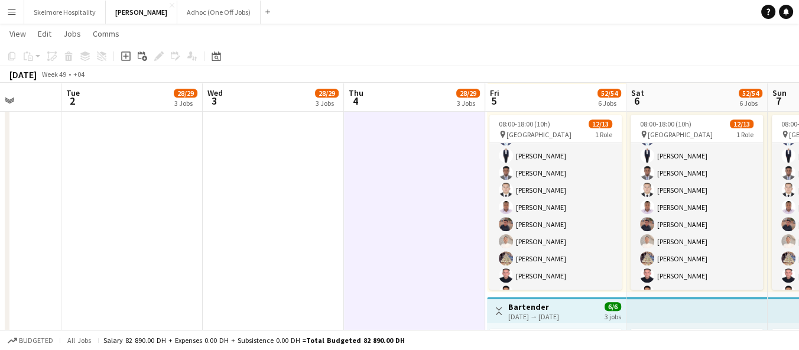
drag, startPoint x: 693, startPoint y: 63, endPoint x: 687, endPoint y: 73, distance: 11.4
click at [693, 63] on app-toolbar "Copy Paste Paste Ctrl+V Paste with crew Ctrl+Shift+V Paste linked Job Delete Gr…" at bounding box center [399, 56] width 799 height 20
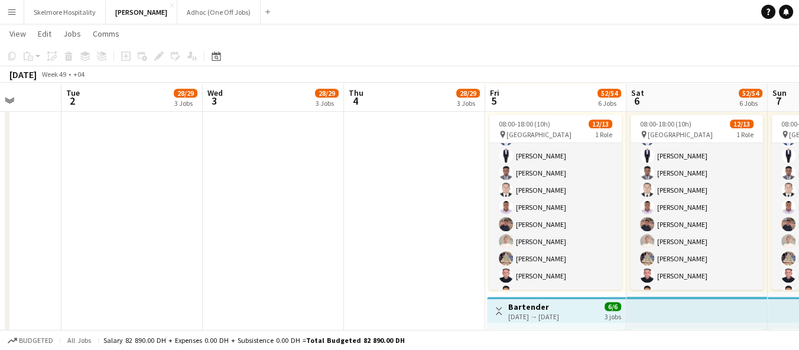
click at [421, 244] on app-date-cell "11:00-21:00 (10h) 5/6 pin Yas Marina Circuit 1 Role General Steward 4A 5/6 11:0…" at bounding box center [414, 80] width 141 height 1289
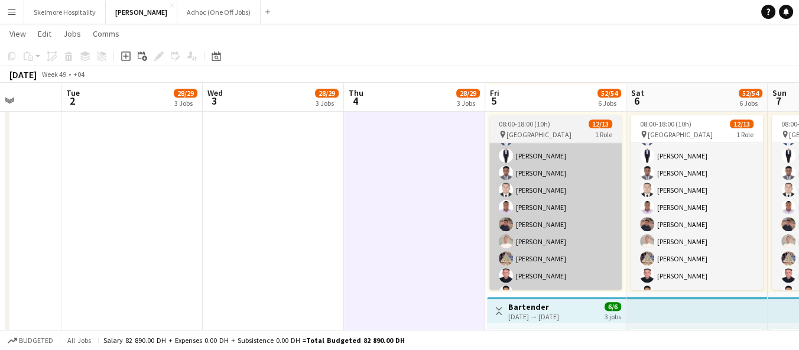
drag, startPoint x: 411, startPoint y: 247, endPoint x: 545, endPoint y: 230, distance: 135.3
click at [411, 248] on app-date-cell "11:00-21:00 (10h) 5/6 pin Yas Marina Circuit 1 Role General Steward 4A 5/6 11:0…" at bounding box center [414, 80] width 141 height 1289
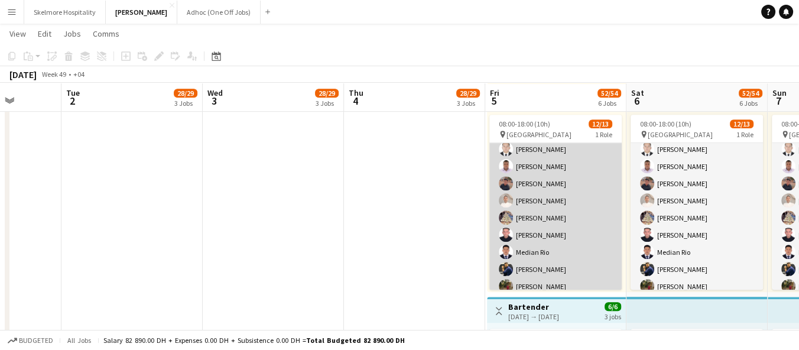
scroll to position [99, 0]
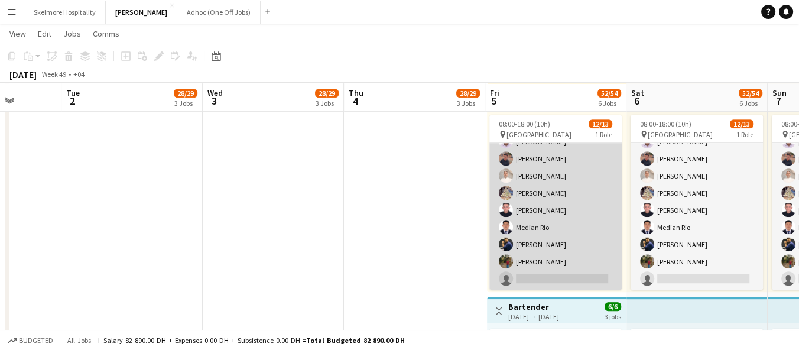
click at [554, 248] on app-card-role "Commis Chef 3A 12/13 08:00-18:00 (10h) Afeez Babatunde Aisha Ajayi ismail Olasu…" at bounding box center [555, 167] width 132 height 246
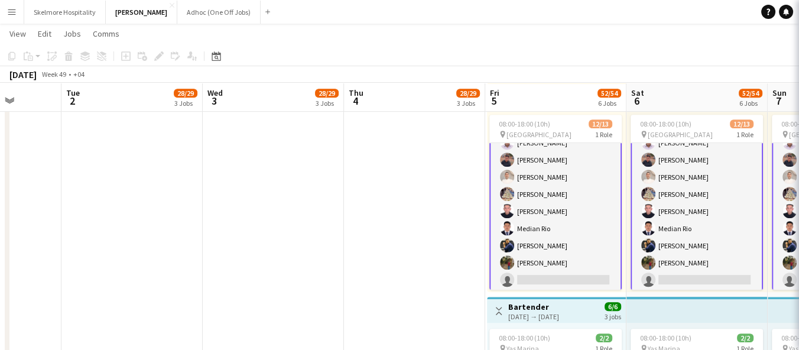
scroll to position [99, 0]
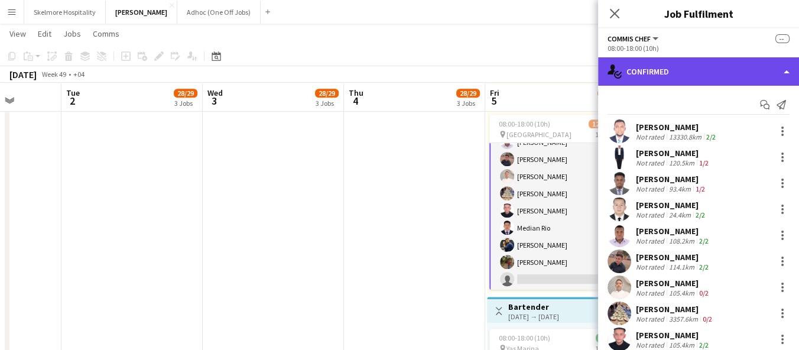
click at [684, 73] on div "single-neutral-actions-check-2 Confirmed" at bounding box center [698, 71] width 201 height 28
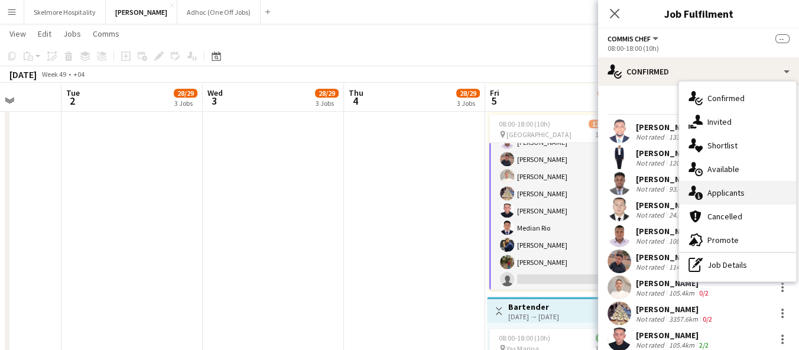
click at [711, 191] on span "Applicants" at bounding box center [726, 192] width 37 height 11
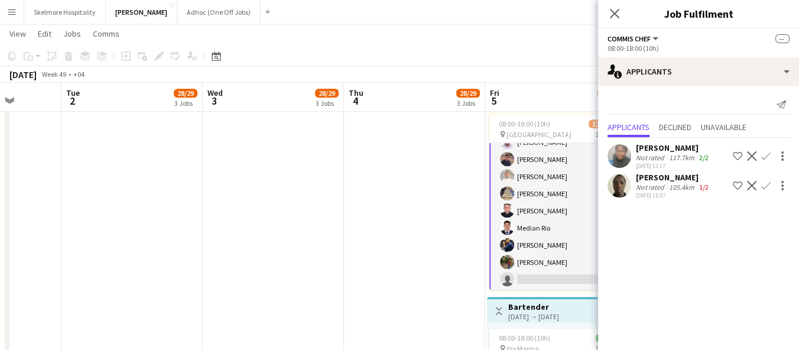
click at [667, 192] on div "02-10-2025 15:57" at bounding box center [673, 196] width 75 height 8
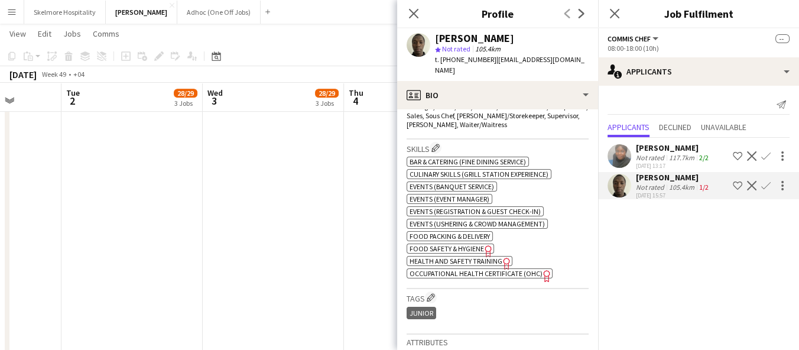
scroll to position [197, 0]
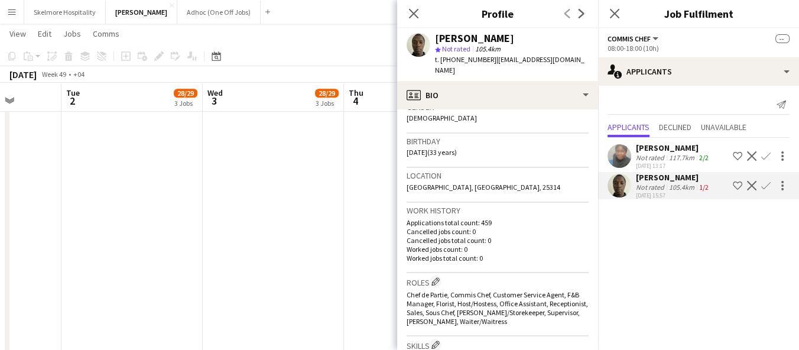
click at [669, 153] on div "117.7km" at bounding box center [682, 157] width 30 height 9
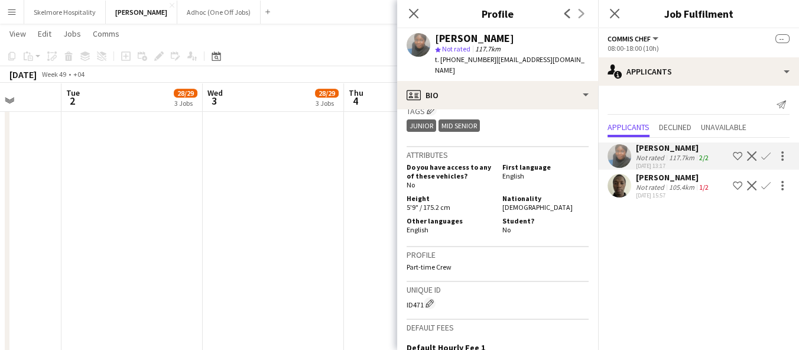
scroll to position [525, 0]
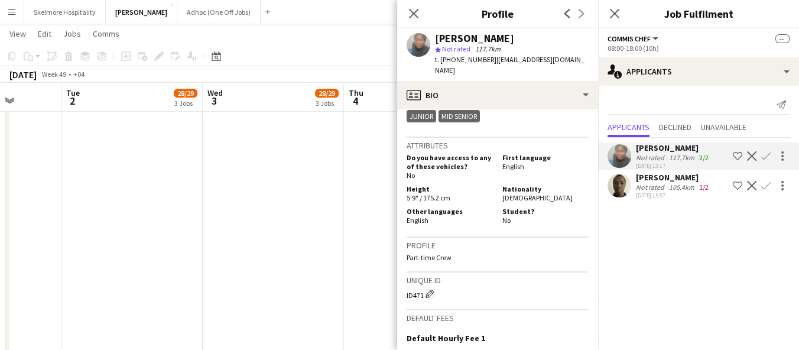
click at [680, 193] on div "02-10-2025 15:57" at bounding box center [673, 196] width 75 height 8
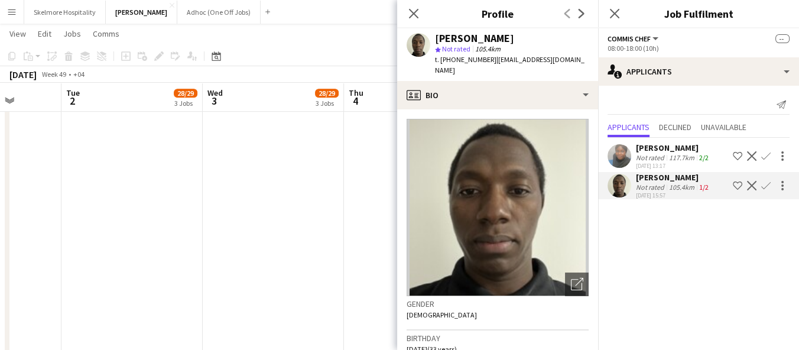
click at [297, 306] on app-date-cell "11:00-21:00 (10h) 5/6 pin Yas Marina Circuit 1 Role General Steward 4A 5/6 11:0…" at bounding box center [273, 80] width 141 height 1289
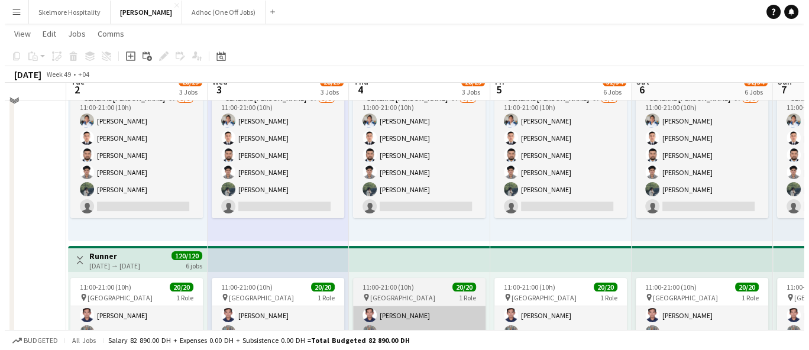
scroll to position [0, 0]
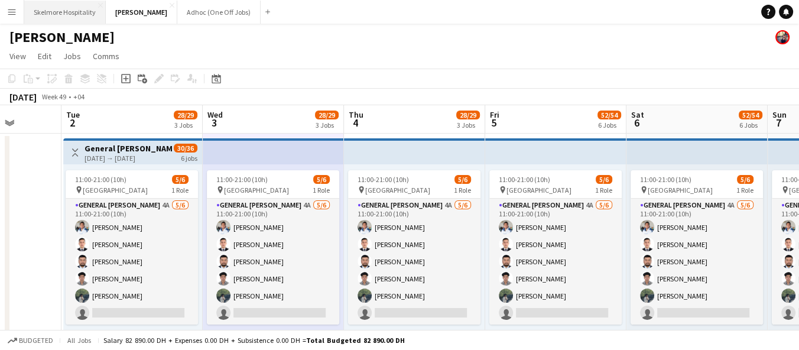
click at [69, 16] on button "Skelmore Hospitality Close" at bounding box center [65, 12] width 82 height 23
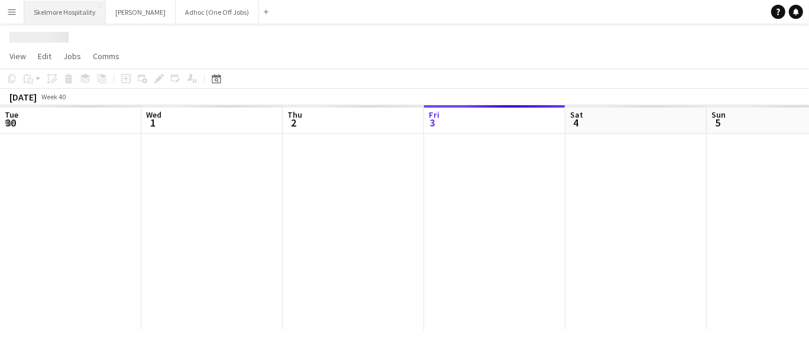
scroll to position [0, 282]
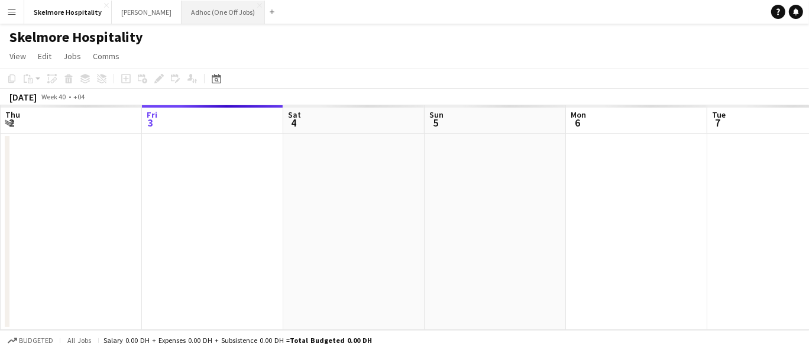
click at [181, 13] on button "Adhoc (One Off Jobs) Close" at bounding box center [222, 12] width 83 height 23
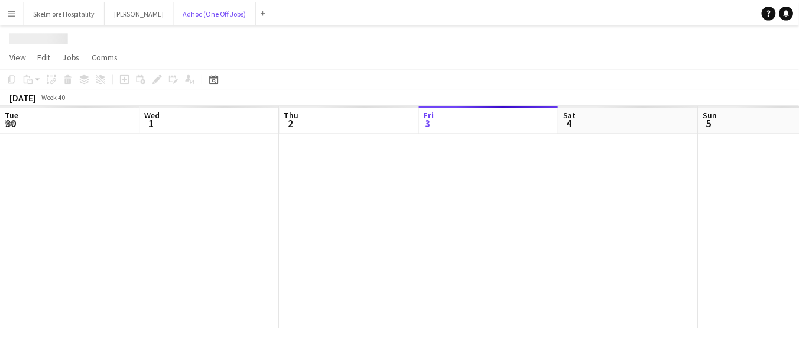
scroll to position [0, 282]
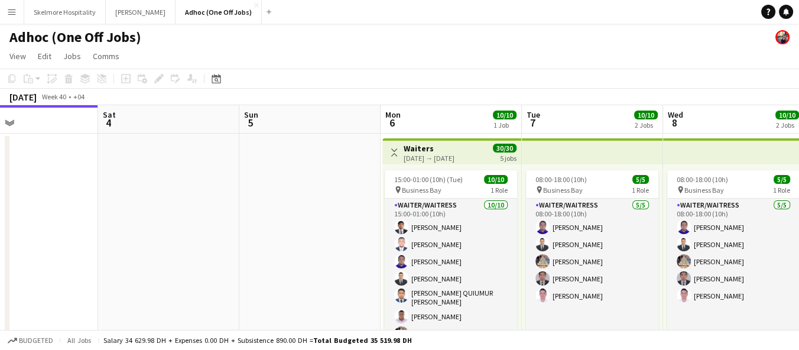
drag, startPoint x: 505, startPoint y: 239, endPoint x: 176, endPoint y: 222, distance: 329.6
click at [176, 222] on app-calendar-viewport "Tue 30 3/3 1 Job Wed 1 3/3 1 Job Thu 2 3/3 1 Job Fri 3 Sat 4 Sun 5 Mon 6 10/10 …" at bounding box center [399, 335] width 799 height 461
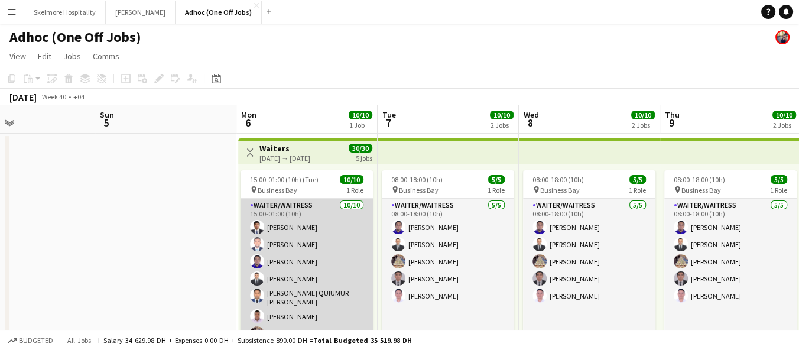
click at [302, 253] on app-card-role "Waiter/Waitress 10/10 15:00-01:00 (10h) adriene duazo Afeez Babatunde Lenard Ra…" at bounding box center [307, 298] width 132 height 198
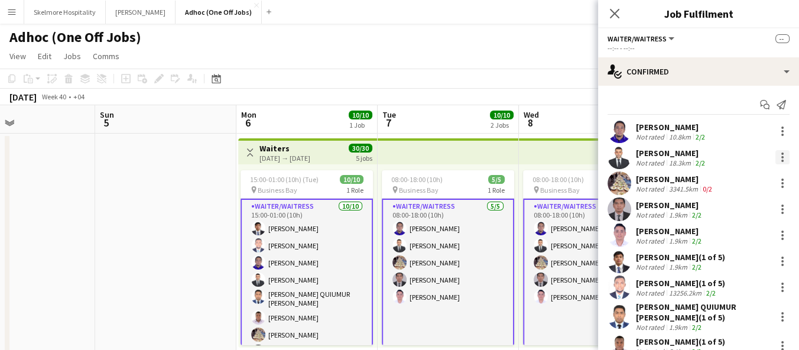
click at [777, 157] on div at bounding box center [782, 157] width 14 height 14
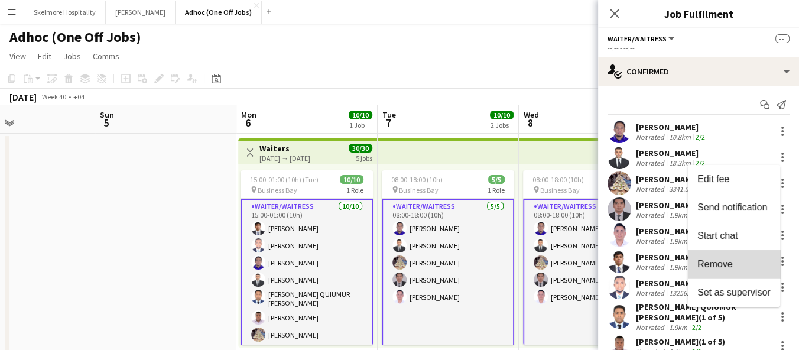
click at [747, 259] on span "Remove" at bounding box center [733, 264] width 73 height 11
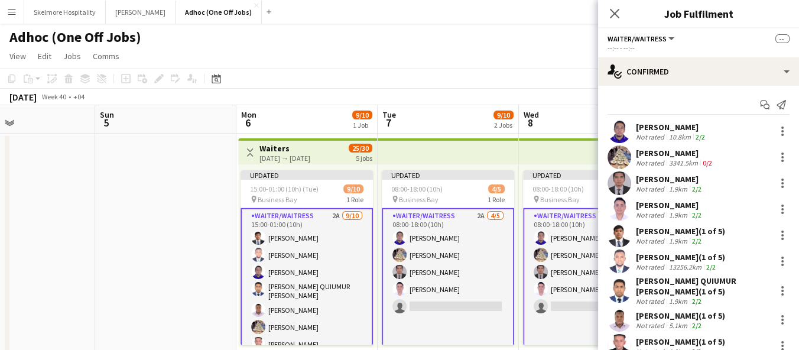
click at [200, 253] on app-date-cell at bounding box center [165, 350] width 141 height 433
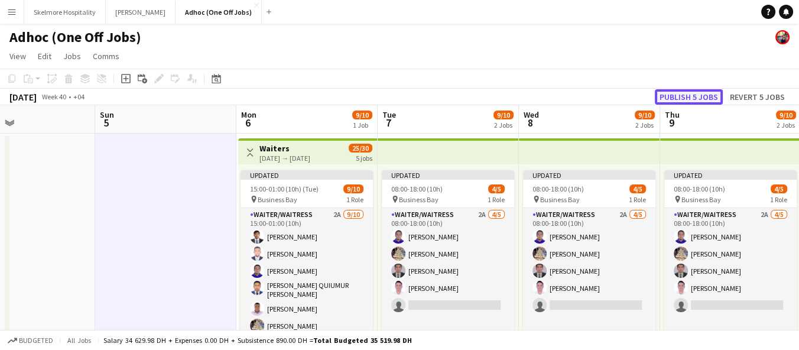
click at [712, 94] on button "Publish 5 jobs" at bounding box center [689, 96] width 68 height 15
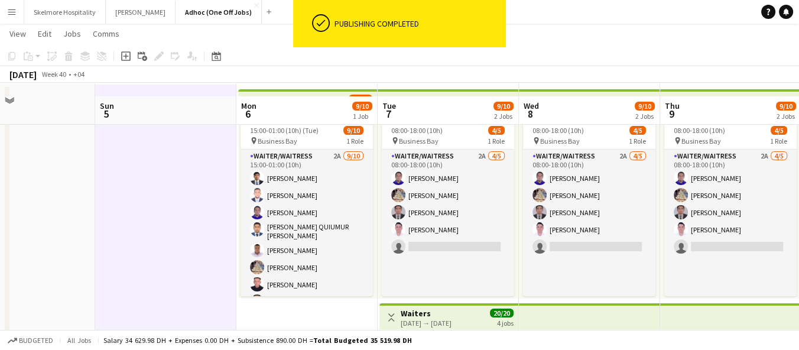
scroll to position [66, 0]
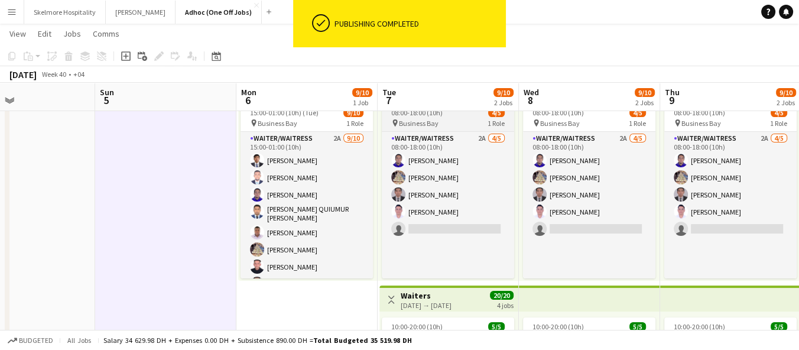
click at [446, 119] on div "pin Business Bay 1 Role" at bounding box center [448, 122] width 132 height 9
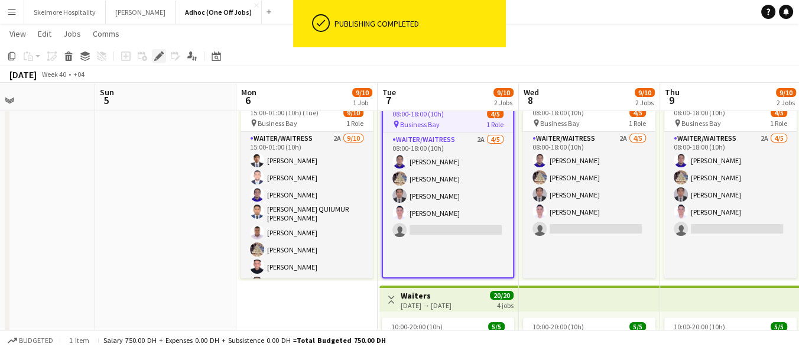
click at [165, 59] on div "Edit" at bounding box center [159, 56] width 14 height 14
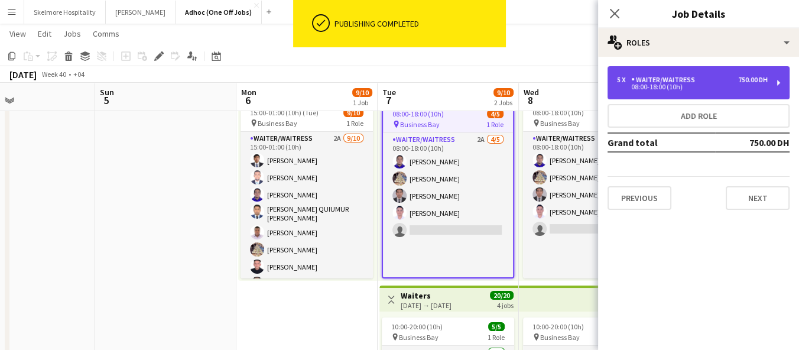
click at [697, 83] on div "Waiter/Waitress" at bounding box center [665, 80] width 69 height 8
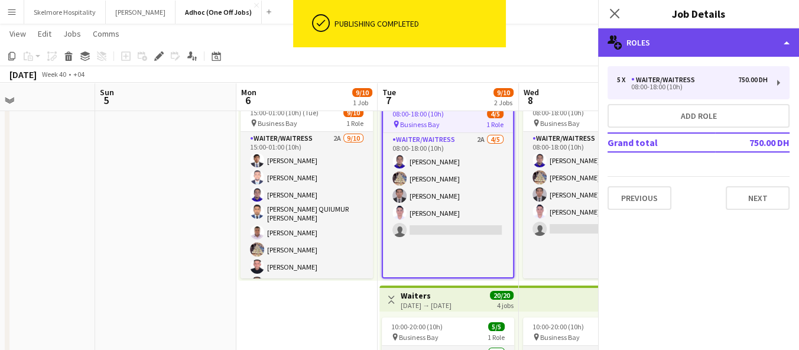
click at [679, 40] on div "multiple-users-add Roles" at bounding box center [698, 42] width 201 height 28
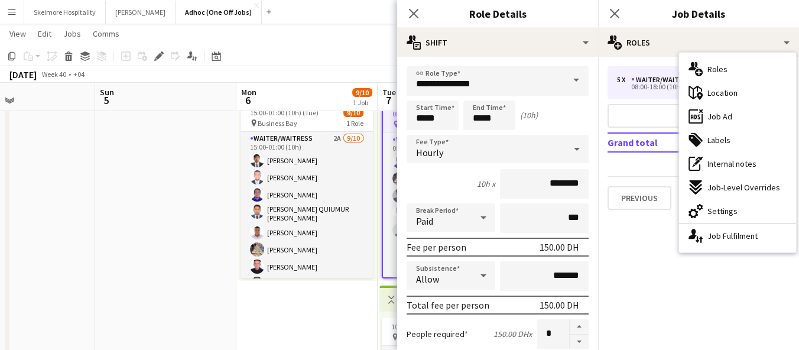
click at [134, 280] on app-date-cell at bounding box center [165, 283] width 141 height 433
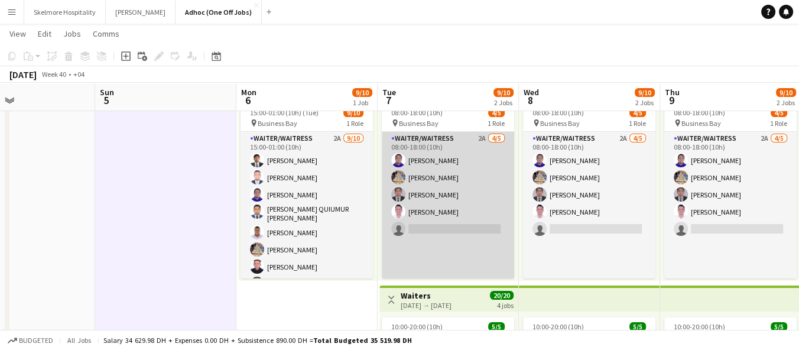
click at [426, 193] on app-card-role "Waiter/Waitress 2A 4/5 08:00-18:00 (10h) Lenard Randy Fundador Parmila Parmila …" at bounding box center [448, 229] width 132 height 194
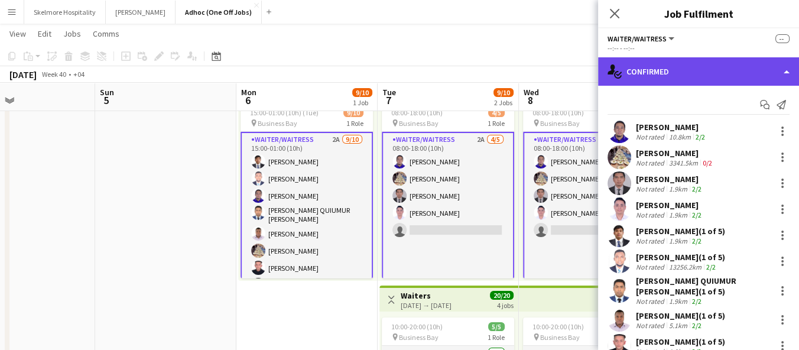
click at [620, 63] on div "single-neutral-actions-check-2 Confirmed" at bounding box center [698, 71] width 201 height 28
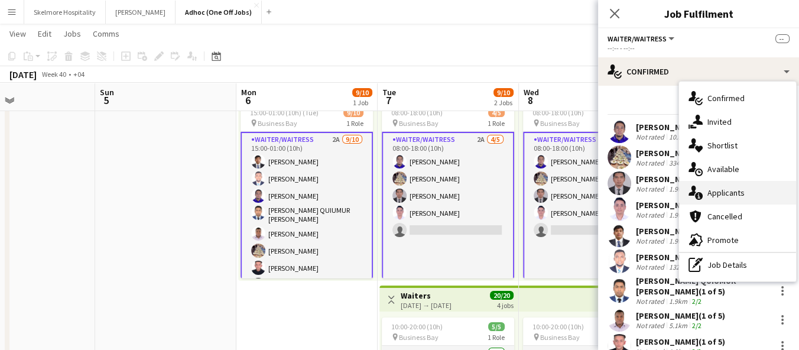
click at [711, 197] on span "Applicants" at bounding box center [726, 192] width 37 height 11
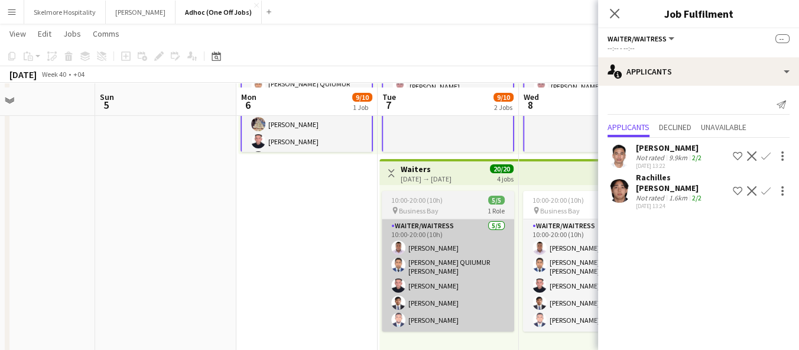
scroll to position [197, 0]
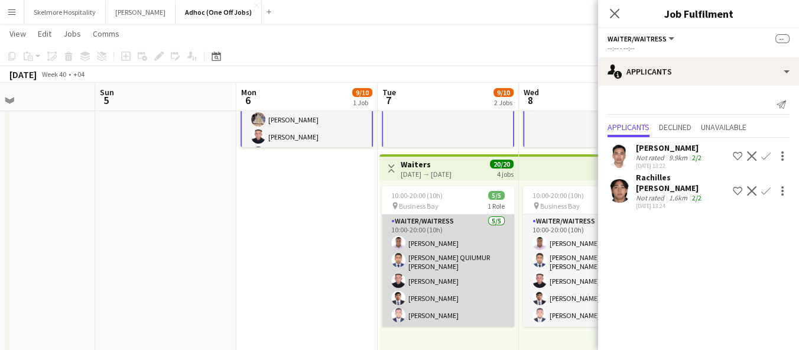
click at [440, 264] on app-card-role "Waiter/Waitress 5/5 10:00-20:00 (10h) Ifeanyi Daniel Echebe MOHAMMAD QUIUMUR RA…" at bounding box center [448, 271] width 132 height 112
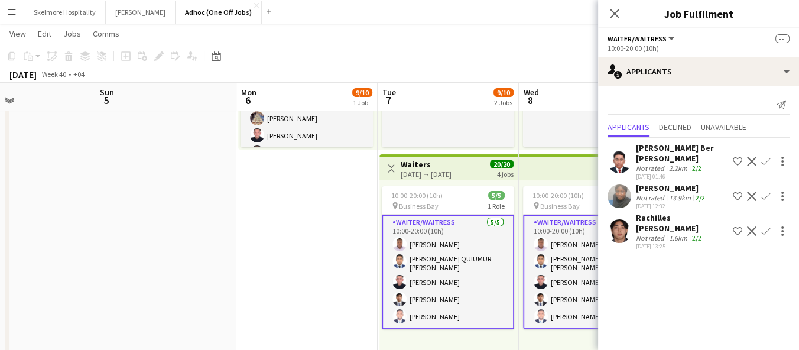
click at [674, 183] on div "[PERSON_NAME]" at bounding box center [672, 188] width 72 height 11
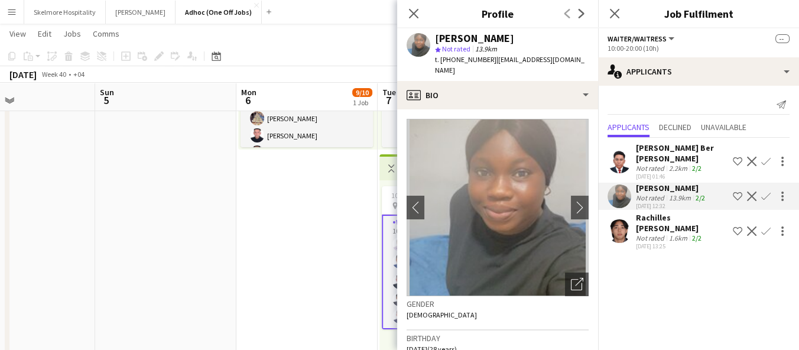
click at [465, 56] on span "t. [PHONE_NUMBER]" at bounding box center [465, 59] width 61 height 9
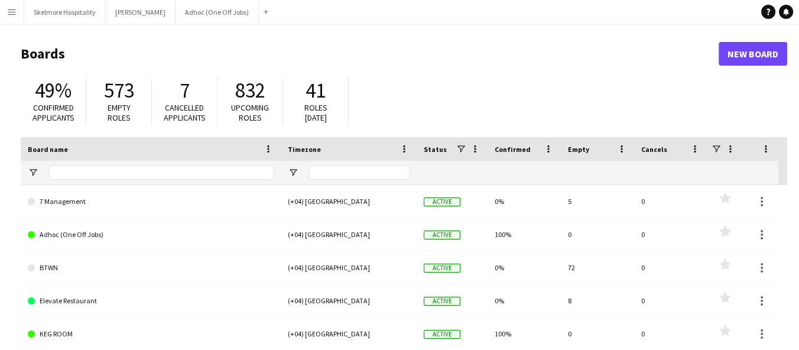
click at [9, 14] on app-icon "Menu" at bounding box center [11, 11] width 9 height 9
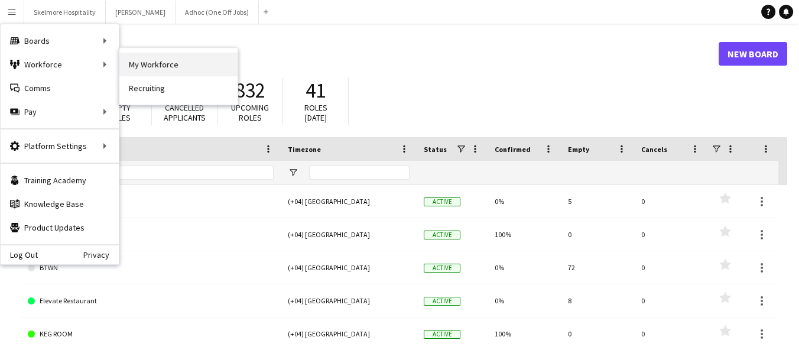
click at [142, 64] on link "My Workforce" at bounding box center [178, 65] width 118 height 24
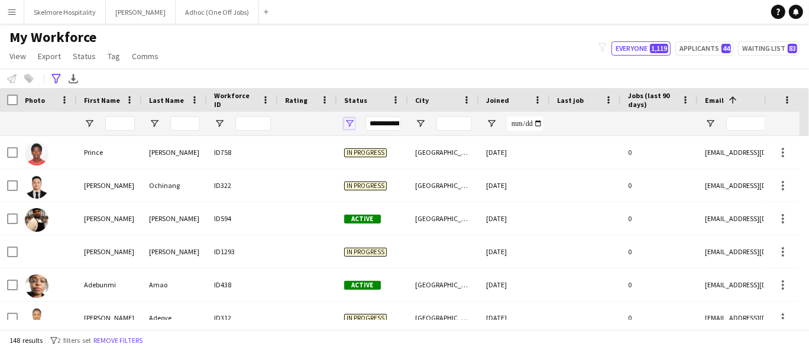
click at [348, 124] on span "Open Filter Menu" at bounding box center [349, 123] width 11 height 11
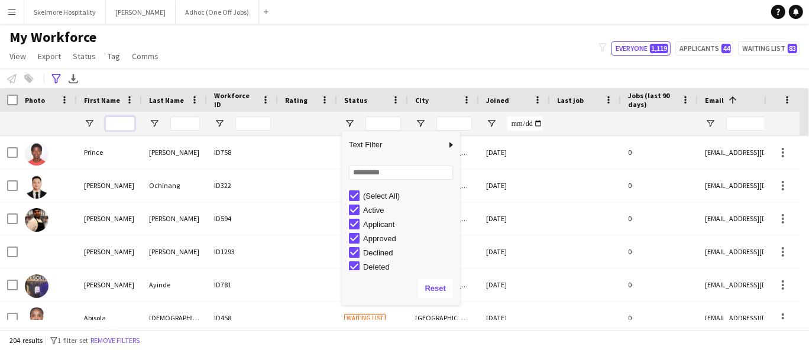
click at [115, 124] on input "First Name Filter Input" at bounding box center [120, 123] width 30 height 14
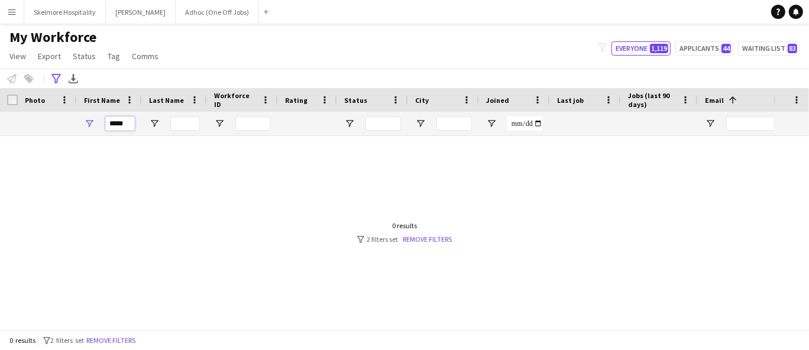
type input "*****"
click at [424, 244] on div at bounding box center [386, 228] width 773 height 184
click at [421, 241] on link "Remove filters" at bounding box center [427, 239] width 49 height 9
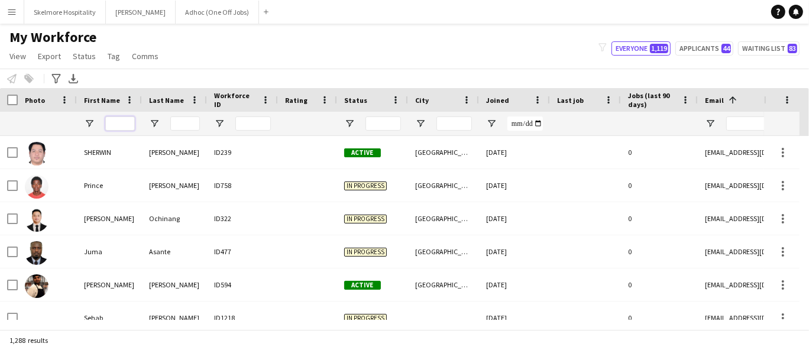
click at [112, 124] on input "First Name Filter Input" at bounding box center [120, 123] width 30 height 14
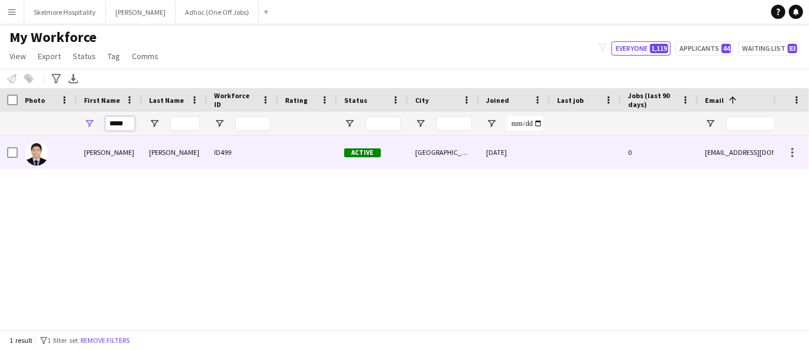
type input "*****"
click at [391, 150] on div "Active" at bounding box center [372, 152] width 71 height 33
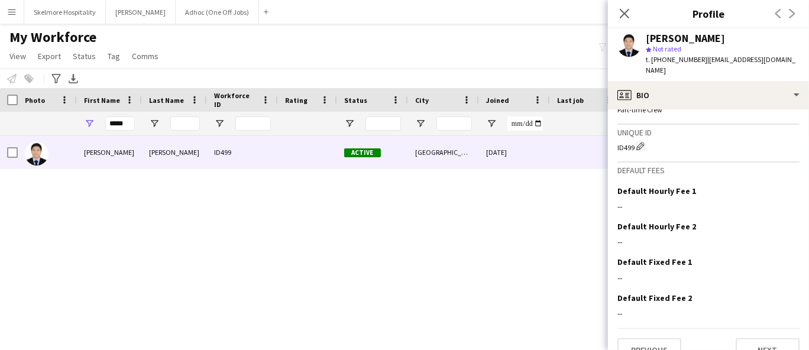
scroll to position [781, 0]
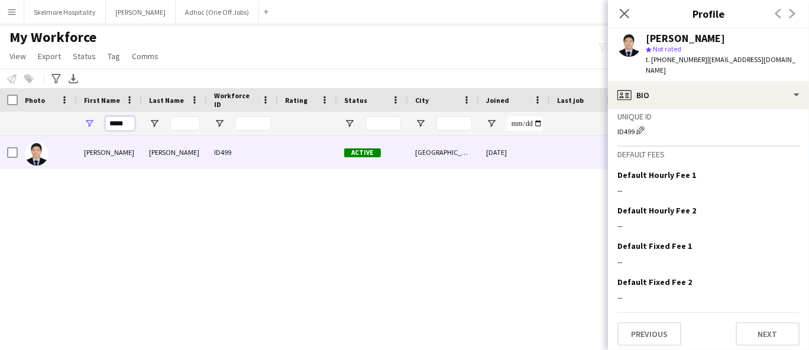
click at [124, 119] on input "*****" at bounding box center [120, 123] width 30 height 14
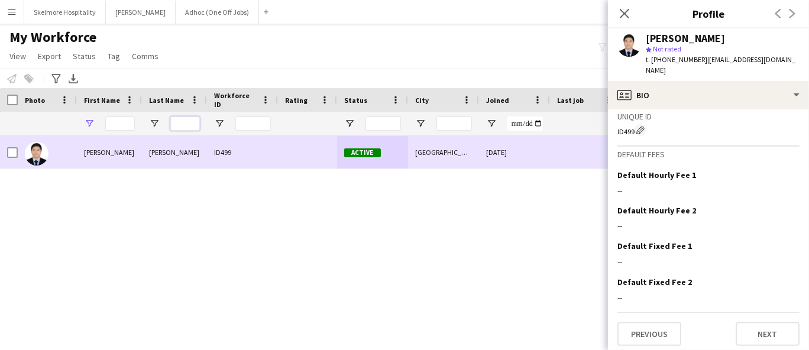
click at [177, 120] on input "Last Name Filter Input" at bounding box center [185, 123] width 30 height 14
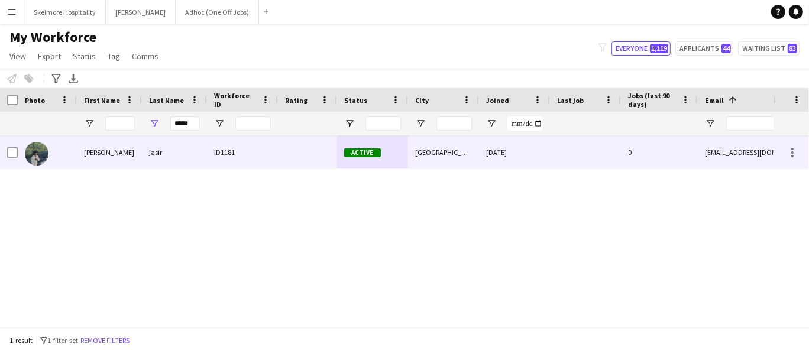
click at [134, 164] on div "[PERSON_NAME]" at bounding box center [109, 152] width 65 height 33
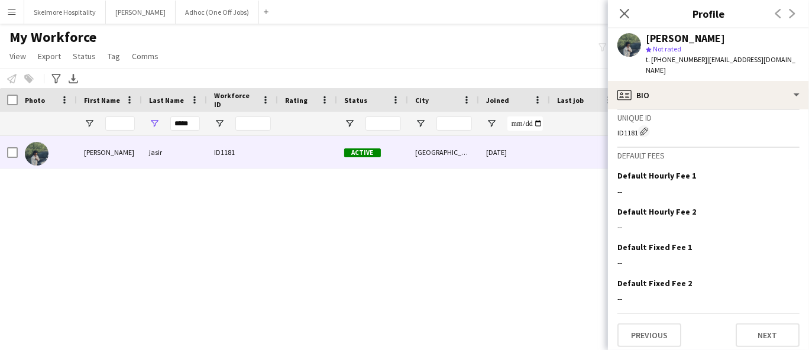
scroll to position [756, 0]
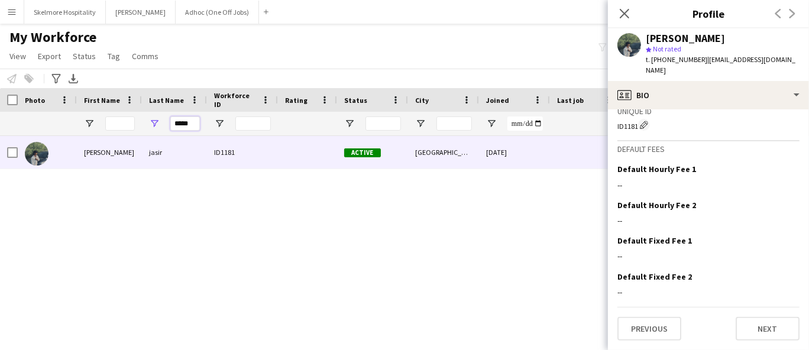
click at [177, 120] on input "*****" at bounding box center [185, 123] width 30 height 14
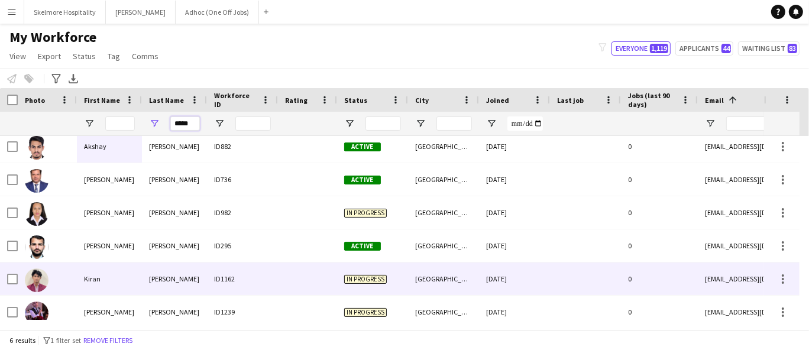
scroll to position [0, 0]
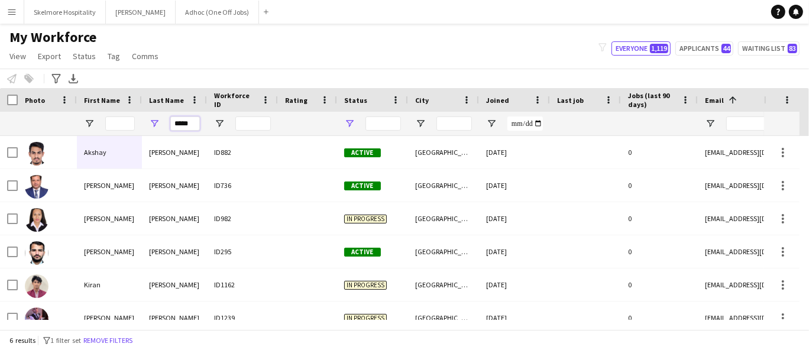
type input "*****"
click at [346, 123] on span "Open Filter Menu" at bounding box center [349, 123] width 11 height 11
click at [187, 120] on input "*****" at bounding box center [185, 123] width 30 height 14
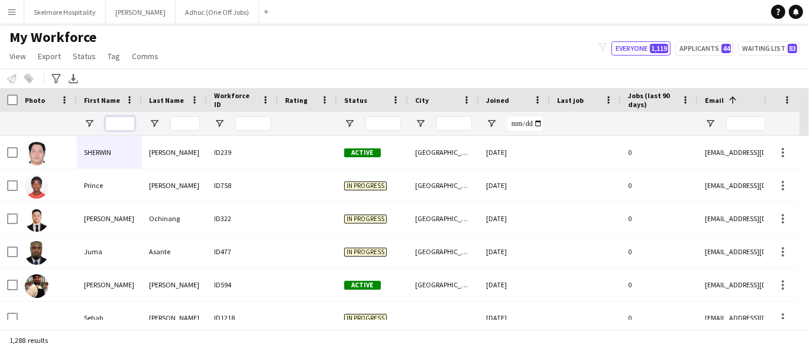
click at [121, 129] on input "First Name Filter Input" at bounding box center [120, 123] width 30 height 14
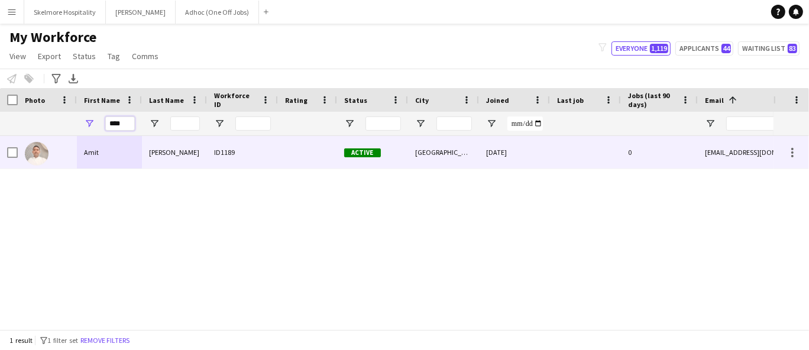
type input "****"
click at [122, 160] on div "Amit" at bounding box center [109, 152] width 65 height 33
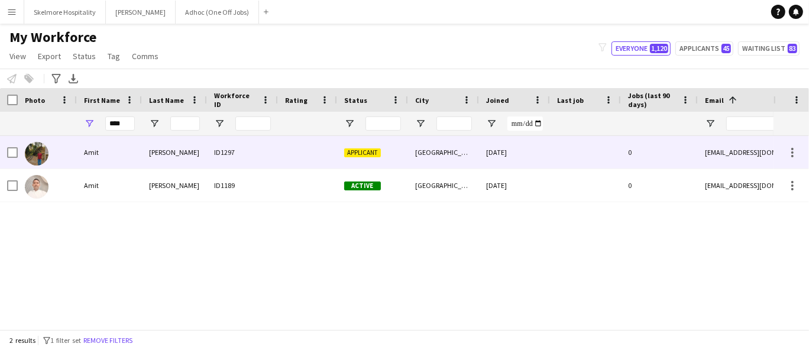
click at [118, 145] on div "Amit" at bounding box center [109, 152] width 65 height 33
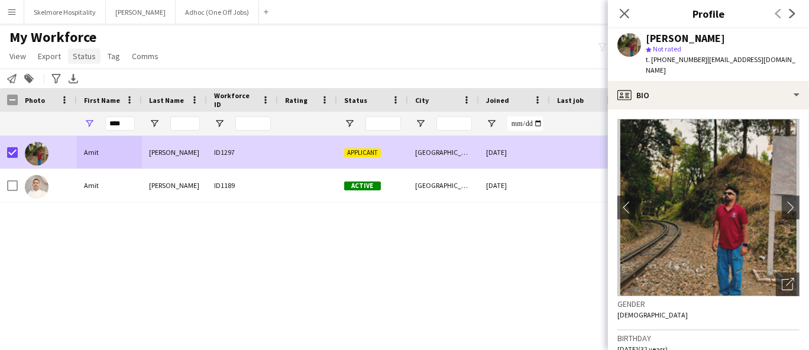
click at [87, 55] on span "Status" at bounding box center [84, 56] width 23 height 11
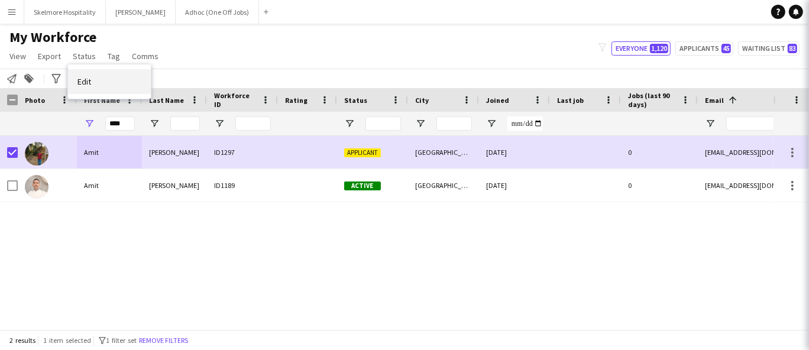
click at [86, 71] on link "Edit" at bounding box center [109, 81] width 83 height 25
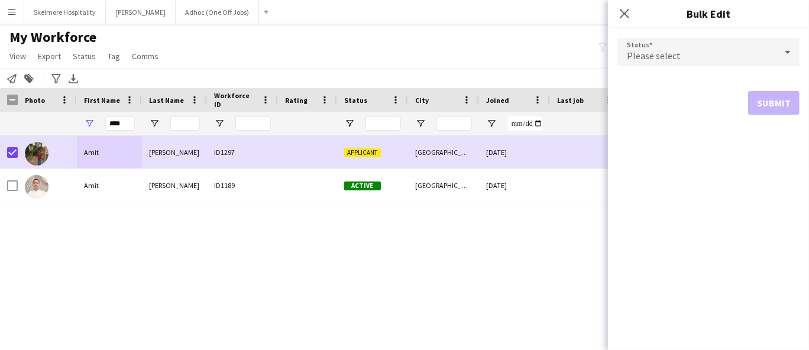
click at [706, 47] on div "Please select" at bounding box center [696, 52] width 158 height 28
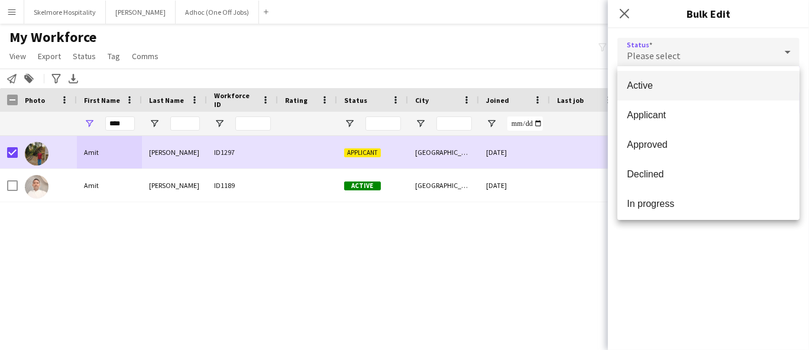
click at [680, 83] on span "Active" at bounding box center [708, 85] width 163 height 11
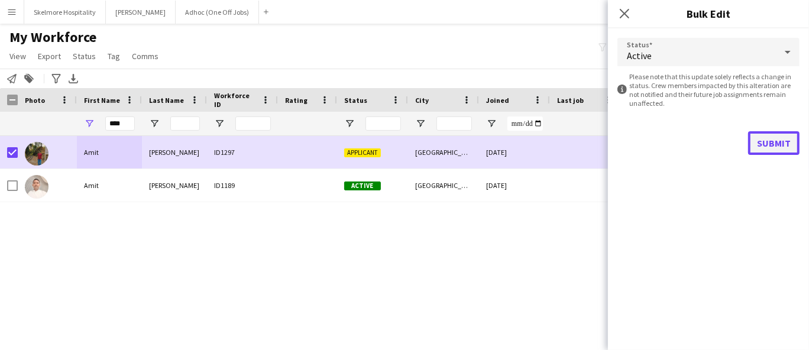
click at [787, 132] on button "Submit" at bounding box center [773, 143] width 51 height 24
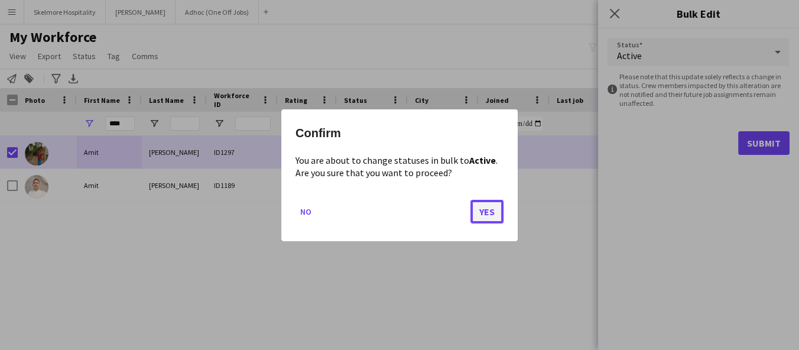
click at [491, 210] on button "Yes" at bounding box center [486, 211] width 33 height 24
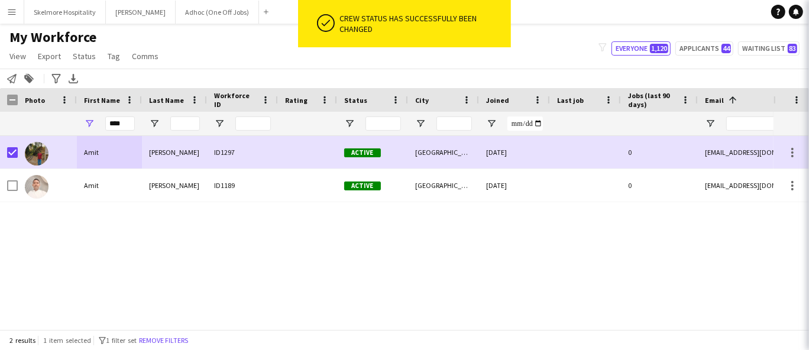
click at [513, 62] on div "My Workforce View Views Default view New view Update view Delete view Edit name…" at bounding box center [404, 48] width 809 height 40
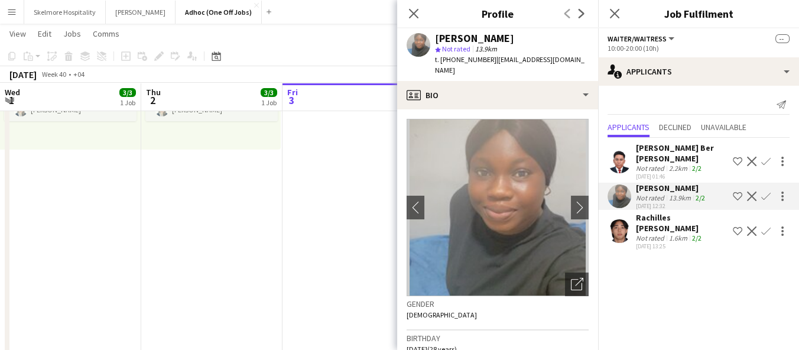
scroll to position [0, 470]
